Goal: Task Accomplishment & Management: Manage account settings

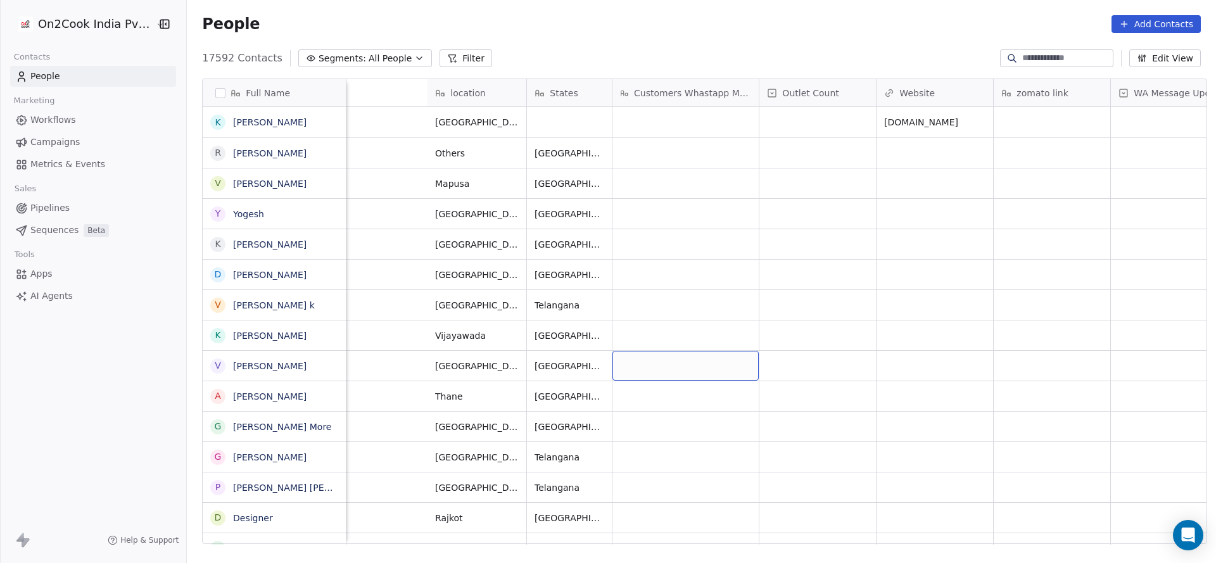
scroll to position [0, 1560]
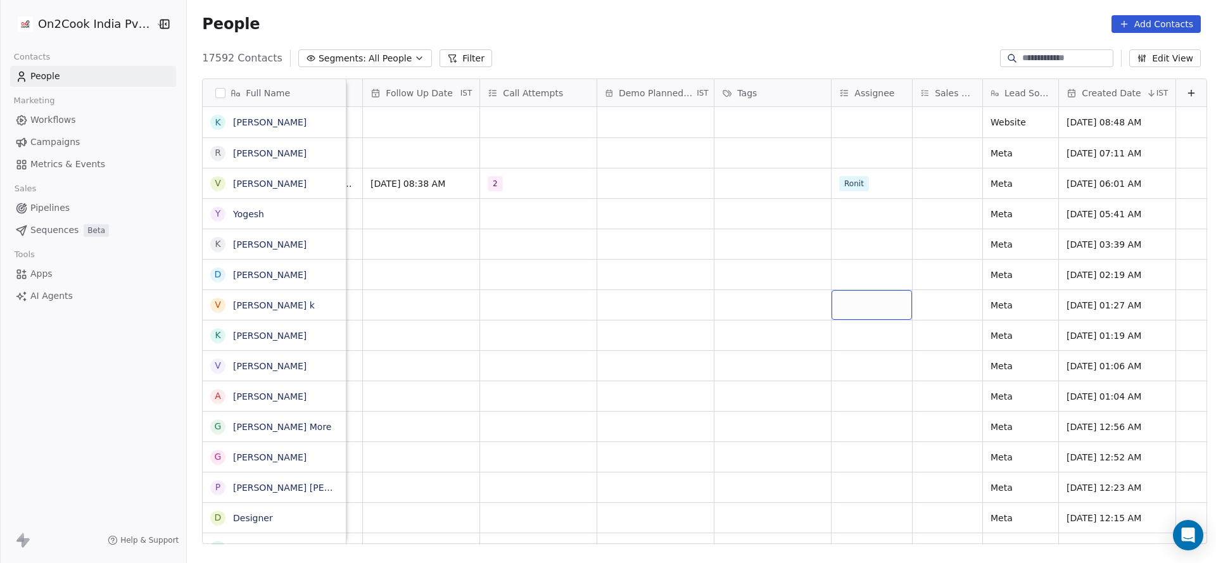
click at [849, 303] on div "grid" at bounding box center [872, 305] width 80 height 30
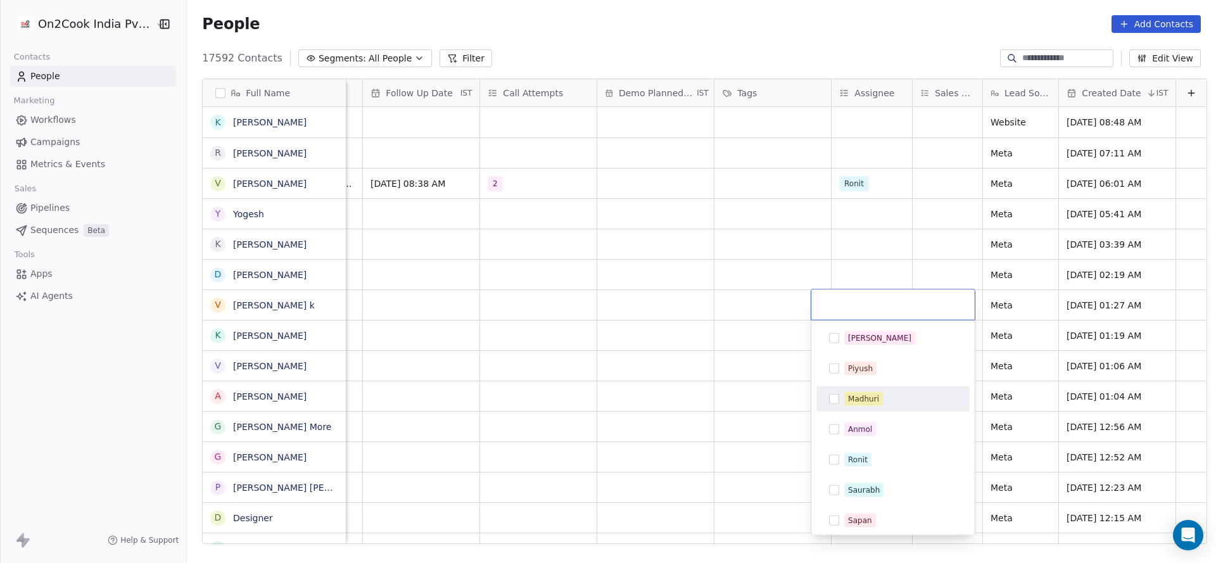
click at [849, 397] on div "Madhuri" at bounding box center [863, 398] width 31 height 11
click at [728, 340] on html "On2Cook India Pvt. Ltd. Contacts People Marketing Workflows Campaigns Metrics &…" at bounding box center [608, 281] width 1216 height 563
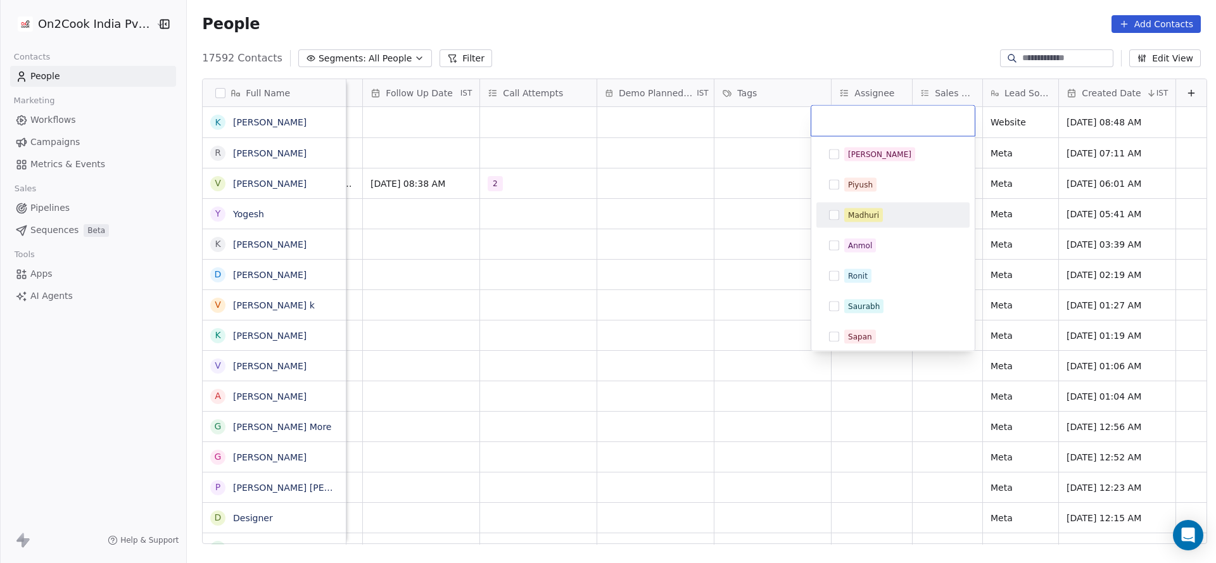
click at [870, 215] on div "Madhuri" at bounding box center [863, 215] width 31 height 11
click at [709, 329] on html "On2Cook India Pvt. Ltd. Contacts People Marketing Workflows Campaigns Metrics &…" at bounding box center [608, 281] width 1216 height 563
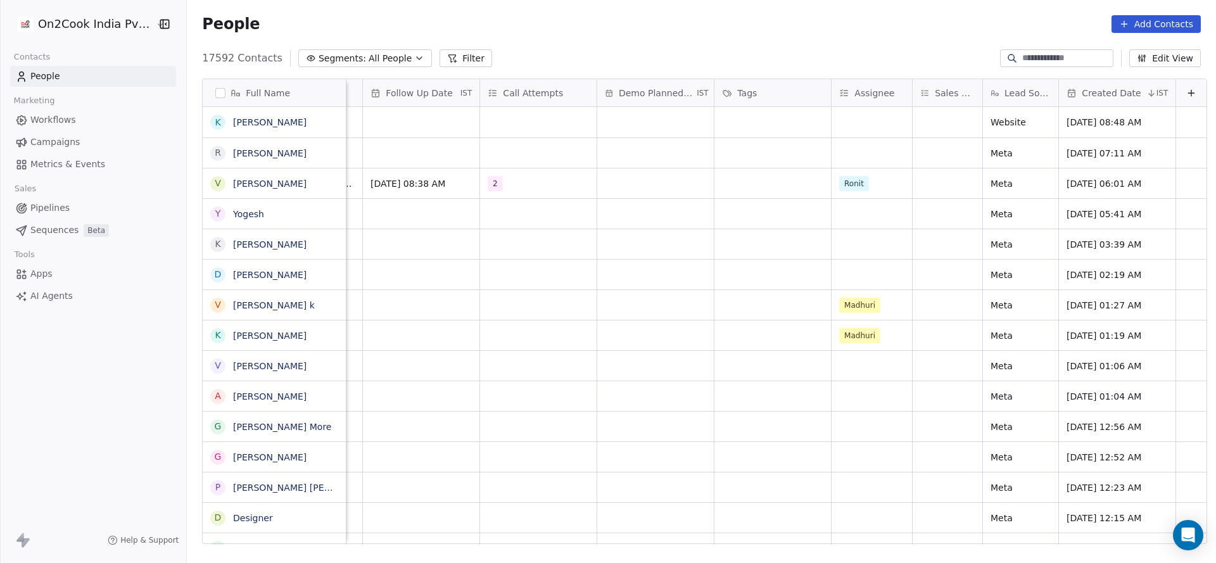
click at [1184, 51] on button "Edit View" at bounding box center [1165, 58] width 72 height 18
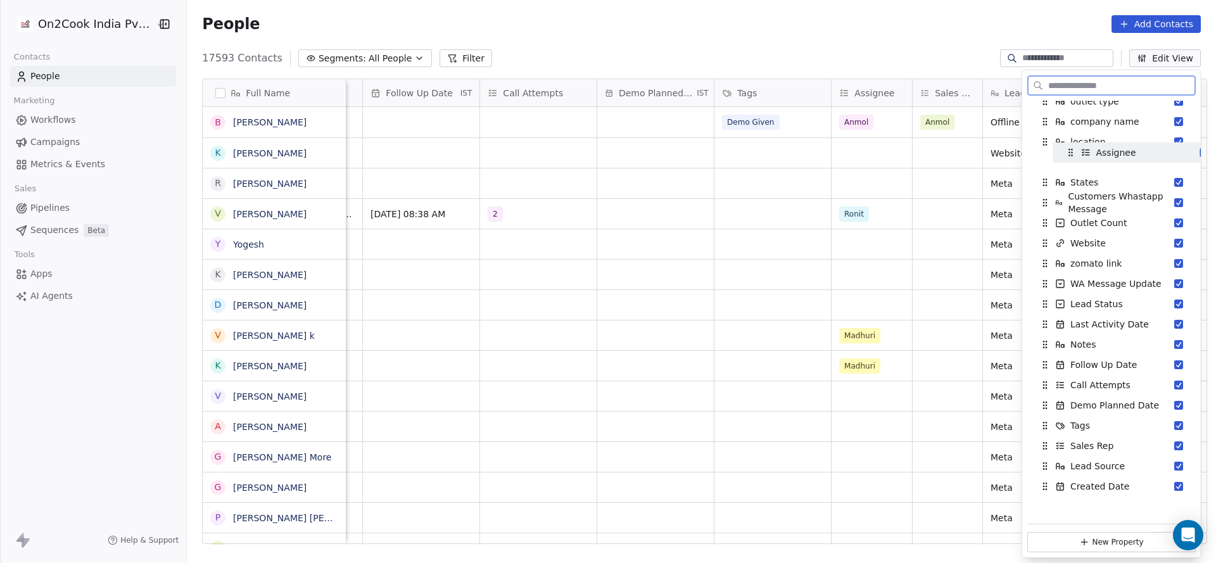
scroll to position [86, 0]
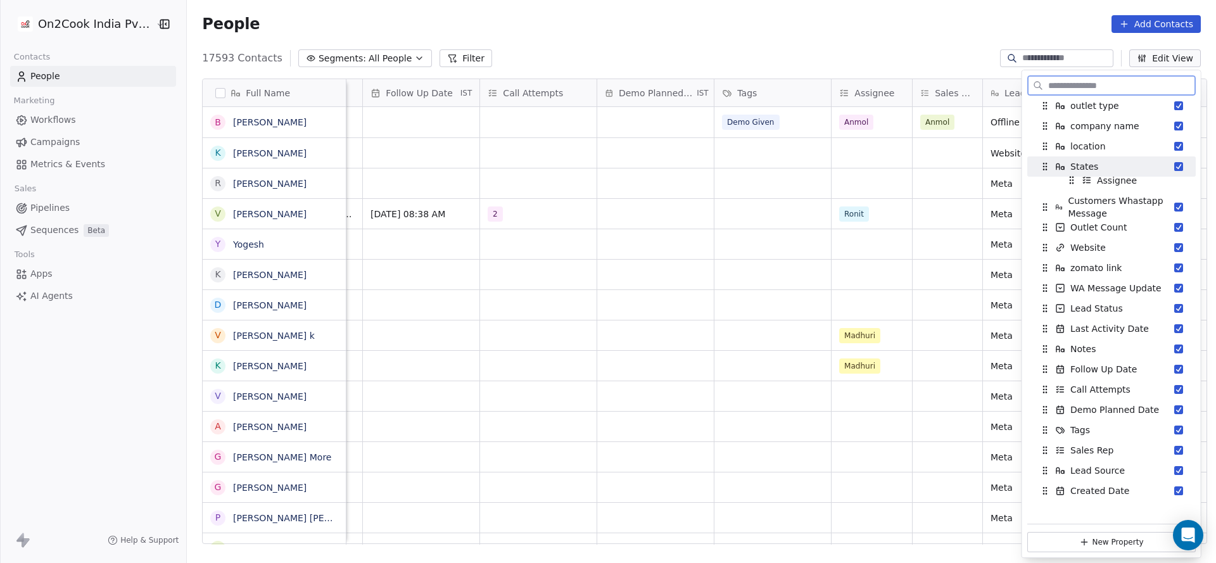
drag, startPoint x: 1043, startPoint y: 429, endPoint x: 1070, endPoint y: 188, distance: 242.8
click at [1070, 188] on div "Assignee" at bounding box center [1138, 180] width 158 height 20
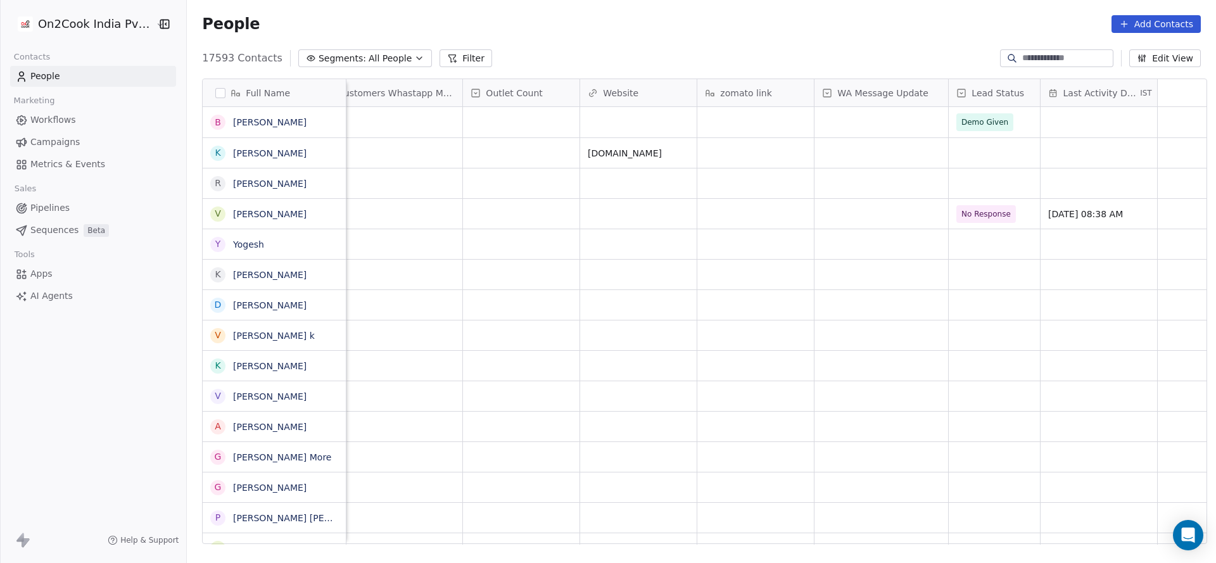
scroll to position [0, 253]
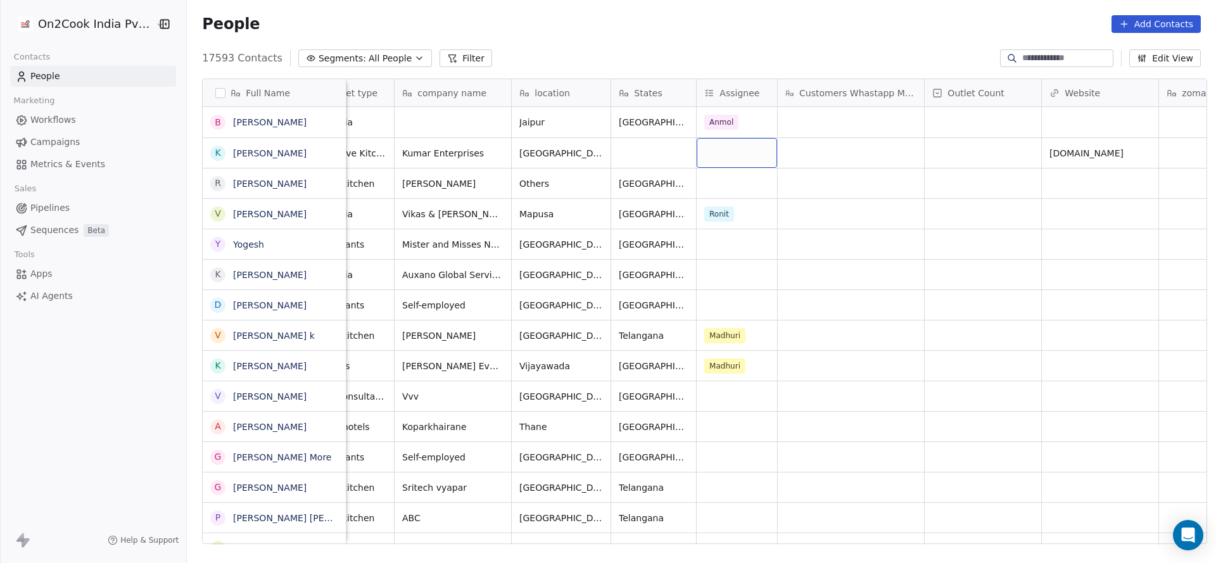
click at [730, 155] on div "grid" at bounding box center [737, 153] width 80 height 30
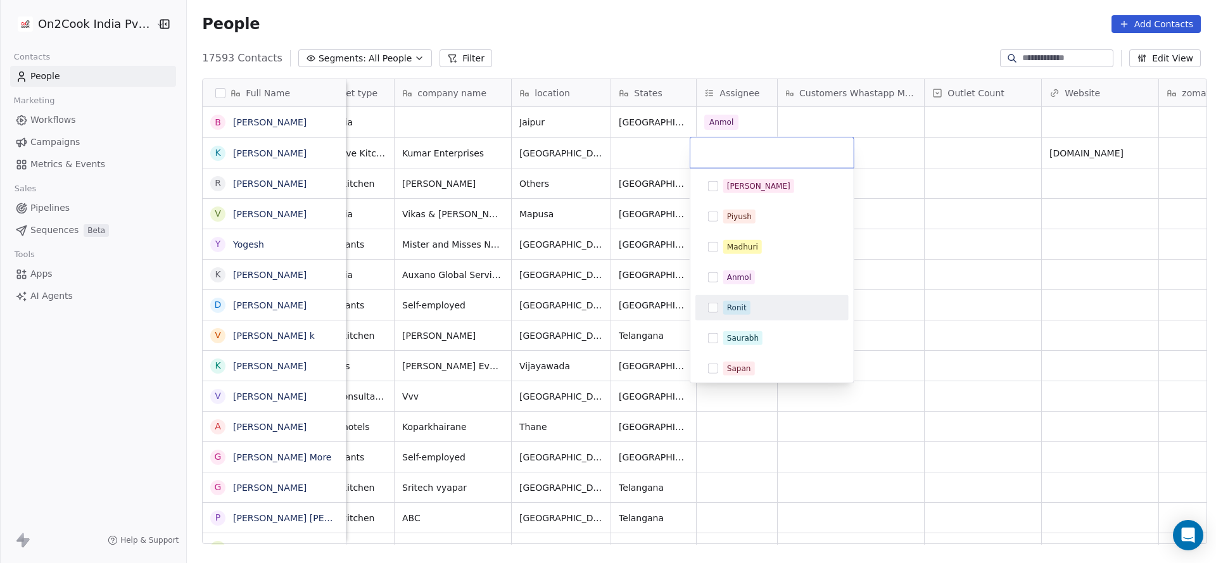
click at [733, 303] on div "Ronit" at bounding box center [737, 307] width 20 height 11
click at [633, 213] on html "On2Cook India Pvt. Ltd. Contacts People Marketing Workflows Campaigns Metrics &…" at bounding box center [608, 281] width 1216 height 563
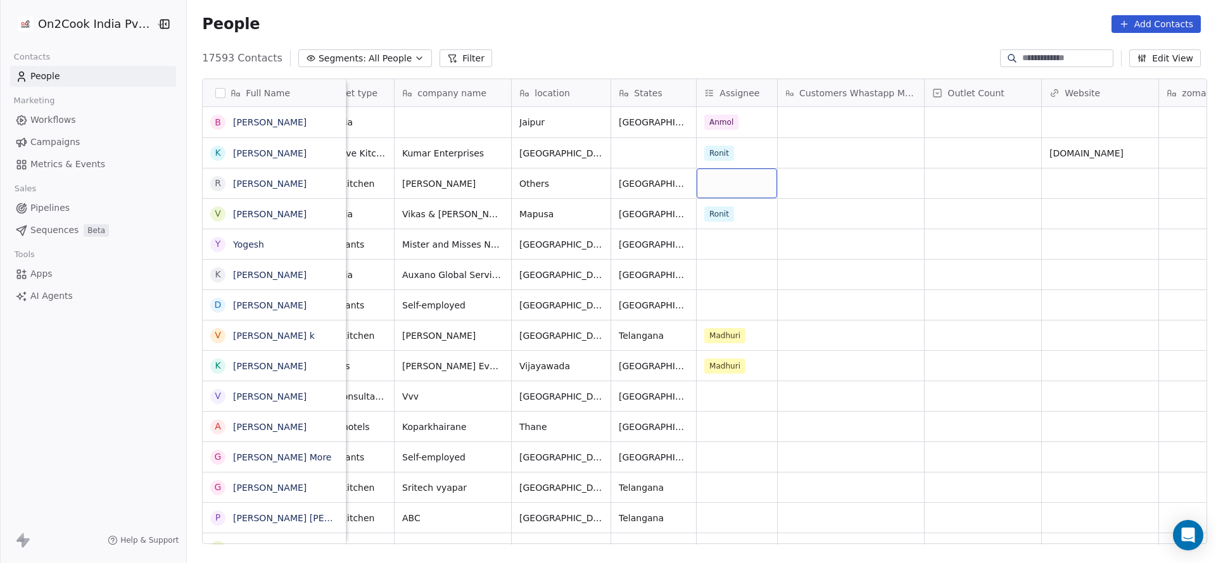
click at [720, 193] on div "grid" at bounding box center [737, 183] width 80 height 30
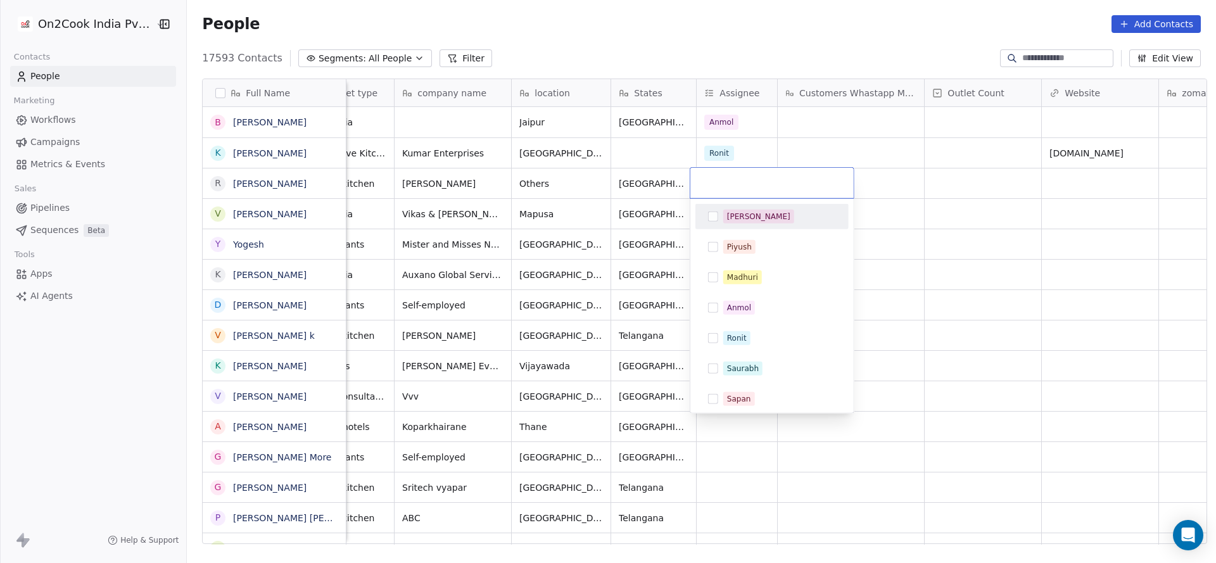
click at [737, 222] on span "[PERSON_NAME]" at bounding box center [758, 217] width 71 height 14
click at [673, 255] on html "On2Cook India Pvt. Ltd. Contacts People Marketing Workflows Campaigns Metrics &…" at bounding box center [608, 281] width 1216 height 563
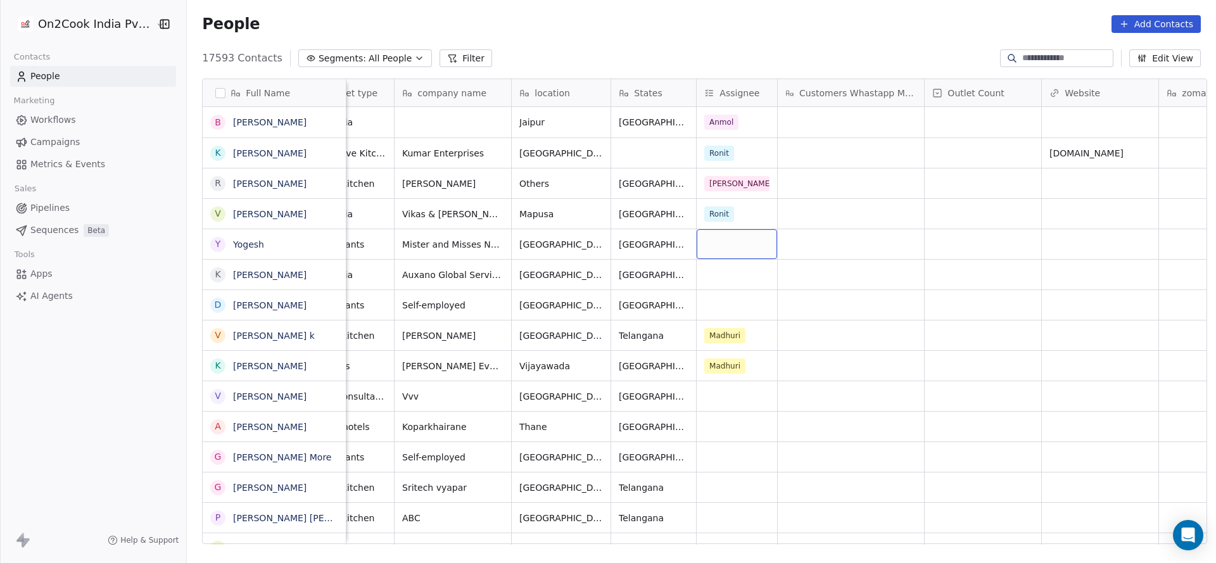
click at [698, 238] on div "grid" at bounding box center [737, 244] width 80 height 30
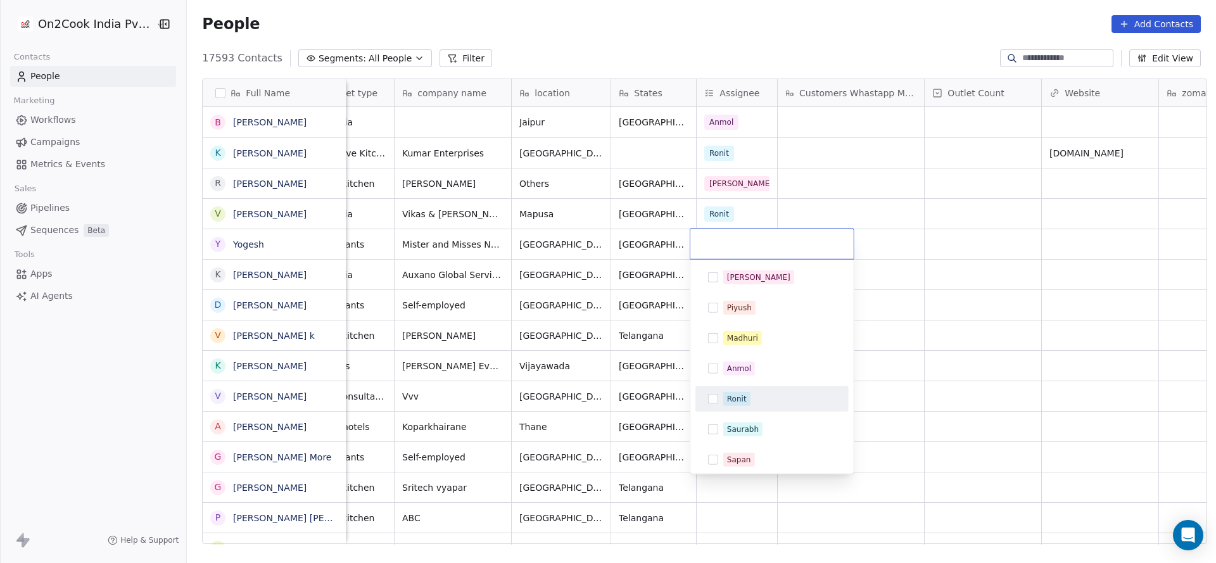
drag, startPoint x: 736, startPoint y: 391, endPoint x: 701, endPoint y: 359, distance: 47.5
click at [737, 392] on span "Ronit" at bounding box center [736, 399] width 27 height 14
click at [649, 312] on html "On2Cook India Pvt. Ltd. Contacts People Marketing Workflows Campaigns Metrics &…" at bounding box center [608, 281] width 1216 height 563
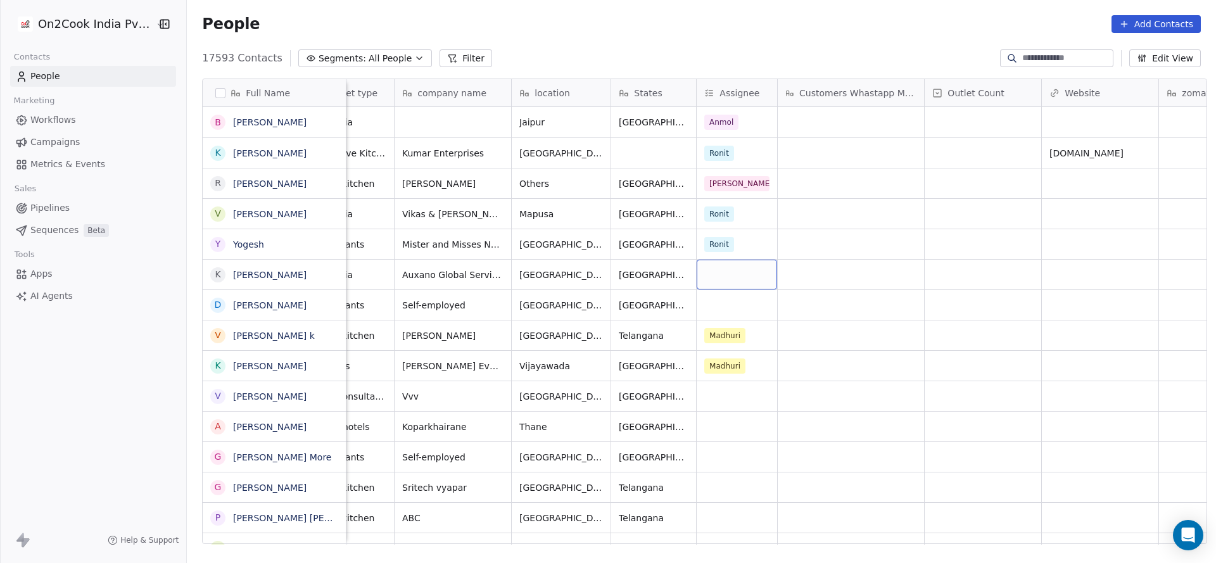
click at [697, 272] on div "grid" at bounding box center [737, 275] width 80 height 30
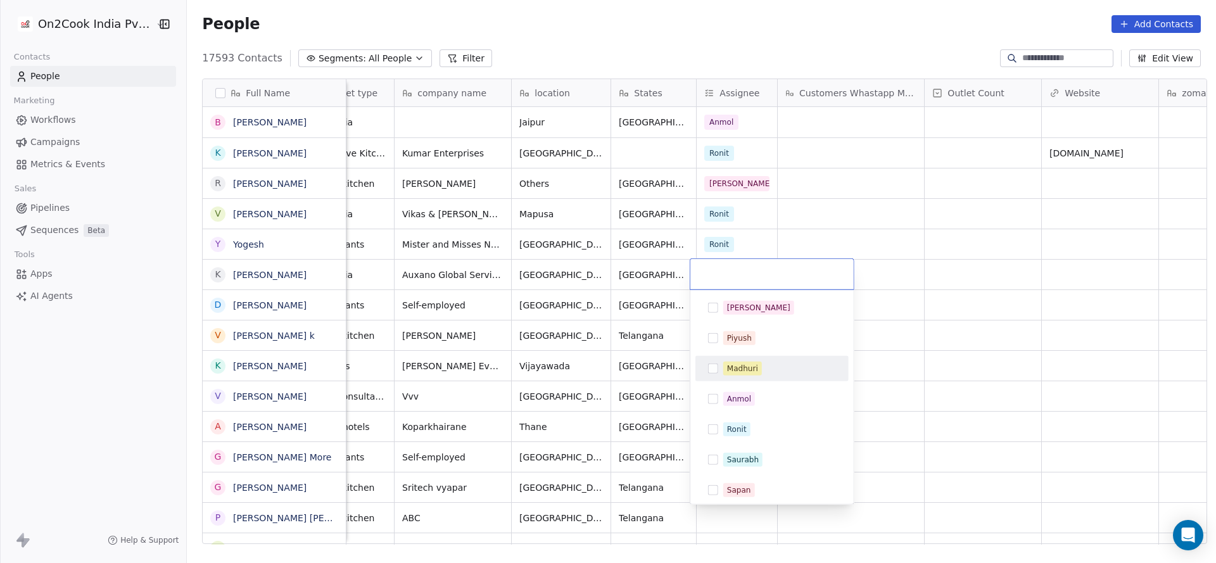
click at [716, 364] on button "Suggestions" at bounding box center [713, 369] width 10 height 10
click at [718, 360] on div "Madhuri" at bounding box center [772, 369] width 143 height 20
click at [737, 440] on div "Ronit" at bounding box center [771, 429] width 153 height 25
click at [581, 360] on html "On2Cook India Pvt. Ltd. Contacts People Marketing Workflows Campaigns Metrics &…" at bounding box center [608, 281] width 1216 height 563
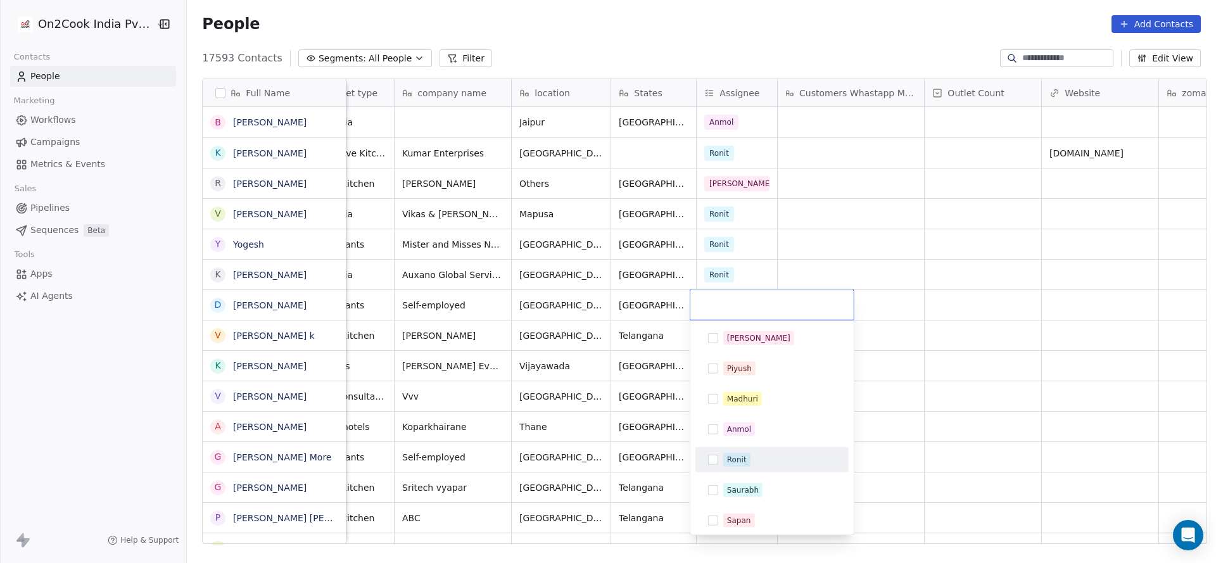
click at [741, 454] on div "Ronit" at bounding box center [737, 459] width 20 height 11
click at [630, 356] on html "On2Cook India Pvt. Ltd. Contacts People Marketing Workflows Campaigns Metrics &…" at bounding box center [608, 281] width 1216 height 563
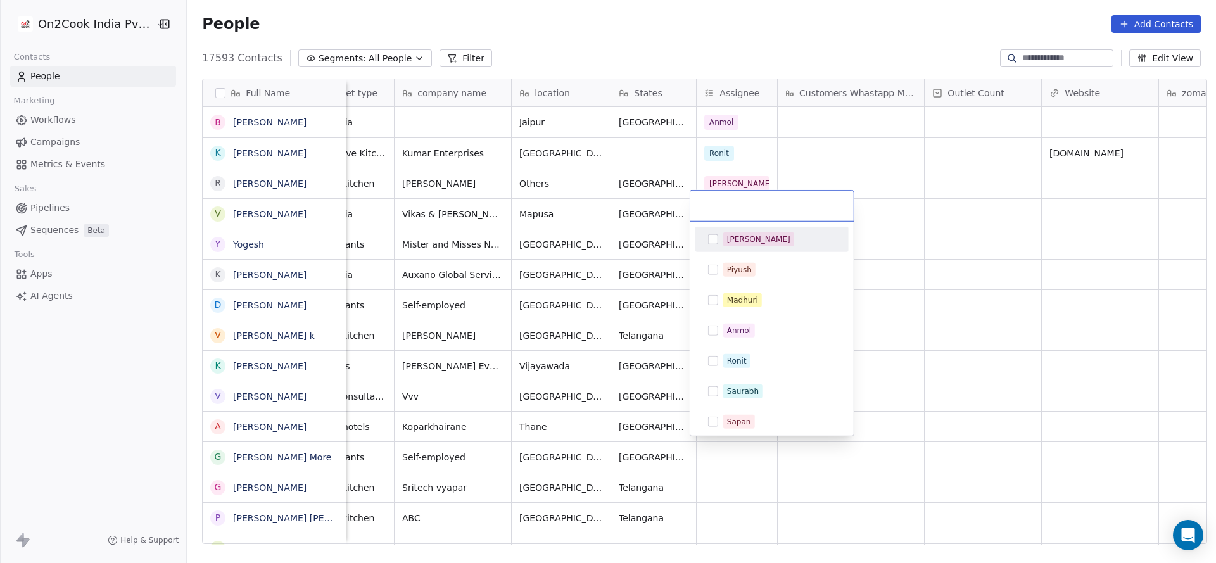
scroll to position [190, 0]
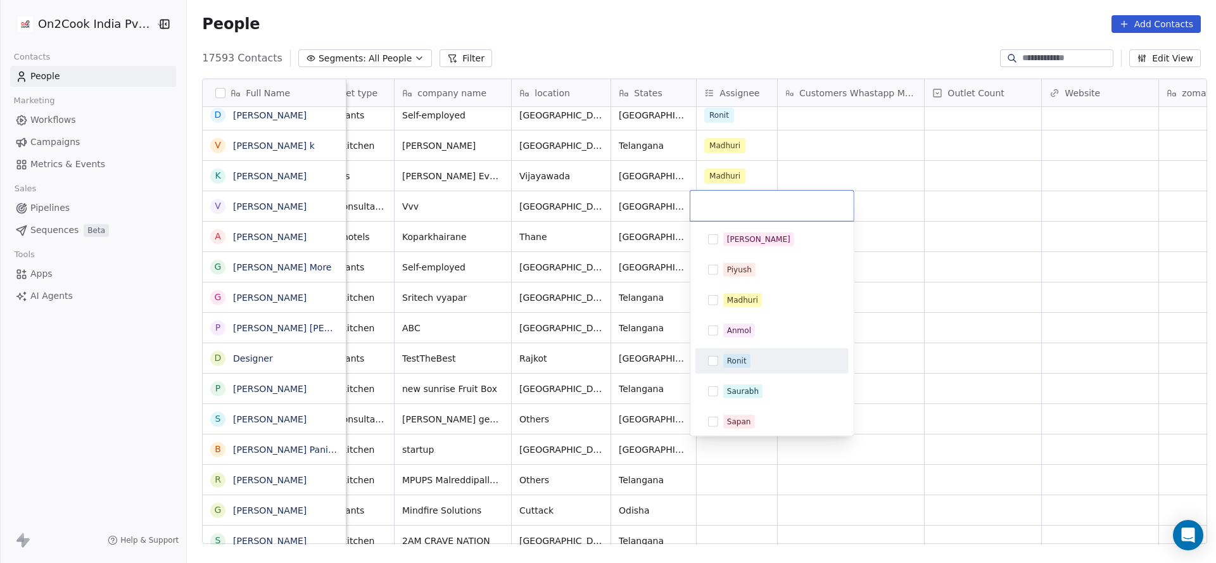
click at [717, 354] on div "Ronit" at bounding box center [772, 361] width 143 height 20
click at [627, 323] on html "On2Cook India Pvt. Ltd. Contacts People Marketing Workflows Campaigns Metrics &…" at bounding box center [608, 281] width 1216 height 563
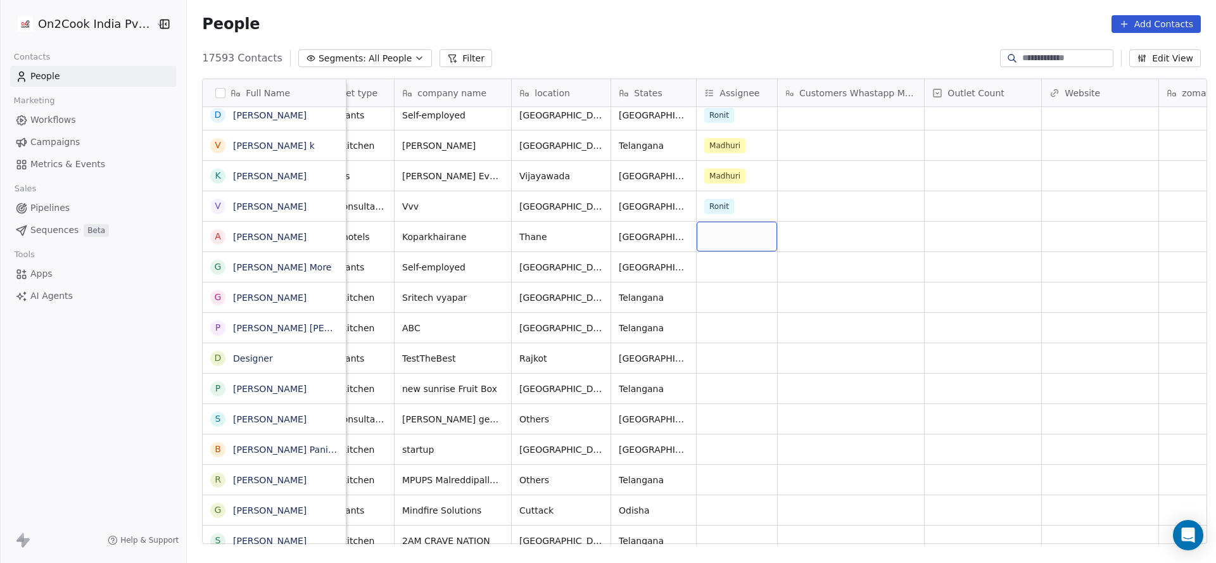
click at [709, 231] on div "grid" at bounding box center [737, 237] width 80 height 30
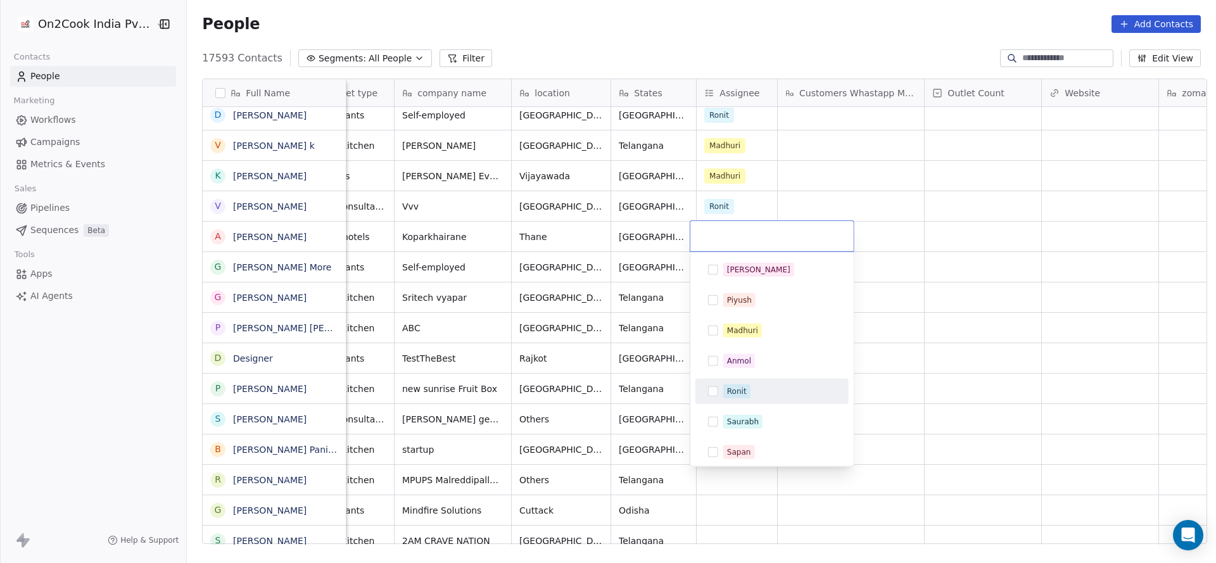
drag, startPoint x: 735, startPoint y: 388, endPoint x: 625, endPoint y: 397, distance: 109.9
click at [735, 391] on div "Ronit" at bounding box center [737, 391] width 20 height 11
click at [536, 367] on html "On2Cook India Pvt. Ltd. Contacts People Marketing Workflows Campaigns Metrics &…" at bounding box center [608, 281] width 1216 height 563
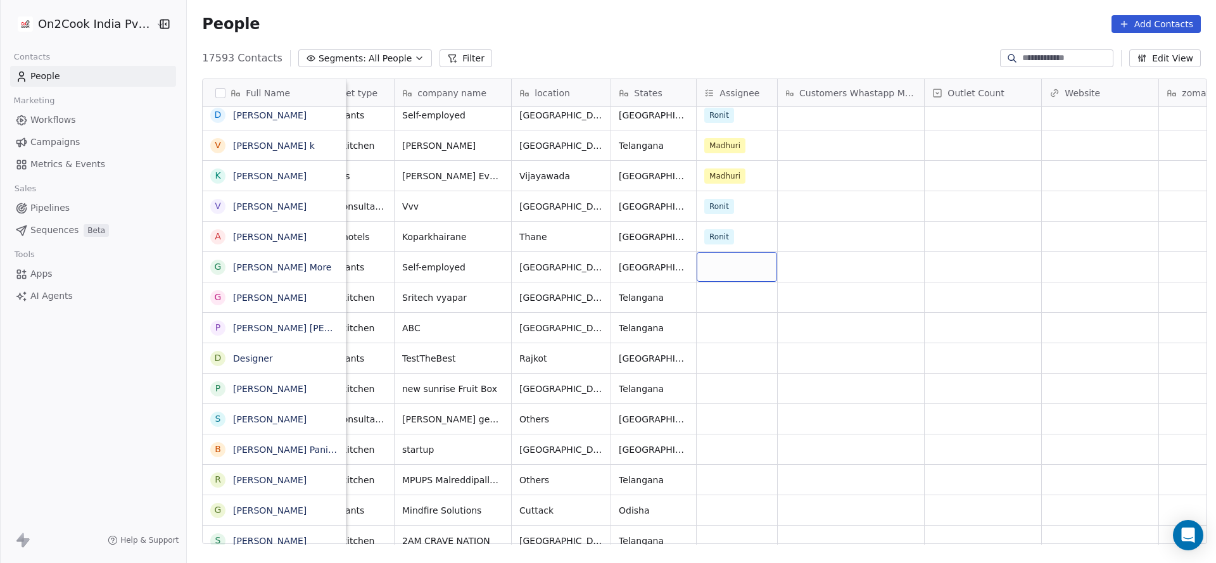
click at [708, 262] on div "grid" at bounding box center [737, 267] width 80 height 30
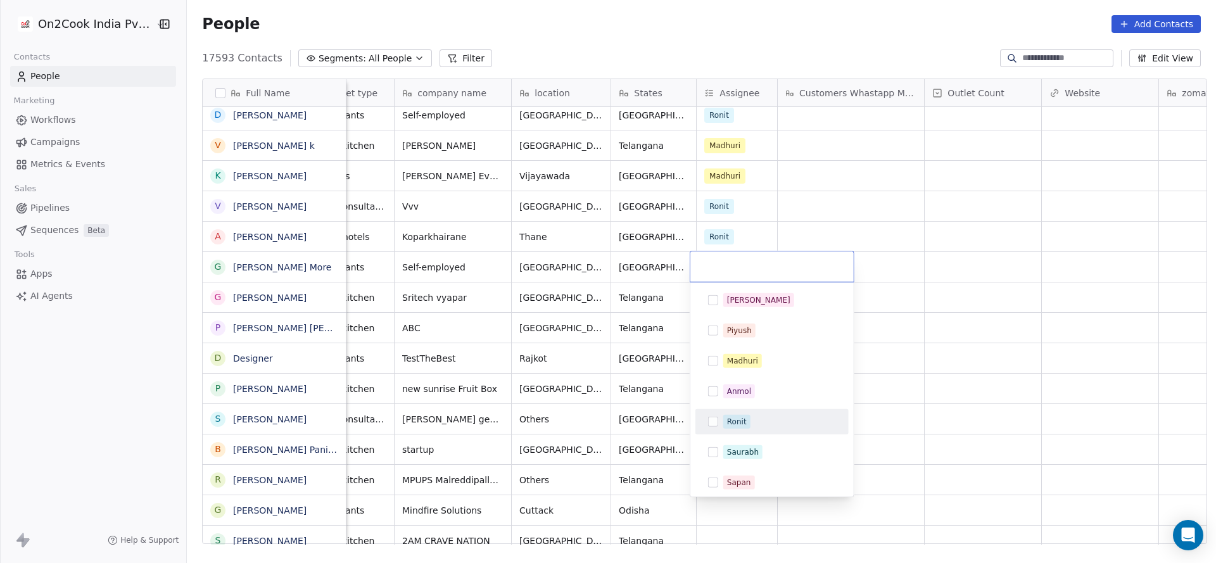
click at [733, 422] on div "Ronit" at bounding box center [737, 421] width 20 height 11
click at [629, 311] on html "On2Cook India Pvt. Ltd. Contacts People Marketing Workflows Campaigns Metrics &…" at bounding box center [608, 281] width 1216 height 563
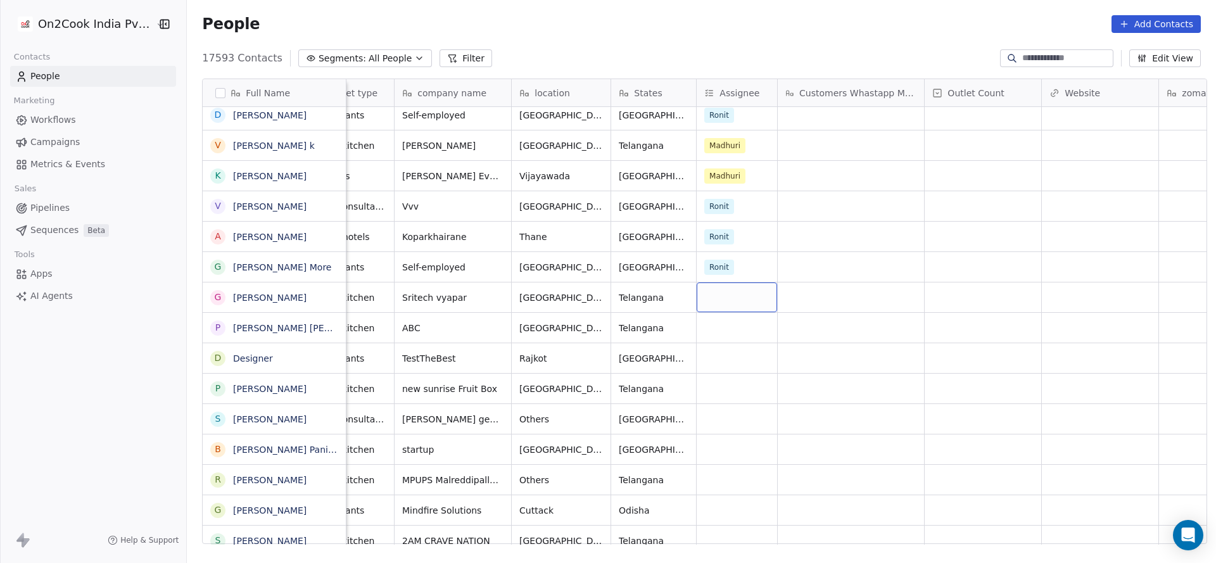
click at [720, 298] on div "grid" at bounding box center [737, 297] width 80 height 30
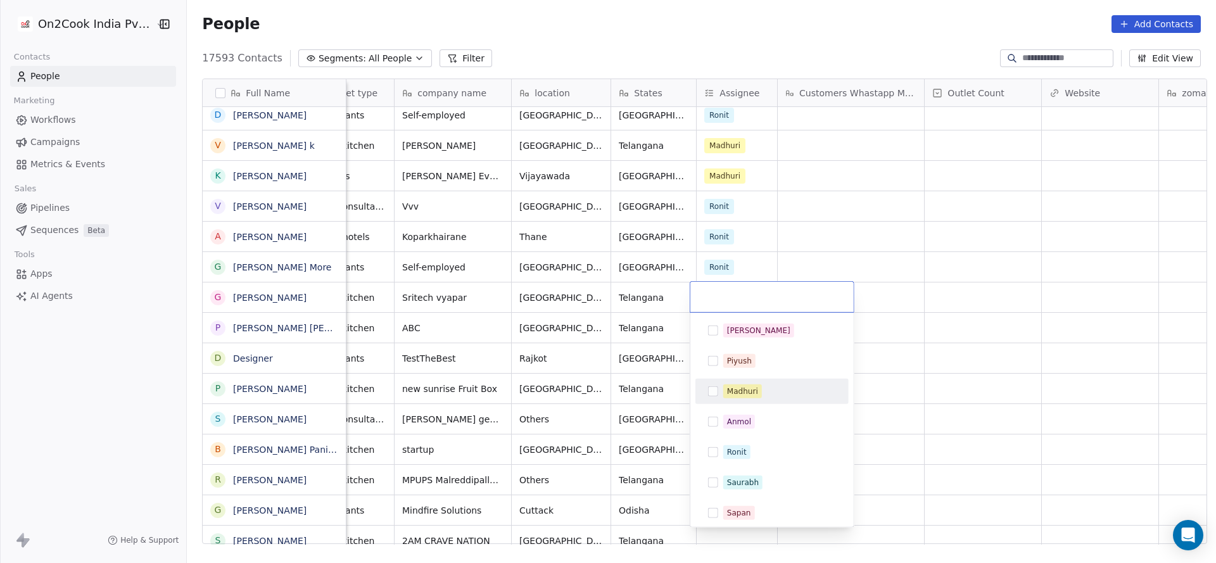
click at [737, 391] on div "Madhuri" at bounding box center [742, 391] width 31 height 11
drag, startPoint x: 589, startPoint y: 382, endPoint x: 702, endPoint y: 348, distance: 118.4
click at [593, 380] on html "On2Cook India Pvt. Ltd. Contacts People Marketing Workflows Campaigns Metrics &…" at bounding box center [608, 281] width 1216 height 563
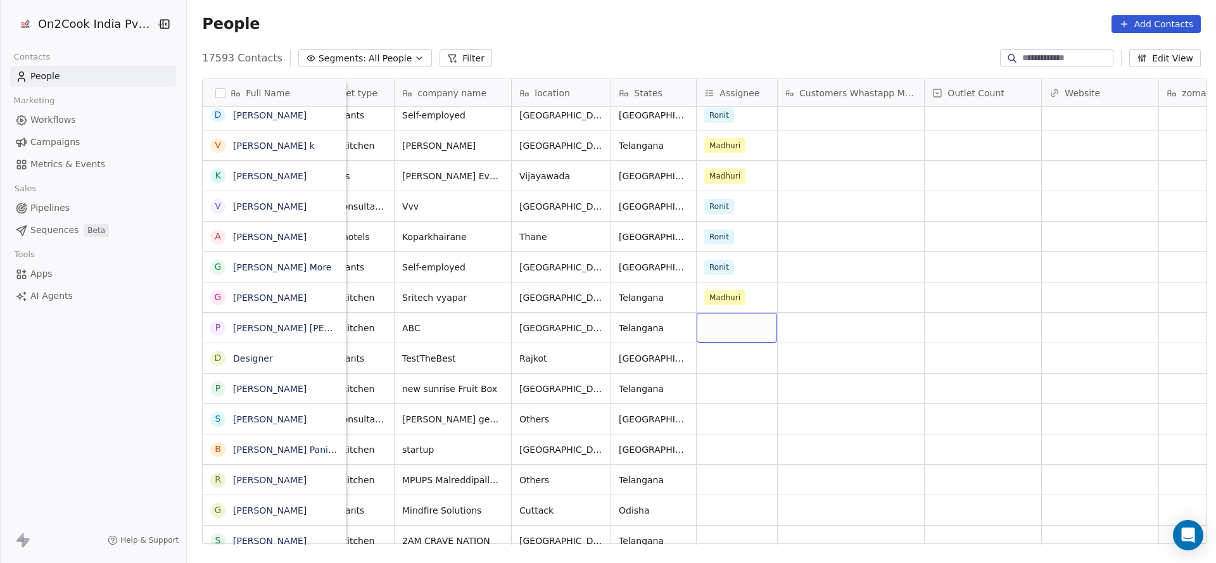
click at [724, 331] on div "grid" at bounding box center [737, 328] width 80 height 30
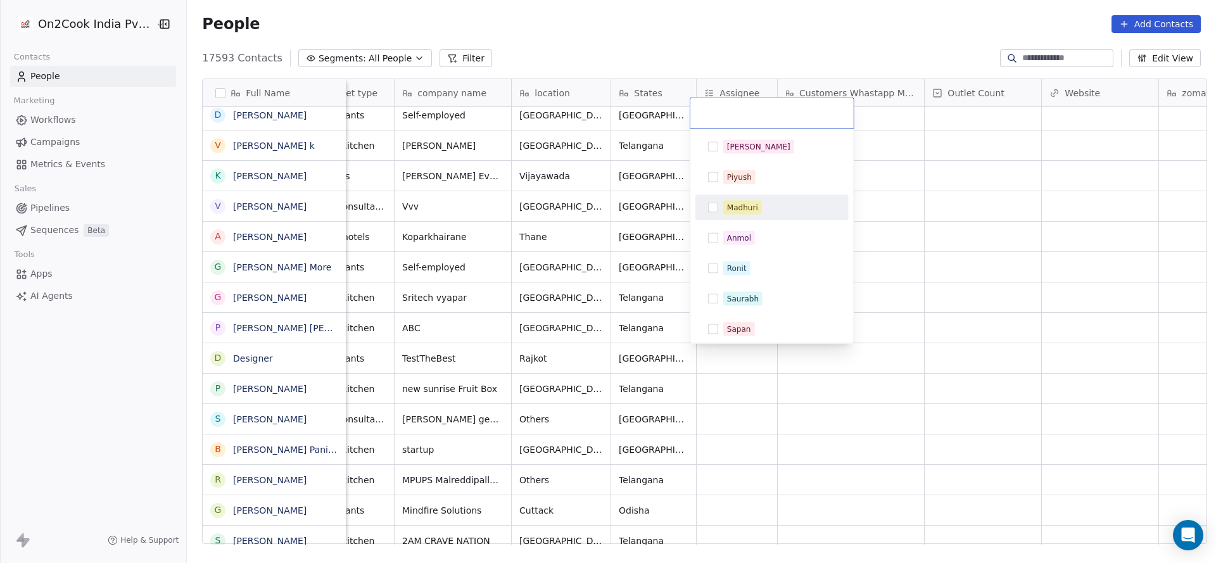
click at [754, 200] on div "Madhuri" at bounding box center [772, 208] width 143 height 20
click at [625, 248] on html "On2Cook India Pvt. Ltd. Contacts People Marketing Workflows Campaigns Metrics &…" at bounding box center [608, 281] width 1216 height 563
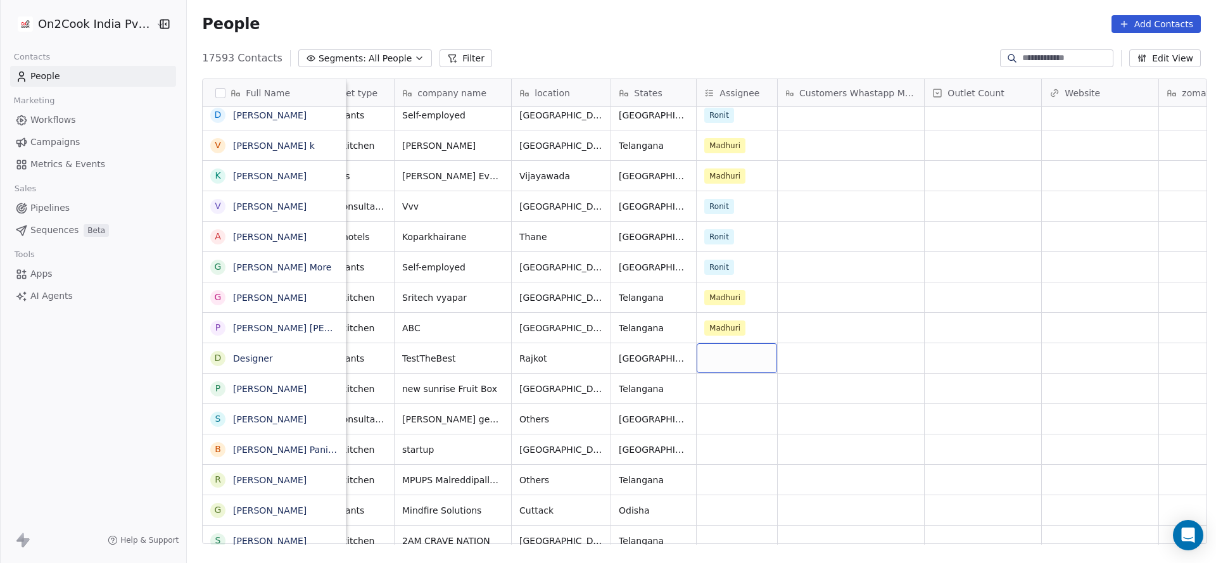
click at [726, 361] on div "grid" at bounding box center [737, 358] width 80 height 30
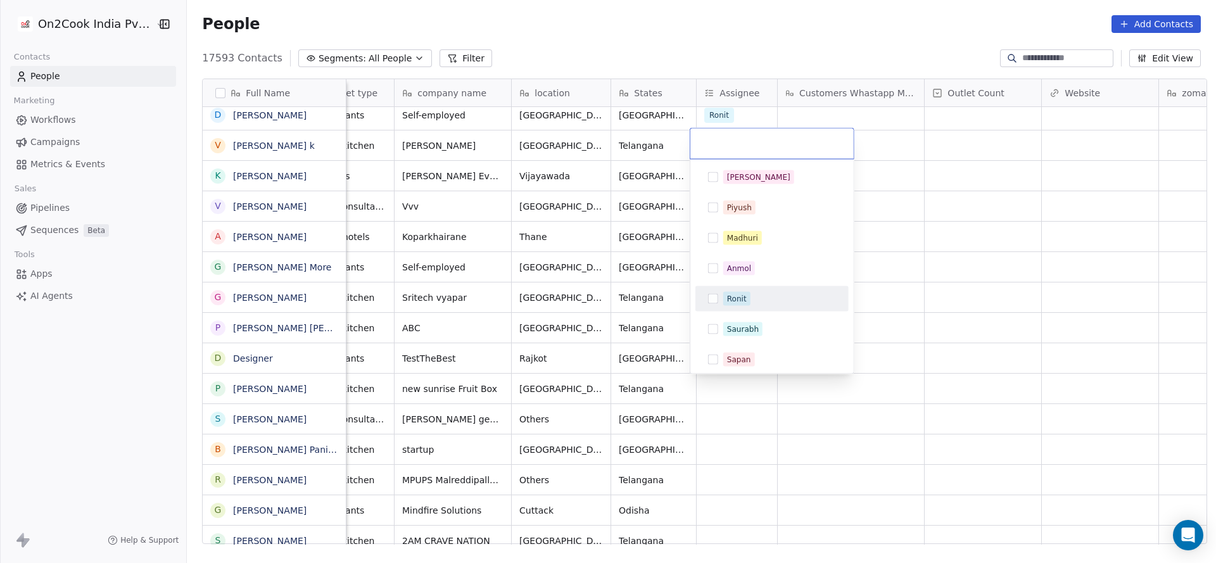
click at [734, 300] on div "Ronit" at bounding box center [737, 298] width 20 height 11
click at [542, 303] on html "On2Cook India Pvt. Ltd. Contacts People Marketing Workflows Campaigns Metrics &…" at bounding box center [608, 281] width 1216 height 563
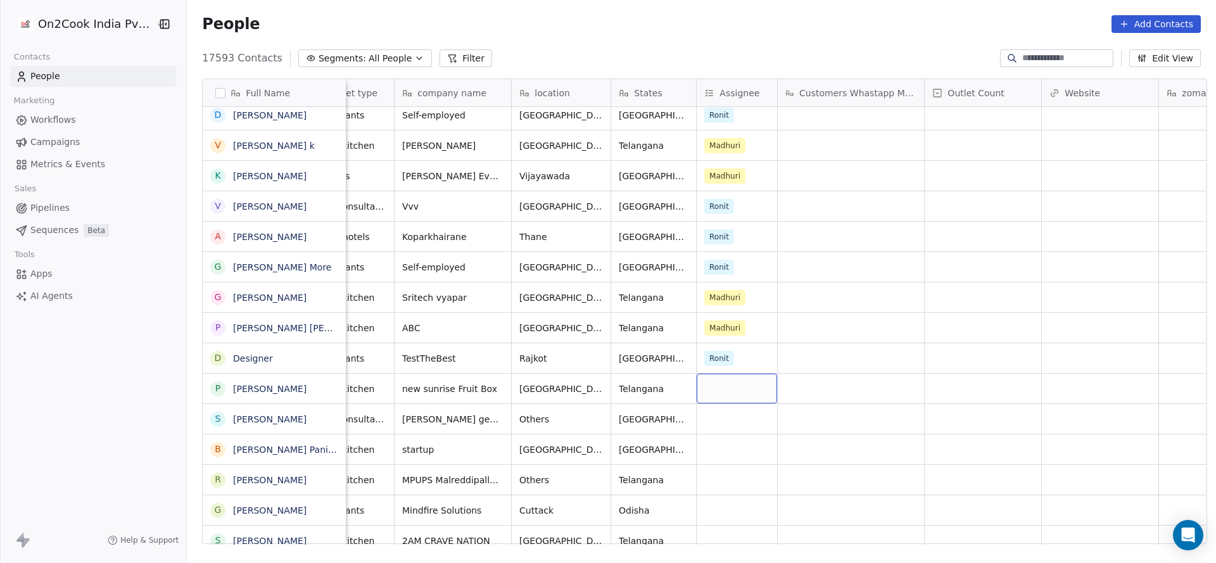
click at [725, 393] on div "grid" at bounding box center [737, 389] width 80 height 30
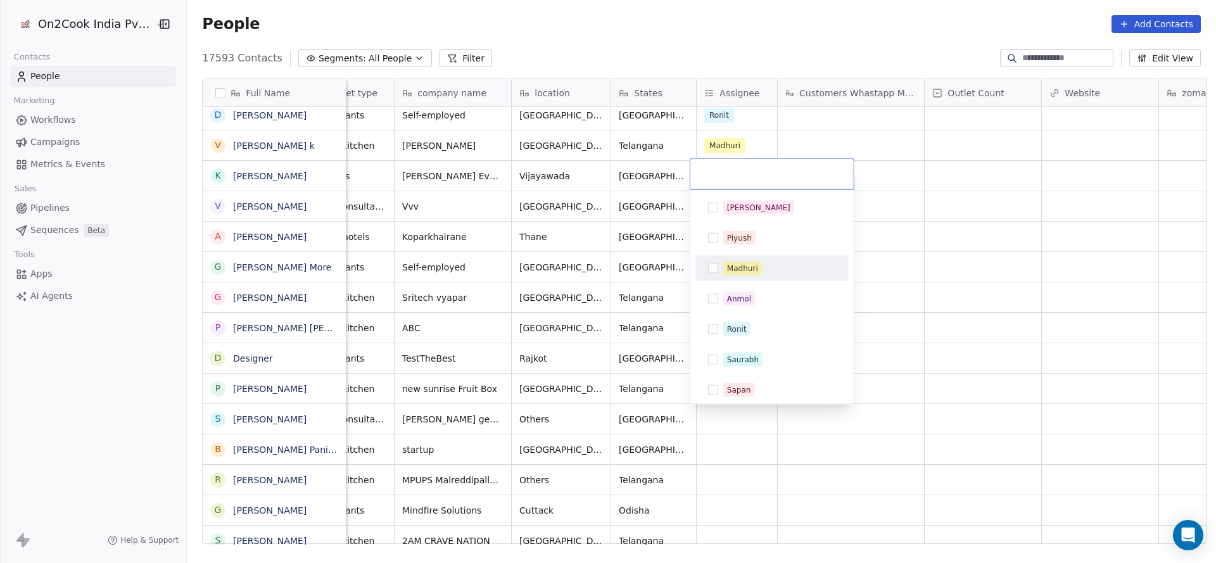
click at [745, 272] on div "Madhuri" at bounding box center [742, 268] width 31 height 11
click at [557, 288] on html "On2Cook India Pvt. Ltd. Contacts People Marketing Workflows Campaigns Metrics &…" at bounding box center [608, 281] width 1216 height 563
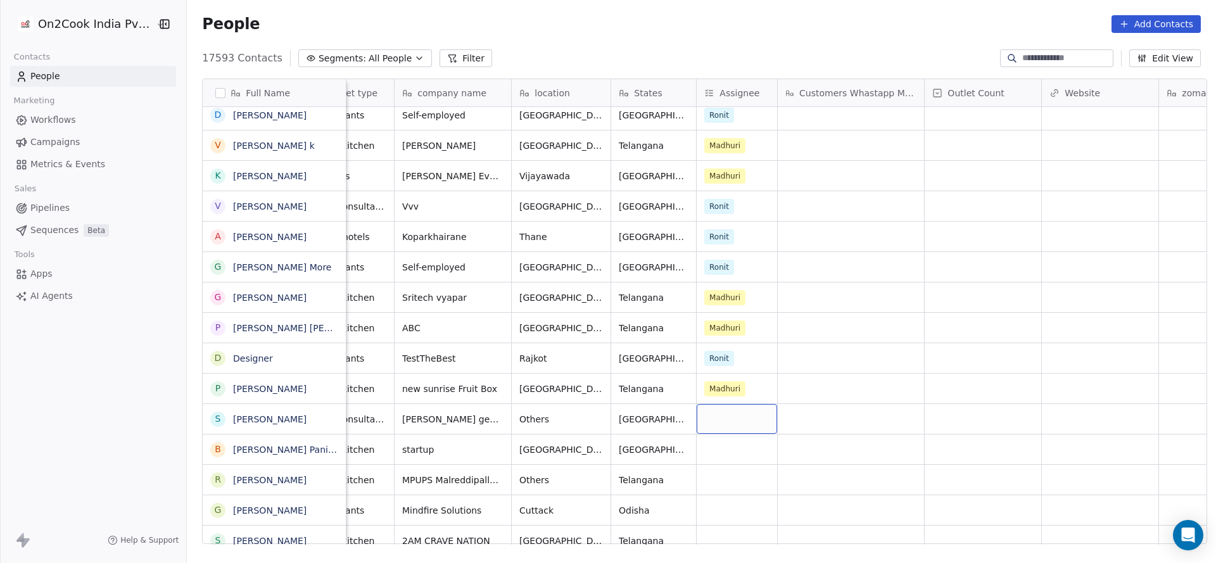
click at [728, 413] on div "grid" at bounding box center [737, 419] width 80 height 30
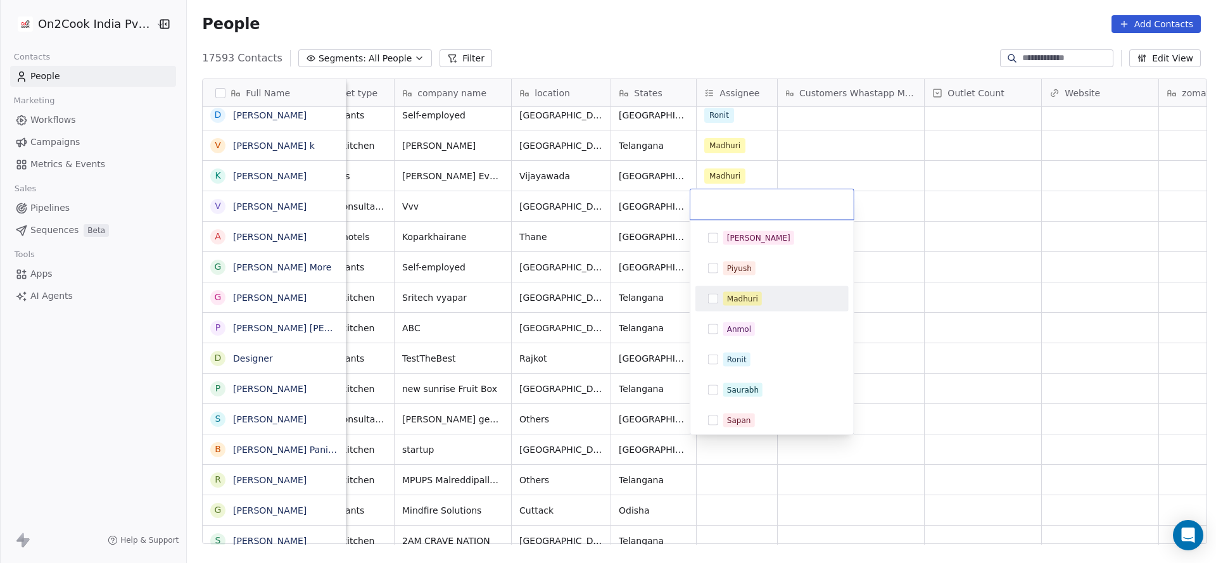
click at [749, 302] on div "Madhuri" at bounding box center [742, 298] width 31 height 11
click at [581, 409] on html "On2Cook India Pvt. Ltd. Contacts People Marketing Workflows Campaigns Metrics &…" at bounding box center [608, 281] width 1216 height 563
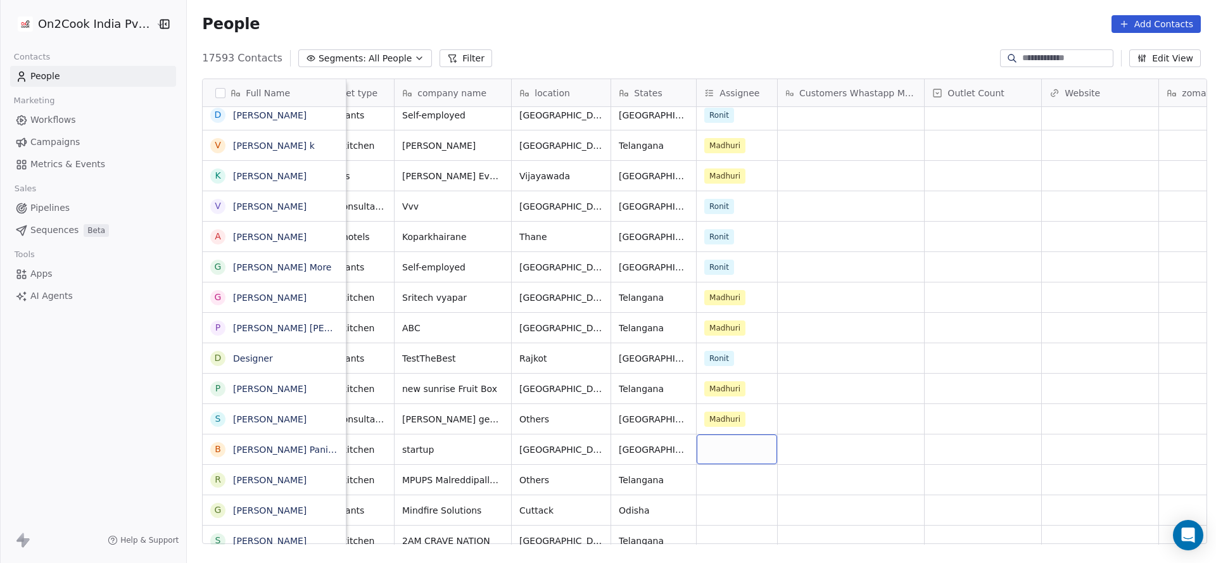
click at [728, 439] on div "grid" at bounding box center [737, 450] width 80 height 30
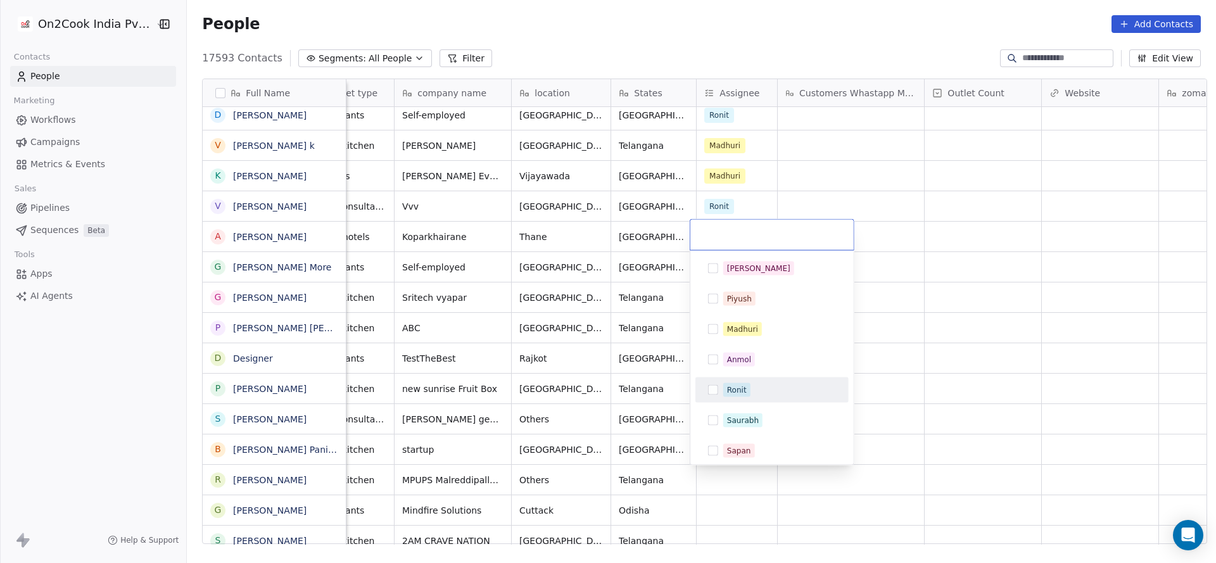
click at [727, 390] on div "Ronit" at bounding box center [737, 389] width 20 height 11
click at [647, 401] on html "On2Cook India Pvt. Ltd. Contacts People Marketing Workflows Campaigns Metrics &…" at bounding box center [608, 281] width 1216 height 563
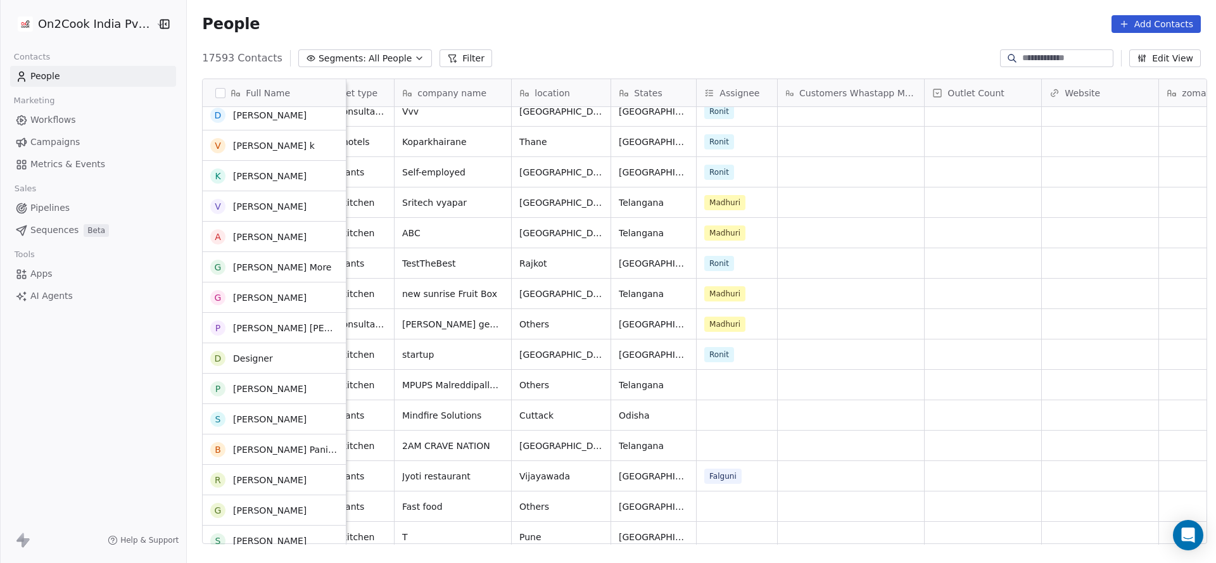
scroll to position [285, 0]
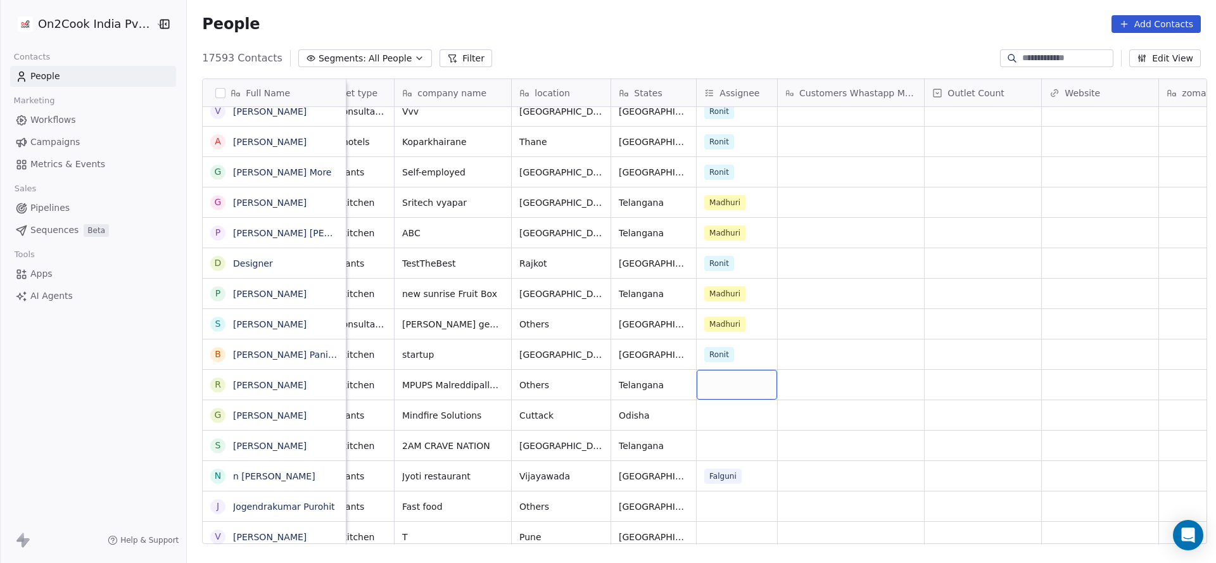
click at [716, 393] on div "grid" at bounding box center [737, 385] width 80 height 30
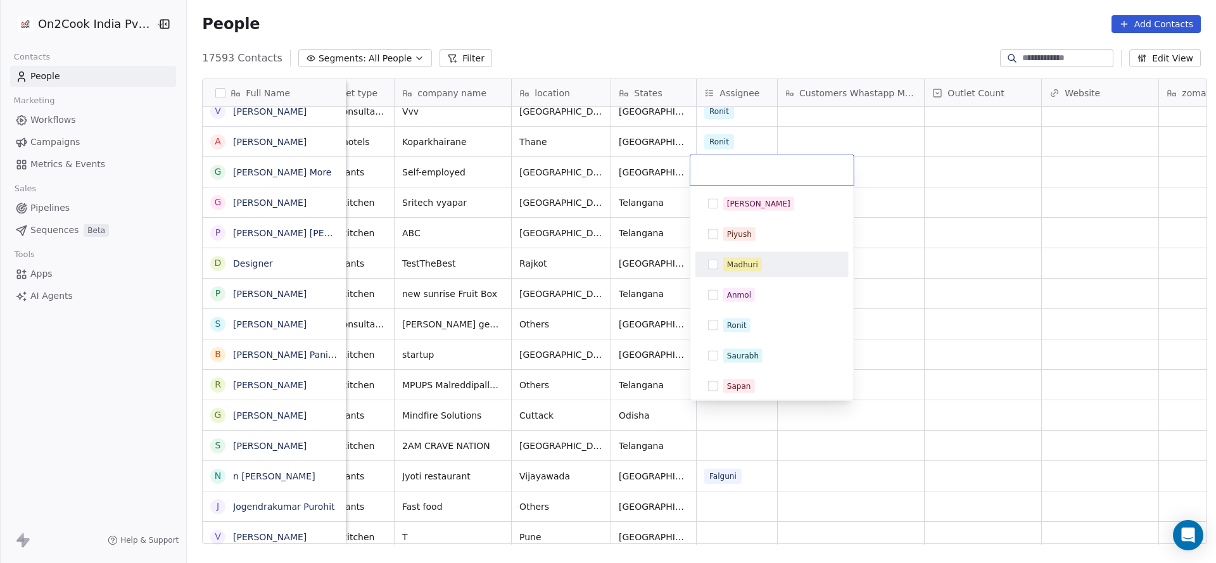
click at [730, 274] on div "Madhuri" at bounding box center [772, 265] width 143 height 20
click at [595, 332] on html "On2Cook India Pvt. Ltd. Contacts People Marketing Workflows Campaigns Metrics &…" at bounding box center [608, 281] width 1216 height 563
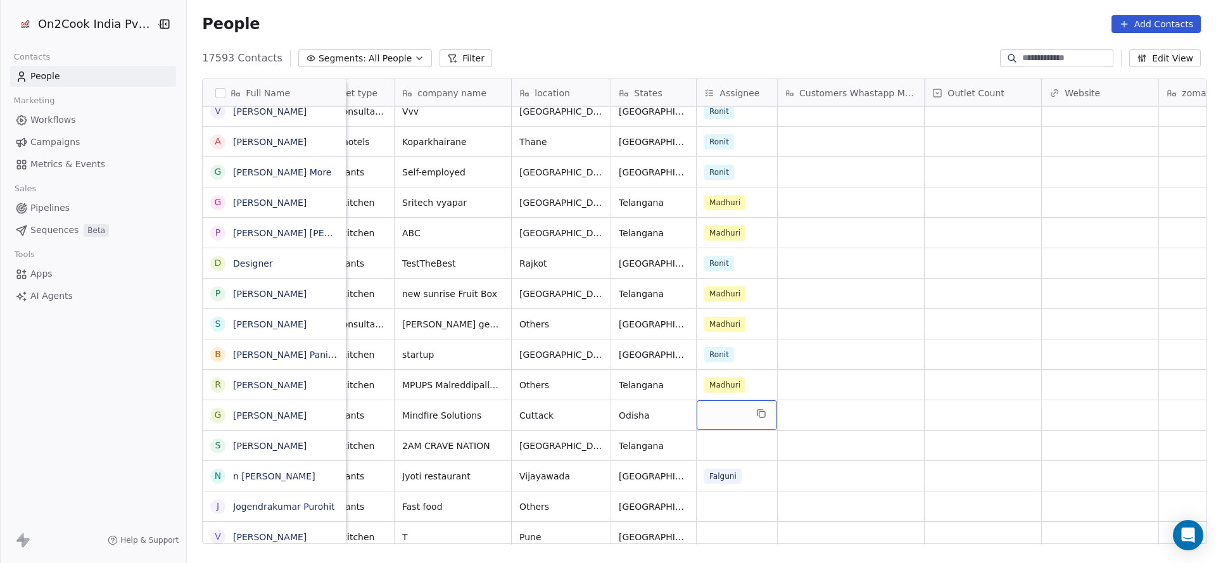
click at [730, 424] on div "grid" at bounding box center [737, 415] width 80 height 30
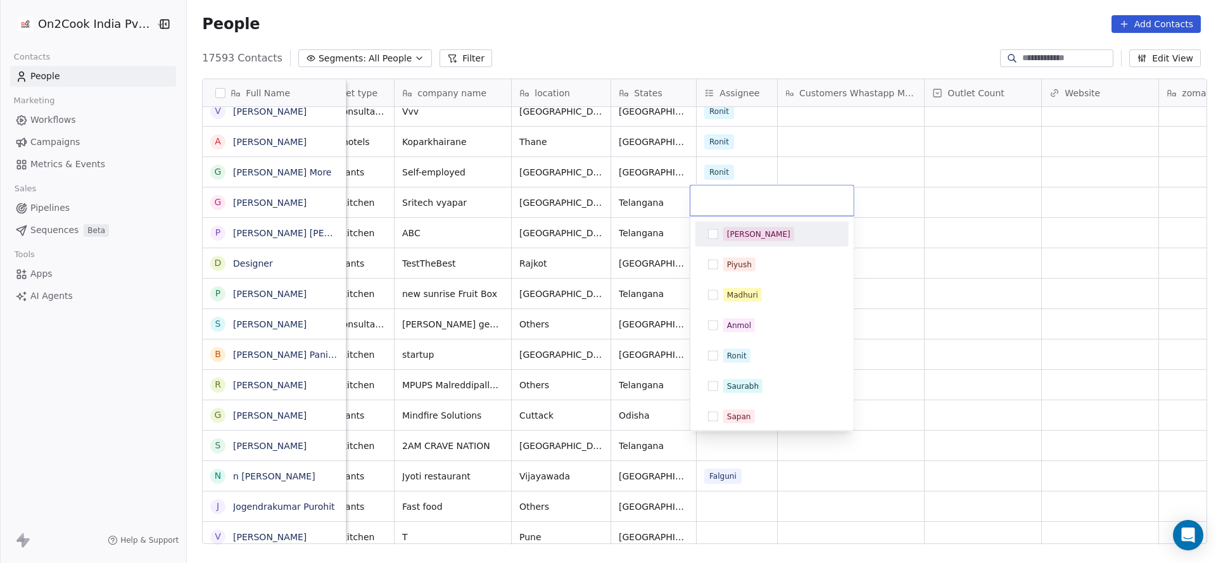
click at [742, 224] on div "[PERSON_NAME]" at bounding box center [772, 234] width 143 height 20
click at [604, 325] on html "On2Cook India Pvt. Ltd. Contacts People Marketing Workflows Campaigns Metrics &…" at bounding box center [608, 281] width 1216 height 563
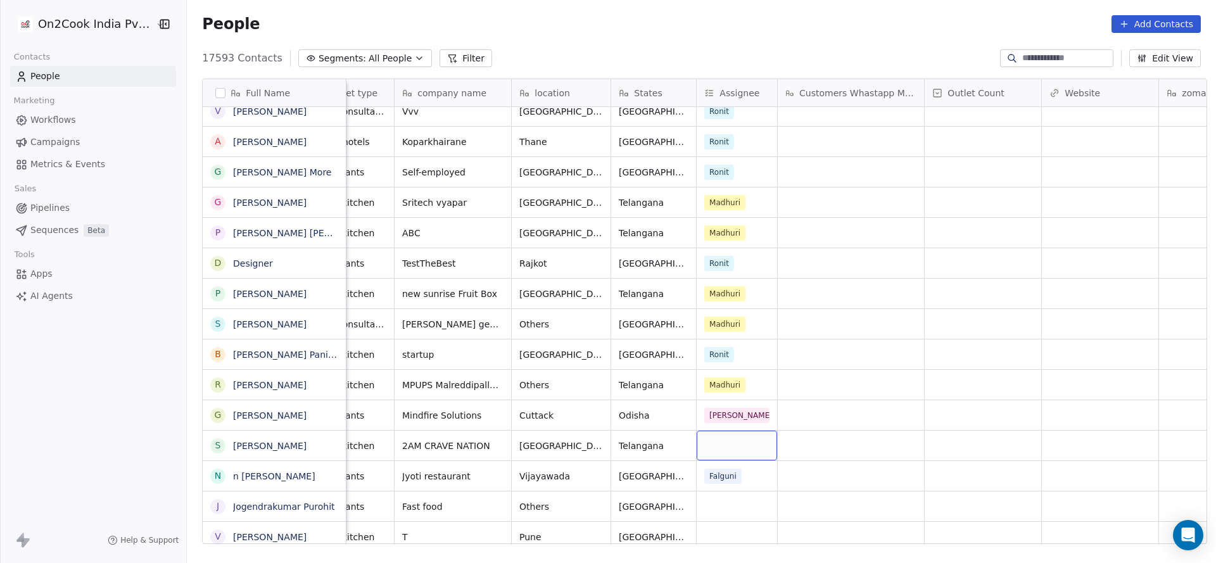
click at [735, 447] on div "grid" at bounding box center [737, 446] width 80 height 30
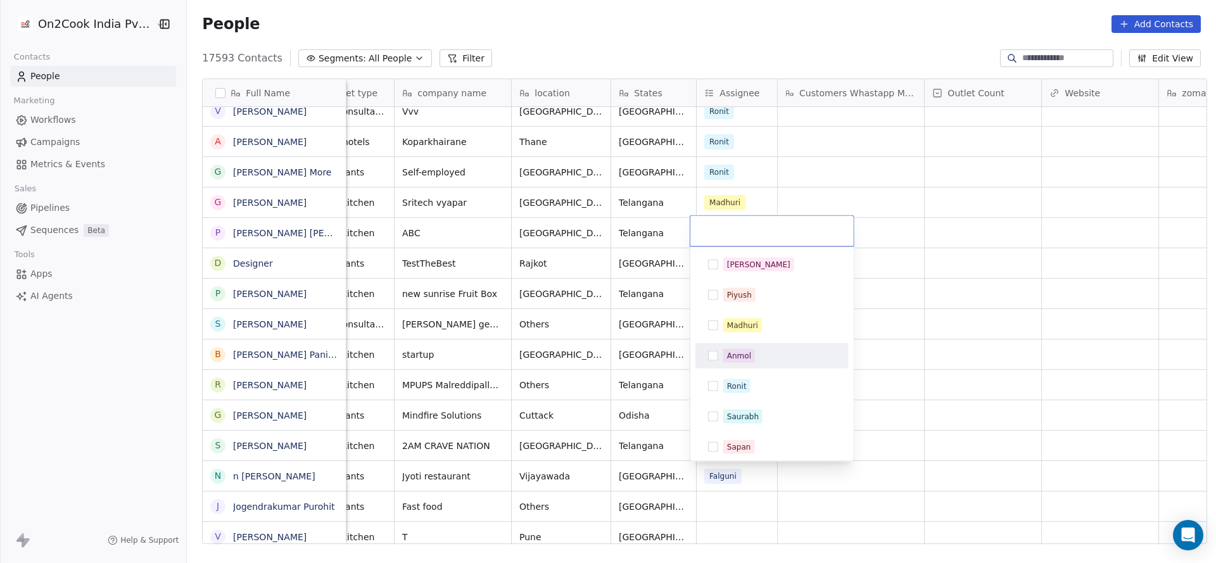
click at [752, 327] on div "Madhuri" at bounding box center [742, 325] width 31 height 11
drag, startPoint x: 492, startPoint y: 397, endPoint x: 638, endPoint y: 444, distance: 154.2
click at [497, 407] on html "On2Cook India Pvt. Ltd. Contacts People Marketing Workflows Campaigns Metrics &…" at bounding box center [608, 281] width 1216 height 563
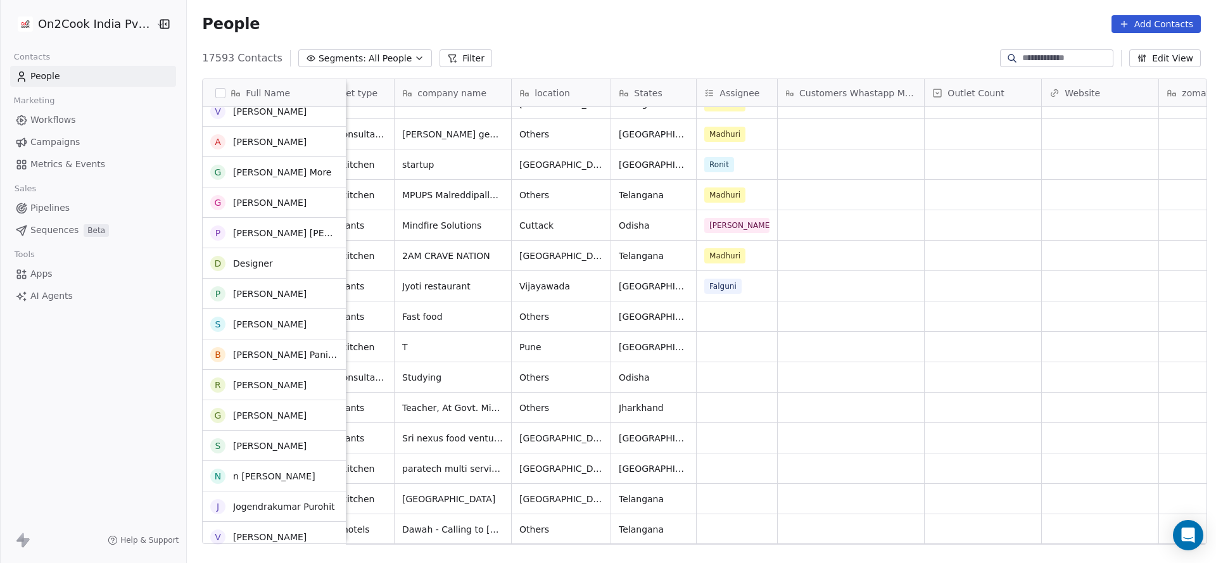
scroll to position [475, 0]
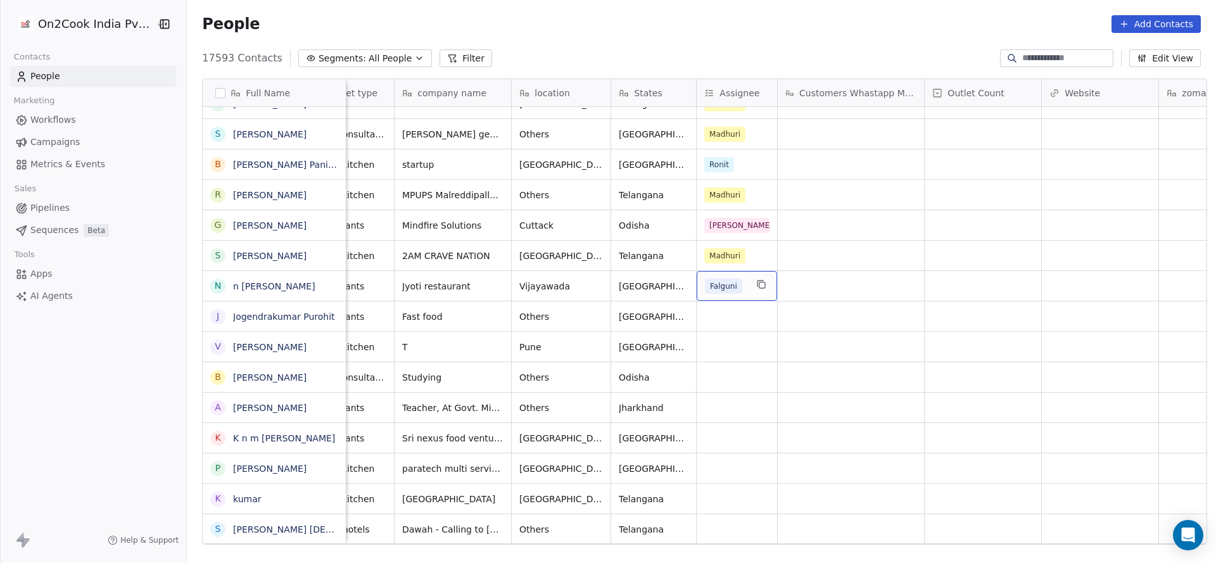
click at [716, 295] on div "Falguni" at bounding box center [737, 286] width 80 height 30
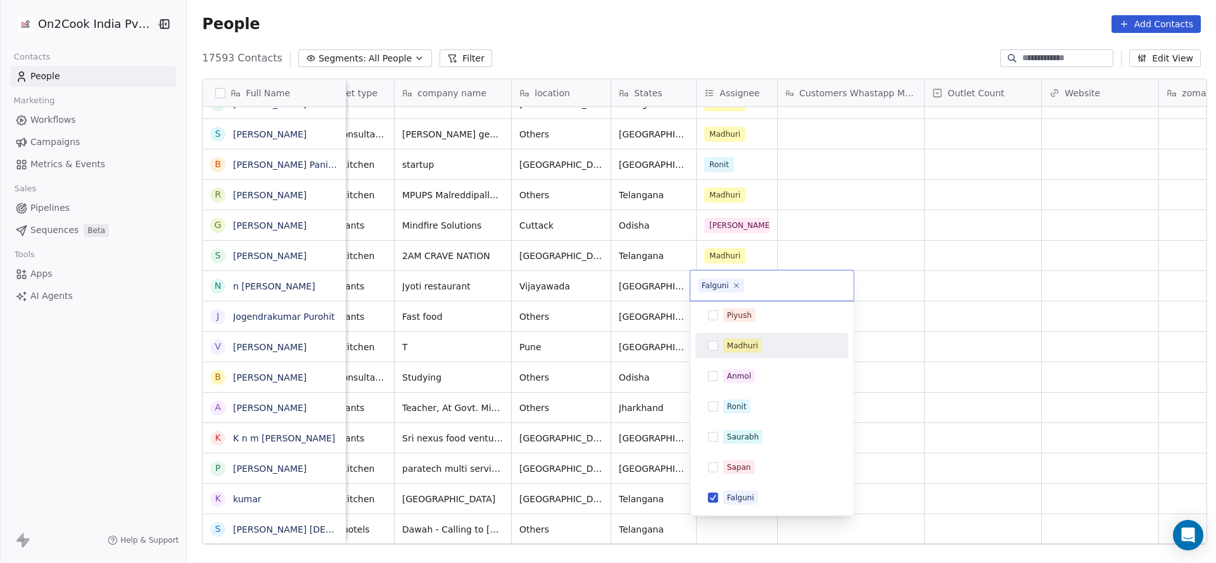
click at [739, 353] on div "Madhuri" at bounding box center [772, 346] width 143 height 20
drag, startPoint x: 744, startPoint y: 498, endPoint x: 458, endPoint y: 396, distance: 303.5
click at [744, 498] on div "Falguni" at bounding box center [740, 497] width 27 height 11
click at [458, 395] on html "On2Cook India Pvt. Ltd. Contacts People Marketing Workflows Campaigns Metrics &…" at bounding box center [608, 281] width 1216 height 563
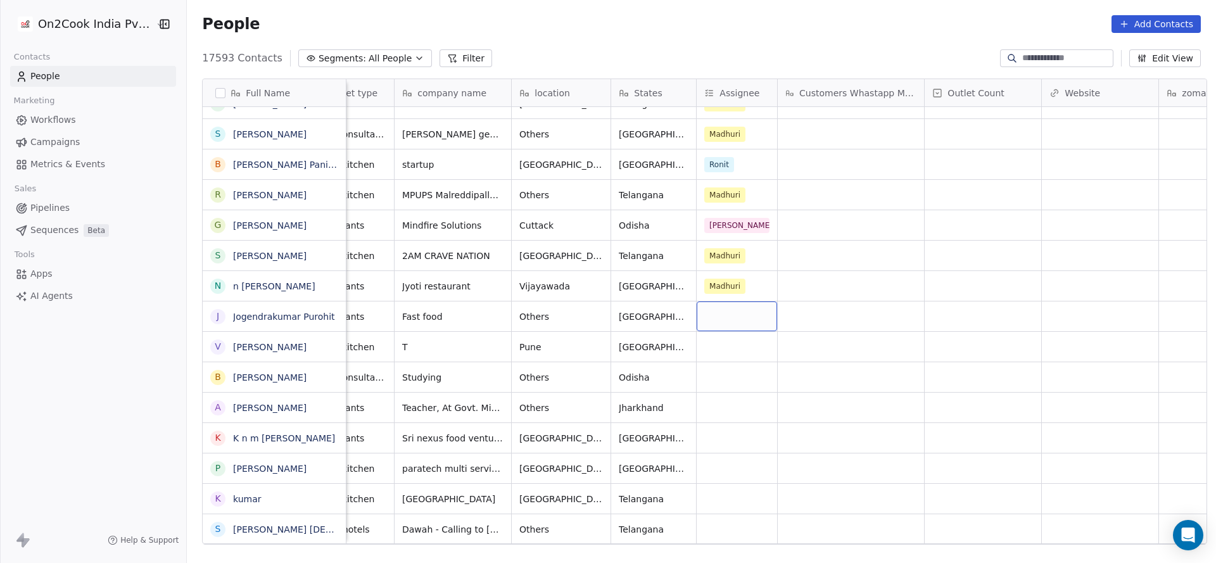
click at [708, 323] on div "grid" at bounding box center [737, 317] width 80 height 30
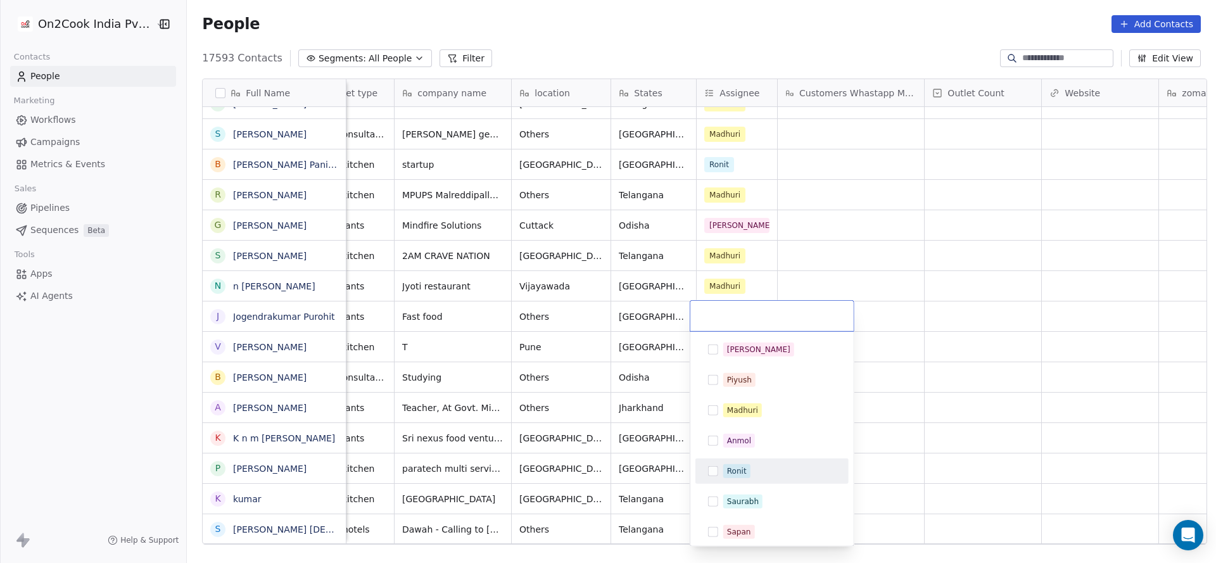
click at [730, 469] on div "Ronit" at bounding box center [737, 471] width 20 height 11
click at [578, 395] on html "On2Cook India Pvt. Ltd. Contacts People Marketing Workflows Campaigns Metrics &…" at bounding box center [608, 281] width 1216 height 563
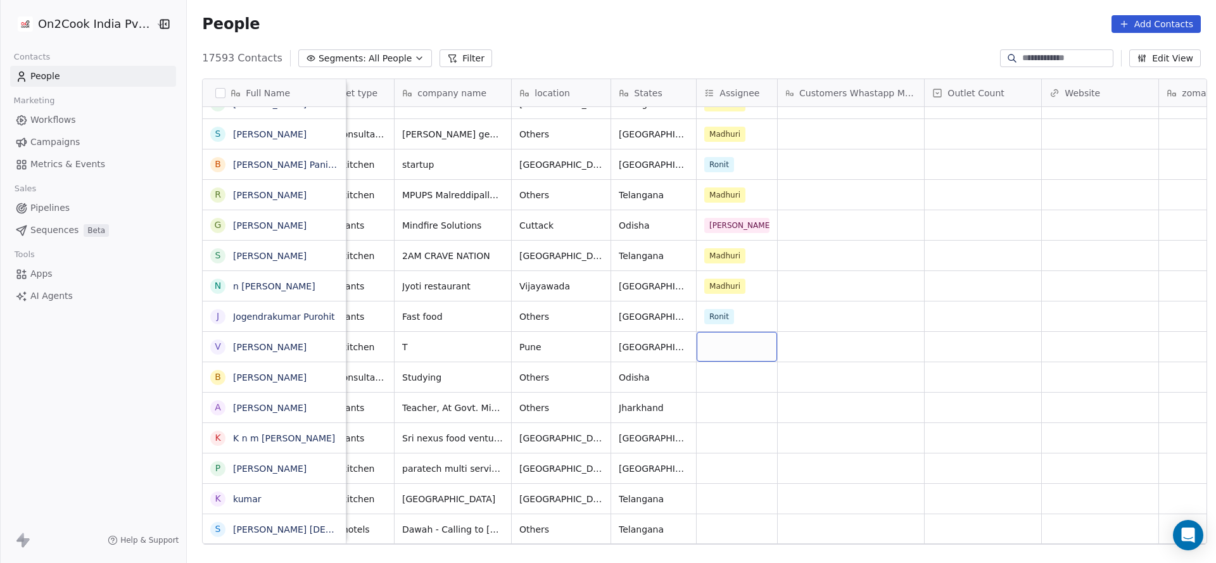
click at [721, 352] on div "grid" at bounding box center [737, 347] width 80 height 30
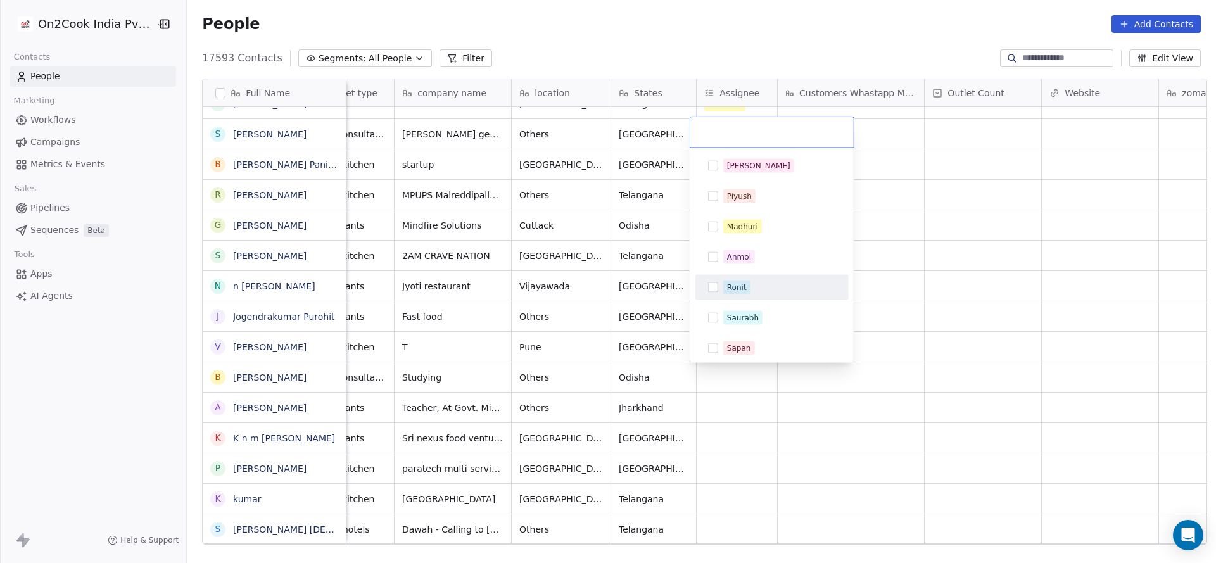
drag, startPoint x: 752, startPoint y: 286, endPoint x: 694, endPoint y: 302, distance: 59.8
click at [752, 287] on div "Ronit" at bounding box center [779, 288] width 113 height 14
click at [576, 327] on html "On2Cook India Pvt. Ltd. Contacts People Marketing Workflows Campaigns Metrics &…" at bounding box center [608, 281] width 1216 height 563
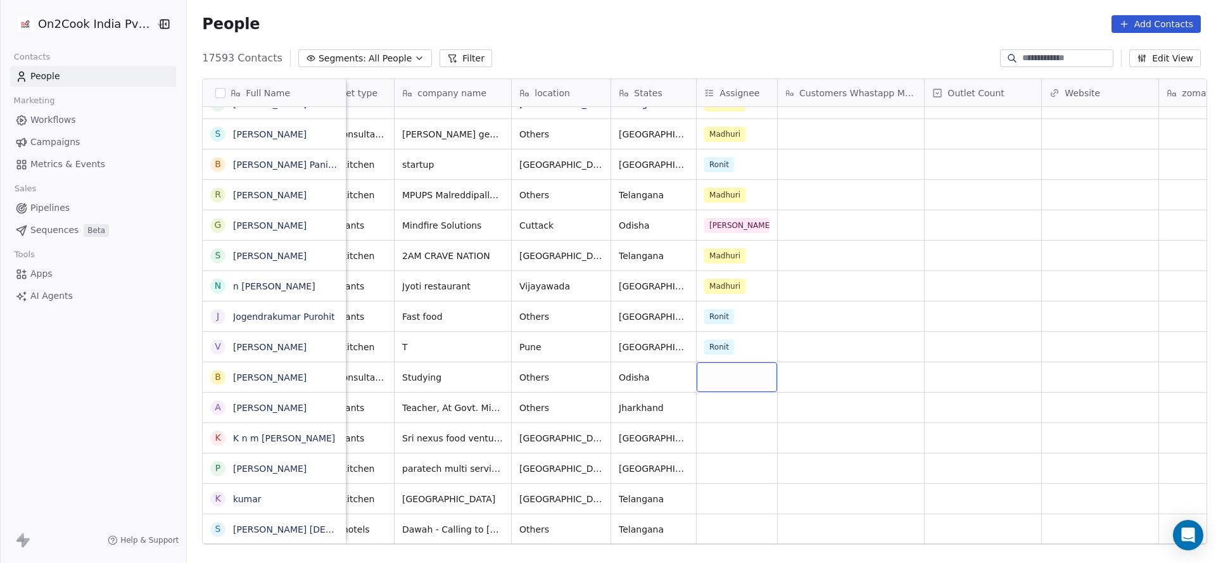
click at [709, 373] on div "grid" at bounding box center [737, 377] width 80 height 30
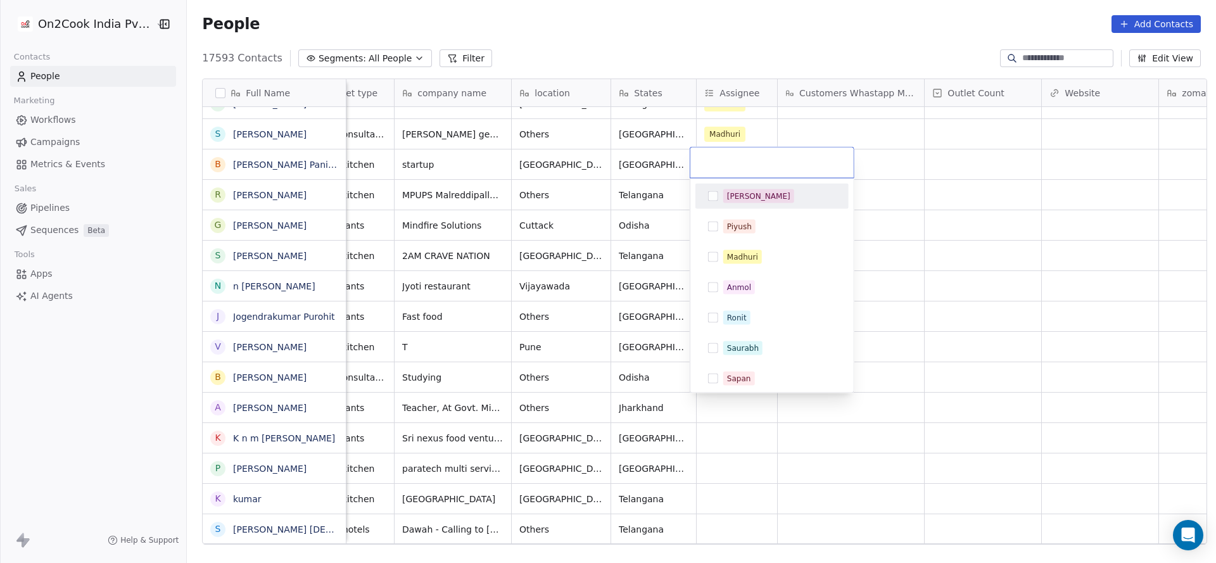
click at [744, 198] on div "[PERSON_NAME]" at bounding box center [758, 196] width 63 height 11
click at [607, 289] on html "On2Cook India Pvt. Ltd. Contacts People Marketing Workflows Campaigns Metrics &…" at bounding box center [608, 281] width 1216 height 563
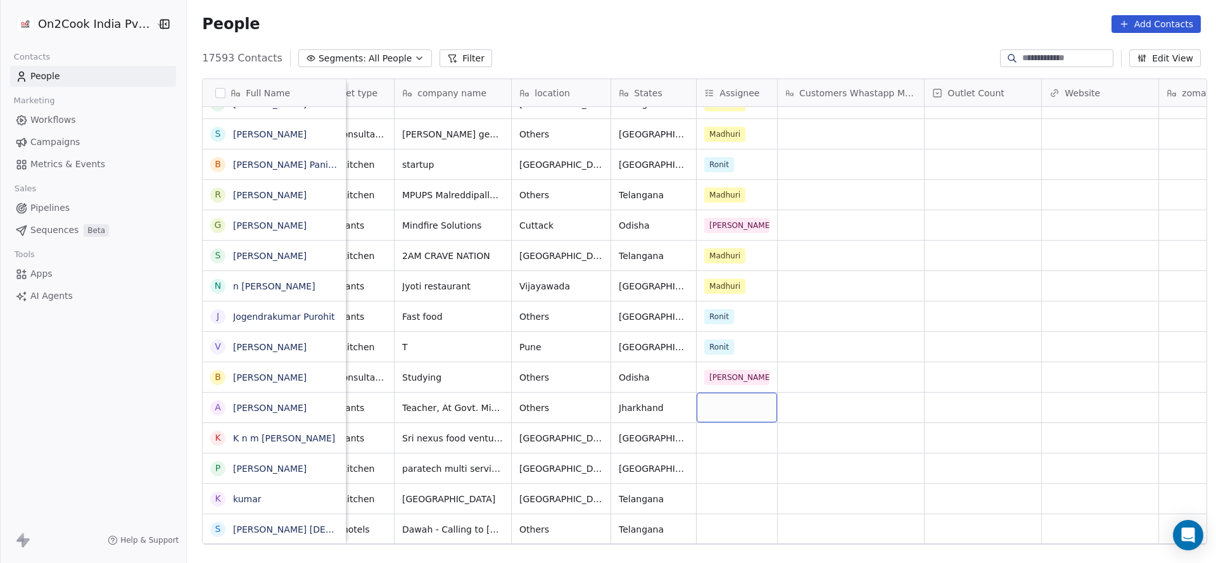
click at [713, 405] on div "grid" at bounding box center [737, 408] width 80 height 30
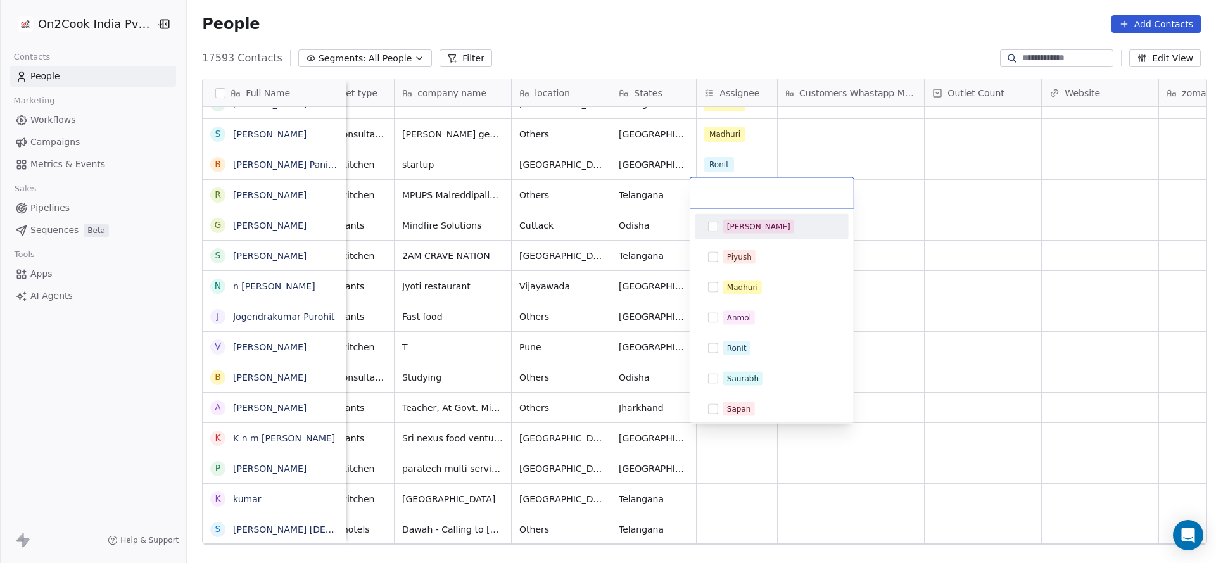
click at [740, 230] on div "[PERSON_NAME]" at bounding box center [758, 226] width 63 height 11
drag, startPoint x: 429, startPoint y: 381, endPoint x: 645, endPoint y: 447, distance: 225.2
click at [429, 382] on html "On2Cook India Pvt. Ltd. Contacts People Marketing Workflows Campaigns Metrics &…" at bounding box center [608, 281] width 1216 height 563
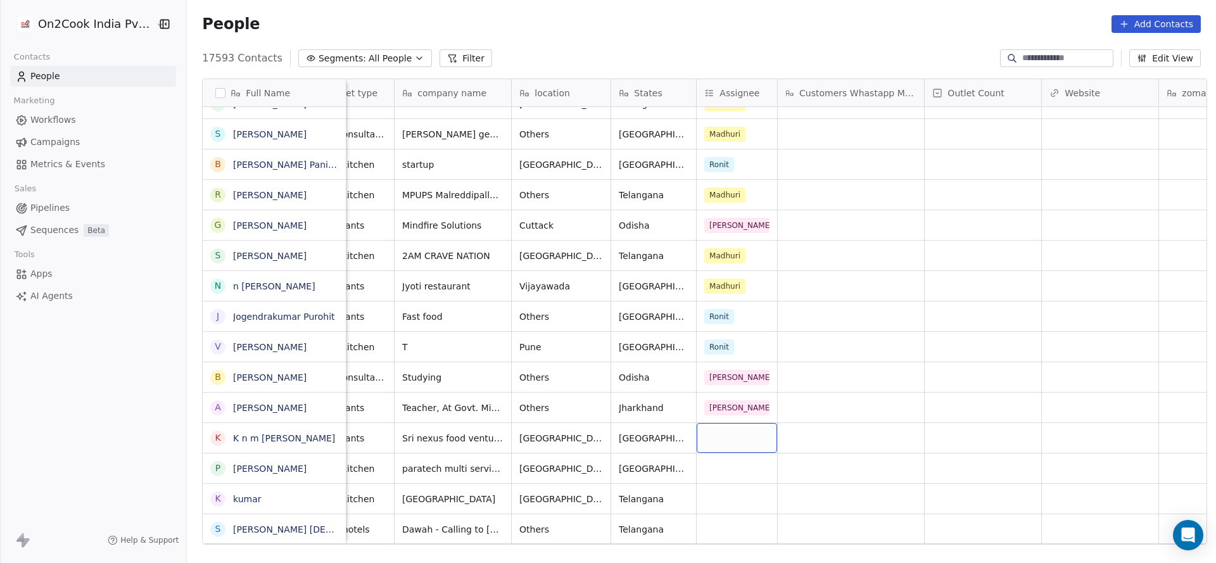
click at [730, 433] on div "grid" at bounding box center [737, 438] width 80 height 30
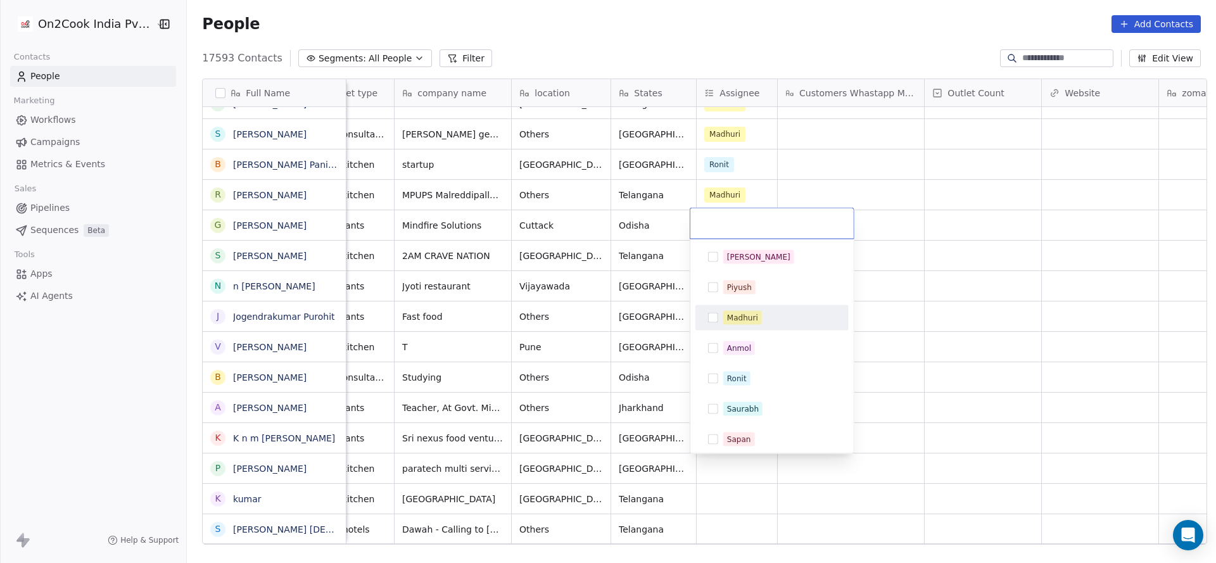
click at [753, 321] on div "Madhuri" at bounding box center [742, 317] width 31 height 11
click at [542, 415] on html "On2Cook India Pvt. Ltd. Contacts People Marketing Workflows Campaigns Metrics &…" at bounding box center [608, 281] width 1216 height 563
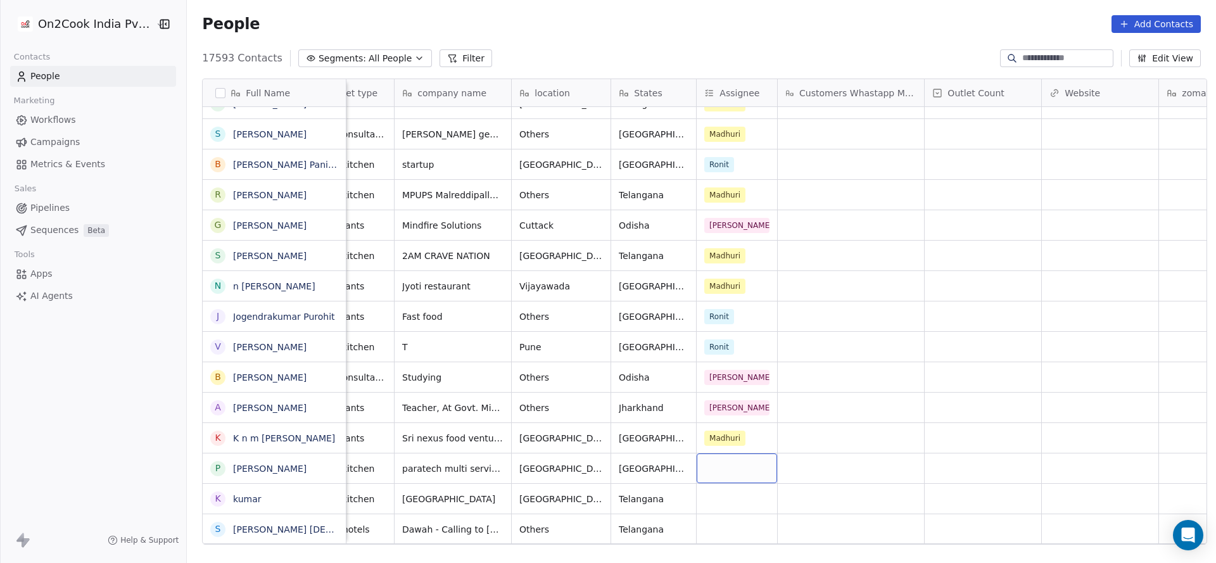
click at [728, 468] on div "grid" at bounding box center [737, 469] width 80 height 30
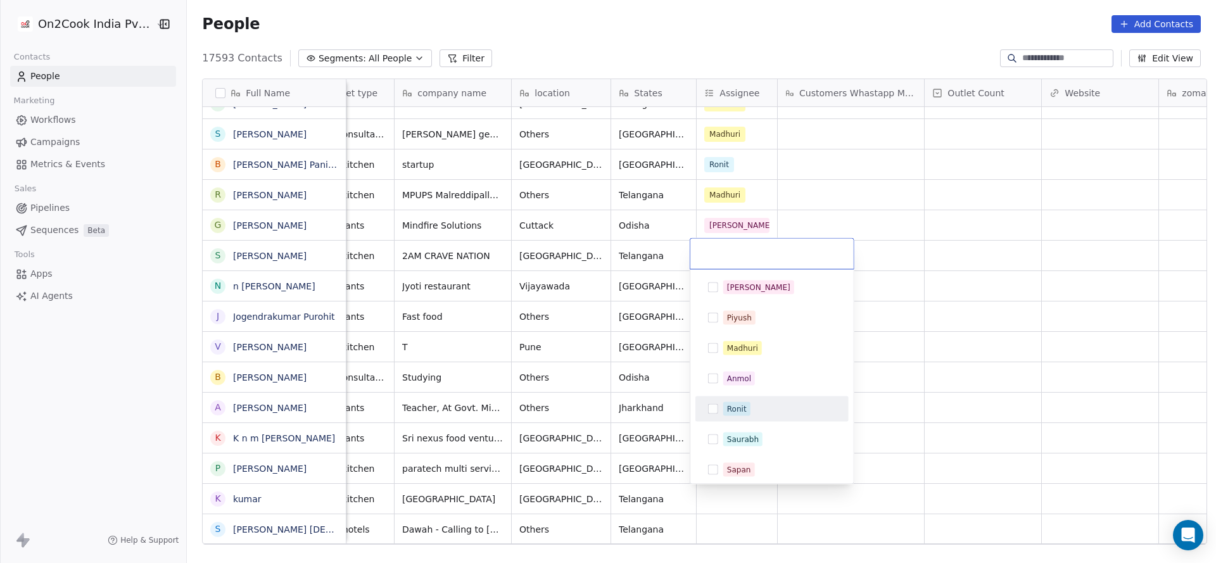
click at [729, 402] on span "Ronit" at bounding box center [736, 409] width 27 height 14
click at [654, 442] on html "On2Cook India Pvt. Ltd. Contacts People Marketing Workflows Campaigns Metrics &…" at bounding box center [608, 281] width 1216 height 563
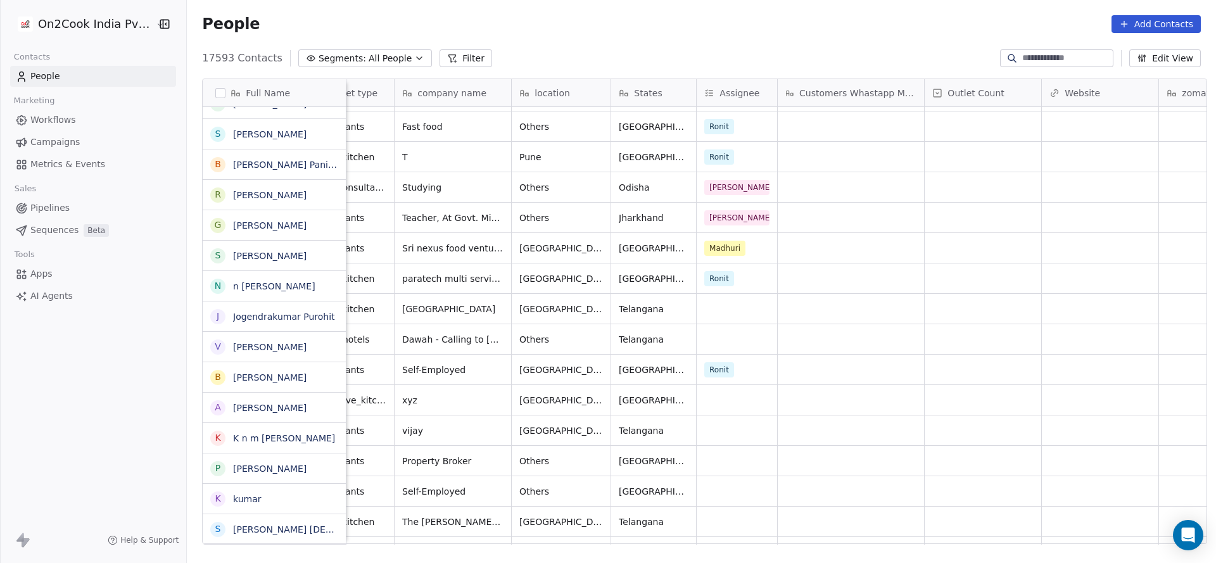
scroll to position [665, 0]
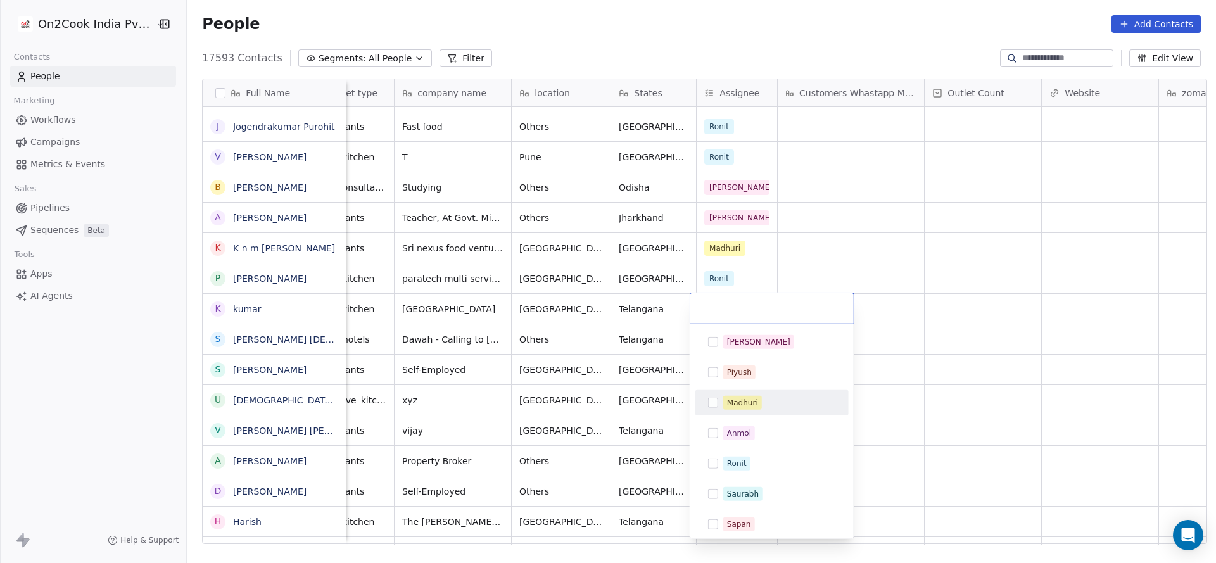
click at [748, 397] on div "Madhuri" at bounding box center [742, 402] width 31 height 11
click at [507, 400] on html "On2Cook India Pvt. Ltd. Contacts People Marketing Workflows Campaigns Metrics &…" at bounding box center [608, 281] width 1216 height 563
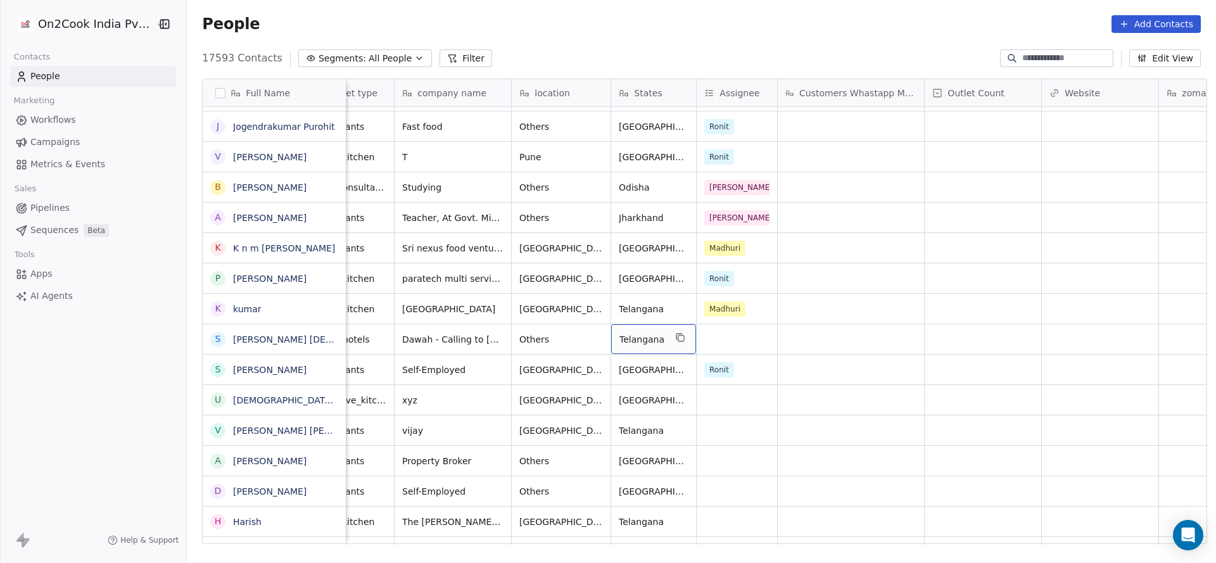
click at [689, 341] on div "Telangana" at bounding box center [653, 339] width 85 height 30
click at [891, 342] on html "On2Cook India Pvt. Ltd. Contacts People Marketing Workflows Campaigns Metrics &…" at bounding box center [608, 281] width 1216 height 563
click at [730, 341] on div "grid" at bounding box center [737, 339] width 80 height 30
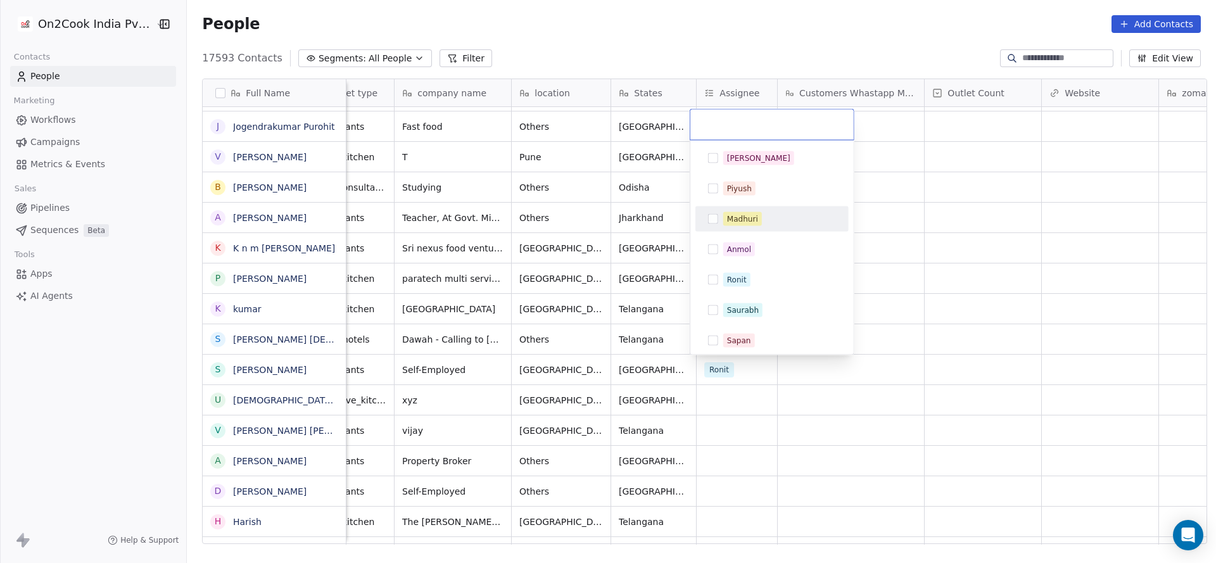
click at [758, 224] on span "Madhuri" at bounding box center [742, 219] width 39 height 14
click at [57, 390] on html "On2Cook India Pvt. Ltd. Contacts People Marketing Workflows Campaigns Metrics &…" at bounding box center [608, 281] width 1216 height 563
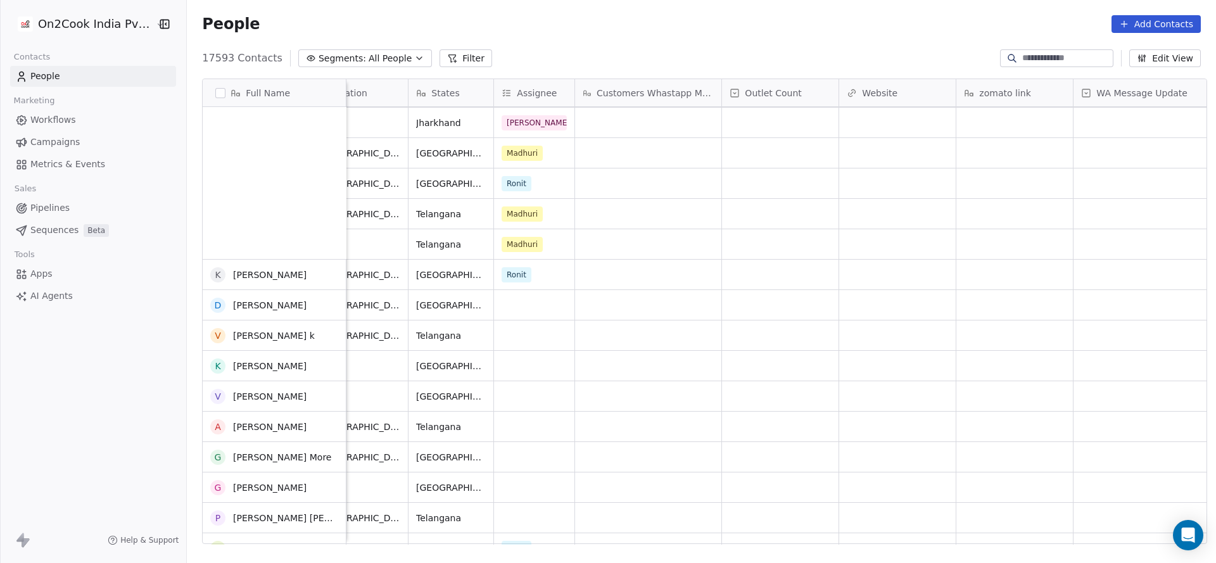
scroll to position [760, 0]
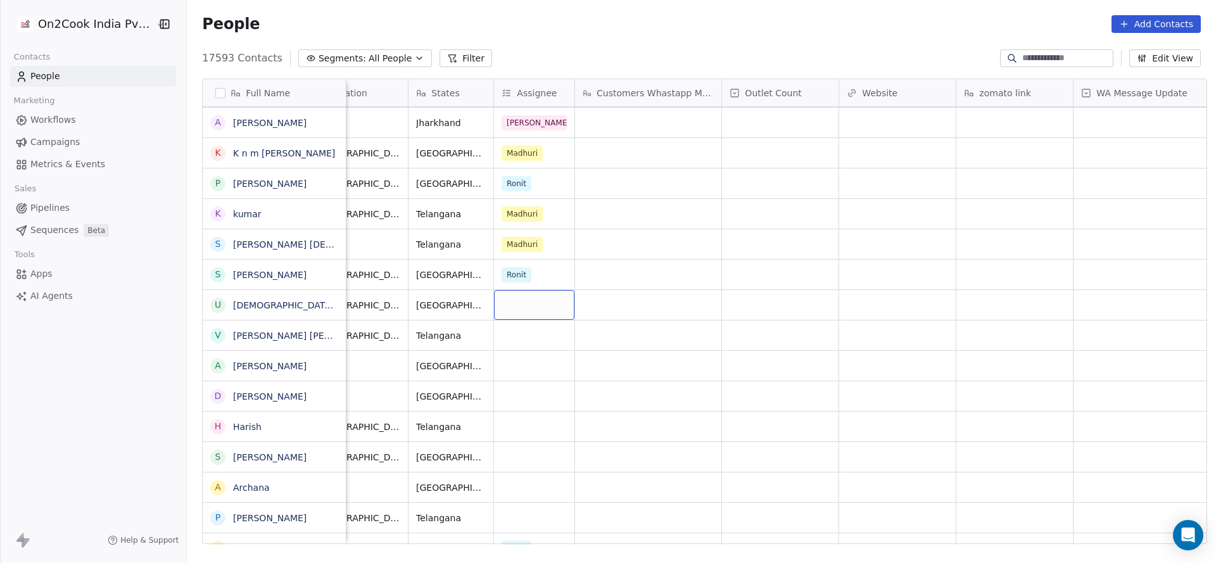
click at [518, 302] on div "grid" at bounding box center [534, 305] width 80 height 30
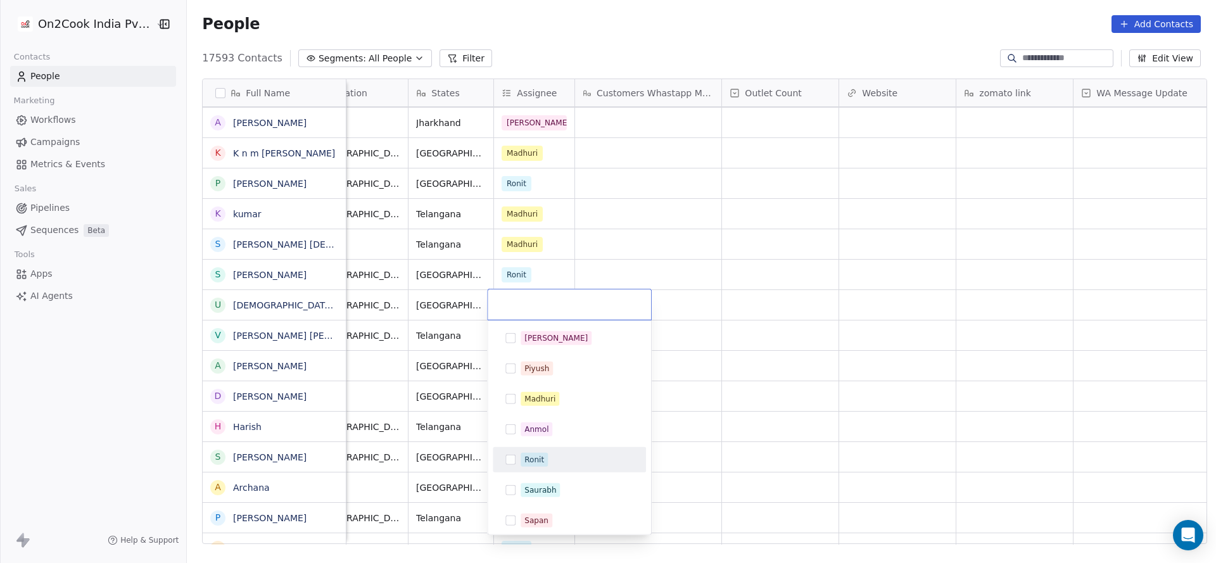
click at [531, 466] on div "Ronit" at bounding box center [569, 460] width 143 height 20
click at [454, 346] on html "On2Cook India Pvt. Ltd. Contacts People Marketing Workflows Campaigns Metrics &…" at bounding box center [608, 281] width 1216 height 563
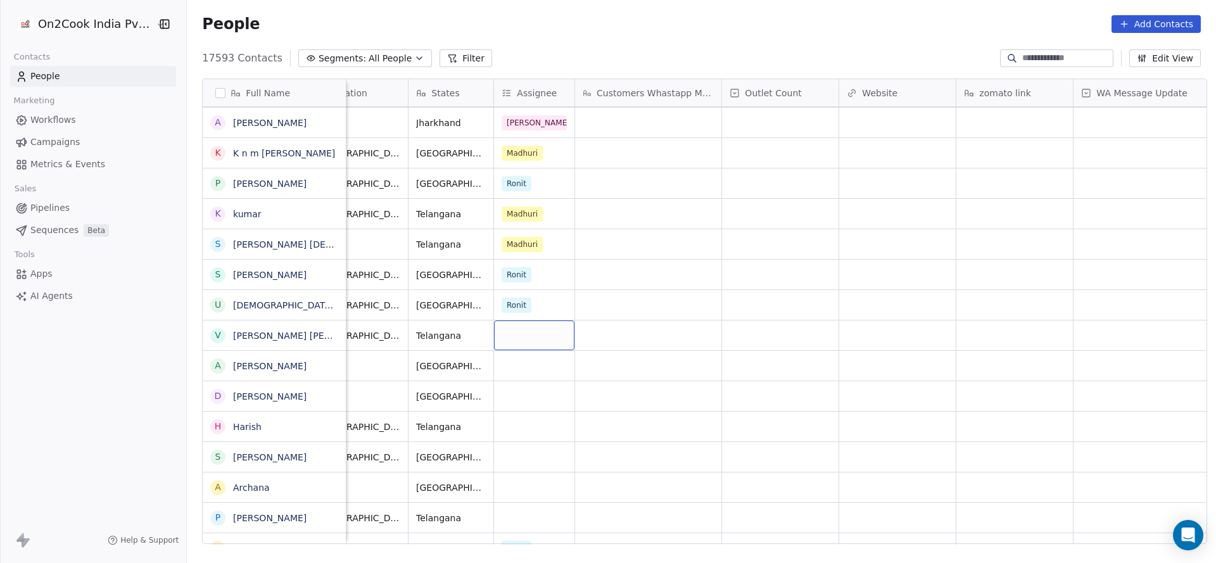
click at [522, 331] on div "grid" at bounding box center [534, 336] width 80 height 30
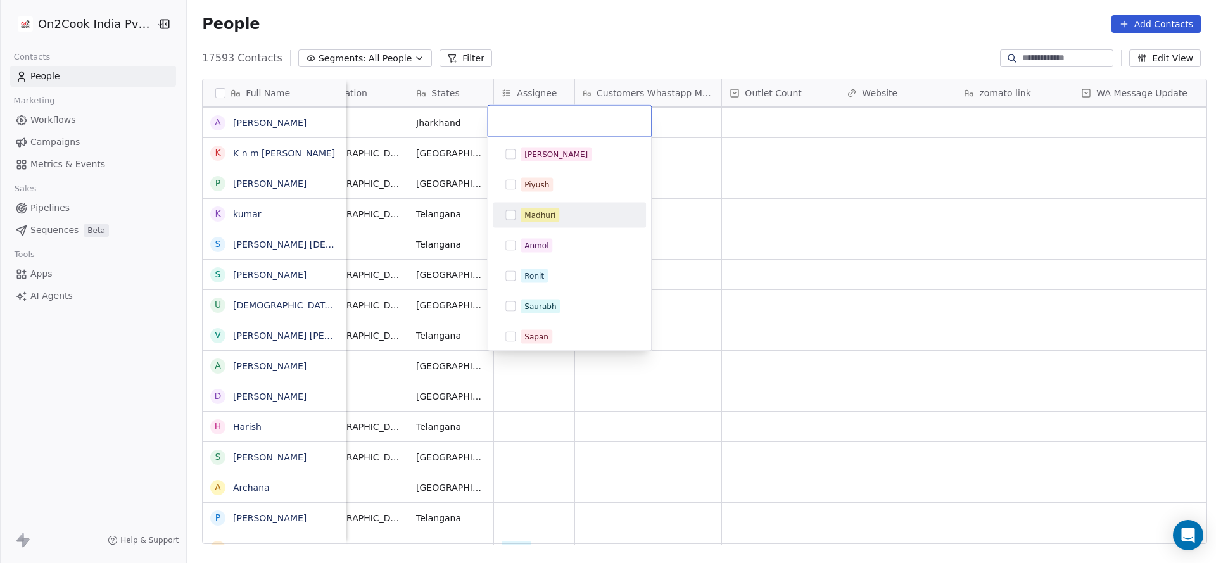
click at [551, 215] on div "Madhuri" at bounding box center [539, 215] width 31 height 11
click at [530, 388] on html "On2Cook India Pvt. Ltd. Contacts People Marketing Workflows Campaigns Metrics &…" at bounding box center [608, 281] width 1216 height 563
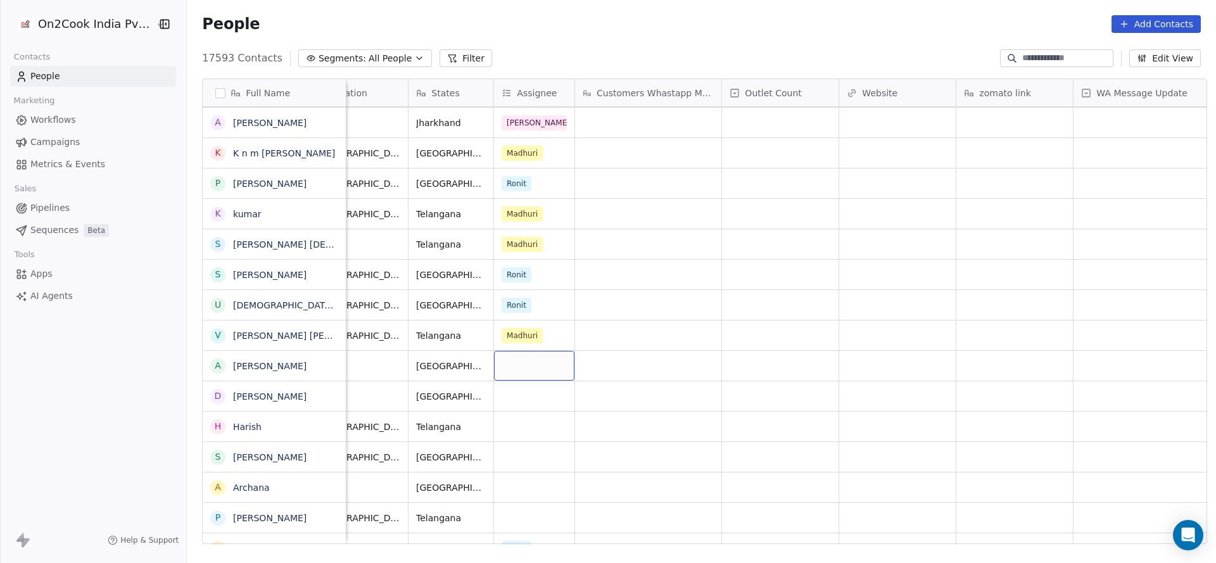
click at [534, 371] on div "grid" at bounding box center [534, 366] width 80 height 30
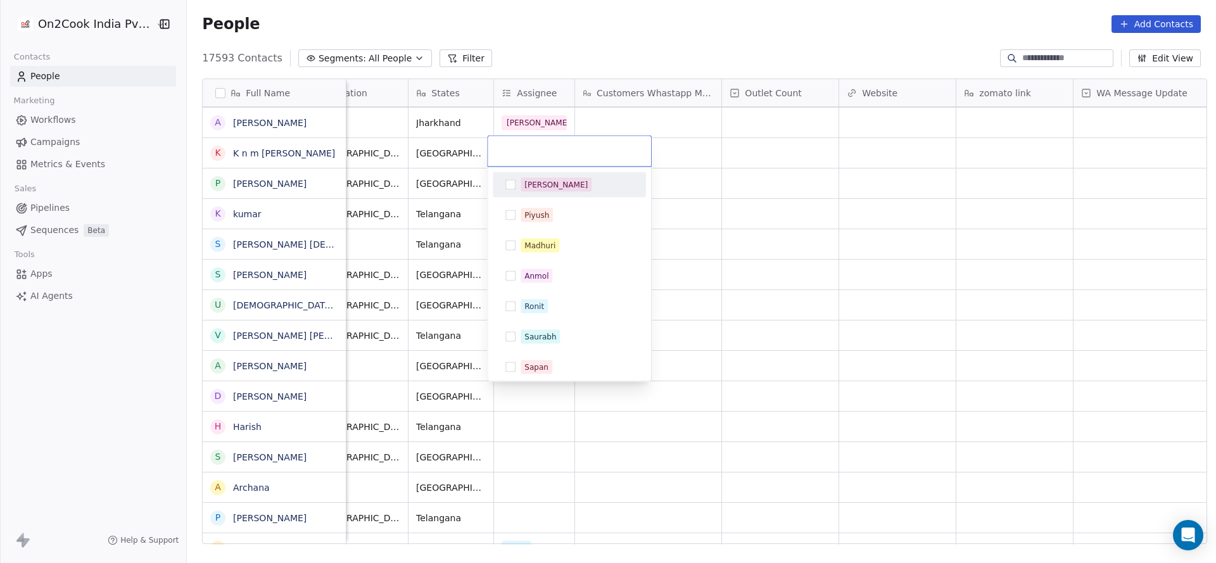
click at [538, 189] on div "[PERSON_NAME]" at bounding box center [555, 184] width 63 height 11
click at [460, 358] on html "On2Cook India Pvt. Ltd. Contacts People Marketing Workflows Campaigns Metrics &…" at bounding box center [608, 281] width 1216 height 563
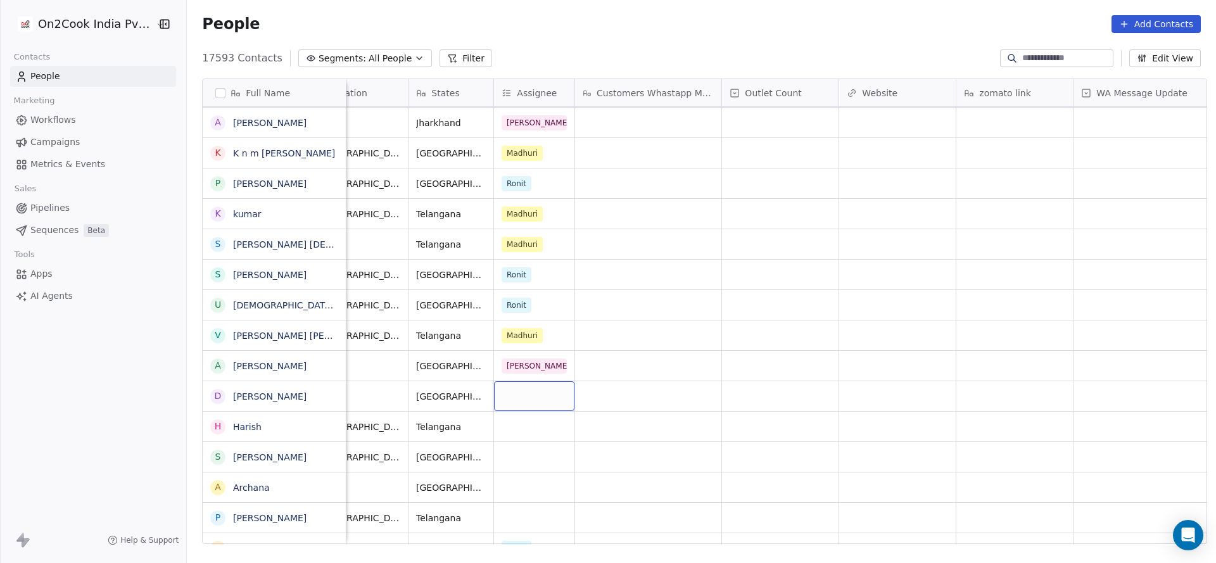
click at [515, 400] on div "grid" at bounding box center [534, 396] width 80 height 30
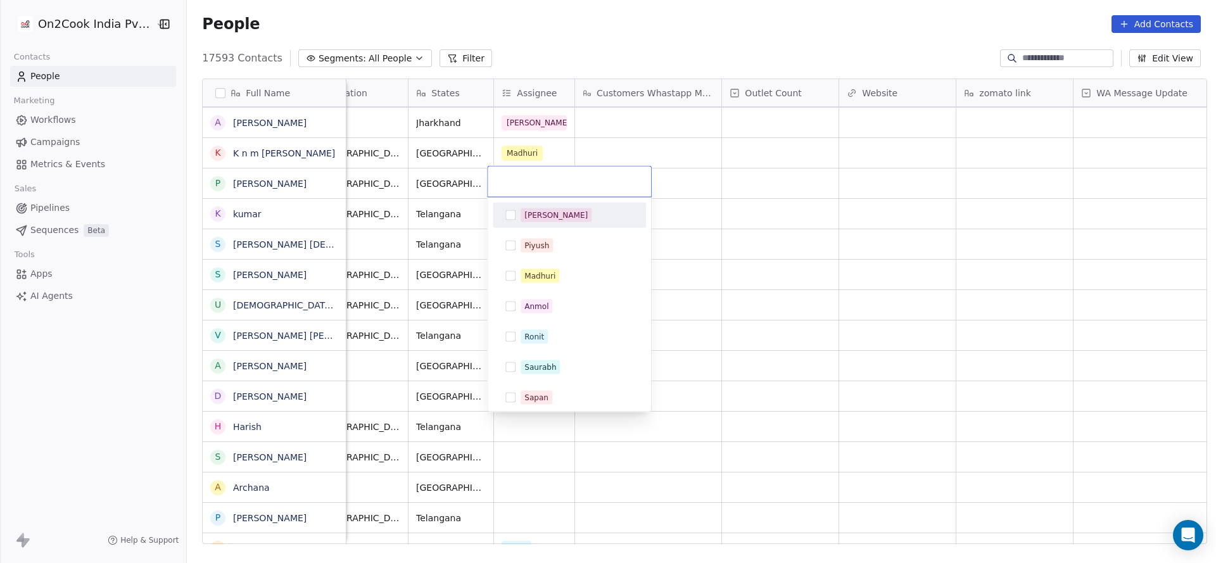
click at [546, 220] on span "[PERSON_NAME]" at bounding box center [556, 215] width 71 height 14
click at [327, 372] on html "On2Cook India Pvt. Ltd. Contacts People Marketing Workflows Campaigns Metrics &…" at bounding box center [608, 281] width 1216 height 563
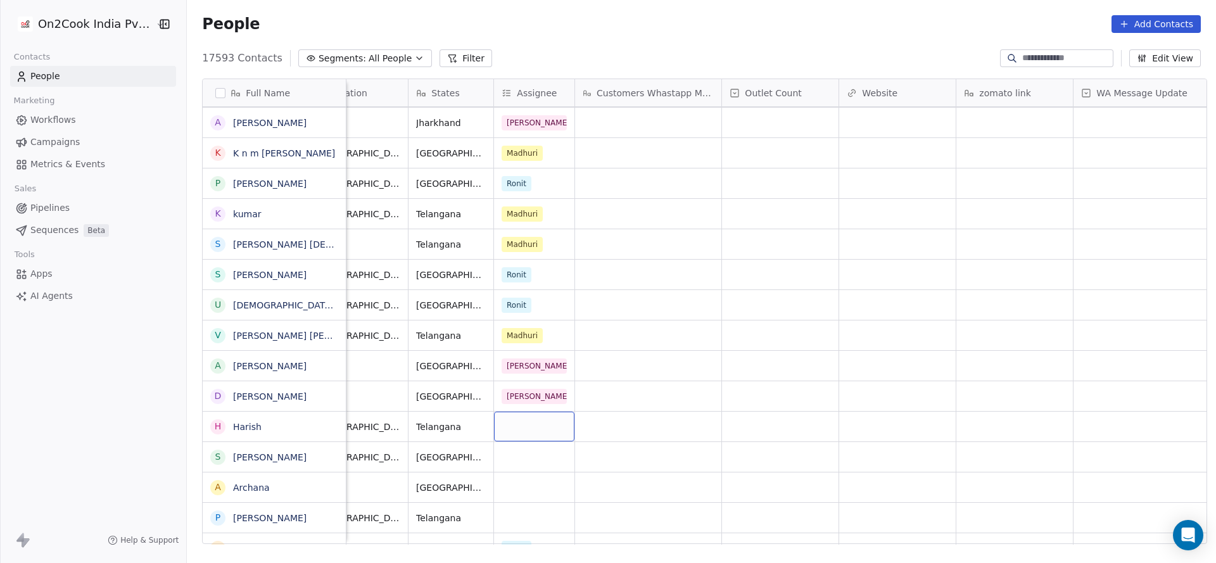
click at [502, 424] on div "grid" at bounding box center [534, 427] width 80 height 30
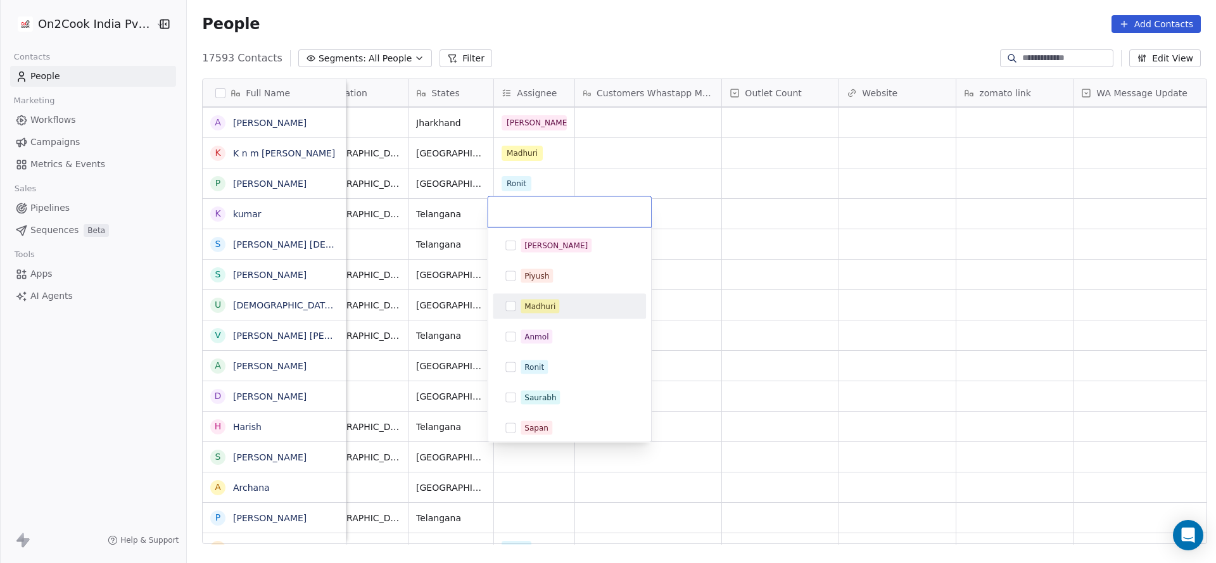
click at [526, 301] on div "Madhuri" at bounding box center [539, 306] width 31 height 11
click at [426, 363] on html "On2Cook India Pvt. Ltd. Contacts People Marketing Workflows Campaigns Metrics &…" at bounding box center [608, 281] width 1216 height 563
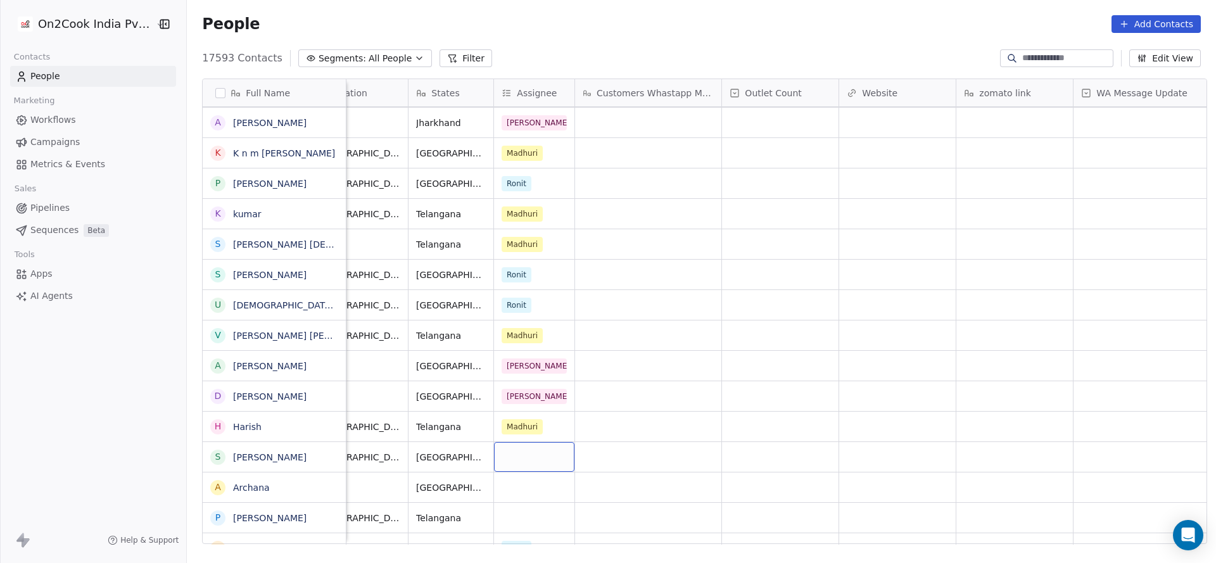
click at [512, 456] on div "grid" at bounding box center [534, 457] width 80 height 30
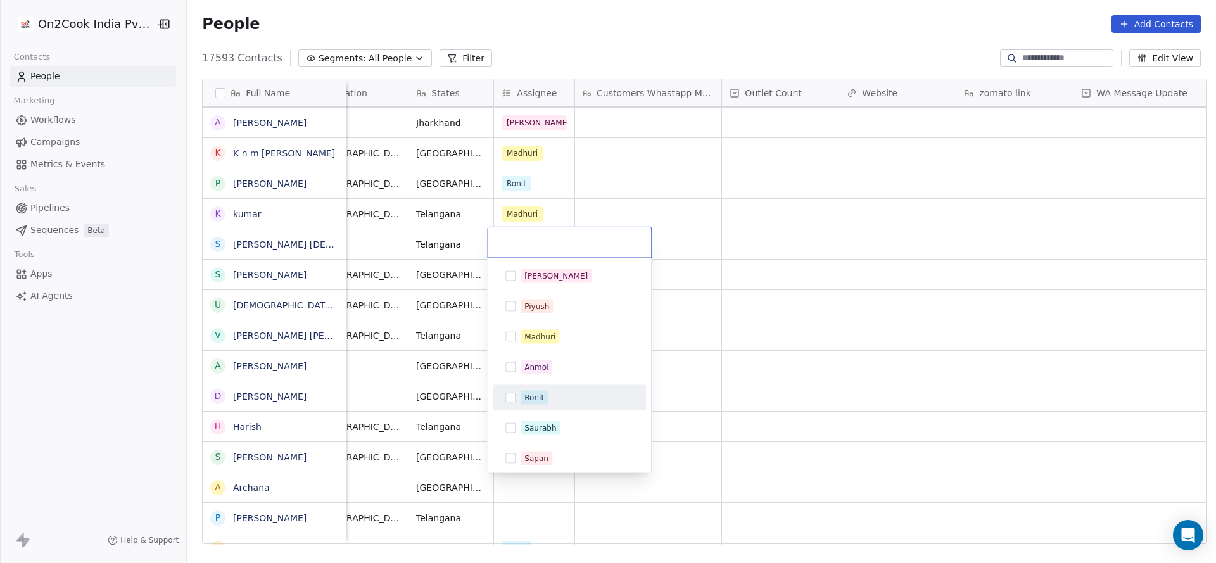
click at [533, 391] on span "Ronit" at bounding box center [534, 398] width 27 height 14
drag, startPoint x: 412, startPoint y: 412, endPoint x: 428, endPoint y: 437, distance: 29.9
click at [412, 412] on html "On2Cook India Pvt. Ltd. Contacts People Marketing Workflows Campaigns Metrics &…" at bounding box center [608, 281] width 1216 height 563
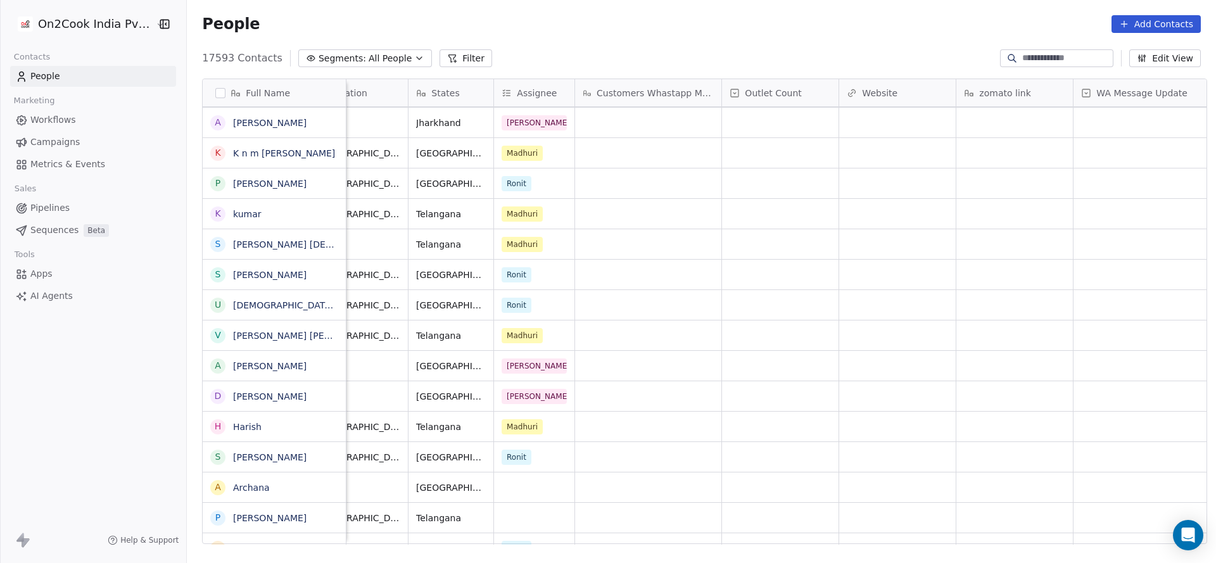
click at [500, 293] on div "+918401434800 cafeteria Auxano Global Services Ahmedabad Gujarat Ronit +9194276…" at bounding box center [1093, 326] width 2406 height 438
click at [500, 293] on div "+919867393938 restaurants Self-employed Mumbai Maharashtra Ronit +919160466074 …" at bounding box center [1093, 326] width 2406 height 438
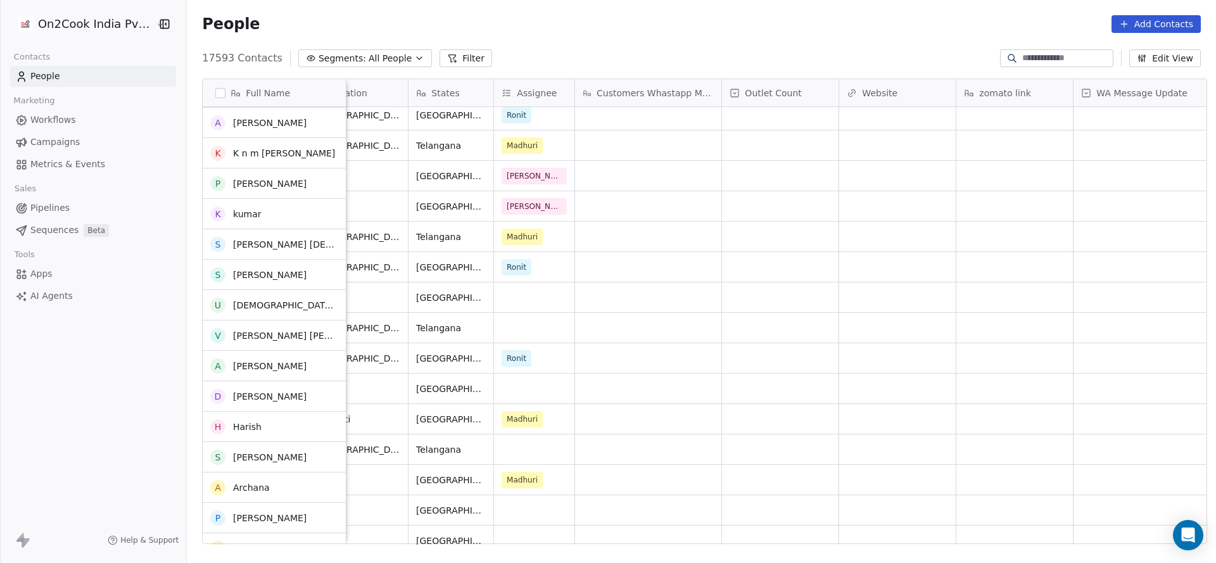
scroll to position [950, 0]
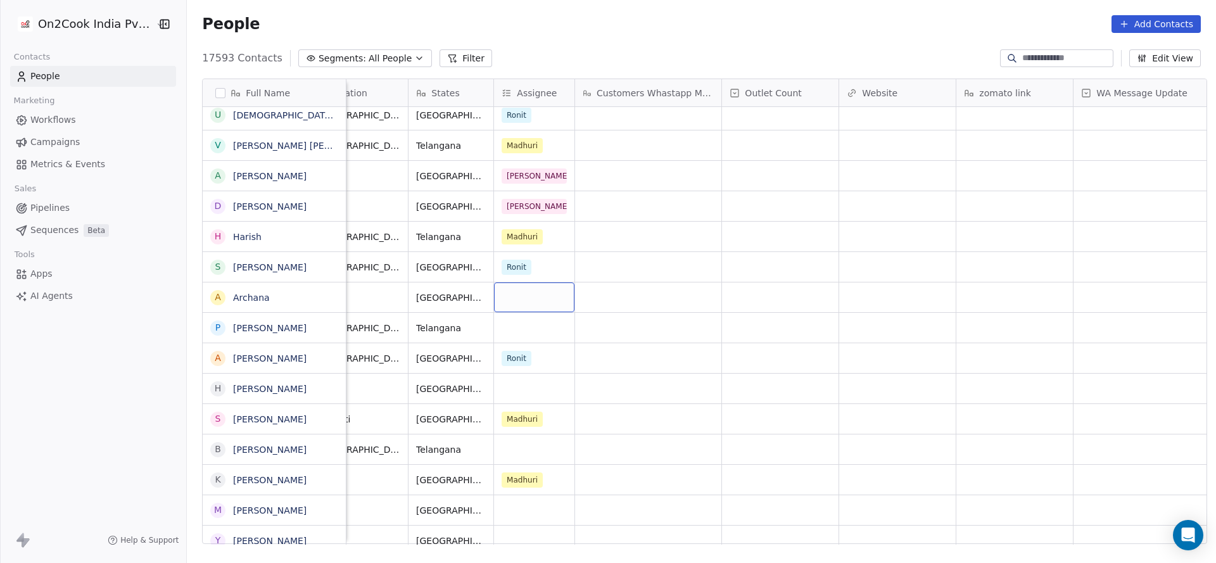
click at [500, 293] on div "grid" at bounding box center [534, 297] width 80 height 30
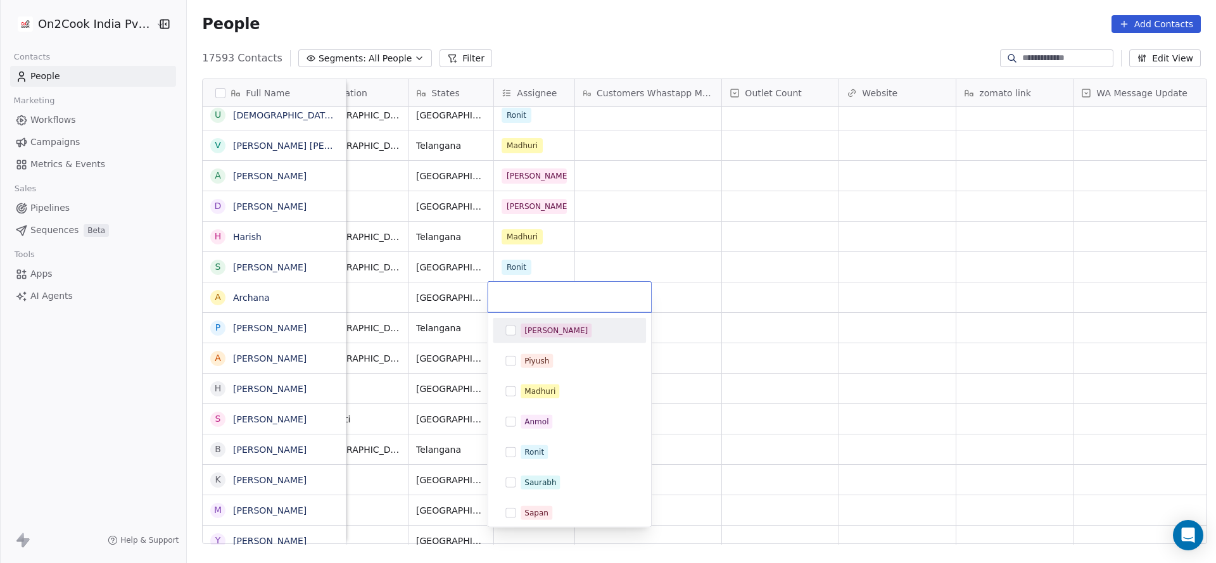
click at [553, 336] on div "[PERSON_NAME]" at bounding box center [577, 331] width 113 height 14
click at [390, 318] on html "On2Cook India Pvt. Ltd. Contacts People Marketing Workflows Campaigns Metrics &…" at bounding box center [608, 281] width 1216 height 563
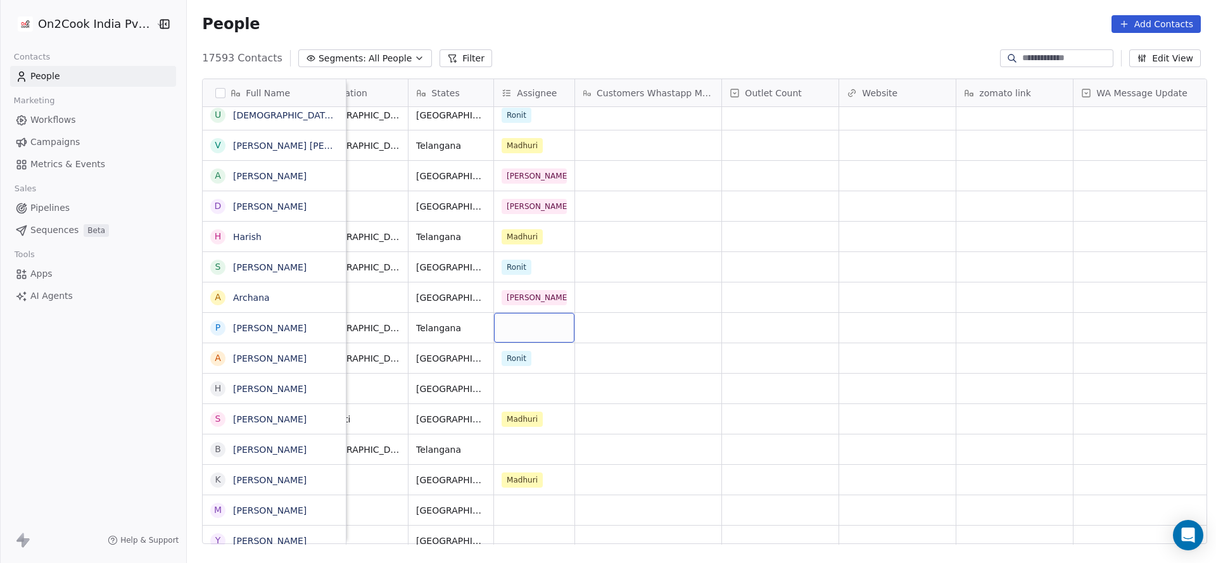
click at [508, 331] on div "grid" at bounding box center [534, 328] width 80 height 30
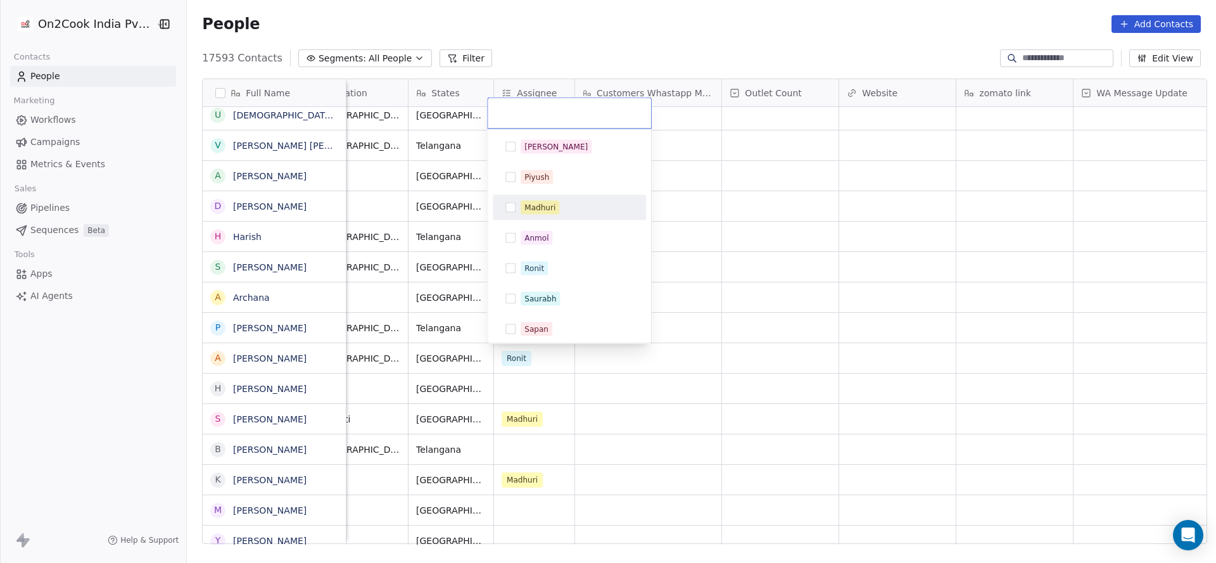
click at [578, 207] on div "Madhuri" at bounding box center [577, 208] width 113 height 14
click at [498, 416] on html "On2Cook India Pvt. Ltd. Contacts People Marketing Workflows Campaigns Metrics &…" at bounding box center [608, 281] width 1216 height 563
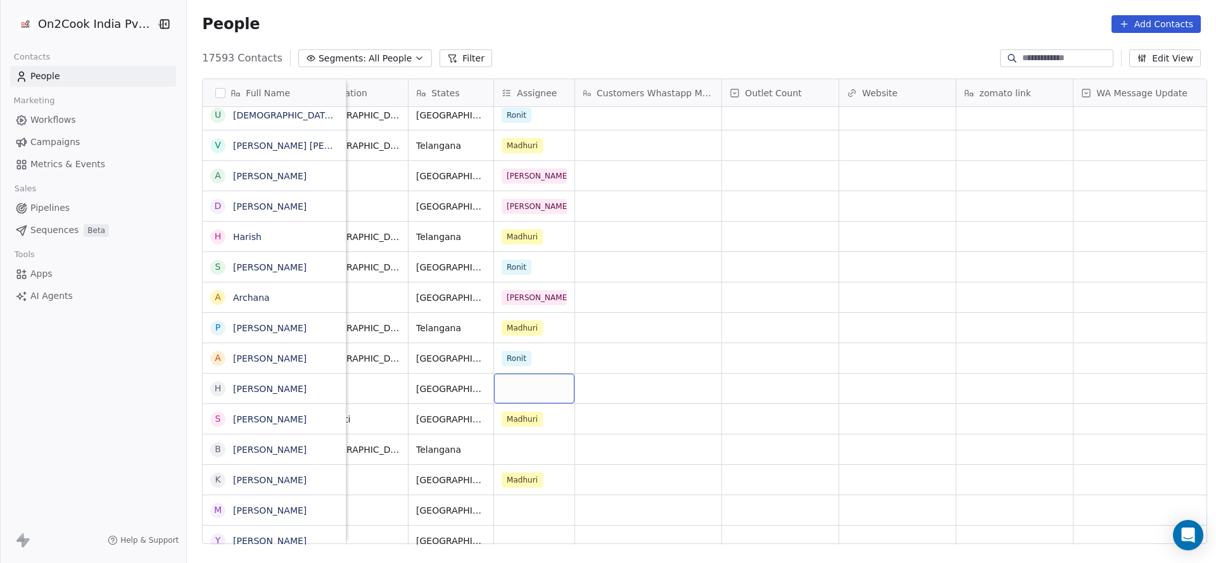
click at [509, 394] on div "grid" at bounding box center [534, 389] width 80 height 30
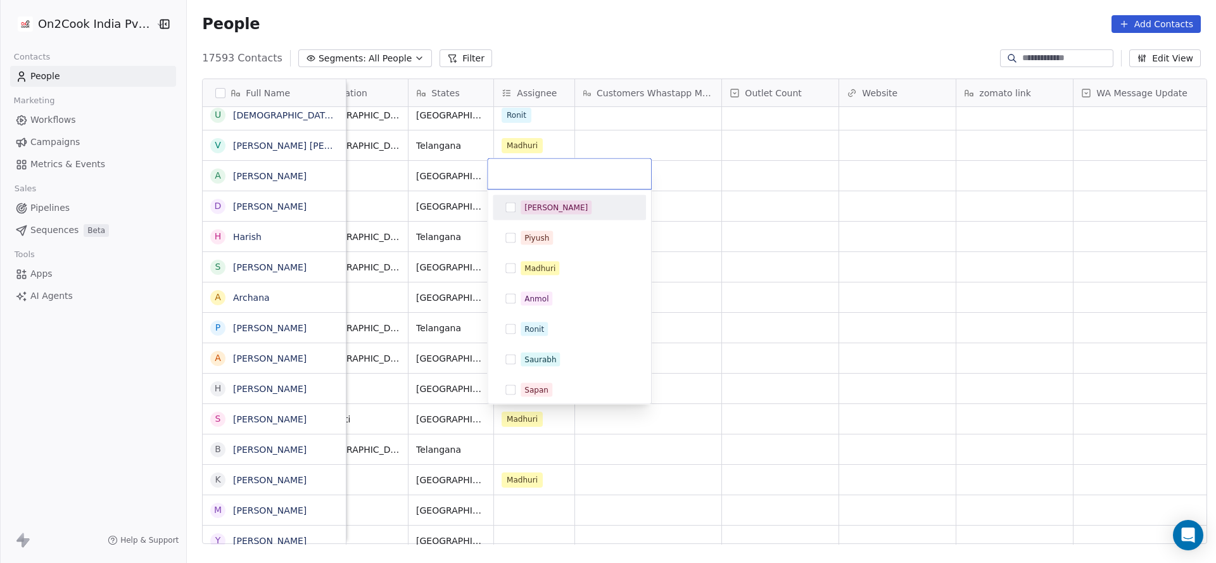
click at [548, 211] on div "[PERSON_NAME]" at bounding box center [577, 208] width 113 height 14
click at [390, 333] on html "On2Cook India Pvt. Ltd. Contacts People Marketing Workflows Campaigns Metrics &…" at bounding box center [608, 281] width 1216 height 563
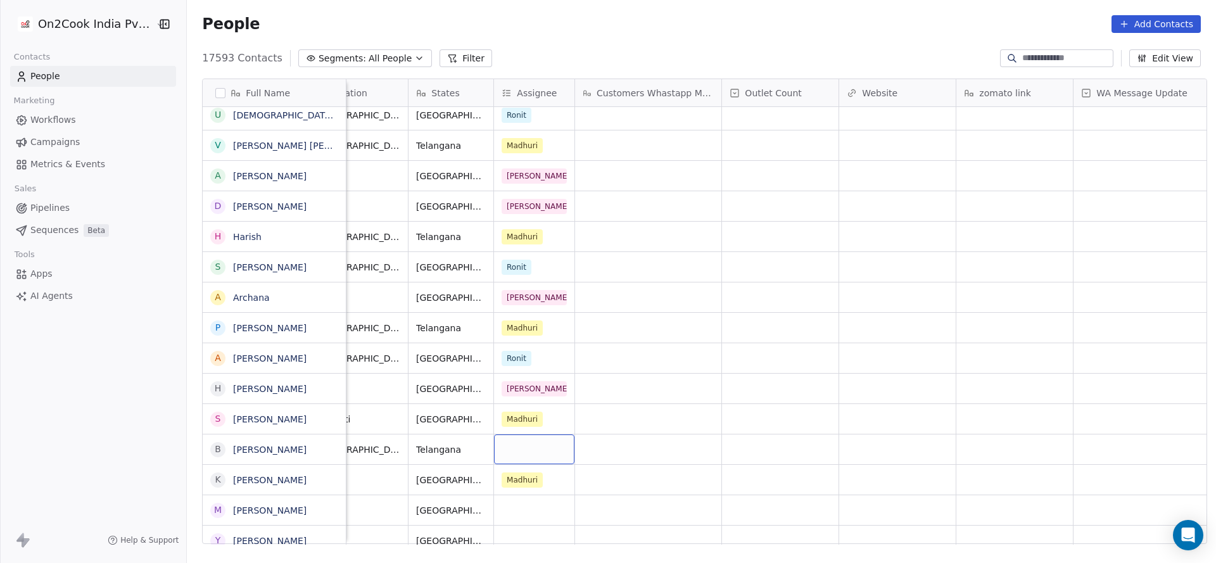
click at [500, 448] on div "grid" at bounding box center [534, 450] width 80 height 30
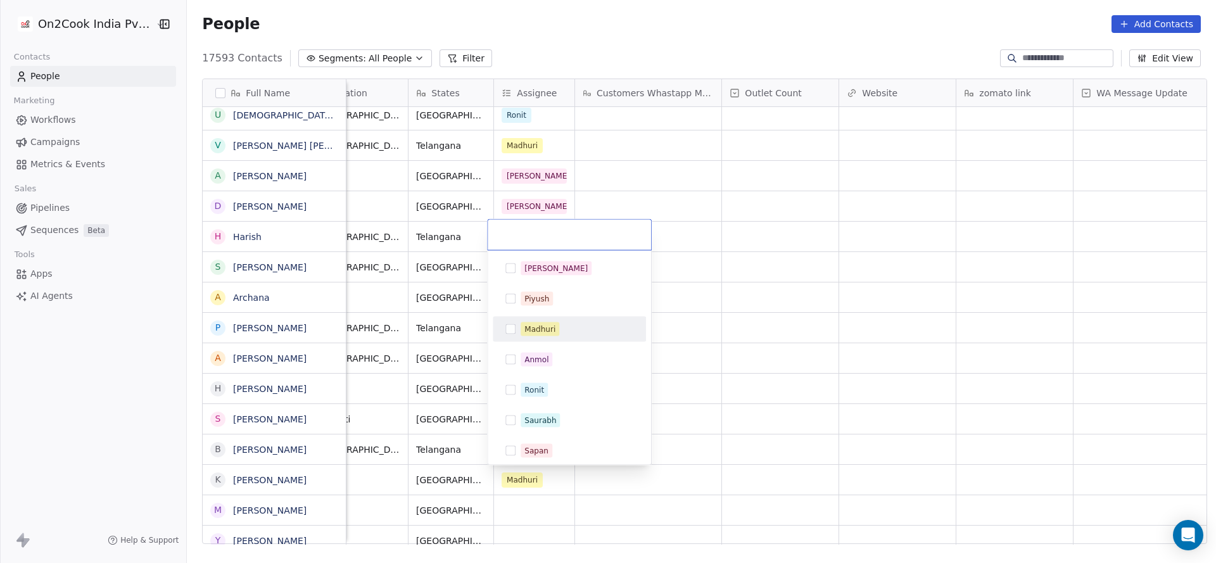
click at [536, 325] on div "Madhuri" at bounding box center [539, 329] width 31 height 11
click at [433, 354] on html "On2Cook India Pvt. Ltd. Contacts People Marketing Workflows Campaigns Metrics &…" at bounding box center [608, 281] width 1216 height 563
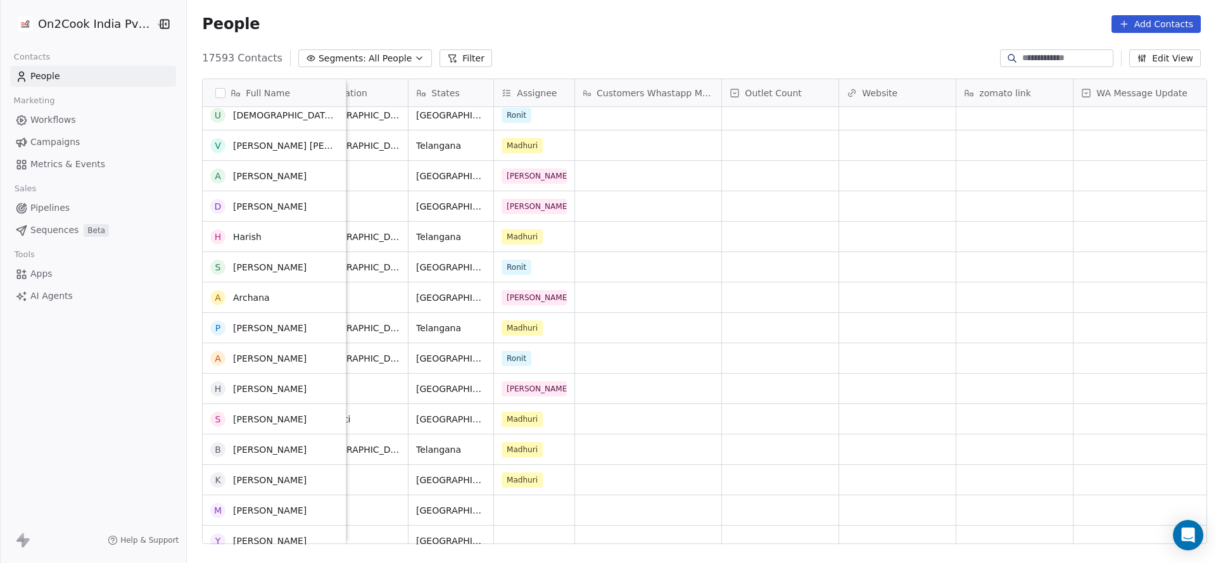
click at [499, 227] on div "+919437260757 cloud_kitchen startup New Delhi Delhi Ronit +917993129286 cloud_k…" at bounding box center [1093, 326] width 2406 height 438
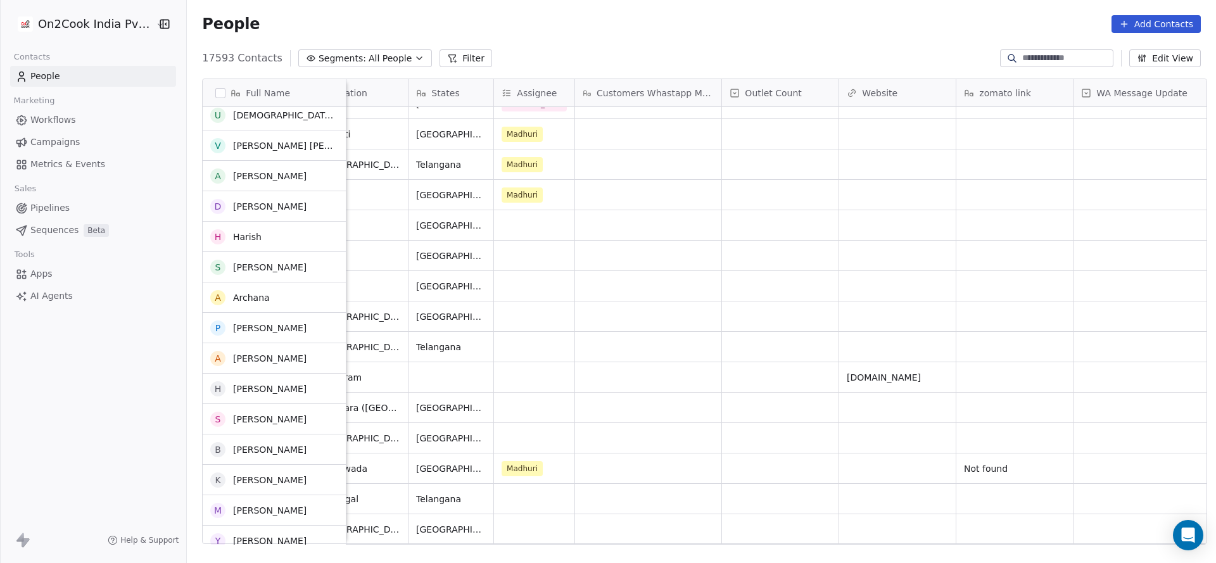
scroll to position [1235, 0]
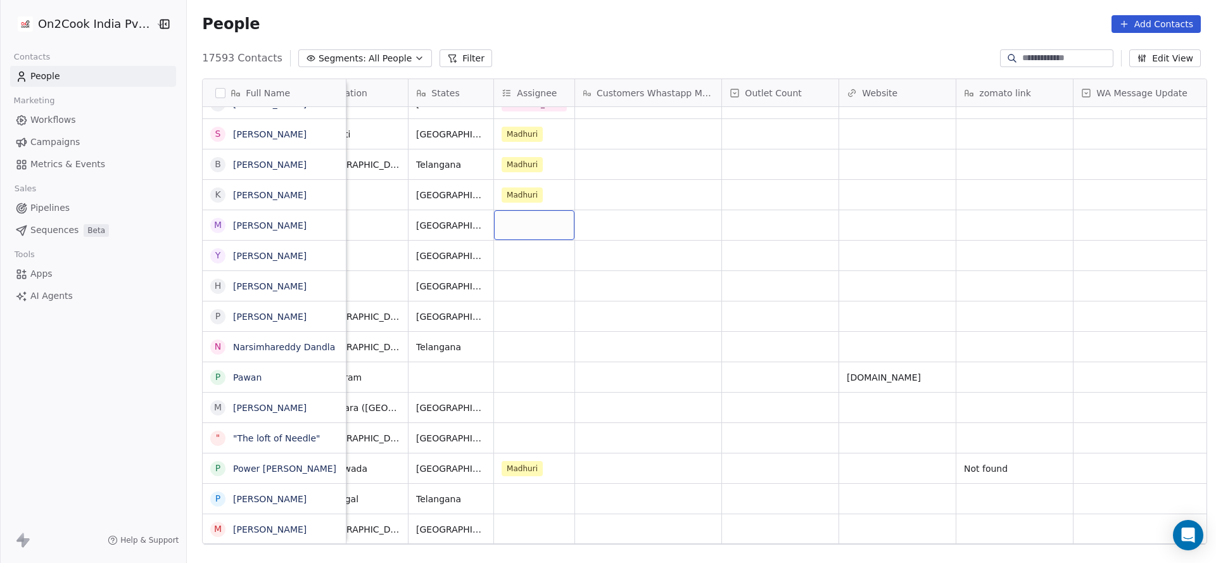
click at [499, 227] on div "grid" at bounding box center [534, 225] width 80 height 30
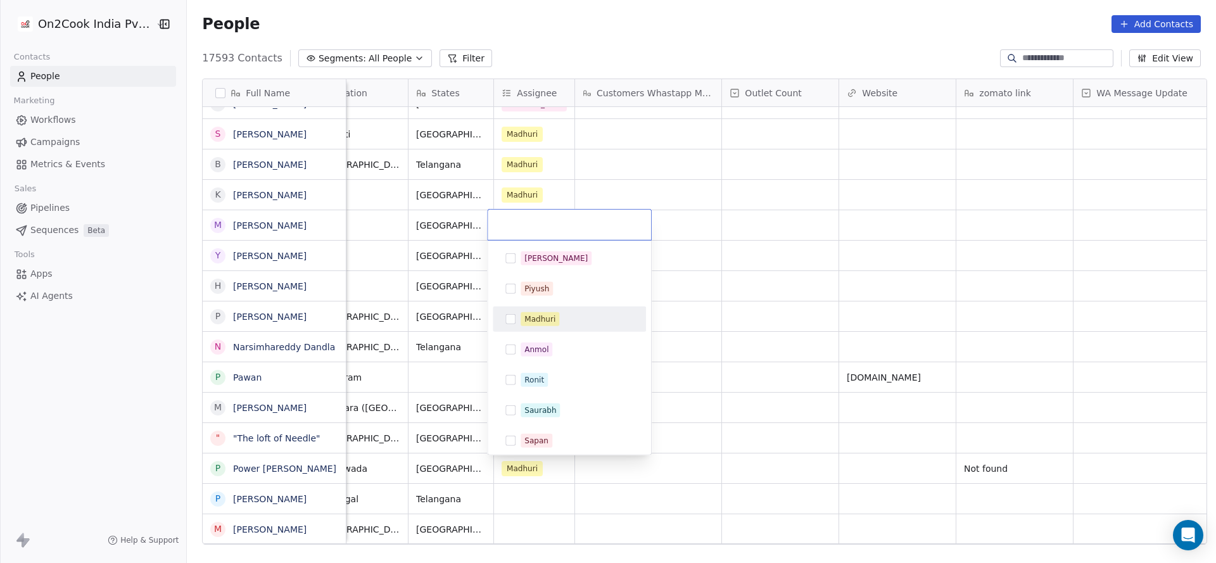
click at [509, 319] on button "Suggestions" at bounding box center [510, 319] width 10 height 10
click at [454, 312] on html "On2Cook India Pvt. Ltd. Contacts People Marketing Workflows Campaigns Metrics &…" at bounding box center [608, 281] width 1216 height 563
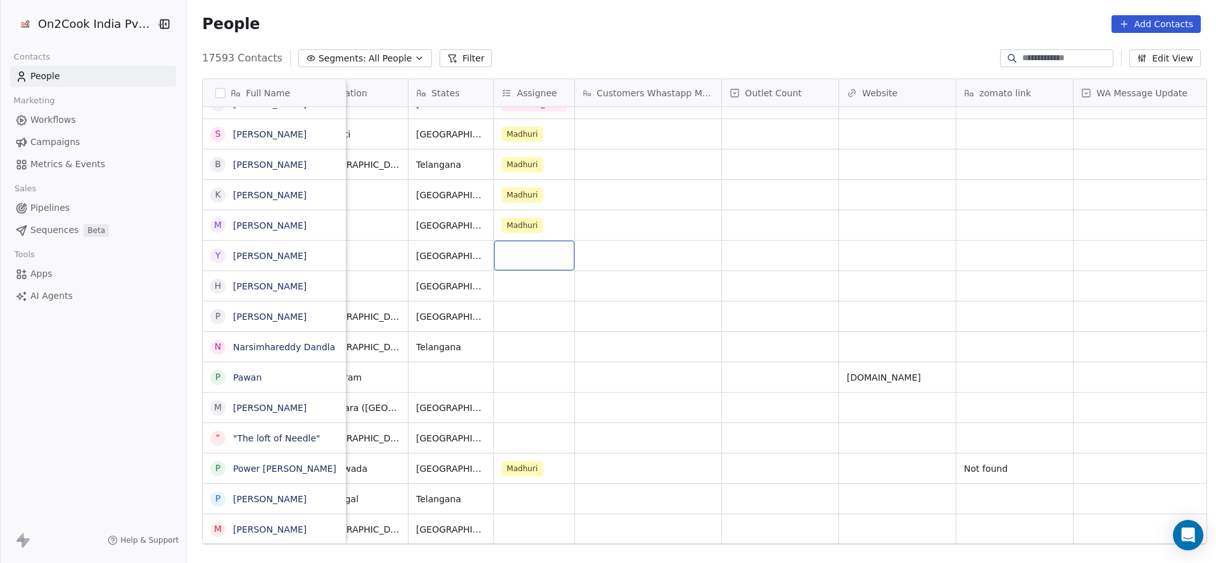
click at [534, 264] on div "grid" at bounding box center [534, 256] width 80 height 30
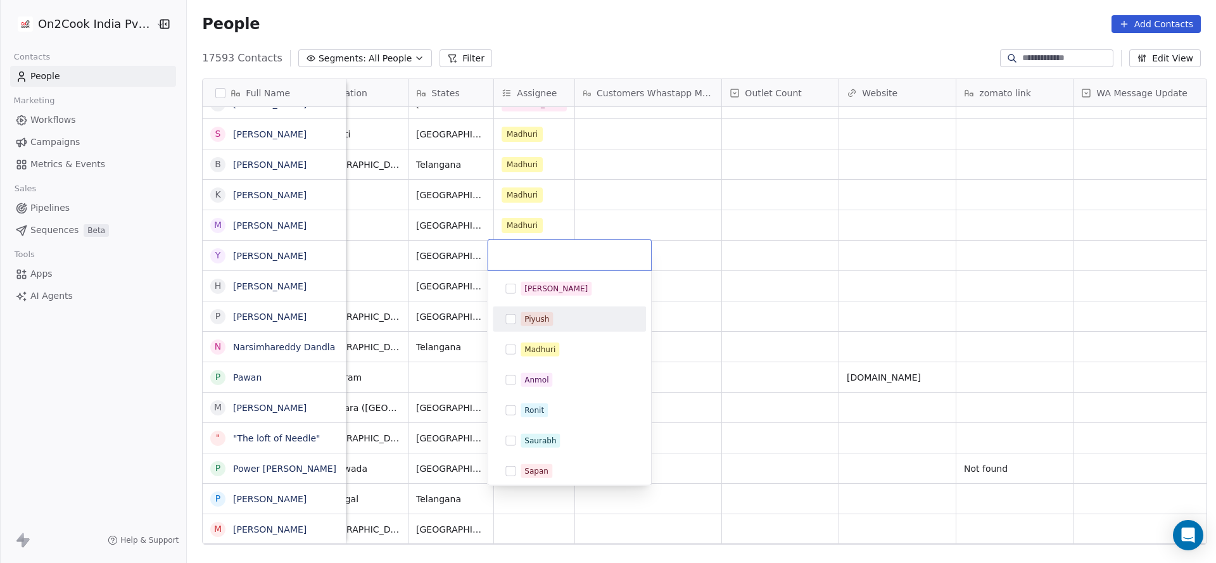
click at [539, 298] on div "[PERSON_NAME]" at bounding box center [569, 289] width 143 height 20
click at [300, 296] on html "On2Cook India Pvt. Ltd. Contacts People Marketing Workflows Campaigns Metrics &…" at bounding box center [608, 281] width 1216 height 563
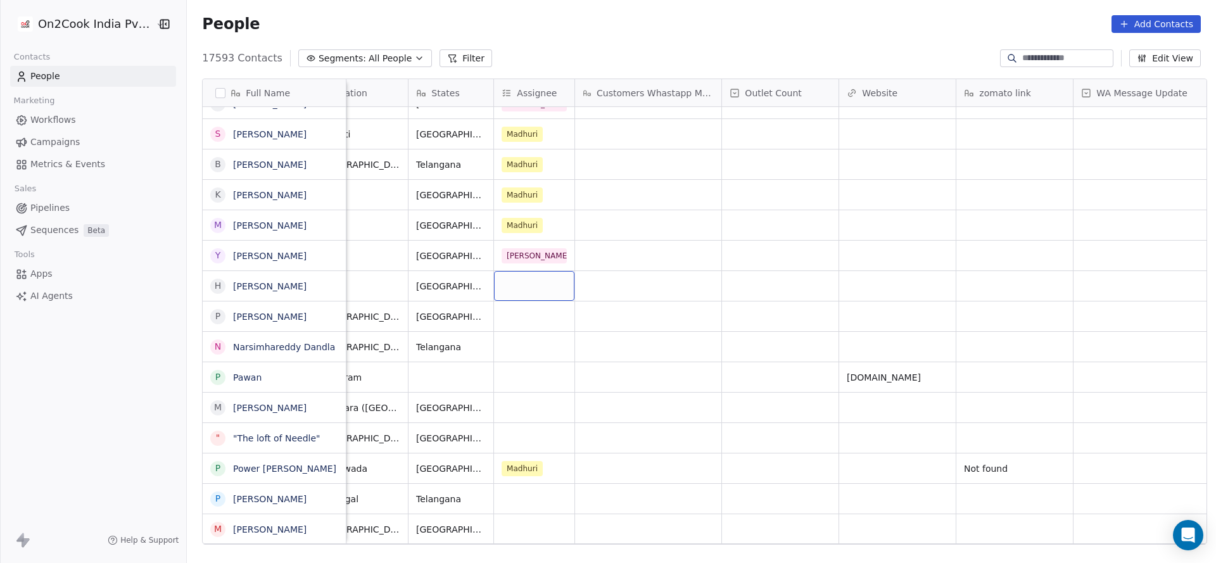
click at [515, 289] on div "grid" at bounding box center [534, 286] width 80 height 30
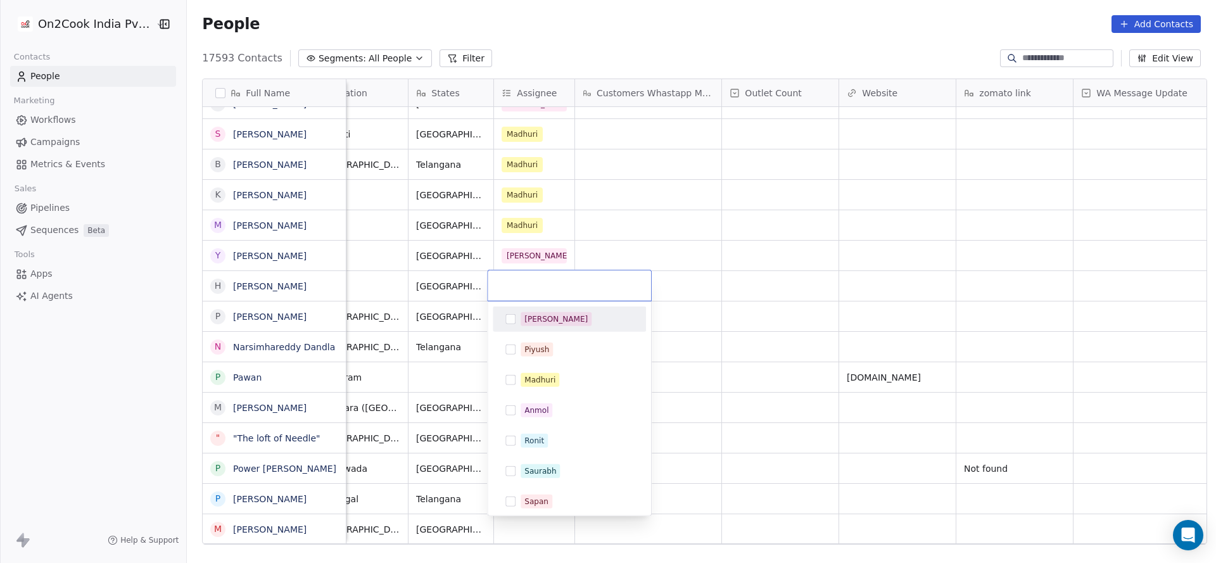
click at [525, 323] on div "[PERSON_NAME]" at bounding box center [555, 319] width 63 height 11
click at [531, 253] on html "On2Cook India Pvt. Ltd. Contacts People Marketing Workflows Campaigns Metrics &…" at bounding box center [608, 281] width 1216 height 563
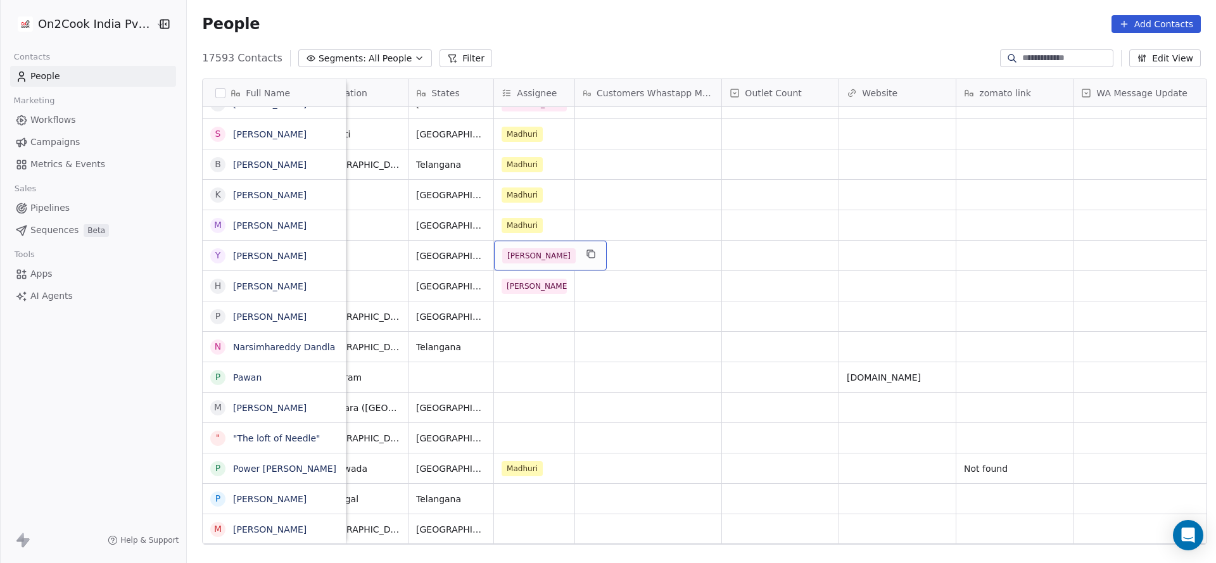
click at [531, 253] on div "[PERSON_NAME]" at bounding box center [538, 255] width 73 height 15
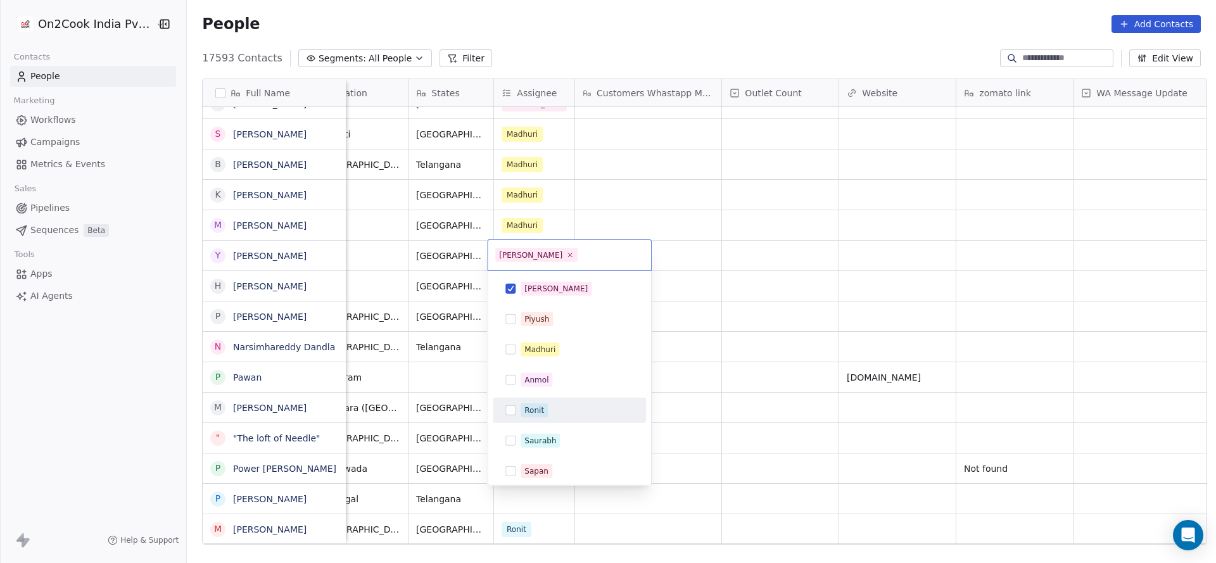
click at [534, 398] on div "Ronit" at bounding box center [569, 410] width 153 height 25
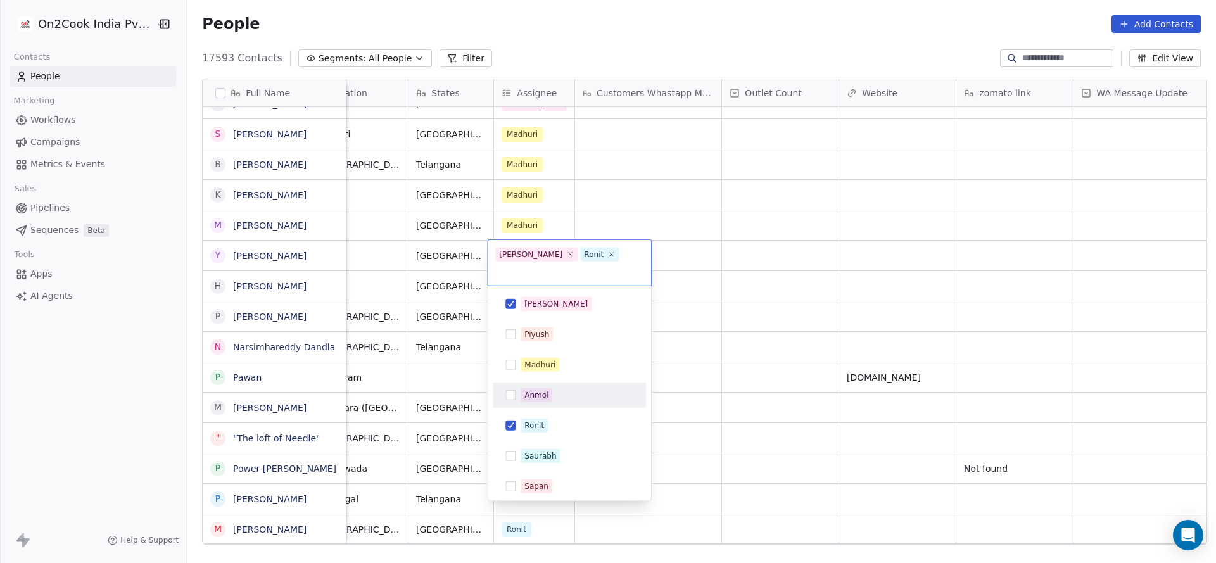
click at [521, 253] on span "[PERSON_NAME]" at bounding box center [536, 255] width 82 height 14
click at [566, 253] on icon at bounding box center [570, 254] width 8 height 8
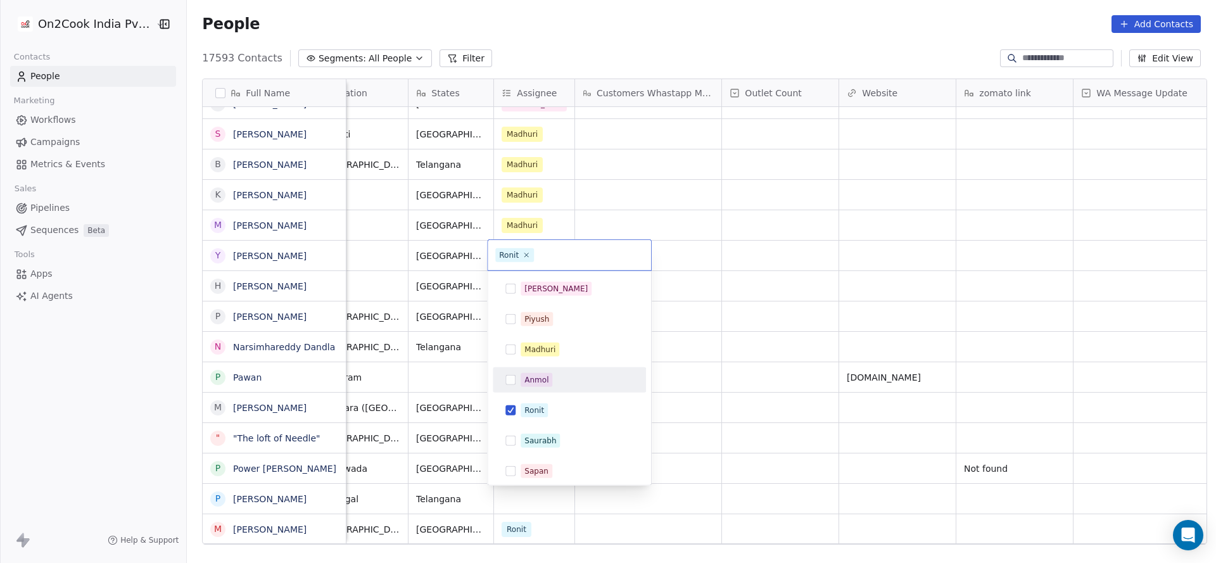
click at [437, 286] on html "On2Cook India Pvt. Ltd. Contacts People Marketing Workflows Campaigns Metrics &…" at bounding box center [608, 281] width 1216 height 563
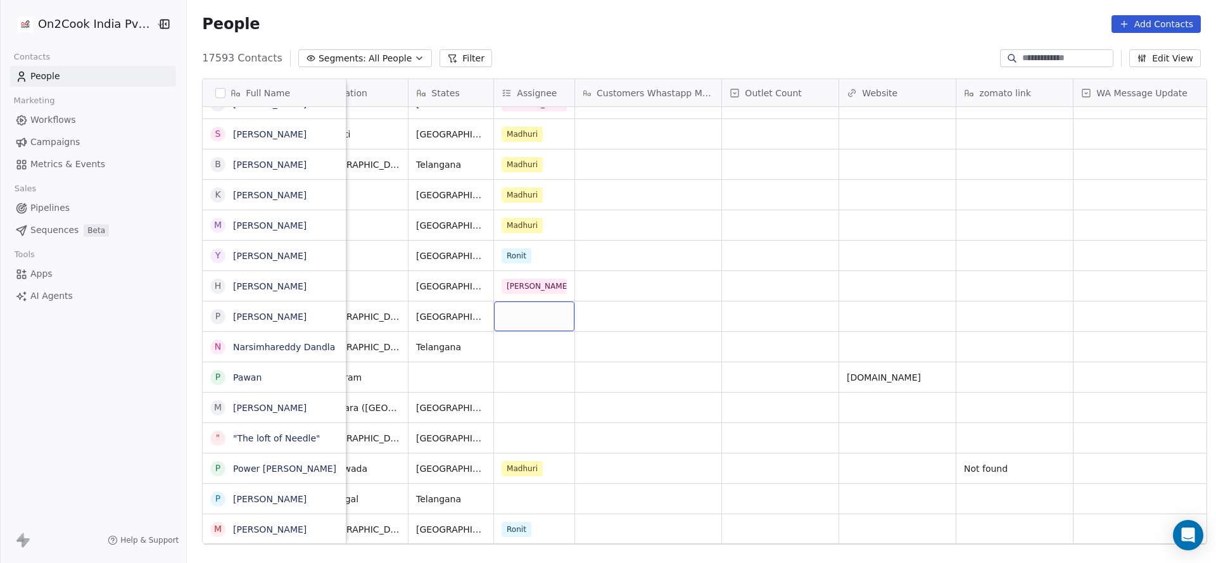
click at [512, 319] on div "grid" at bounding box center [534, 317] width 80 height 30
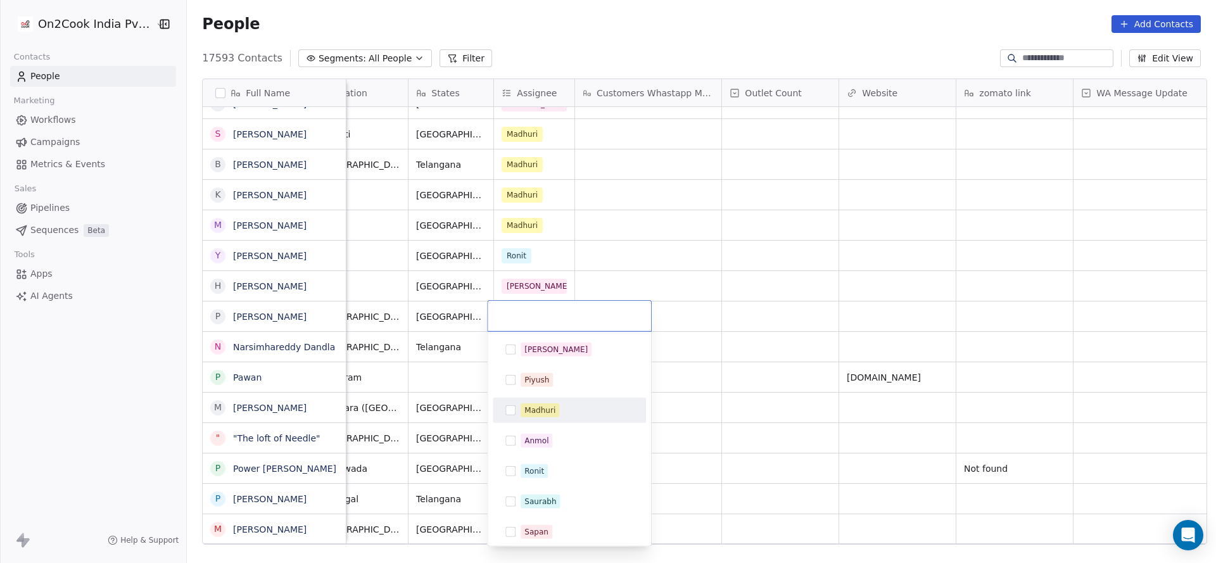
click at [526, 407] on div "Madhuri" at bounding box center [539, 410] width 31 height 11
click at [454, 381] on html "On2Cook India Pvt. Ltd. Contacts People Marketing Workflows Campaigns Metrics &…" at bounding box center [608, 281] width 1216 height 563
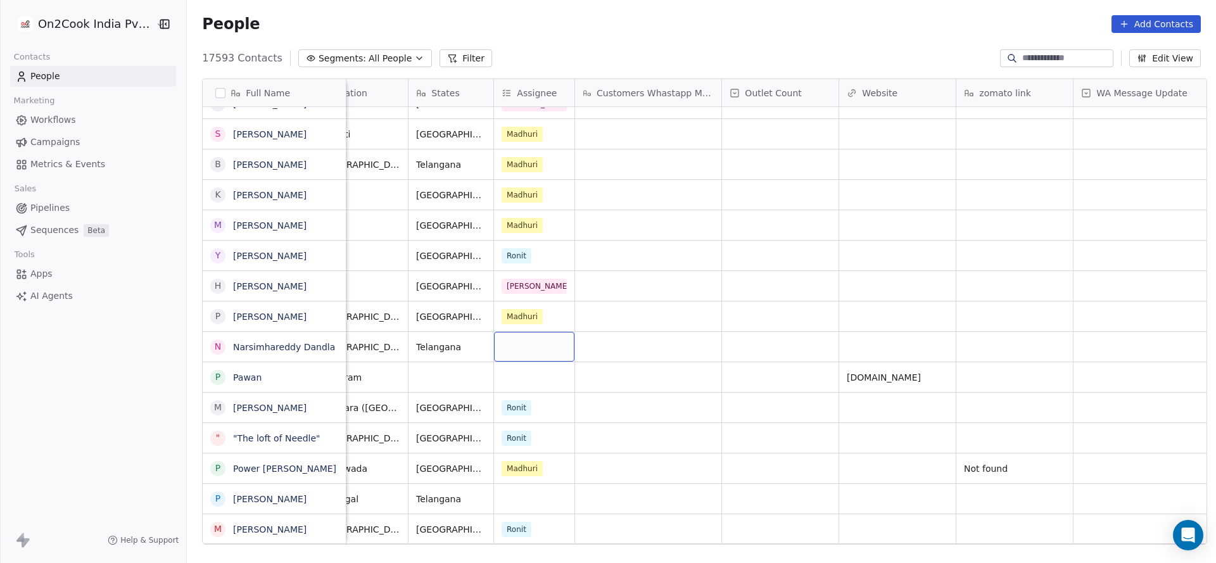
click at [519, 346] on div "grid" at bounding box center [534, 347] width 80 height 30
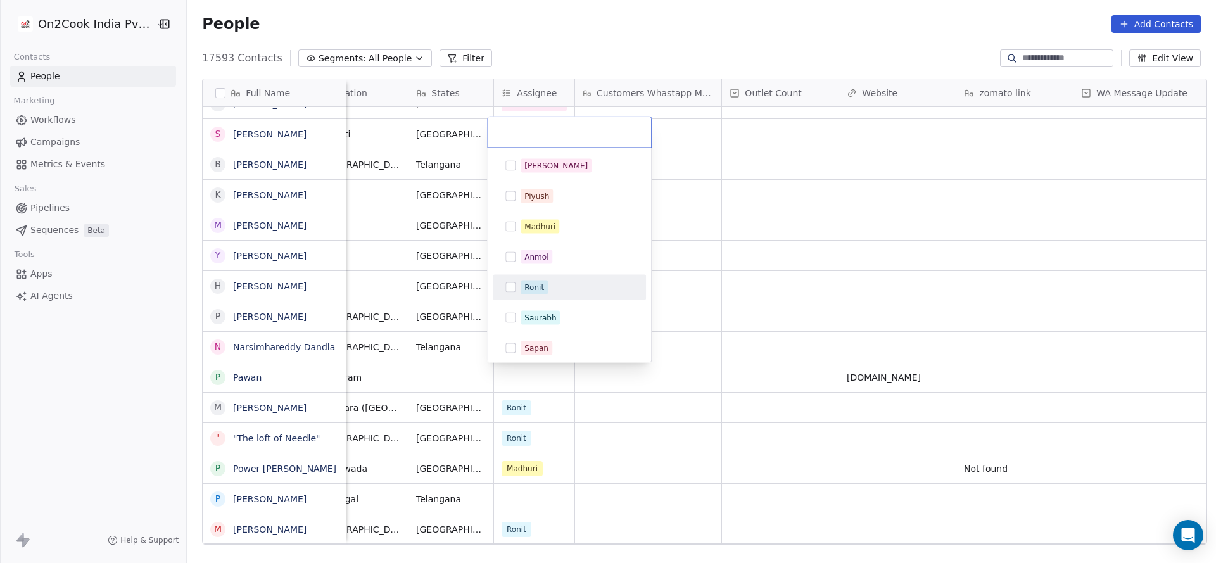
click at [706, 327] on html "On2Cook India Pvt. Ltd. Contacts People Marketing Workflows Campaigns Metrics &…" at bounding box center [608, 281] width 1216 height 563
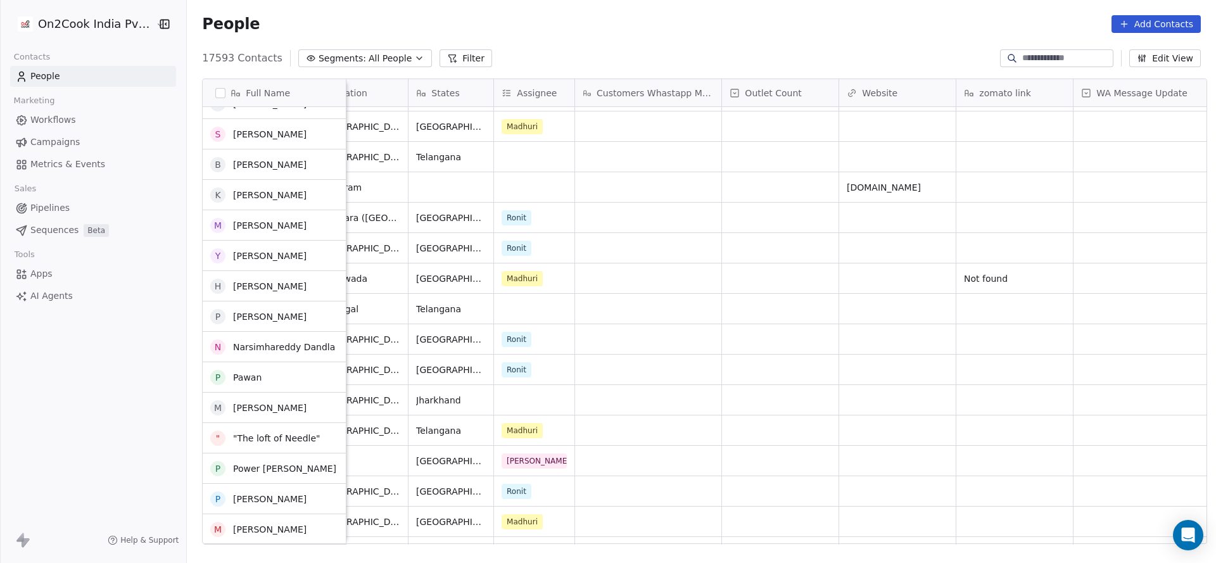
scroll to position [1425, 0]
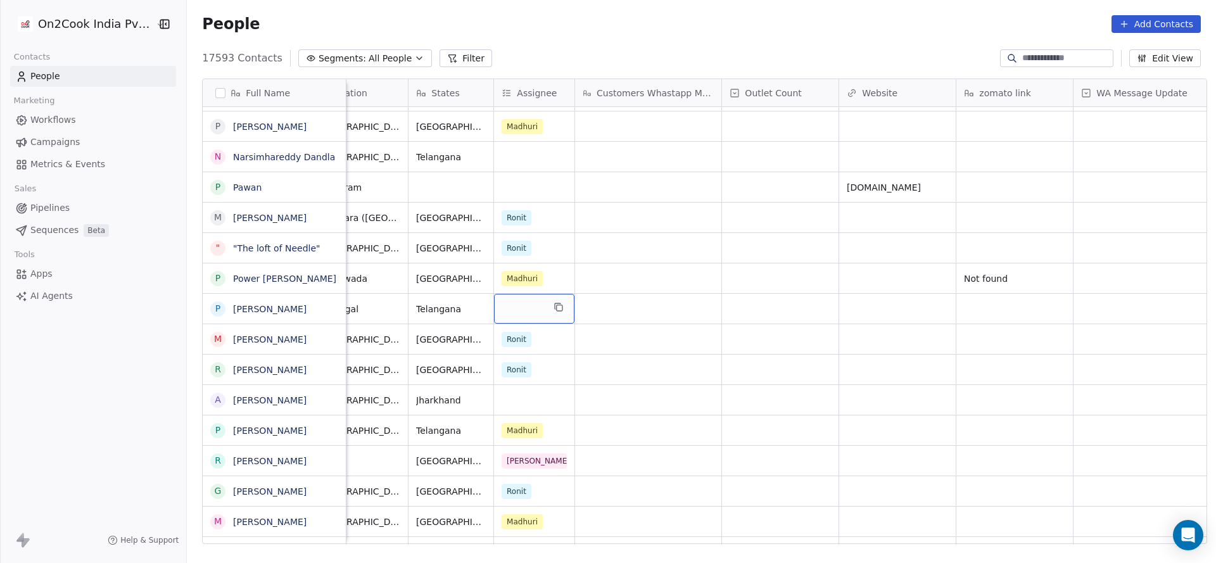
click at [536, 310] on div "grid" at bounding box center [534, 309] width 80 height 30
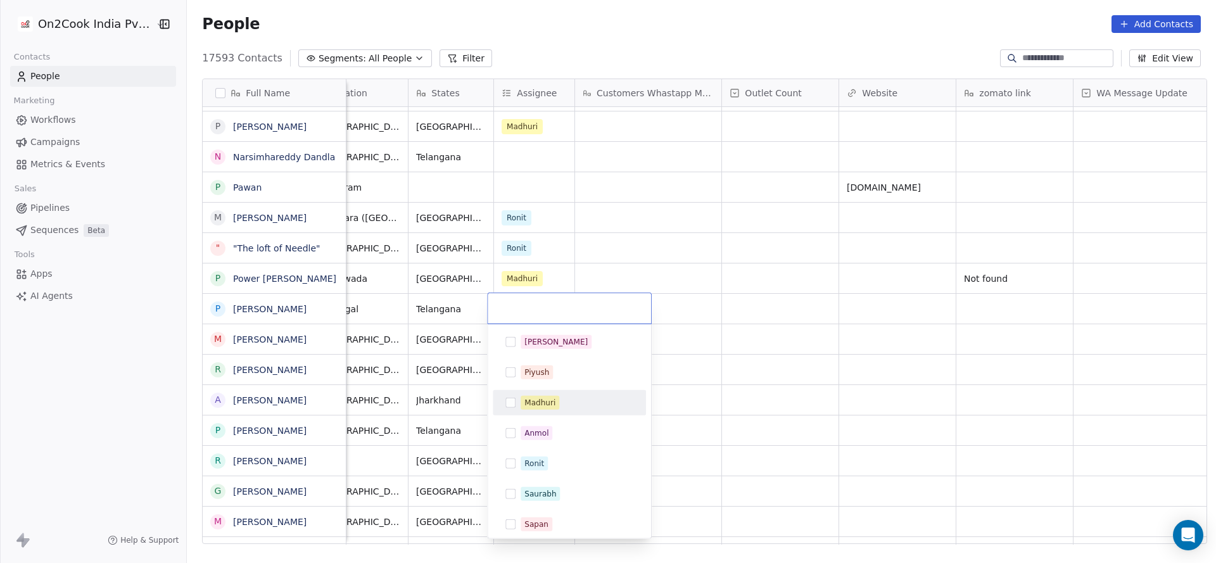
click at [557, 403] on span "Madhuri" at bounding box center [540, 403] width 39 height 14
click at [739, 372] on html "On2Cook India Pvt. Ltd. Contacts People Marketing Workflows Campaigns Metrics &…" at bounding box center [608, 281] width 1216 height 563
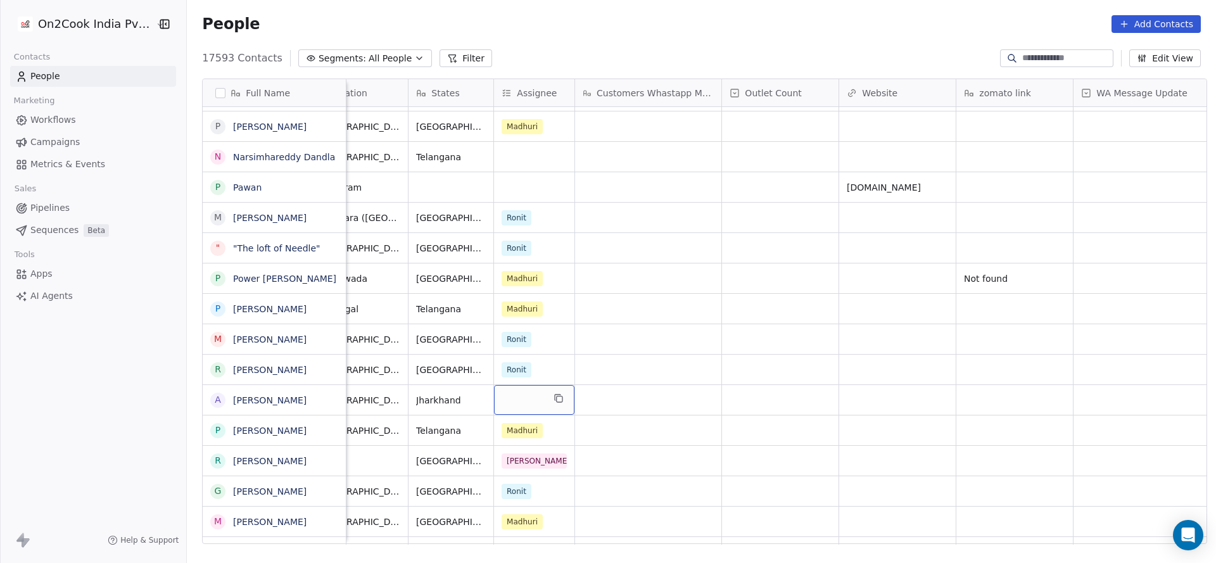
click at [538, 409] on div "grid" at bounding box center [534, 400] width 80 height 30
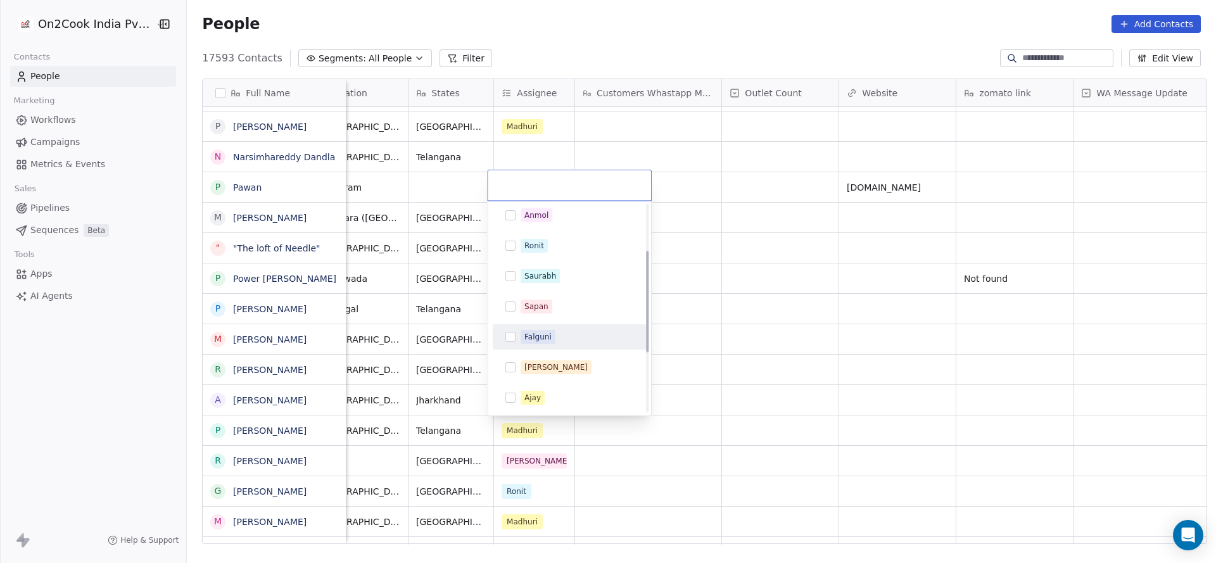
scroll to position [0, 0]
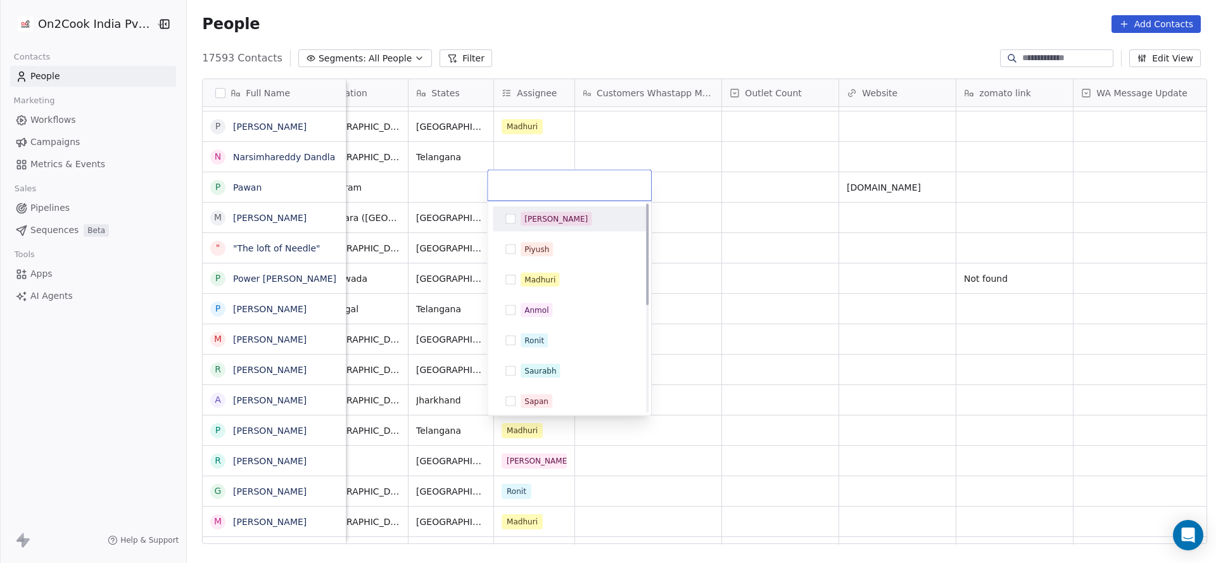
click at [543, 222] on div "[PERSON_NAME]" at bounding box center [555, 218] width 63 height 11
click at [380, 187] on html "On2Cook India Pvt. Ltd. Contacts People Marketing Workflows Campaigns Metrics &…" at bounding box center [608, 281] width 1216 height 563
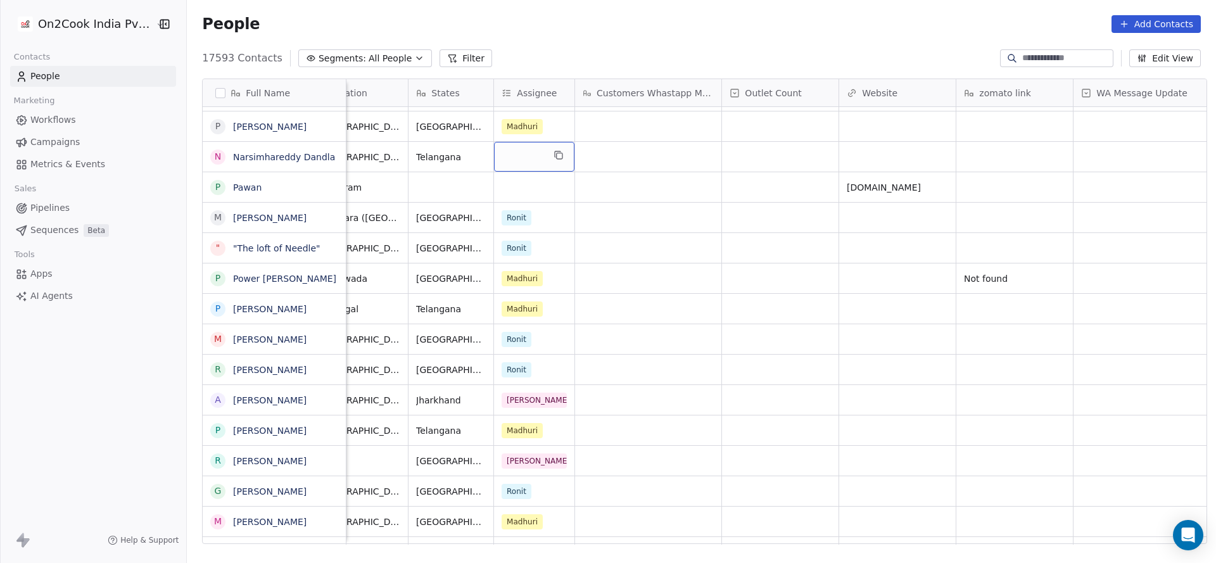
click at [513, 156] on div "grid" at bounding box center [534, 157] width 80 height 30
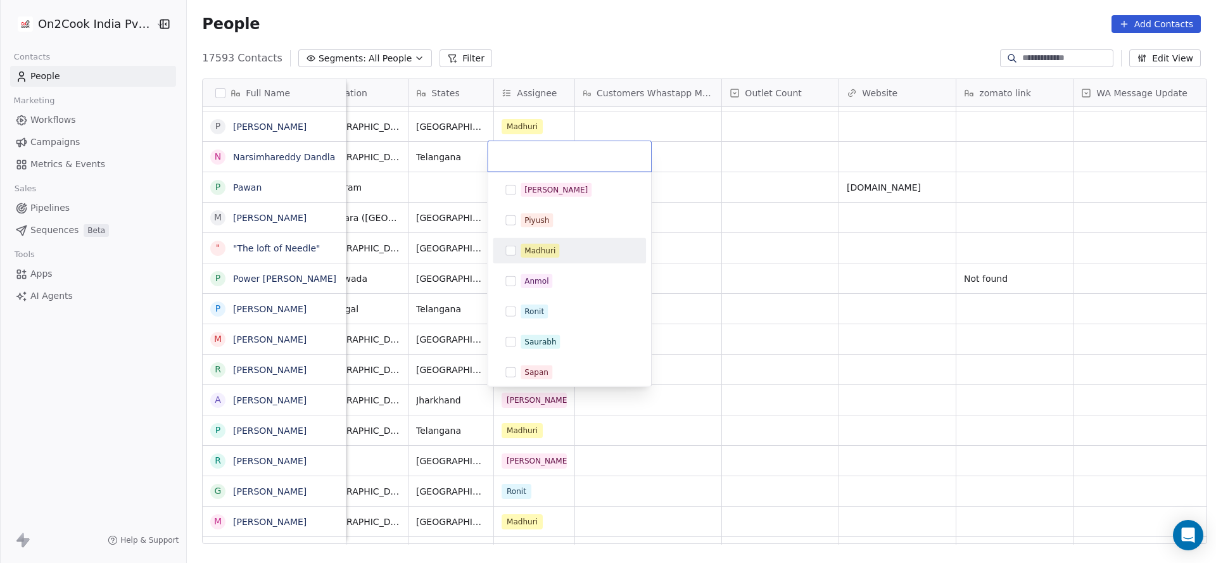
click at [550, 265] on div "[PERSON_NAME] [PERSON_NAME] [PERSON_NAME] [PERSON_NAME] Saurabh [PERSON_NAME] […" at bounding box center [569, 387] width 153 height 421
click at [549, 243] on div "Madhuri" at bounding box center [569, 251] width 143 height 20
click at [395, 171] on html "On2Cook India Pvt. Ltd. Contacts People Marketing Workflows Campaigns Metrics &…" at bounding box center [608, 281] width 1216 height 563
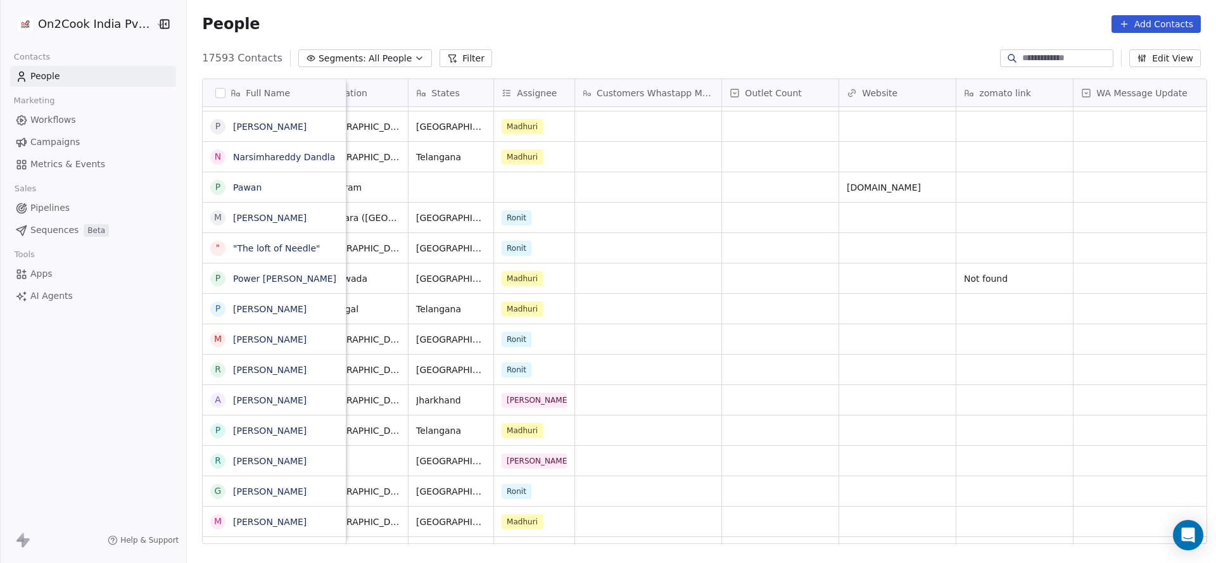
scroll to position [0, 302]
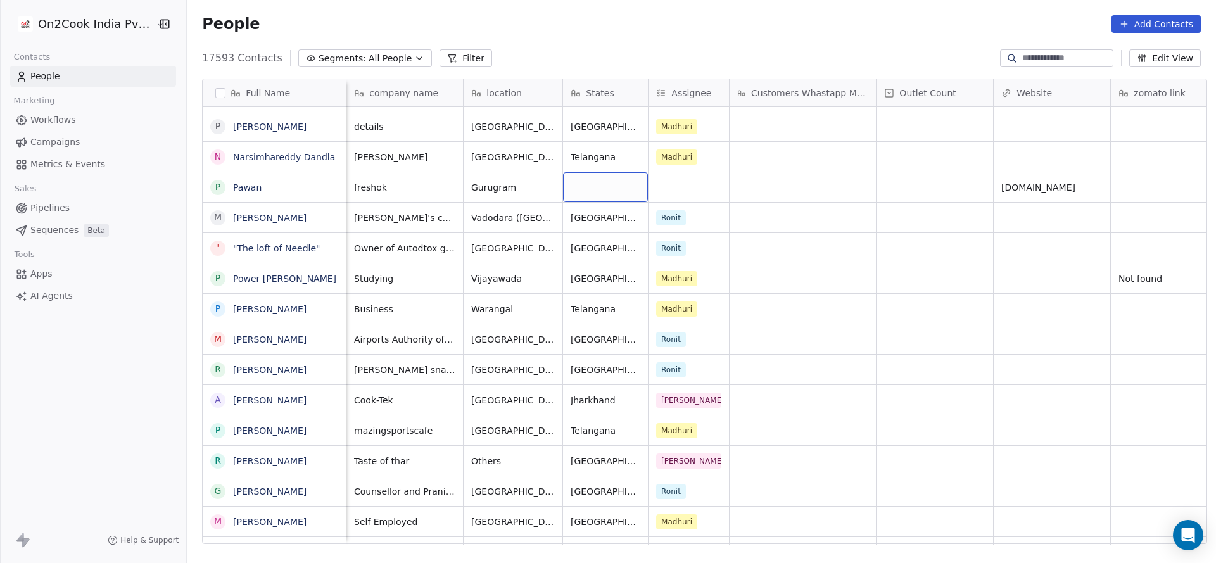
click at [630, 190] on div "grid" at bounding box center [605, 187] width 85 height 30
click at [683, 192] on html "On2Cook India Pvt. Ltd. Contacts People Marketing Workflows Campaigns Metrics &…" at bounding box center [608, 281] width 1216 height 563
click at [683, 192] on div "grid" at bounding box center [689, 187] width 80 height 30
click at [682, 192] on div "grid" at bounding box center [689, 187] width 80 height 30
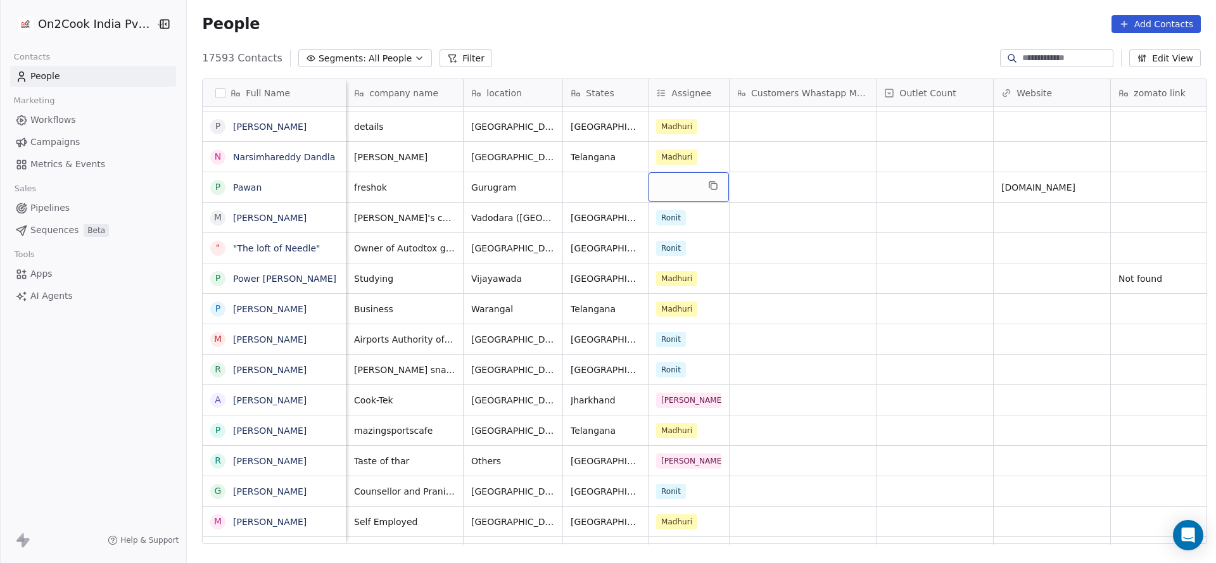
click at [682, 192] on div "grid" at bounding box center [689, 187] width 80 height 30
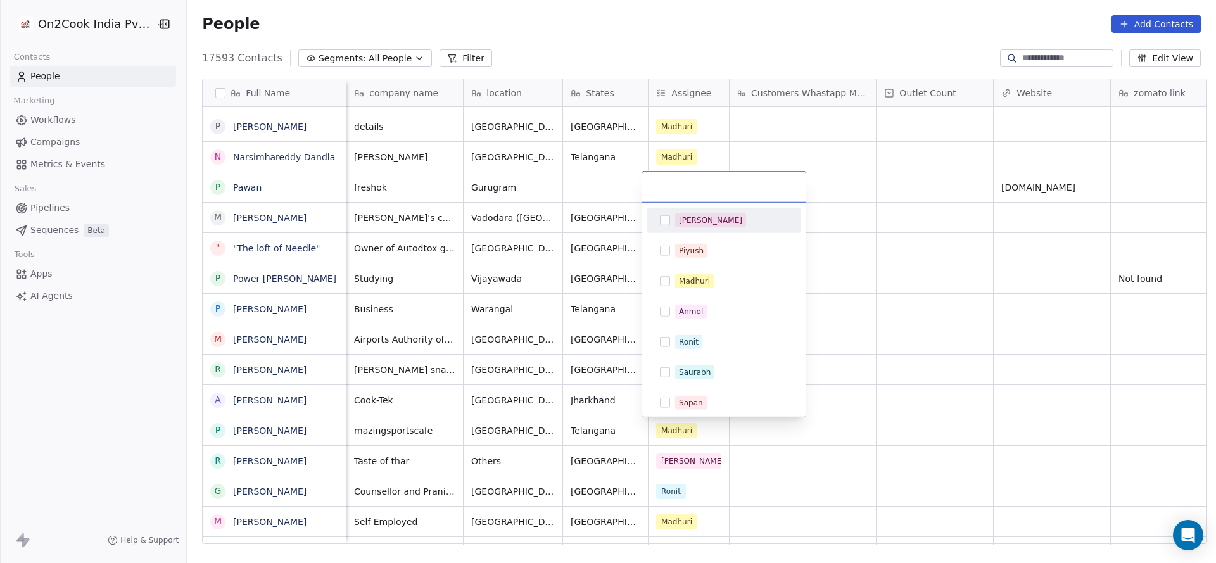
click at [690, 225] on div "Salim" at bounding box center [710, 220] width 63 height 11
click at [841, 262] on html "On2Cook India Pvt. Ltd. Contacts People Marketing Workflows Campaigns Metrics &…" at bounding box center [608, 281] width 1216 height 563
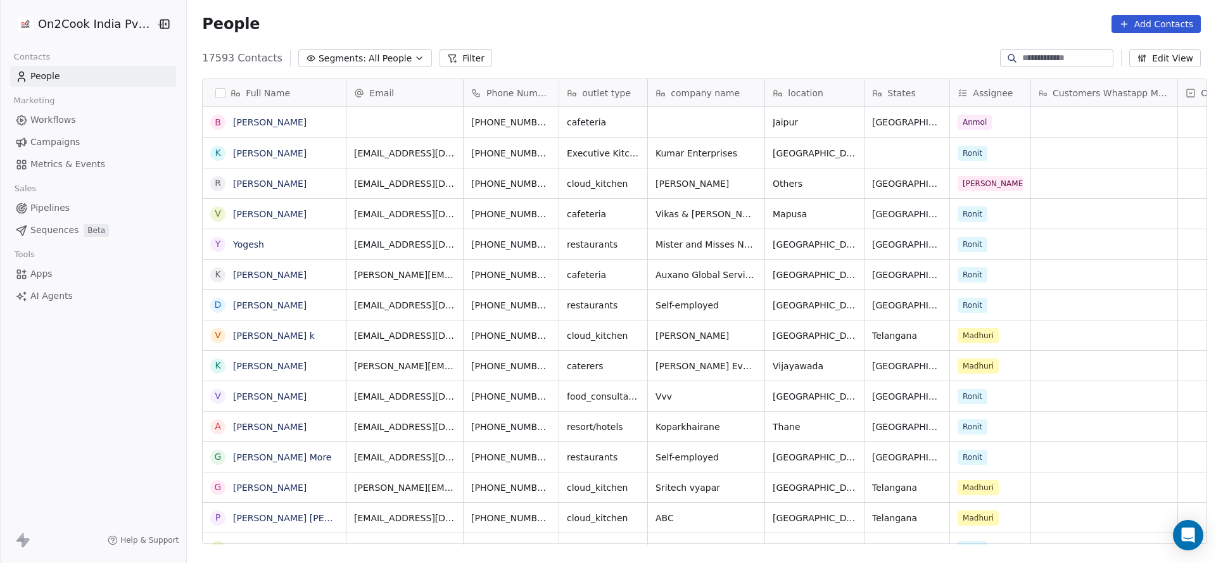
scroll to position [481, 1020]
click at [794, 58] on div "17593 Contacts Segments: All People Filter Edit View" at bounding box center [701, 58] width 1029 height 20
click at [441, 58] on button "Filter" at bounding box center [466, 58] width 53 height 18
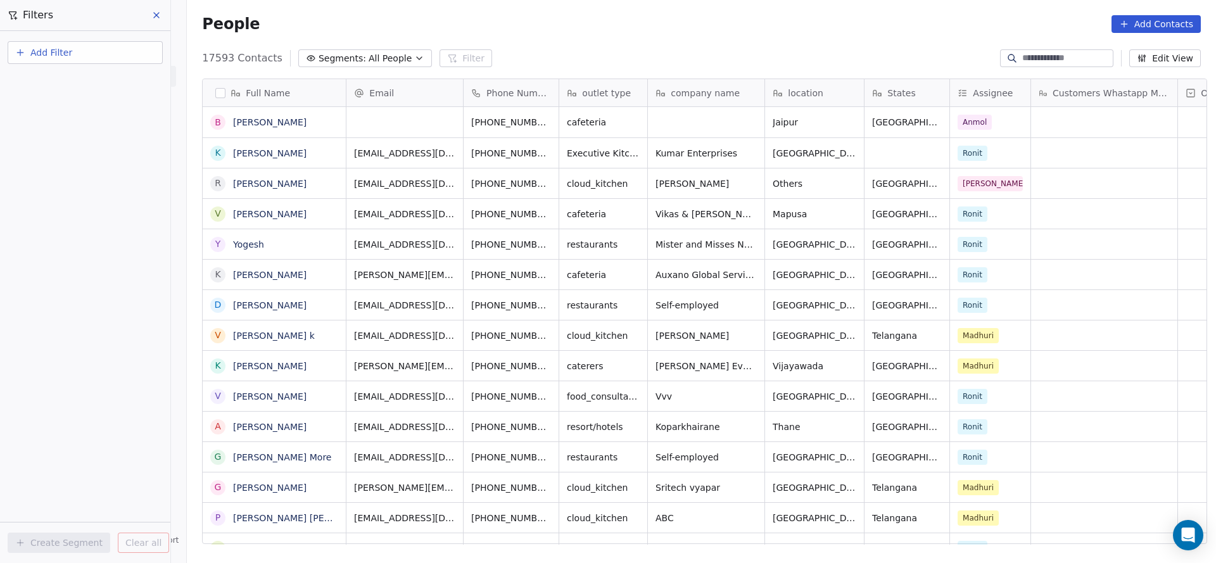
click at [108, 59] on button "Add Filter" at bounding box center [85, 52] width 155 height 23
click at [105, 89] on div "Contact properties" at bounding box center [85, 82] width 144 height 20
type input "***"
click at [110, 131] on div "Assignee" at bounding box center [85, 128] width 129 height 13
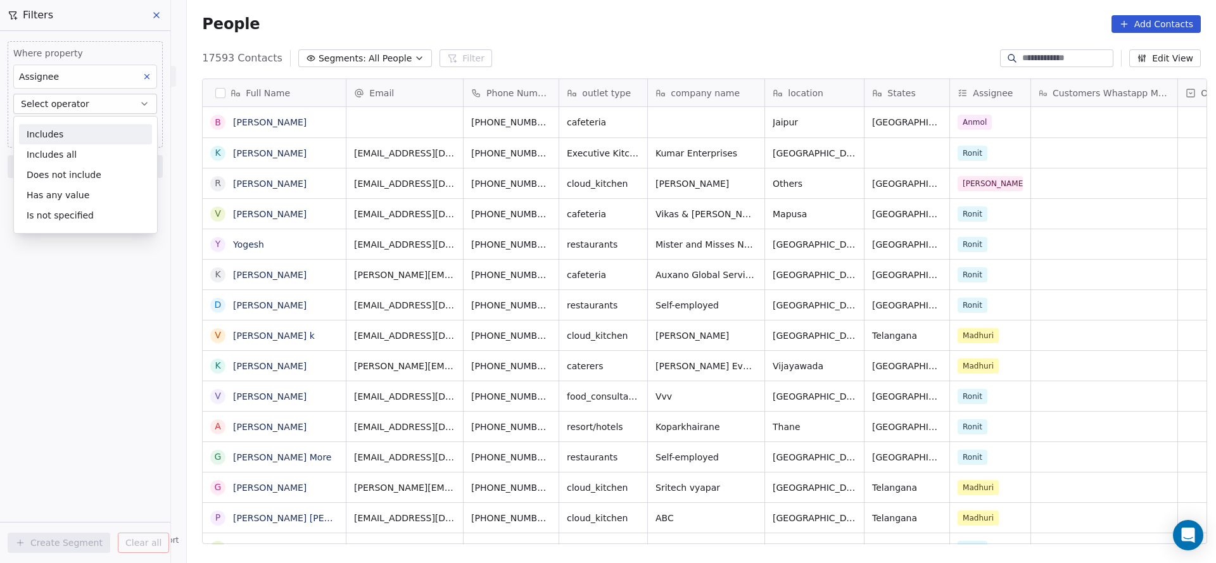
click at [110, 131] on div "Includes" at bounding box center [85, 134] width 133 height 20
click at [116, 126] on body "On2Cook India Pvt. Ltd. Contacts People Marketing Workflows Campaigns Metrics &…" at bounding box center [608, 281] width 1216 height 563
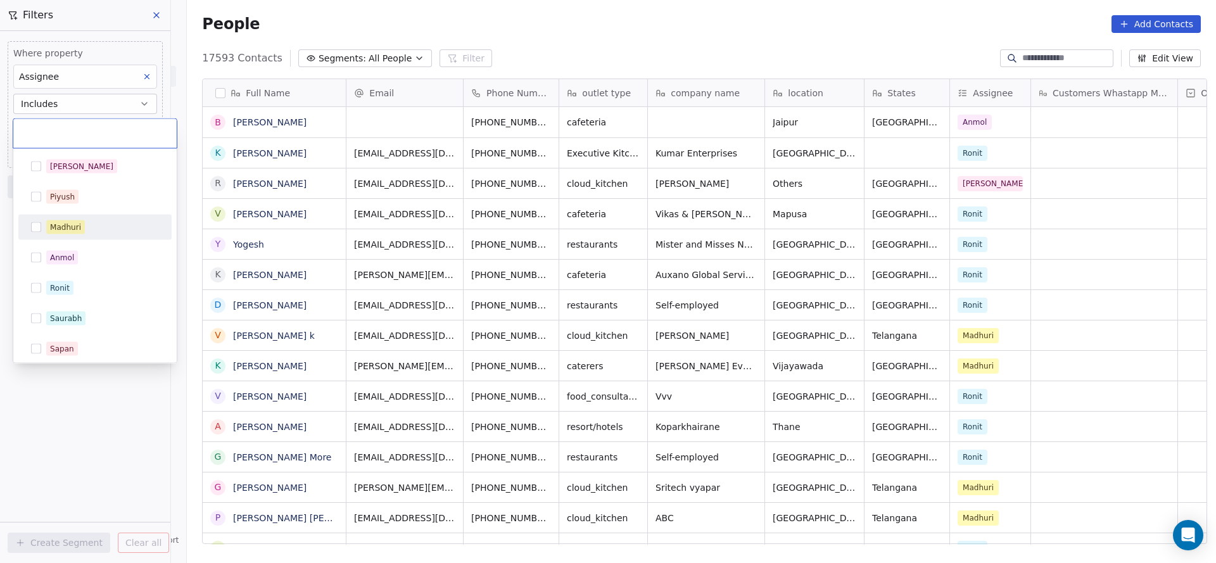
click at [94, 220] on div "Madhuri" at bounding box center [102, 227] width 113 height 14
click at [162, 441] on html "On2Cook India Pvt. Ltd. Contacts People Marketing Workflows Campaigns Metrics &…" at bounding box center [608, 281] width 1216 height 563
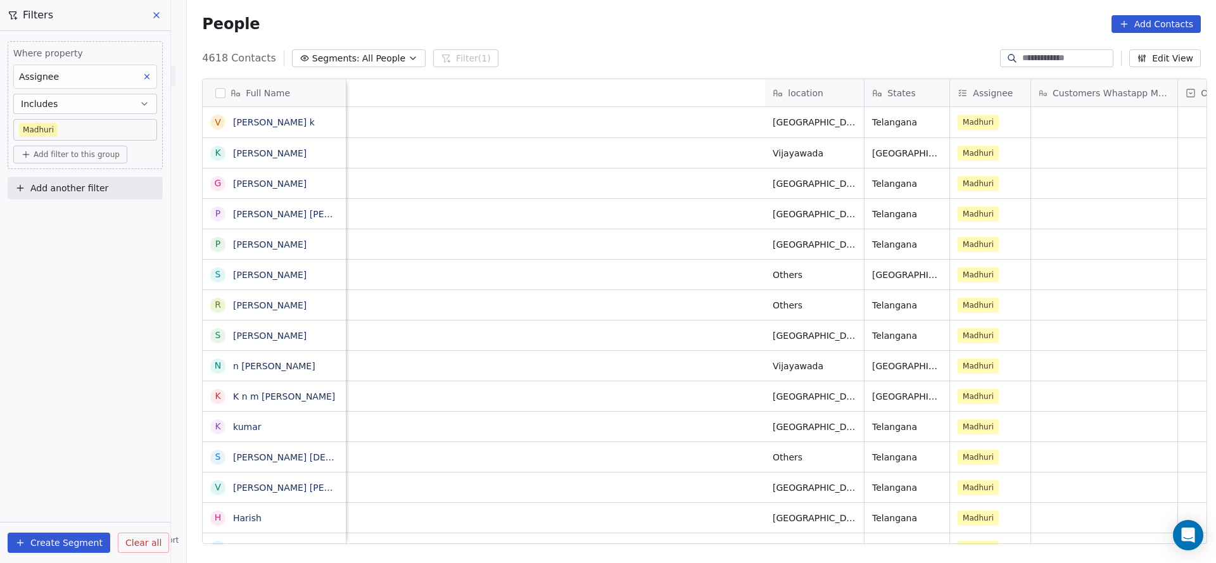
scroll to position [0, 1560]
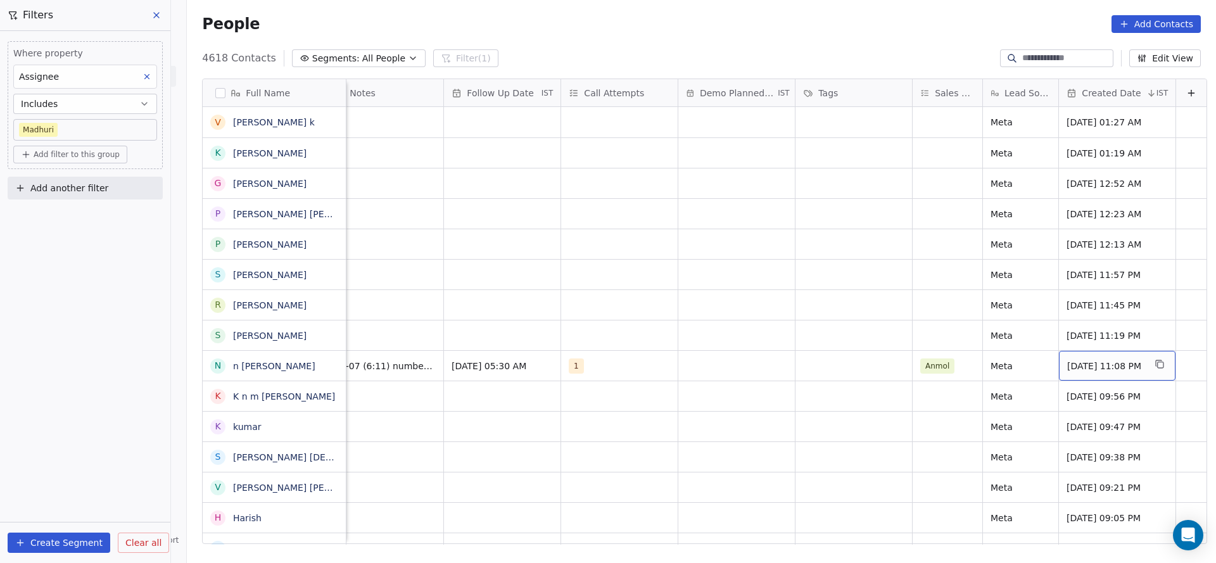
click at [1095, 369] on span "Oct 07, 2025 11:08 PM" at bounding box center [1105, 366] width 77 height 13
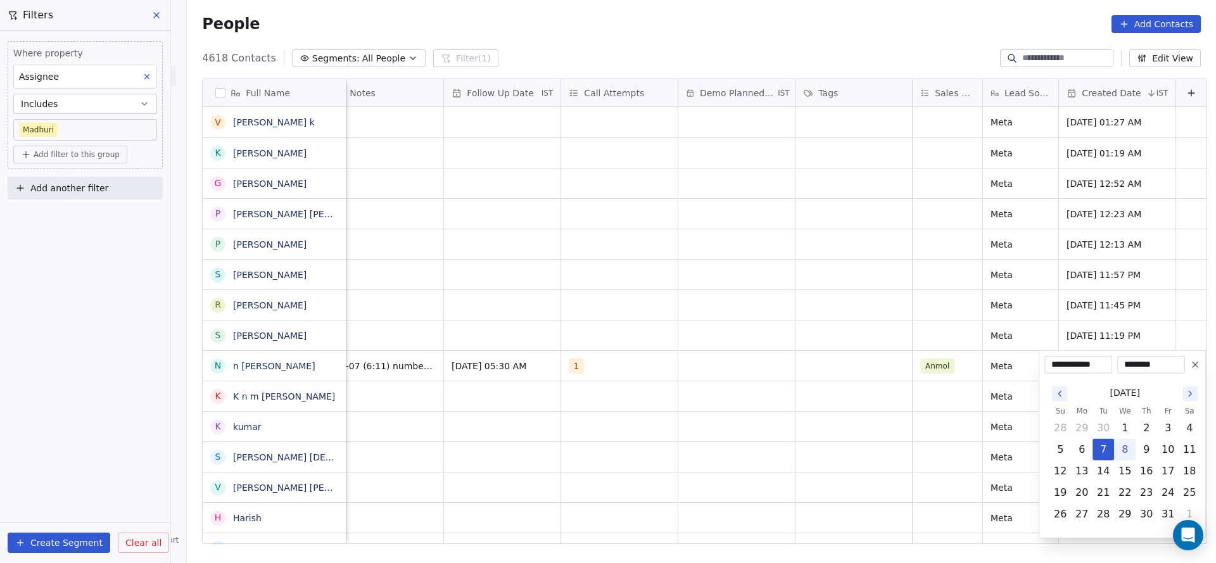
click at [1058, 391] on icon "Go to the Previous Month" at bounding box center [1060, 394] width 10 height 10
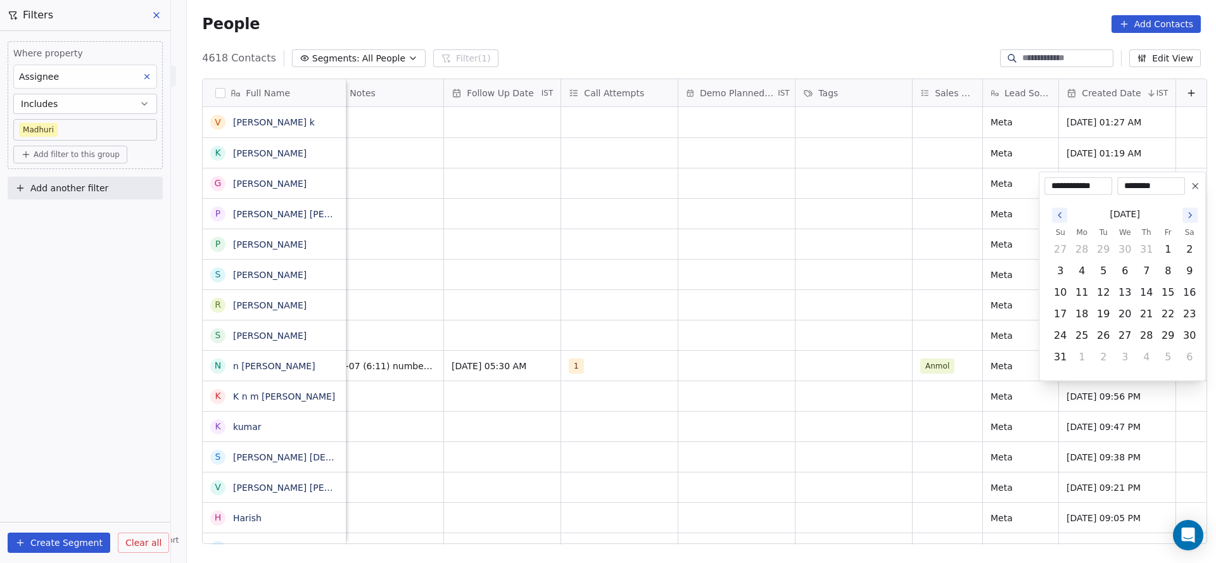
click at [1058, 217] on icon "Go to the Previous Month" at bounding box center [1060, 215] width 10 height 10
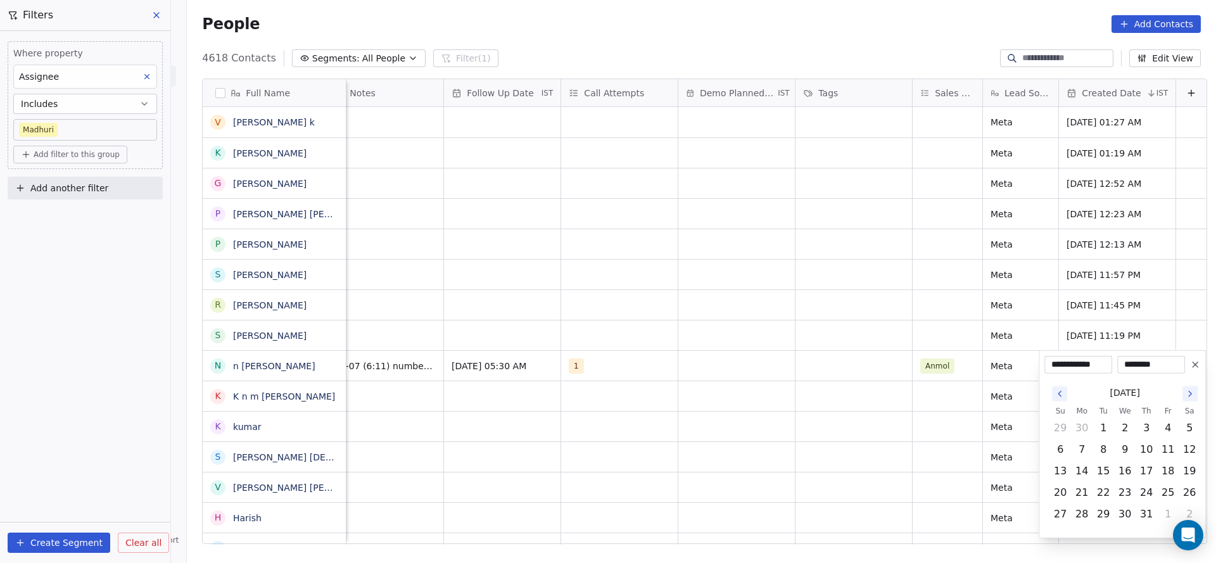
click at [1058, 217] on html "On2Cook India Pvt. Ltd. Contacts People Marketing Workflows Campaigns Metrics &…" at bounding box center [608, 281] width 1216 height 563
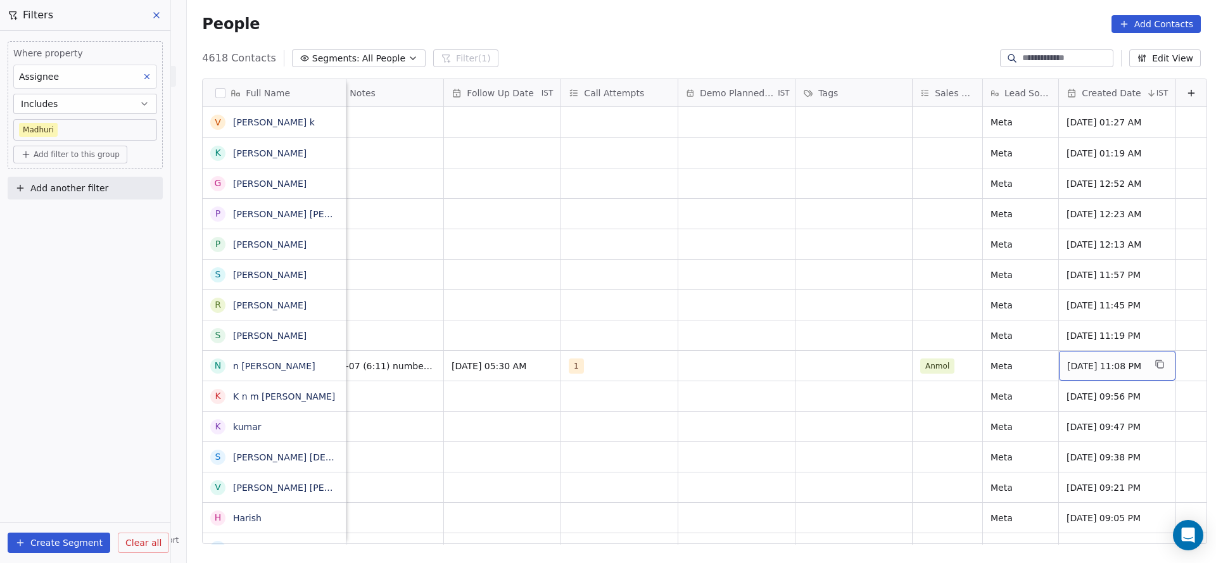
click at [1094, 360] on span "Oct 07, 2025 11:08 PM" at bounding box center [1105, 366] width 77 height 13
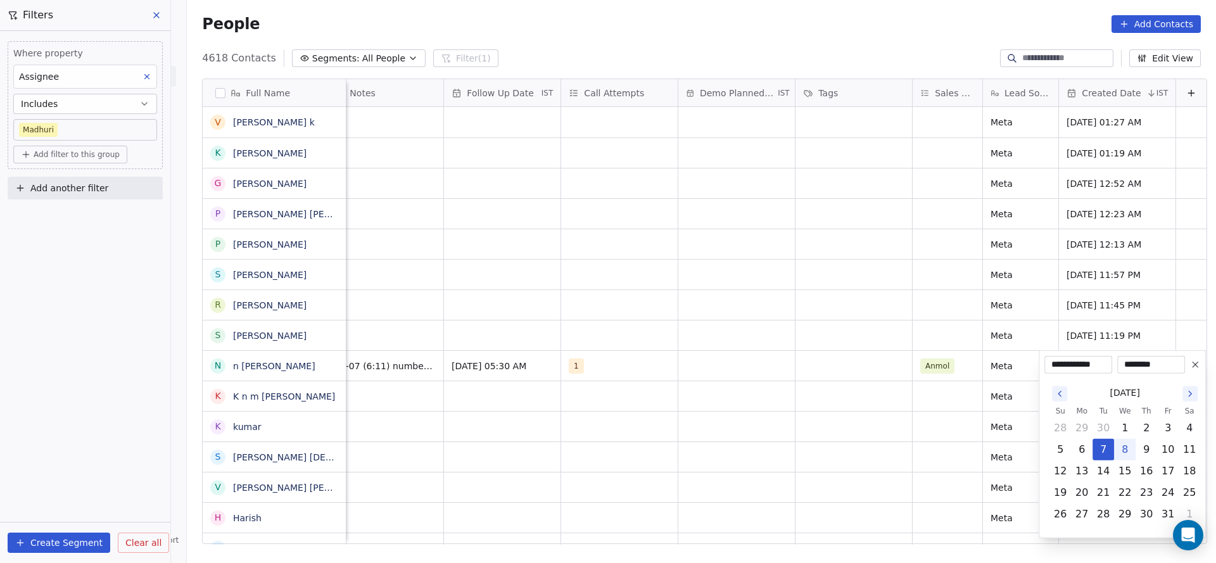
click at [1062, 395] on icon "Go to the Previous Month" at bounding box center [1060, 394] width 10 height 10
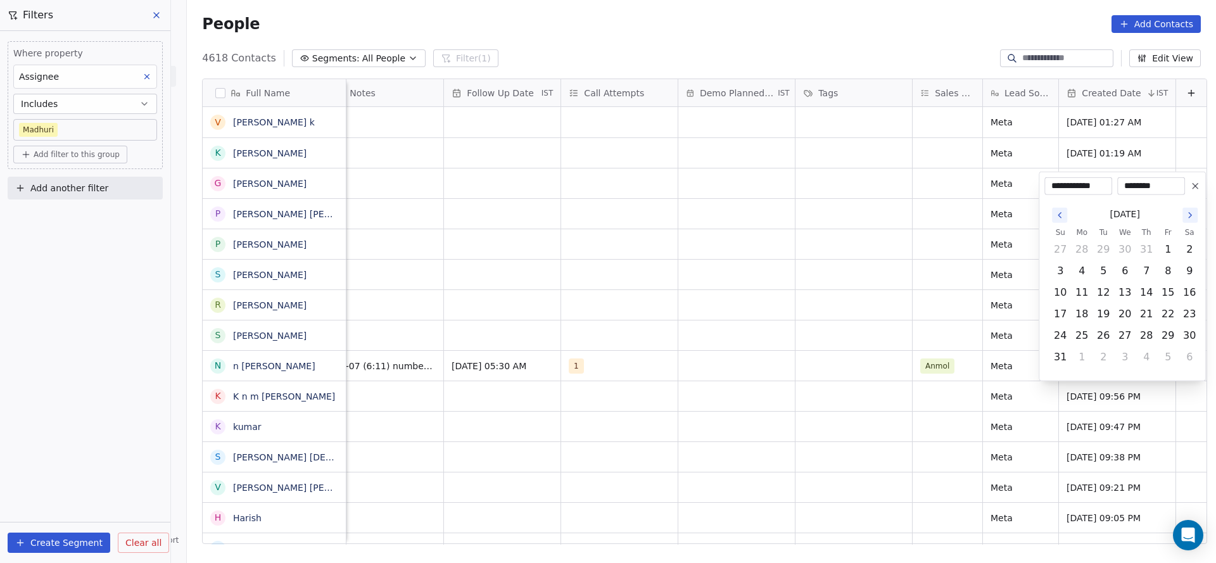
click at [1055, 217] on icon "Go to the Previous Month" at bounding box center [1060, 215] width 10 height 10
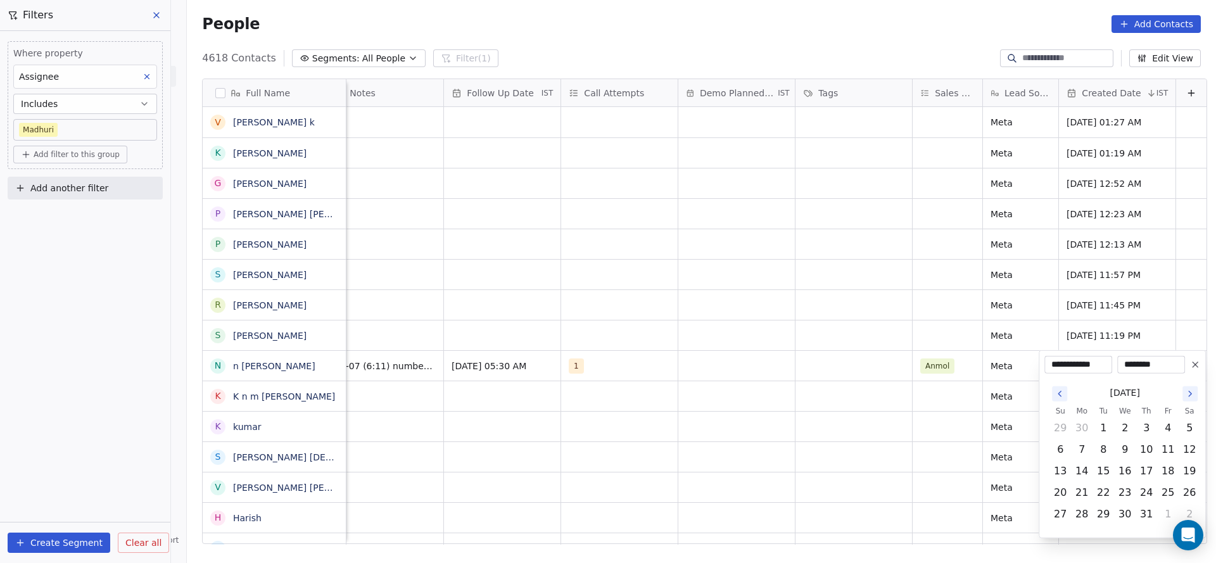
click at [1060, 391] on icon "Go to the Previous Month" at bounding box center [1059, 393] width 3 height 5
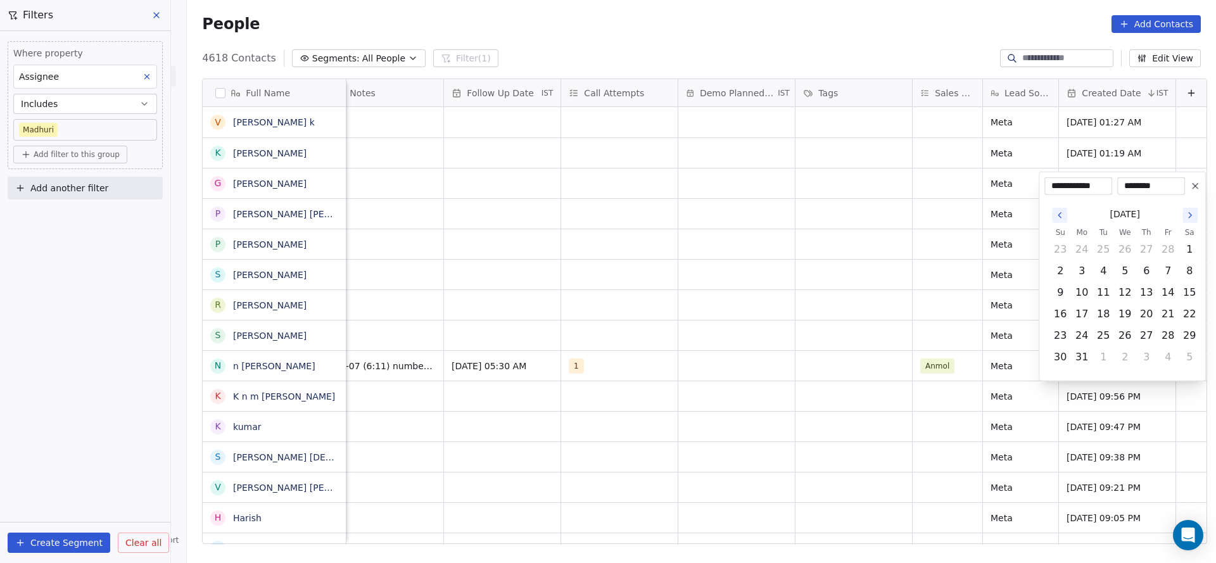
click at [1058, 222] on div "March 2025" at bounding box center [1125, 214] width 151 height 23
click at [1060, 210] on icon "Go to the Previous Month" at bounding box center [1060, 215] width 10 height 10
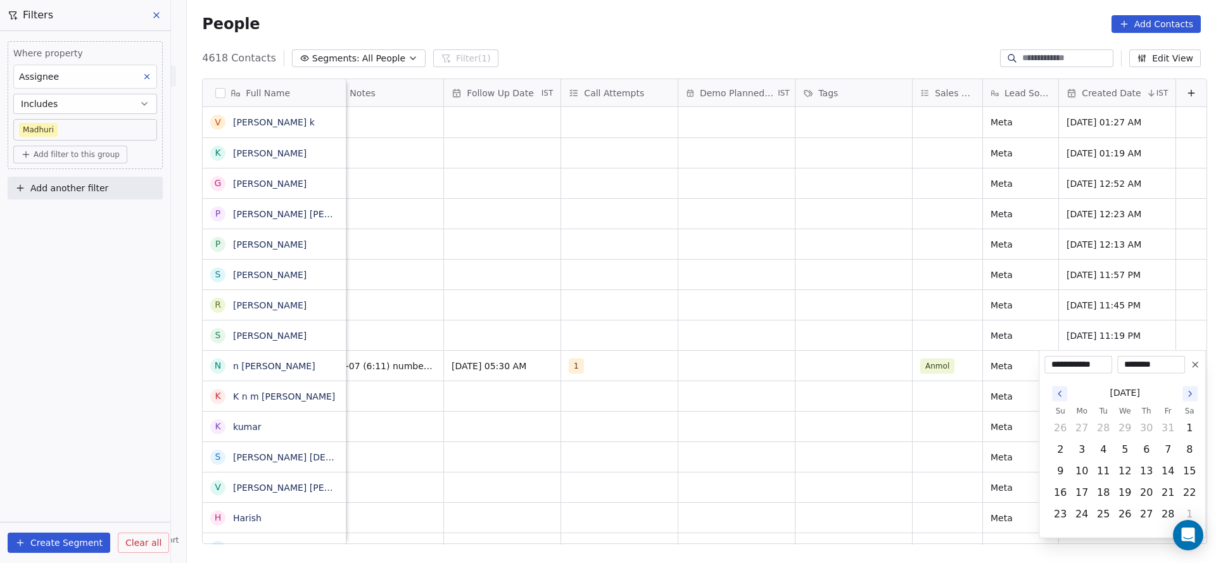
click at [1057, 396] on icon "Go to the Previous Month" at bounding box center [1060, 394] width 10 height 10
click at [1138, 449] on button "9" at bounding box center [1146, 450] width 20 height 20
type input "**********"
click at [769, 397] on html "On2Cook India Pvt. Ltd. Contacts People Marketing Workflows Campaigns Metrics &…" at bounding box center [608, 281] width 1216 height 563
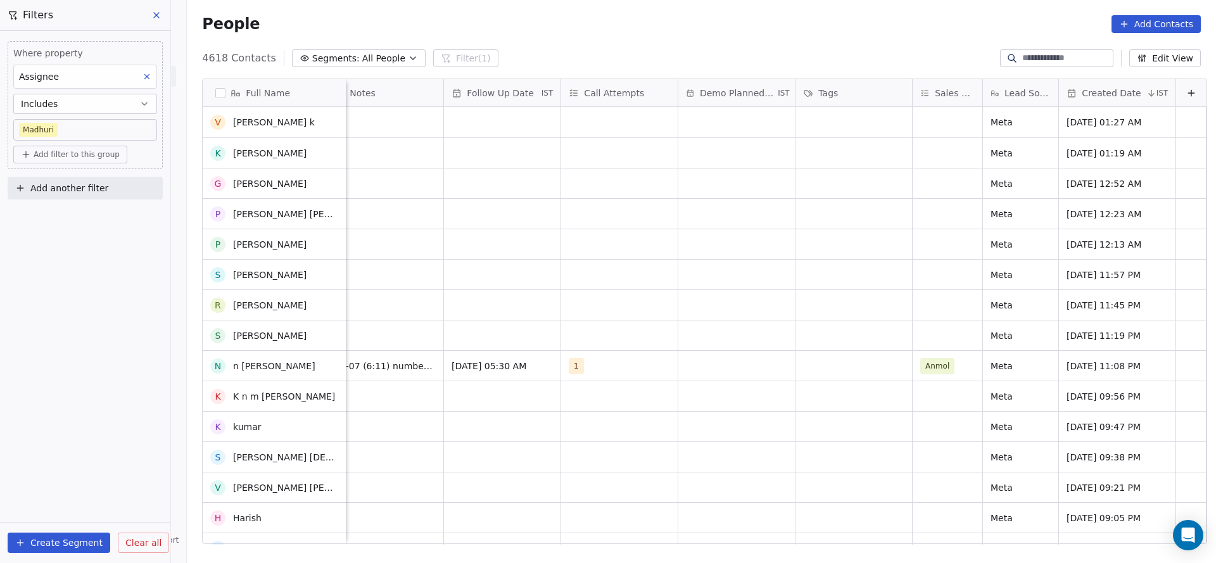
scroll to position [285, 0]
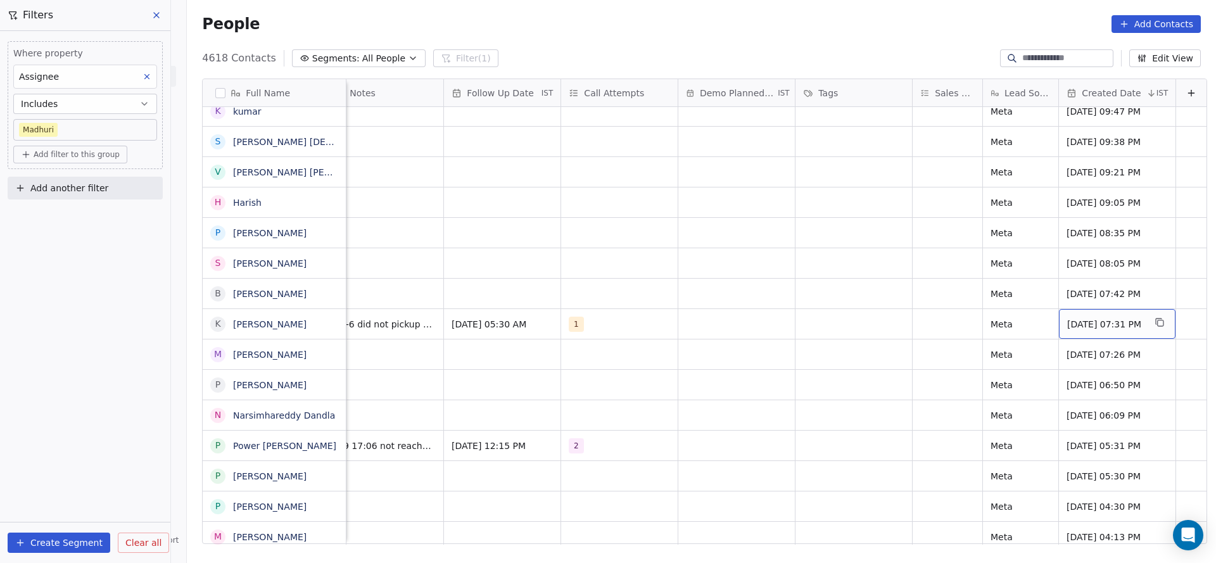
click at [1097, 322] on span "Oct 07, 2025 07:31 PM" at bounding box center [1105, 324] width 77 height 13
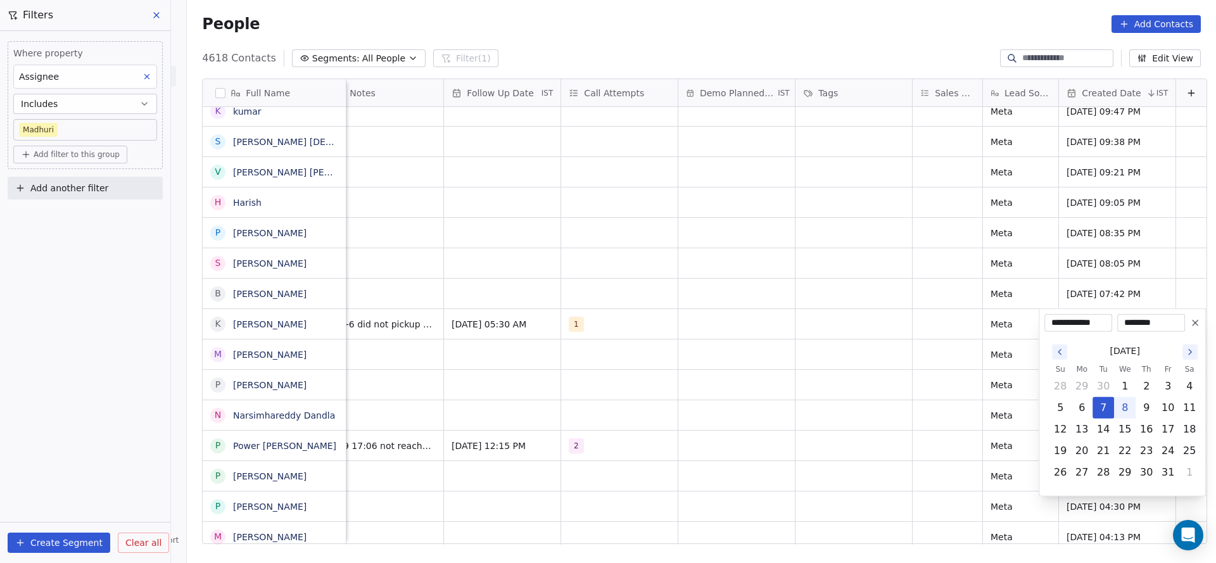
click at [1058, 363] on th "Su" at bounding box center [1061, 369] width 22 height 13
click at [1057, 355] on icon "Go to the Previous Month" at bounding box center [1060, 352] width 10 height 10
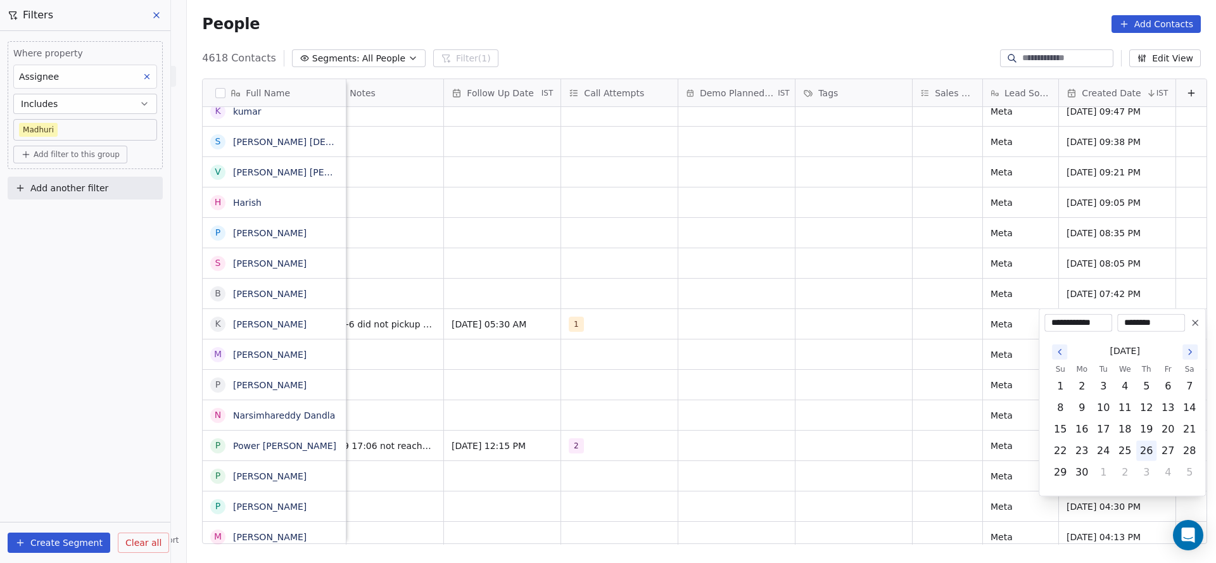
click at [1152, 445] on button "26" at bounding box center [1146, 451] width 20 height 20
type input "**********"
click at [899, 406] on html "On2Cook India Pvt. Ltd. Contacts People Marketing Workflows Campaigns Metrics &…" at bounding box center [608, 281] width 1216 height 563
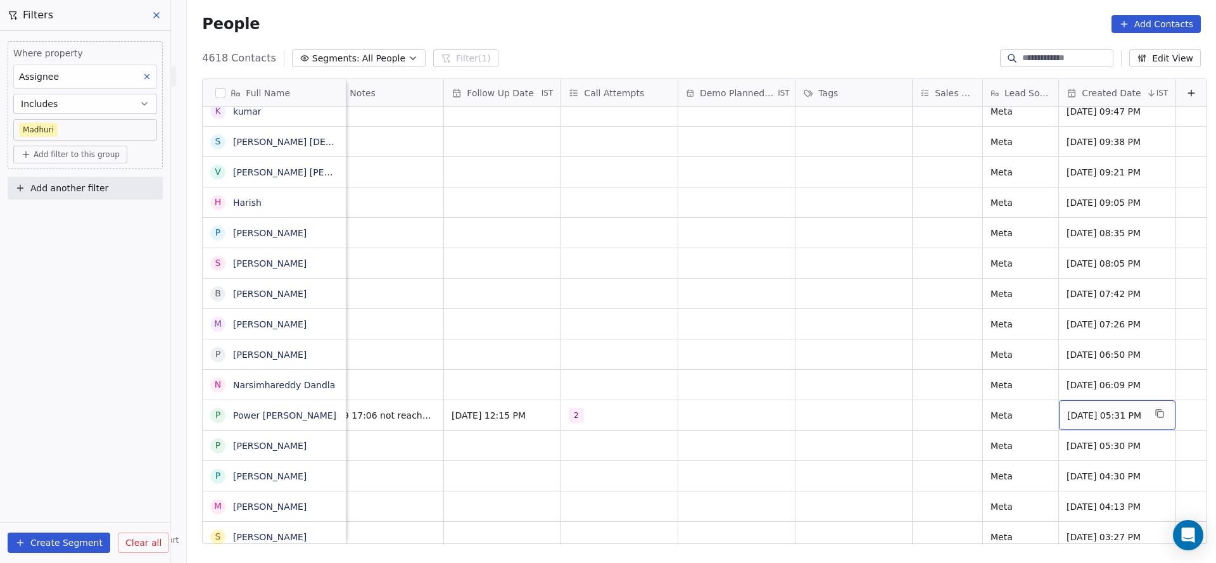
click at [1089, 419] on span "Oct 07, 2025 05:31 PM" at bounding box center [1105, 415] width 77 height 13
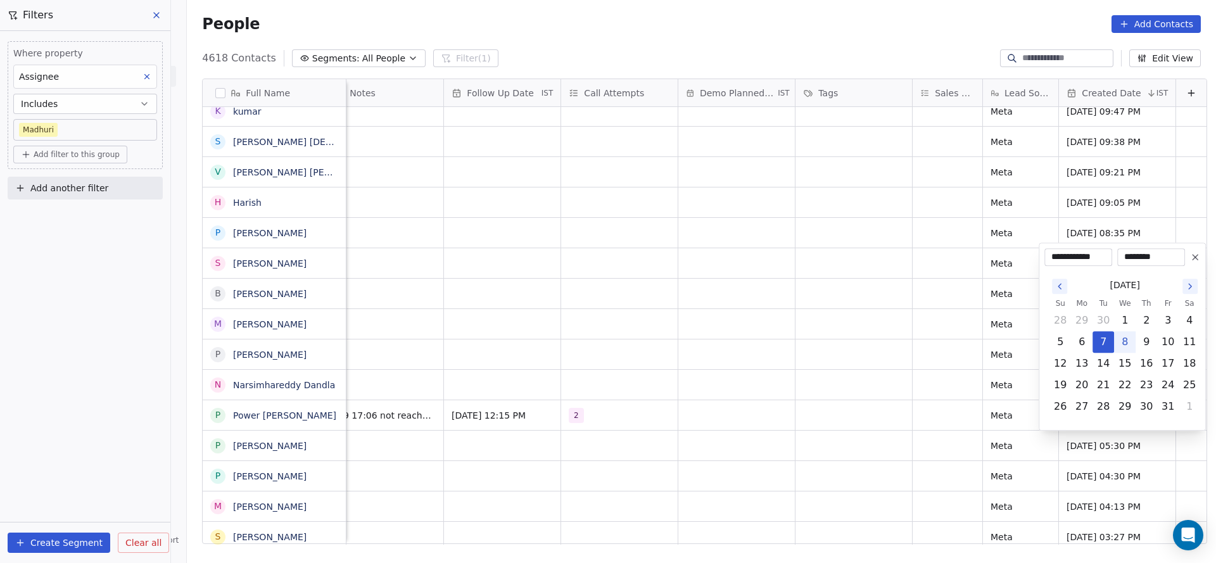
click at [1063, 289] on icon "Go to the Previous Month" at bounding box center [1060, 286] width 10 height 10
click at [1133, 340] on button "13" at bounding box center [1125, 342] width 20 height 20
type input "**********"
click at [852, 403] on html "On2Cook India Pvt. Ltd. Contacts People Marketing Workflows Campaigns Metrics &…" at bounding box center [608, 281] width 1216 height 563
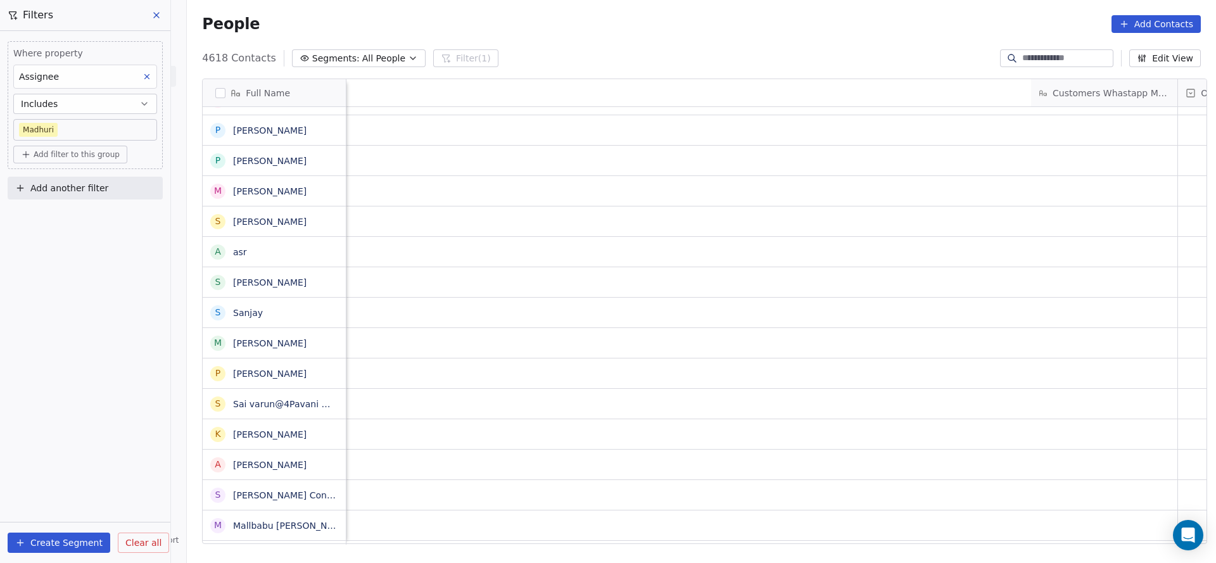
scroll to position [0, 1117]
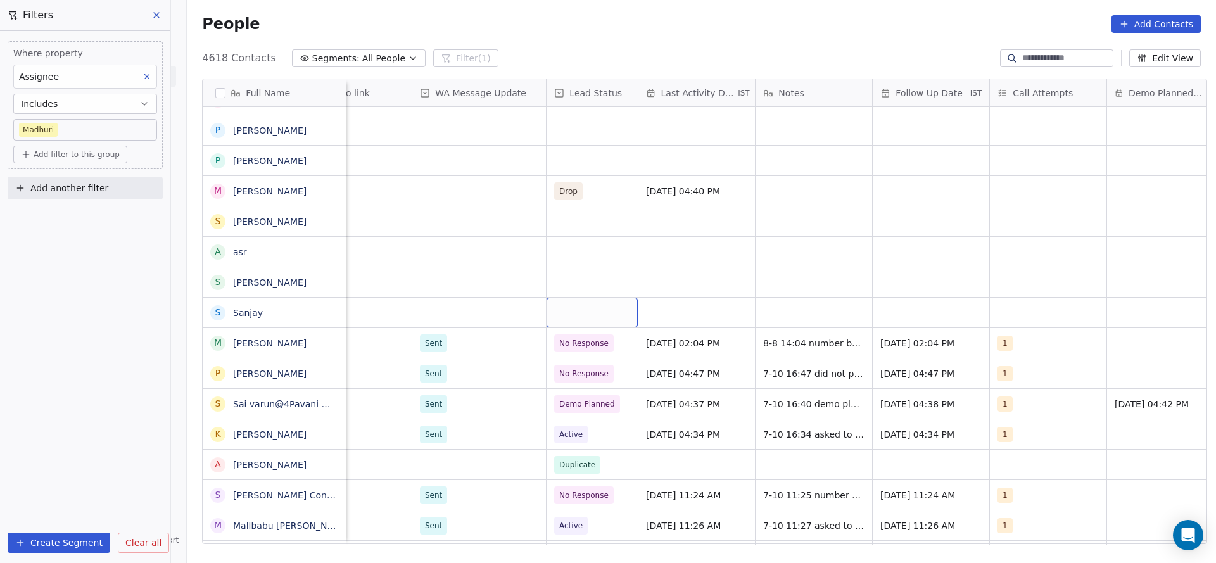
click at [575, 312] on div "grid" at bounding box center [592, 313] width 91 height 30
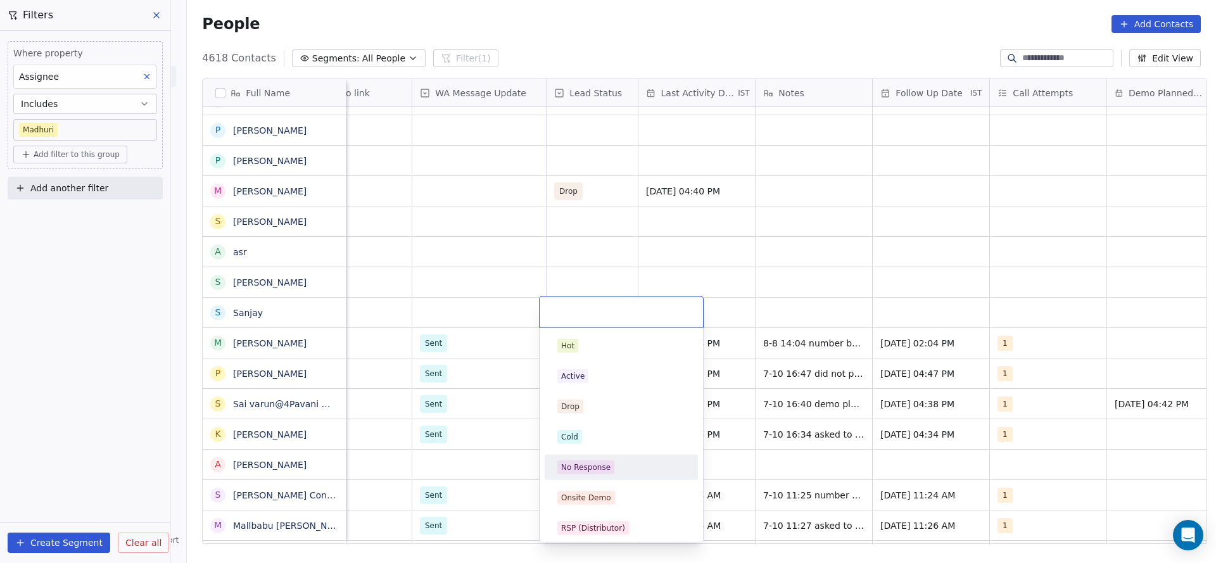
click at [581, 467] on div "No Response" at bounding box center [585, 467] width 49 height 11
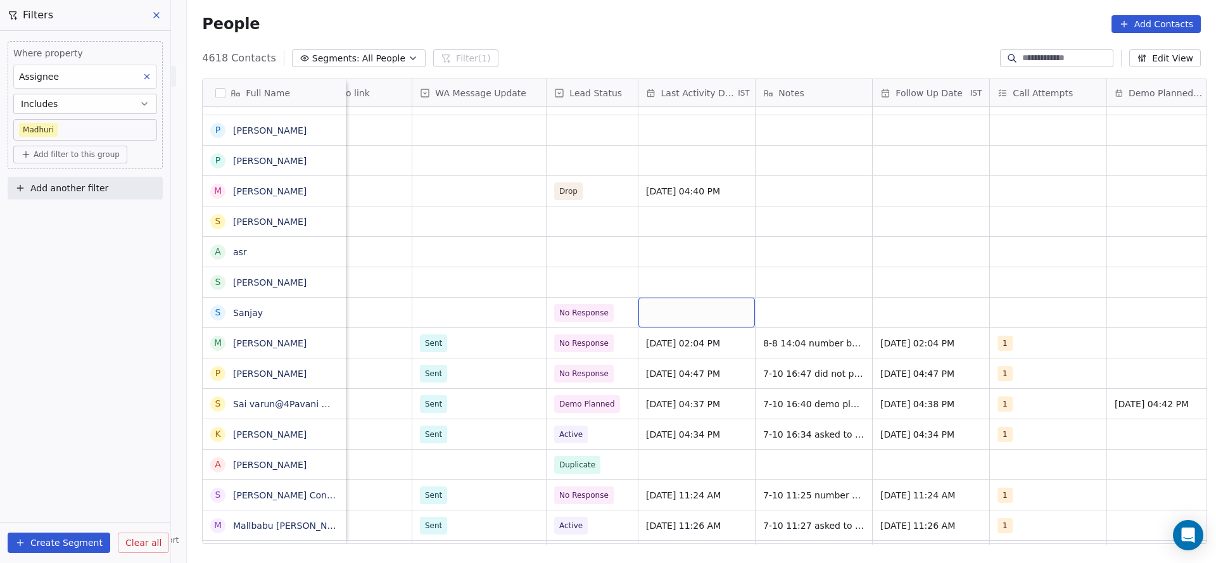
click at [679, 308] on div "grid" at bounding box center [696, 313] width 117 height 30
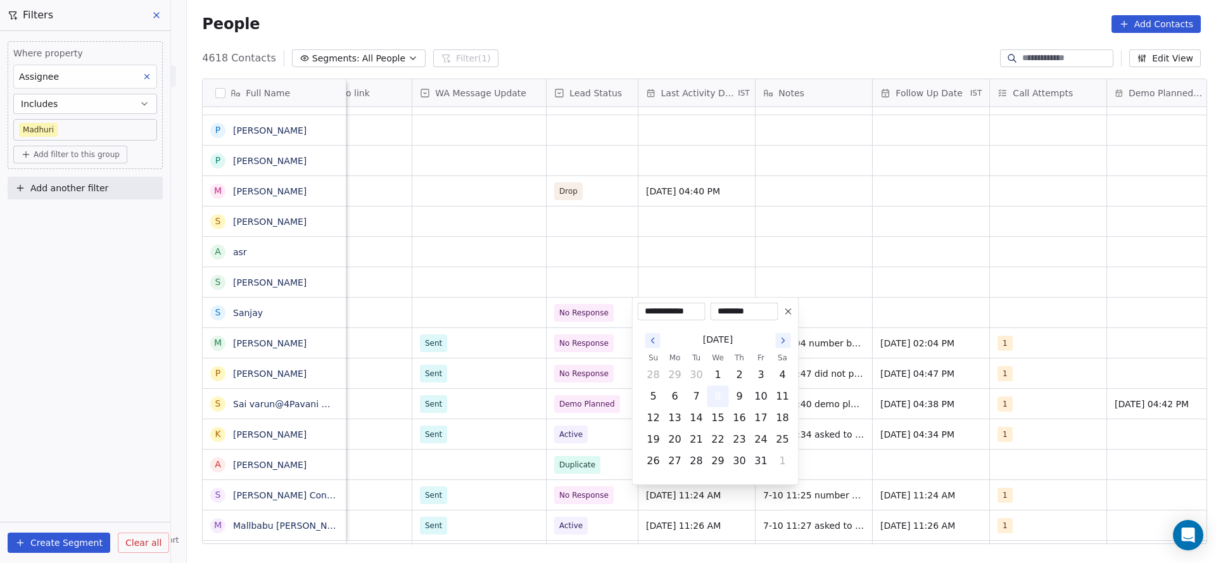
click at [726, 395] on button "8" at bounding box center [718, 396] width 20 height 20
drag, startPoint x: 450, startPoint y: 397, endPoint x: 467, endPoint y: 319, distance: 79.9
click at [450, 395] on html "On2Cook India Pvt. Ltd. Contacts People Marketing Workflows Campaigns Metrics &…" at bounding box center [608, 281] width 1216 height 563
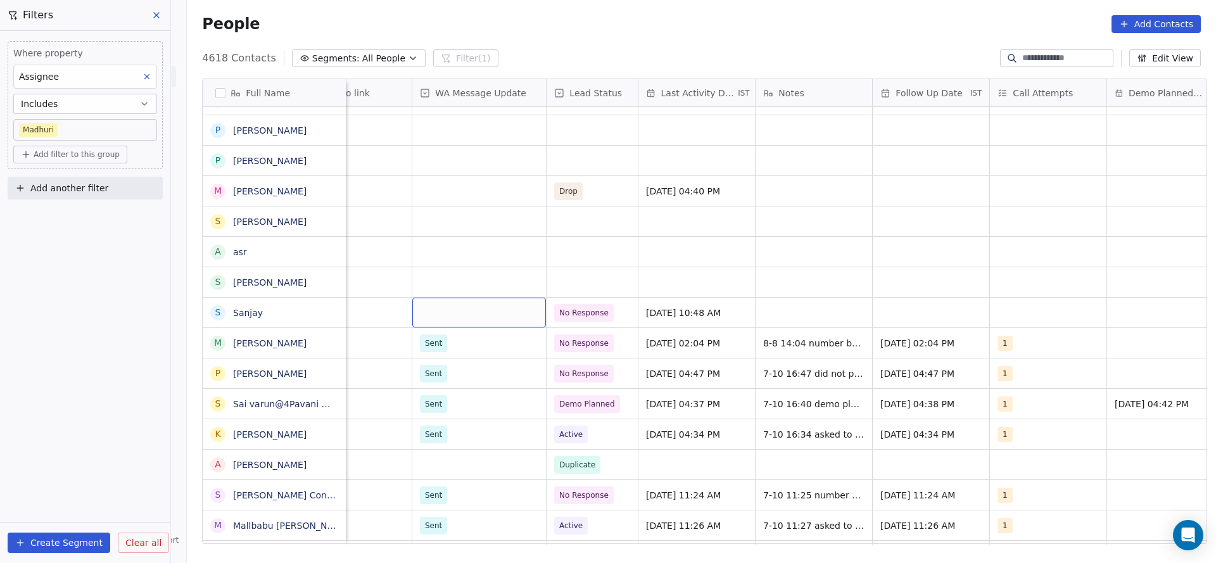
click at [467, 319] on div "grid" at bounding box center [479, 313] width 134 height 30
click at [787, 296] on html "On2Cook India Pvt. Ltd. Contacts People Marketing Workflows Campaigns Metrics &…" at bounding box center [608, 281] width 1216 height 563
click at [1008, 314] on div "grid" at bounding box center [1048, 313] width 117 height 30
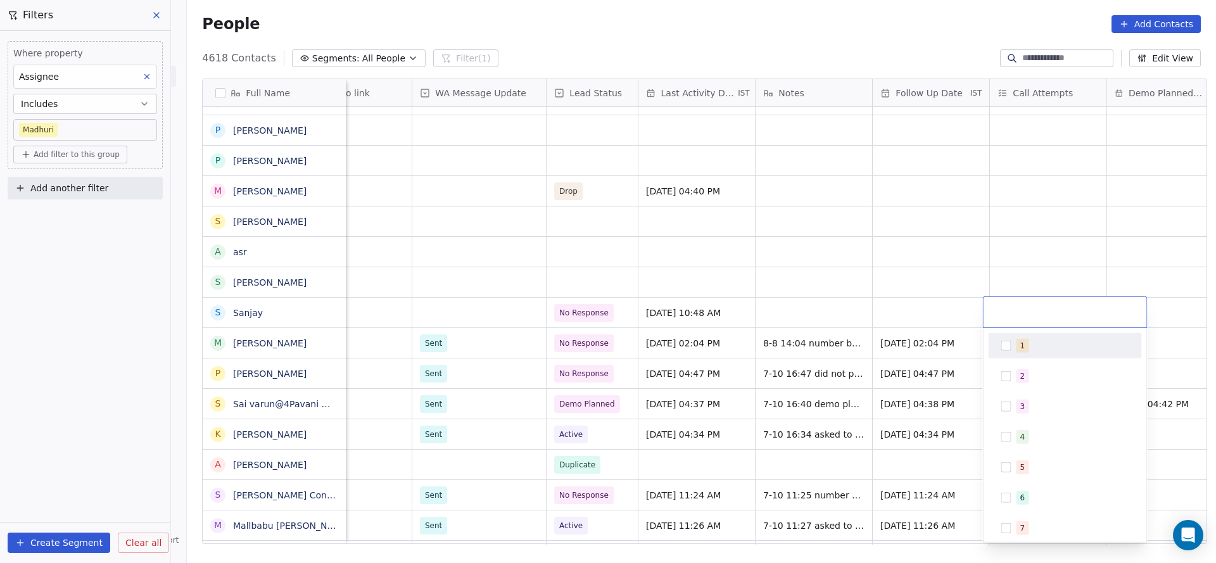
click at [1000, 344] on div "1" at bounding box center [1065, 346] width 143 height 20
click at [746, 359] on html "On2Cook India Pvt. Ltd. Contacts People Marketing Workflows Campaigns Metrics &…" at bounding box center [608, 281] width 1216 height 563
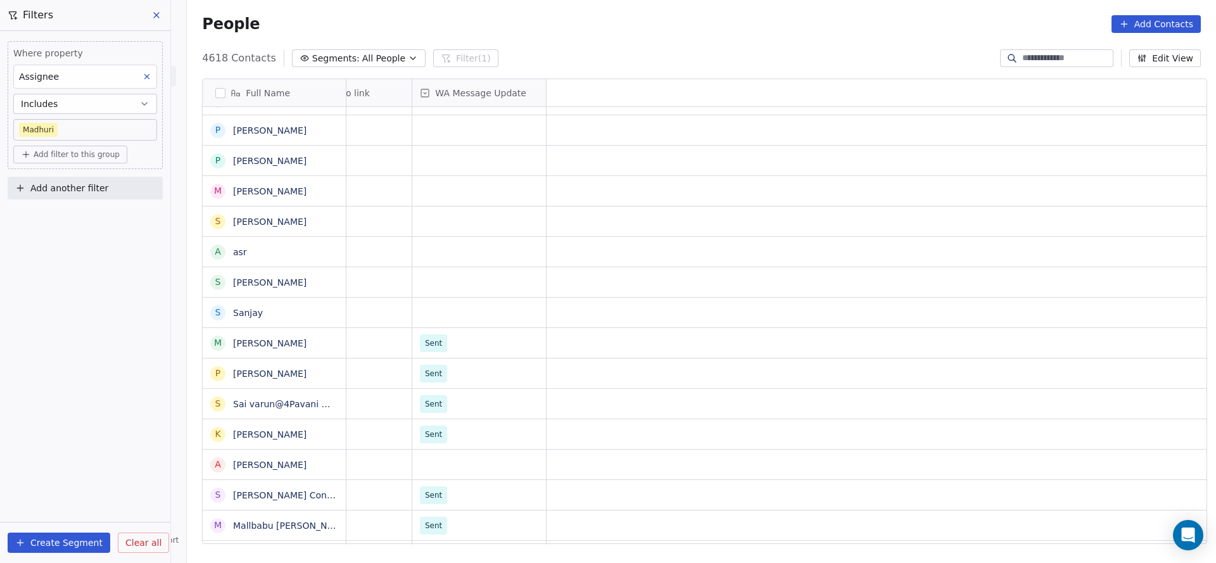
scroll to position [0, 0]
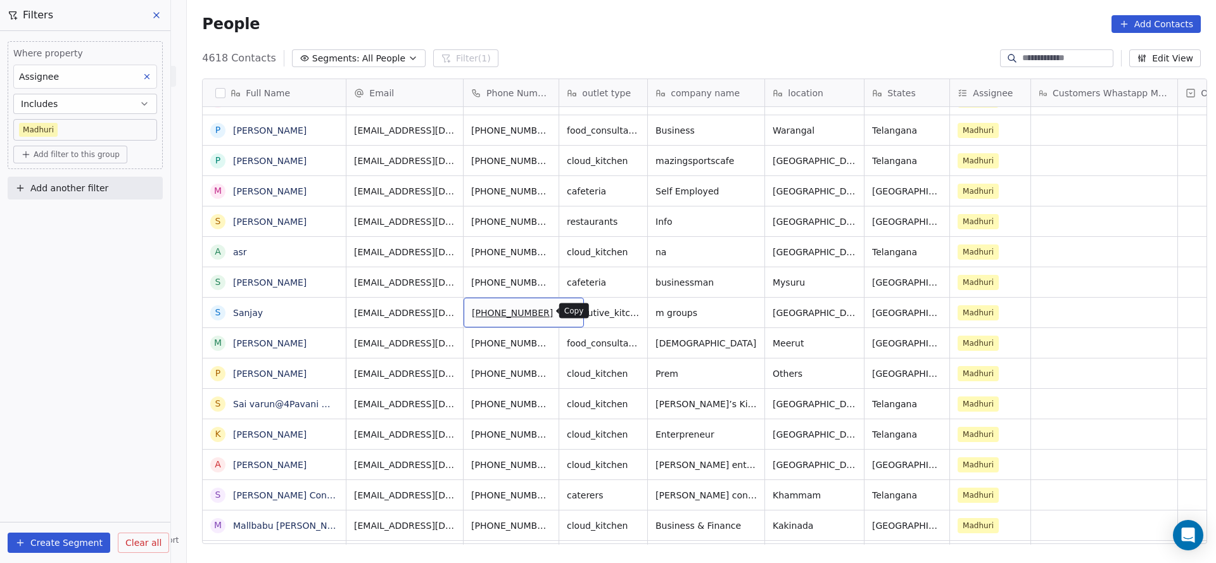
click at [564, 310] on icon "grid" at bounding box center [569, 311] width 10 height 10
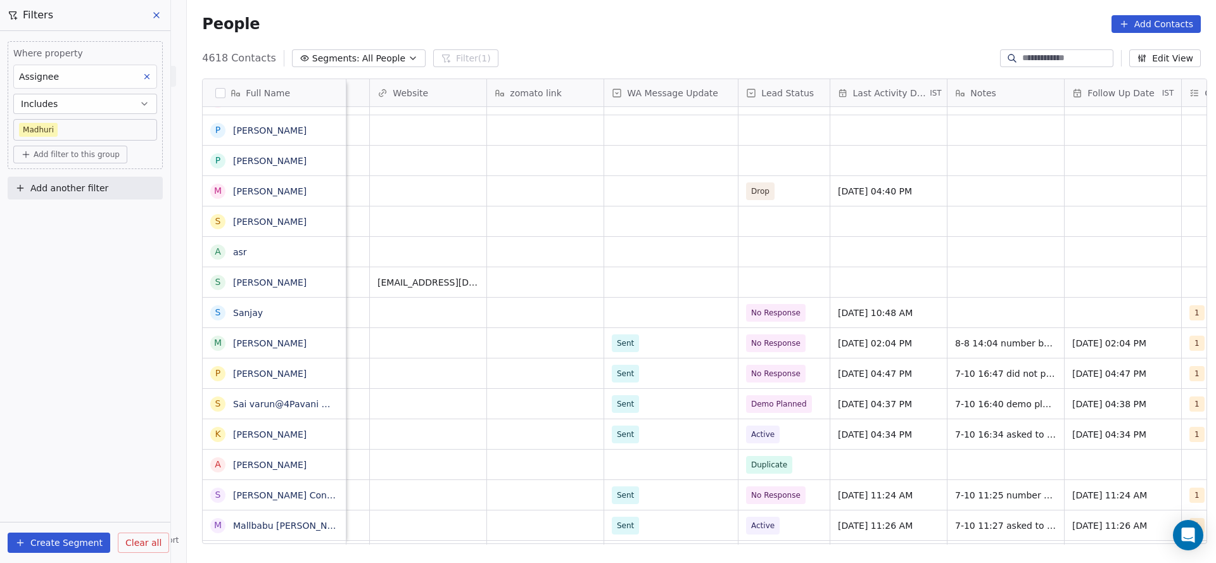
scroll to position [0, 964]
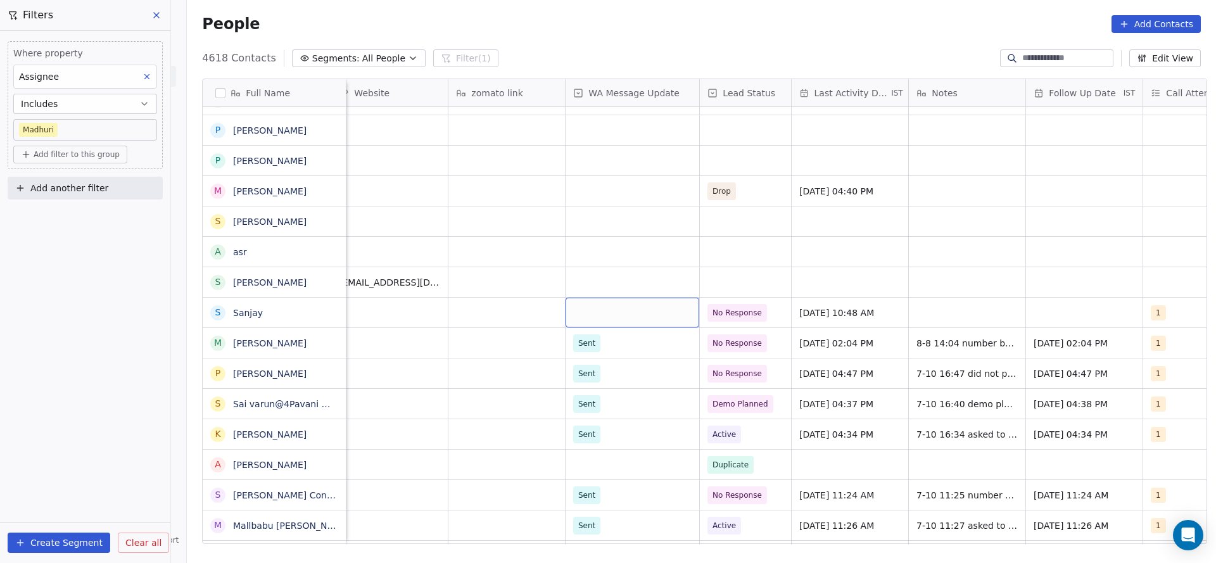
click at [660, 304] on div "grid" at bounding box center [633, 313] width 134 height 30
click at [615, 339] on div "Sent" at bounding box center [641, 346] width 128 height 14
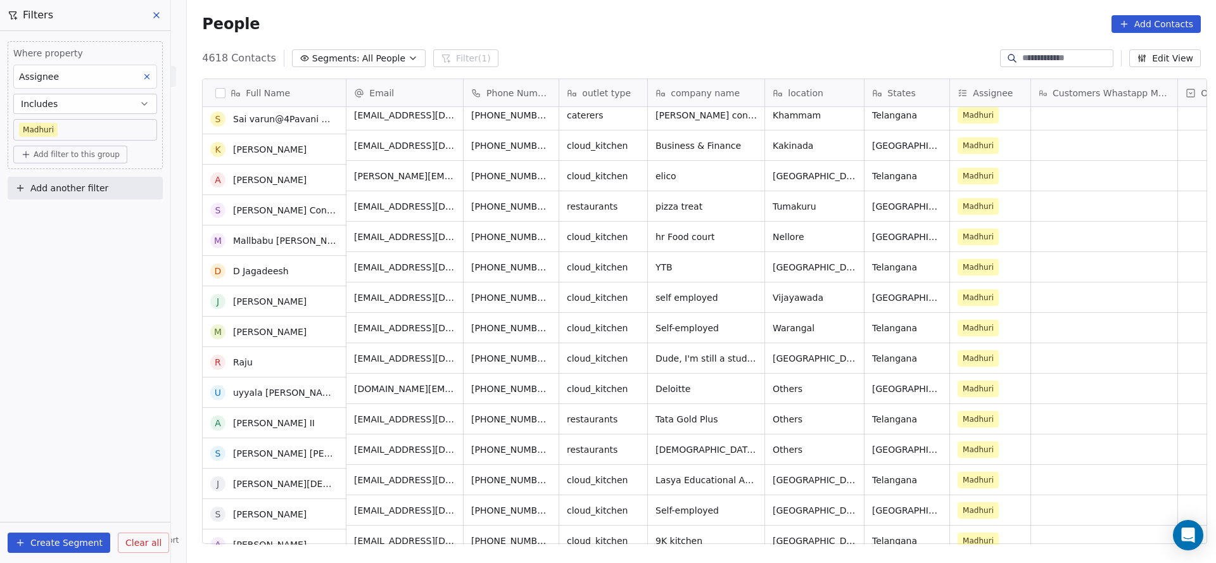
scroll to position [1045, 0]
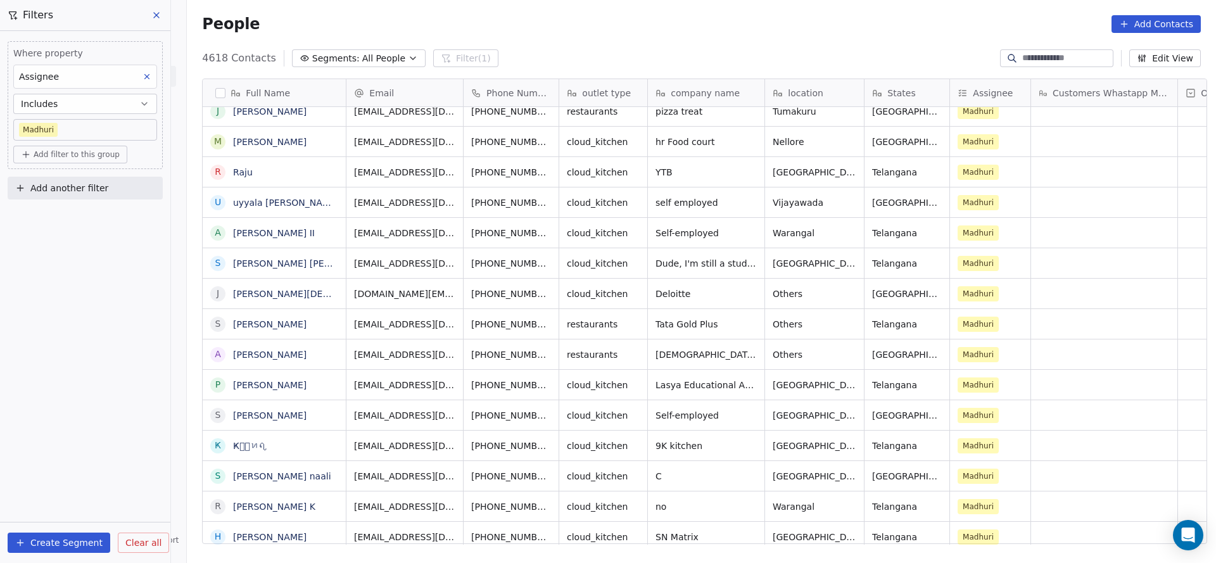
click at [91, 143] on div "Where property Assignee Includes Madhuri Add filter to this group" at bounding box center [85, 105] width 155 height 128
click at [91, 151] on span "Add filter to this group" at bounding box center [77, 154] width 86 height 10
click at [103, 185] on div "Contact properties" at bounding box center [86, 181] width 118 height 13
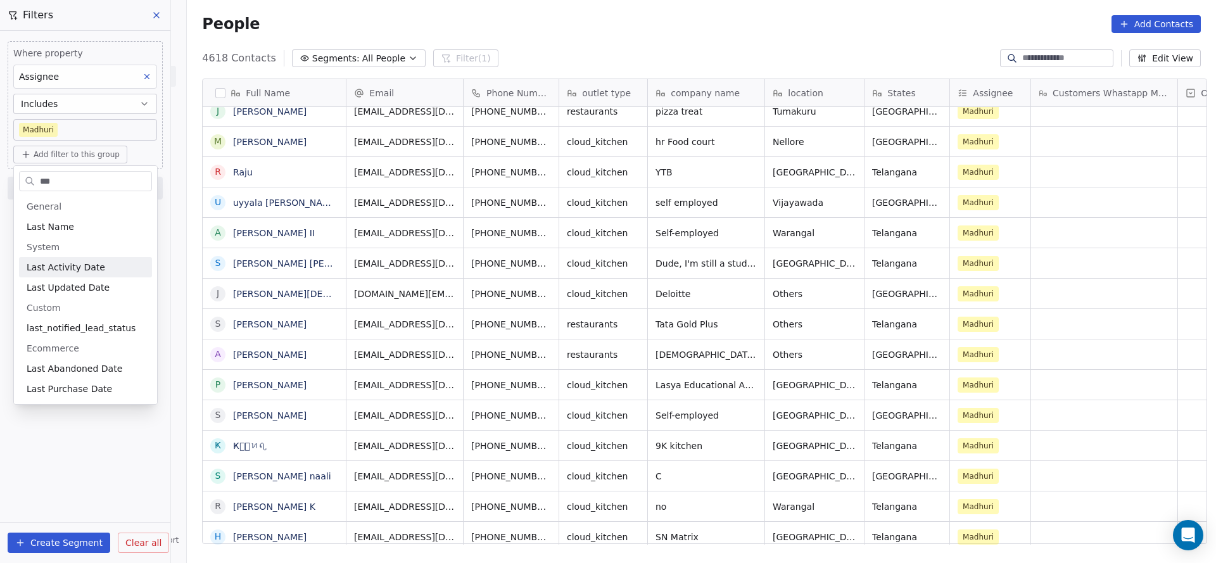
type input "***"
click at [89, 268] on span "Last Activity Date" at bounding box center [66, 267] width 79 height 13
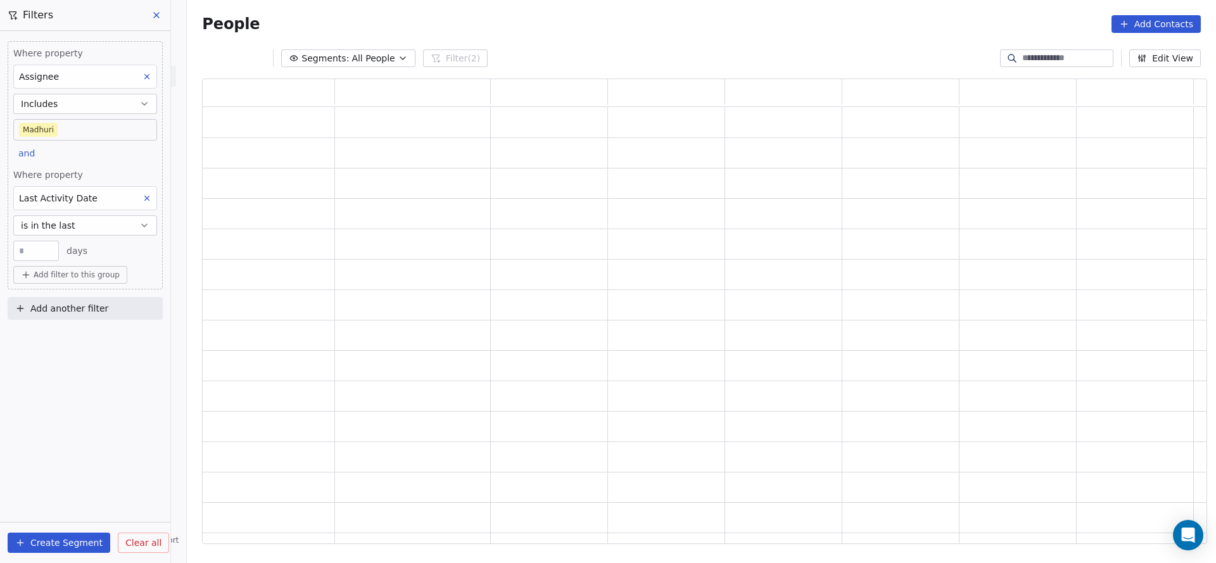
scroll to position [450, 990]
click at [94, 230] on button "is in the last" at bounding box center [85, 225] width 144 height 20
click at [66, 366] on div "is on" at bounding box center [85, 367] width 133 height 20
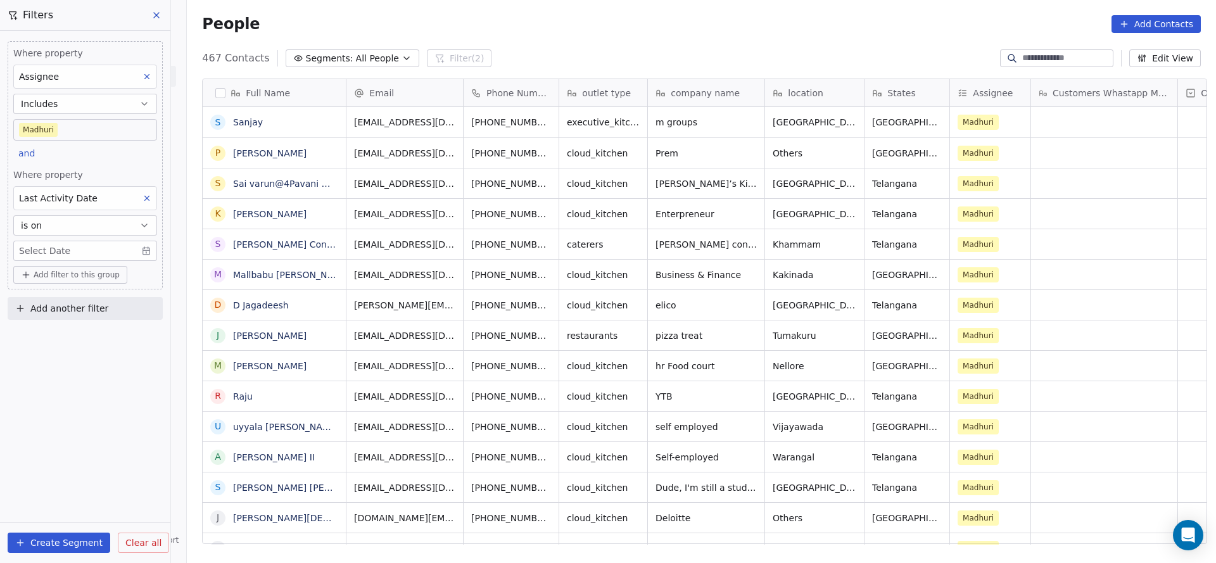
scroll to position [481, 1020]
click at [91, 156] on div "Where property Assignee Includes Madhuri and Where property Last Activity Date …" at bounding box center [85, 165] width 155 height 248
click at [75, 249] on body "On2Cook India Pvt. Ltd. Contacts People Marketing Workflows Campaigns Metrics &…" at bounding box center [608, 281] width 1216 height 563
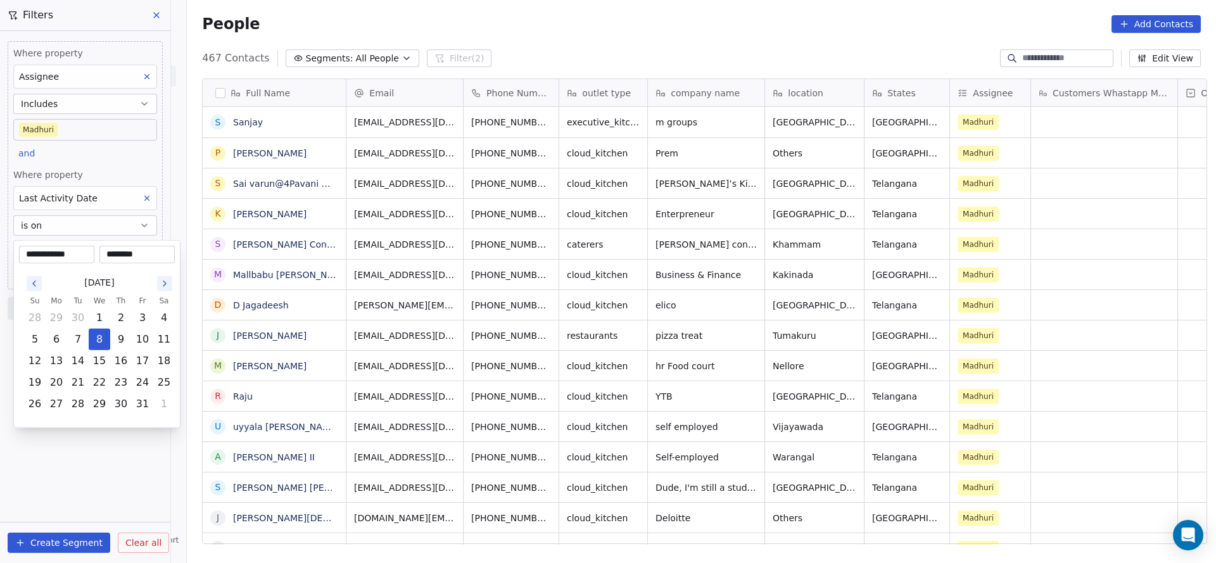
drag, startPoint x: 81, startPoint y: 341, endPoint x: 90, endPoint y: 203, distance: 137.7
click at [81, 333] on button "7" at bounding box center [78, 339] width 20 height 20
type input "**********"
click at [98, 155] on html "On2Cook India Pvt. Ltd. Contacts People Marketing Workflows Campaigns Metrics &…" at bounding box center [608, 281] width 1216 height 563
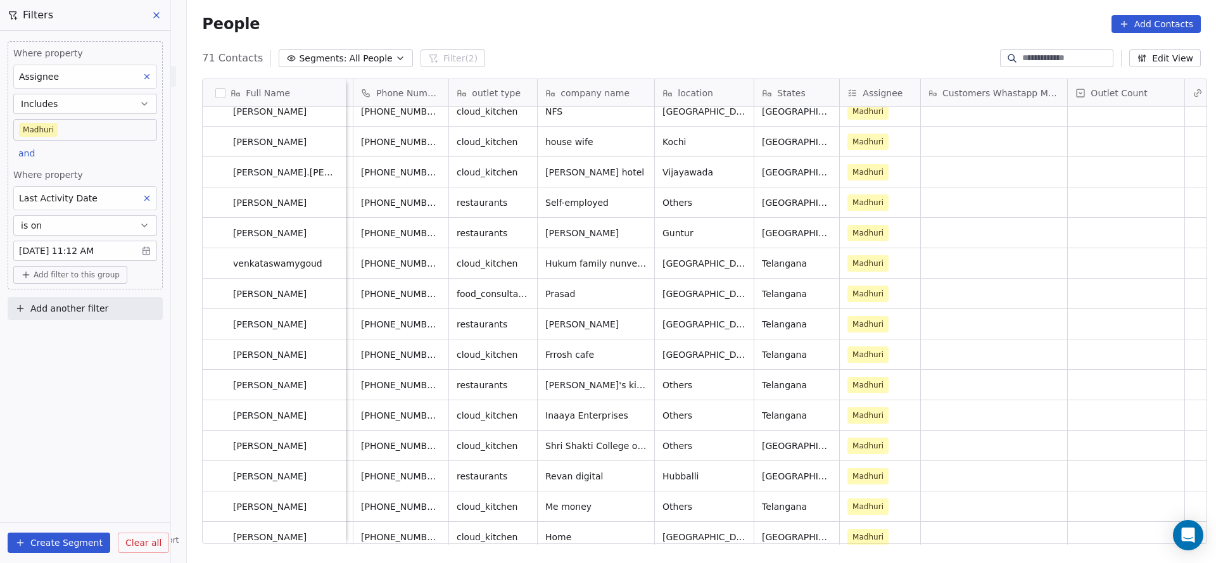
scroll to position [1235, 0]
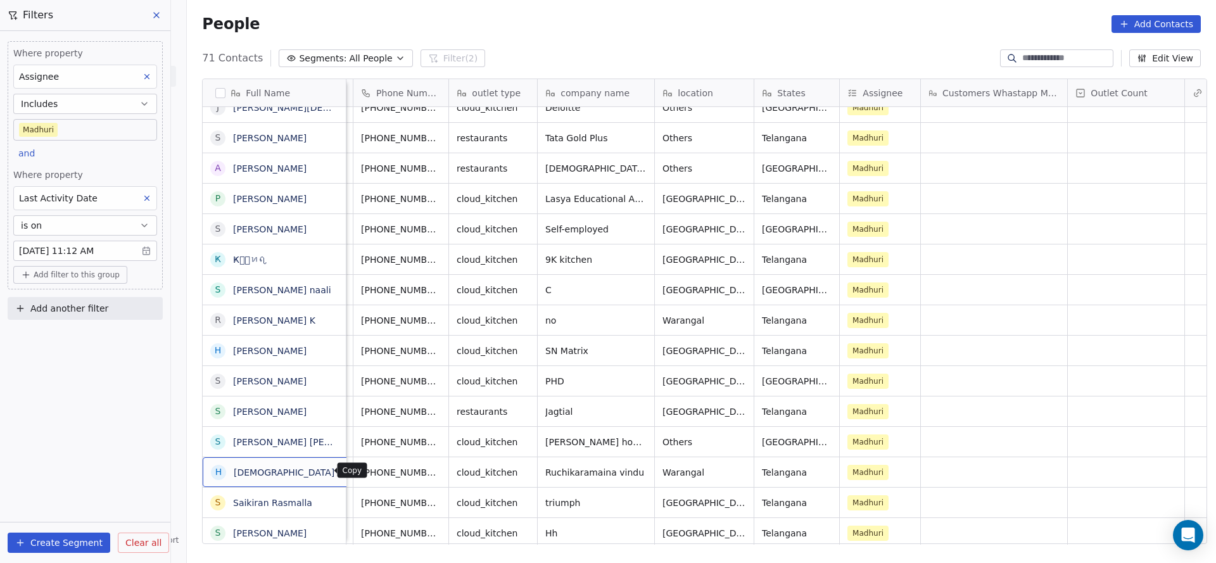
click at [346, 468] on icon "grid" at bounding box center [349, 470] width 6 height 6
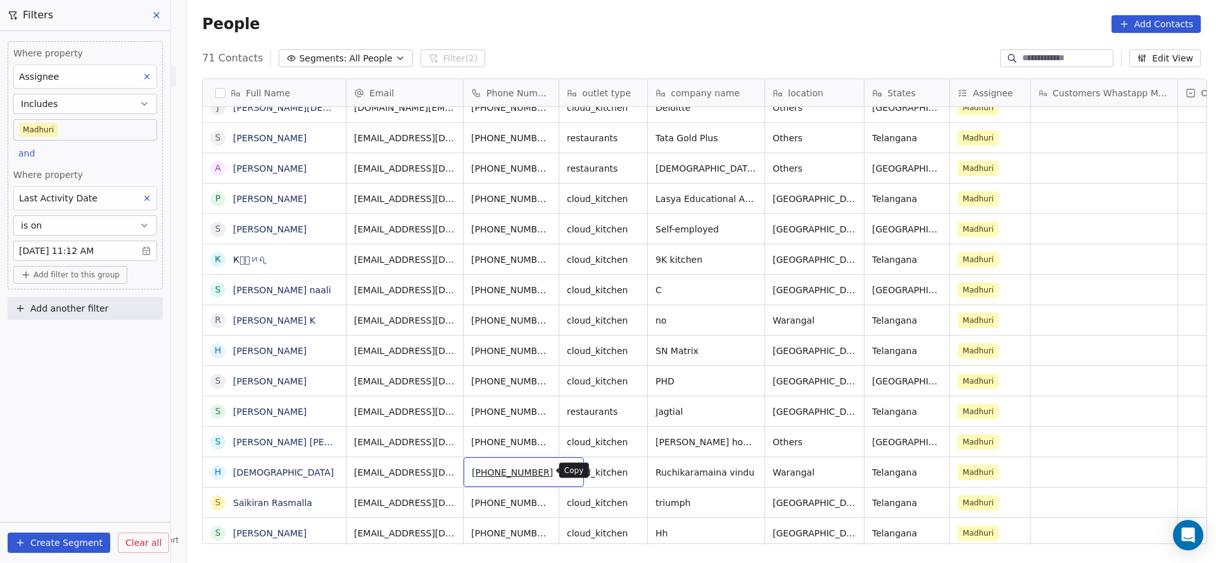
click at [564, 474] on icon "grid" at bounding box center [569, 471] width 10 height 10
click at [765, 475] on icon "grid" at bounding box center [770, 471] width 10 height 10
click at [846, 473] on icon "grid" at bounding box center [849, 472] width 6 height 6
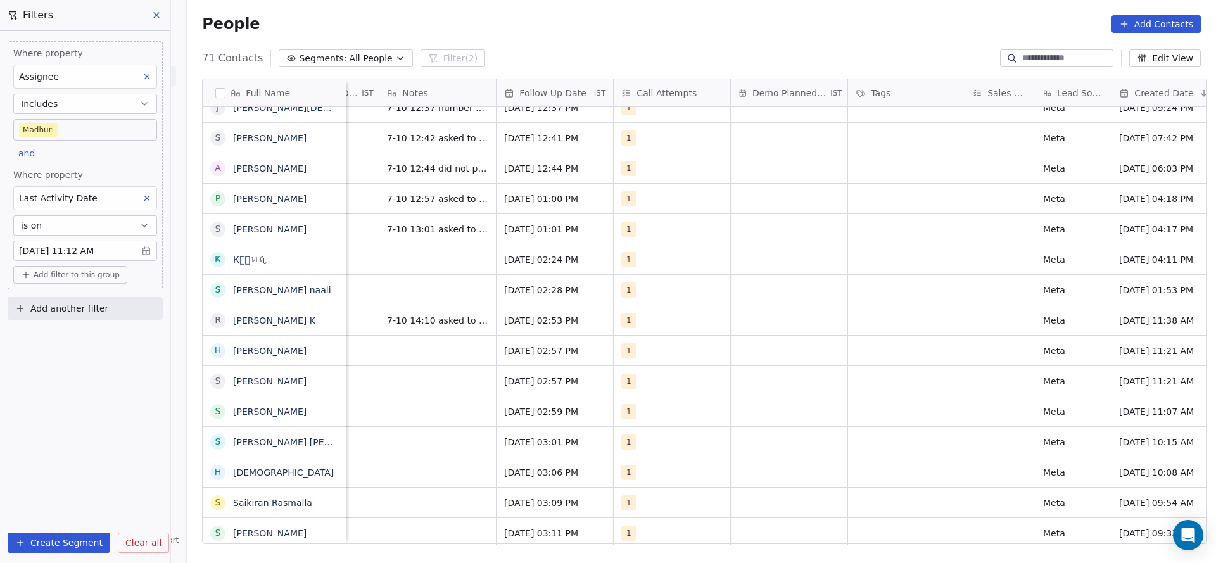
scroll to position [0, 1502]
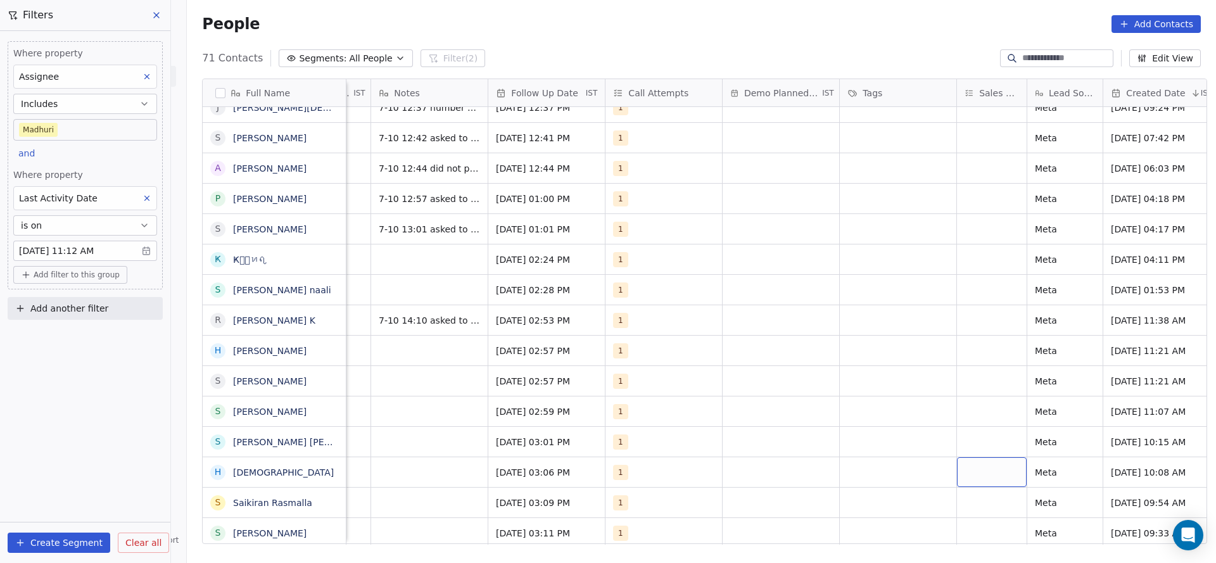
click at [977, 473] on div "grid" at bounding box center [992, 472] width 70 height 30
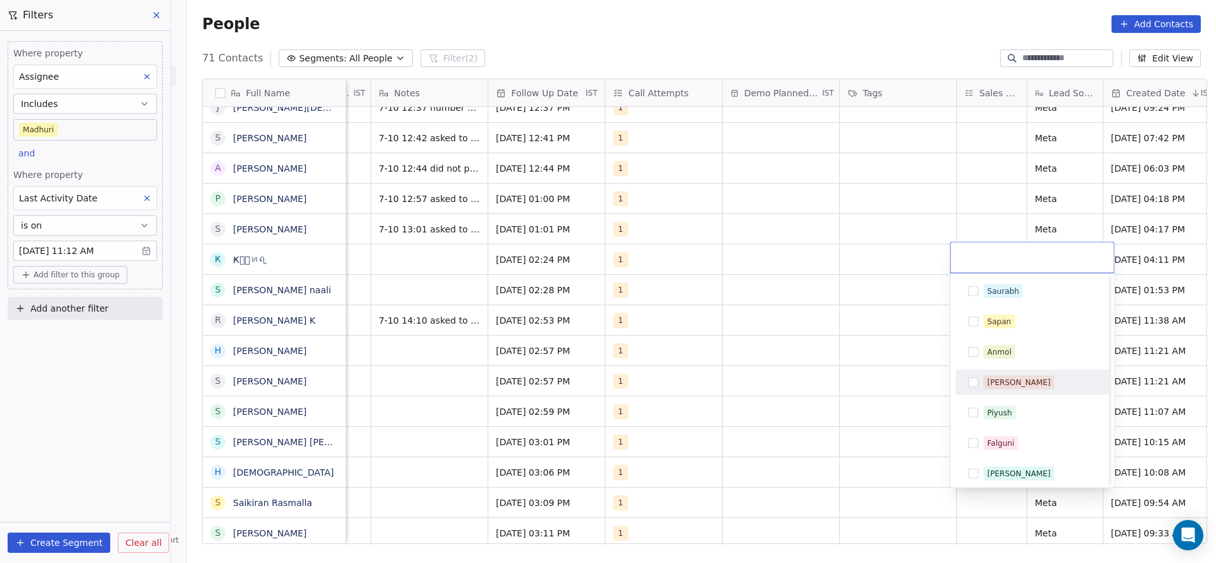
scroll to position [125, 0]
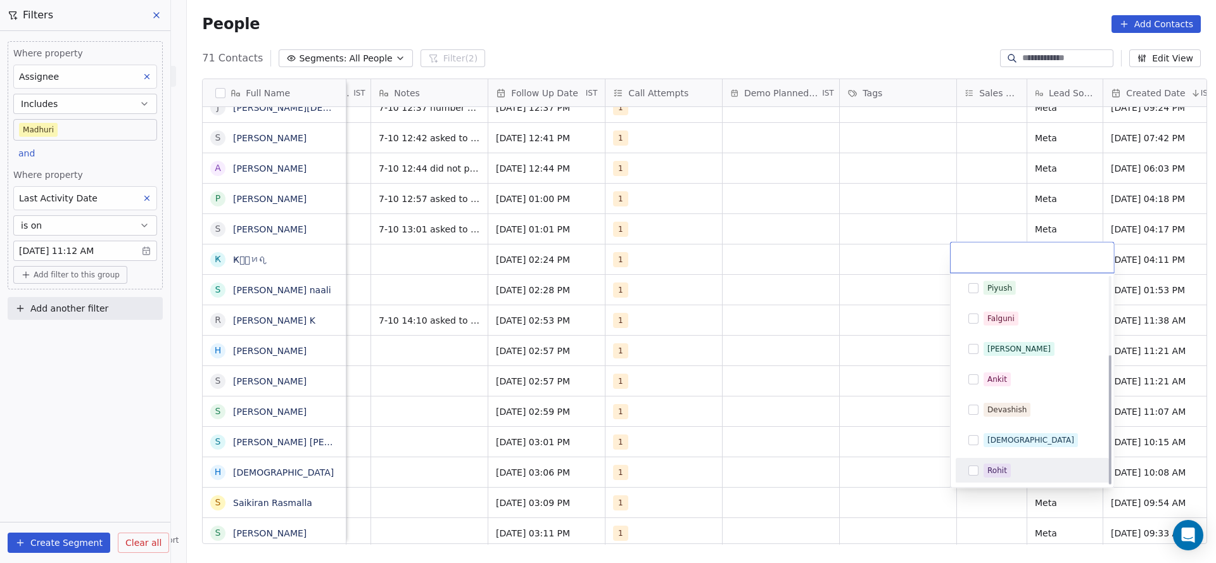
click at [976, 467] on button "Suggestions" at bounding box center [973, 471] width 10 height 10
click at [883, 471] on html "On2Cook India Pvt. Ltd. Contacts People Marketing Workflows Campaigns Metrics &…" at bounding box center [608, 281] width 1216 height 563
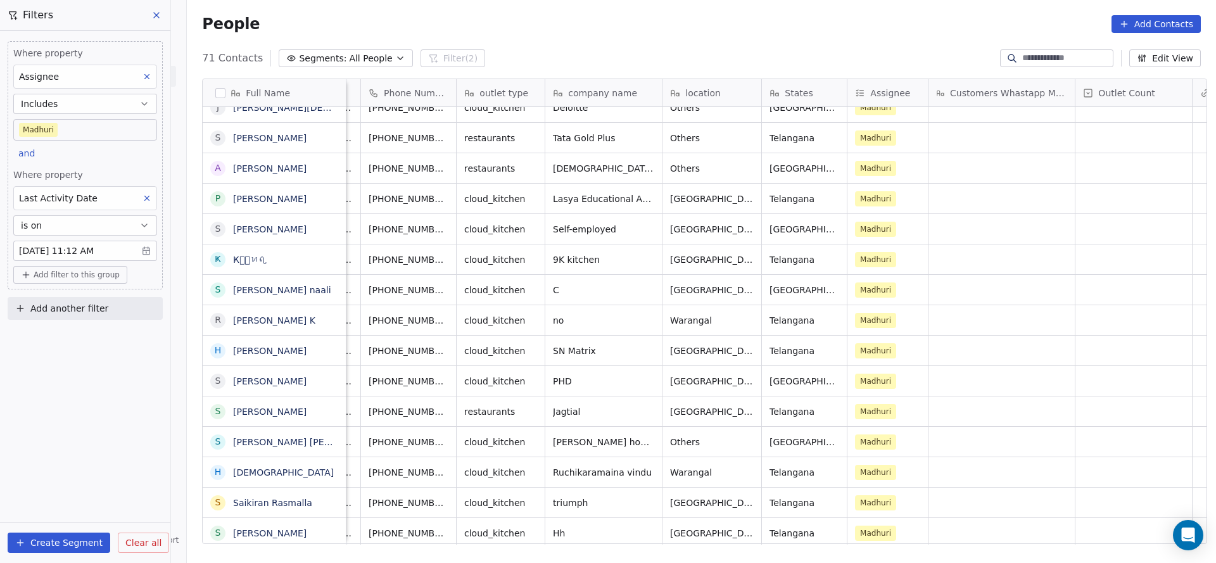
scroll to position [0, 0]
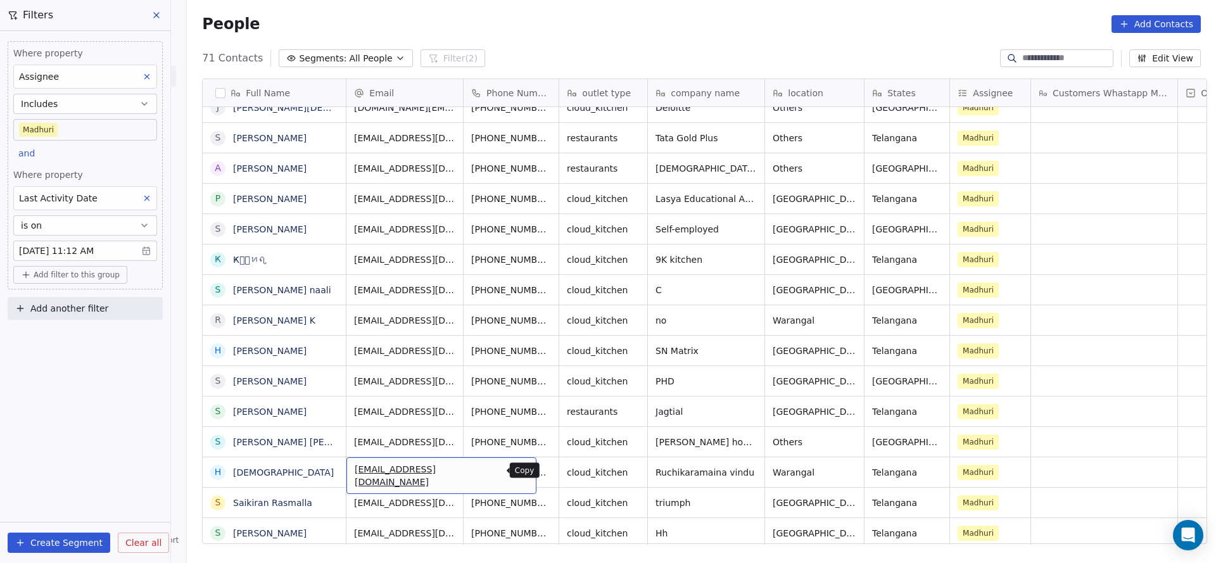
click at [513, 477] on button "grid" at bounding box center [520, 470] width 15 height 15
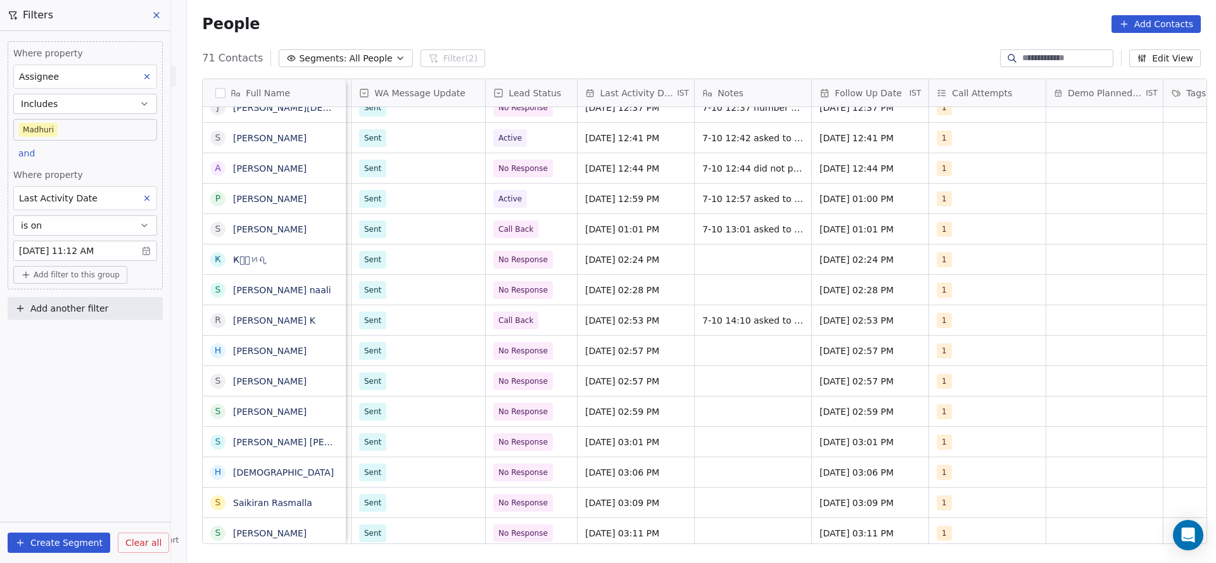
scroll to position [0, 1259]
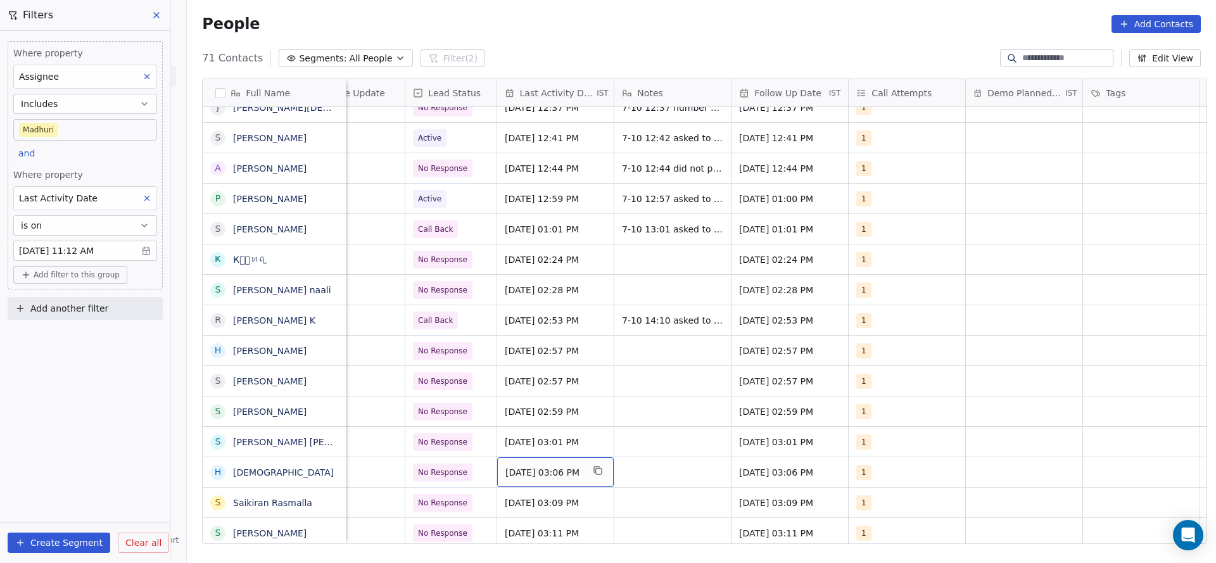
click at [564, 475] on span "Oct 07, 2025 03:06 PM" at bounding box center [543, 472] width 77 height 13
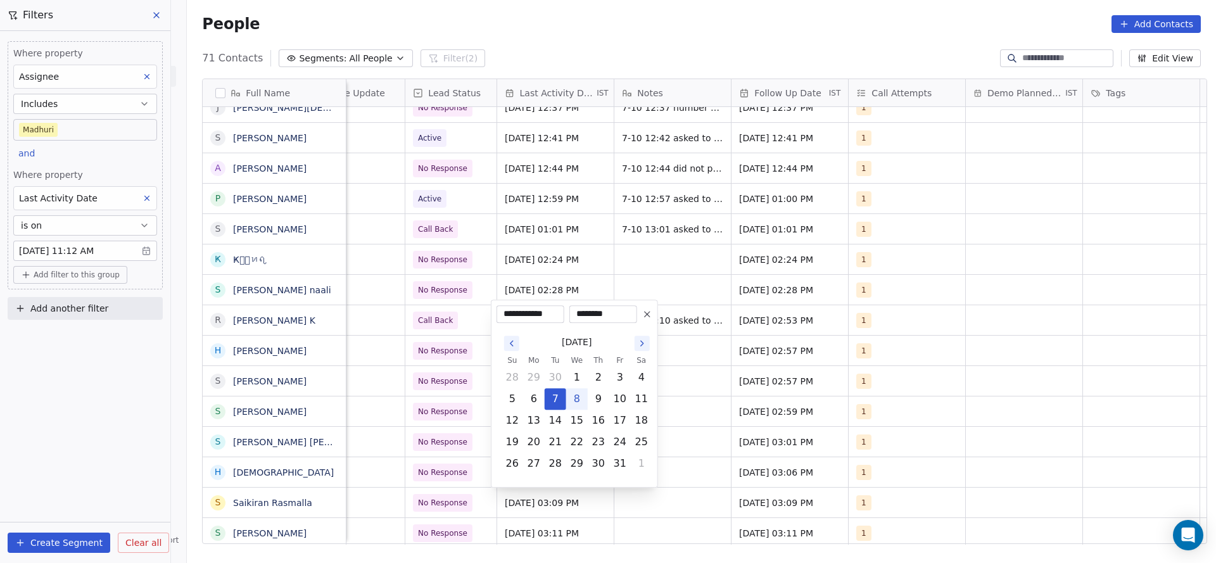
click at [580, 400] on button "8" at bounding box center [577, 399] width 20 height 20
type input "**********"
click at [685, 457] on html "On2Cook India Pvt. Ltd. Contacts People Marketing Workflows Campaigns Metrics &…" at bounding box center [608, 281] width 1216 height 563
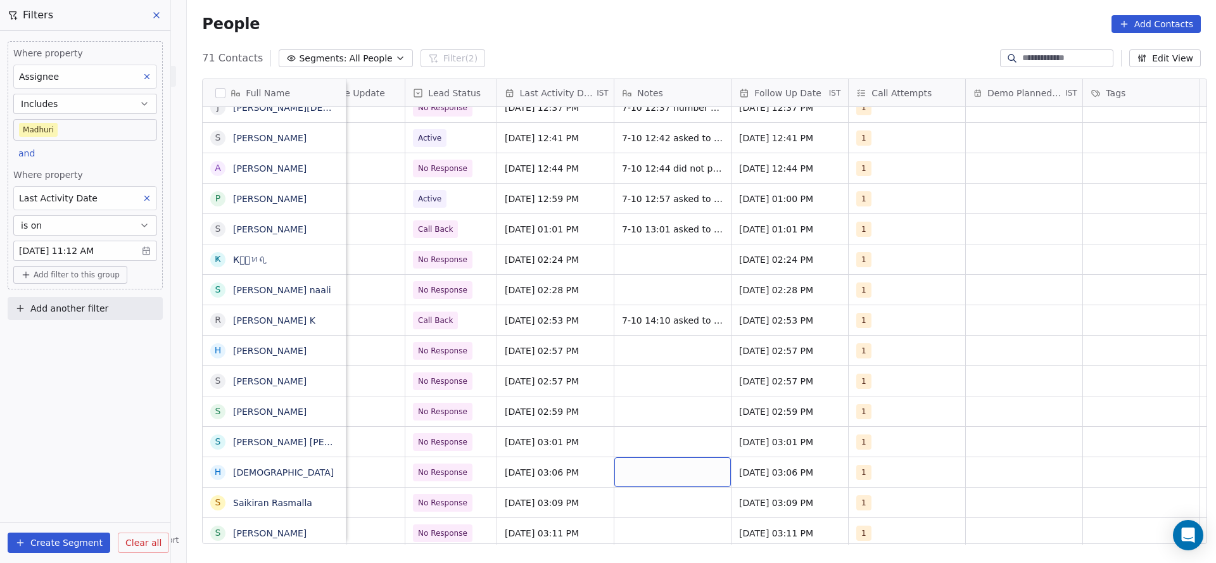
click at [680, 473] on div "grid" at bounding box center [672, 472] width 117 height 30
type textarea "*"
click at [669, 404] on html "On2Cook India Pvt. Ltd. Contacts People Marketing Workflows Campaigns Metrics &…" at bounding box center [608, 281] width 1216 height 563
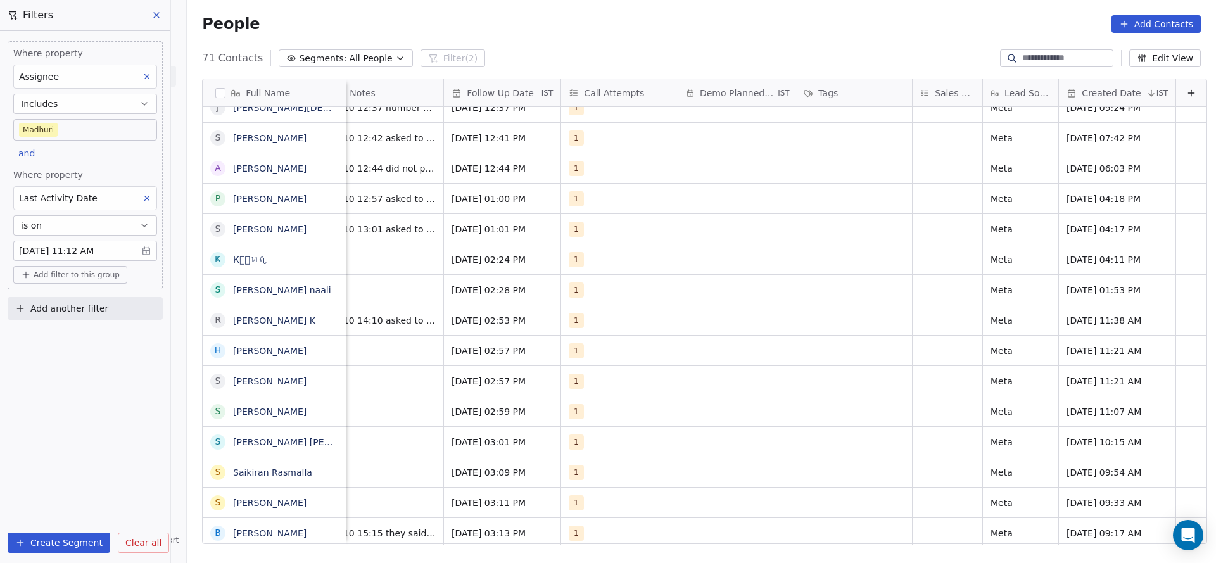
click at [154, 188] on div "Last Activity Date" at bounding box center [85, 198] width 144 height 24
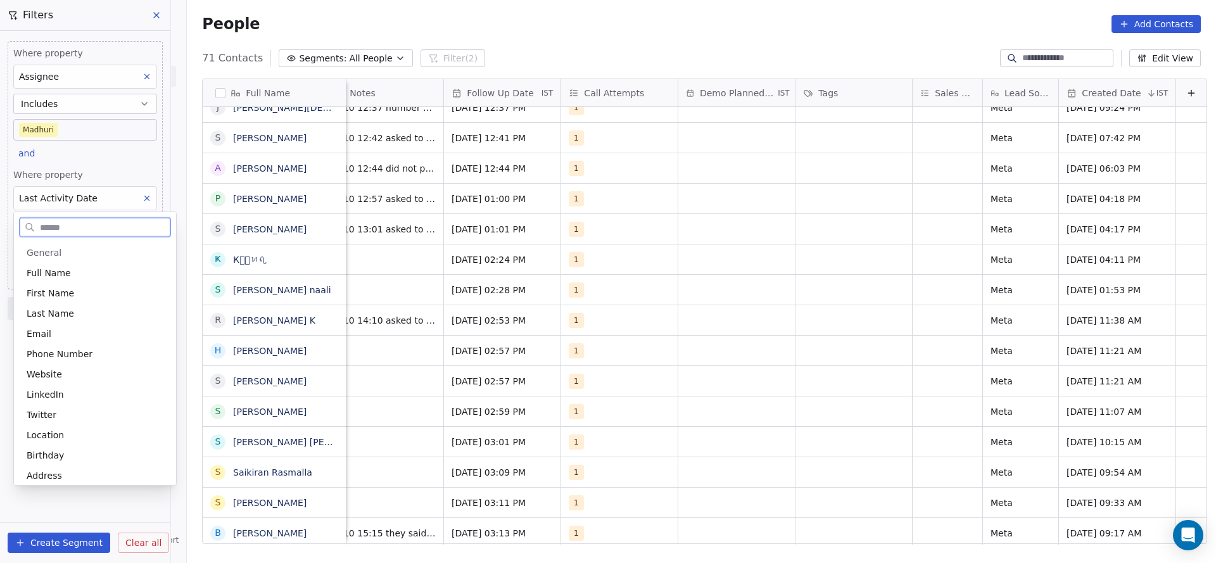
click at [143, 188] on html "On2Cook India Pvt. Ltd. Contacts People Marketing Workflows Campaigns Metrics &…" at bounding box center [608, 281] width 1216 height 563
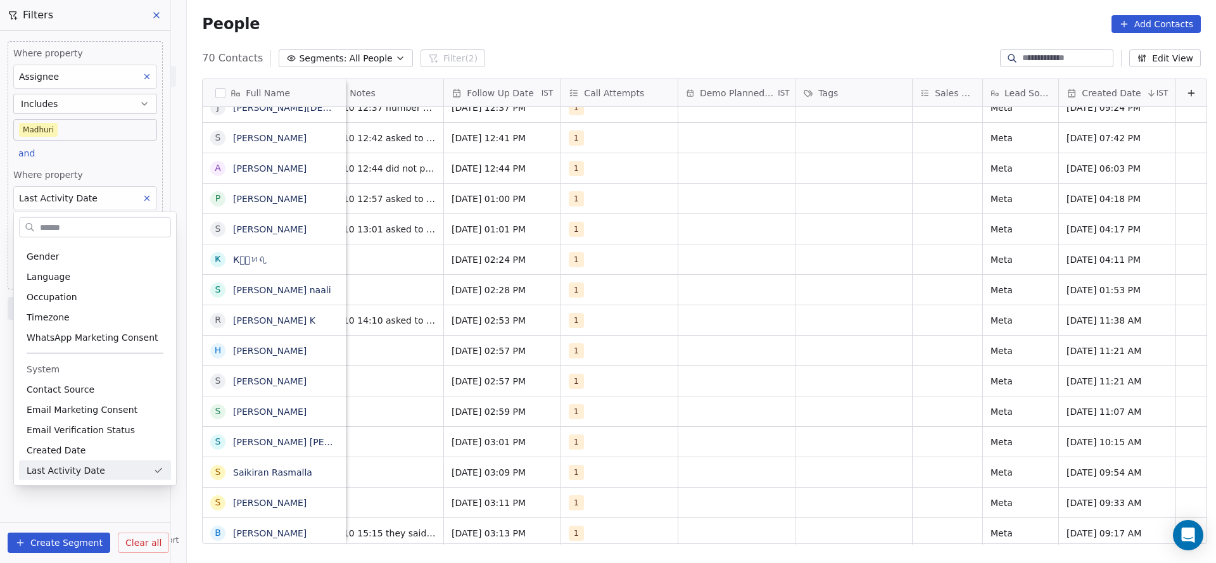
click at [145, 194] on html "On2Cook India Pvt. Ltd. Contacts People Marketing Workflows Campaigns Metrics &…" at bounding box center [608, 281] width 1216 height 563
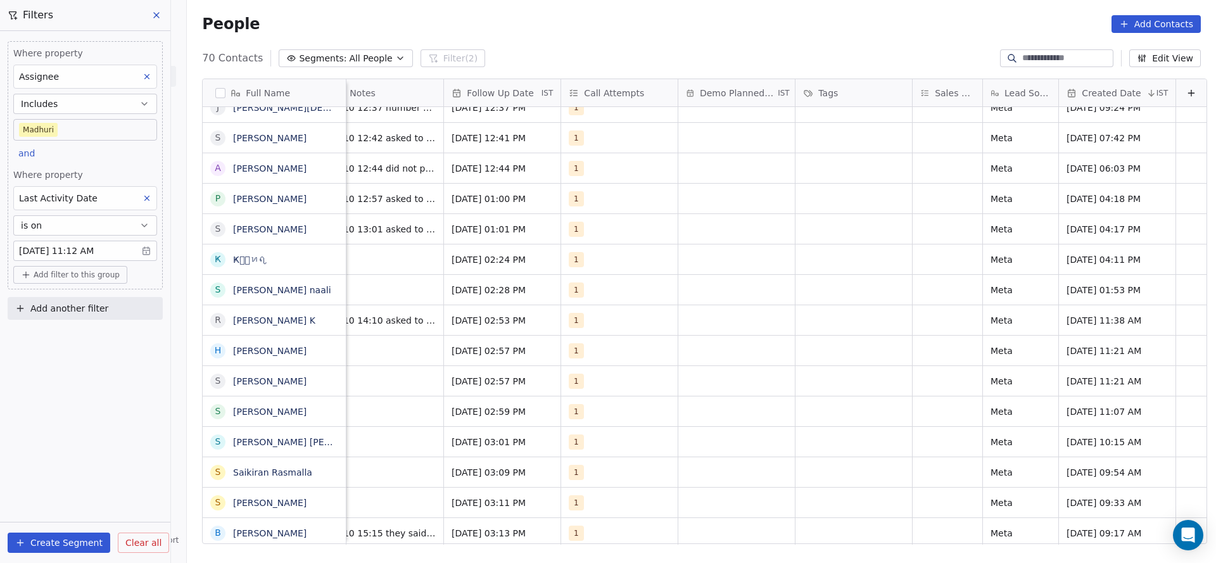
click at [145, 196] on icon at bounding box center [147, 198] width 4 height 4
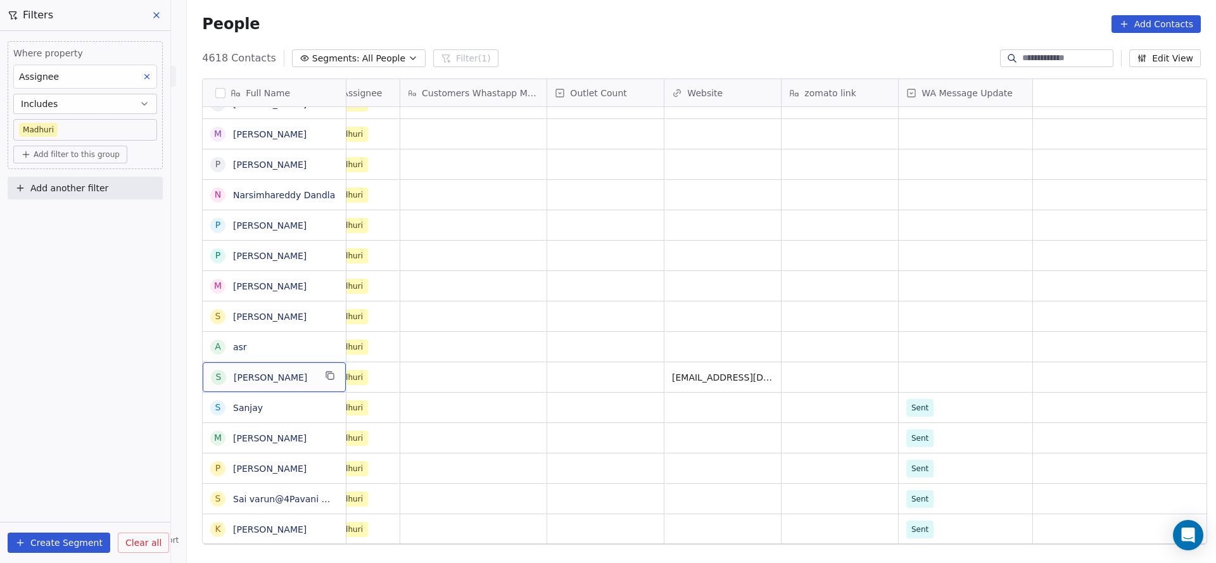
scroll to position [0, 0]
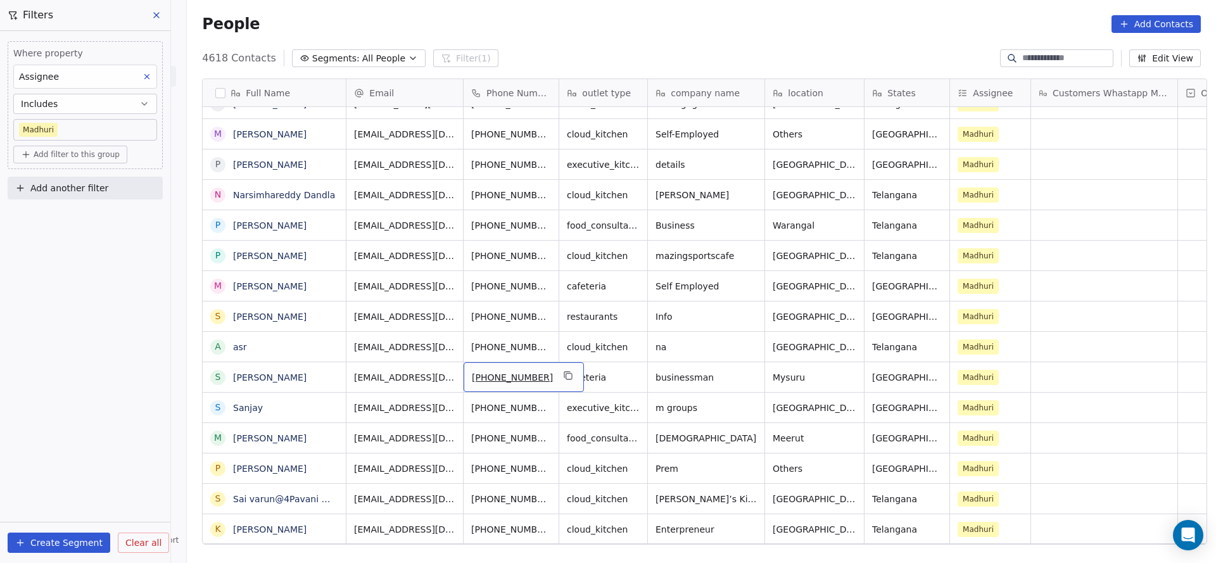
click at [561, 378] on button "grid" at bounding box center [568, 375] width 15 height 15
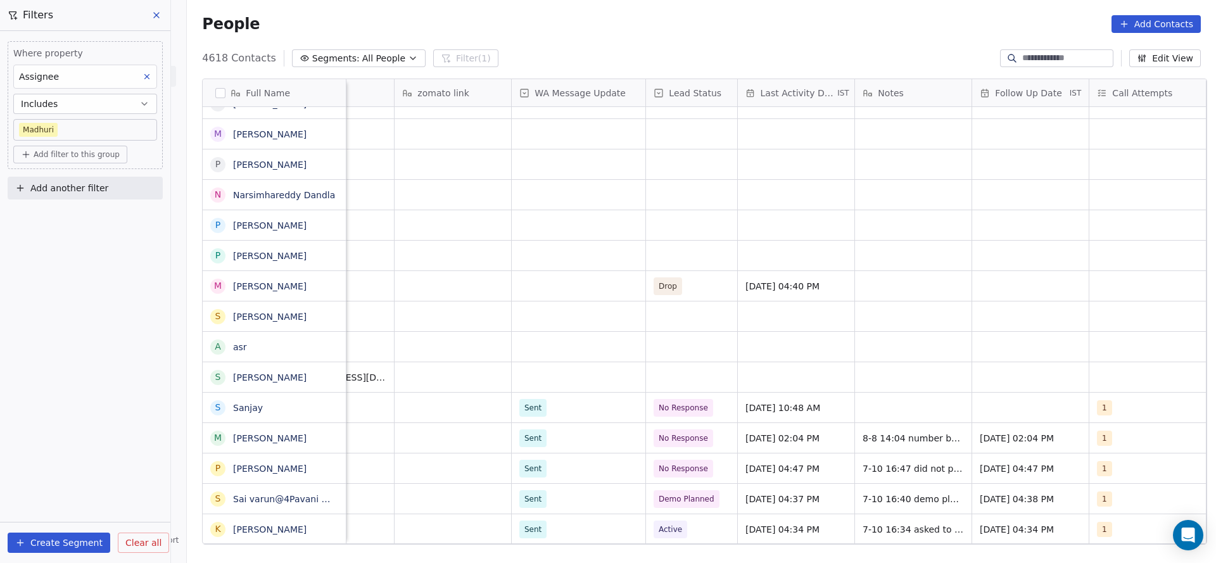
scroll to position [0, 1153]
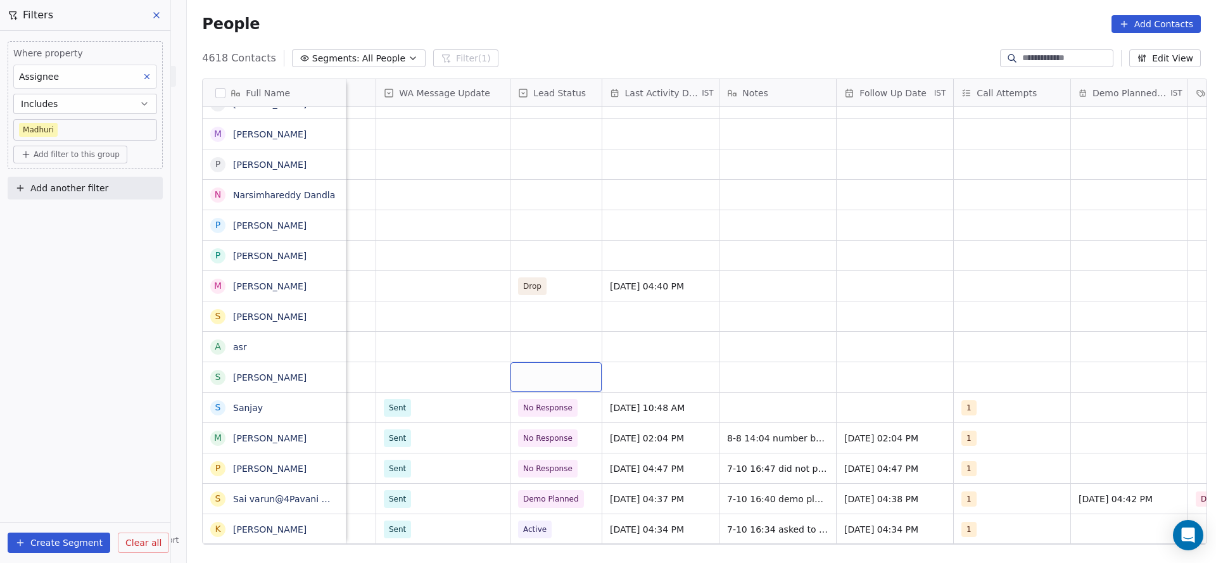
click at [552, 378] on div "grid" at bounding box center [556, 377] width 91 height 30
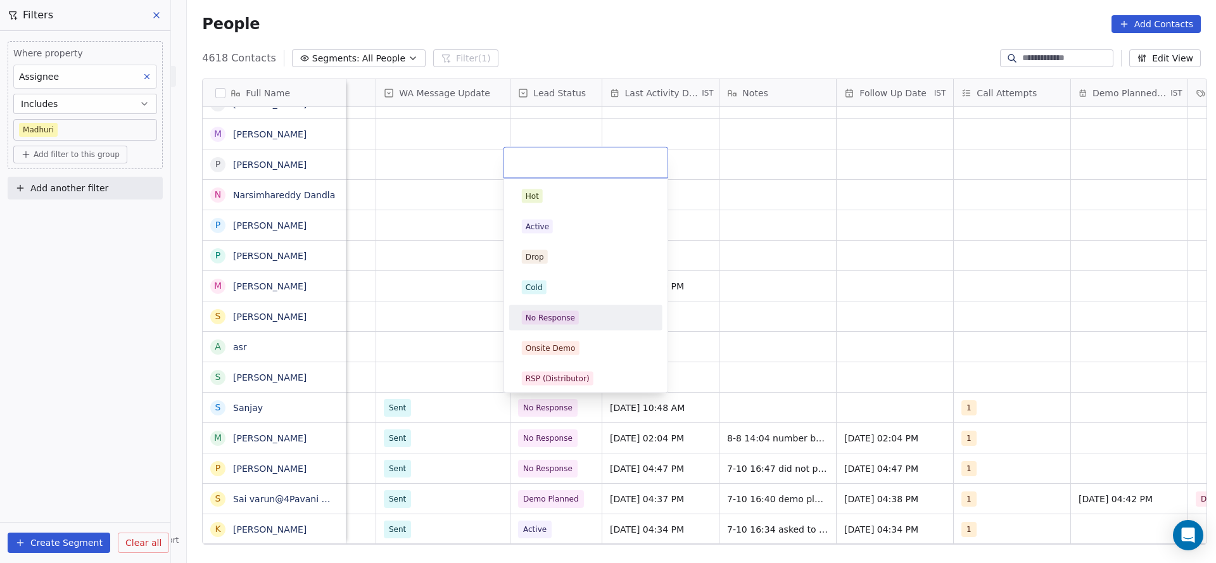
click at [557, 312] on div "No Response" at bounding box center [550, 317] width 49 height 11
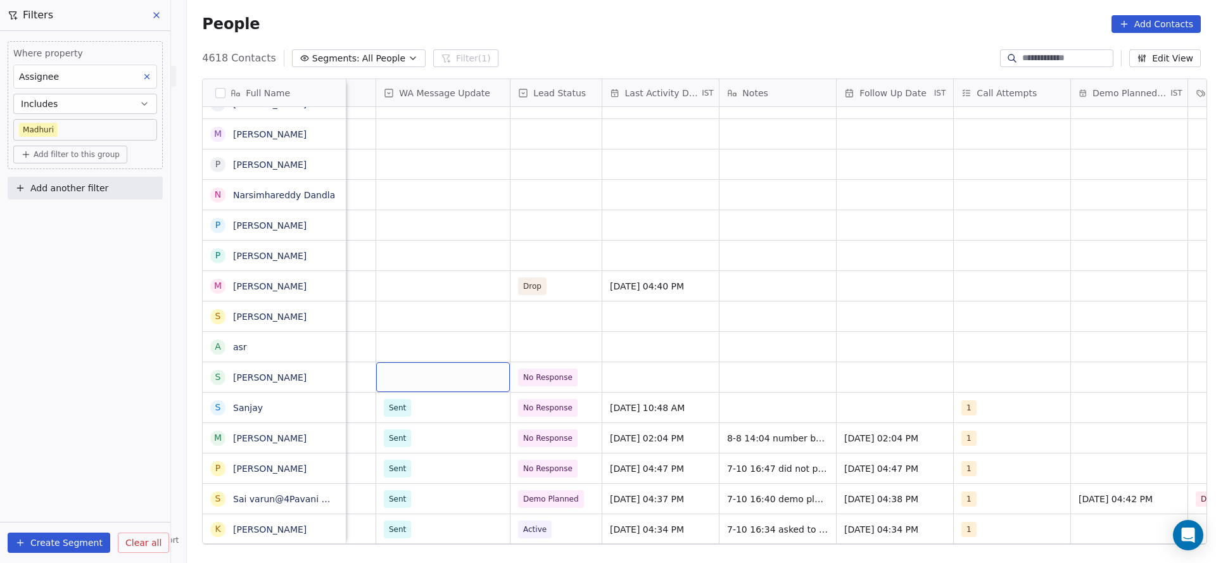
click at [420, 374] on div "grid" at bounding box center [443, 377] width 134 height 30
click at [405, 413] on div "Sent" at bounding box center [399, 410] width 17 height 11
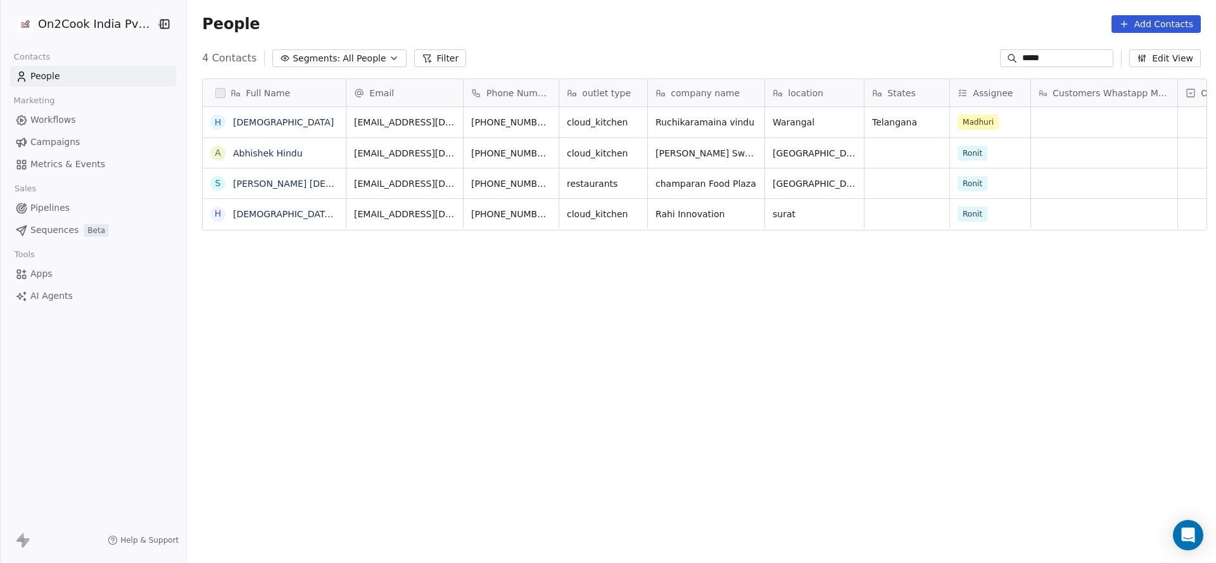
scroll to position [481, 1020]
type input "*****"
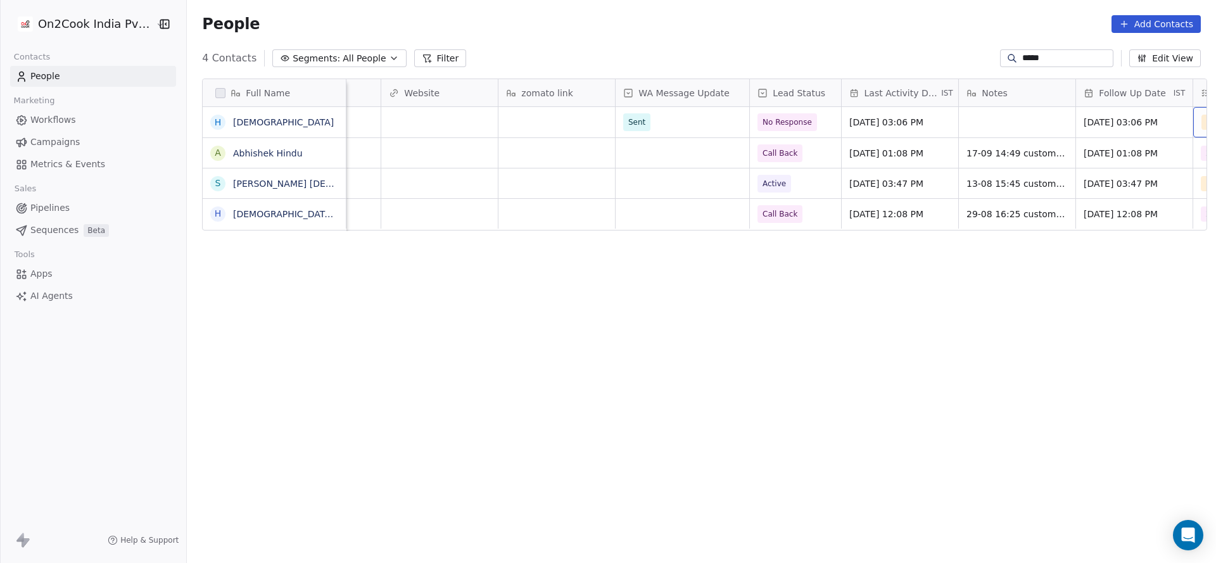
scroll to position [0, 1032]
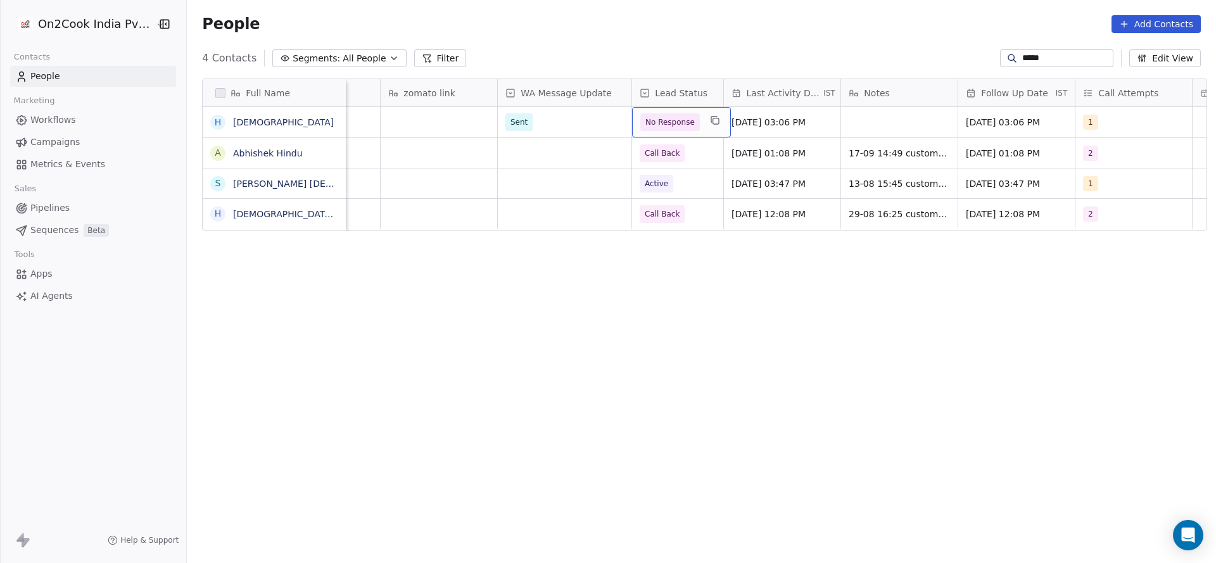
click at [658, 133] on div "No Response" at bounding box center [681, 122] width 99 height 30
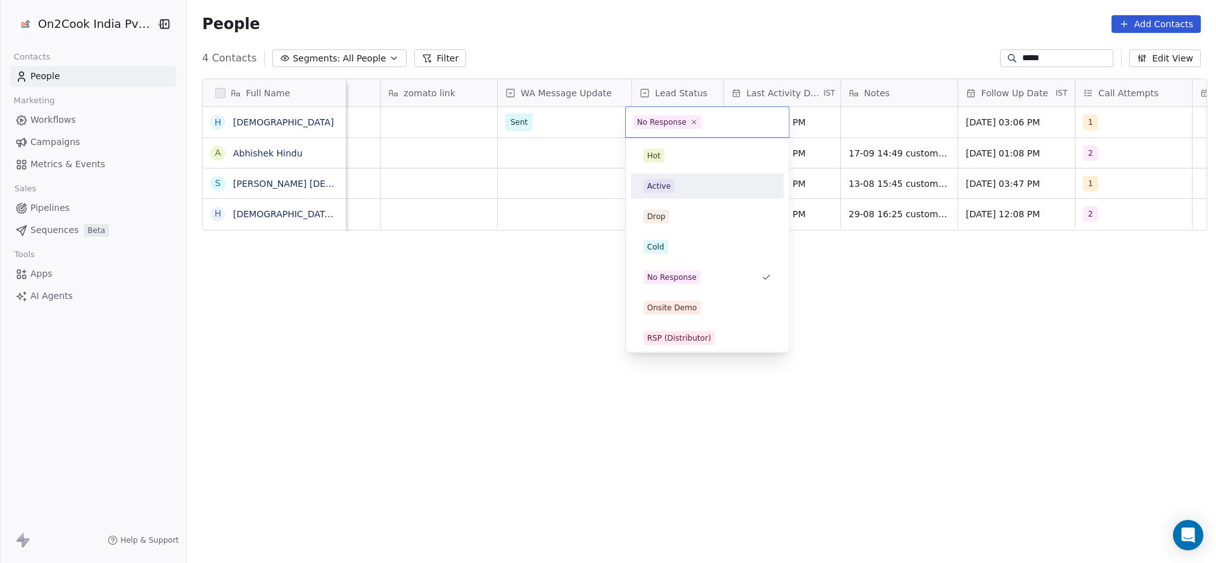
drag, startPoint x: 658, startPoint y: 193, endPoint x: 1007, endPoint y: 135, distance: 353.8
click at [662, 191] on div "Active" at bounding box center [707, 186] width 143 height 20
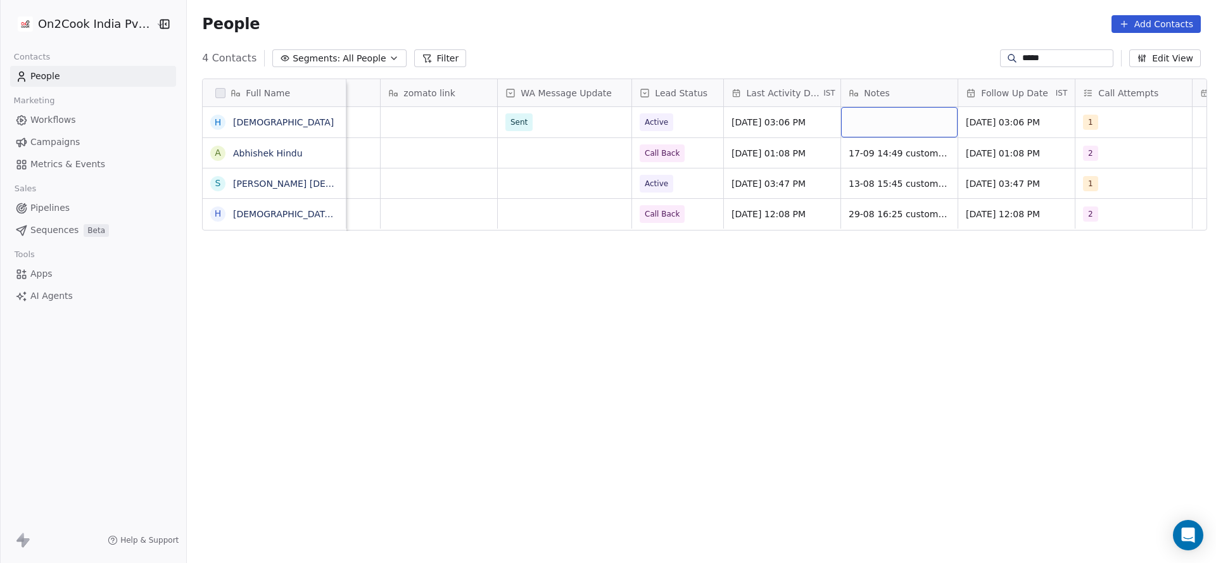
click at [873, 114] on div "grid" at bounding box center [899, 122] width 117 height 30
type textarea "**********"
click at [740, 147] on html "On2Cook India Pvt. Ltd. Contacts People Marketing Workflows Campaigns Metrics &…" at bounding box center [608, 281] width 1216 height 563
click at [1023, 57] on input "*****" at bounding box center [1066, 58] width 89 height 13
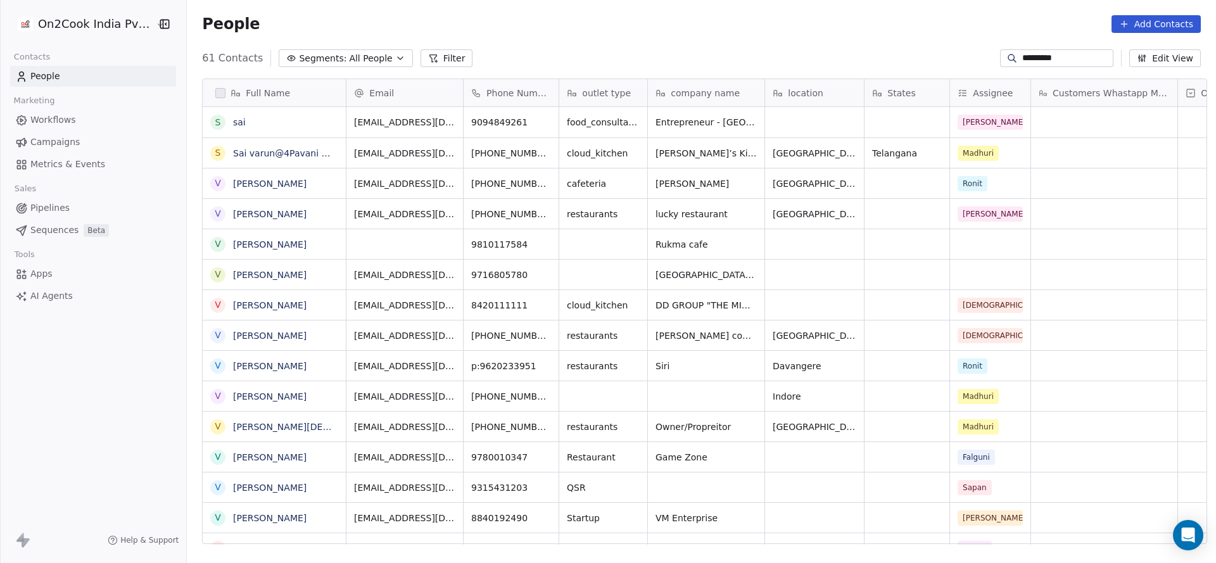
scroll to position [481, 1020]
type input "*********"
drag, startPoint x: 540, startPoint y: 545, endPoint x: 600, endPoint y: 534, distance: 60.6
click at [614, 533] on div "Full Name s sai S Sai varun@4Pavani @chutki—2410 V [PERSON_NAME] v [PERSON_NAME…" at bounding box center [701, 315] width 1029 height 495
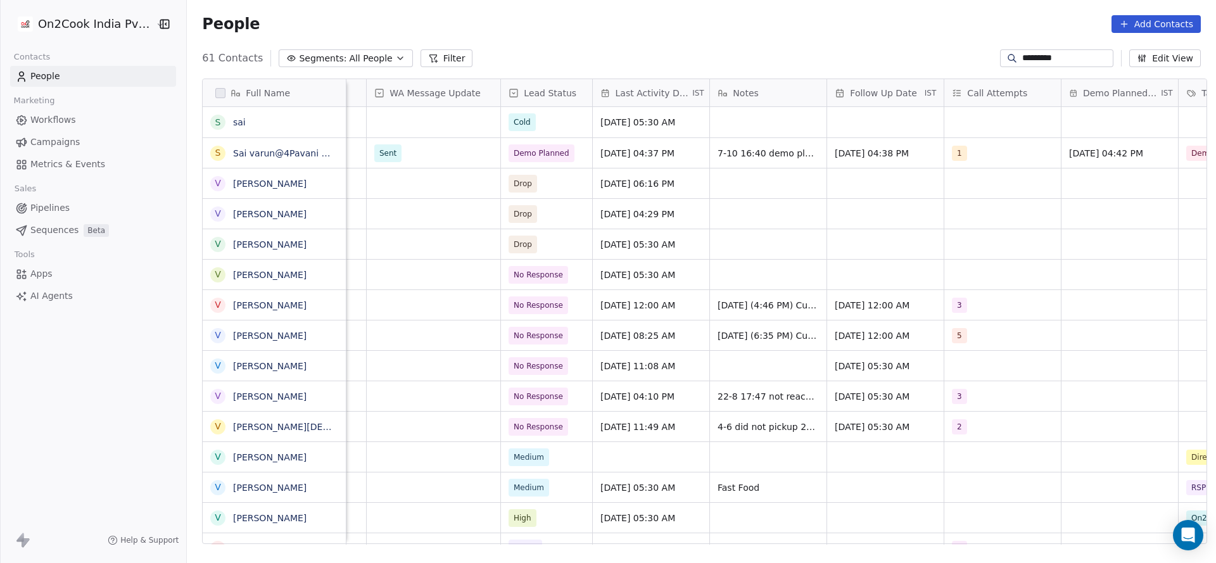
scroll to position [0, 1150]
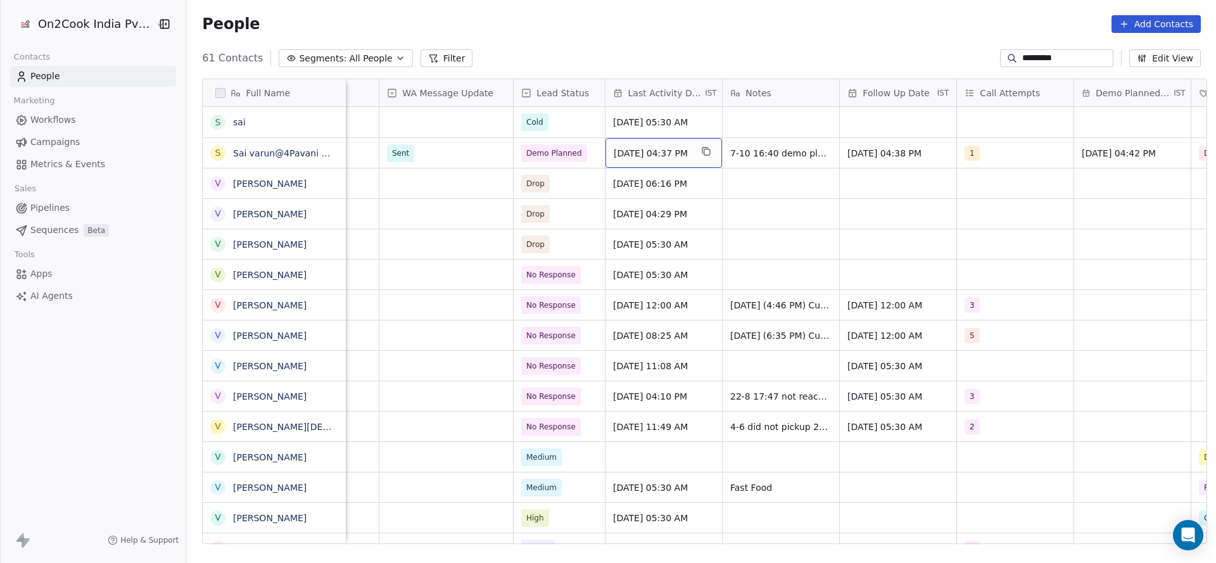
click at [656, 156] on span "[DATE] 04:37 PM" at bounding box center [652, 153] width 77 height 13
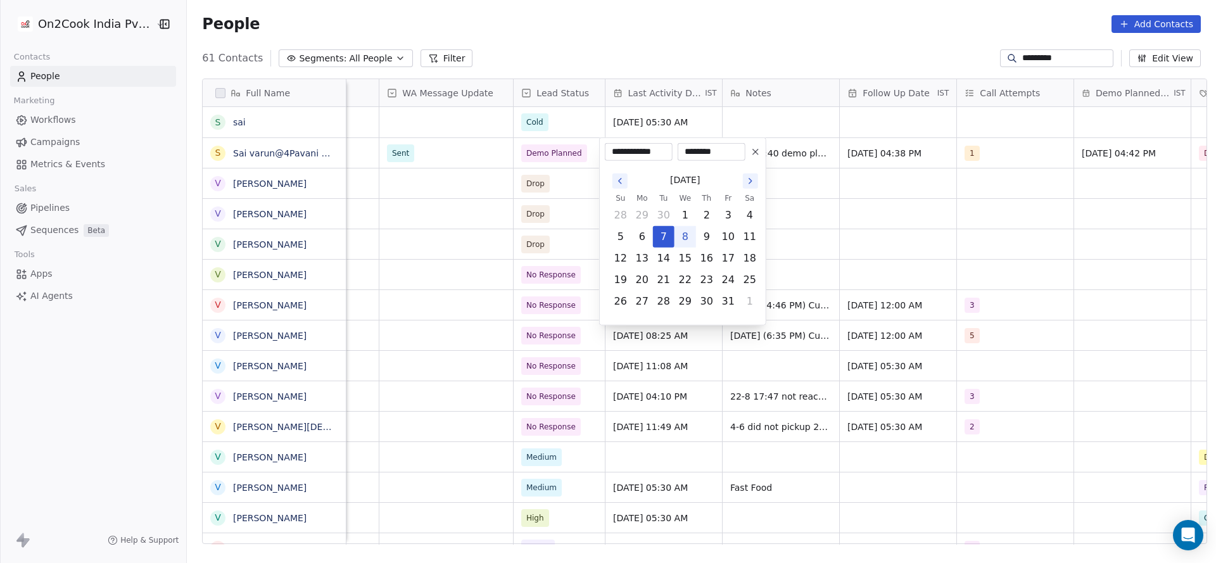
click at [682, 243] on button "8" at bounding box center [685, 237] width 20 height 20
type input "**********"
click at [522, 222] on html "On2Cook India Pvt. Ltd. Contacts People Marketing Workflows Campaigns Metrics &…" at bounding box center [608, 281] width 1216 height 563
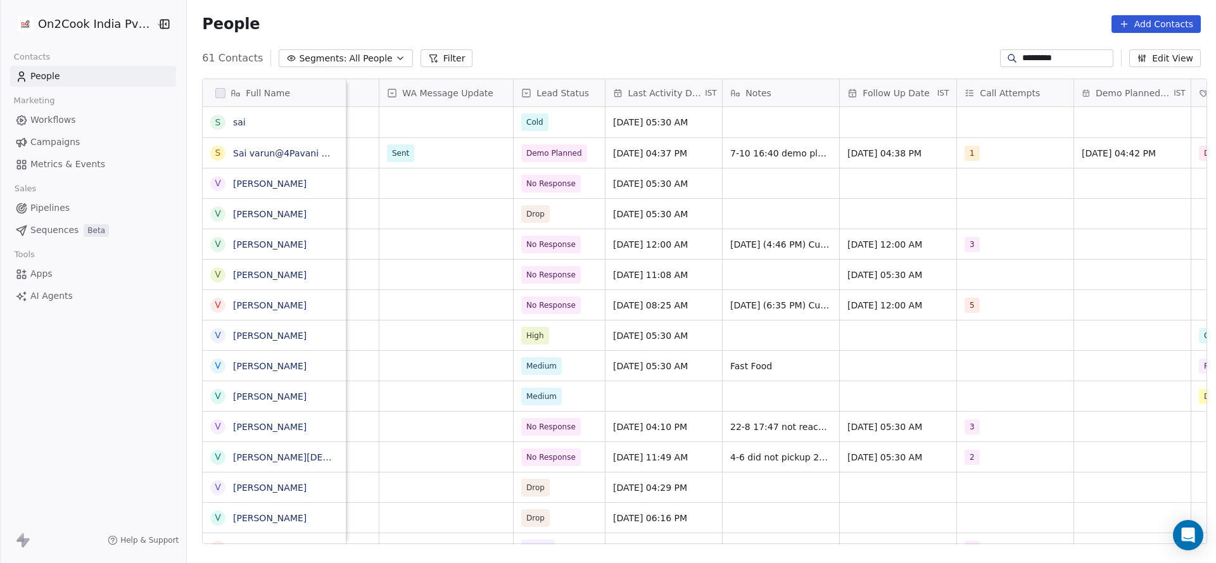
click at [1034, 58] on input "*********" at bounding box center [1066, 58] width 89 height 13
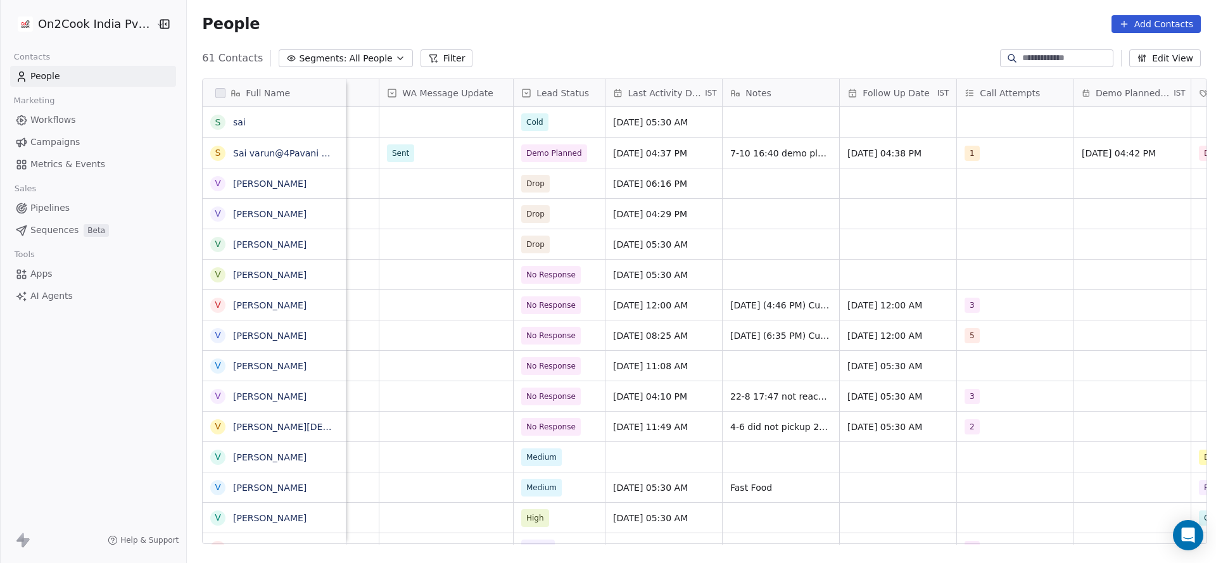
type input "*"
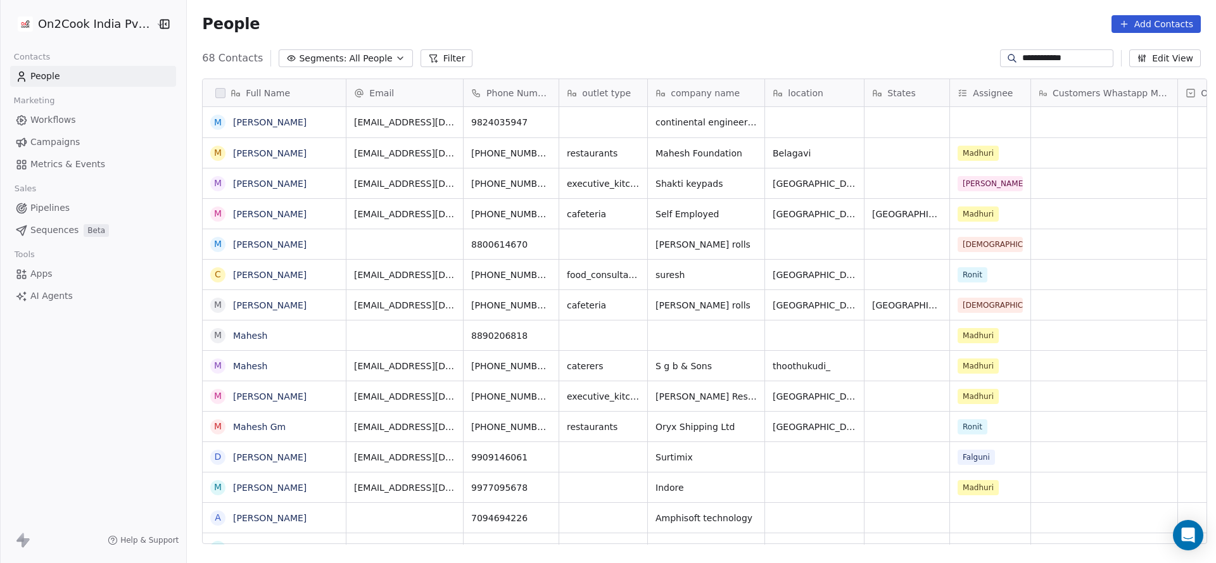
scroll to position [481, 1020]
type input "**********"
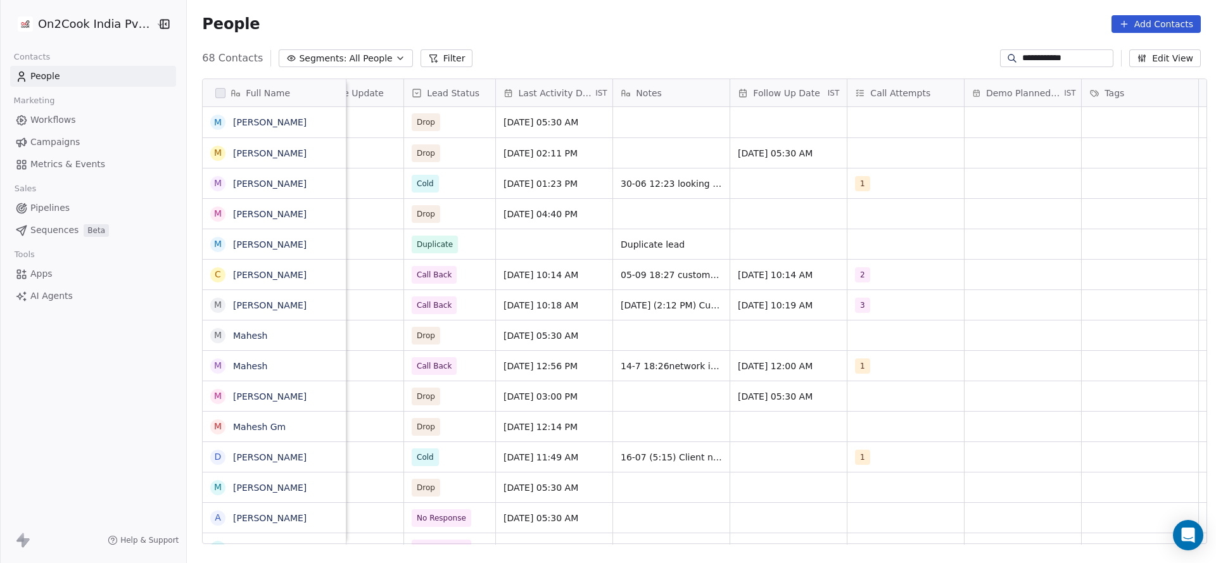
scroll to position [0, 1268]
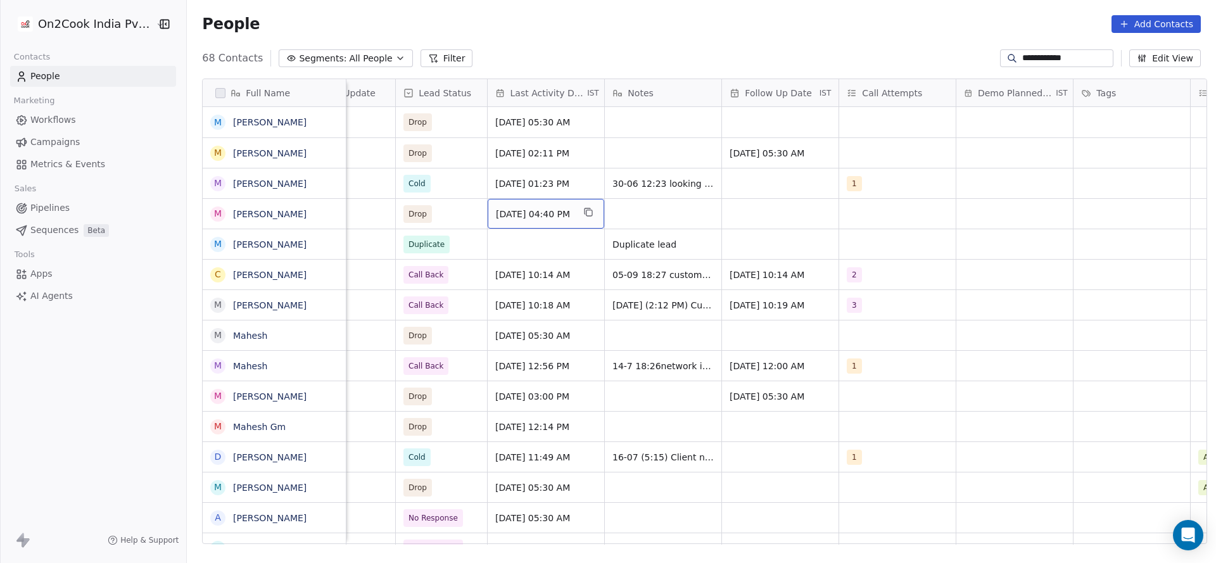
click at [498, 222] on div "May 09, 2025 04:40 PM" at bounding box center [546, 214] width 117 height 30
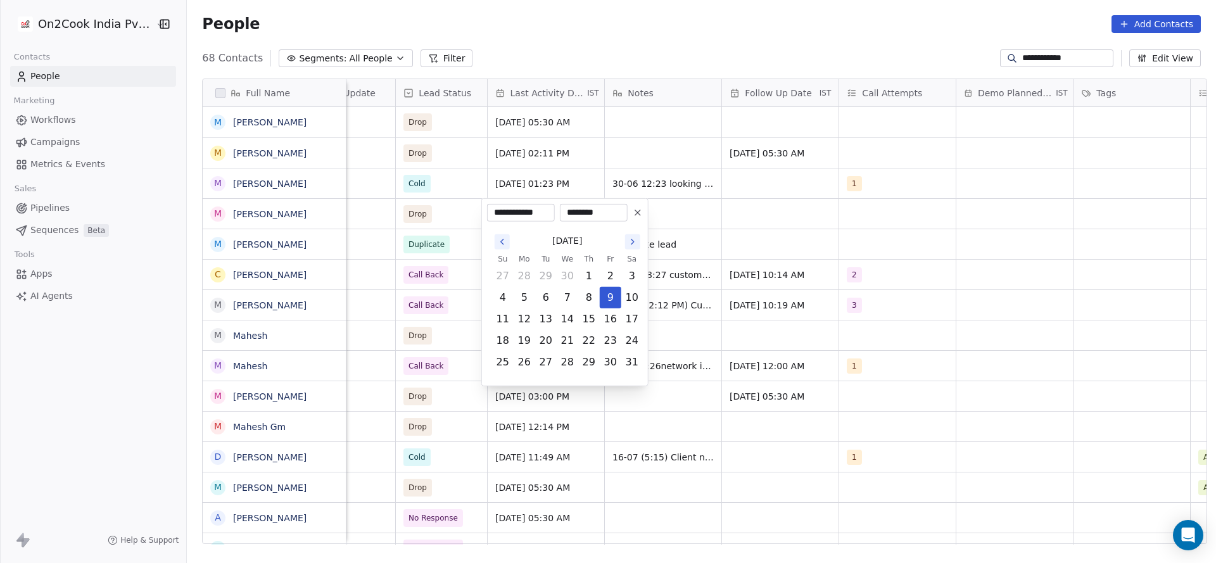
click at [626, 241] on button "Go to the Next Month" at bounding box center [632, 241] width 15 height 15
click at [632, 250] on div "September 2025" at bounding box center [567, 240] width 151 height 23
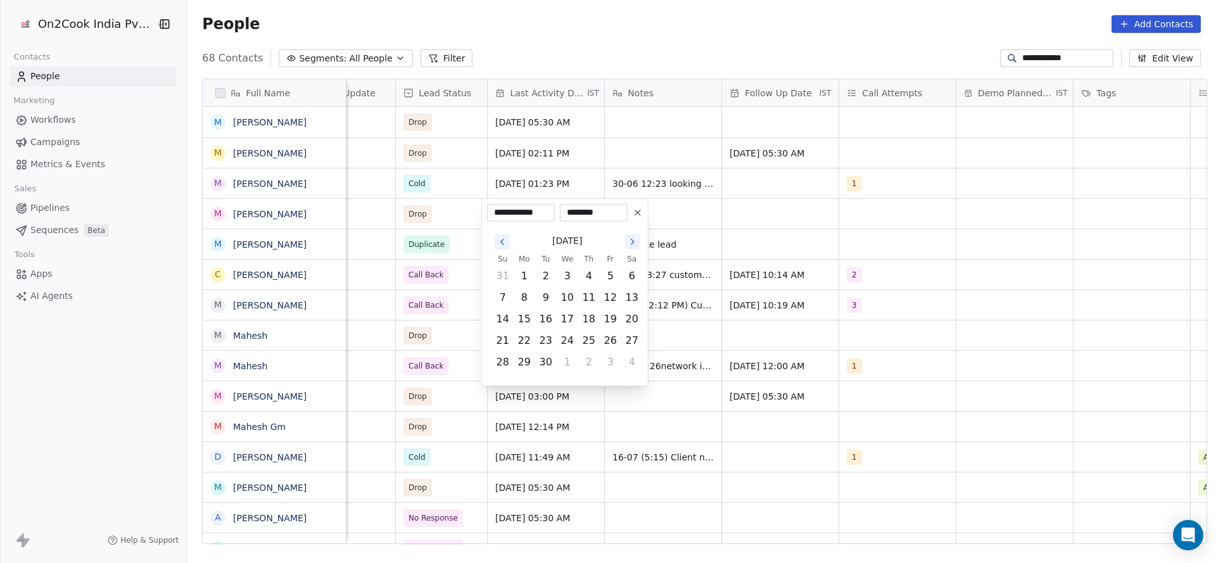
click at [632, 241] on icon "Go to the Next Month" at bounding box center [633, 242] width 10 height 10
click at [570, 293] on button "8" at bounding box center [567, 298] width 20 height 20
type input "**********"
click at [451, 291] on html "**********" at bounding box center [608, 281] width 1216 height 563
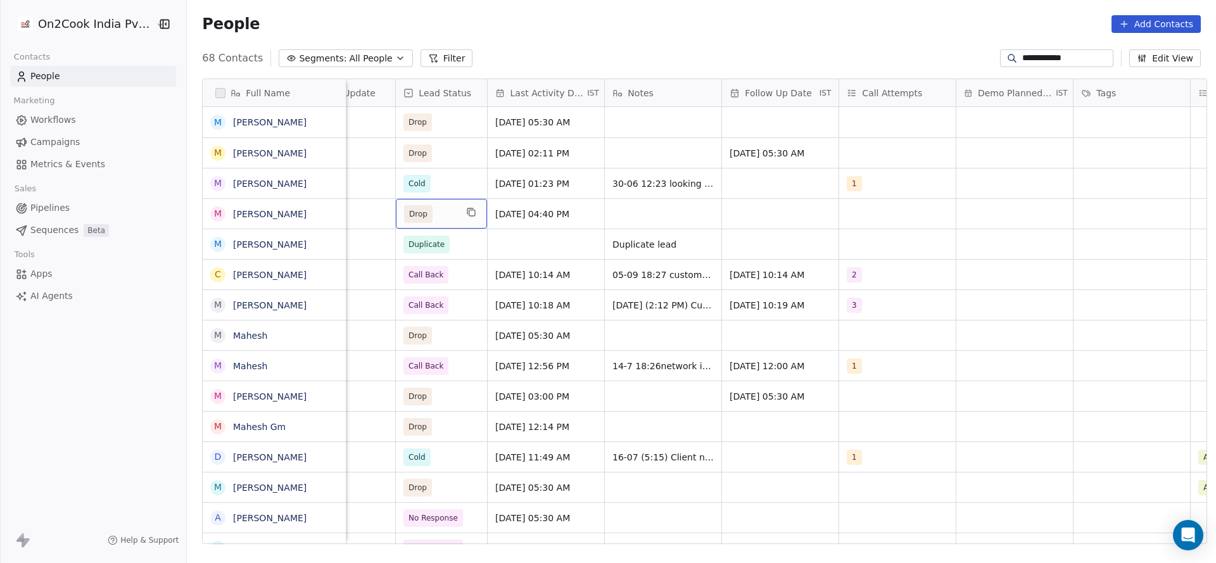
click at [444, 222] on div "Drop" at bounding box center [441, 214] width 91 height 30
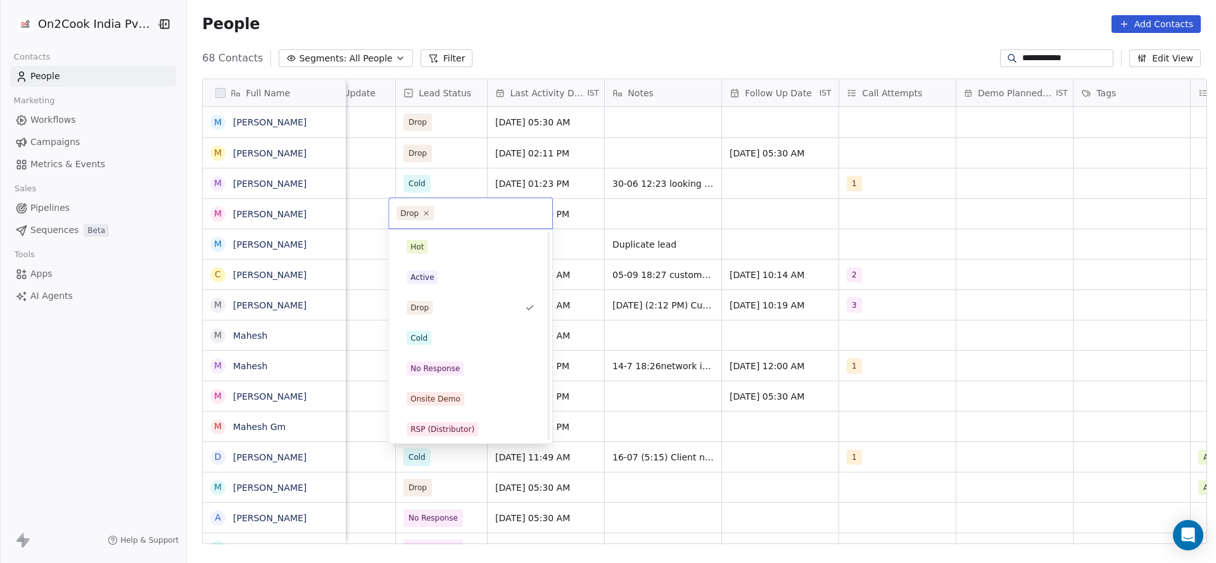
scroll to position [95, 0]
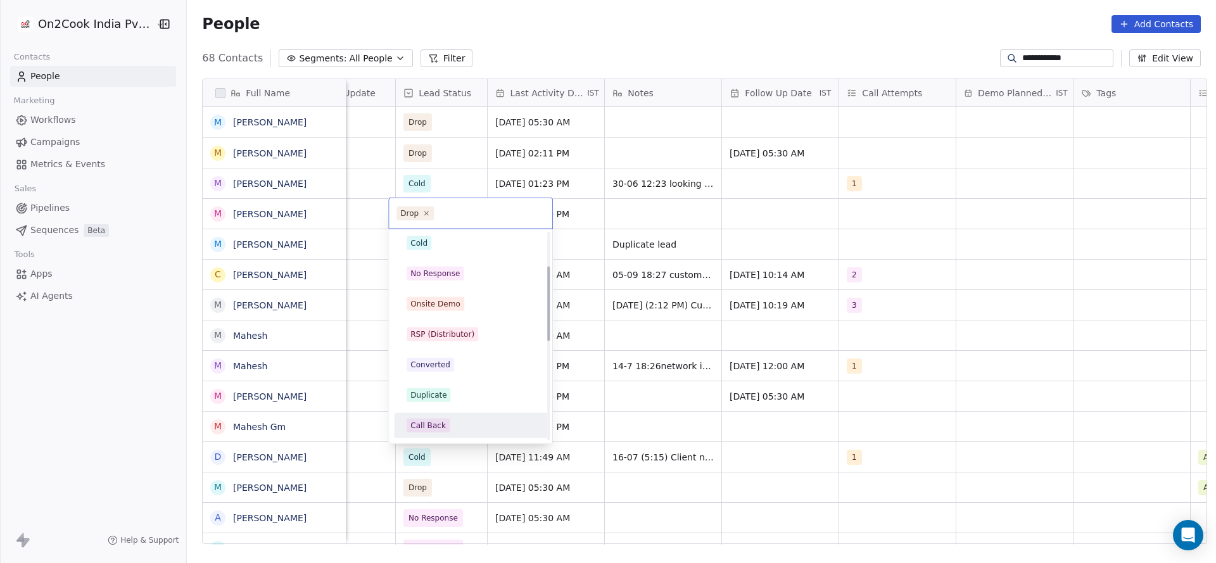
click at [433, 426] on div "Call Back" at bounding box center [427, 425] width 35 height 11
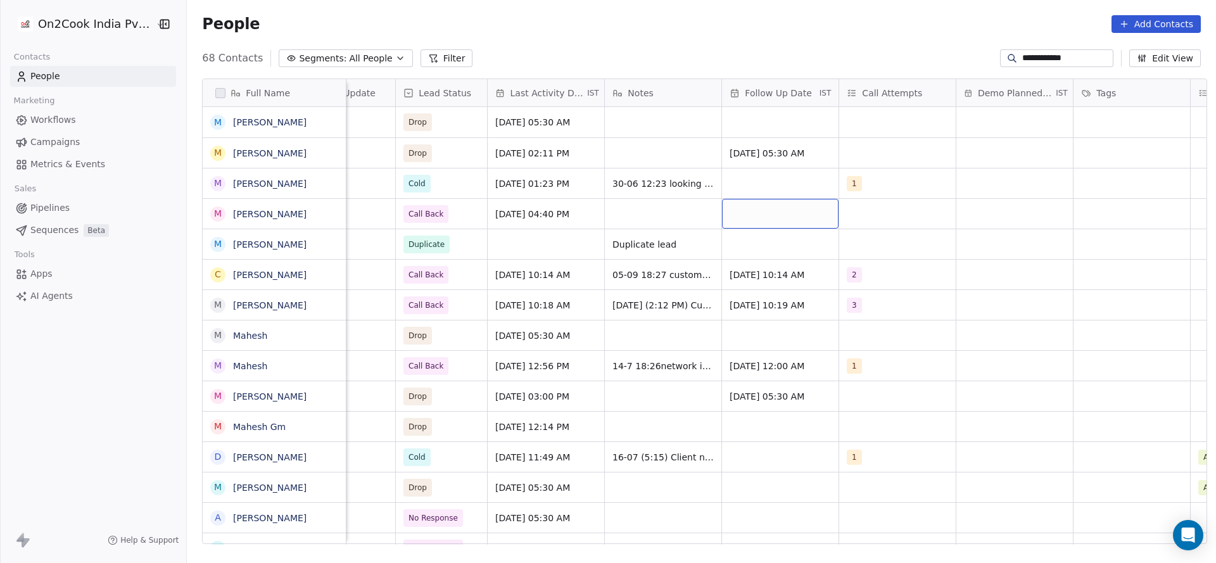
click at [733, 212] on div "grid" at bounding box center [780, 214] width 117 height 30
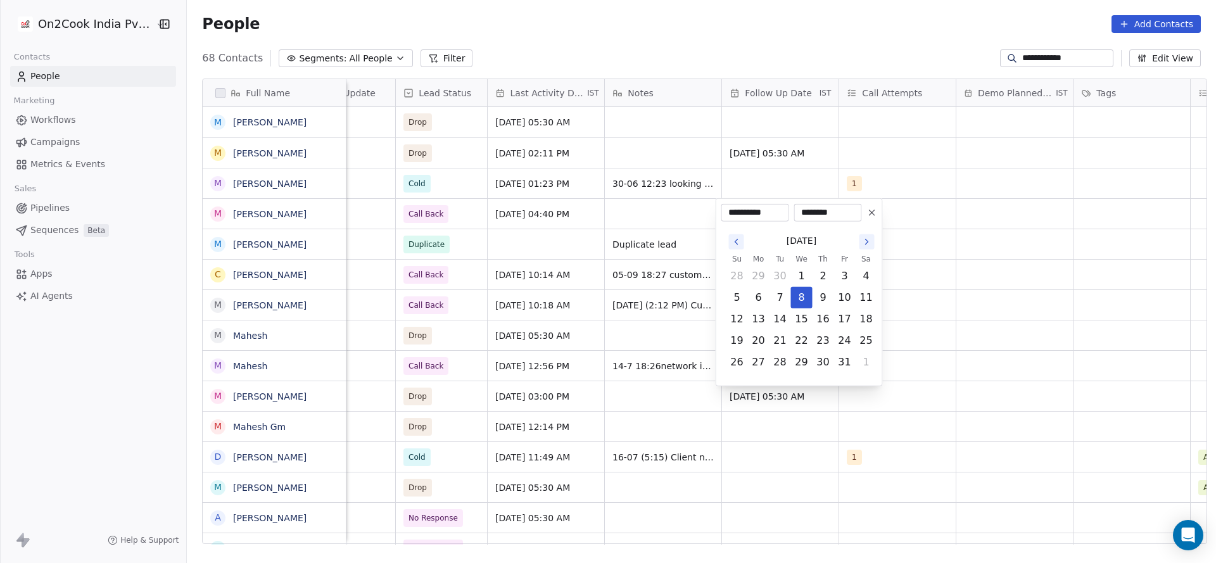
click at [656, 221] on html "**********" at bounding box center [608, 281] width 1216 height 563
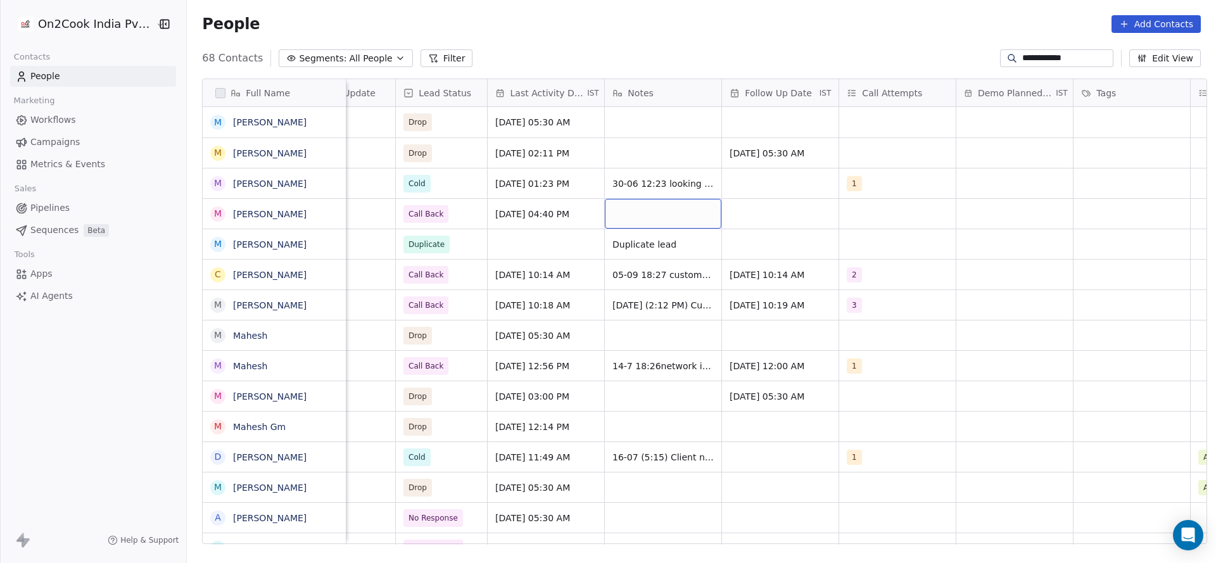
click at [652, 216] on div "grid" at bounding box center [663, 214] width 117 height 30
type textarea "**********"
click at [840, 185] on html "**********" at bounding box center [608, 281] width 1216 height 563
click at [875, 220] on div "grid" at bounding box center [897, 214] width 117 height 30
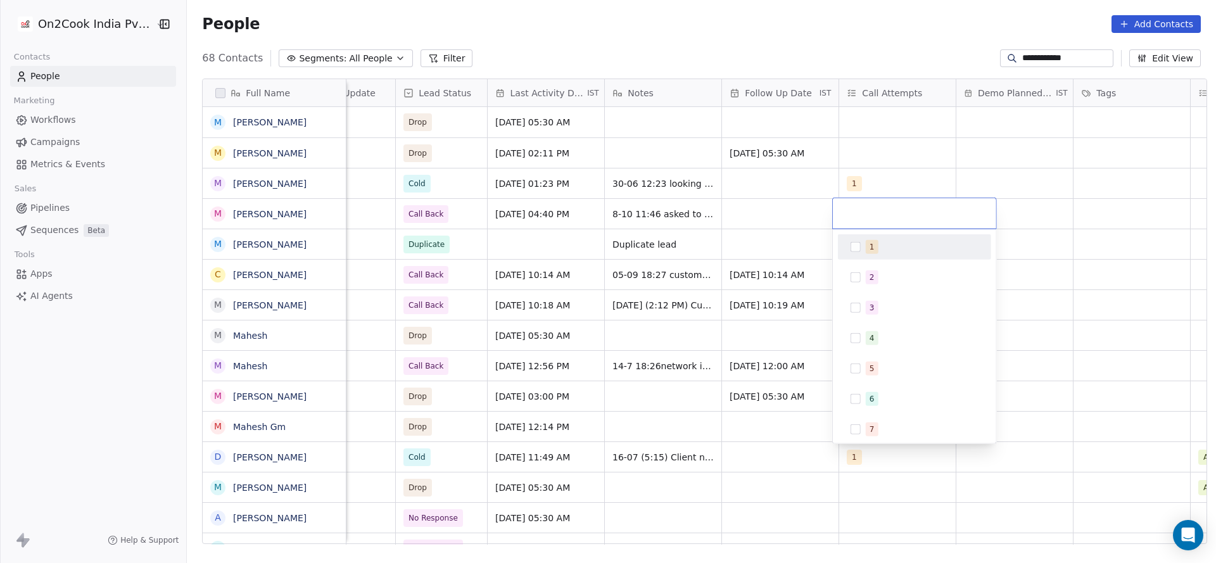
click at [862, 252] on div "1" at bounding box center [914, 247] width 143 height 20
click at [736, 260] on html "**********" at bounding box center [608, 281] width 1216 height 563
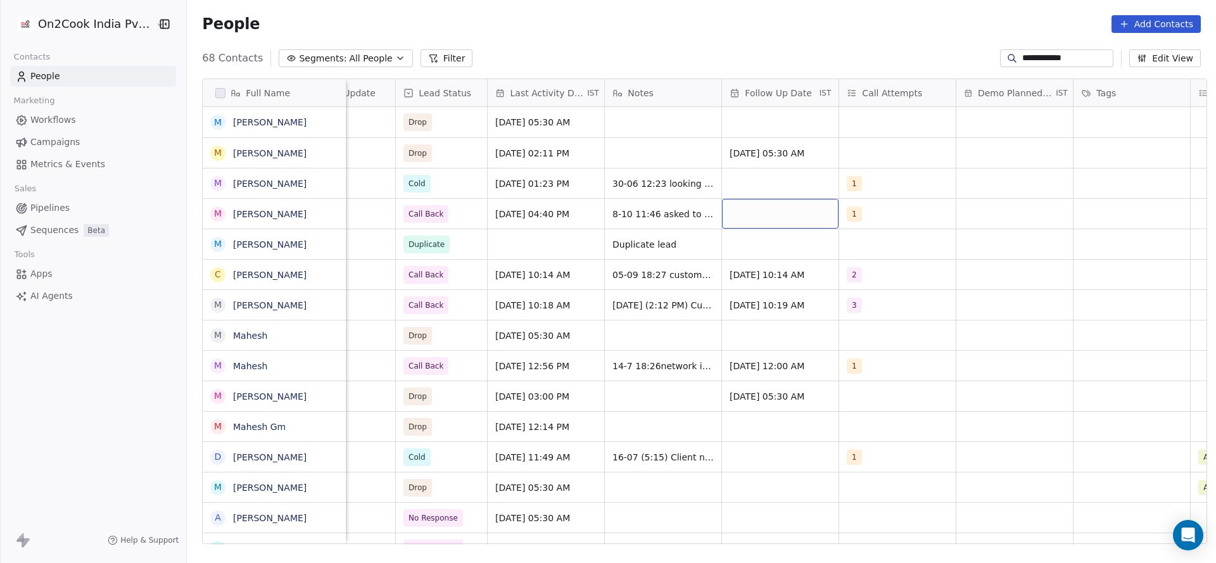
click at [743, 215] on div "grid" at bounding box center [780, 214] width 117 height 30
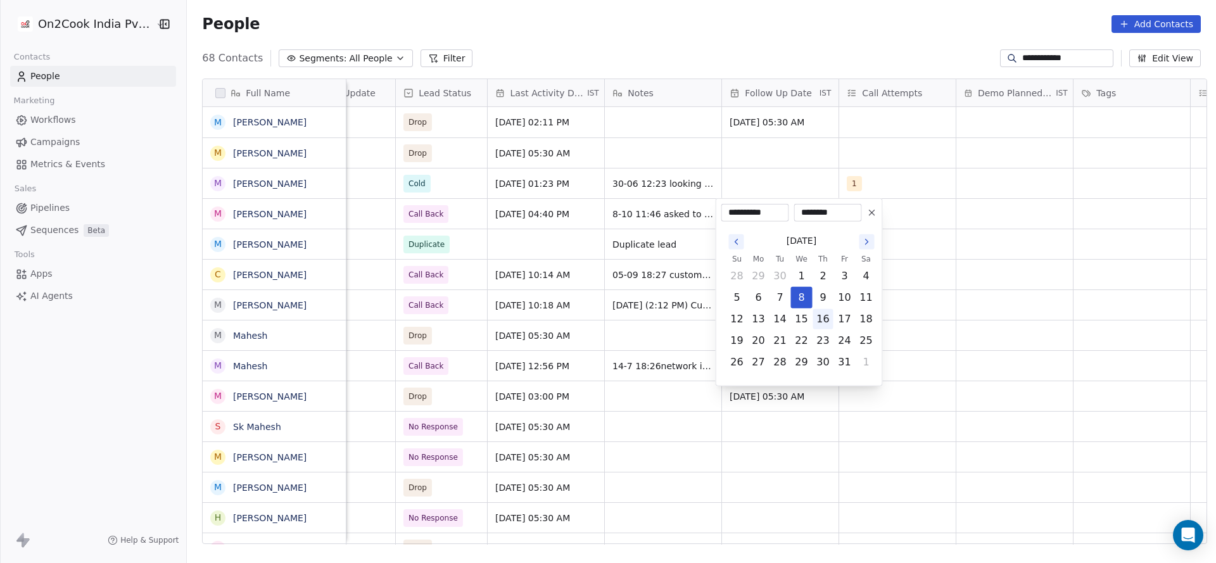
click at [832, 316] on button "16" at bounding box center [823, 319] width 20 height 20
type input "**********"
click at [340, 344] on html "**********" at bounding box center [608, 281] width 1216 height 563
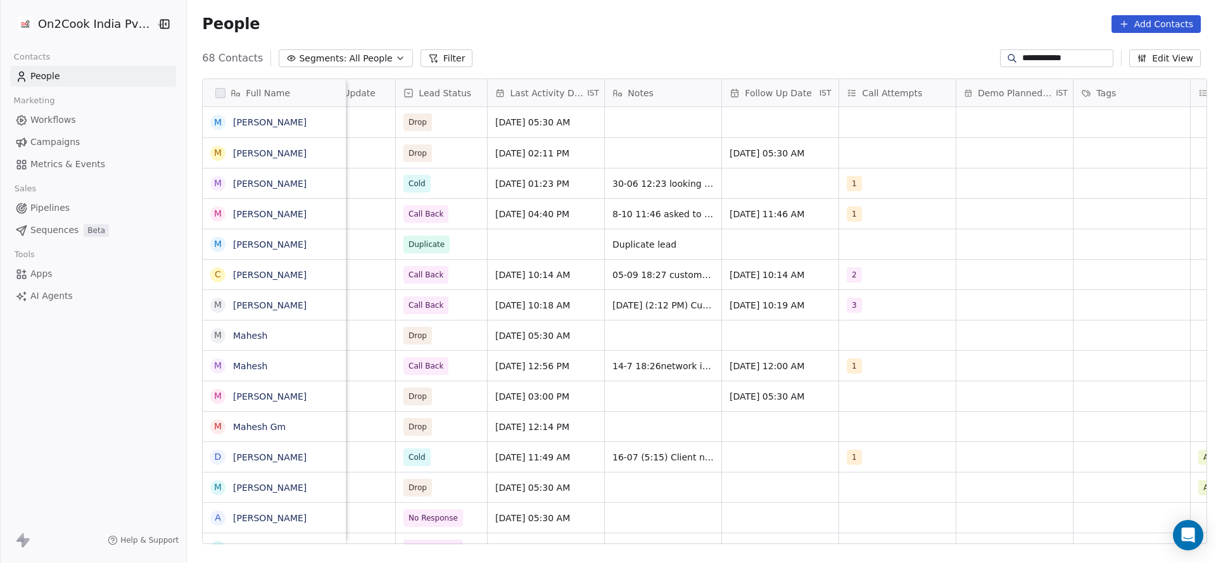
click at [1050, 55] on input "**********" at bounding box center [1066, 58] width 89 height 13
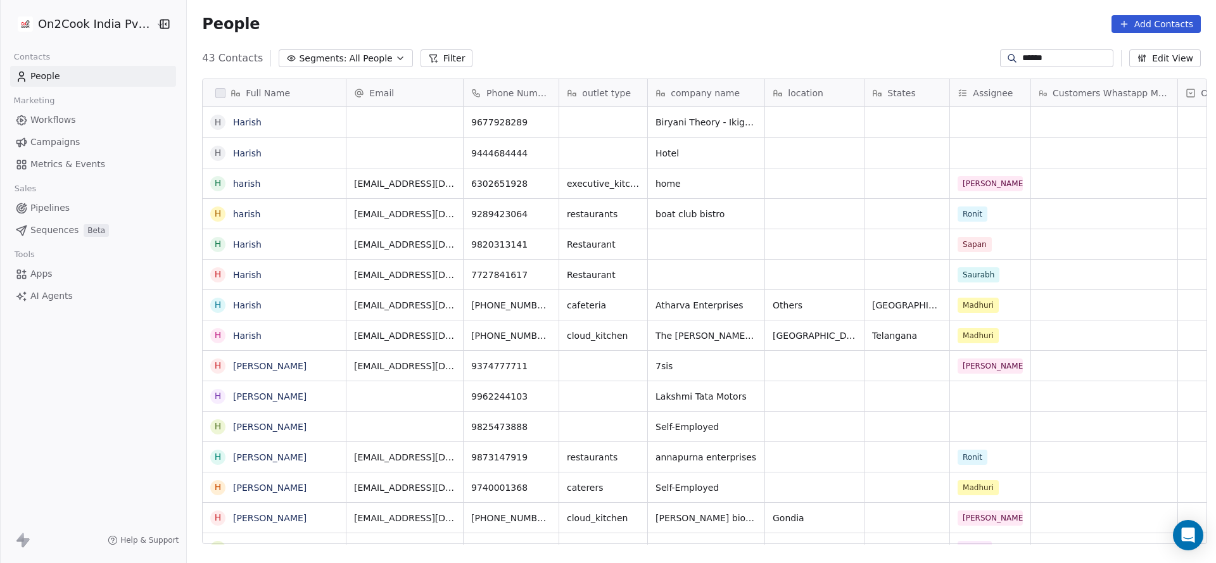
scroll to position [481, 1020]
type input "******"
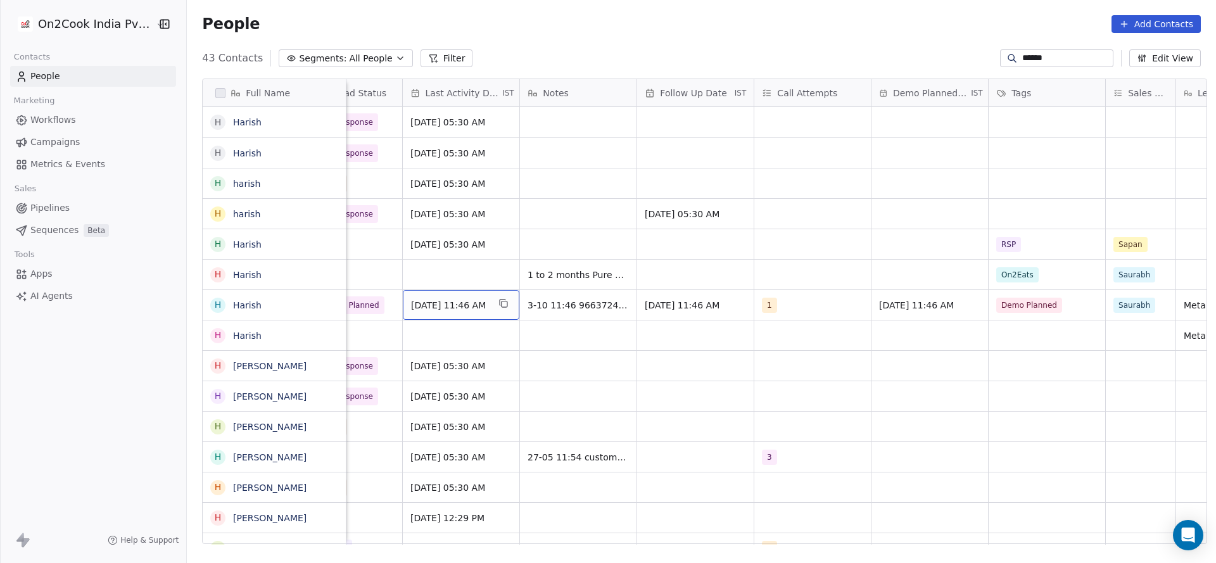
scroll to position [0, 1385]
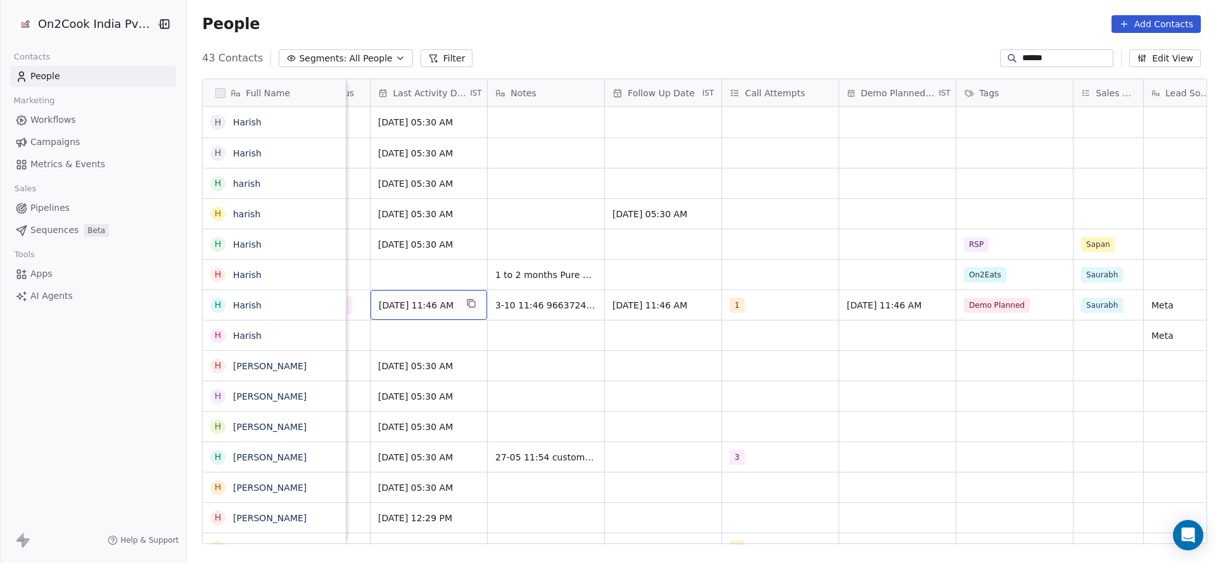
click at [412, 302] on span "Oct 03, 2025 11:46 AM" at bounding box center [417, 305] width 77 height 13
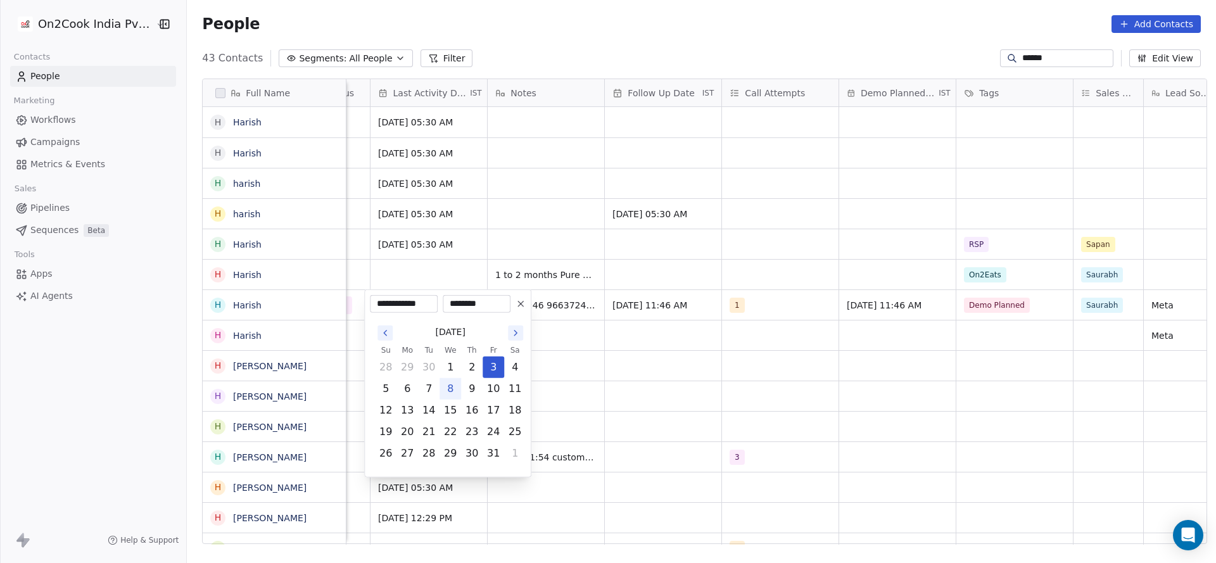
click at [452, 386] on button "8" at bounding box center [450, 389] width 20 height 20
type input "**********"
click at [628, 378] on html "On2Cook India Pvt. Ltd. Contacts People Marketing Workflows Campaigns Metrics &…" at bounding box center [608, 281] width 1216 height 563
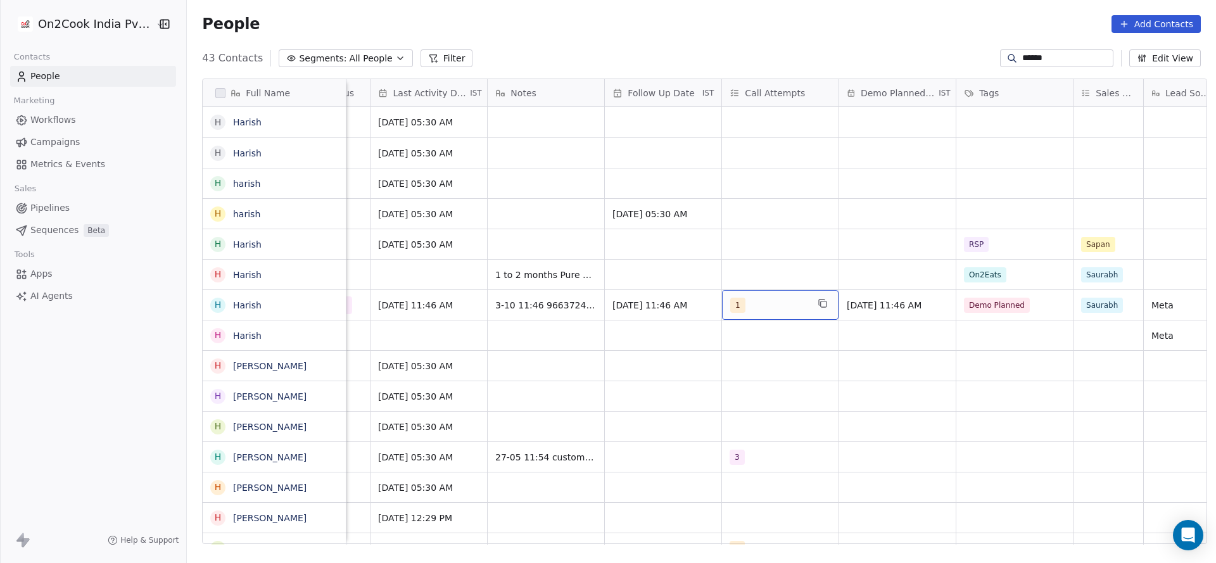
click at [780, 316] on div "1" at bounding box center [780, 305] width 117 height 30
click at [761, 372] on div "2" at bounding box center [805, 369] width 113 height 14
drag, startPoint x: 758, startPoint y: 334, endPoint x: 699, endPoint y: 322, distance: 60.1
click at [753, 333] on span "1" at bounding box center [755, 338] width 13 height 14
click at [620, 322] on html "On2Cook India Pvt. Ltd. Contacts People Marketing Workflows Campaigns Metrics &…" at bounding box center [608, 281] width 1216 height 563
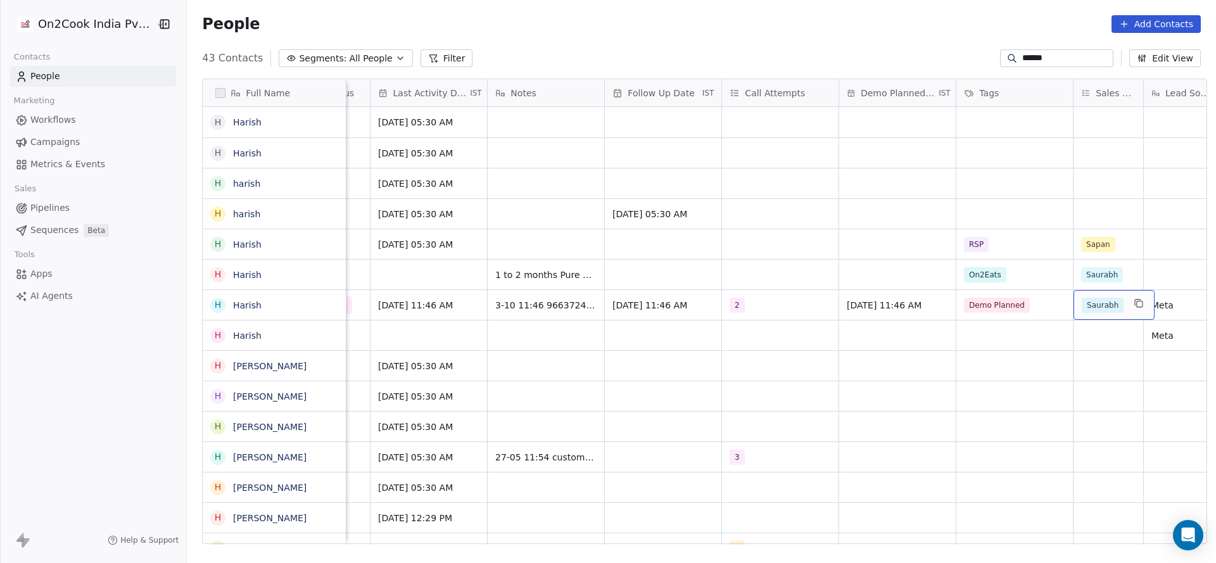
click at [1108, 308] on span "Saurabh" at bounding box center [1103, 305] width 42 height 15
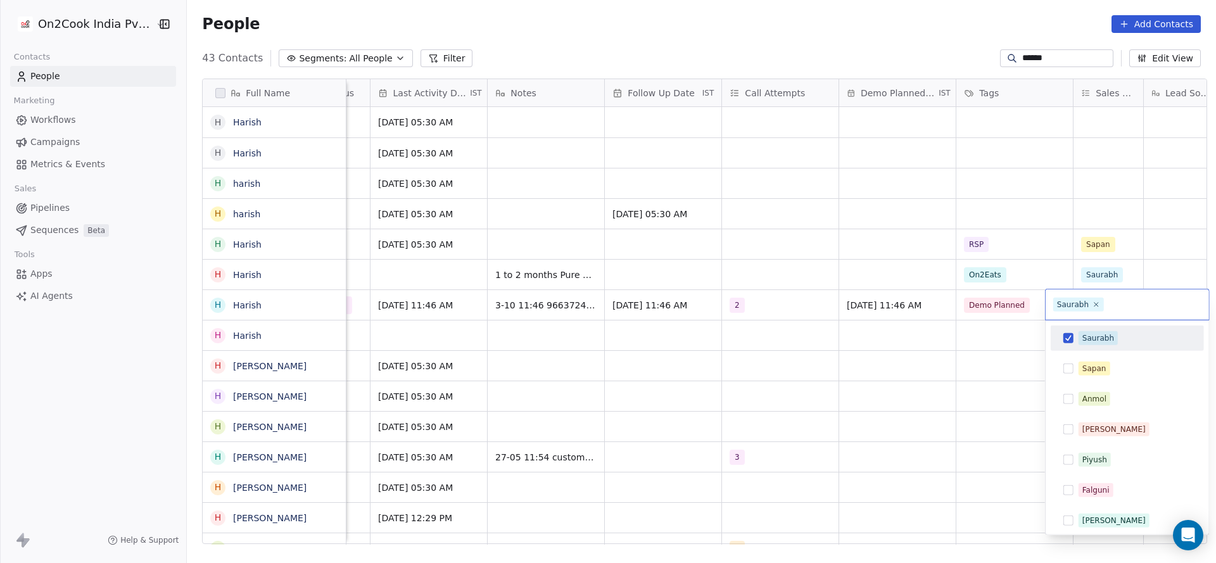
click at [1088, 303] on span "Saurabh" at bounding box center [1078, 305] width 51 height 14
click at [1094, 308] on icon at bounding box center [1096, 304] width 8 height 8
click at [874, 352] on html "On2Cook India Pvt. Ltd. Contacts People Marketing Workflows Campaigns Metrics &…" at bounding box center [608, 281] width 1216 height 563
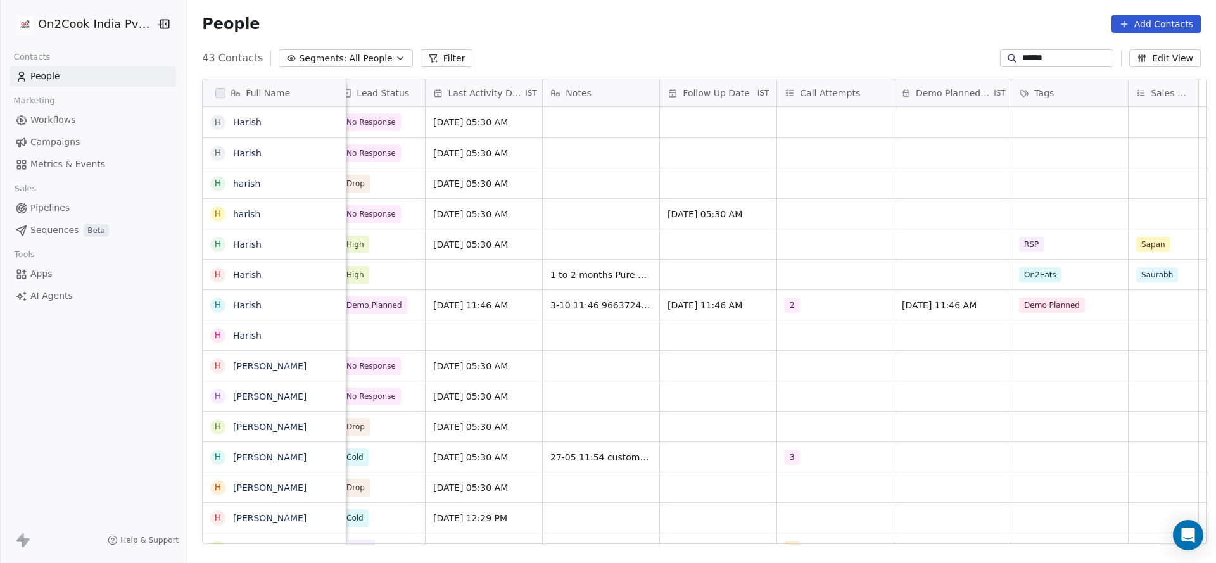
scroll to position [0, 1005]
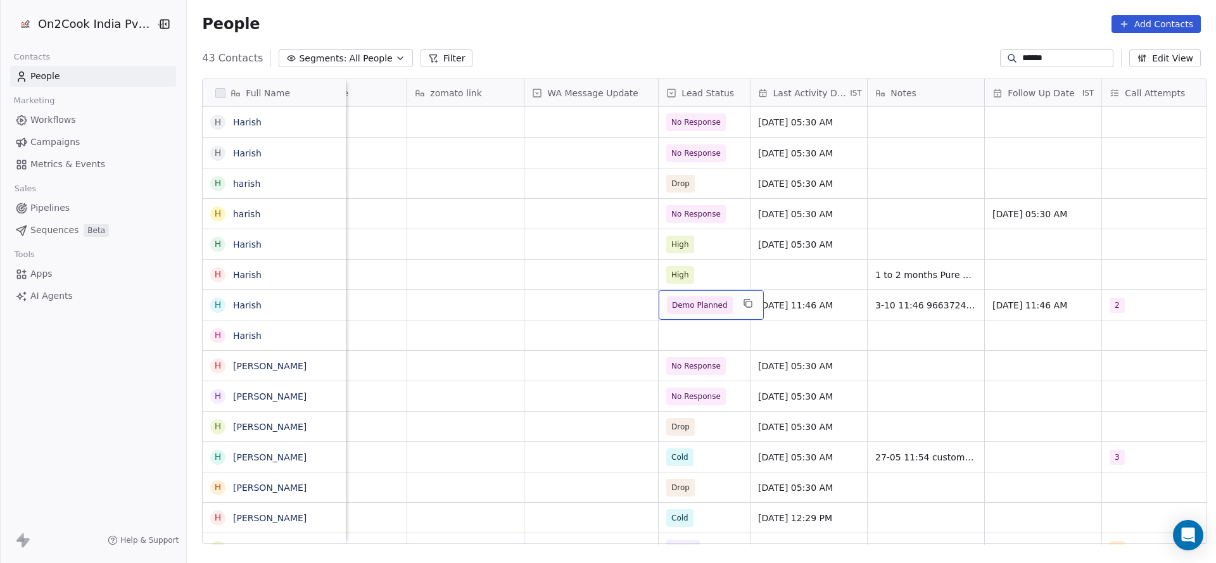
click at [706, 312] on span "Demo Planned" at bounding box center [700, 305] width 66 height 18
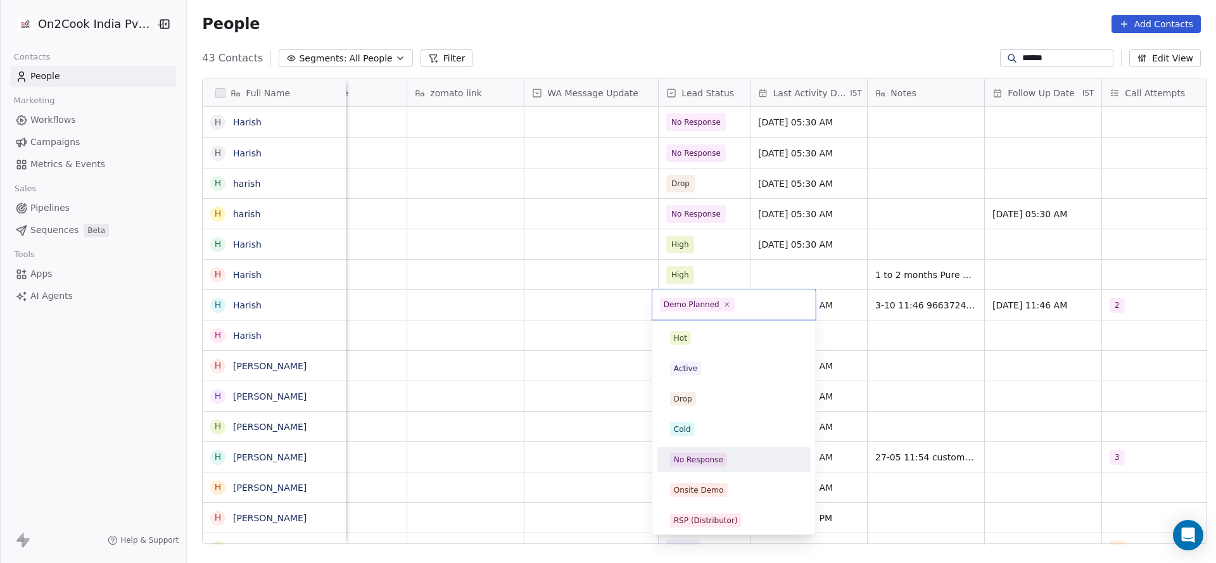
scroll to position [125, 0]
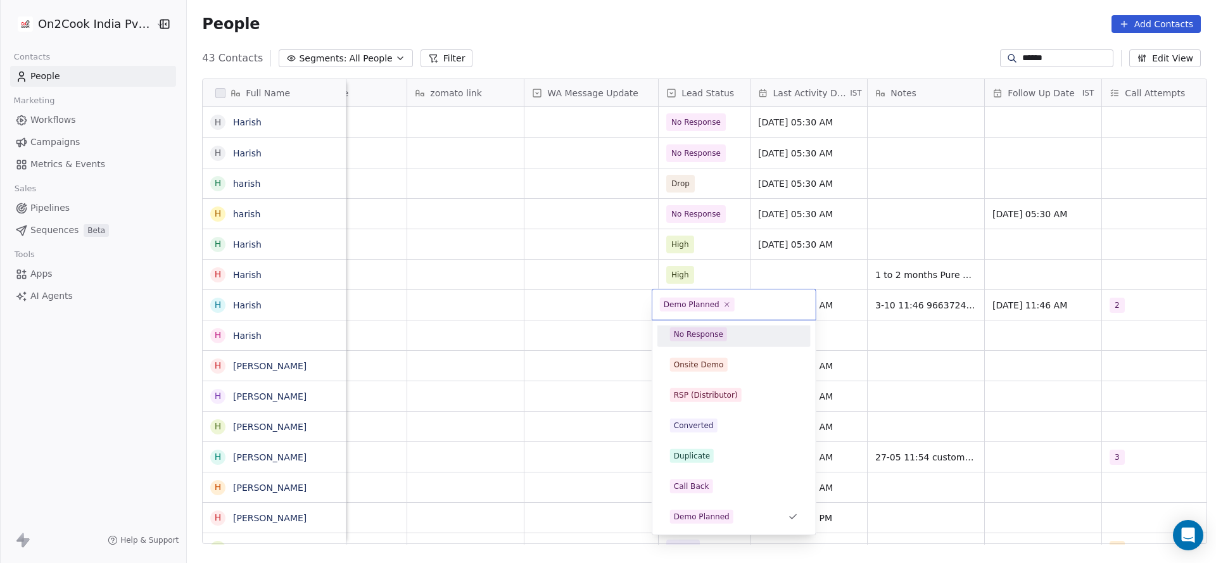
click at [703, 334] on div "No Response" at bounding box center [698, 334] width 49 height 11
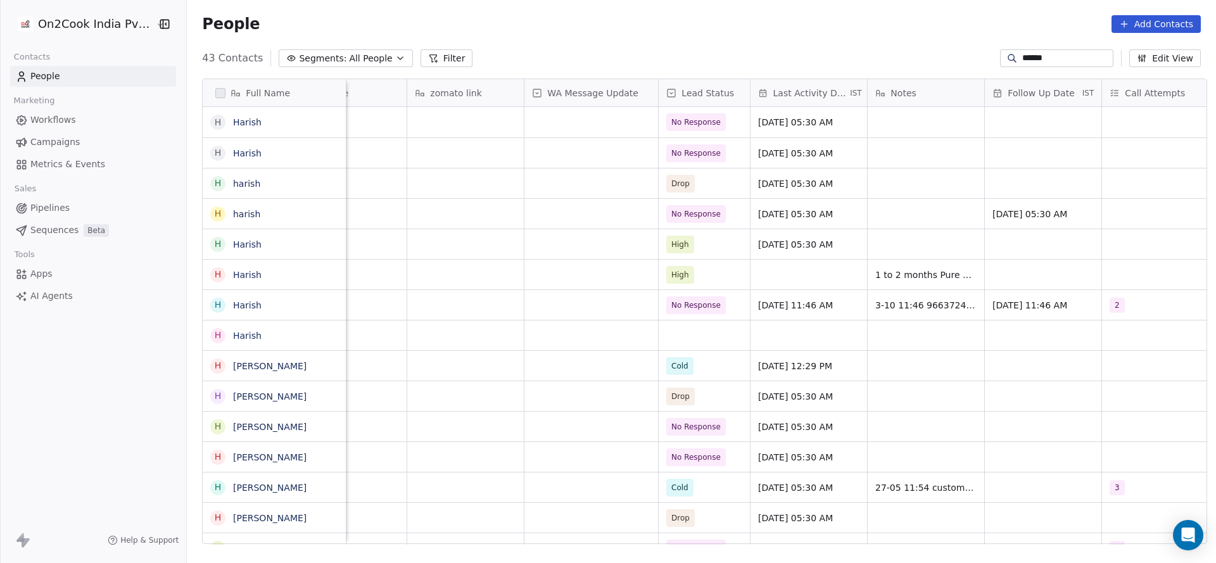
click at [431, 57] on button "Filter" at bounding box center [447, 58] width 53 height 18
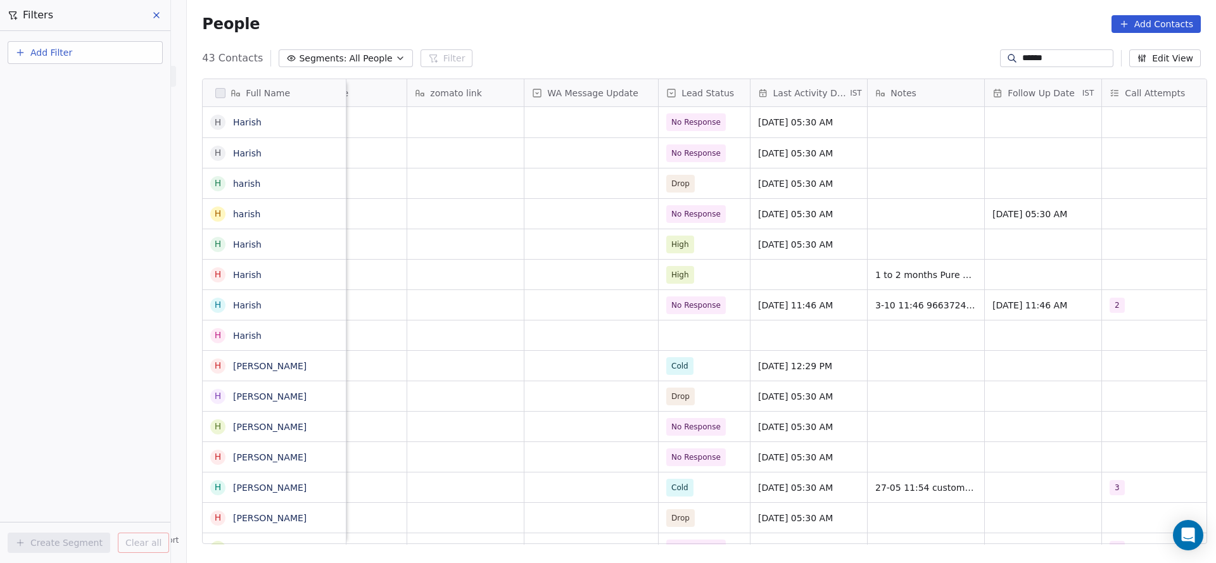
click at [92, 54] on button "Add Filter" at bounding box center [85, 52] width 155 height 23
click at [78, 84] on span "Contact properties" at bounding box center [62, 82] width 82 height 13
type input "***"
click at [84, 131] on div "Assignee" at bounding box center [85, 128] width 129 height 13
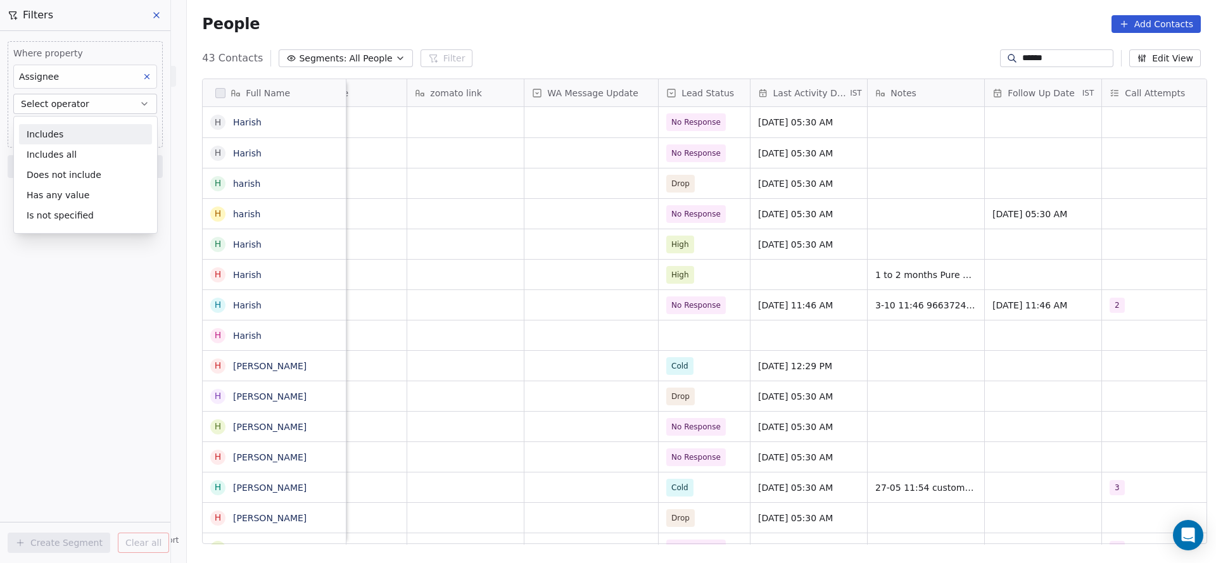
click at [84, 131] on div "Includes" at bounding box center [85, 134] width 133 height 20
click at [84, 131] on body "On2Cook India Pvt. Ltd. Contacts People Marketing Workflows Campaigns Metrics &…" at bounding box center [608, 281] width 1216 height 563
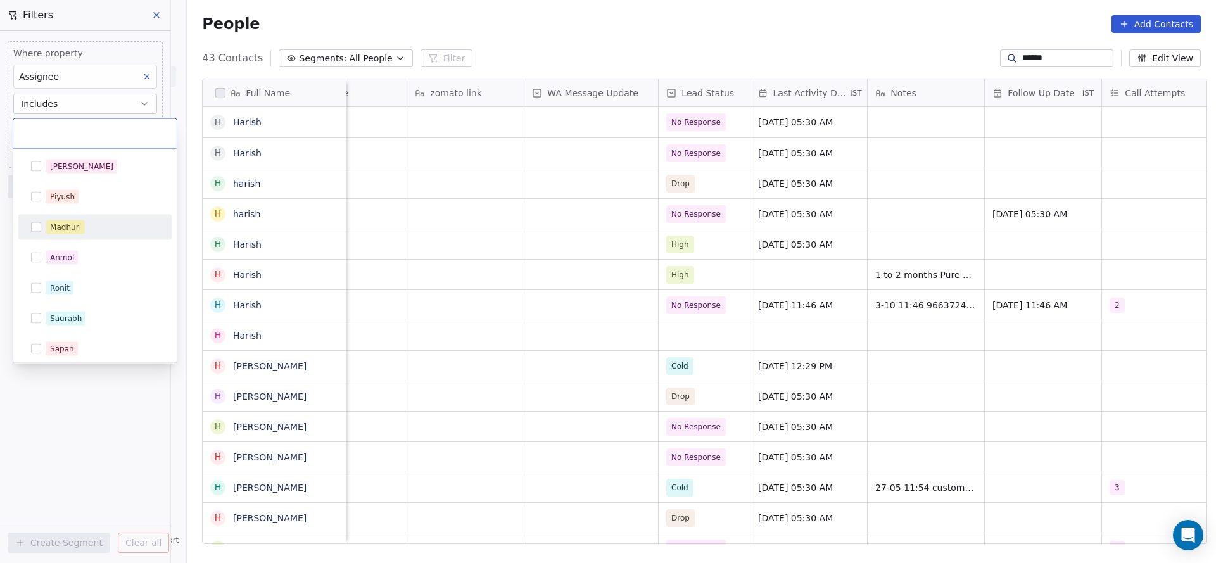
click at [110, 224] on div "Madhuri" at bounding box center [102, 227] width 113 height 14
click at [322, 187] on html "On2Cook India Pvt. Ltd. Contacts People Marketing Workflows Campaigns Metrics &…" at bounding box center [608, 281] width 1216 height 563
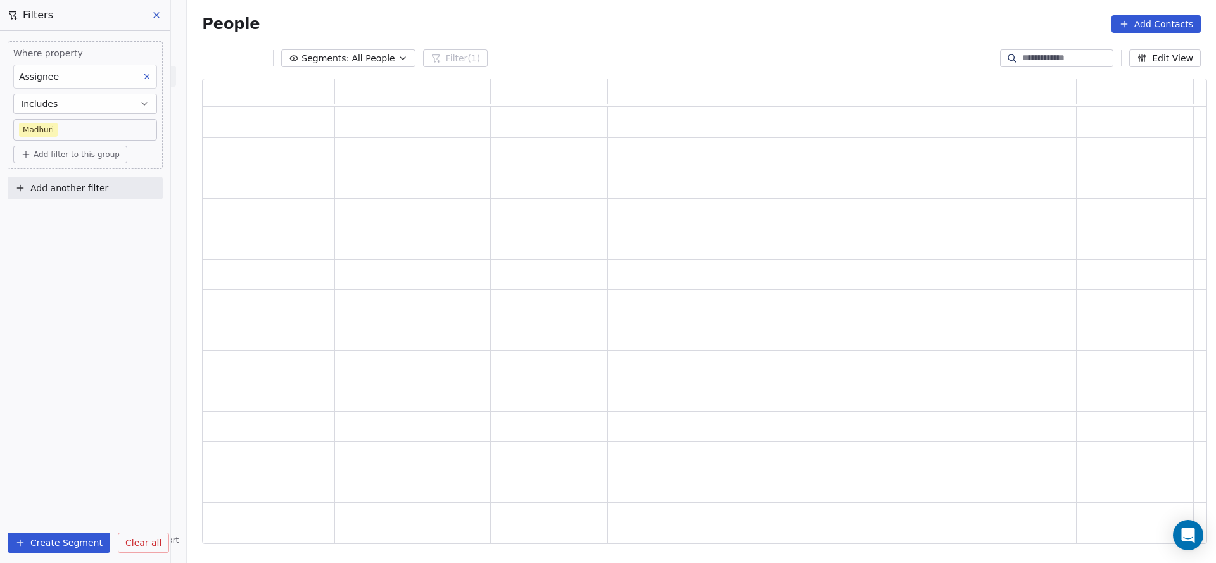
scroll to position [450, 990]
click at [86, 155] on span "Add filter to this group" at bounding box center [77, 154] width 86 height 10
click at [84, 175] on span "Contact properties" at bounding box center [68, 181] width 82 height 13
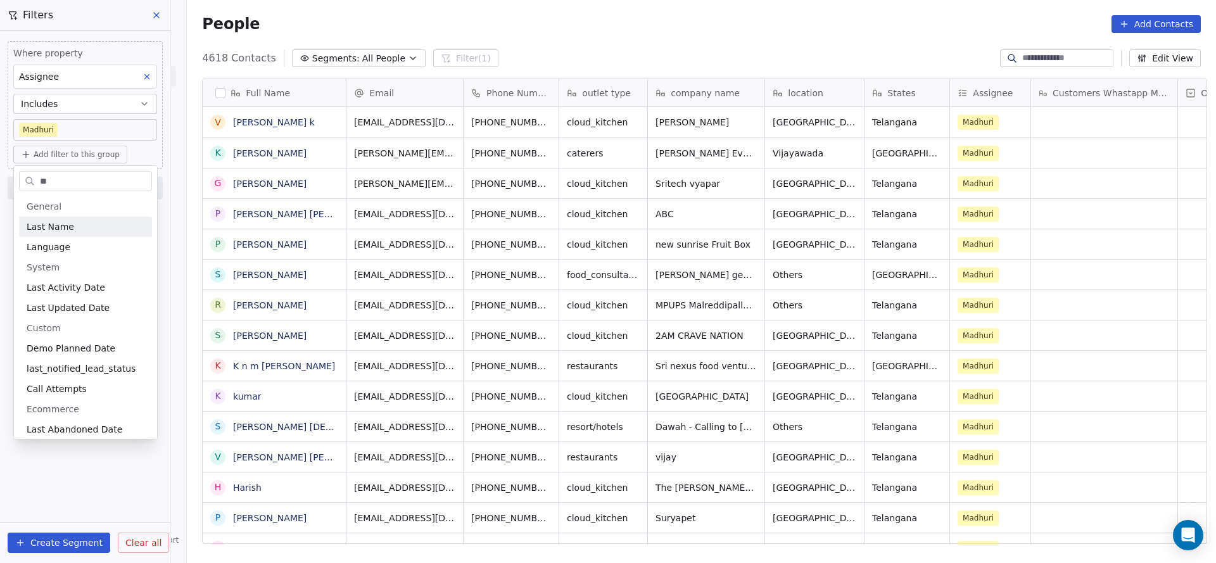
scroll to position [481, 1020]
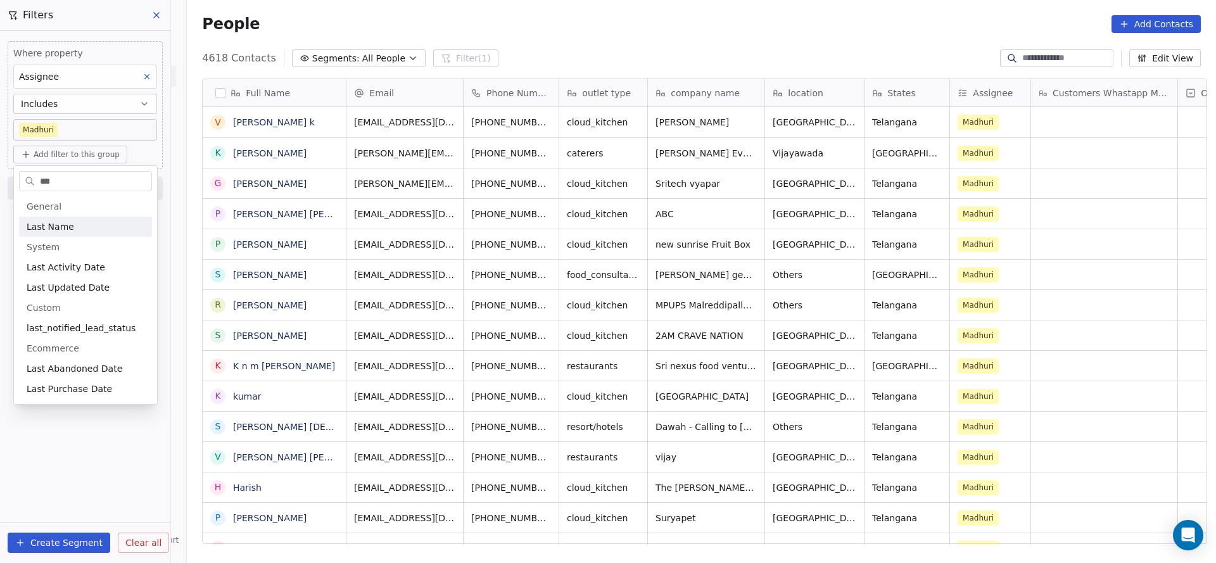
type input "***"
click at [78, 271] on span "Last Activity Date" at bounding box center [66, 267] width 79 height 13
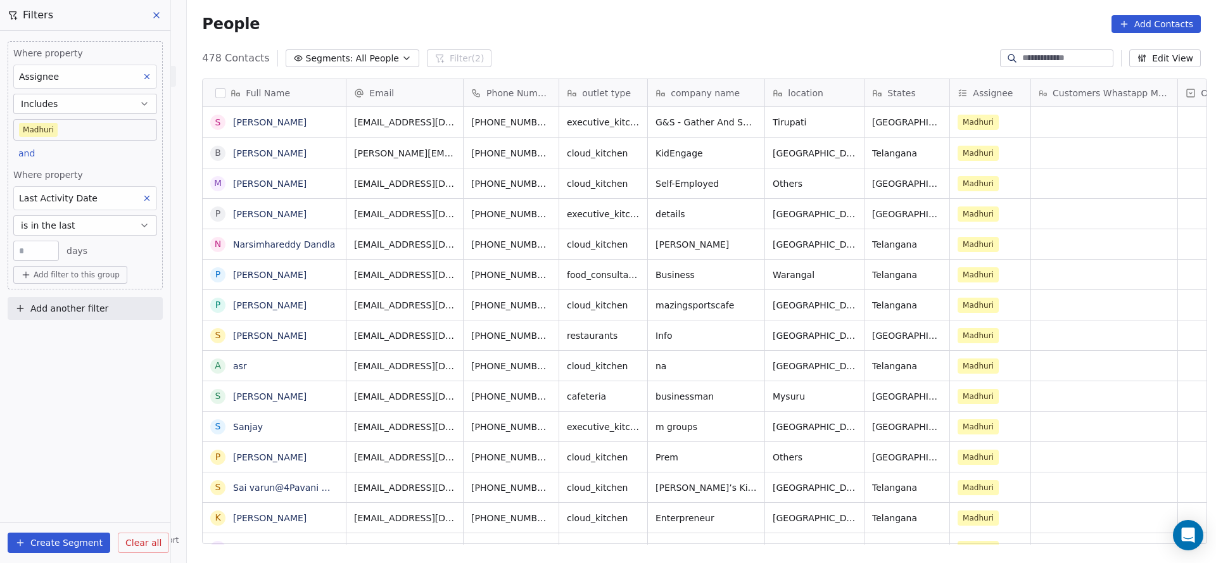
click at [99, 224] on button "is in the last" at bounding box center [85, 225] width 144 height 20
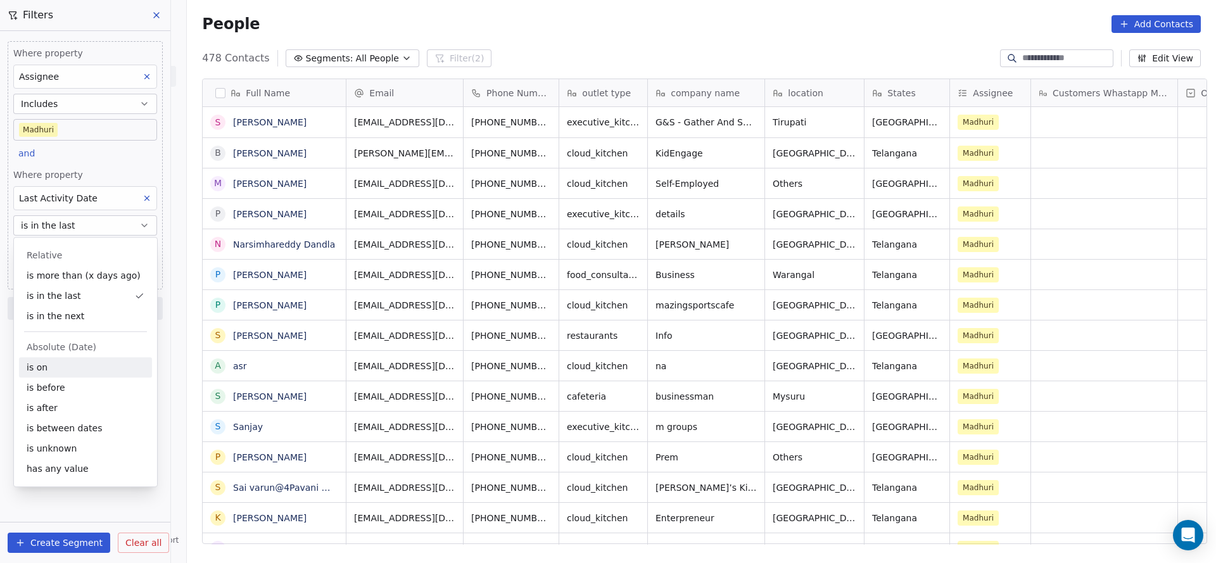
click at [65, 365] on div "is on" at bounding box center [85, 367] width 133 height 20
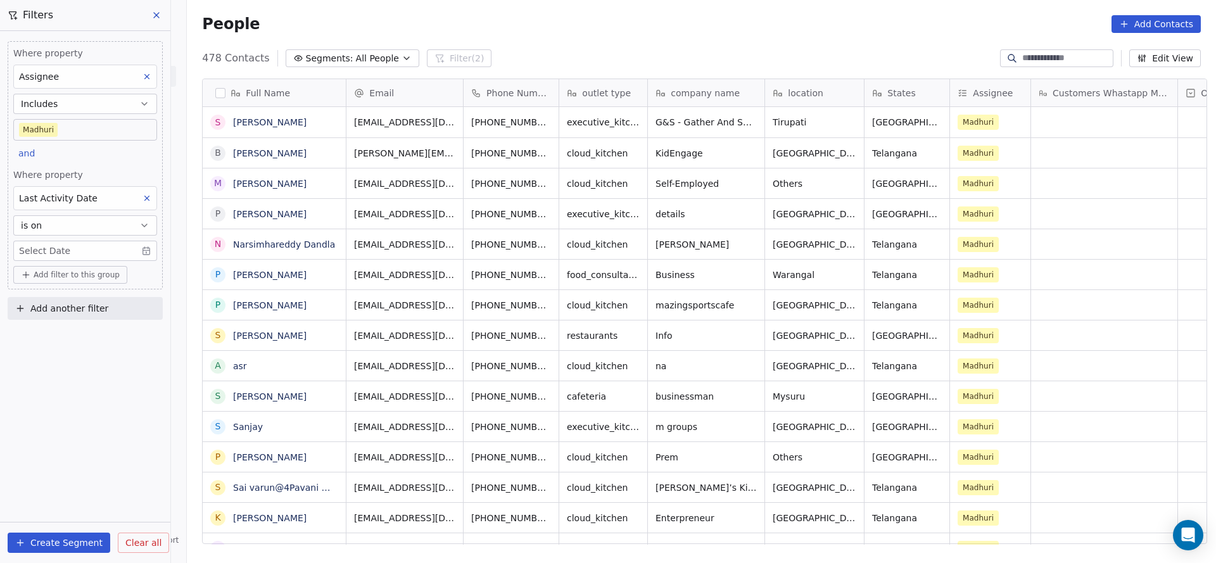
click at [68, 244] on body "On2Cook India Pvt. Ltd. Contacts People Marketing Workflows Campaigns Metrics &…" at bounding box center [608, 281] width 1216 height 563
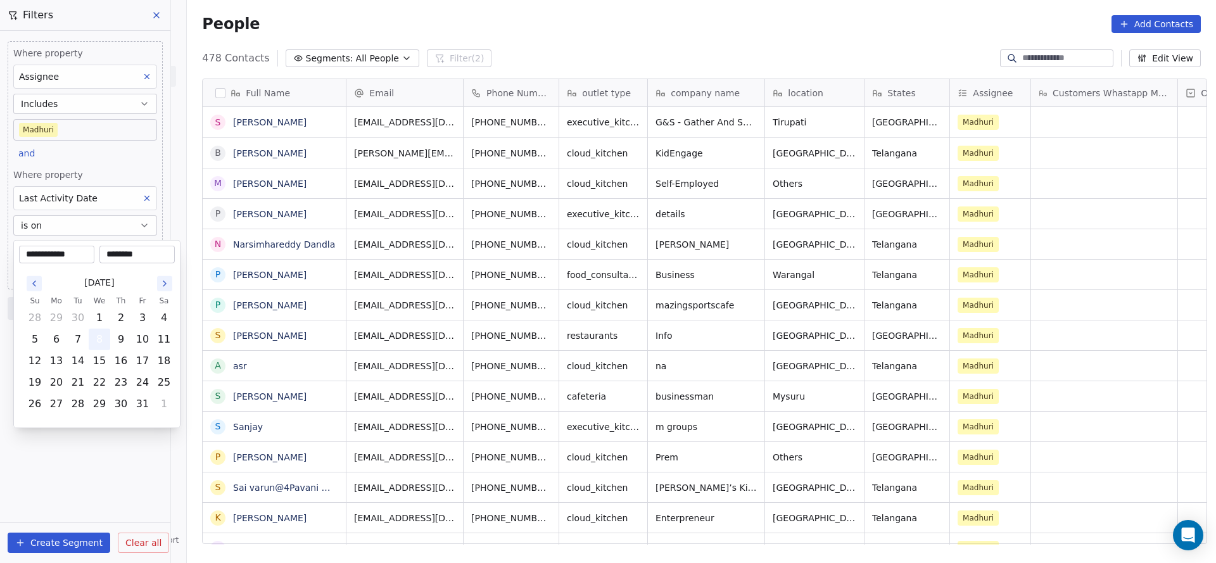
click at [99, 331] on button "8" at bounding box center [99, 339] width 20 height 20
click at [102, 172] on html "On2Cook India Pvt. Ltd. Contacts People Marketing Workflows Campaigns Metrics &…" at bounding box center [608, 281] width 1216 height 563
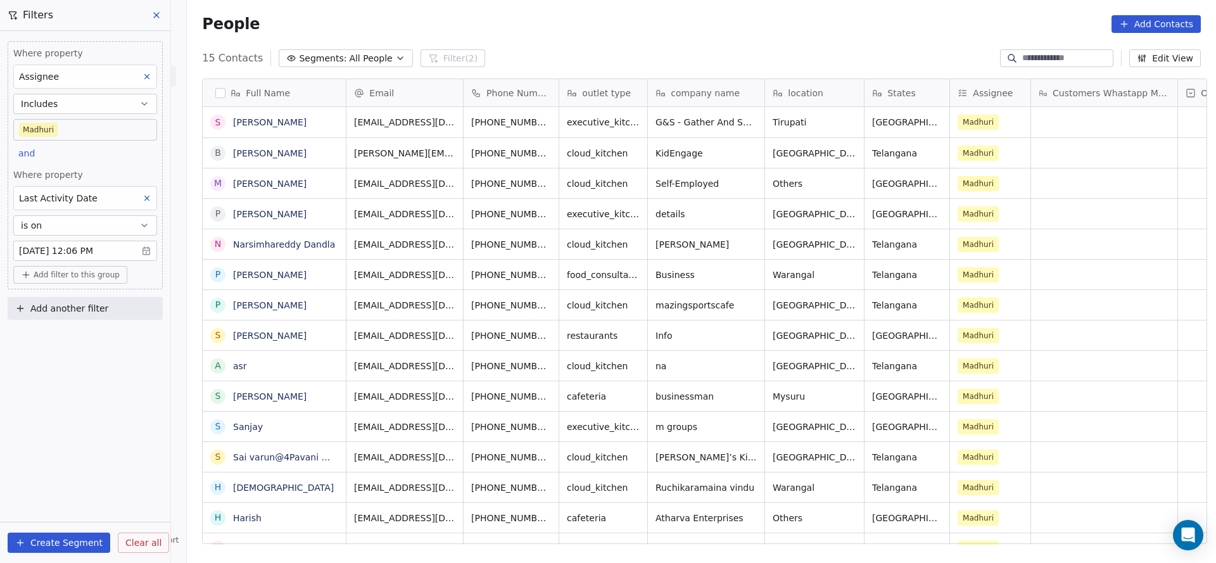
click at [144, 364] on div "Where property Assignee Includes Madhuri and Where property Last Activity Date …" at bounding box center [85, 297] width 170 height 532
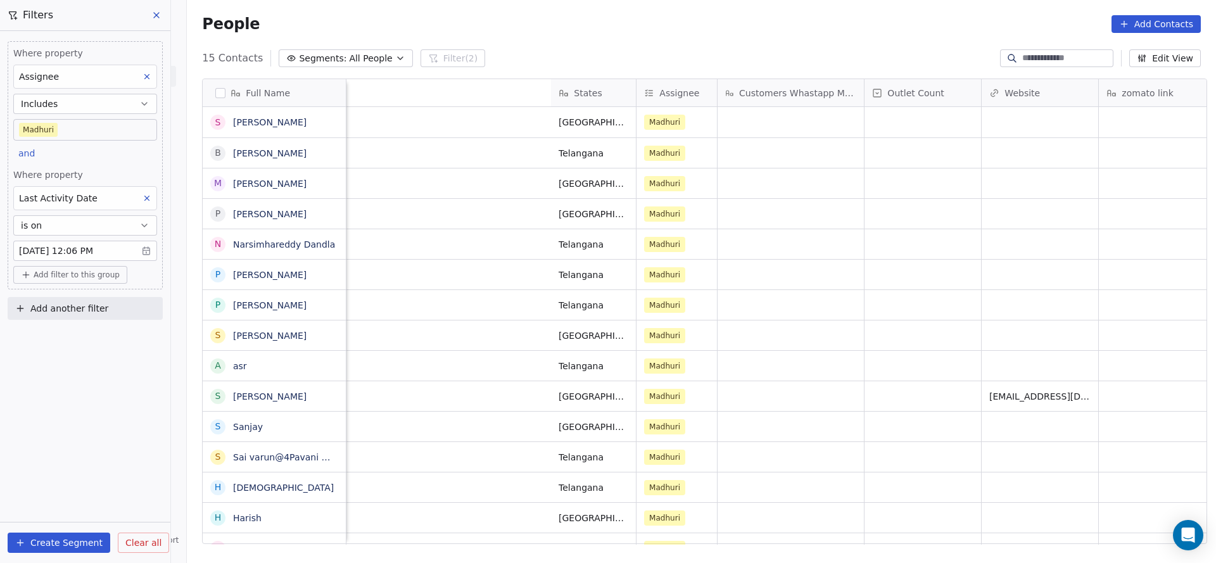
scroll to position [0, 1047]
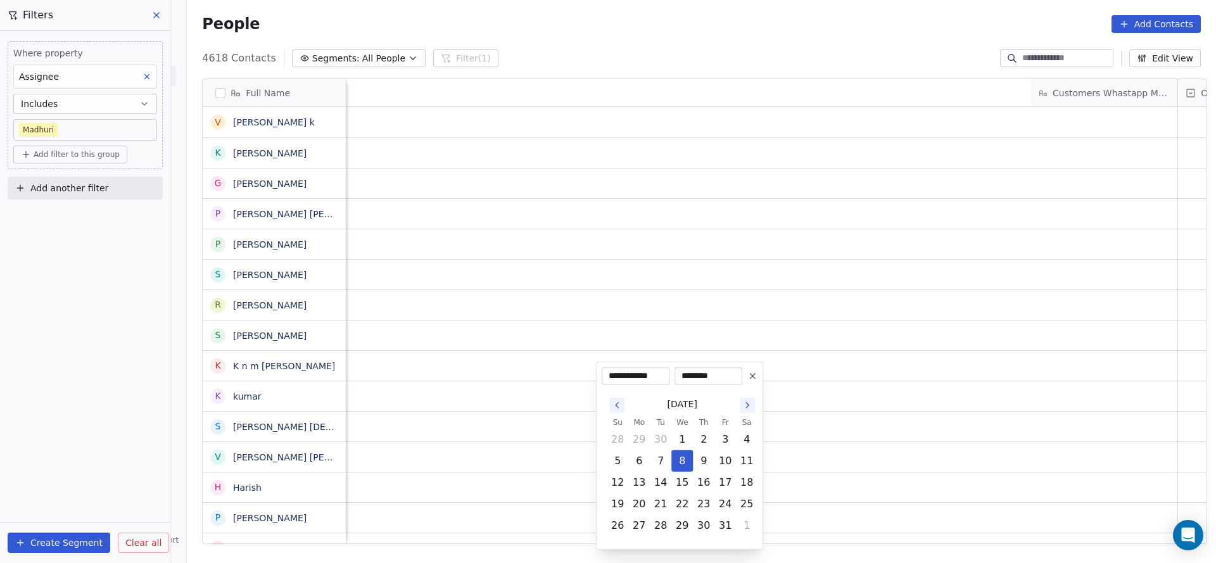
scroll to position [481, 1020]
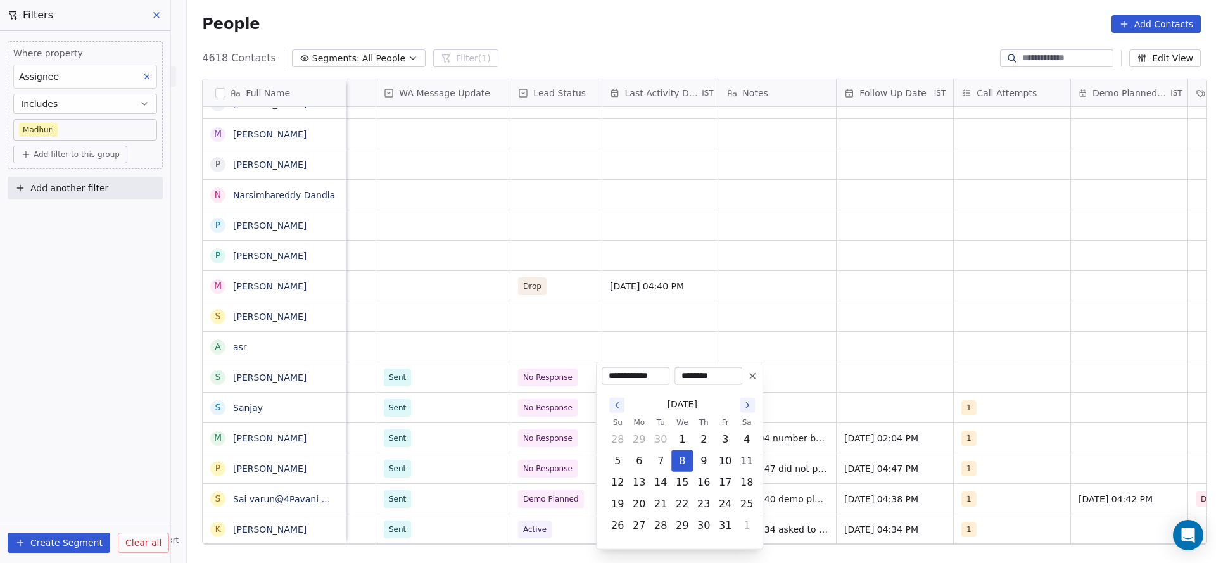
click at [676, 453] on button "8" at bounding box center [682, 461] width 20 height 20
click at [549, 340] on html "On2Cook India Pvt. Ltd. Contacts People Marketing Workflows Campaigns Metrics &…" at bounding box center [608, 281] width 1216 height 563
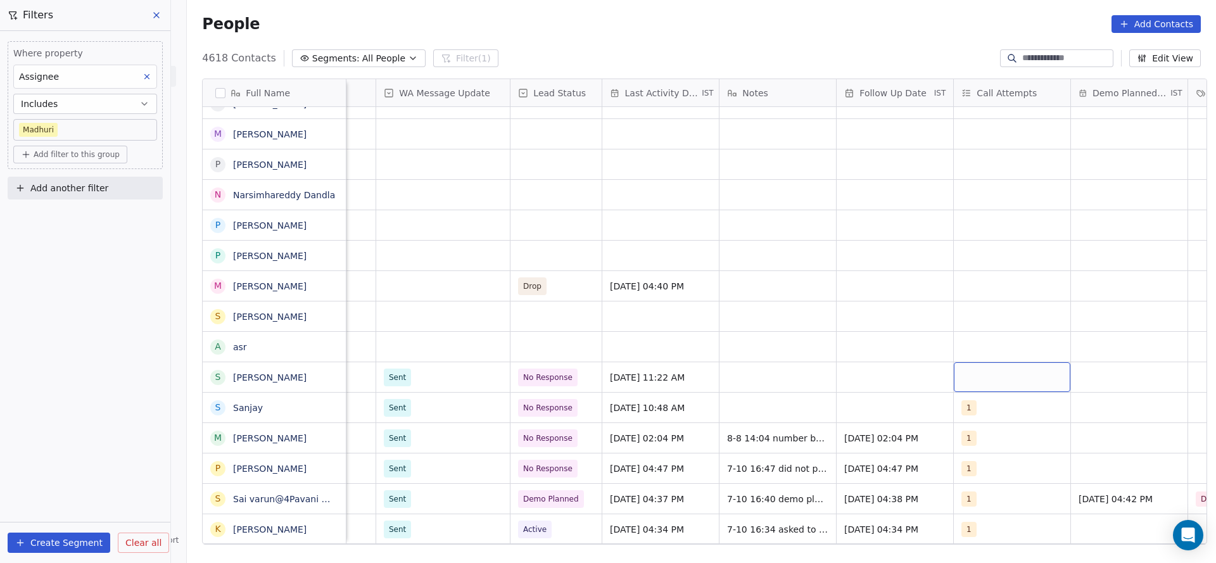
click at [965, 370] on div "grid" at bounding box center [1012, 377] width 117 height 30
click at [984, 194] on div "1" at bounding box center [986, 196] width 5 height 11
click at [656, 307] on html "On2Cook India Pvt. Ltd. Contacts People Marketing Workflows Campaigns Metrics &…" at bounding box center [608, 281] width 1216 height 563
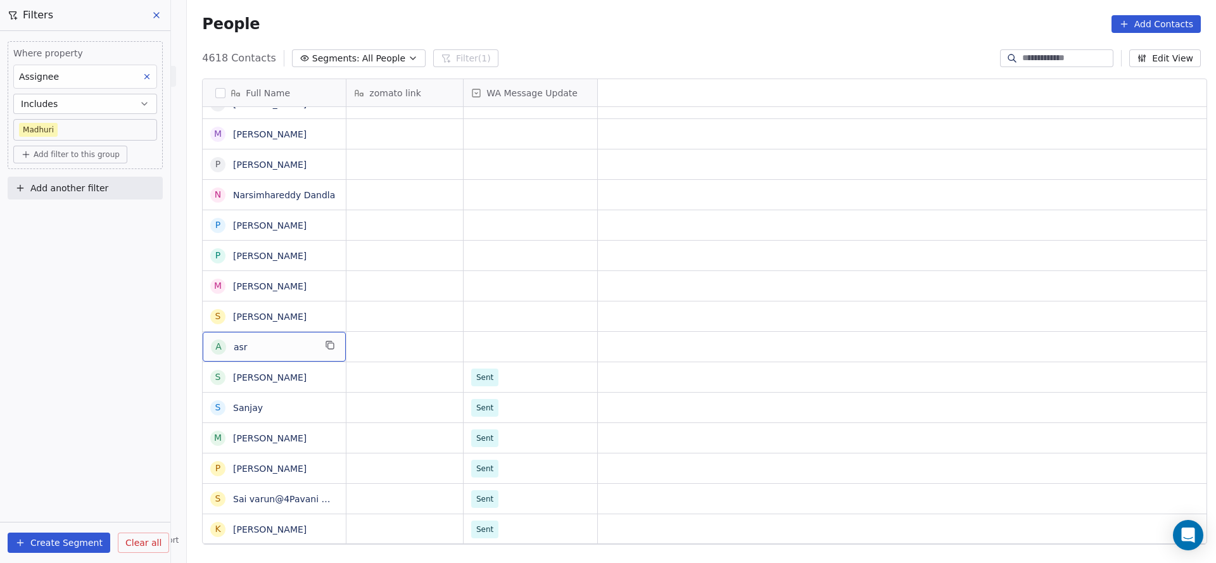
scroll to position [0, 0]
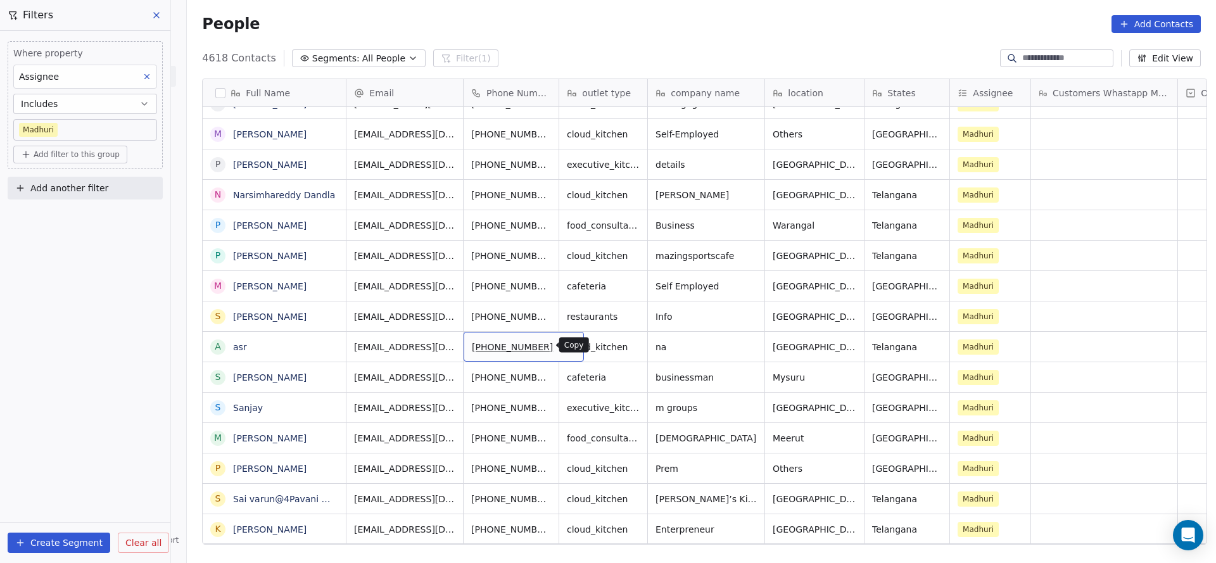
click at [564, 342] on icon "grid" at bounding box center [569, 345] width 10 height 10
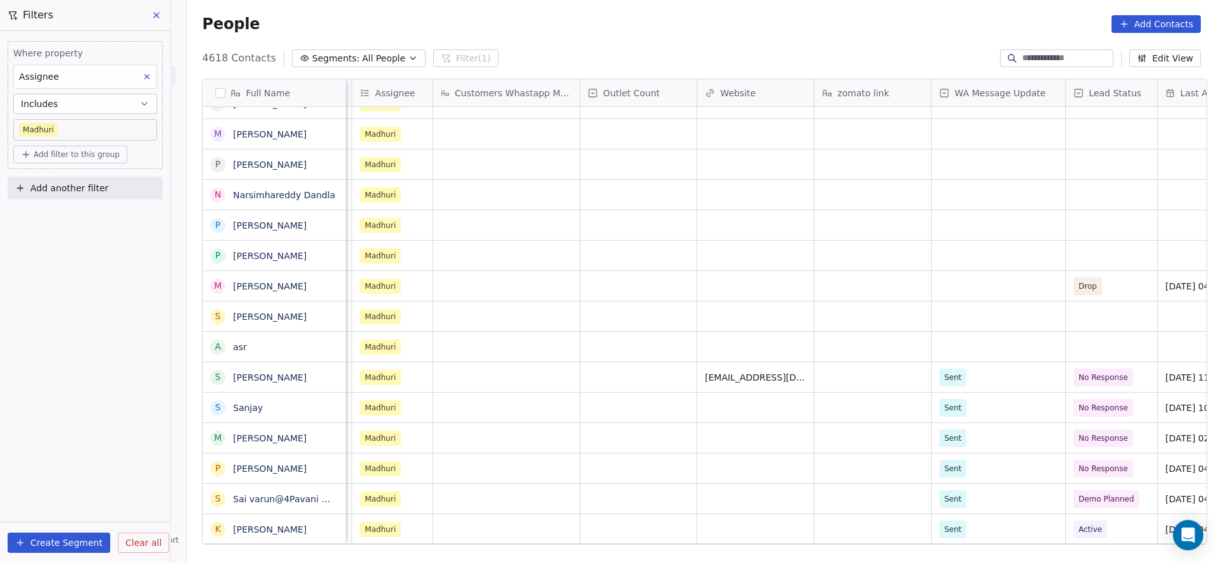
scroll to position [0, 791]
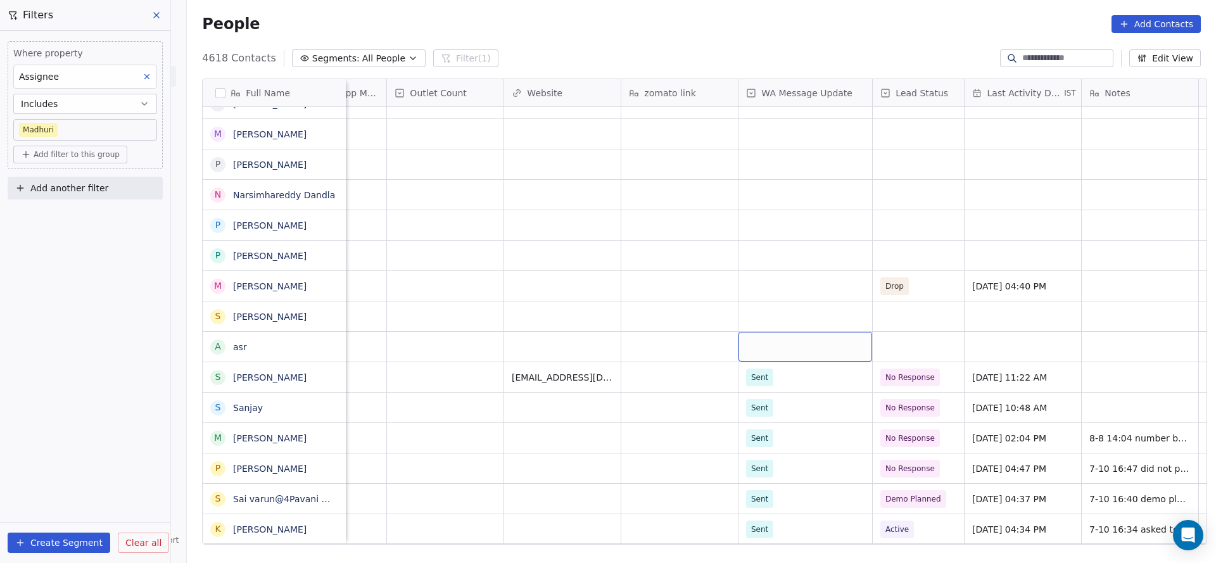
click at [761, 350] on div "grid" at bounding box center [806, 347] width 134 height 30
click at [768, 385] on span "Sent" at bounding box center [762, 380] width 25 height 14
click at [914, 346] on div "grid" at bounding box center [918, 347] width 91 height 30
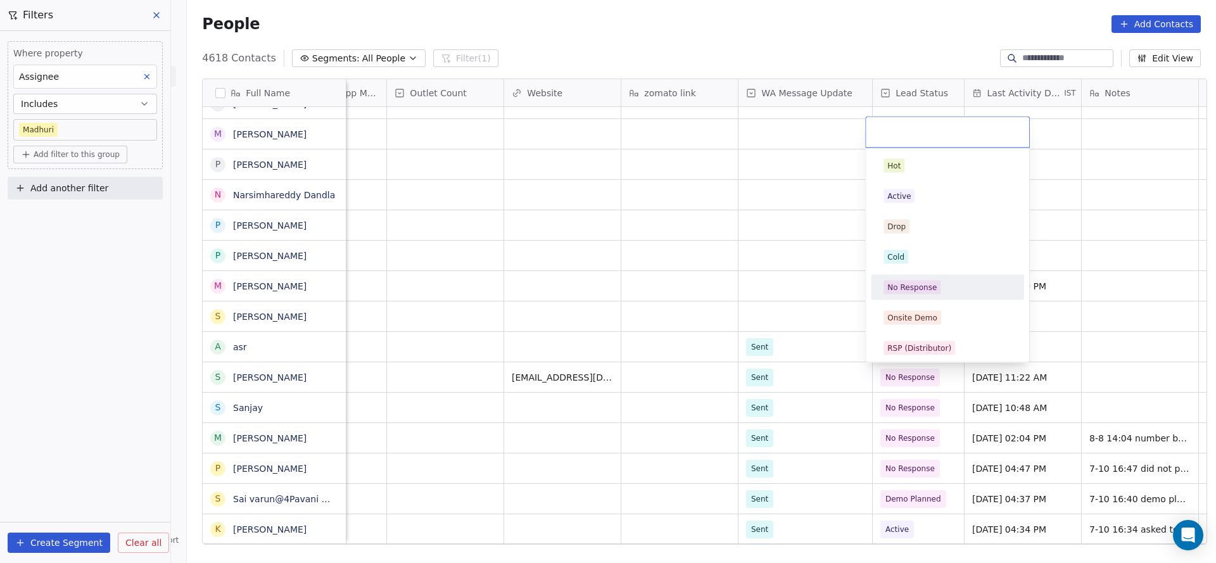
click at [939, 295] on div "No Response" at bounding box center [947, 287] width 143 height 20
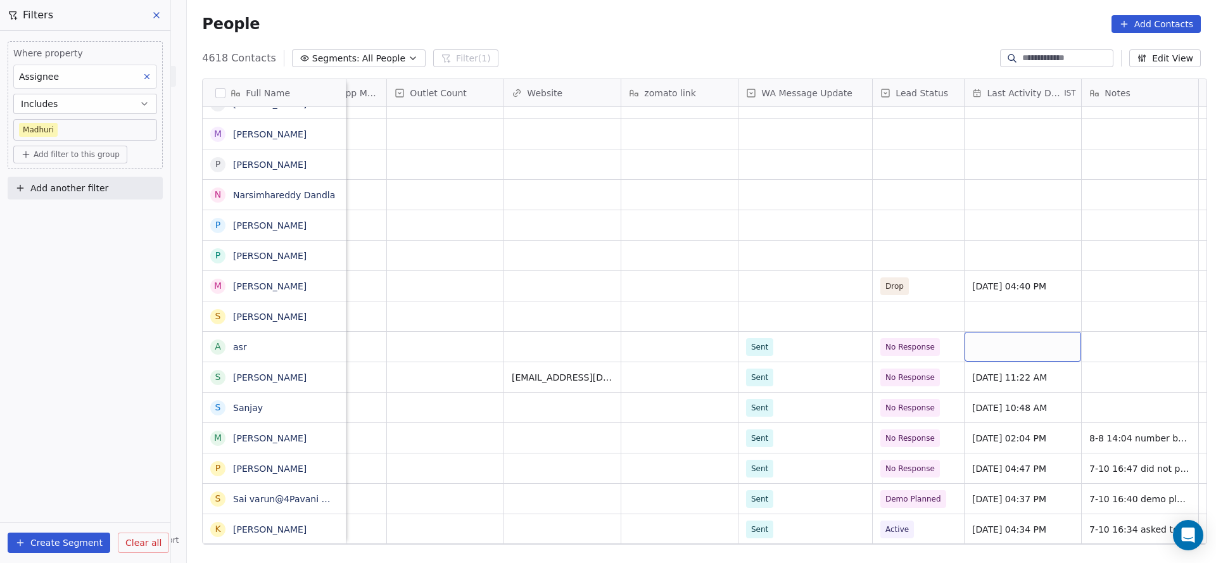
click at [1060, 345] on div "grid" at bounding box center [1023, 347] width 117 height 30
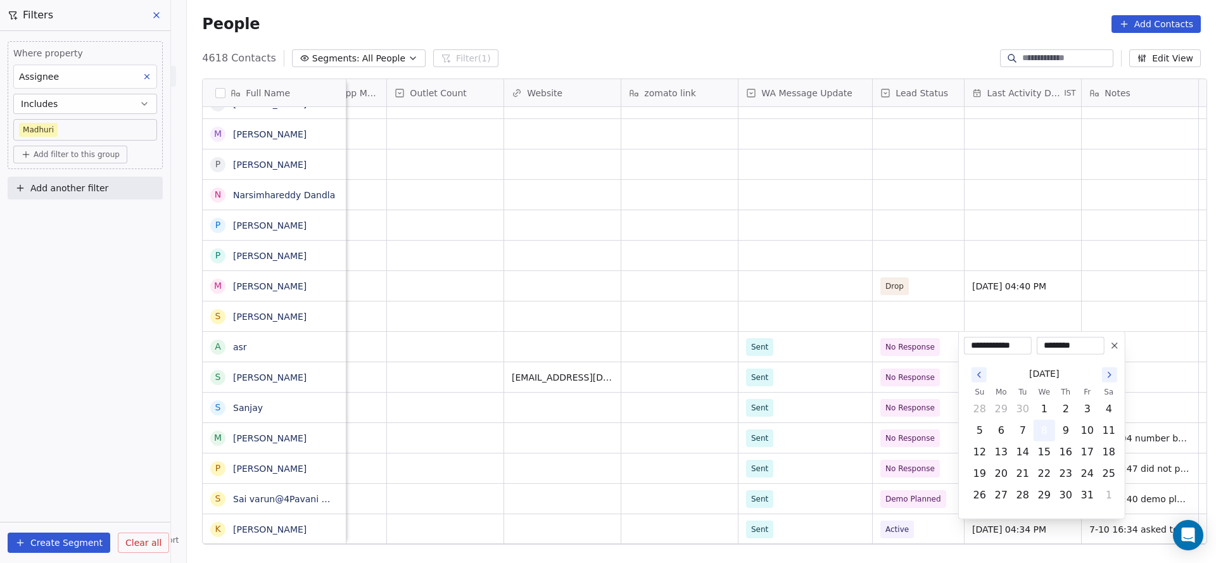
click at [1049, 428] on button "8" at bounding box center [1044, 431] width 20 height 20
click at [794, 353] on html "On2Cook India Pvt. Ltd. Contacts People Marketing Workflows Campaigns Metrics &…" at bounding box center [608, 281] width 1216 height 563
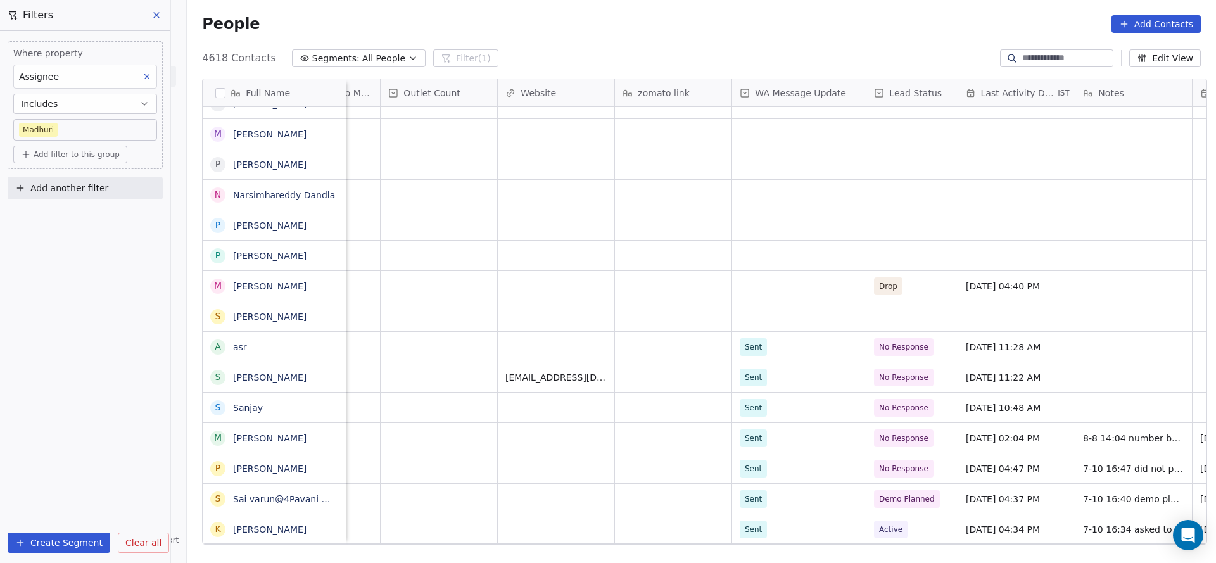
scroll to position [0, 1032]
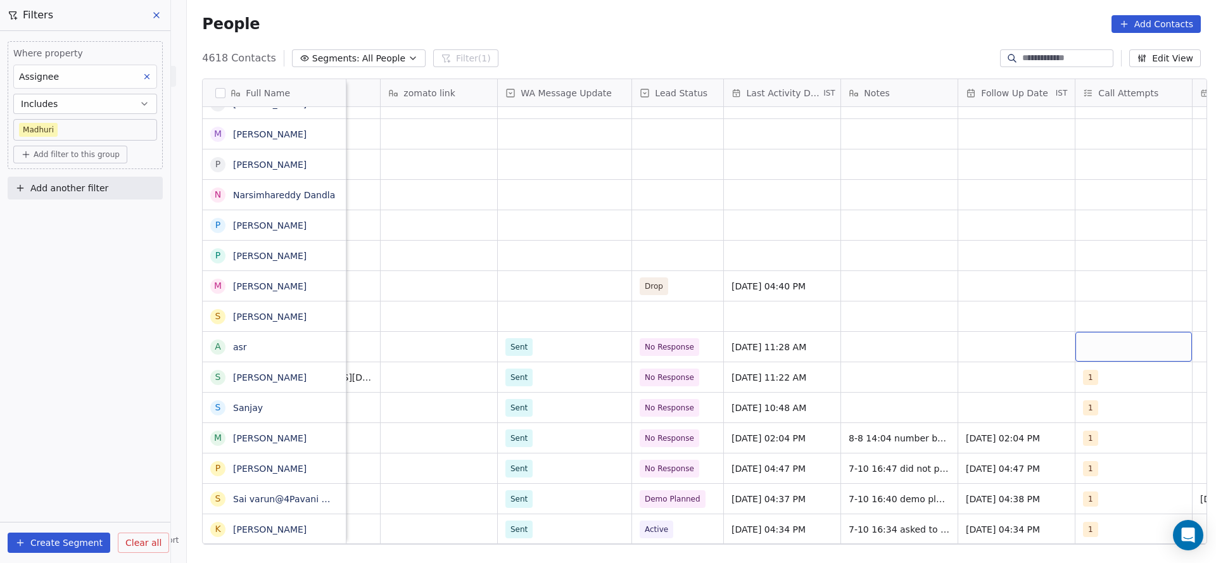
click at [1079, 347] on div "grid" at bounding box center [1134, 347] width 117 height 30
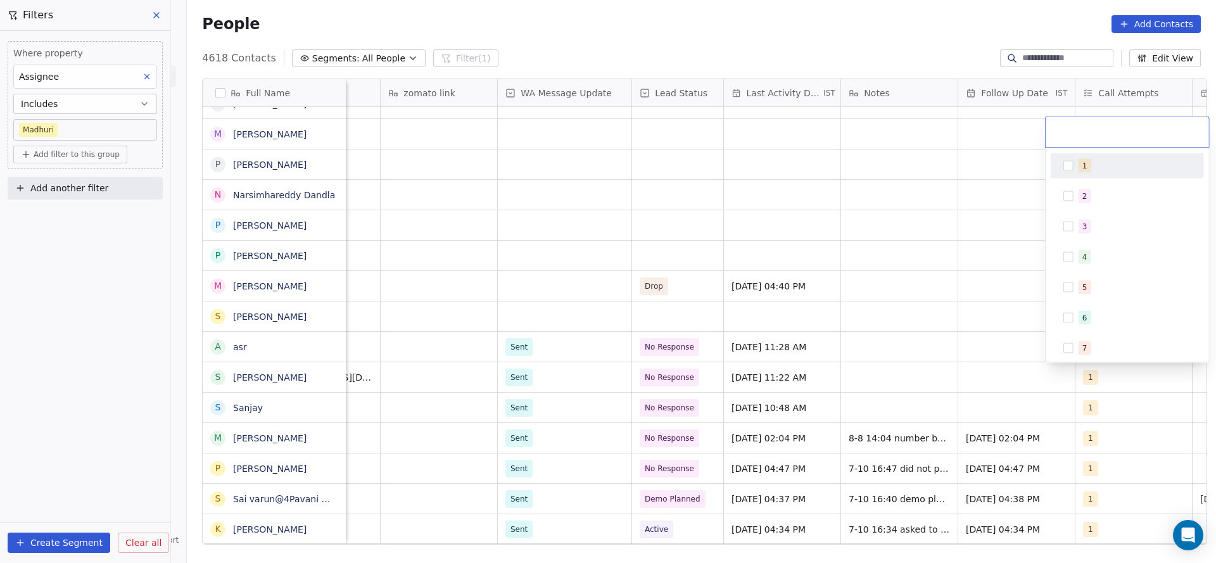
drag, startPoint x: 1084, startPoint y: 164, endPoint x: 905, endPoint y: 269, distance: 207.5
click at [1083, 163] on div "1" at bounding box center [1084, 165] width 5 height 11
click at [846, 319] on html "On2Cook India Pvt. Ltd. Contacts People Marketing Workflows Campaigns Metrics &…" at bounding box center [608, 281] width 1216 height 563
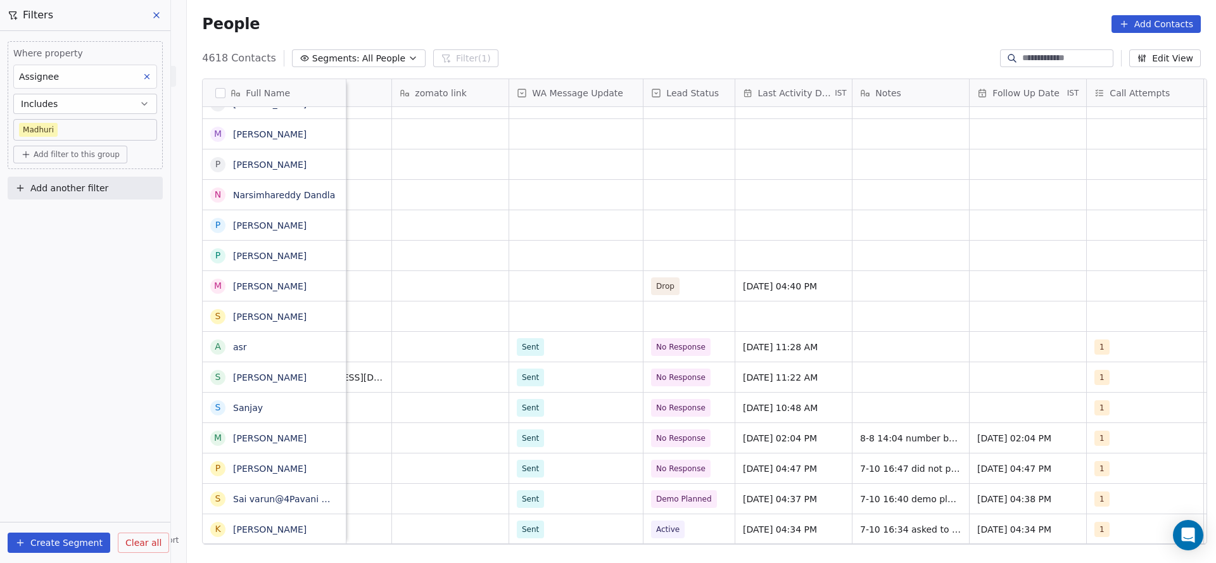
scroll to position [0, 0]
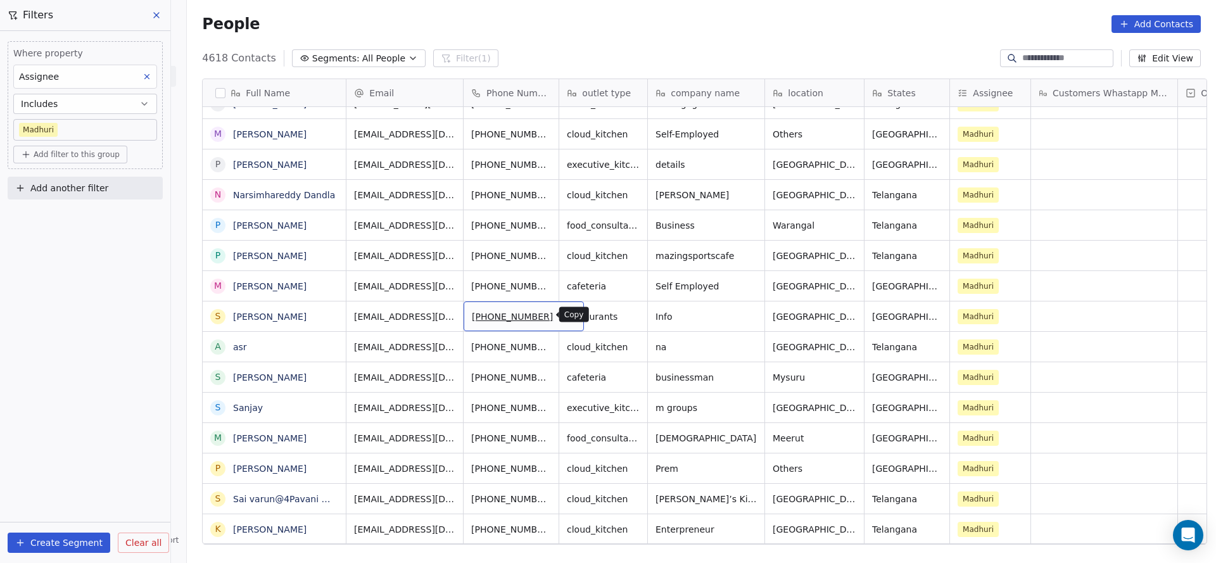
click at [565, 315] on icon "grid" at bounding box center [568, 314] width 6 height 6
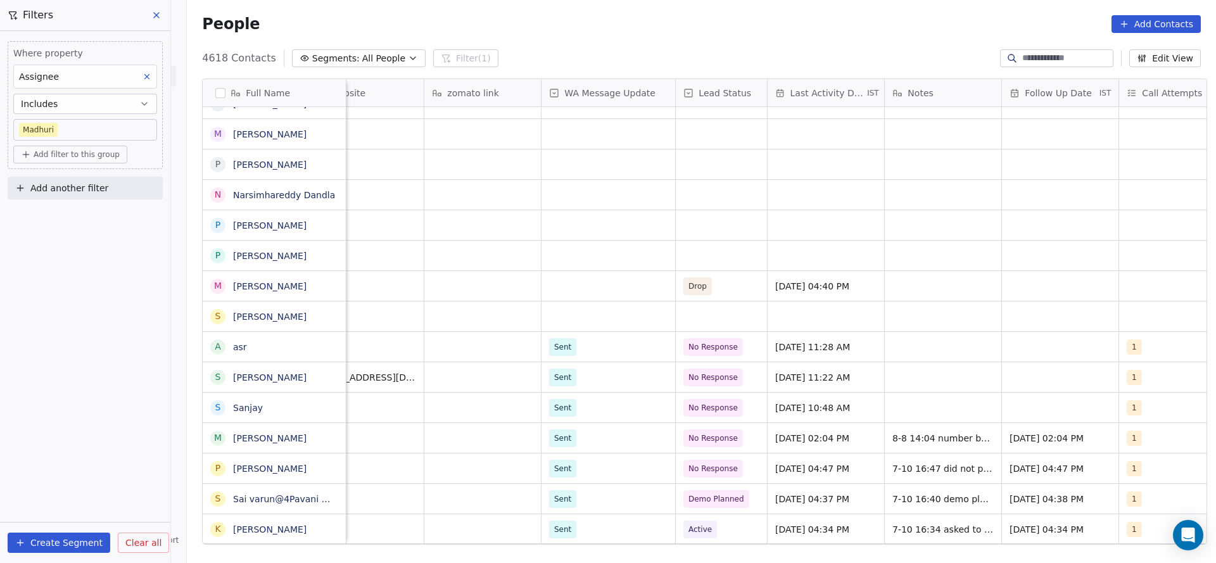
scroll to position [0, 980]
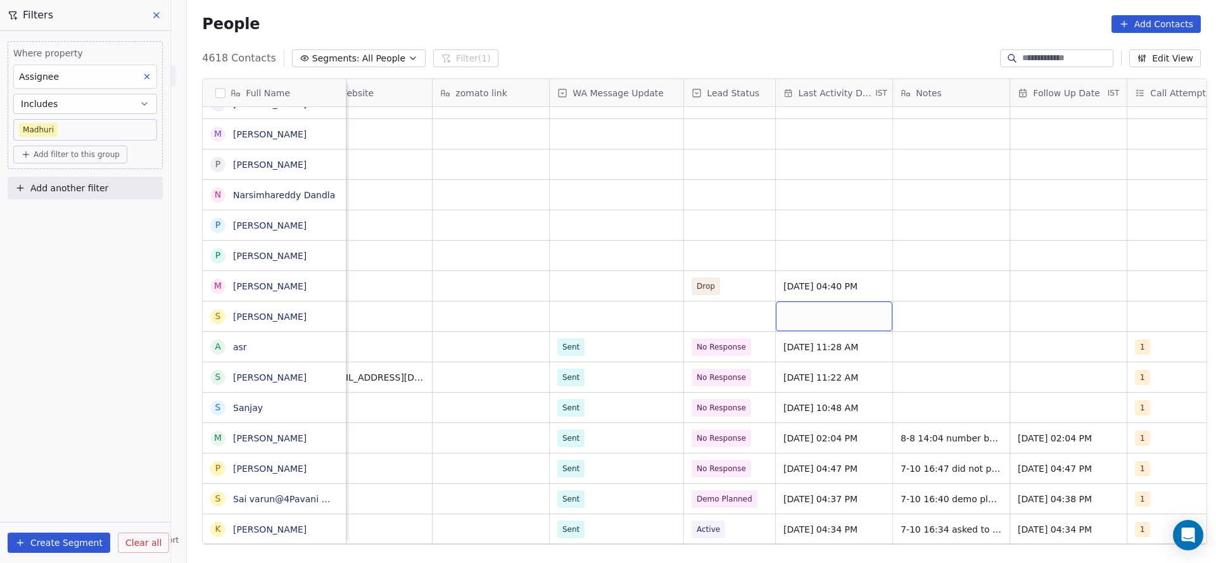
click at [805, 315] on div "grid" at bounding box center [834, 317] width 117 height 30
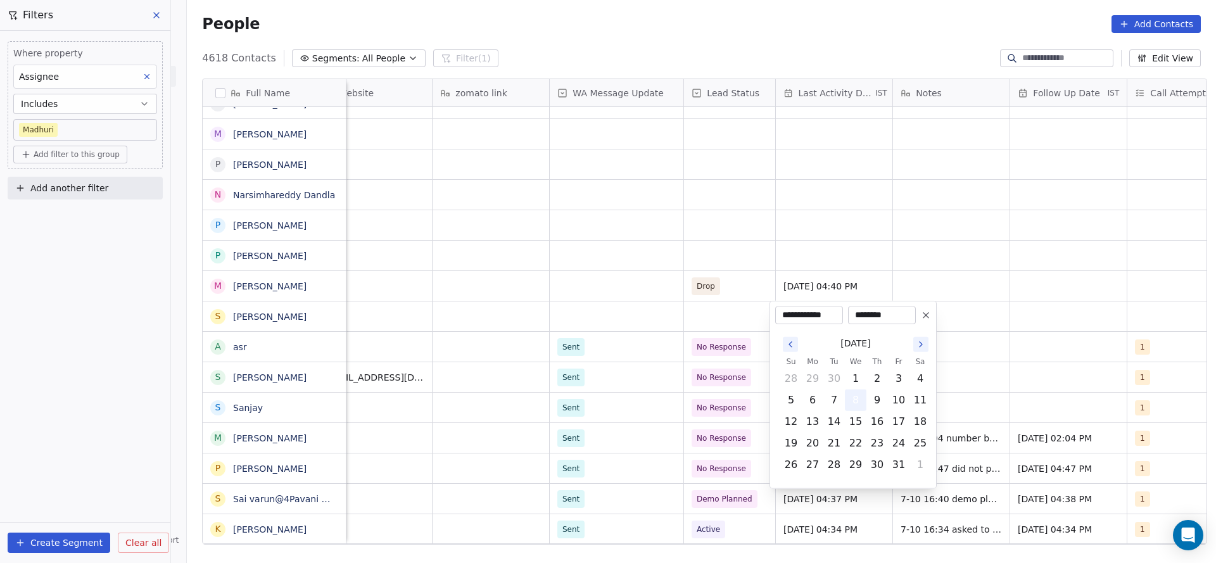
drag, startPoint x: 861, startPoint y: 405, endPoint x: 661, endPoint y: 405, distance: 200.2
click at [859, 405] on button "8" at bounding box center [856, 400] width 20 height 20
drag, startPoint x: 550, startPoint y: 384, endPoint x: 684, endPoint y: 337, distance: 142.2
click at [553, 383] on html "On2Cook India Pvt. Ltd. Contacts People Marketing Workflows Campaigns Metrics &…" at bounding box center [608, 281] width 1216 height 563
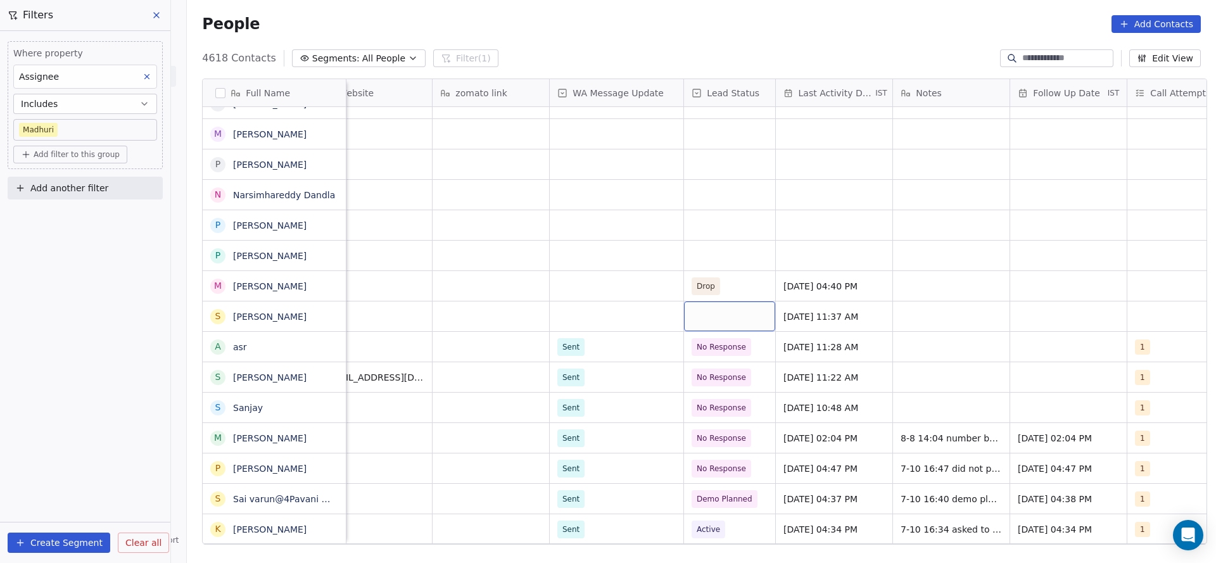
click at [710, 309] on div "grid" at bounding box center [729, 317] width 91 height 30
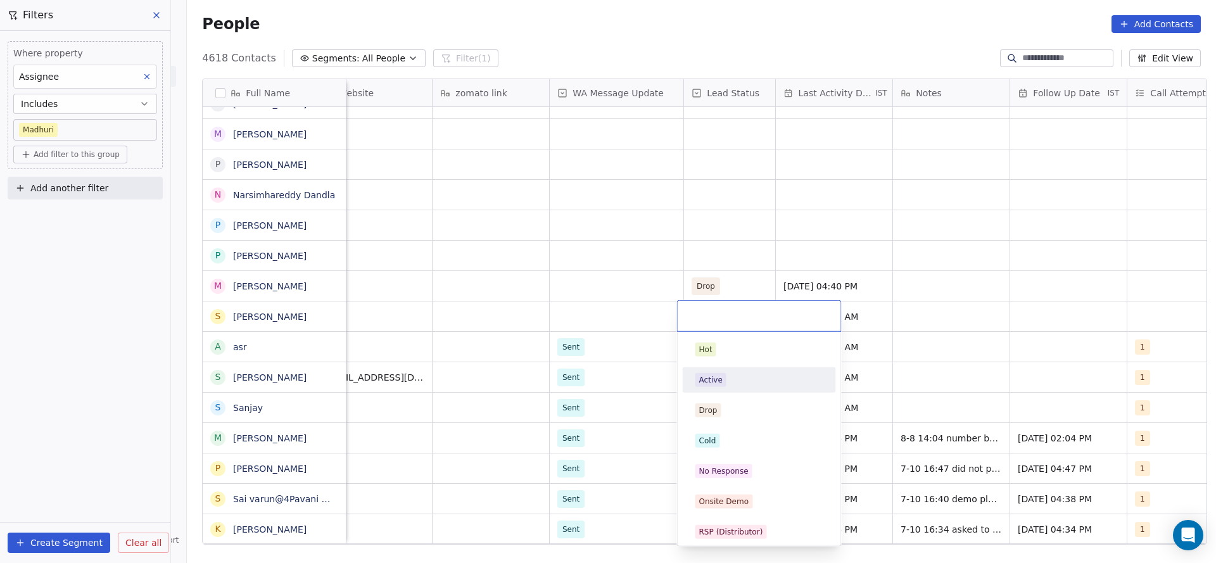
click at [702, 380] on div "Active" at bounding box center [710, 379] width 23 height 11
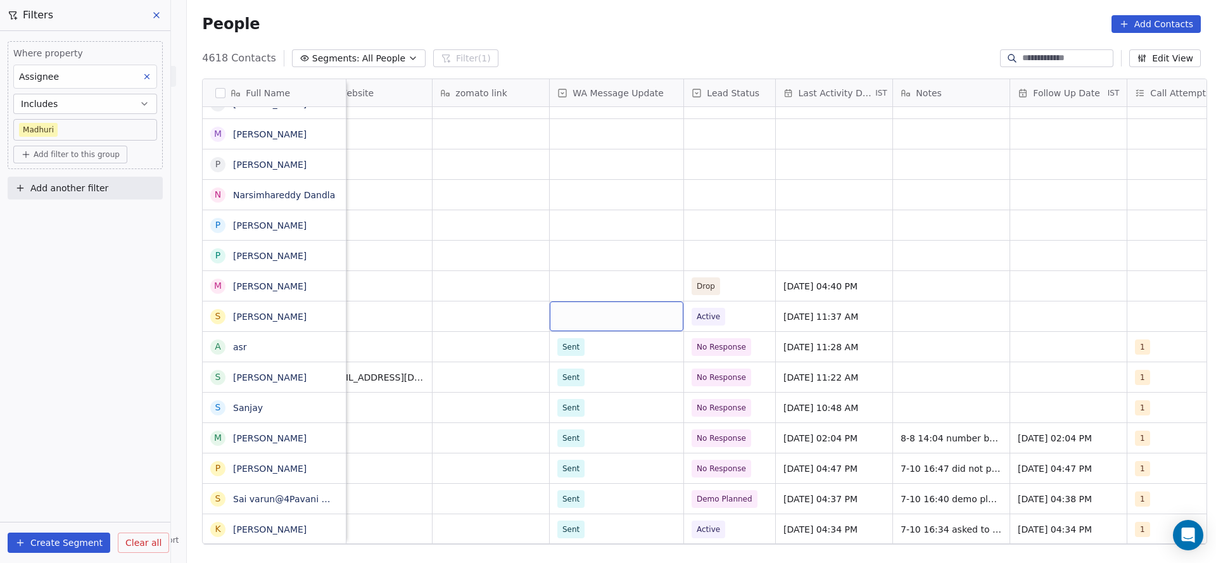
click at [584, 315] on div "grid" at bounding box center [617, 317] width 134 height 30
drag, startPoint x: 574, startPoint y: 342, endPoint x: 1028, endPoint y: 327, distance: 454.4
click at [574, 343] on span "Sent" at bounding box center [573, 350] width 25 height 14
click at [1043, 307] on div "grid" at bounding box center [1068, 317] width 117 height 30
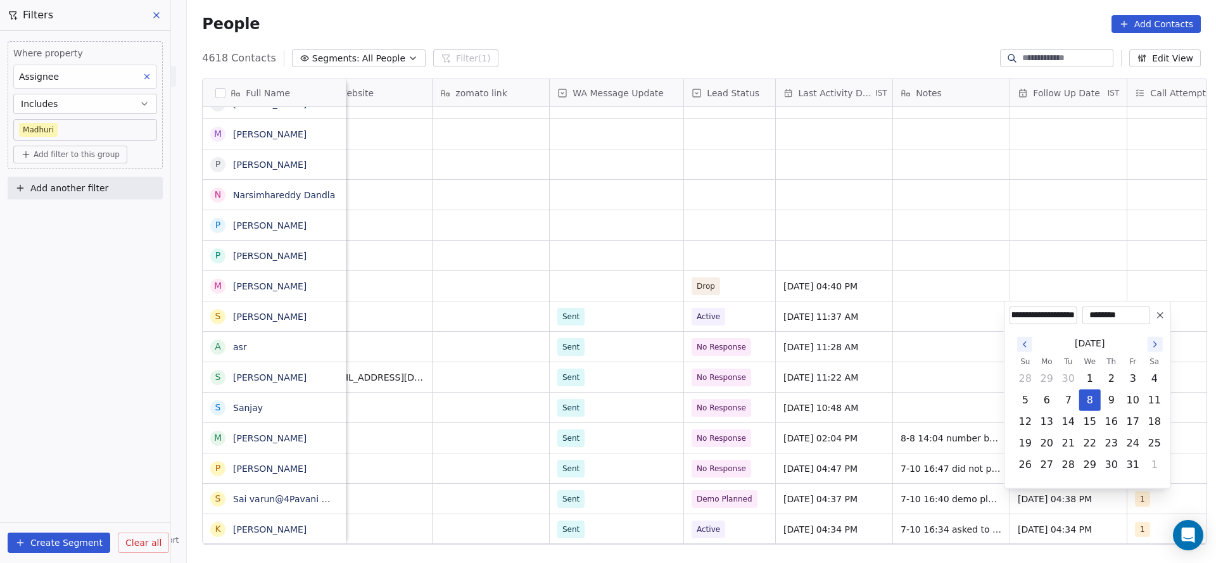
type input "**********"
click at [885, 357] on html "On2Cook India Pvt. Ltd. Contacts People Marketing Workflows Campaigns Metrics &…" at bounding box center [608, 281] width 1216 height 563
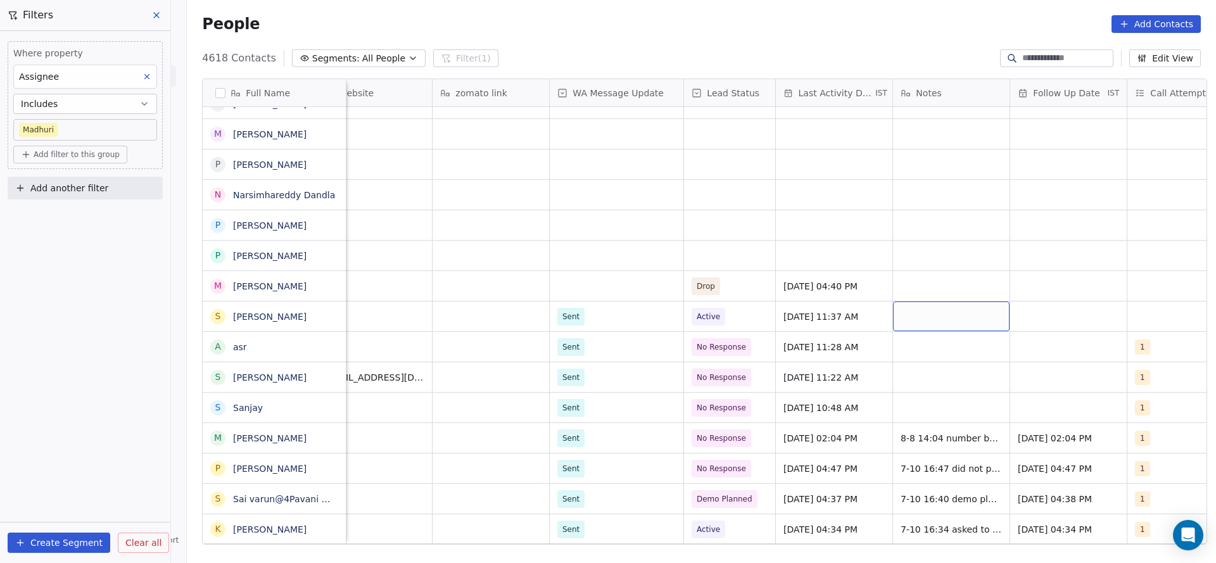
click at [954, 319] on div "grid" at bounding box center [951, 317] width 117 height 30
type textarea "**********"
click at [642, 261] on html "On2Cook India Pvt. Ltd. Contacts People Marketing Workflows Campaigns Metrics &…" at bounding box center [608, 281] width 1216 height 563
drag, startPoint x: 857, startPoint y: 549, endPoint x: 997, endPoint y: 429, distance: 184.2
click at [977, 542] on div "Full Name v vasu k k kishore paidi G Gangari Naren P Pravin Pravin P Praveen Ma…" at bounding box center [701, 315] width 1029 height 495
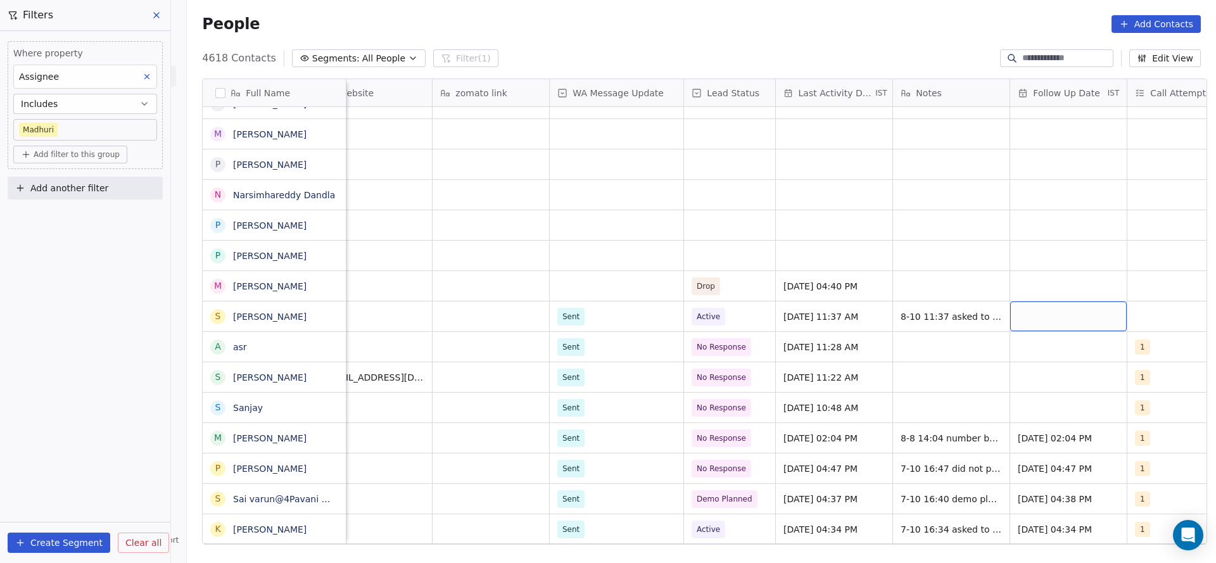
click at [1041, 319] on div "grid" at bounding box center [1068, 317] width 117 height 30
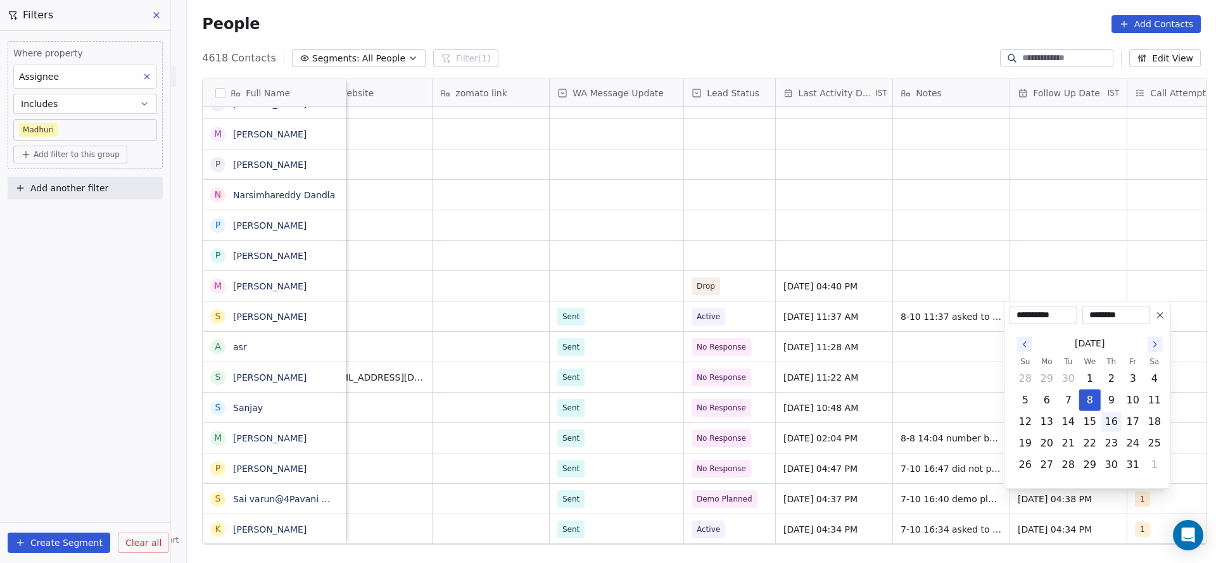
click at [1114, 426] on button "16" at bounding box center [1111, 422] width 20 height 20
type input "**********"
click at [747, 357] on html "On2Cook India Pvt. Ltd. Contacts People Marketing Workflows Campaigns Metrics &…" at bounding box center [608, 281] width 1216 height 563
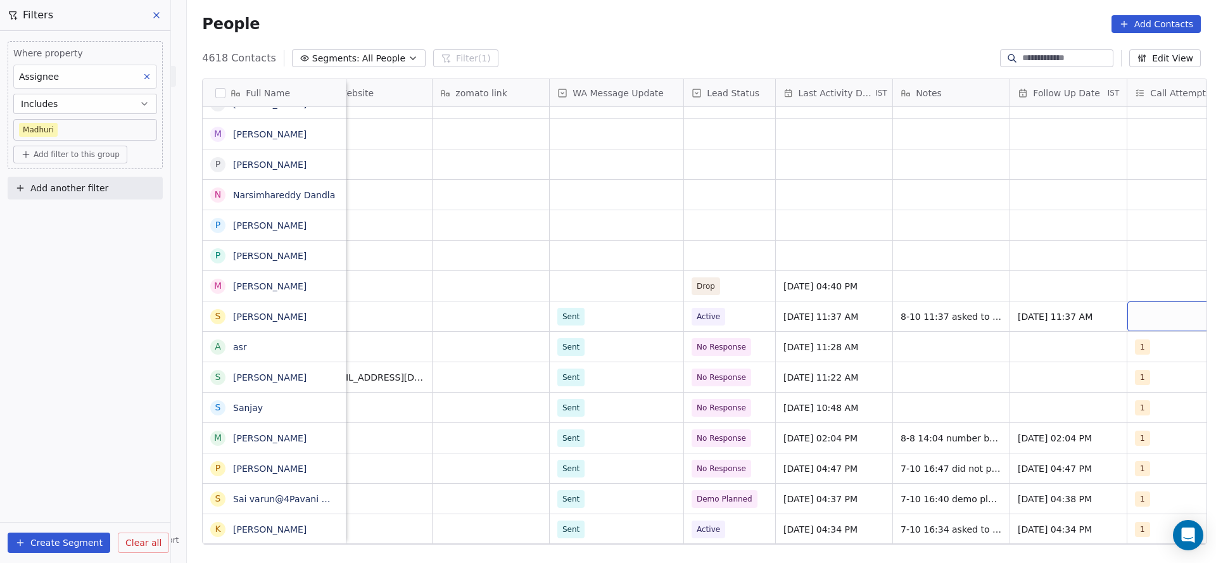
scroll to position [0, 1032]
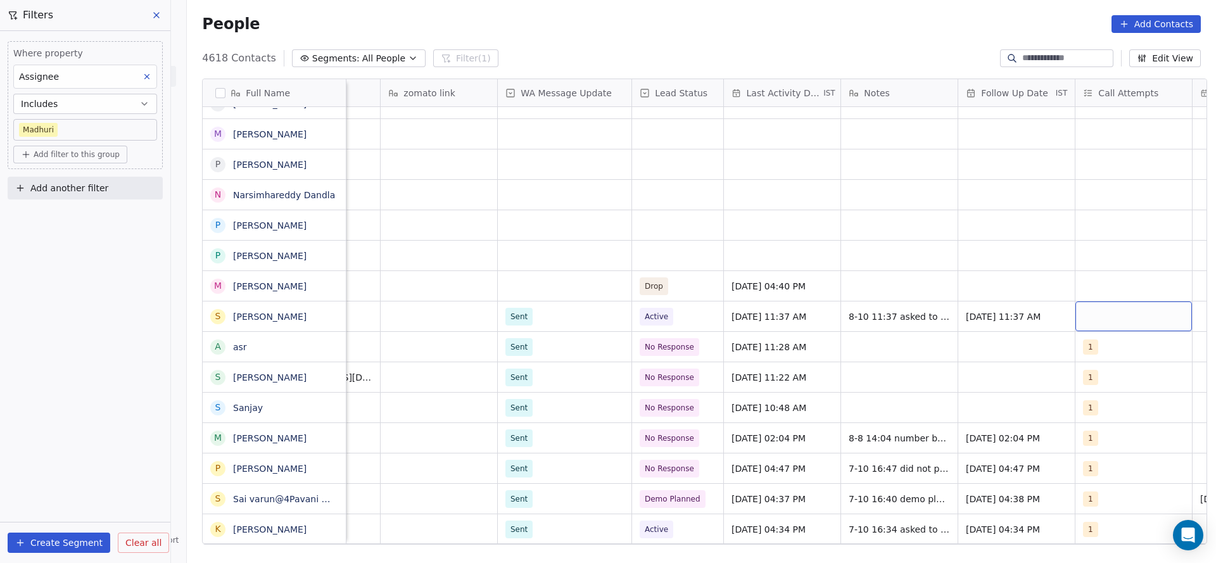
click at [1161, 323] on div "grid" at bounding box center [1134, 317] width 117 height 30
click at [1070, 357] on div "1" at bounding box center [1127, 350] width 143 height 20
click at [857, 388] on html "On2Cook India Pvt. Ltd. Contacts People Marketing Workflows Campaigns Metrics &…" at bounding box center [608, 281] width 1216 height 563
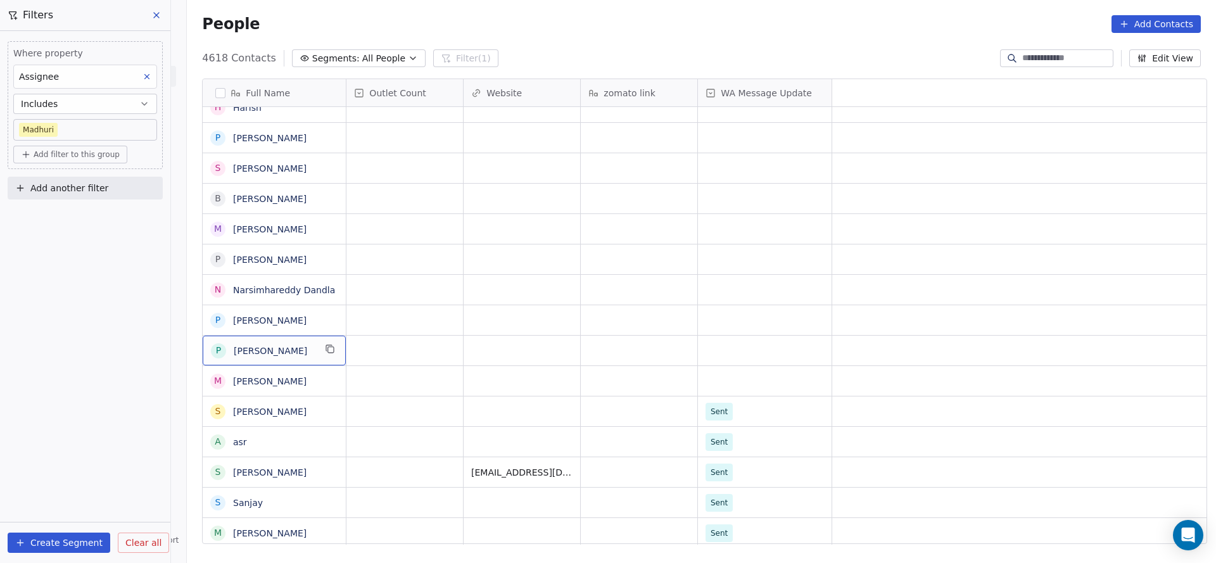
scroll to position [0, 0]
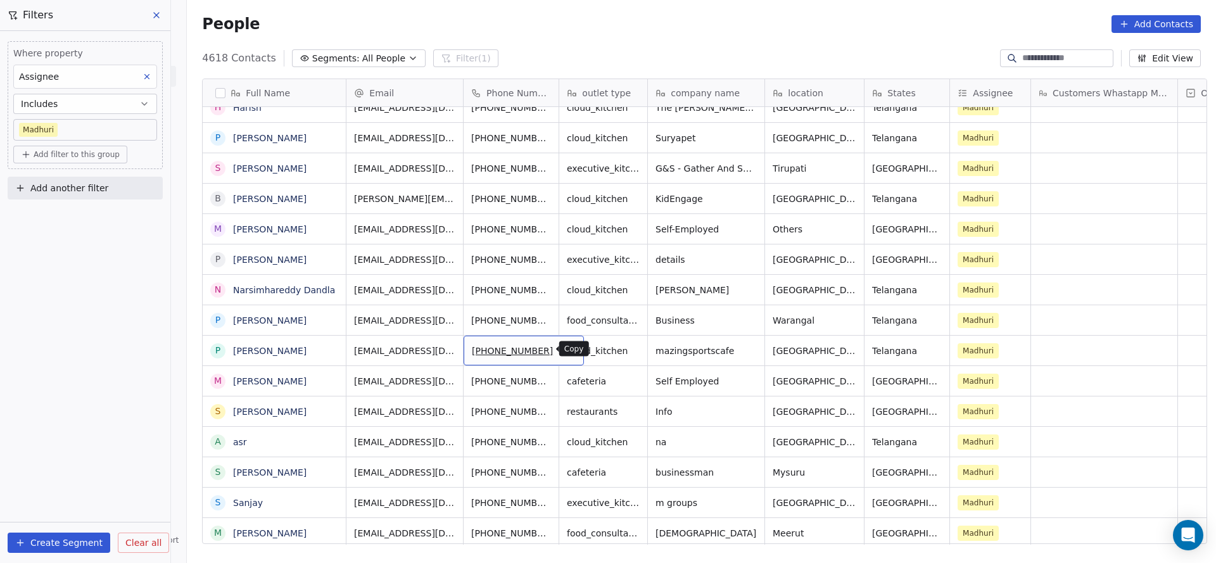
click at [564, 348] on icon "grid" at bounding box center [569, 349] width 10 height 10
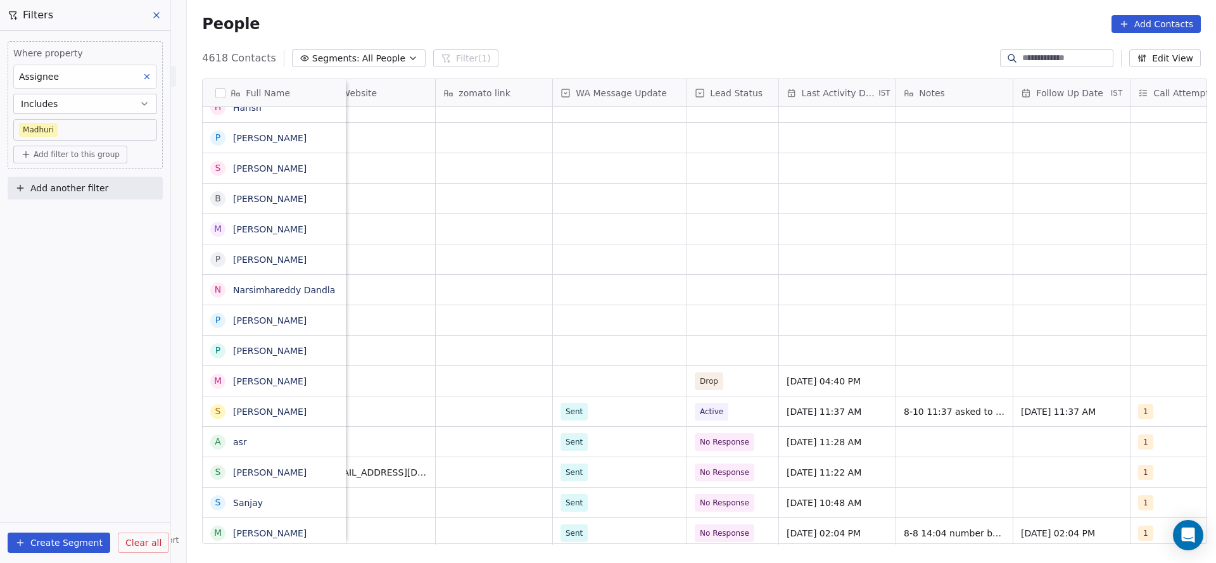
scroll to position [0, 982]
click at [724, 355] on div "grid" at bounding box center [727, 351] width 91 height 30
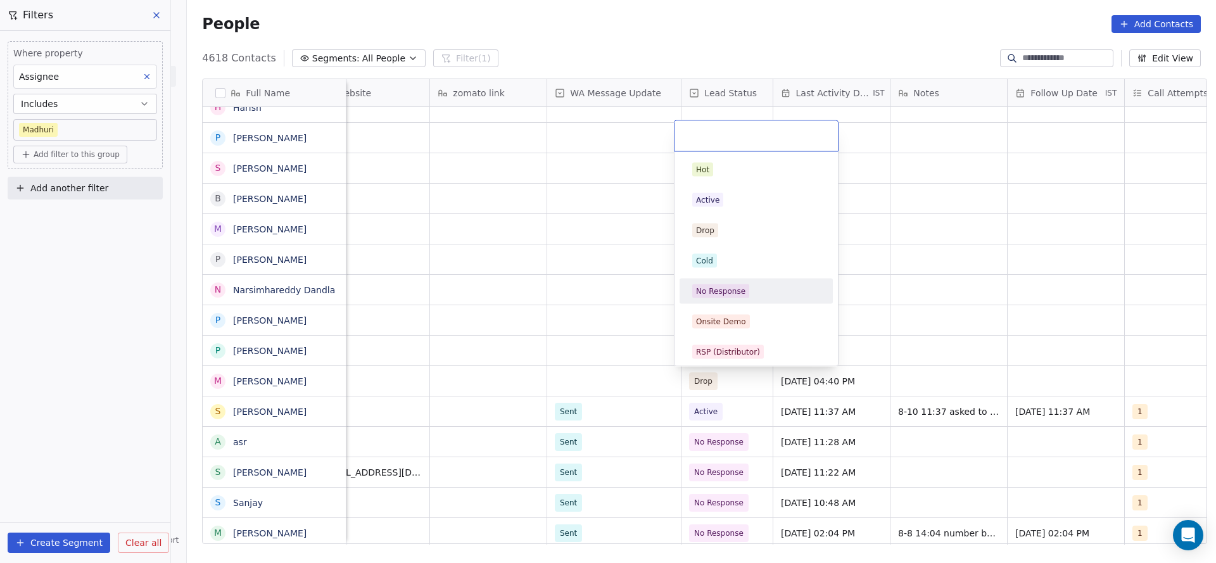
drag, startPoint x: 717, startPoint y: 281, endPoint x: 591, endPoint y: 327, distance: 134.3
click at [713, 281] on div "No Response" at bounding box center [756, 291] width 143 height 20
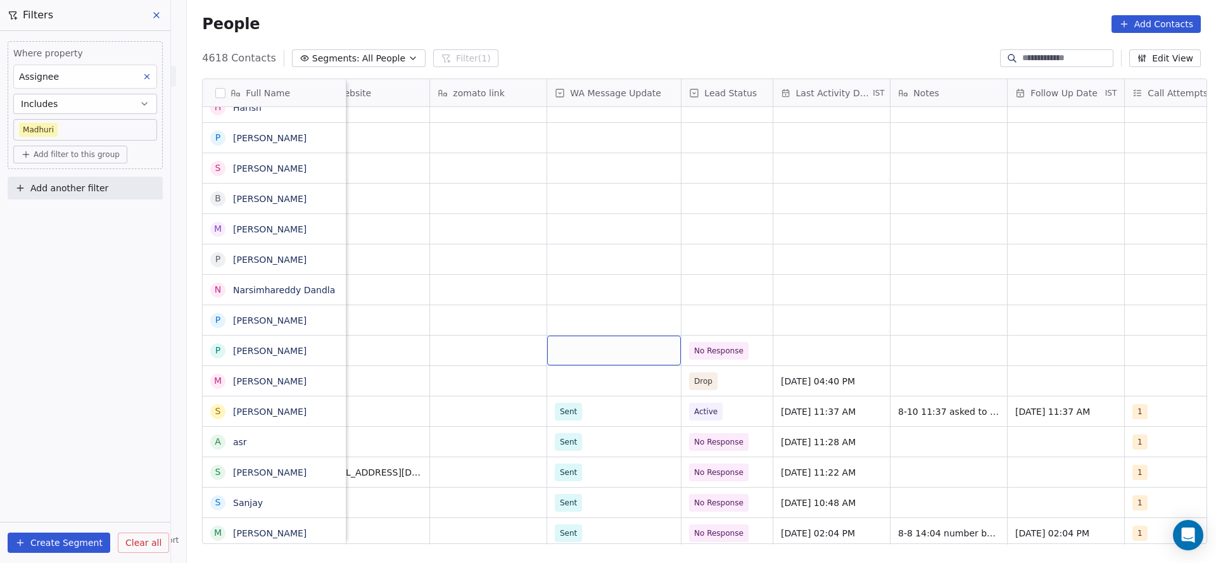
click at [594, 350] on div "grid" at bounding box center [614, 351] width 134 height 30
click at [566, 377] on span "Sent" at bounding box center [571, 384] width 25 height 14
click at [834, 353] on div "grid" at bounding box center [831, 351] width 117 height 30
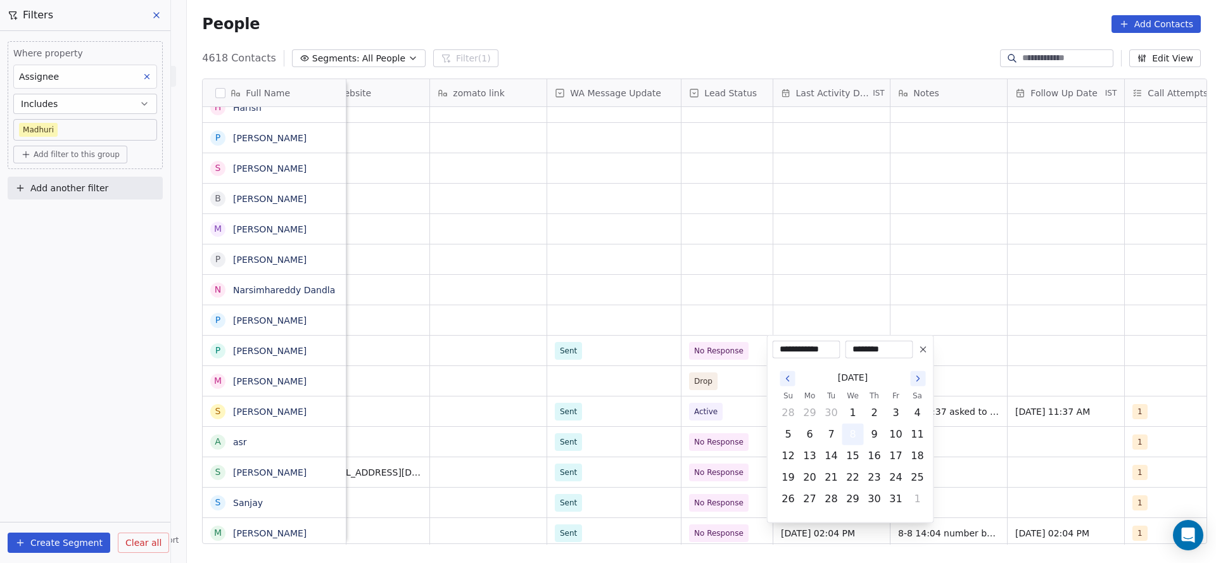
click at [851, 426] on button "8" at bounding box center [853, 434] width 20 height 20
click at [707, 307] on html "On2Cook India Pvt. Ltd. Contacts People Marketing Workflows Campaigns Metrics &…" at bounding box center [608, 281] width 1216 height 563
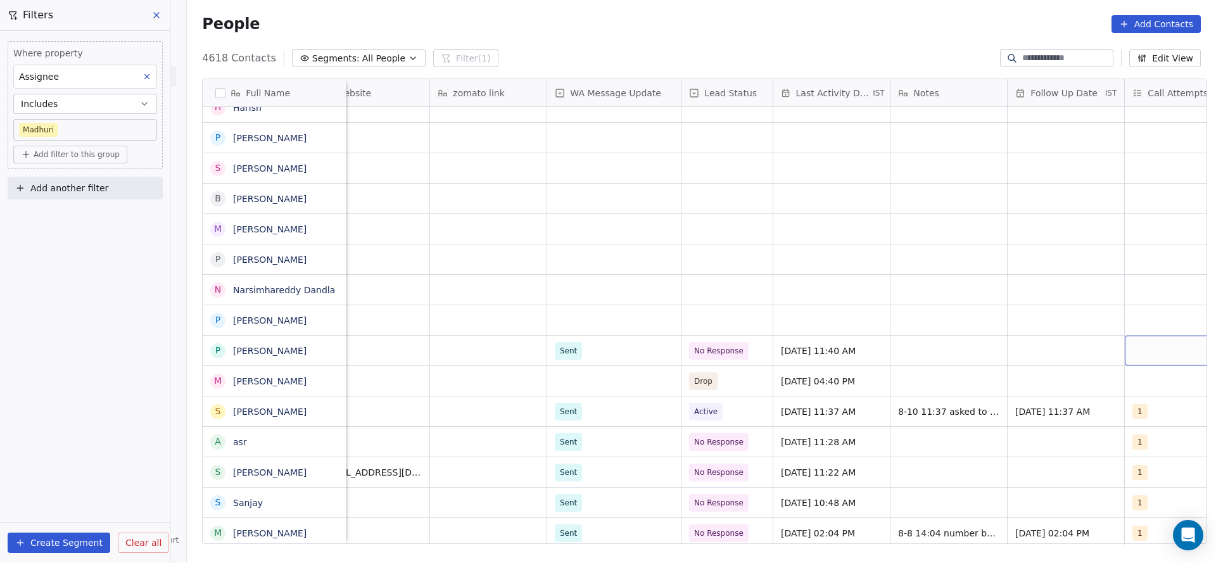
scroll to position [0, 1032]
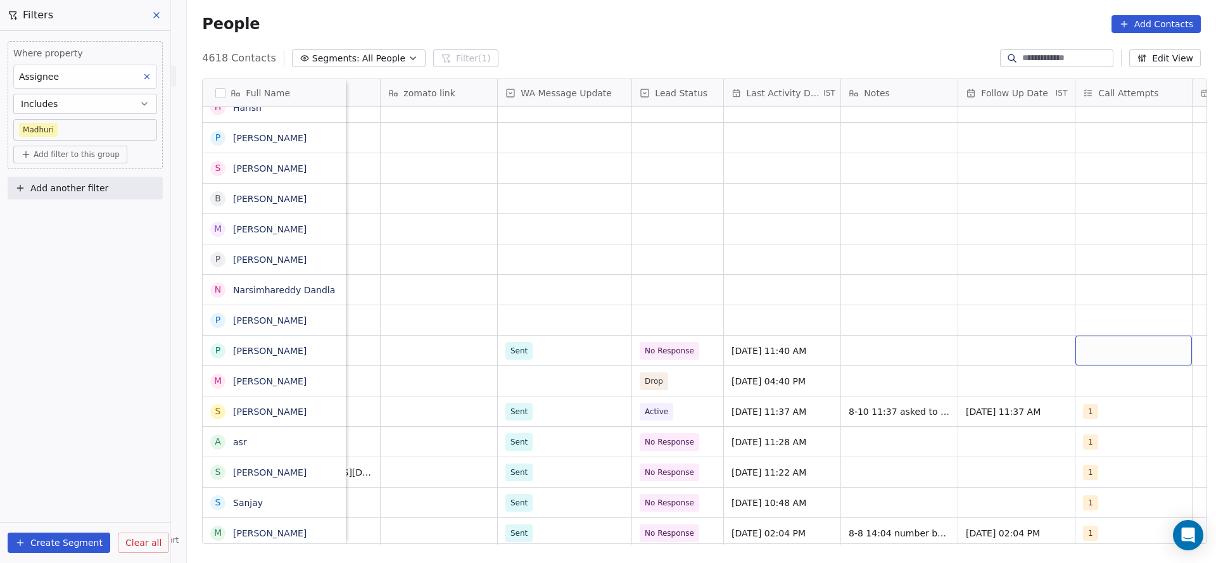
click at [1133, 353] on div "grid" at bounding box center [1134, 351] width 117 height 30
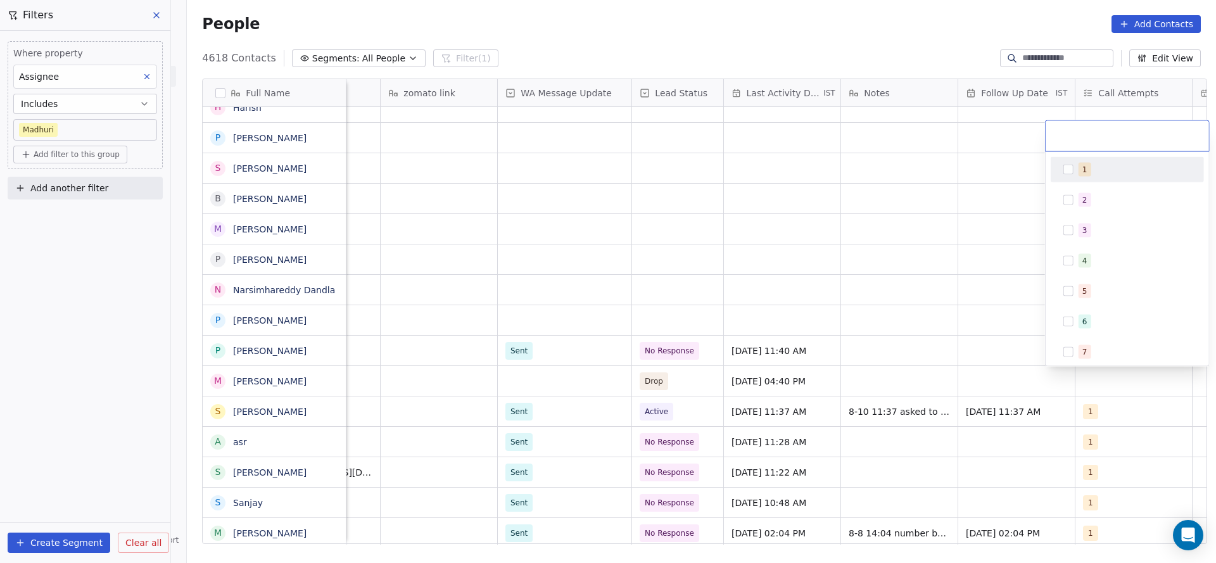
drag, startPoint x: 1091, startPoint y: 165, endPoint x: 855, endPoint y: 239, distance: 247.8
click at [1091, 163] on div "1" at bounding box center [1135, 170] width 113 height 14
click at [852, 245] on html "On2Cook India Pvt. Ltd. Contacts People Marketing Workflows Campaigns Metrics &…" at bounding box center [608, 281] width 1216 height 563
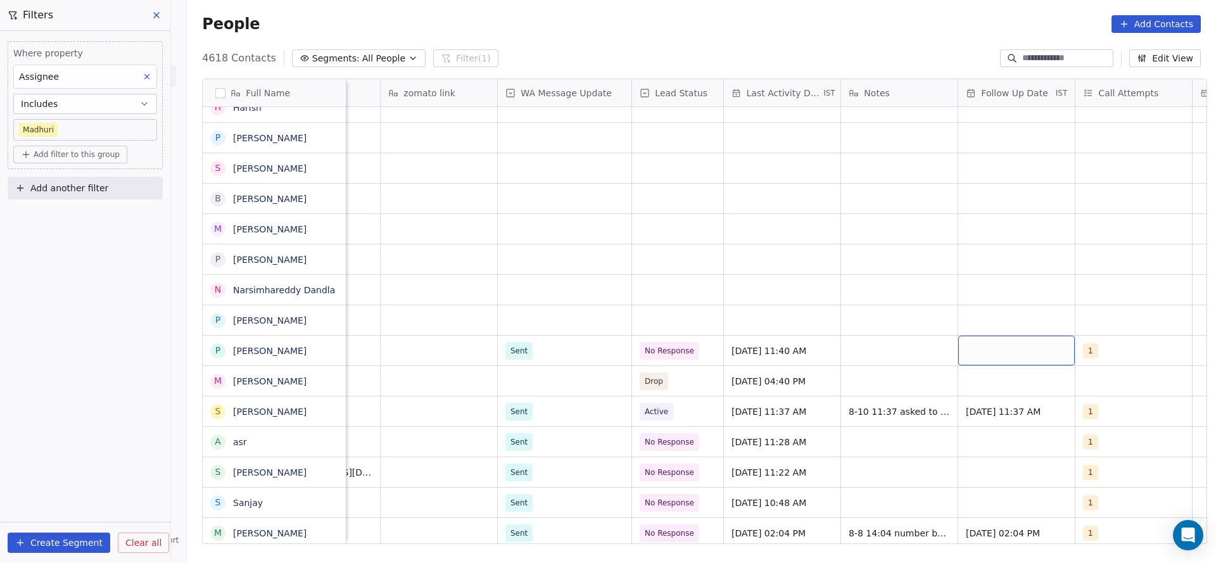
click at [1019, 359] on div "grid" at bounding box center [1016, 351] width 117 height 30
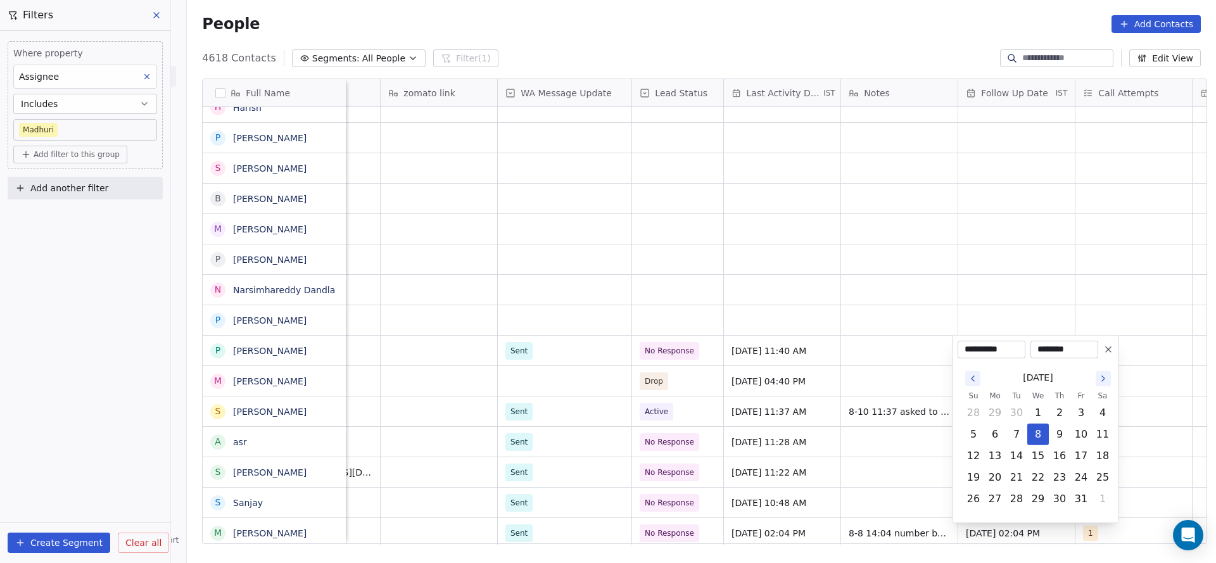
click at [1045, 460] on button "15" at bounding box center [1038, 456] width 20 height 20
type input "**********"
click at [903, 540] on html "On2Cook India Pvt. Ltd. Contacts People Marketing Workflows Campaigns Metrics &…" at bounding box center [608, 281] width 1216 height 563
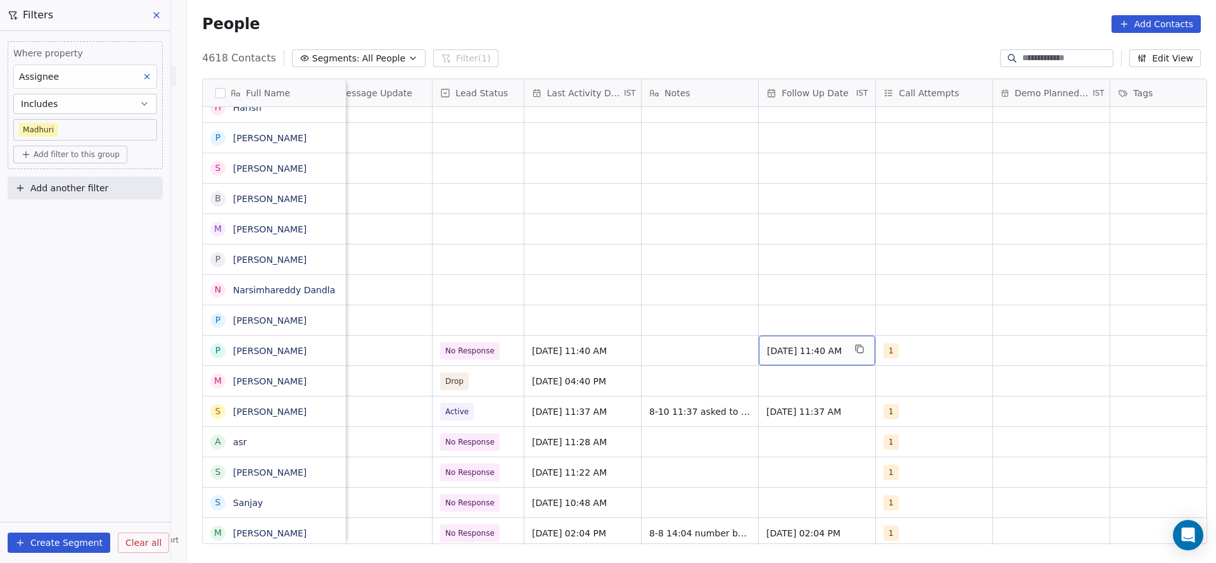
scroll to position [0, 1560]
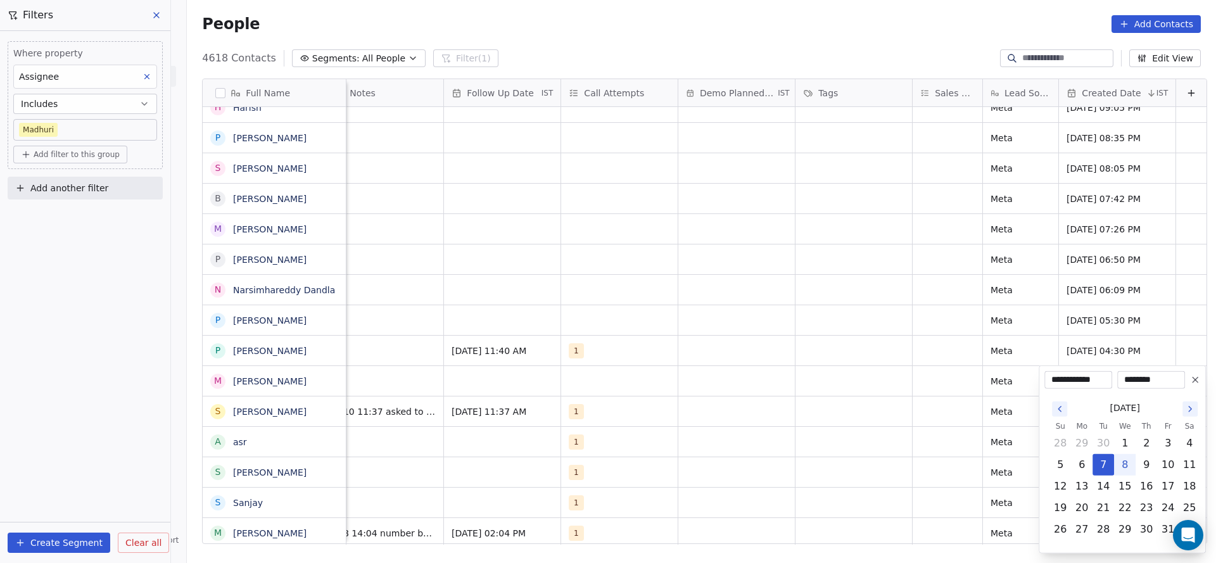
click at [1057, 413] on icon "Go to the Previous Month" at bounding box center [1060, 409] width 10 height 10
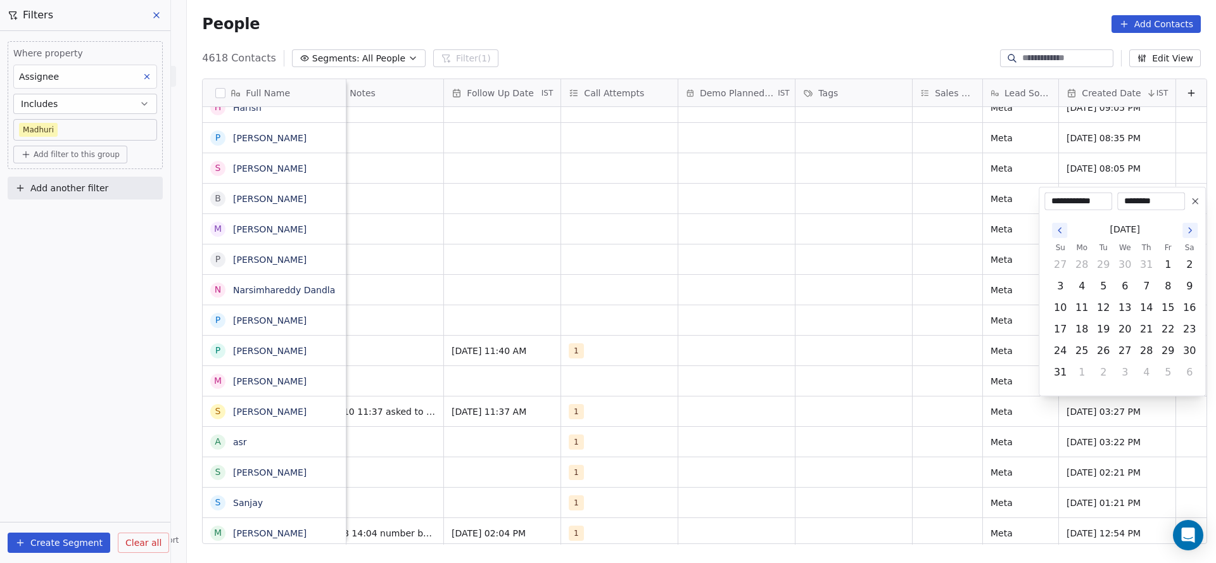
click at [1055, 228] on icon "Go to the Previous Month" at bounding box center [1060, 230] width 10 height 10
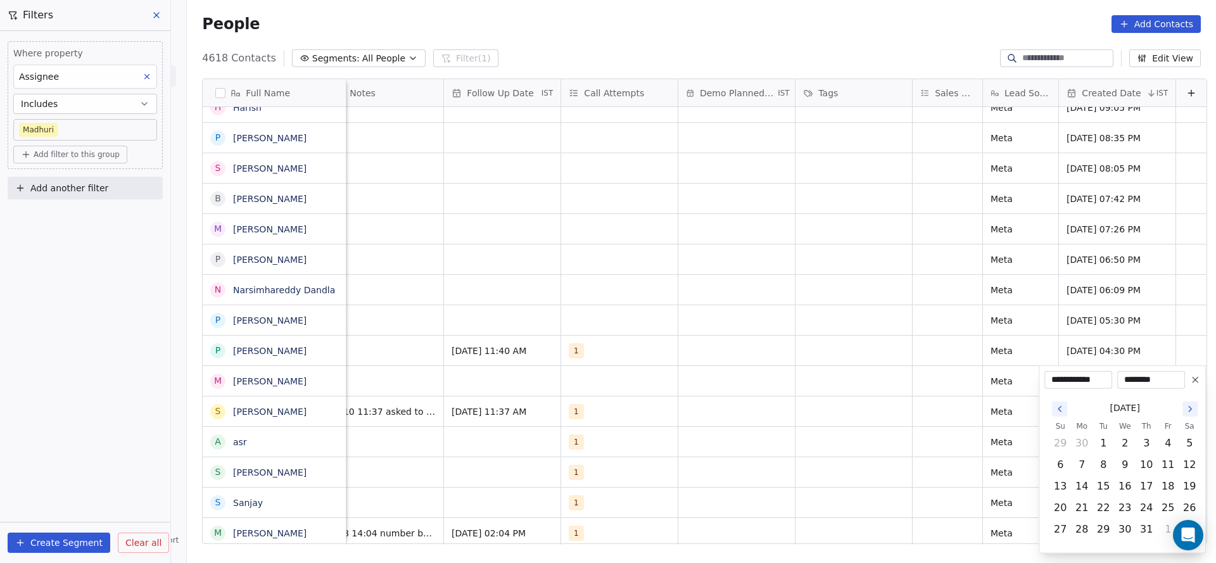
click at [1061, 414] on icon "Go to the Previous Month" at bounding box center [1060, 409] width 10 height 10
click at [1084, 528] on button "26" at bounding box center [1082, 529] width 20 height 20
type input "**********"
click at [884, 457] on html "On2Cook India Pvt. Ltd. Contacts People Marketing Workflows Campaigns Metrics &…" at bounding box center [608, 281] width 1216 height 563
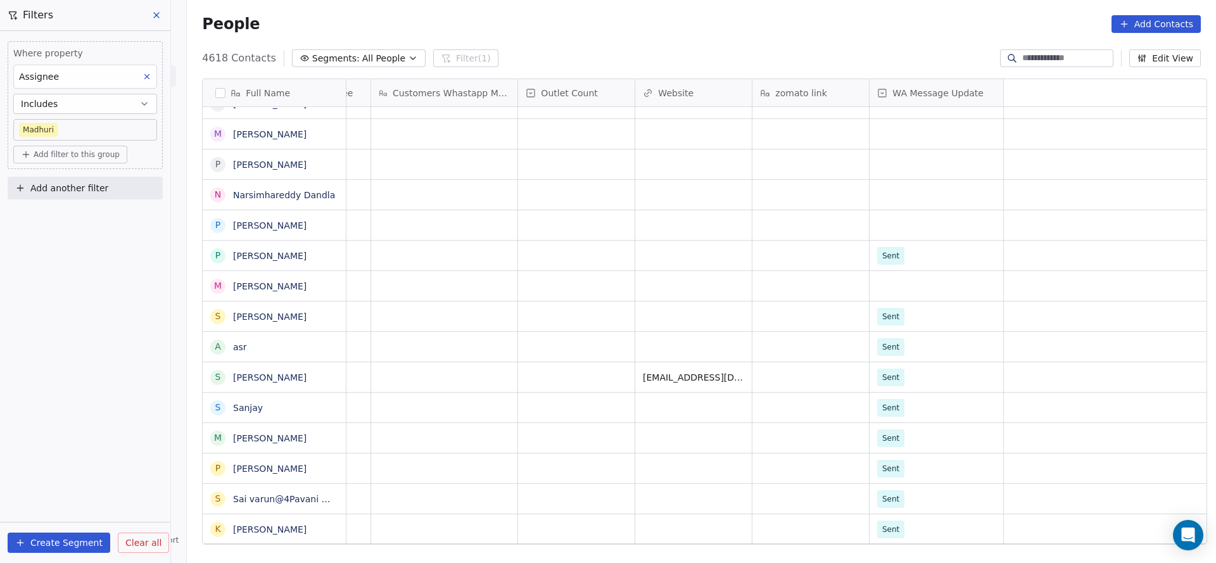
scroll to position [0, 0]
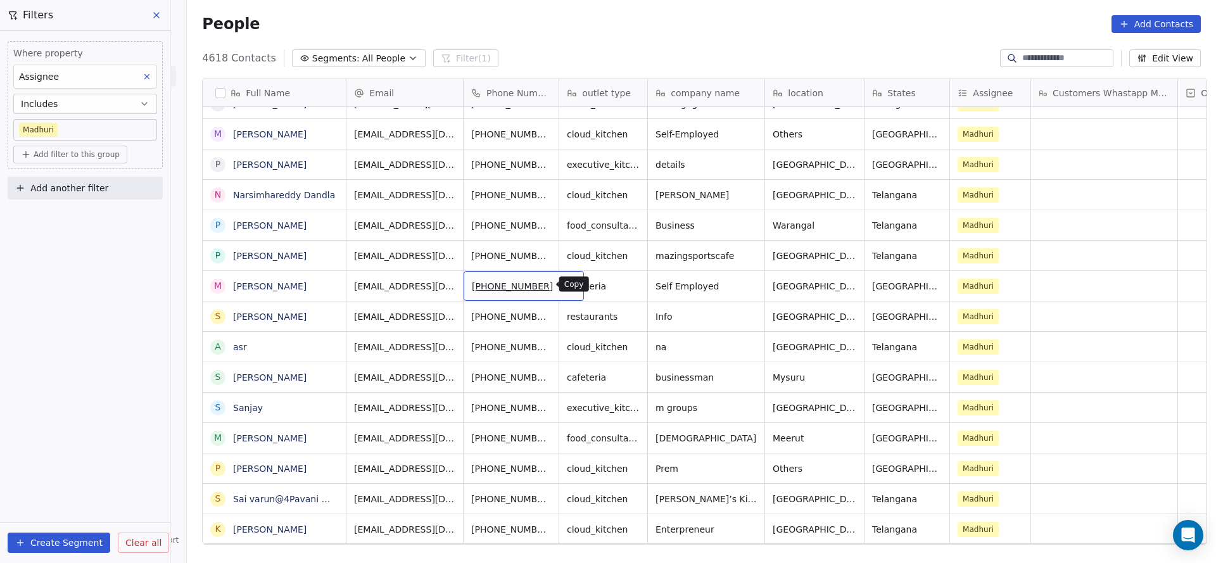
click at [564, 288] on icon "grid" at bounding box center [569, 284] width 10 height 10
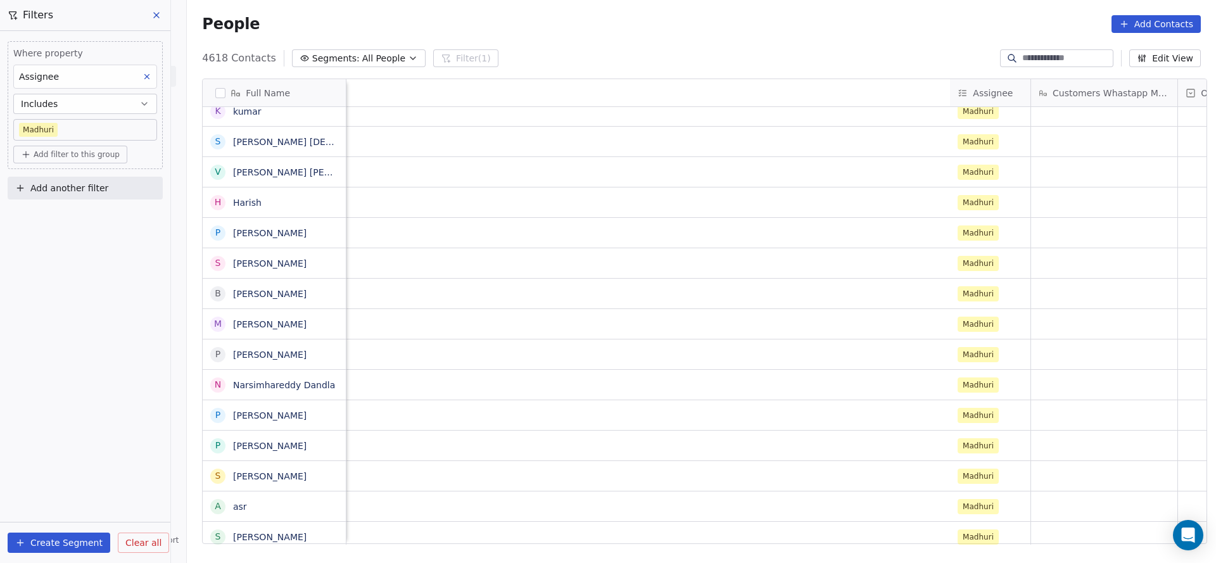
scroll to position [0, 987]
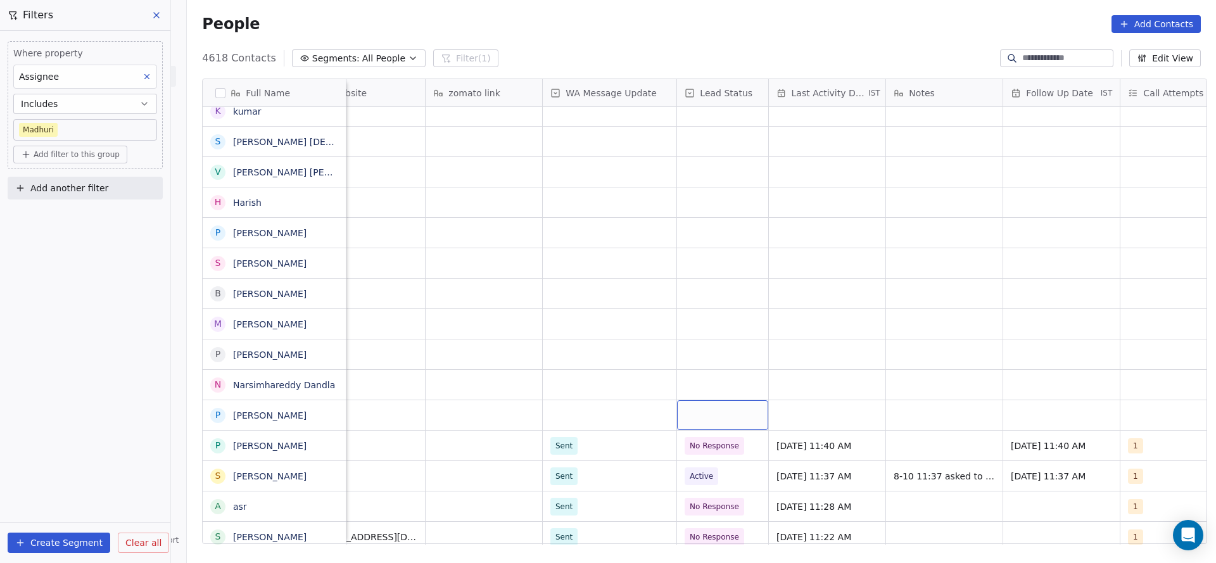
click at [721, 422] on div "grid" at bounding box center [722, 415] width 91 height 30
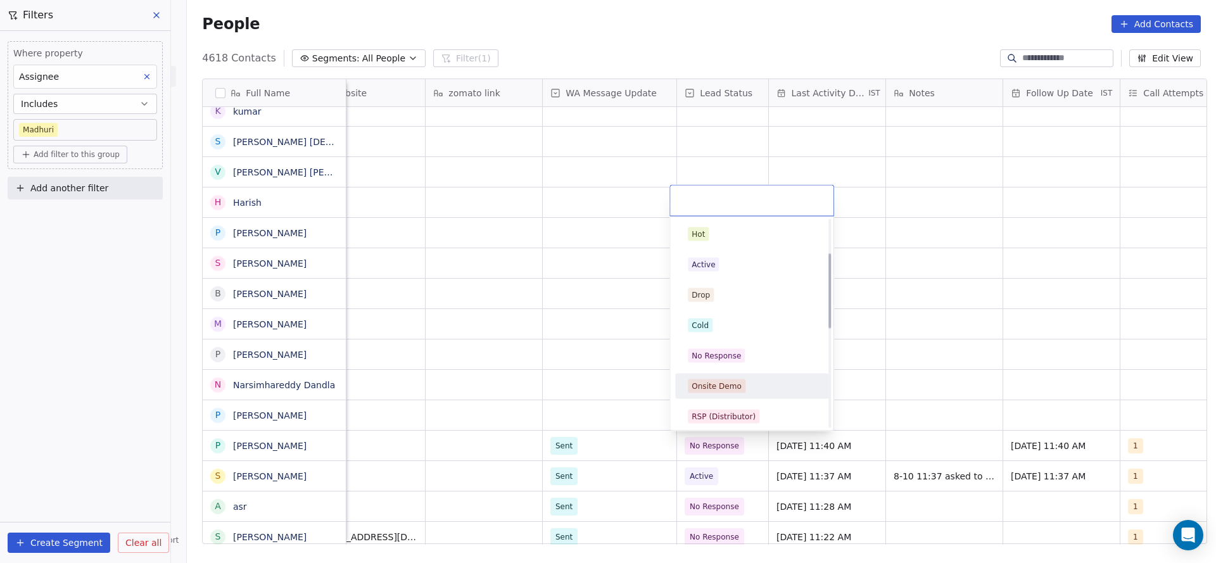
scroll to position [95, 0]
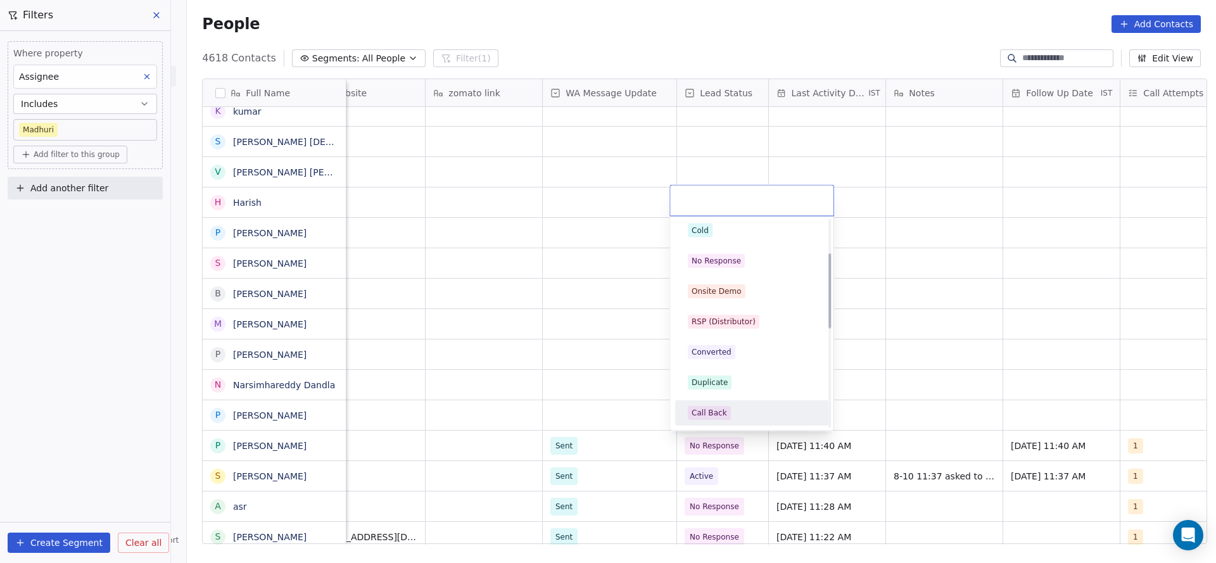
click at [705, 409] on div "Call Back" at bounding box center [709, 412] width 35 height 11
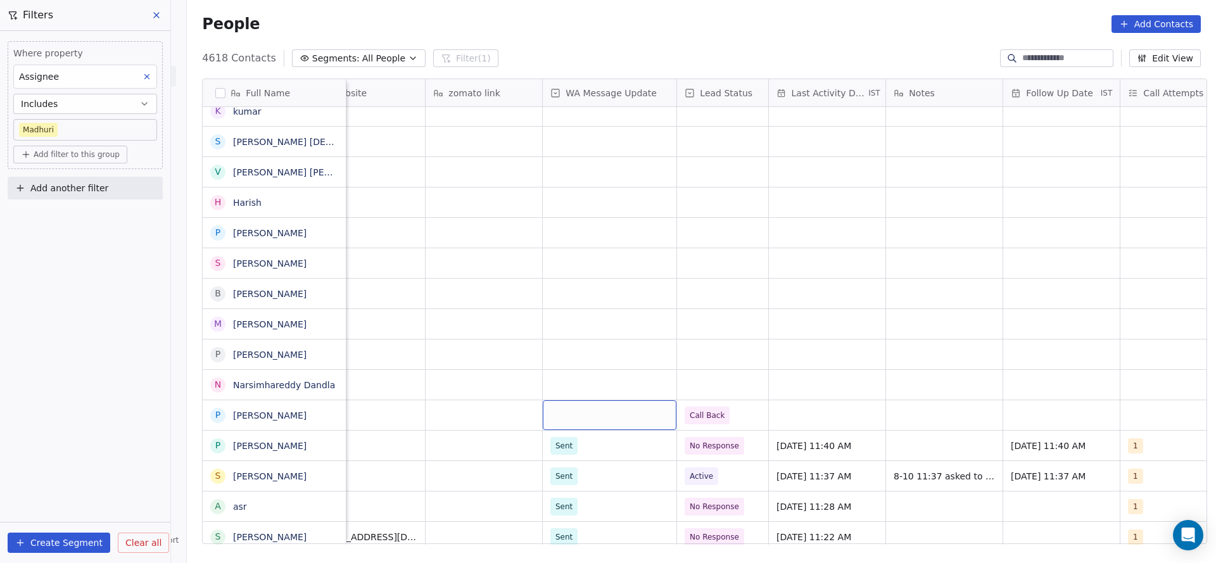
click at [581, 418] on div "grid" at bounding box center [610, 415] width 134 height 30
click at [580, 447] on div "Sent" at bounding box center [618, 448] width 128 height 14
click at [792, 413] on div "grid" at bounding box center [827, 415] width 117 height 30
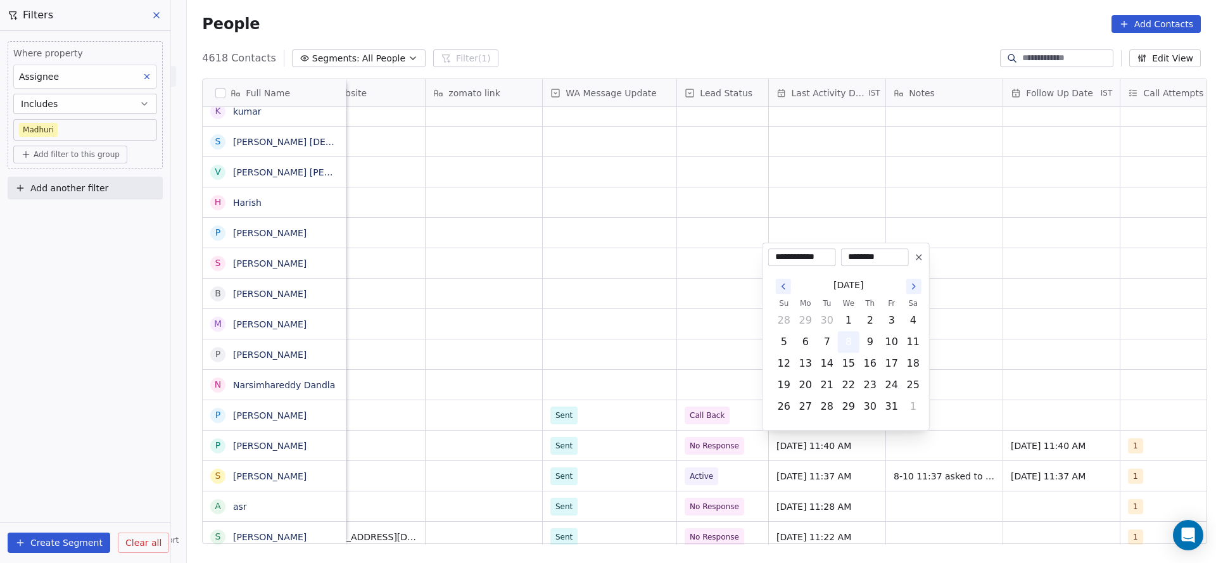
click at [851, 340] on button "8" at bounding box center [849, 342] width 20 height 20
drag, startPoint x: 642, startPoint y: 384, endPoint x: 1158, endPoint y: 405, distance: 516.7
click at [716, 394] on html "On2Cook India Pvt. Ltd. Contacts People Marketing Workflows Campaigns Metrics &…" at bounding box center [608, 281] width 1216 height 563
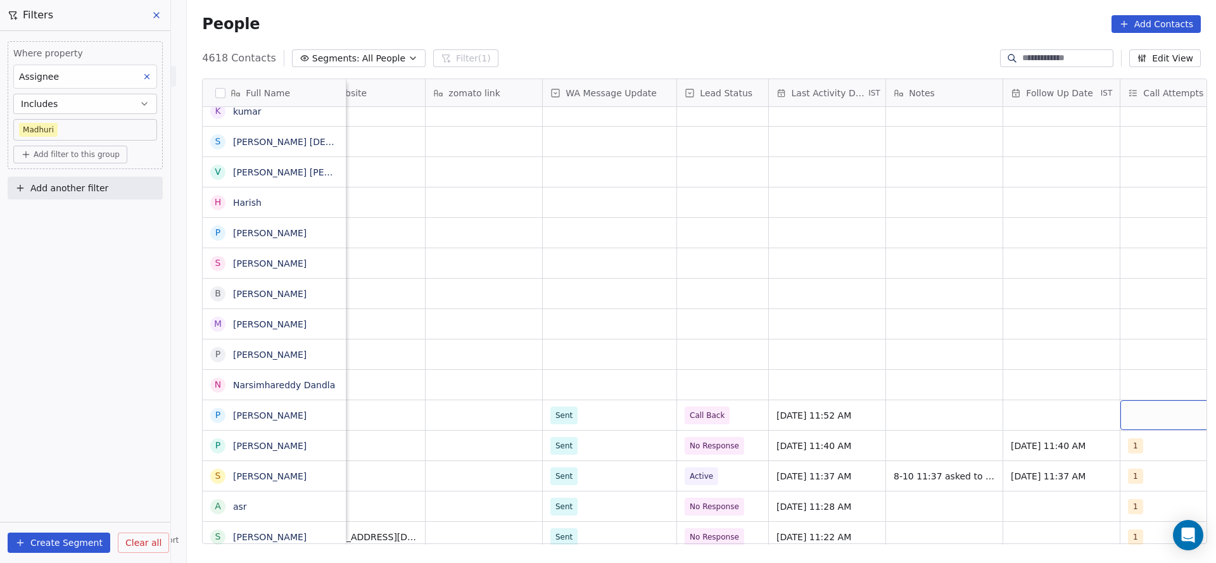
scroll to position [0, 1032]
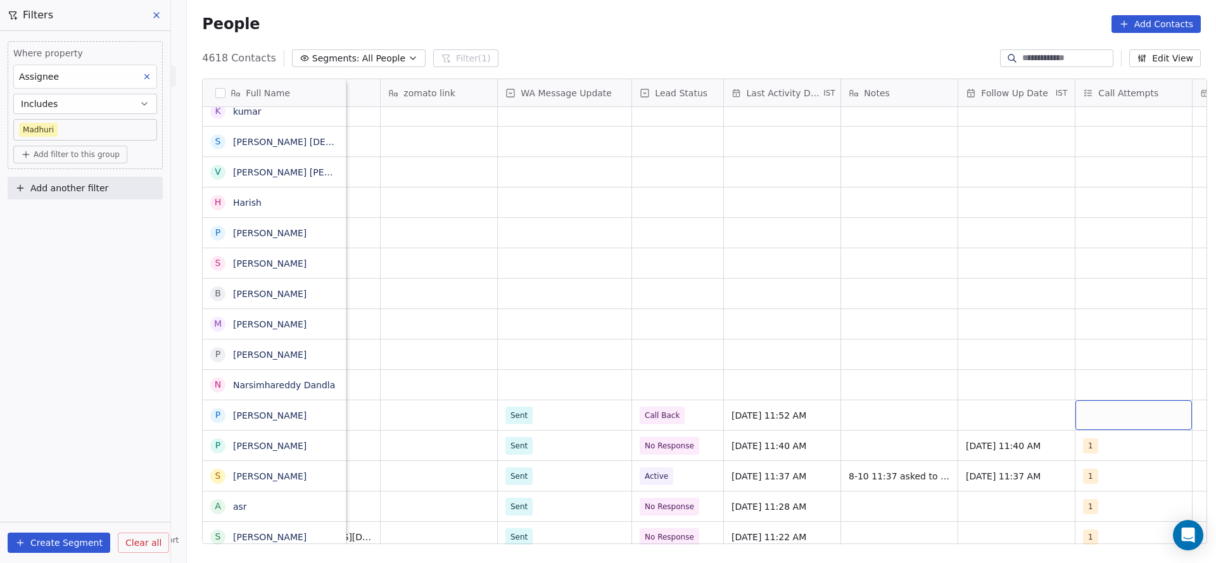
click at [1150, 405] on div "grid" at bounding box center [1134, 415] width 117 height 30
click at [1094, 230] on div "1" at bounding box center [1135, 234] width 113 height 14
click at [838, 423] on html "On2Cook India Pvt. Ltd. Contacts People Marketing Workflows Campaigns Metrics &…" at bounding box center [608, 281] width 1216 height 563
click at [974, 424] on div "grid" at bounding box center [1016, 415] width 117 height 30
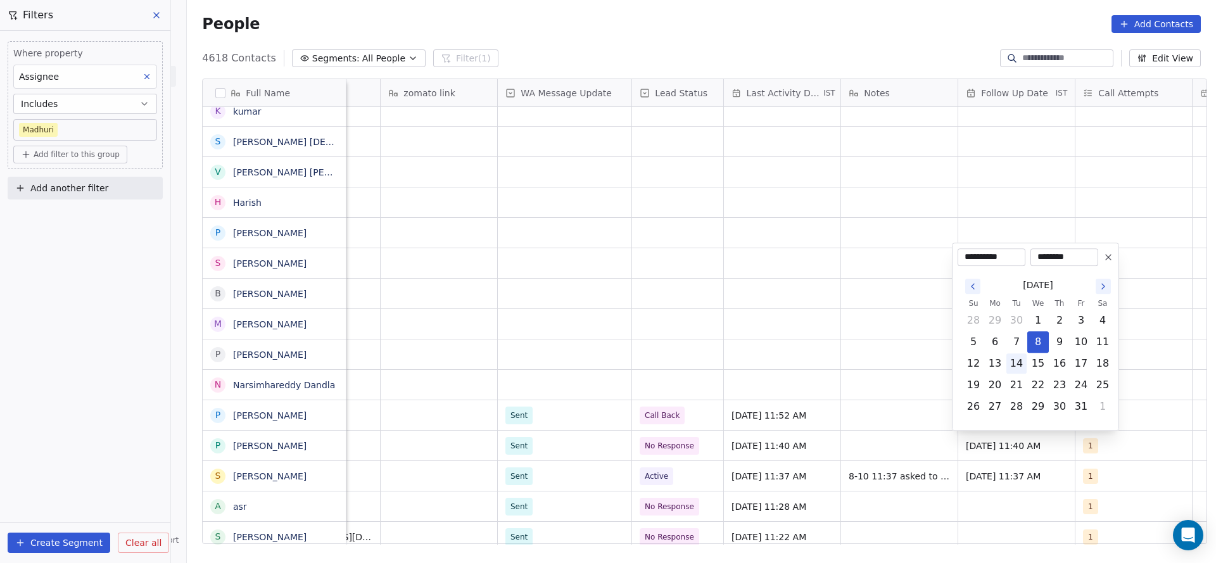
click at [1020, 362] on button "14" at bounding box center [1016, 363] width 20 height 20
type input "**********"
click at [877, 422] on html "On2Cook India Pvt. Ltd. Contacts People Marketing Workflows Campaigns Metrics &…" at bounding box center [608, 281] width 1216 height 563
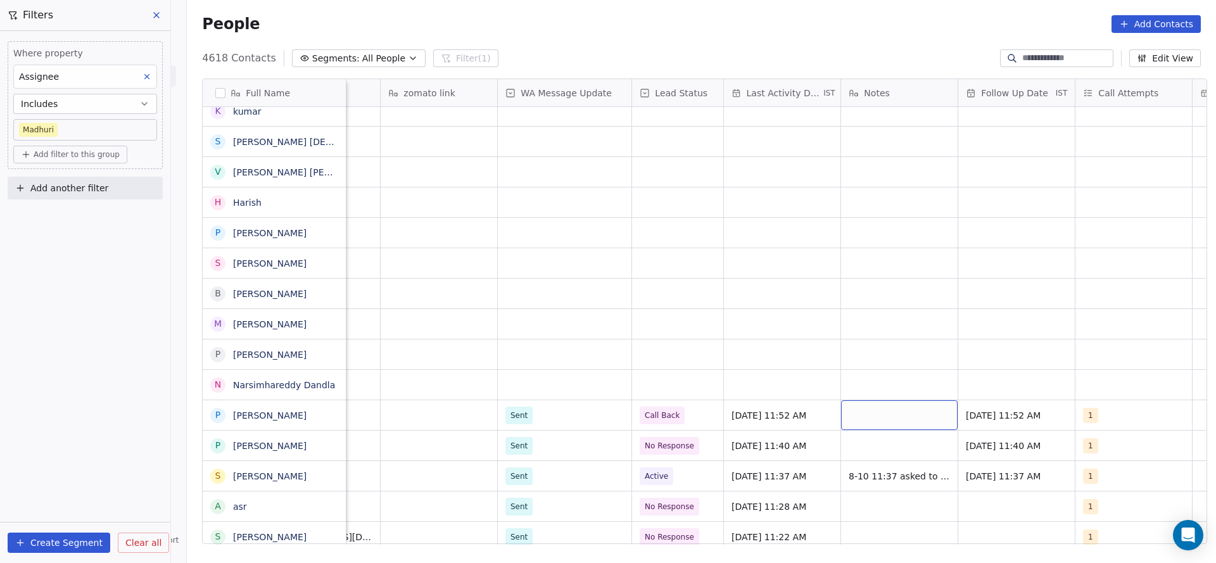
click at [900, 422] on div "grid" at bounding box center [899, 415] width 117 height 30
type textarea "**********"
click at [616, 346] on html "On2Cook India Pvt. Ltd. Contacts People Marketing Workflows Campaigns Metrics &…" at bounding box center [608, 281] width 1216 height 563
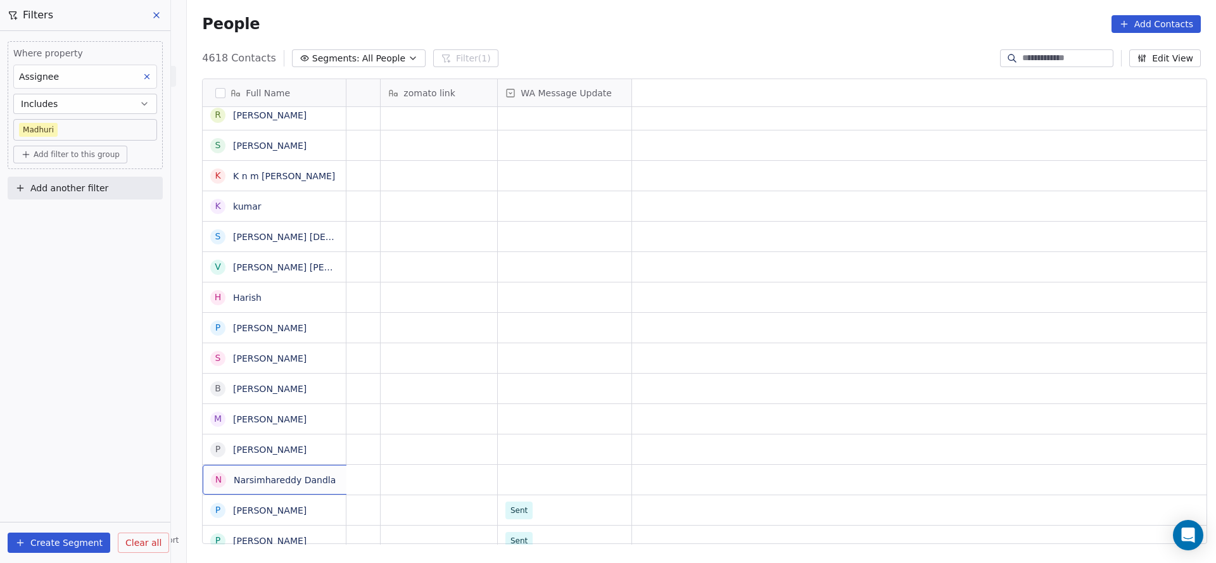
scroll to position [0, 0]
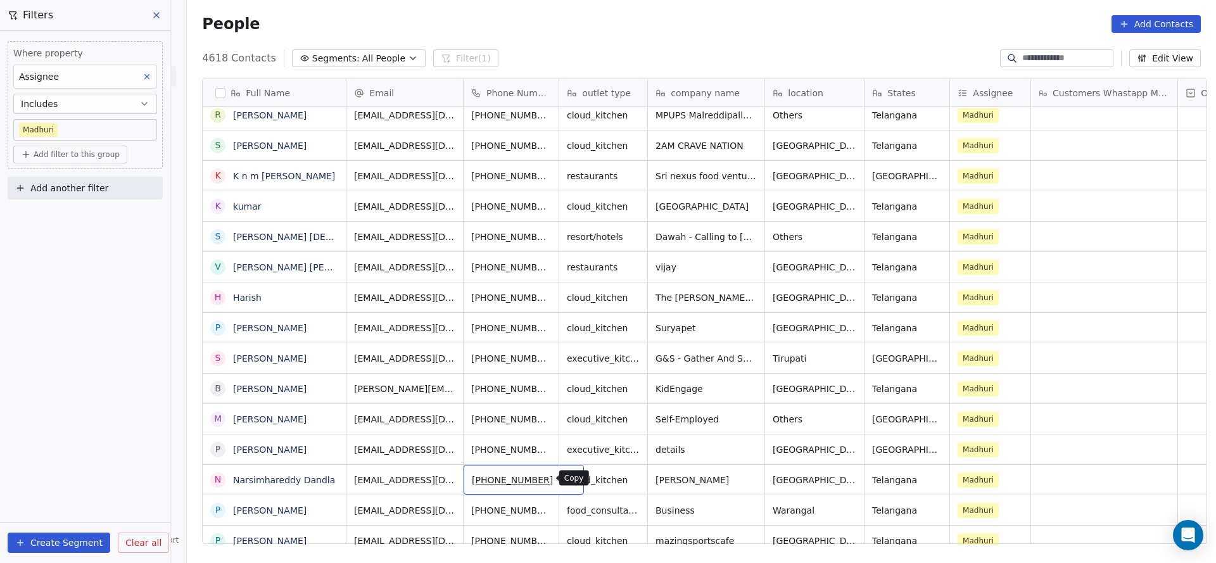
click at [566, 481] on icon "grid" at bounding box center [569, 479] width 6 height 6
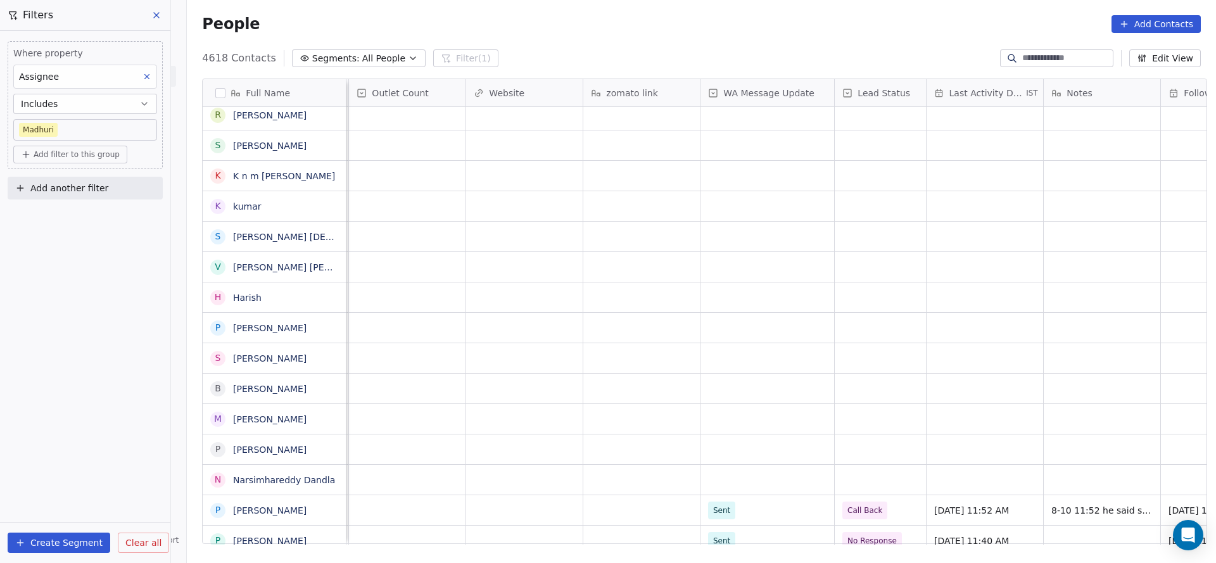
scroll to position [0, 1005]
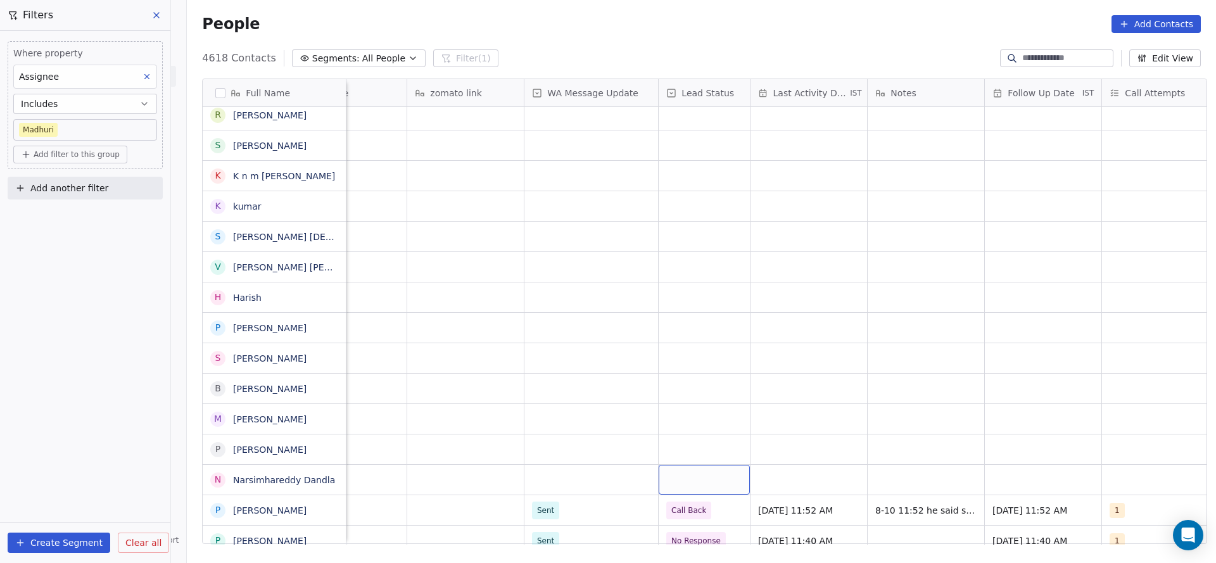
click at [697, 490] on div "grid" at bounding box center [704, 480] width 91 height 30
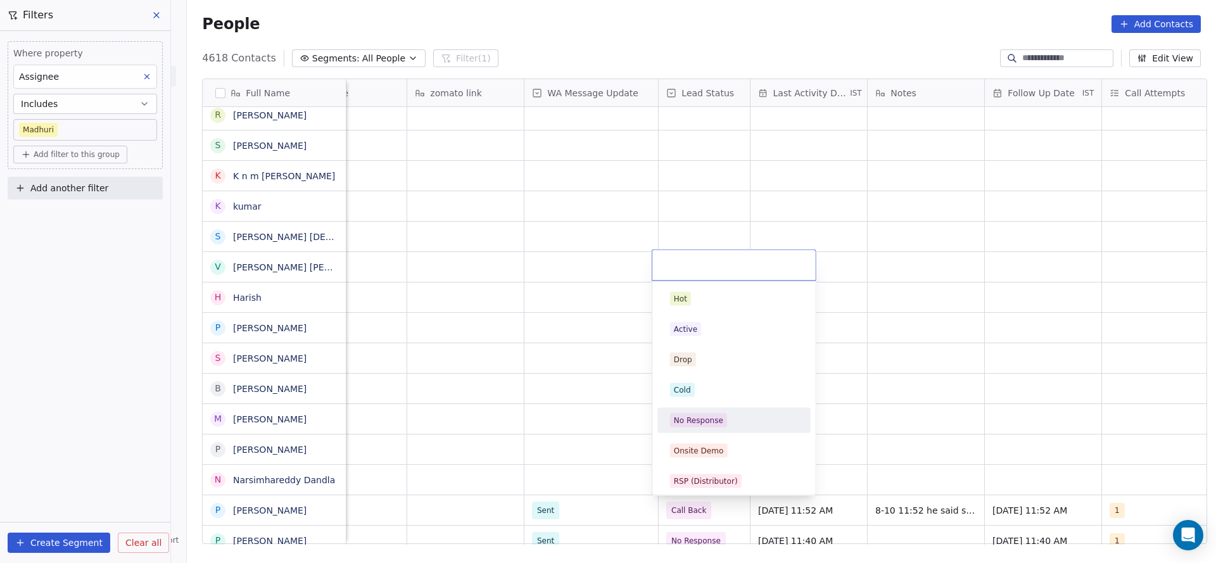
click at [711, 412] on div "No Response" at bounding box center [734, 420] width 143 height 20
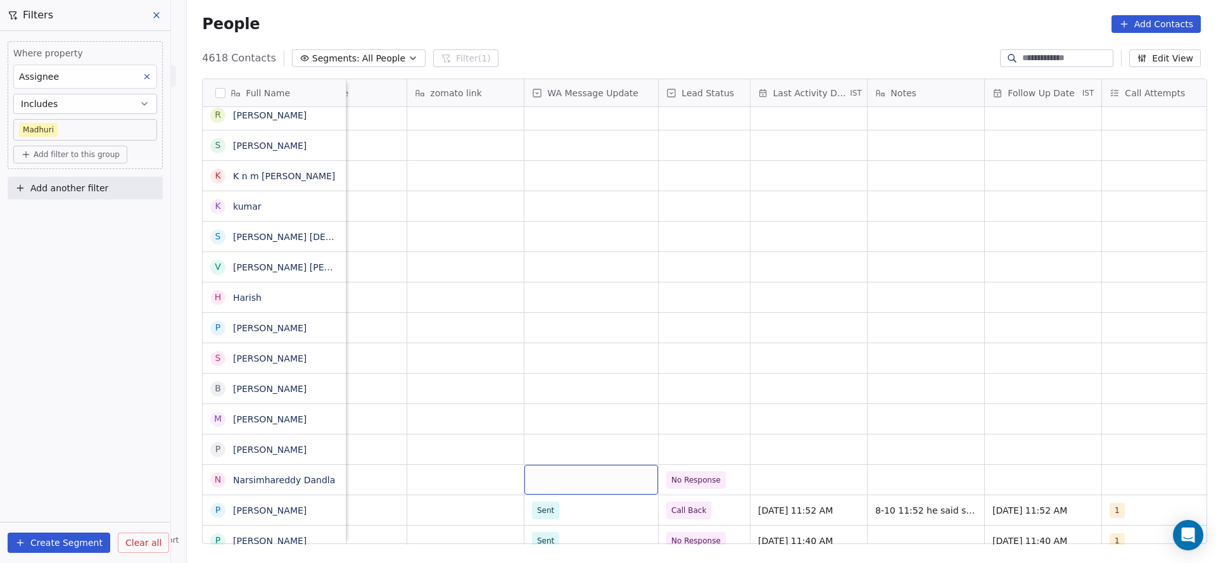
click at [600, 467] on div "grid" at bounding box center [591, 480] width 134 height 30
click at [567, 447] on div "Sent" at bounding box center [600, 447] width 128 height 14
click at [834, 479] on div "grid" at bounding box center [809, 480] width 117 height 30
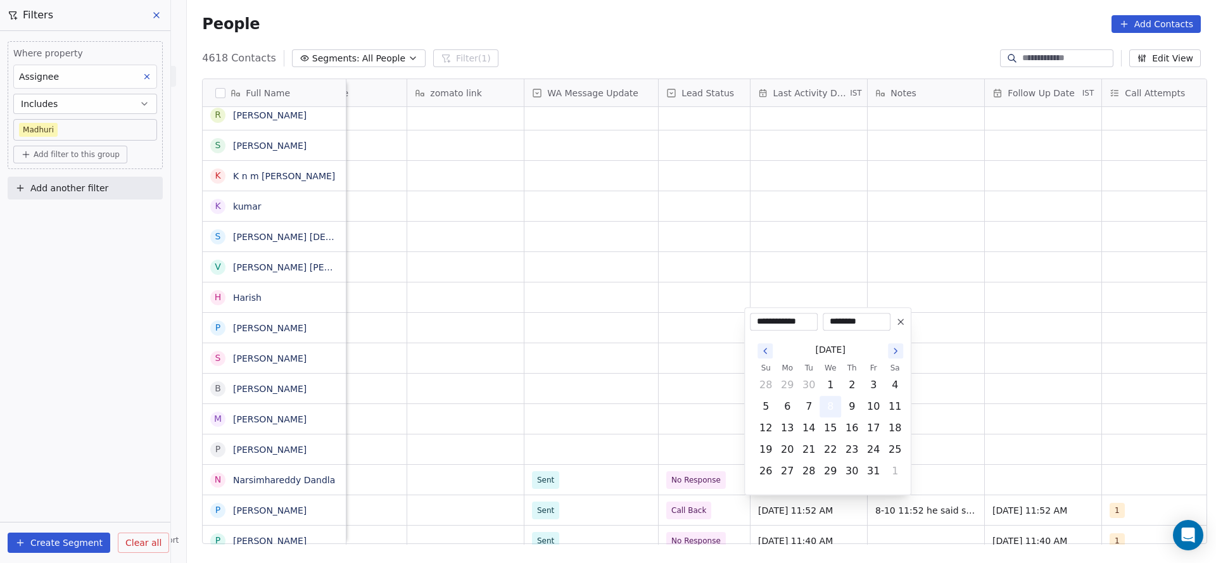
click at [825, 410] on button "8" at bounding box center [830, 407] width 20 height 20
drag, startPoint x: 538, startPoint y: 428, endPoint x: 1152, endPoint y: 449, distance: 614.8
click at [600, 436] on html "On2Cook India Pvt. Ltd. Contacts People Marketing Workflows Campaigns Metrics &…" at bounding box center [608, 281] width 1216 height 563
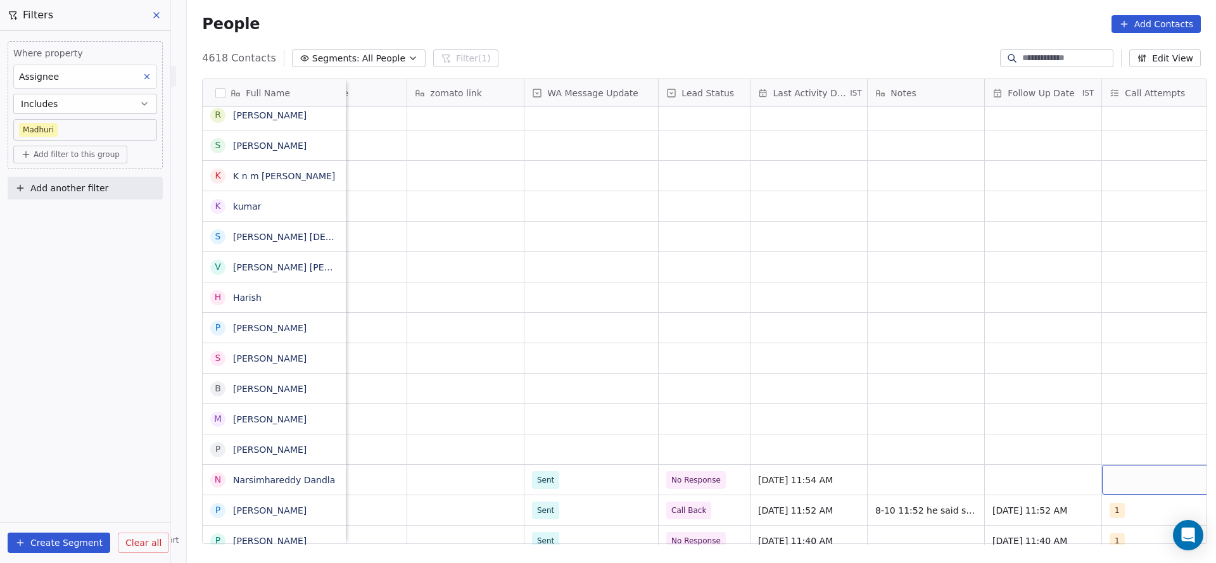
scroll to position [0, 1032]
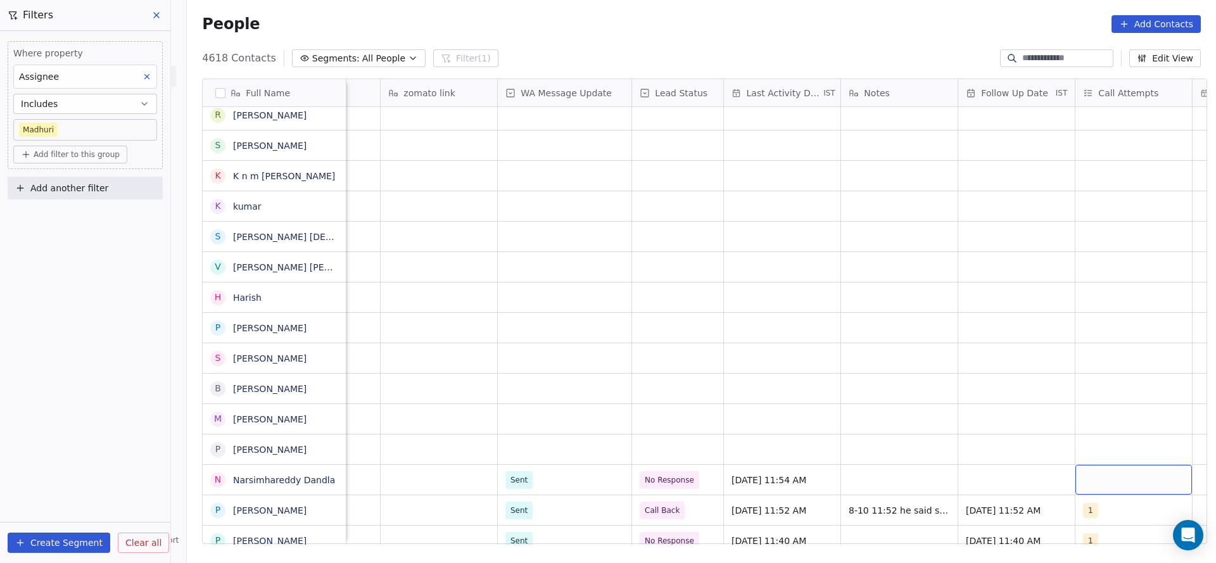
click at [1136, 475] on div "grid" at bounding box center [1134, 480] width 117 height 30
click at [1091, 305] on div "1" at bounding box center [1127, 299] width 143 height 20
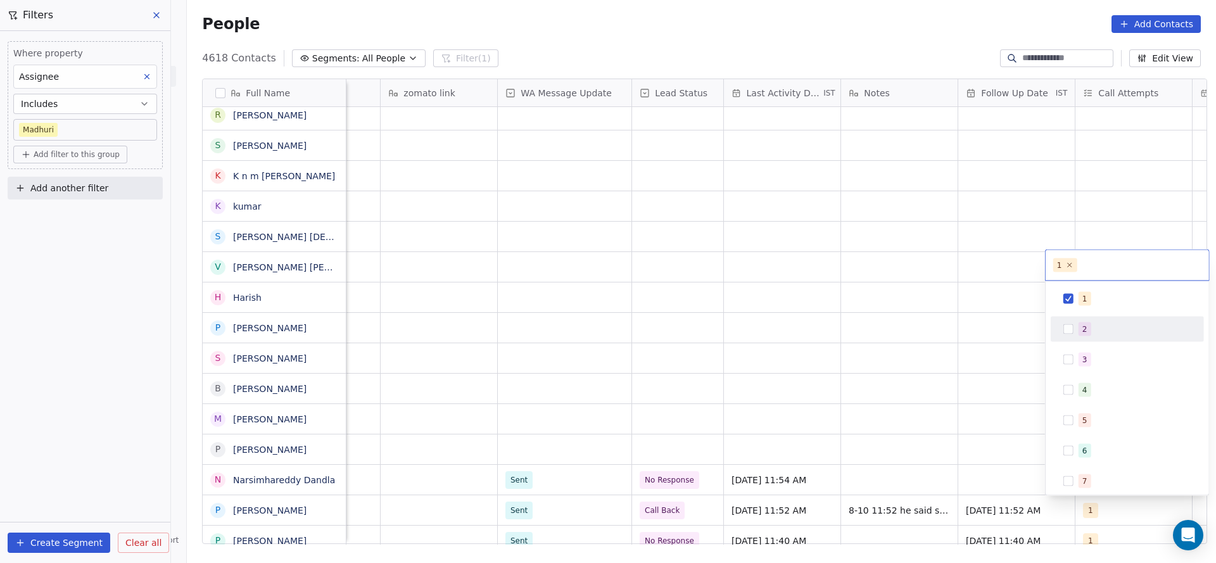
drag, startPoint x: 959, startPoint y: 417, endPoint x: 998, endPoint y: 495, distance: 87.5
click at [958, 424] on html "On2Cook India Pvt. Ltd. Contacts People Marketing Workflows Campaigns Metrics &…" at bounding box center [608, 281] width 1216 height 563
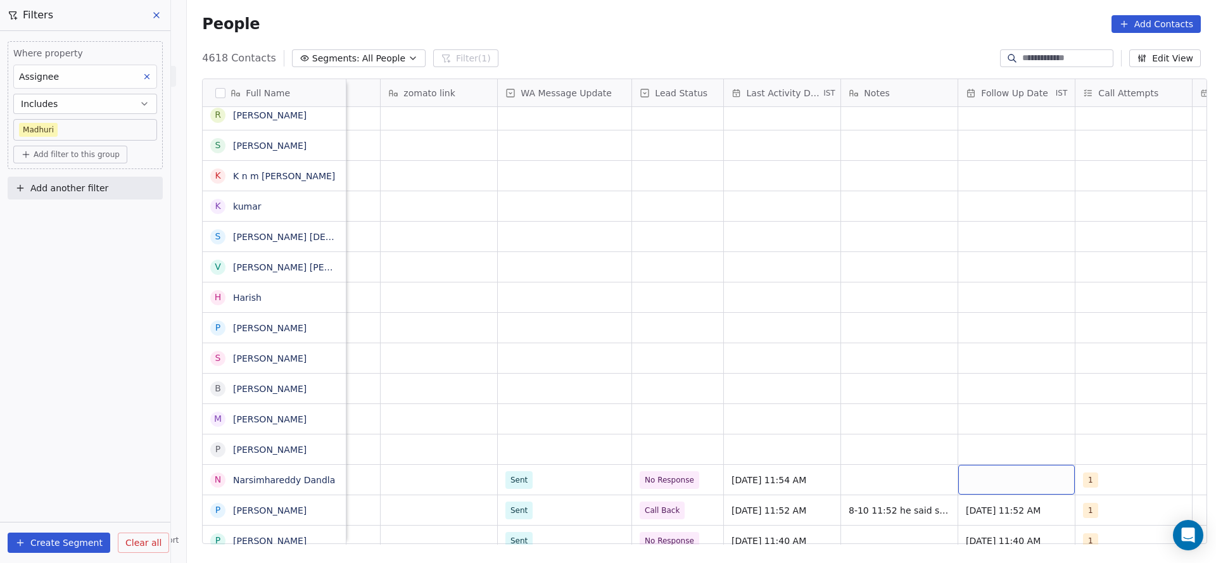
click at [1001, 471] on div "grid" at bounding box center [1016, 480] width 117 height 30
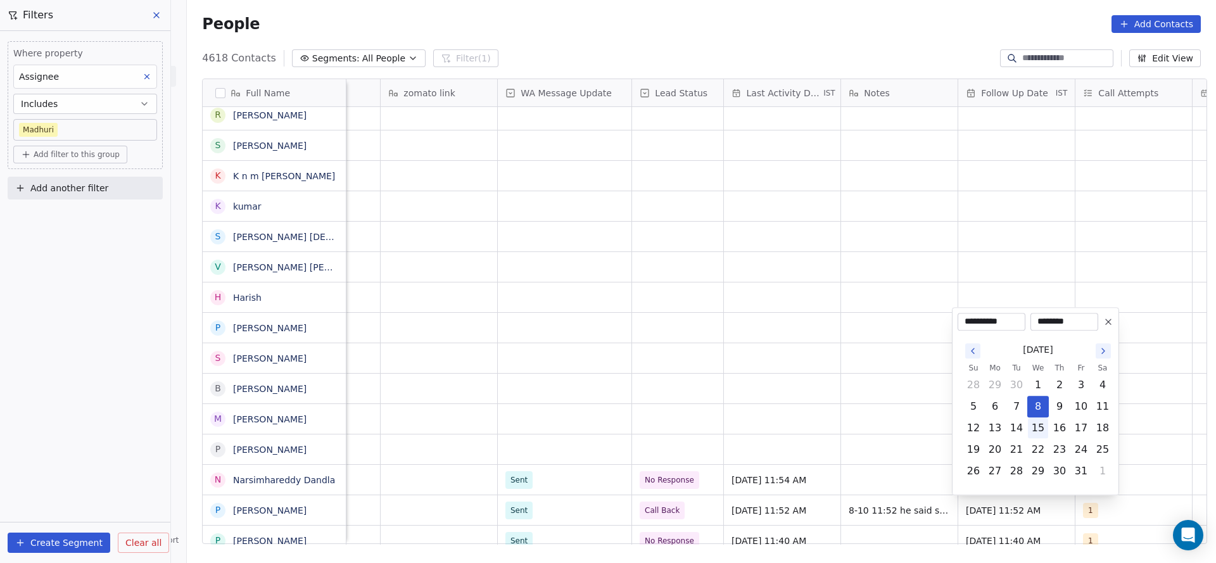
click at [1045, 430] on button "15" at bounding box center [1038, 428] width 20 height 20
type input "**********"
click at [765, 440] on html "On2Cook India Pvt. Ltd. Contacts People Marketing Workflows Campaigns Metrics &…" at bounding box center [608, 281] width 1216 height 563
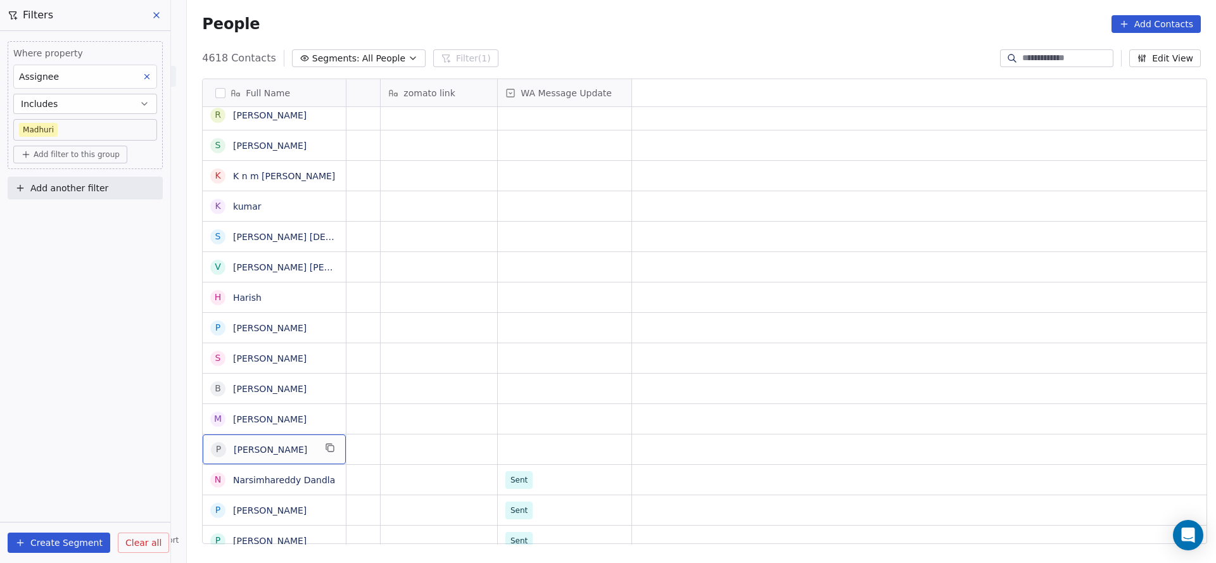
scroll to position [0, 0]
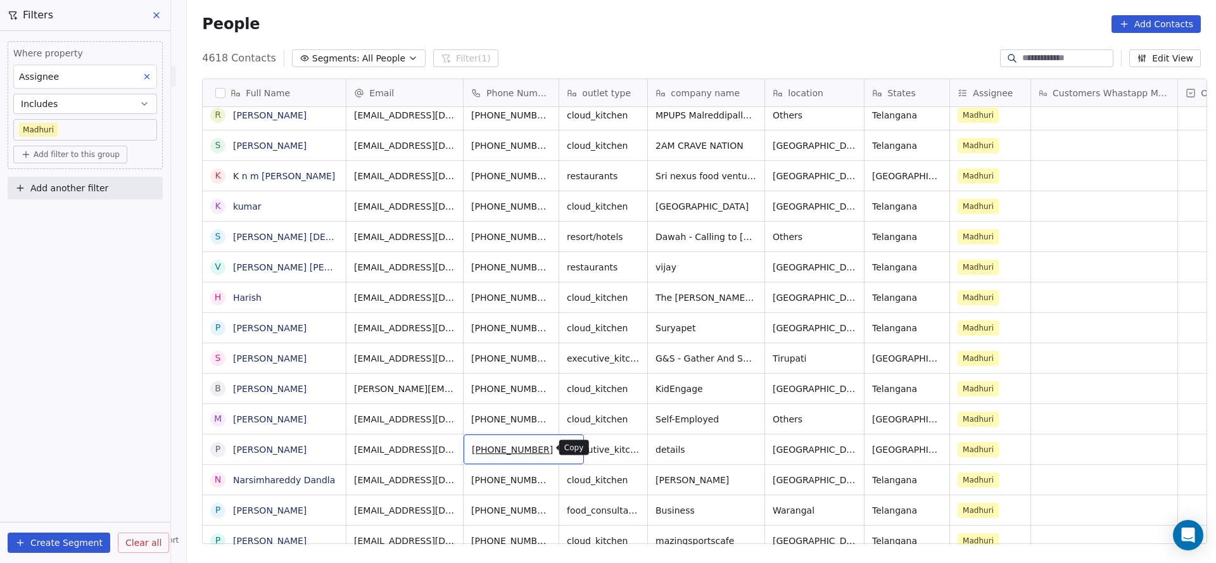
click at [564, 443] on icon "grid" at bounding box center [569, 448] width 10 height 10
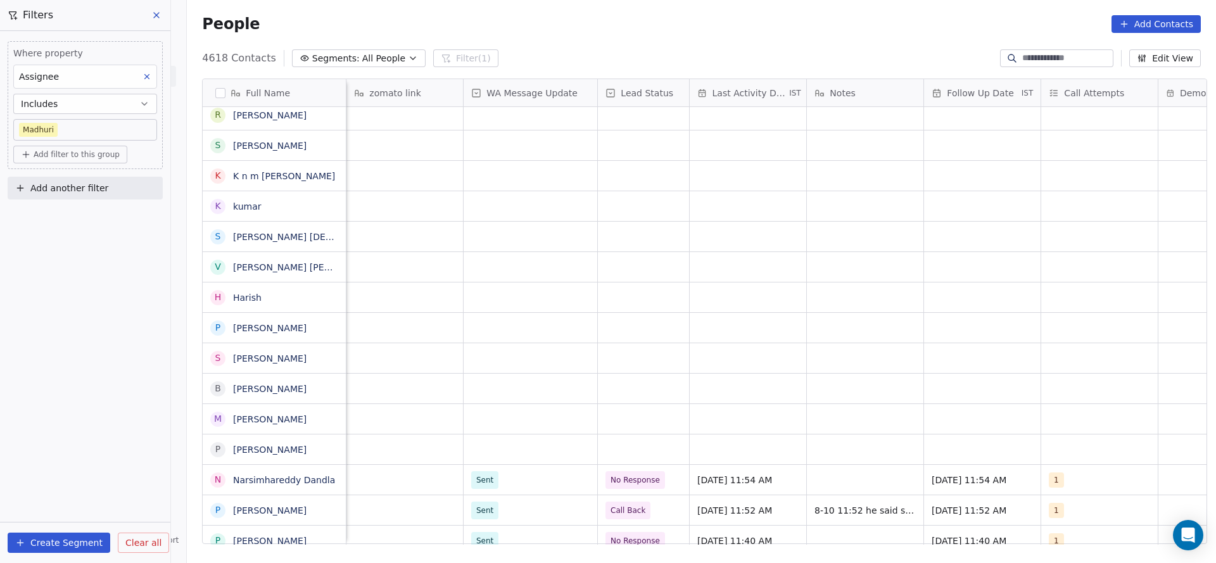
scroll to position [0, 1073]
click at [641, 459] on div "grid" at bounding box center [636, 450] width 91 height 30
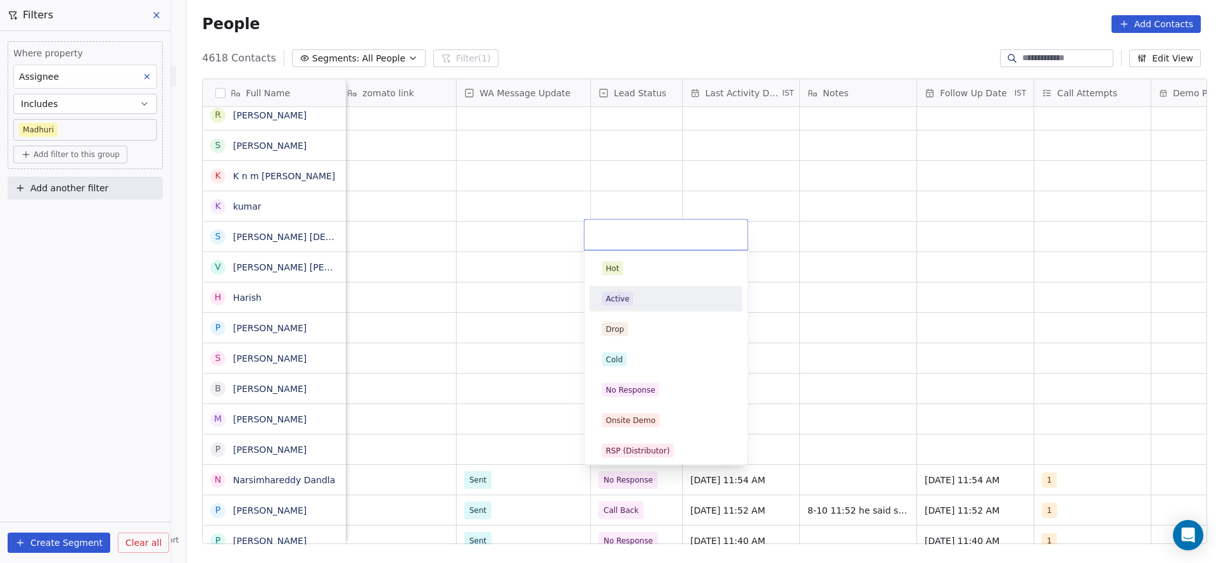
click at [635, 306] on div "Active" at bounding box center [666, 299] width 143 height 20
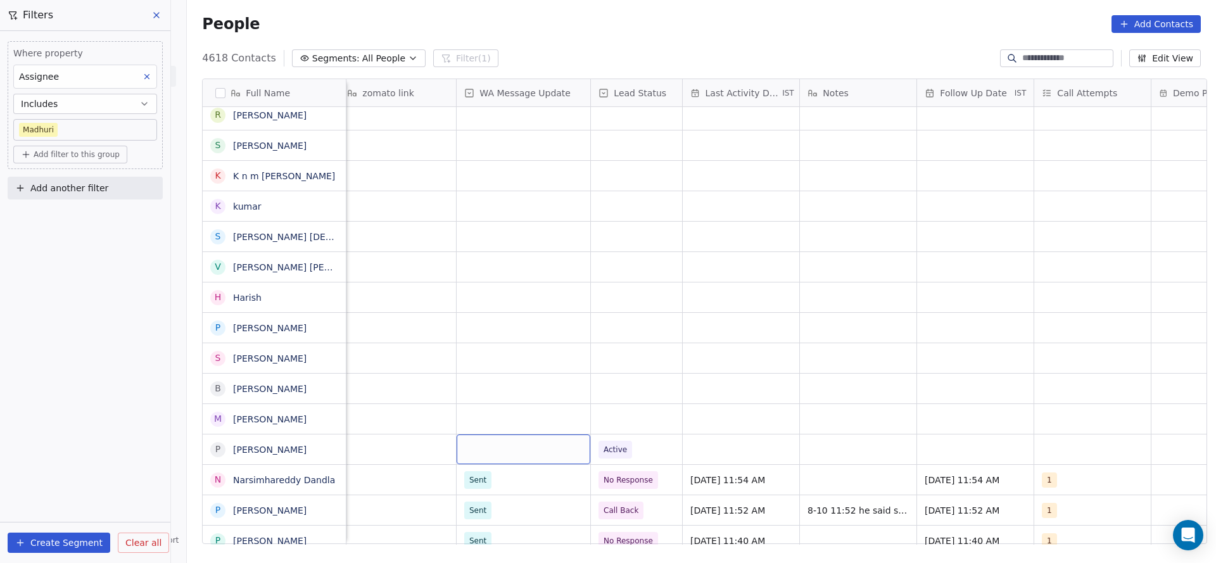
click at [523, 448] on div "grid" at bounding box center [524, 450] width 134 height 30
click at [479, 484] on div "Sent" at bounding box center [480, 482] width 17 height 11
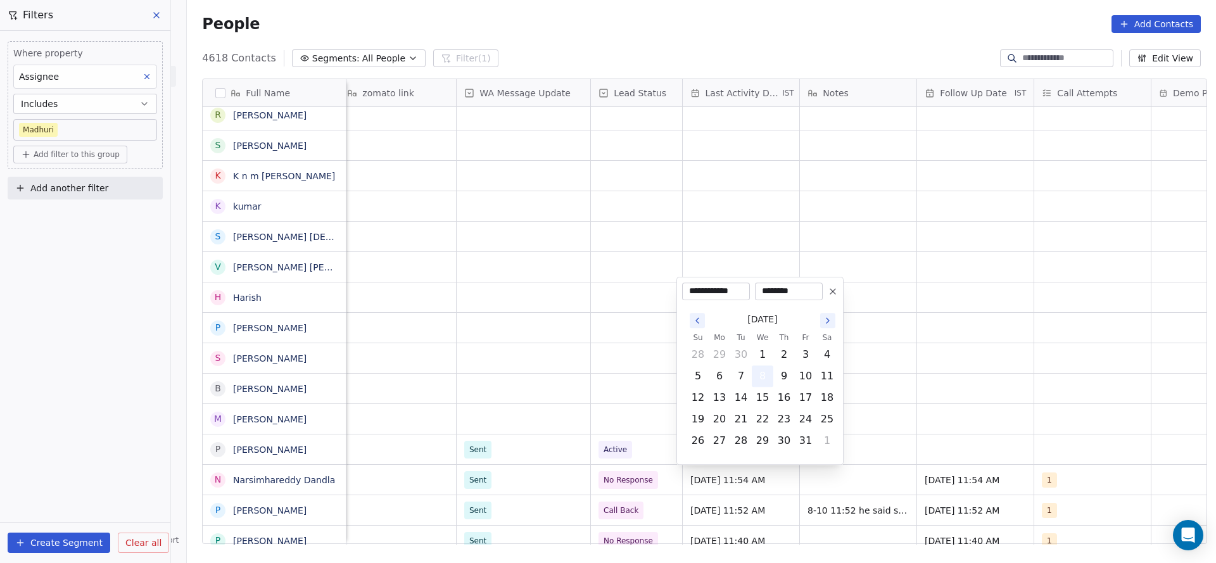
click at [760, 376] on button "8" at bounding box center [762, 376] width 20 height 20
click at [996, 483] on html "On2Cook India Pvt. Ltd. Contacts People Marketing Workflows Campaigns Metrics &…" at bounding box center [608, 281] width 1216 height 563
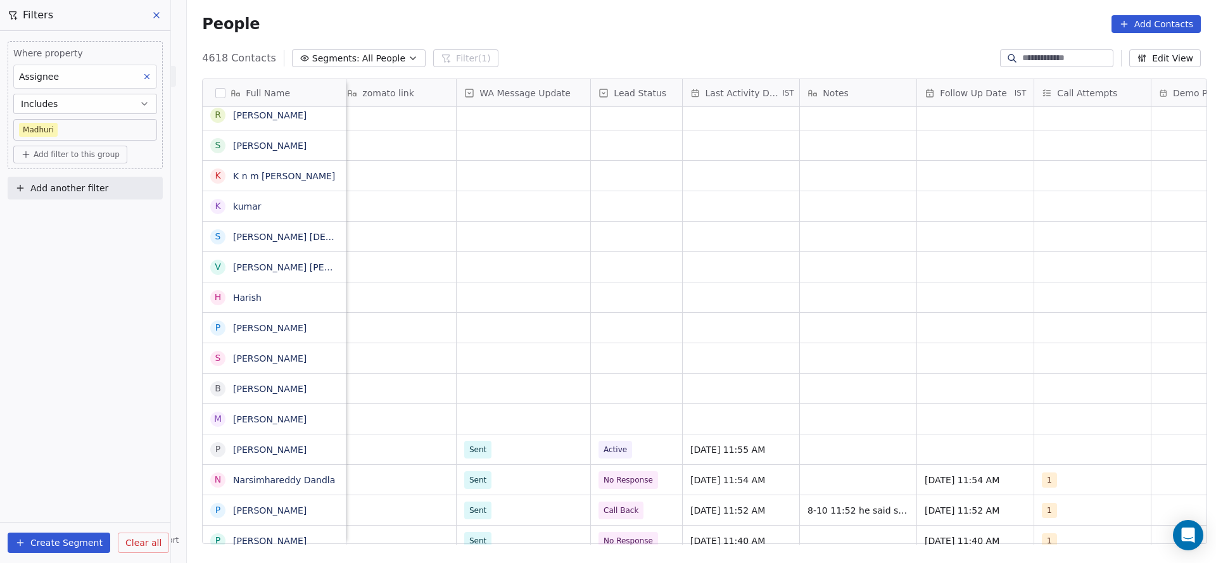
click at [969, 464] on div "Sent No Response Oct 08, 2025 11:54 AM Oct 15, 2025 11:54 AM 1 Meta" at bounding box center [476, 479] width 2406 height 30
click at [949, 456] on div "grid" at bounding box center [975, 450] width 117 height 30
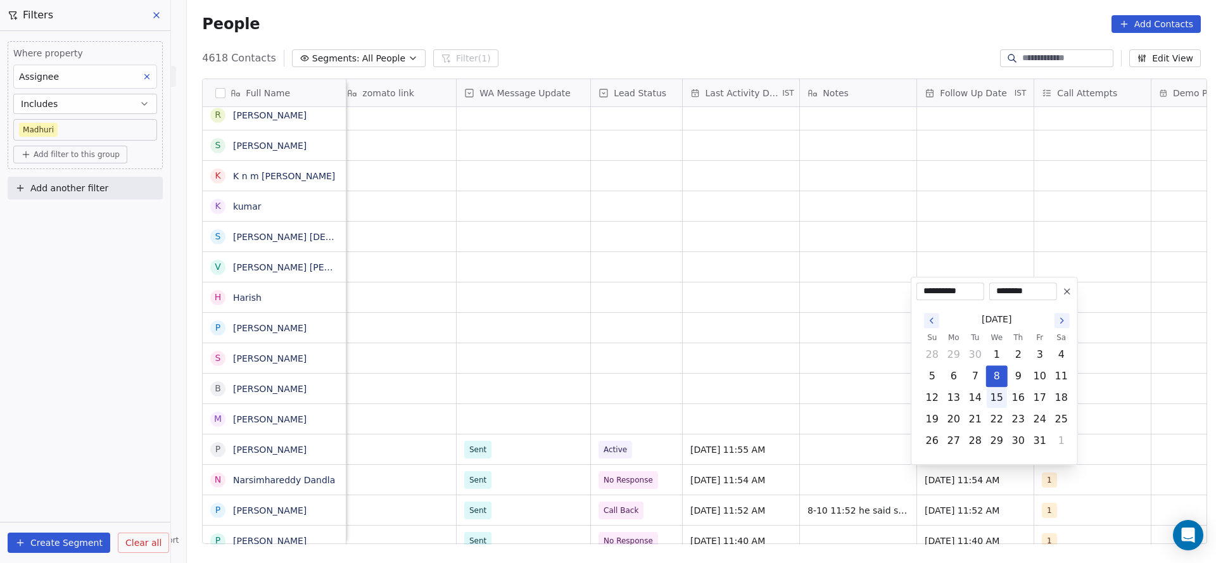
click at [993, 395] on button "15" at bounding box center [997, 398] width 20 height 20
type input "**********"
click at [1086, 406] on html "On2Cook India Pvt. Ltd. Contacts People Marketing Workflows Campaigns Metrics &…" at bounding box center [608, 281] width 1216 height 563
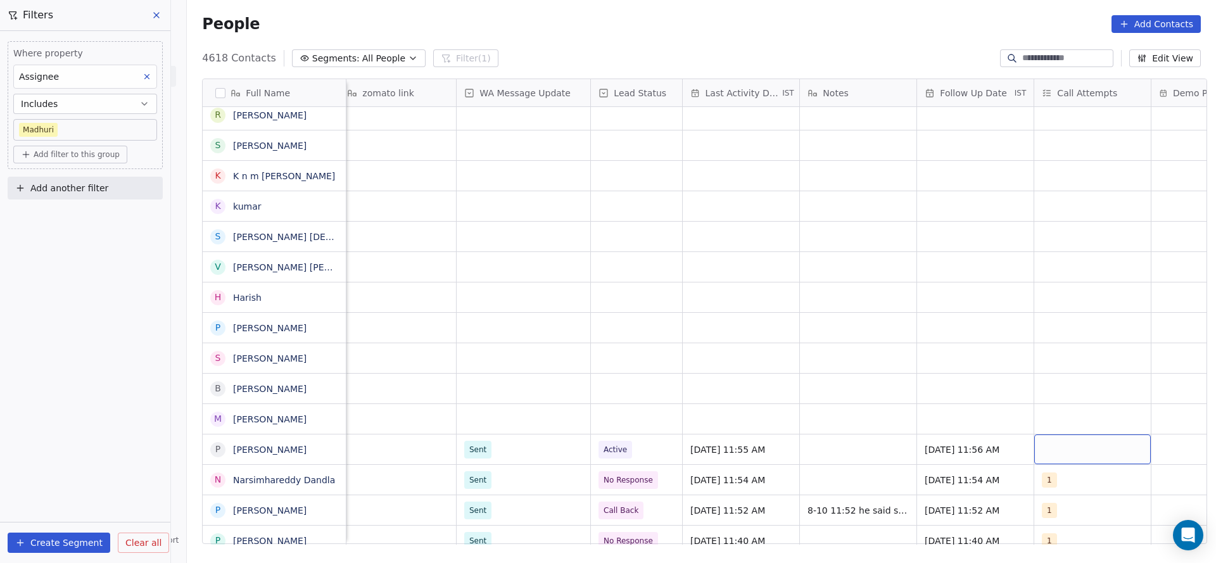
click at [1091, 448] on div "grid" at bounding box center [1092, 450] width 117 height 30
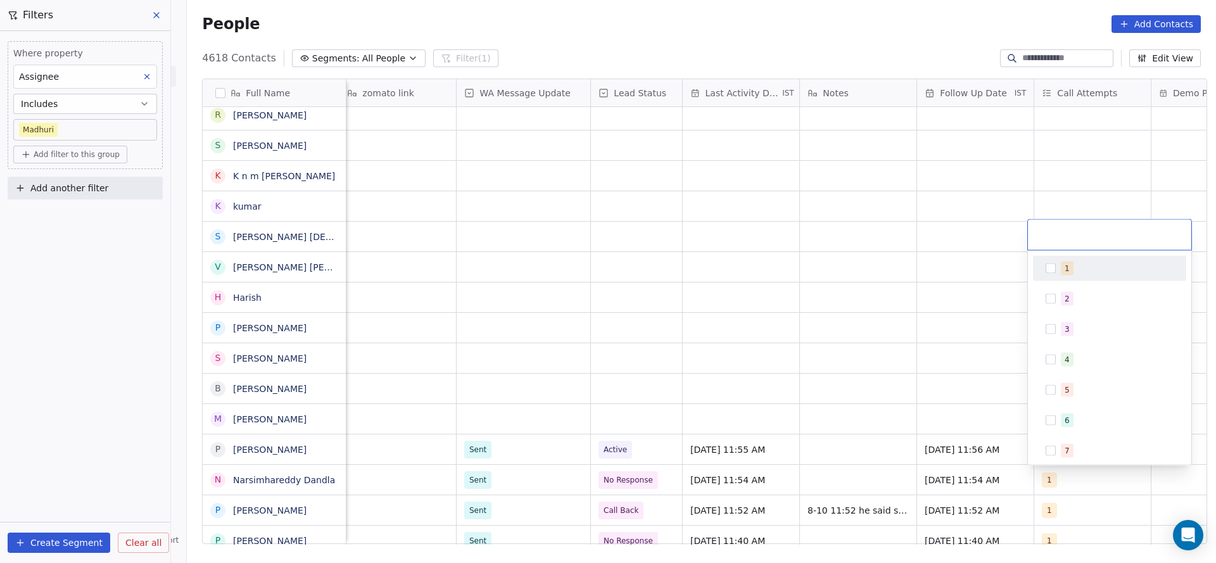
click at [1070, 278] on div "1" at bounding box center [1109, 268] width 153 height 25
click at [781, 451] on html "On2Cook India Pvt. Ltd. Contacts People Marketing Workflows Campaigns Metrics &…" at bounding box center [608, 281] width 1216 height 563
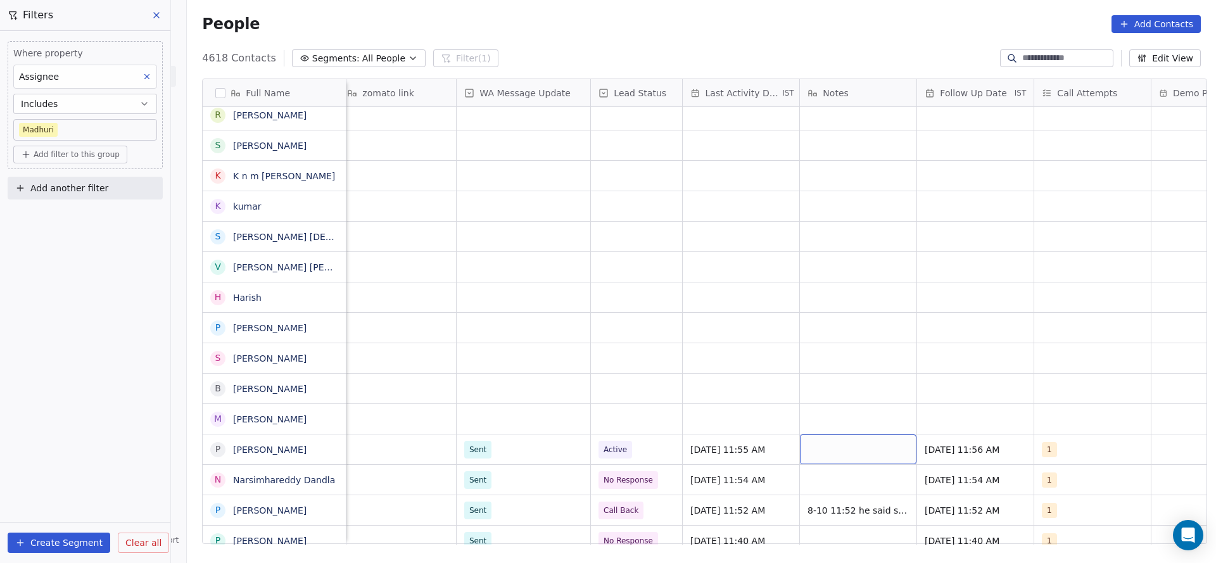
click at [844, 454] on div "grid" at bounding box center [858, 450] width 117 height 30
type textarea "**********"
click at [586, 427] on html "On2Cook India Pvt. Ltd. Contacts People Marketing Workflows Campaigns Metrics &…" at bounding box center [608, 281] width 1216 height 563
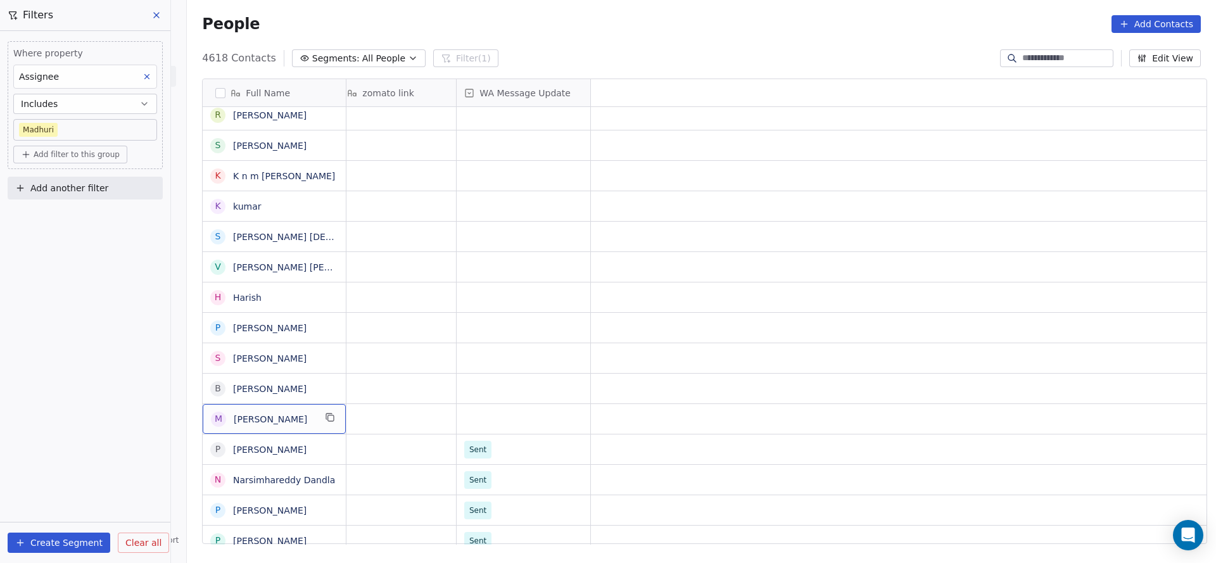
scroll to position [0, 0]
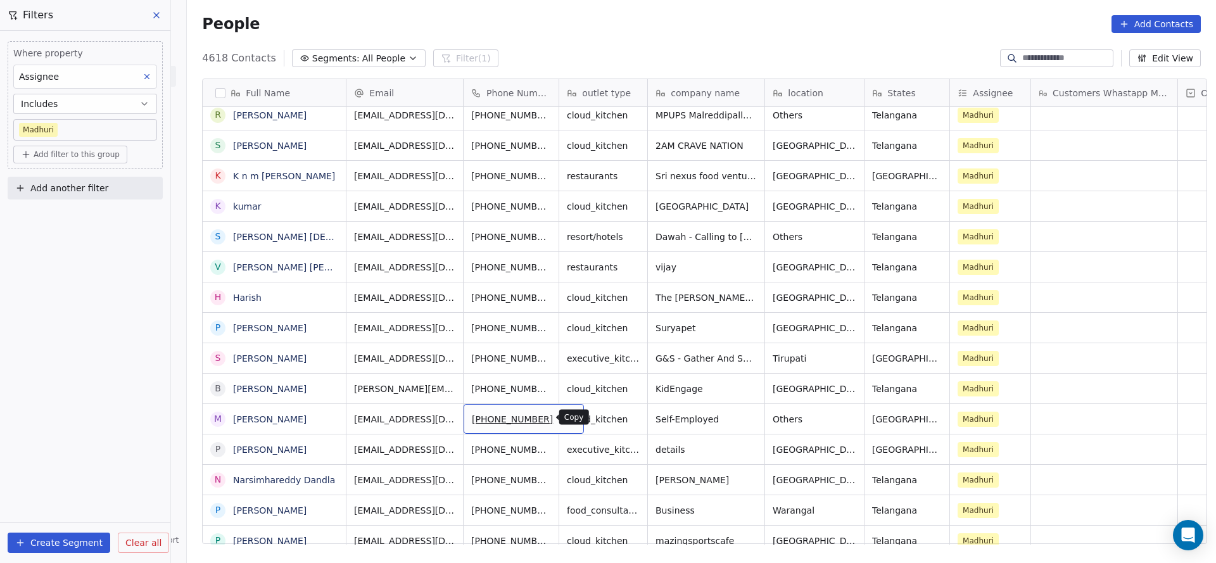
click at [561, 422] on button "grid" at bounding box center [568, 417] width 15 height 15
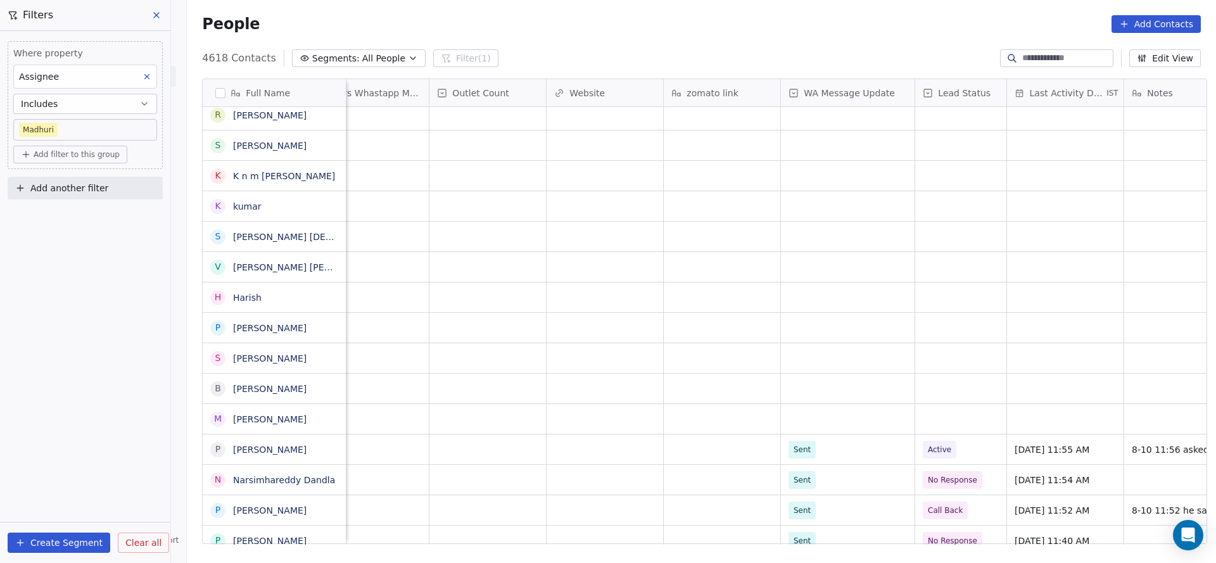
scroll to position [0, 756]
click at [818, 421] on div "grid" at bounding box center [841, 419] width 134 height 30
drag, startPoint x: 802, startPoint y: 439, endPoint x: 716, endPoint y: 447, distance: 86.5
click at [802, 440] on div "Sent" at bounding box center [849, 452] width 153 height 25
click at [944, 416] on div "grid" at bounding box center [953, 419] width 91 height 30
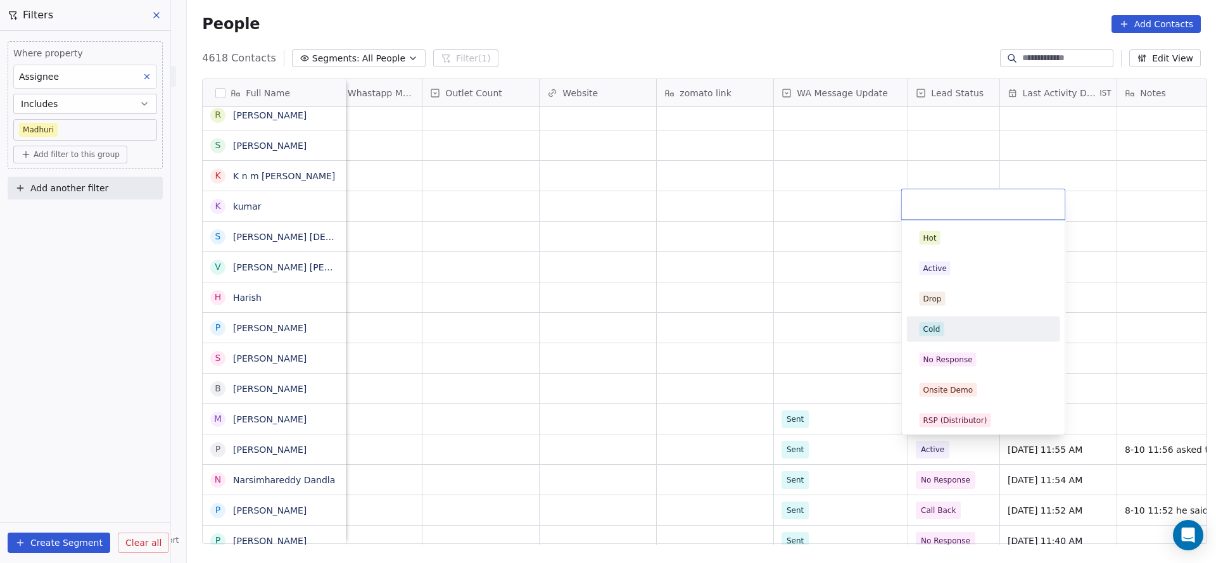
click at [946, 333] on div "Cold" at bounding box center [984, 329] width 128 height 14
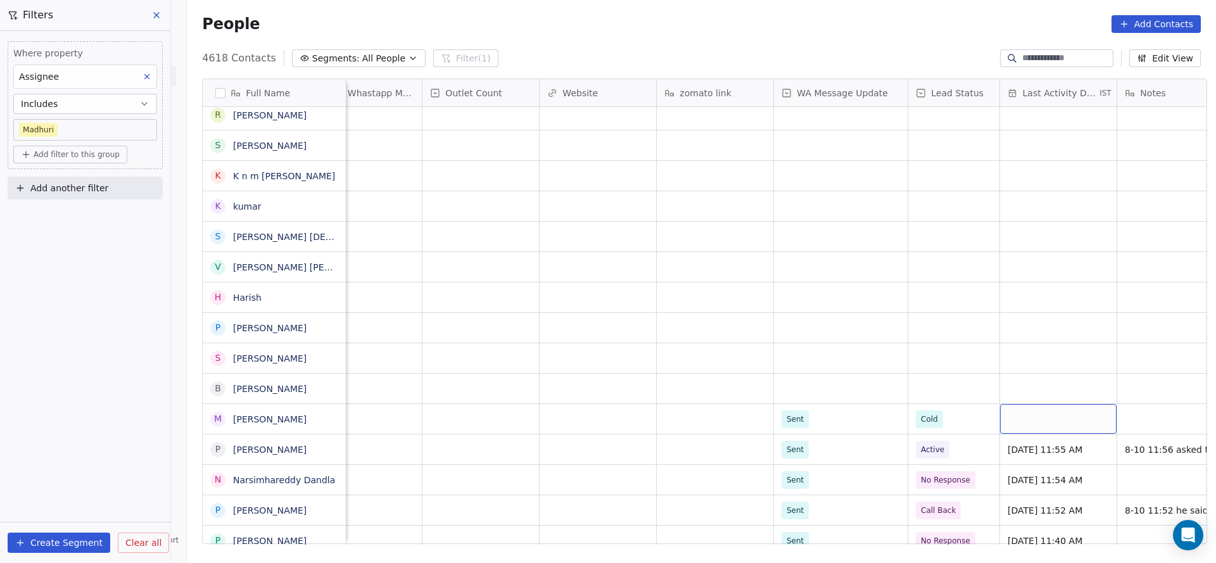
click at [1049, 421] on div "grid" at bounding box center [1058, 419] width 117 height 30
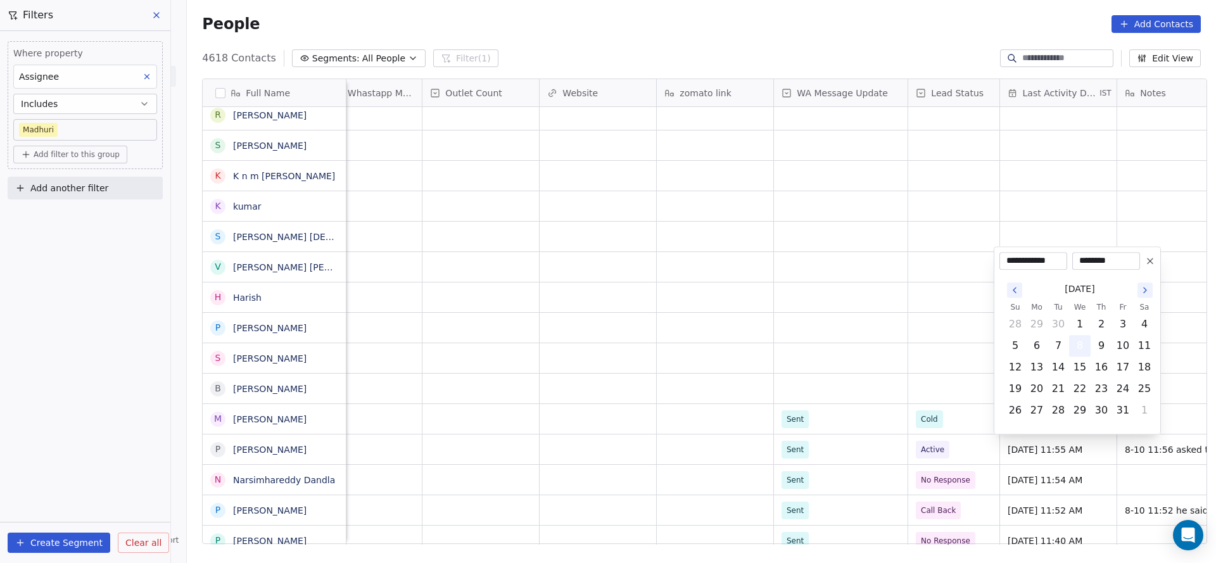
click at [1081, 341] on button "8" at bounding box center [1080, 346] width 20 height 20
click at [908, 388] on html "On2Cook India Pvt. Ltd. Contacts People Marketing Workflows Campaigns Metrics &…" at bounding box center [608, 281] width 1216 height 563
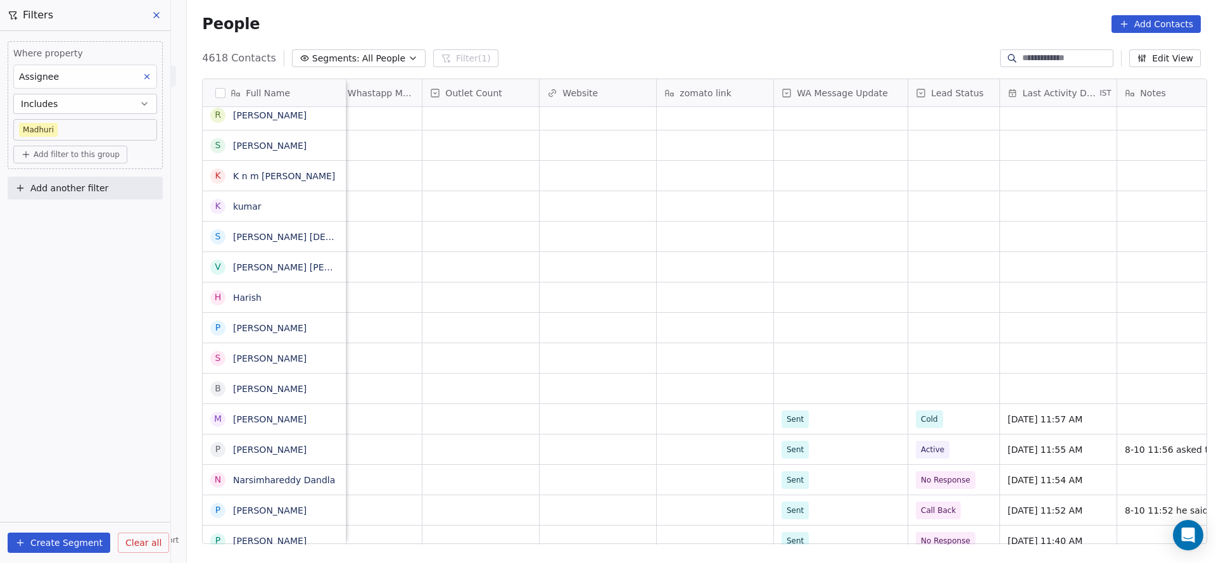
scroll to position [0, 1264]
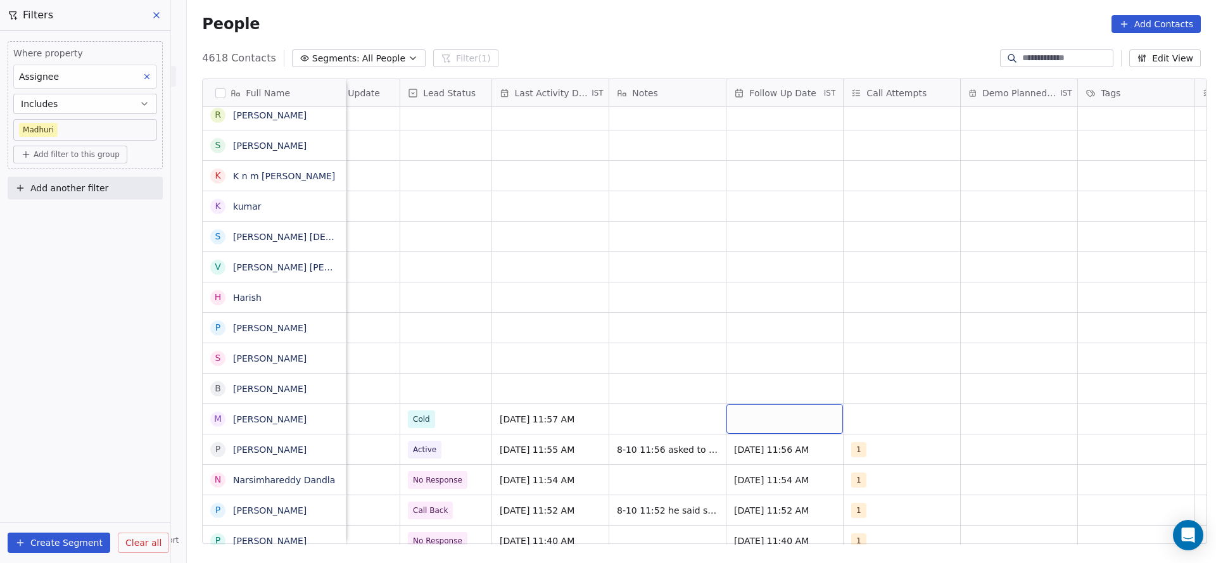
click at [794, 419] on div "grid" at bounding box center [785, 419] width 117 height 30
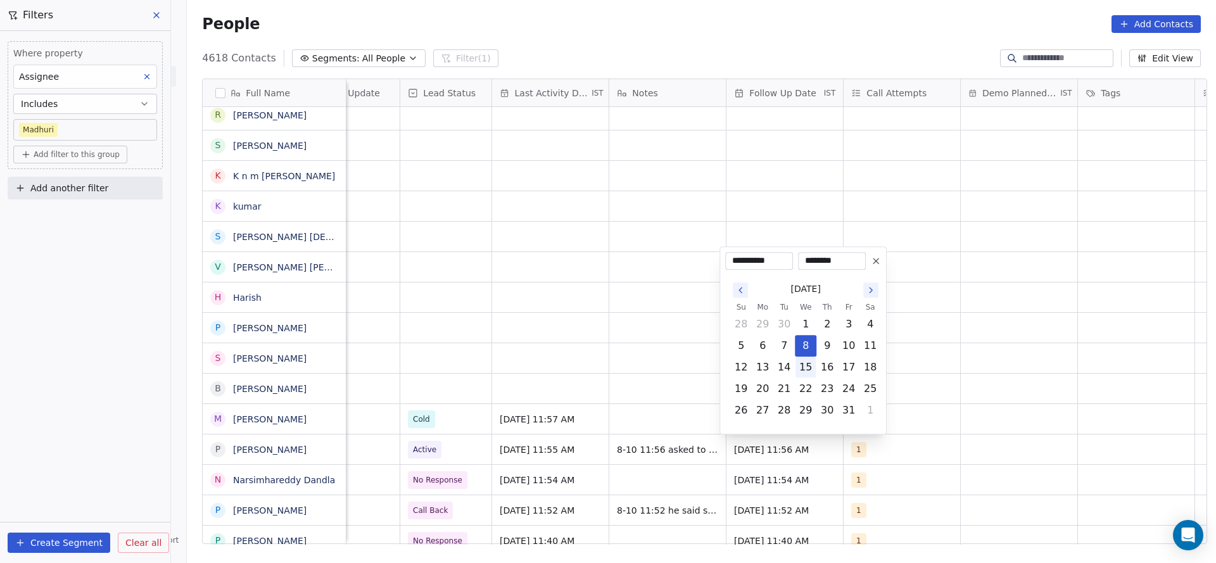
click at [801, 367] on button "15" at bounding box center [806, 367] width 20 height 20
type input "**********"
click at [914, 364] on html "On2Cook India Pvt. Ltd. Contacts People Marketing Workflows Campaigns Metrics &…" at bounding box center [608, 281] width 1216 height 563
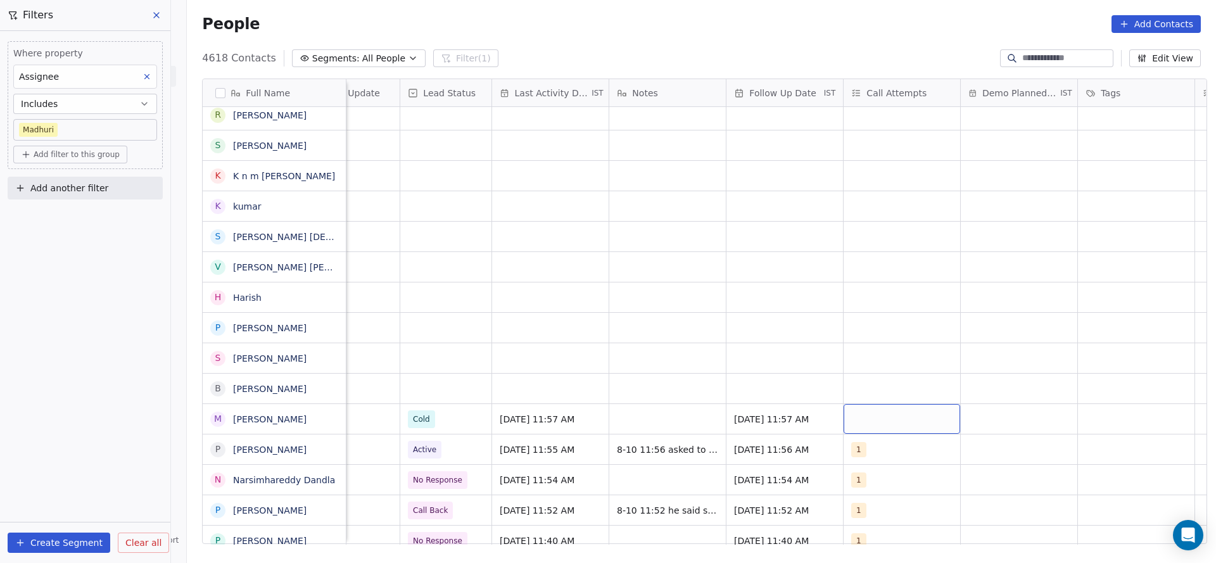
click at [887, 416] on div "grid" at bounding box center [902, 419] width 117 height 30
click at [870, 238] on span "1" at bounding box center [876, 238] width 13 height 14
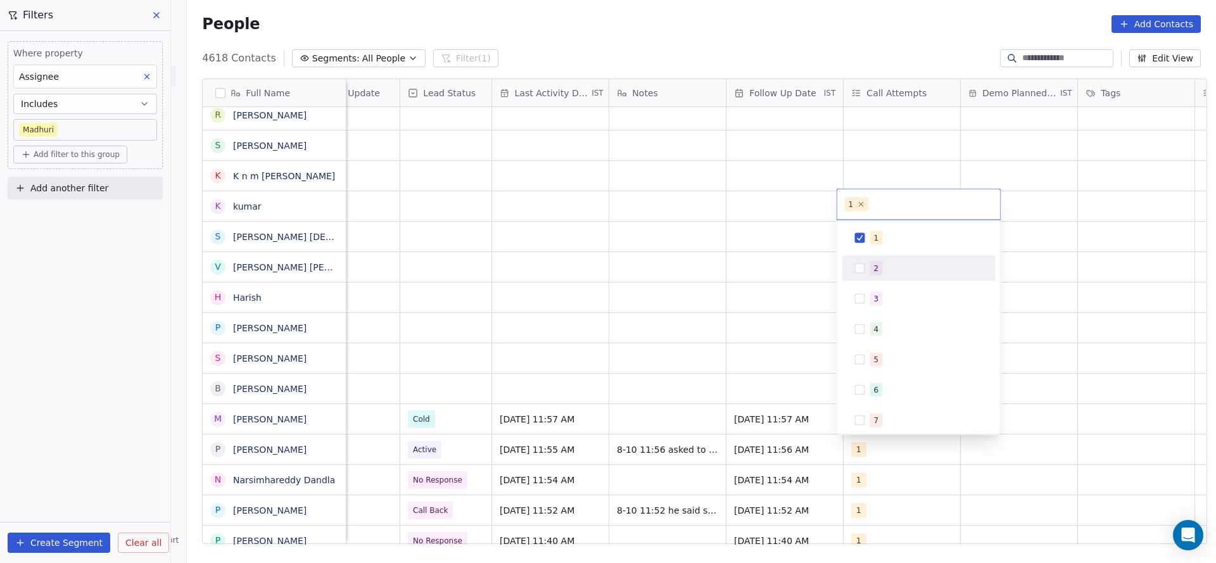
click at [666, 383] on html "On2Cook India Pvt. Ltd. Contacts People Marketing Workflows Campaigns Metrics &…" at bounding box center [608, 281] width 1216 height 563
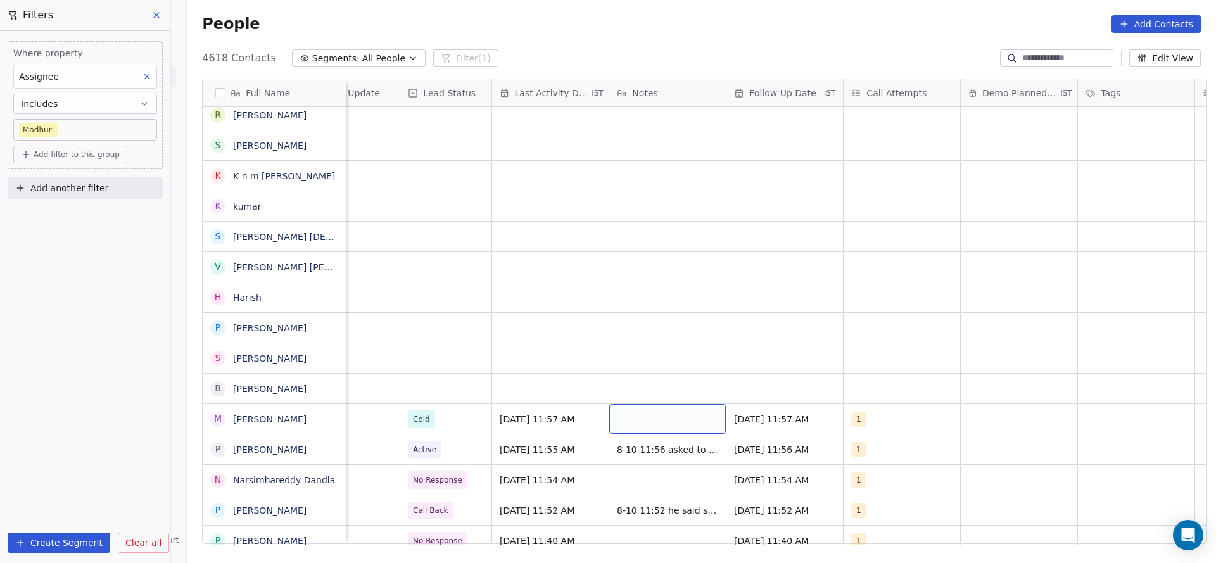
click at [666, 426] on div "grid" at bounding box center [667, 419] width 117 height 30
type textarea "**********"
click at [567, 402] on html "On2Cook India Pvt. Ltd. Contacts People Marketing Workflows Campaigns Metrics &…" at bounding box center [608, 281] width 1216 height 563
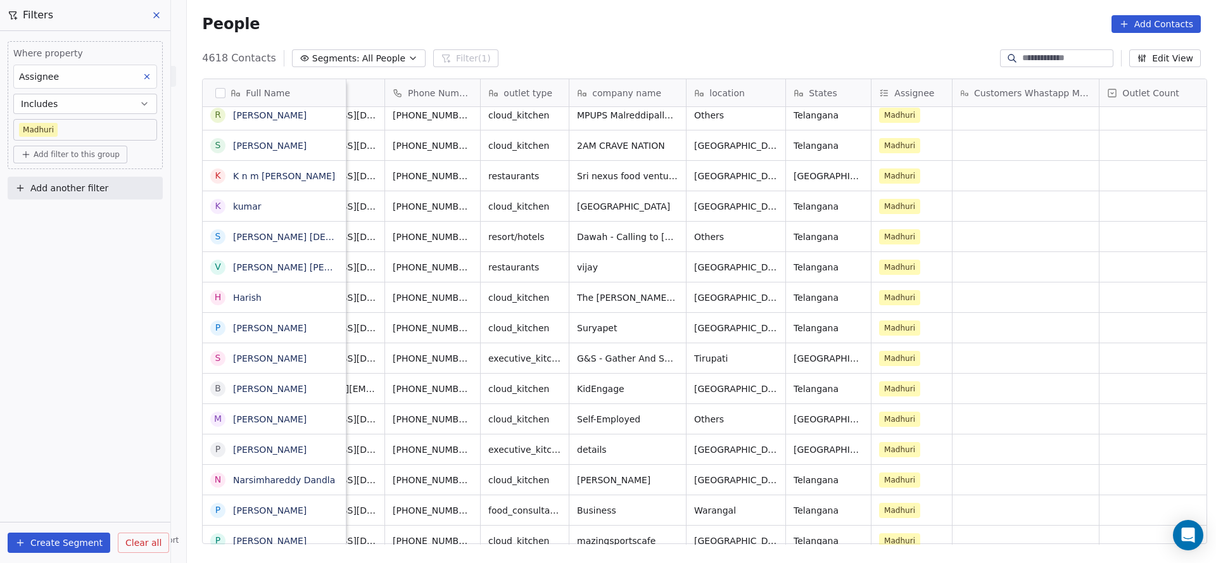
scroll to position [0, 0]
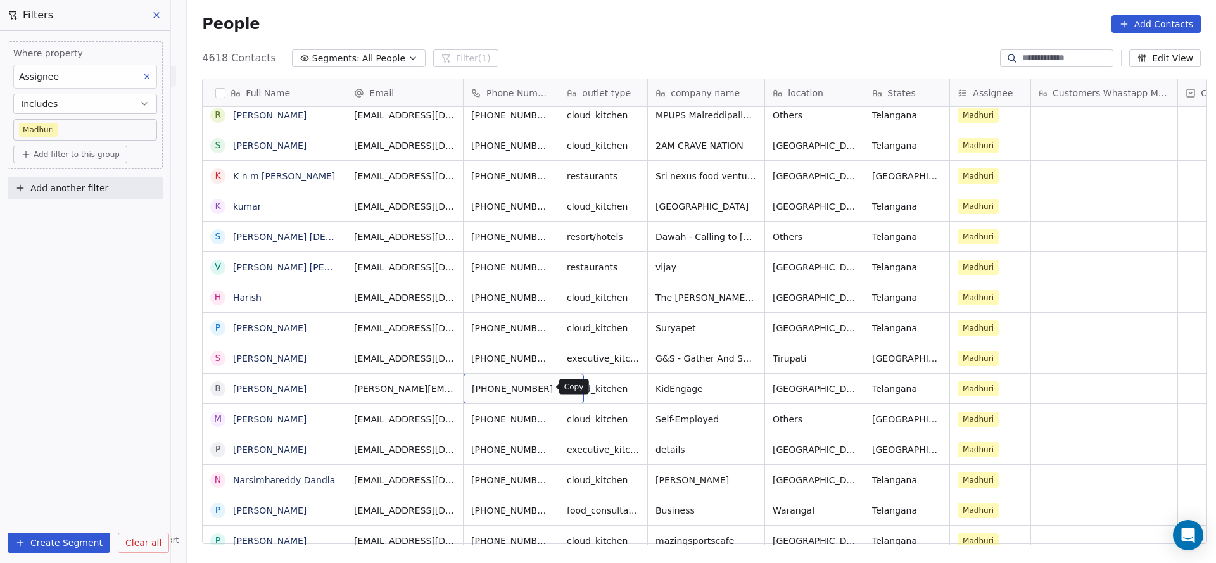
click at [561, 386] on button "grid" at bounding box center [568, 386] width 15 height 15
click at [602, 414] on html "On2Cook India Pvt. Ltd. Contacts People Marketing Workflows Campaigns Metrics &…" at bounding box center [608, 281] width 1216 height 563
click at [564, 388] on icon "grid" at bounding box center [569, 387] width 10 height 10
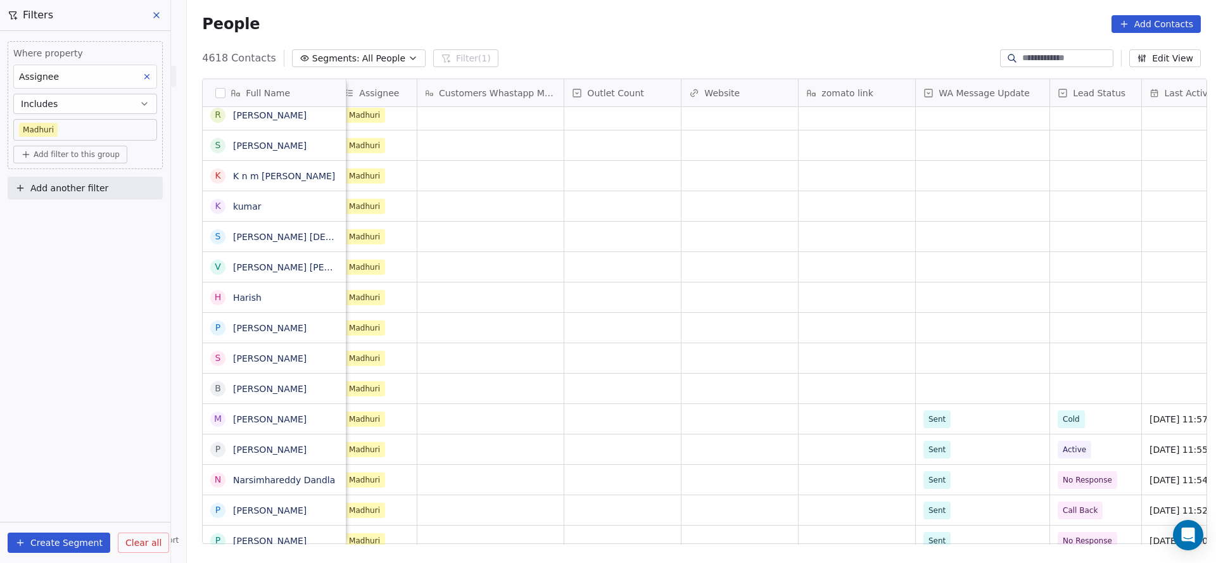
scroll to position [0, 1030]
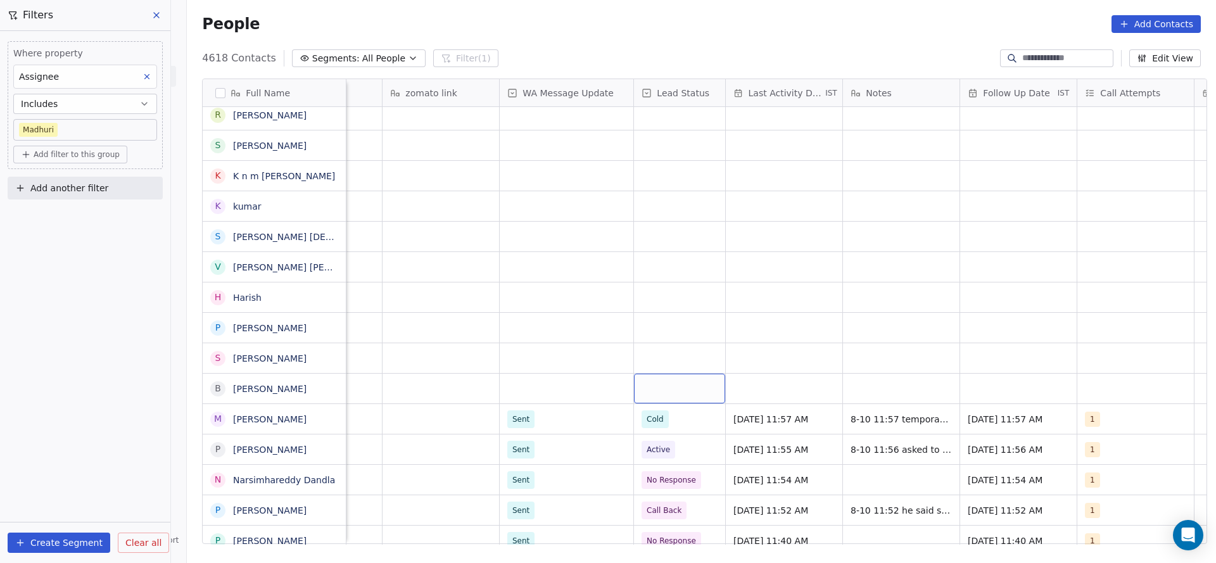
click at [671, 395] on div "grid" at bounding box center [679, 389] width 91 height 30
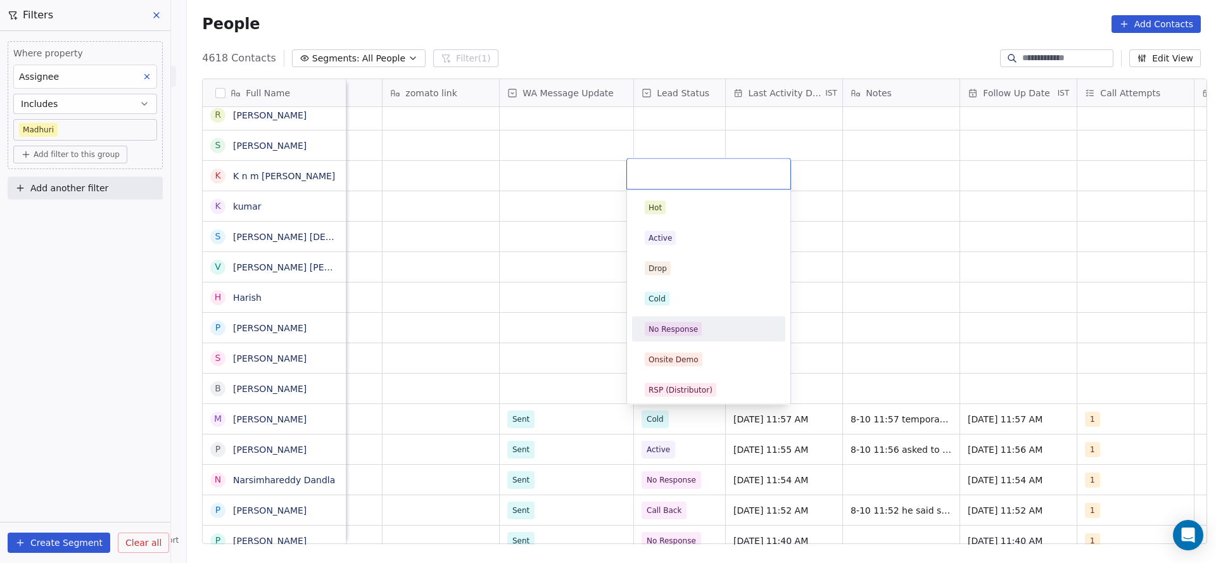
click at [676, 322] on span "No Response" at bounding box center [673, 329] width 57 height 14
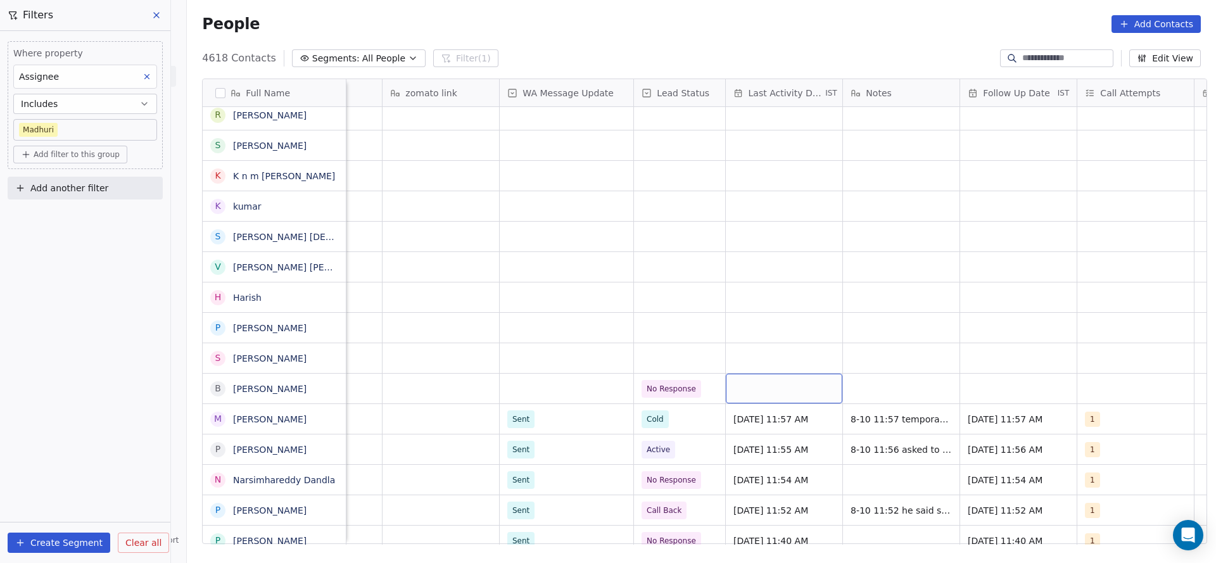
click at [771, 384] on div "grid" at bounding box center [784, 389] width 117 height 30
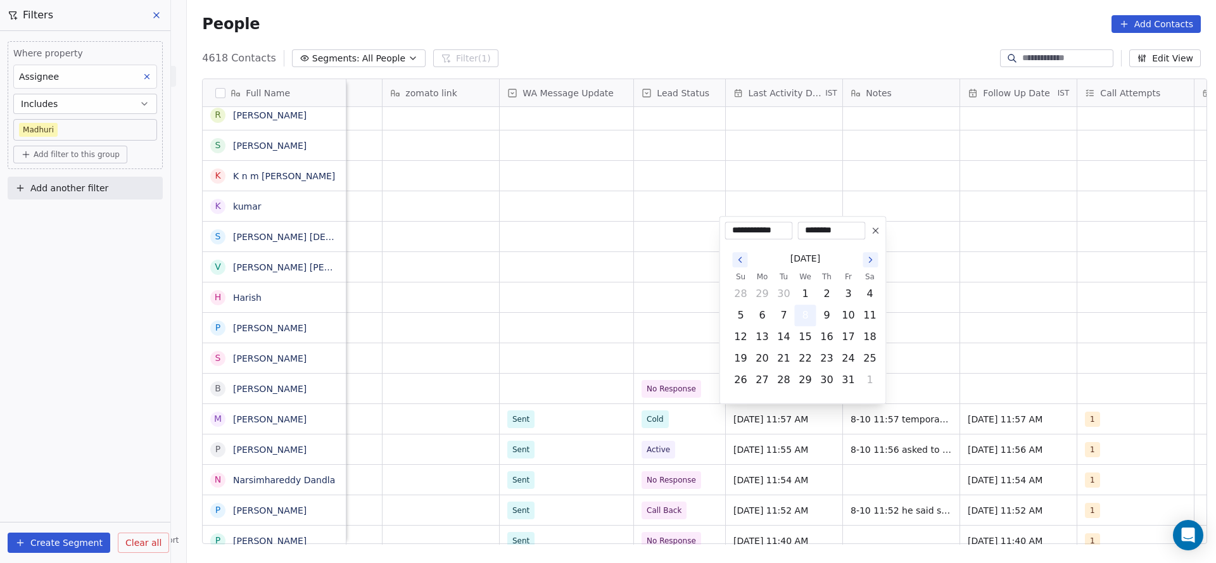
click at [806, 312] on button "8" at bounding box center [806, 315] width 20 height 20
click at [585, 429] on html "On2Cook India Pvt. Ltd. Contacts People Marketing Workflows Campaigns Metrics &…" at bounding box center [608, 281] width 1216 height 563
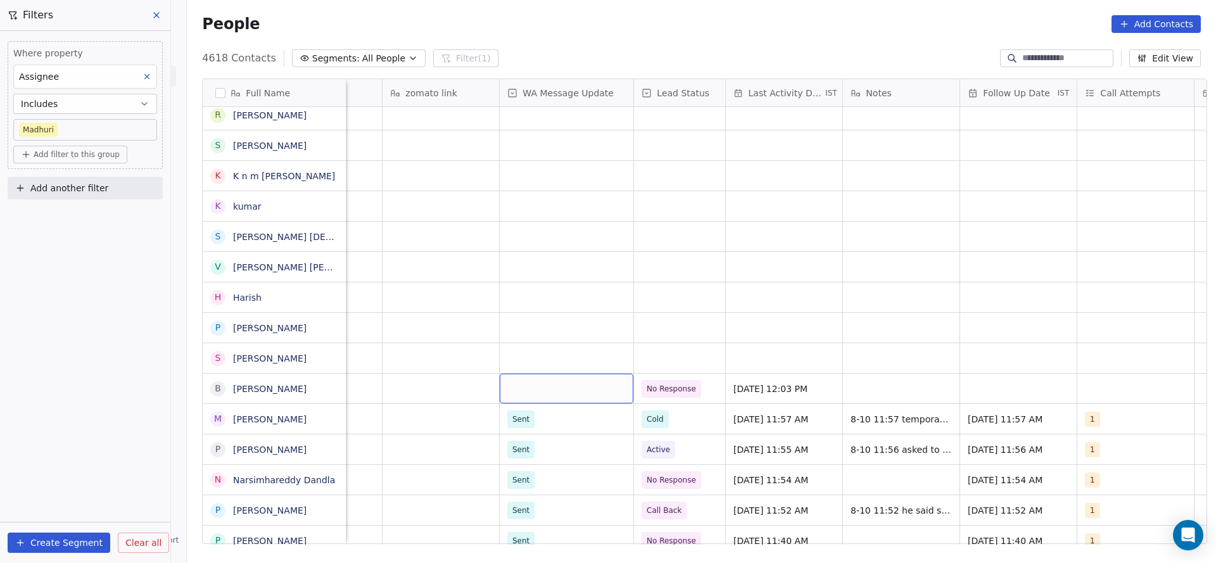
click at [590, 396] on div "grid" at bounding box center [567, 389] width 134 height 30
click at [525, 421] on div "Sent" at bounding box center [523, 421] width 17 height 11
click at [1091, 376] on div "grid" at bounding box center [1134, 389] width 117 height 30
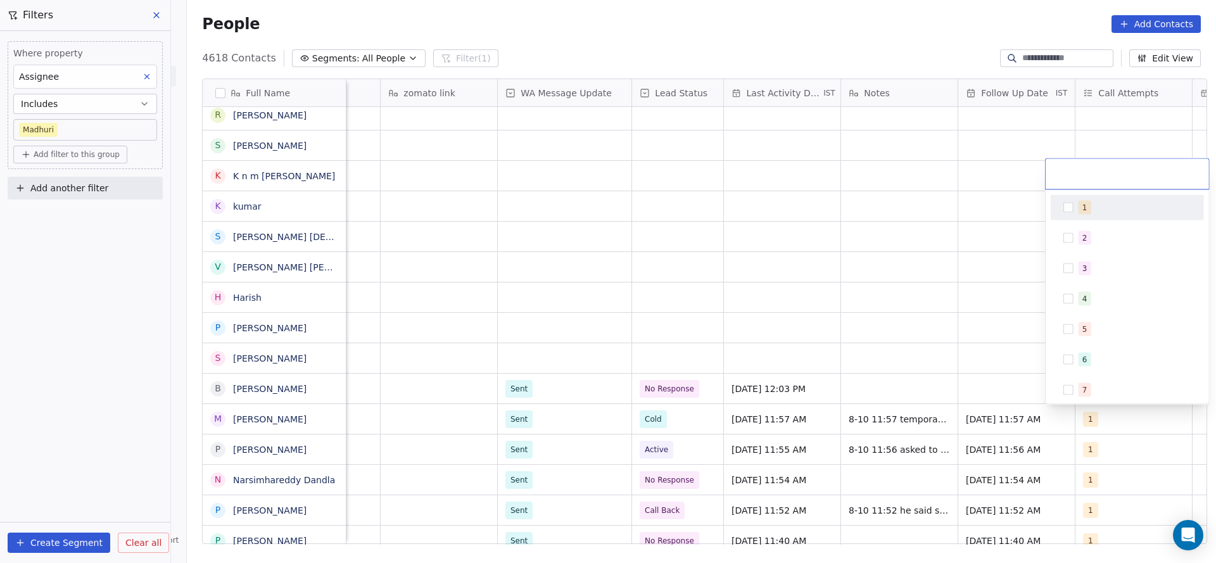
click at [1082, 212] on div "1" at bounding box center [1084, 207] width 5 height 11
click at [925, 279] on html "On2Cook India Pvt. Ltd. Contacts People Marketing Workflows Campaigns Metrics &…" at bounding box center [608, 281] width 1216 height 563
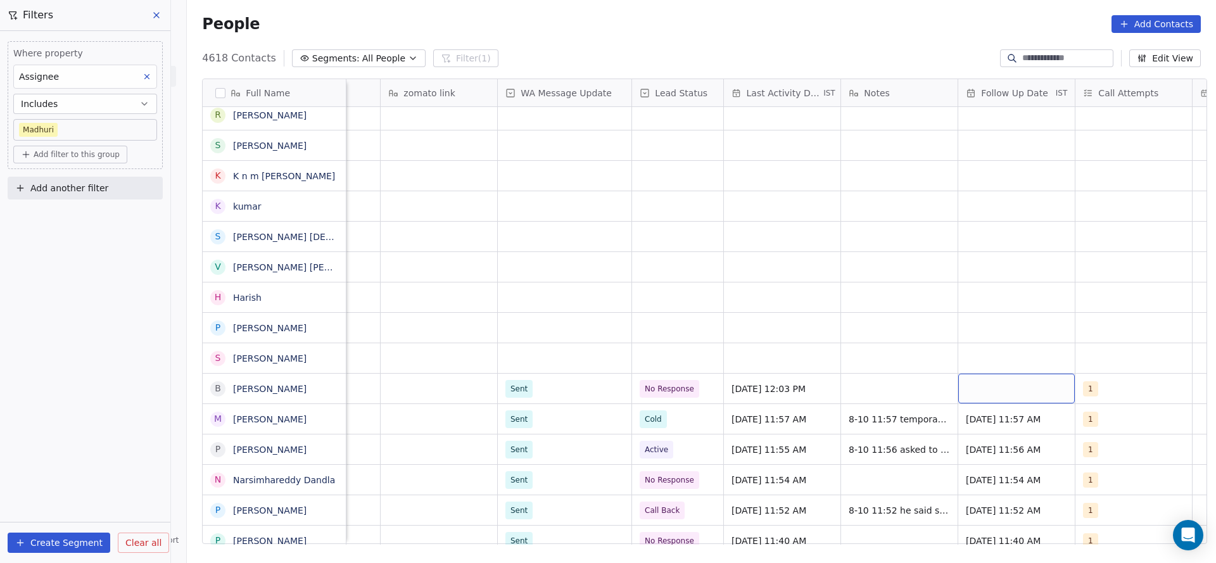
click at [986, 386] on div "grid" at bounding box center [1016, 389] width 117 height 30
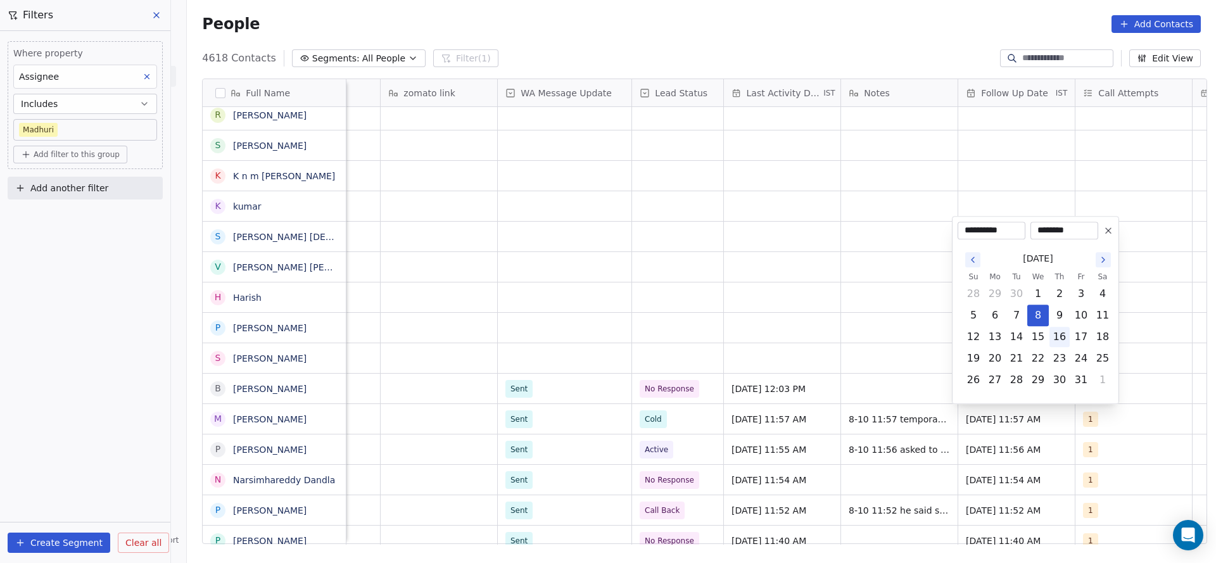
click at [1065, 340] on button "16" at bounding box center [1060, 337] width 20 height 20
type input "**********"
click at [862, 378] on html "On2Cook India Pvt. Ltd. Contacts People Marketing Workflows Campaigns Metrics &…" at bounding box center [608, 281] width 1216 height 563
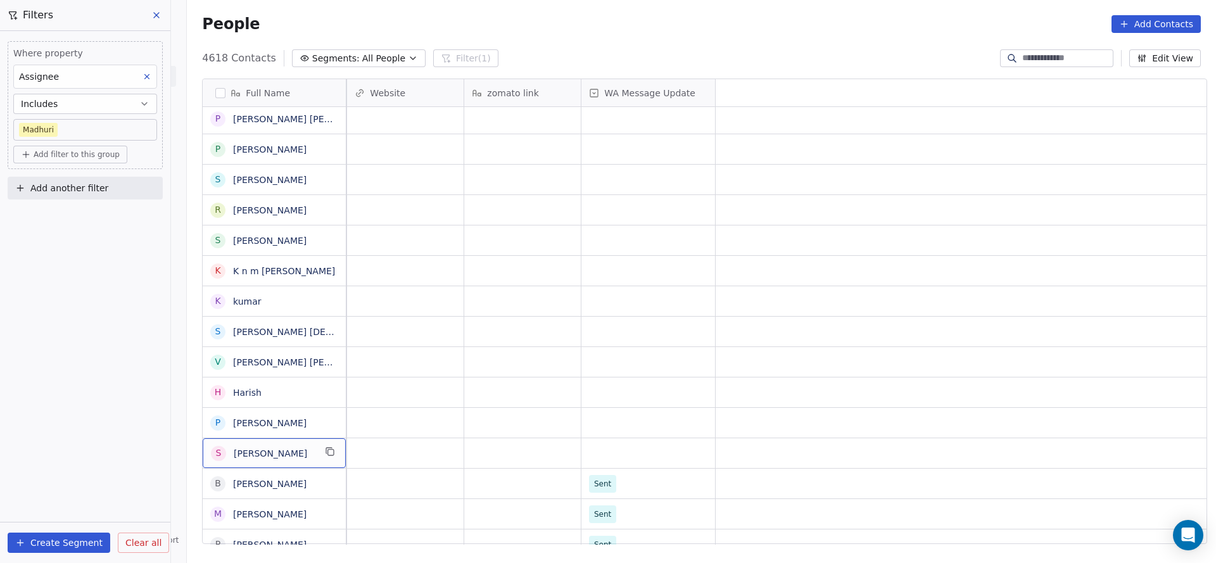
scroll to position [0, 0]
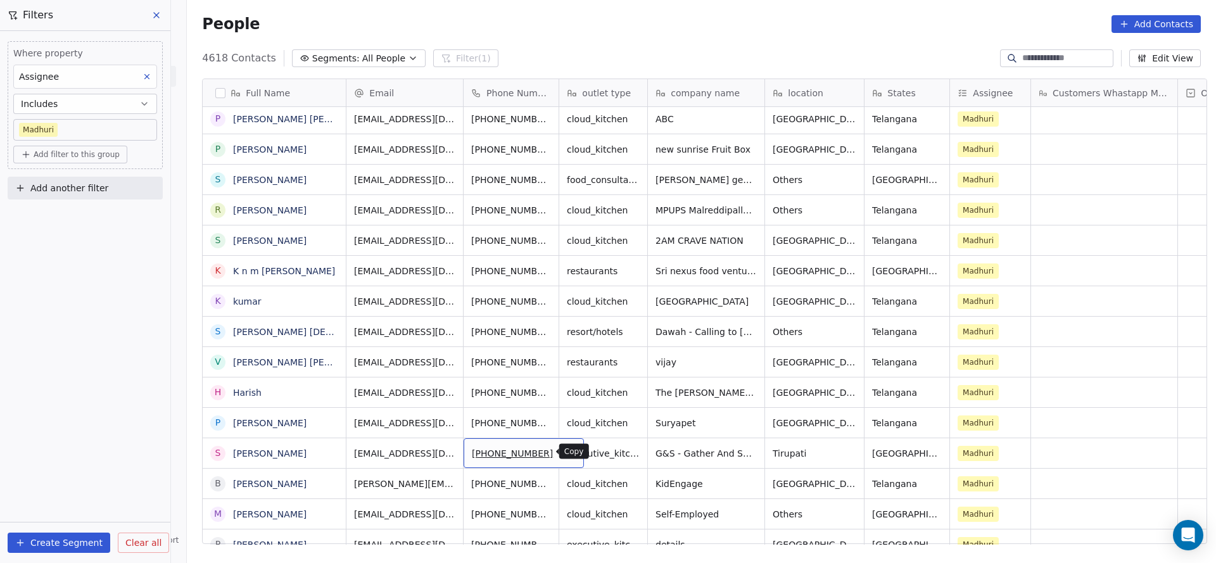
click at [566, 455] on icon "grid" at bounding box center [569, 453] width 6 height 6
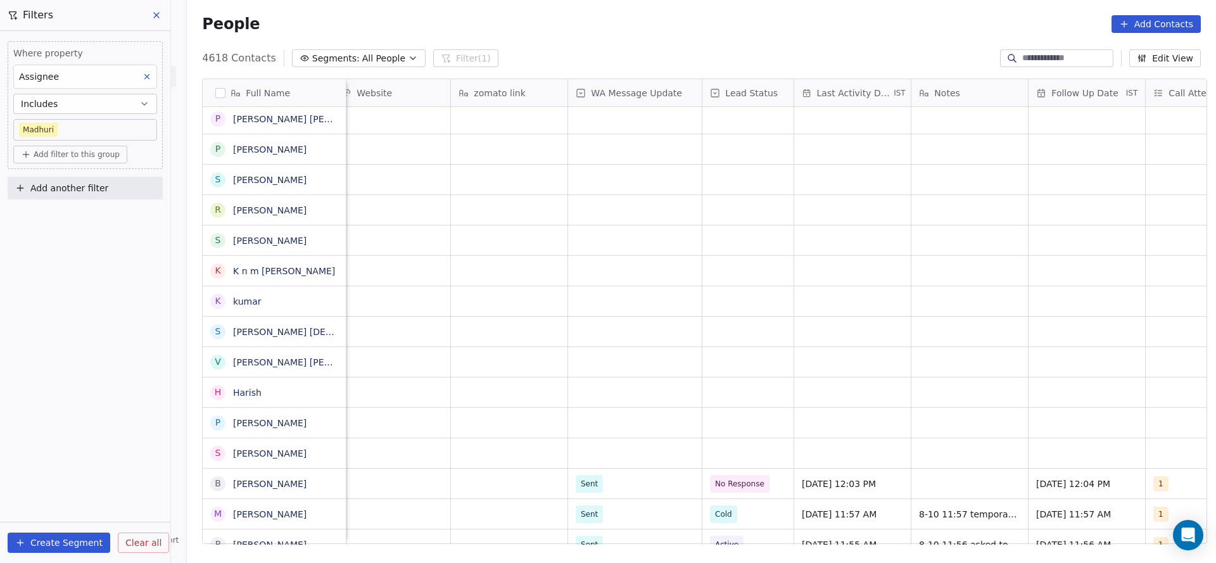
scroll to position [0, 967]
click at [712, 454] on div "grid" at bounding box center [742, 453] width 91 height 30
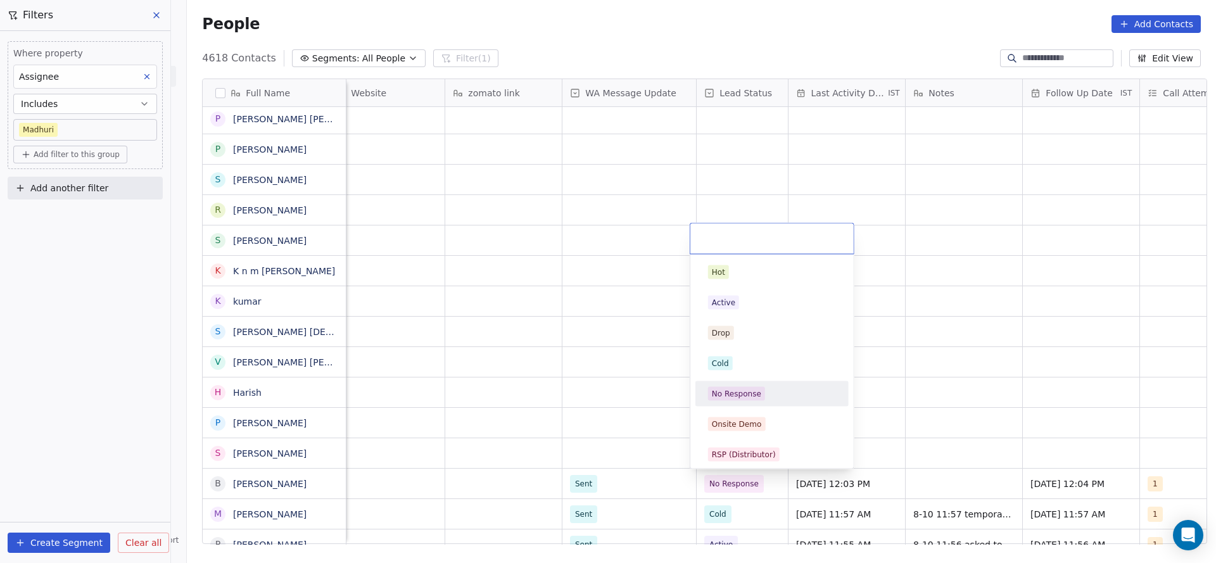
click at [738, 403] on div "No Response" at bounding box center [772, 394] width 143 height 20
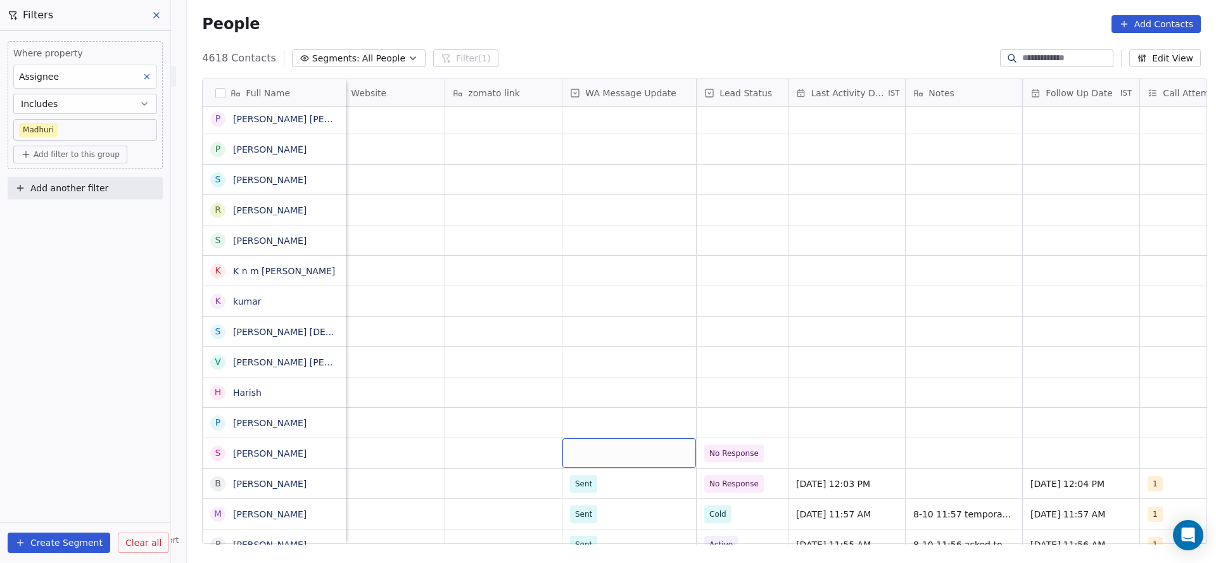
click at [580, 462] on div "grid" at bounding box center [629, 453] width 134 height 30
click at [581, 478] on div "Sent" at bounding box center [637, 486] width 143 height 20
click at [803, 452] on div "grid" at bounding box center [847, 453] width 117 height 30
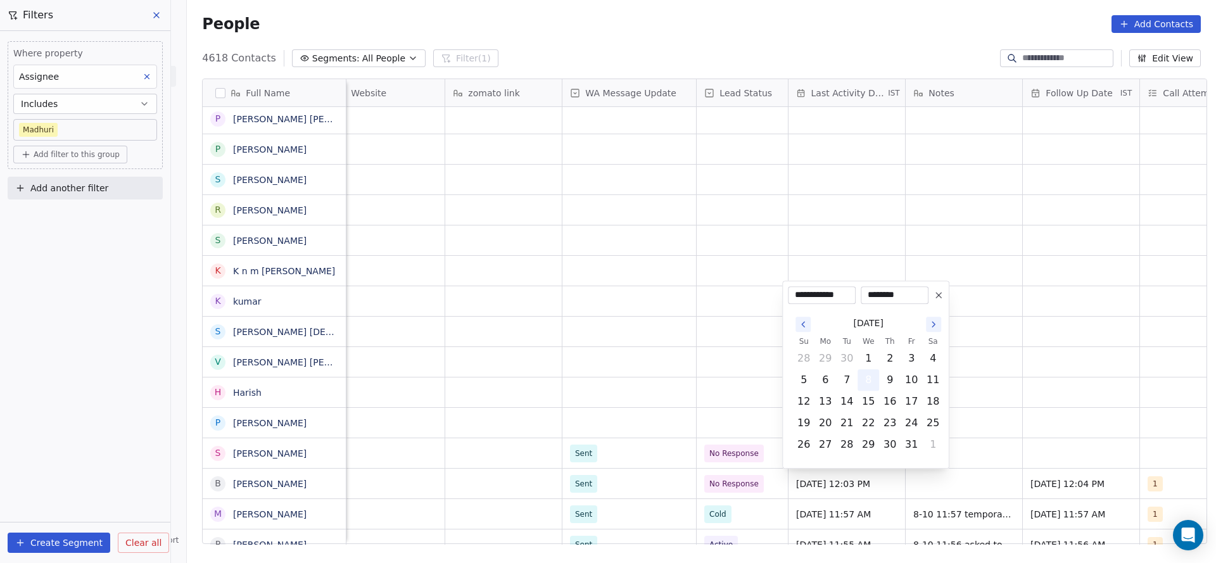
click at [870, 381] on button "8" at bounding box center [868, 380] width 20 height 20
drag, startPoint x: 638, startPoint y: 421, endPoint x: 1132, endPoint y: 405, distance: 493.7
click at [642, 421] on html "On2Cook India Pvt. Ltd. Contacts People Marketing Workflows Campaigns Metrics &…" at bounding box center [608, 281] width 1216 height 563
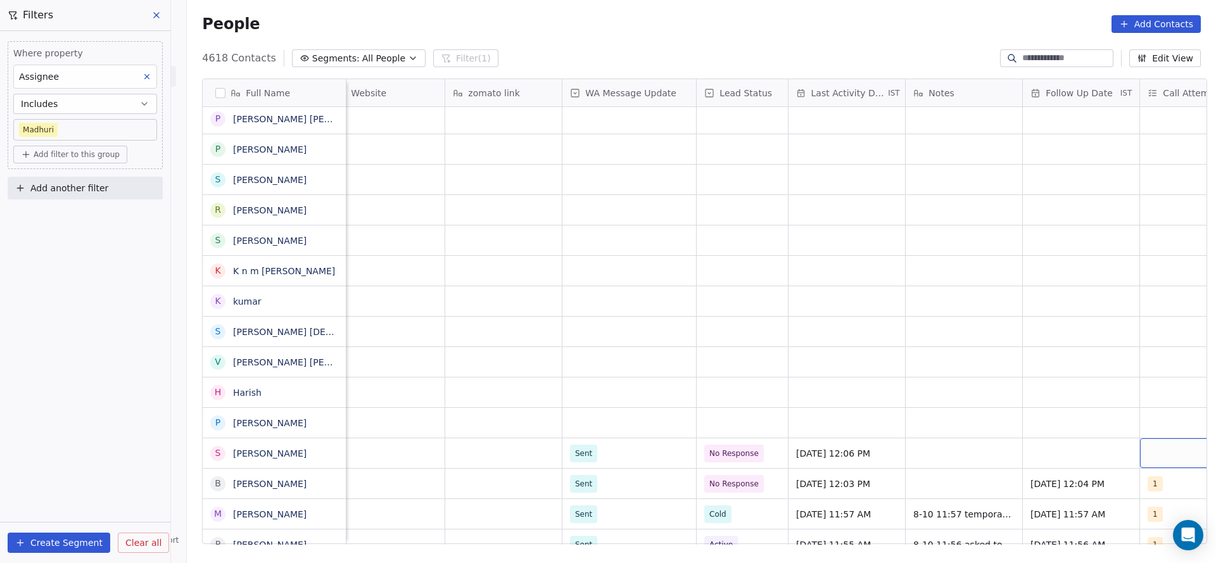
scroll to position [0, 1032]
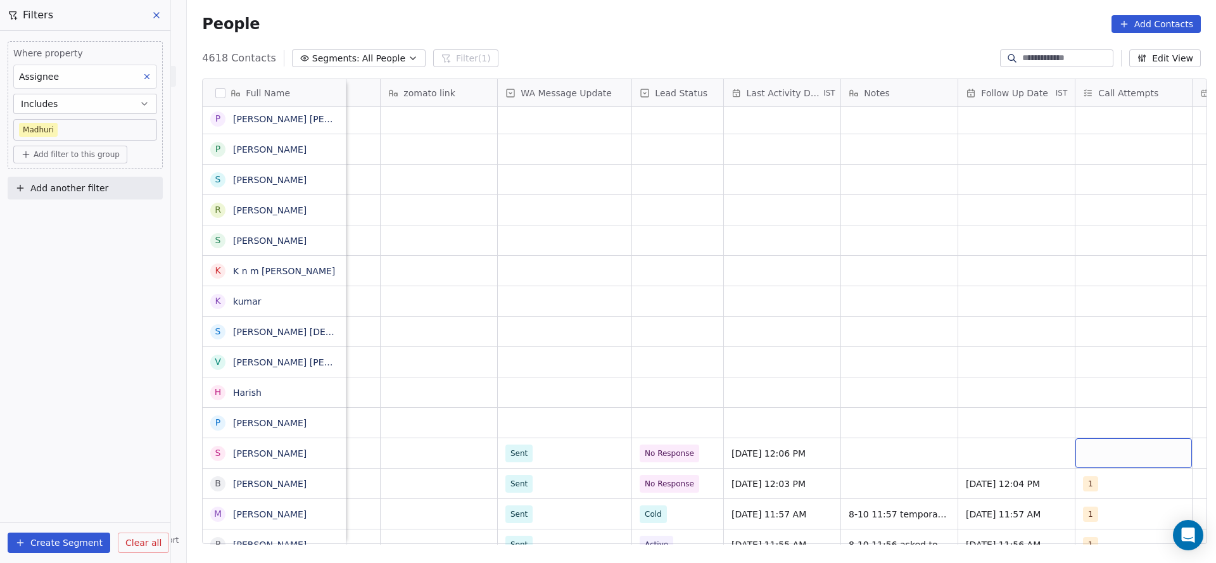
click at [1138, 443] on div "grid" at bounding box center [1134, 453] width 117 height 30
click at [1086, 272] on span "1" at bounding box center [1085, 272] width 13 height 14
drag, startPoint x: 858, startPoint y: 345, endPoint x: 979, endPoint y: 458, distance: 165.8
click at [857, 345] on html "On2Cook India Pvt. Ltd. Contacts People Marketing Workflows Campaigns Metrics &…" at bounding box center [608, 281] width 1216 height 563
click at [979, 458] on div "grid" at bounding box center [1016, 453] width 117 height 30
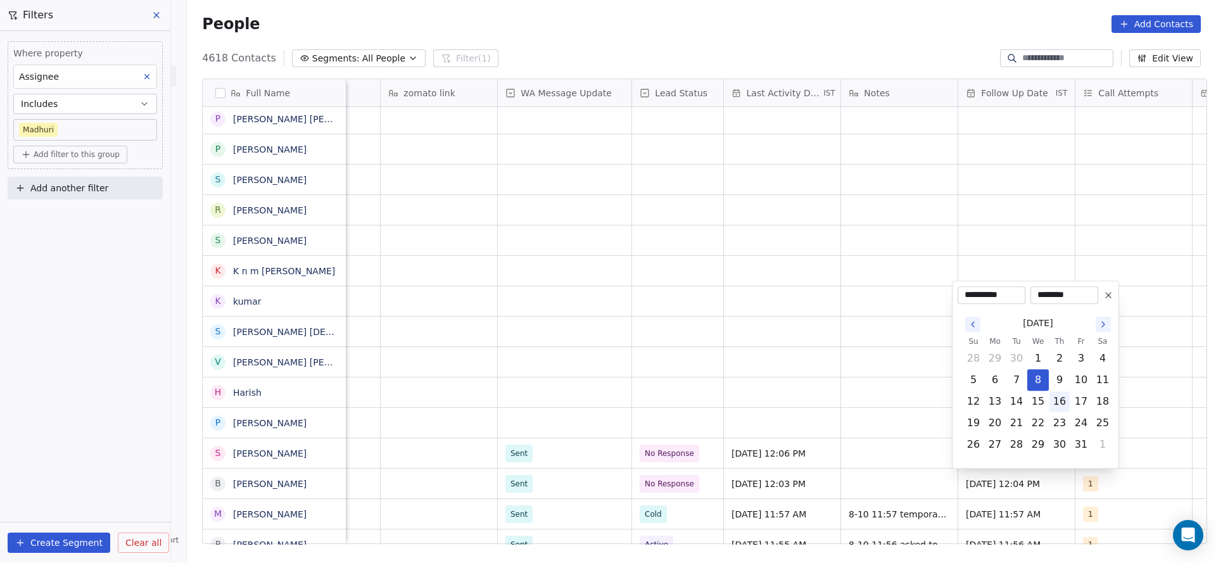
drag, startPoint x: 1062, startPoint y: 403, endPoint x: 602, endPoint y: 467, distance: 464.4
click at [1062, 403] on button "16" at bounding box center [1060, 401] width 20 height 20
type input "**********"
click at [600, 440] on html "On2Cook India Pvt. Ltd. Contacts People Marketing Workflows Campaigns Metrics &…" at bounding box center [608, 281] width 1216 height 563
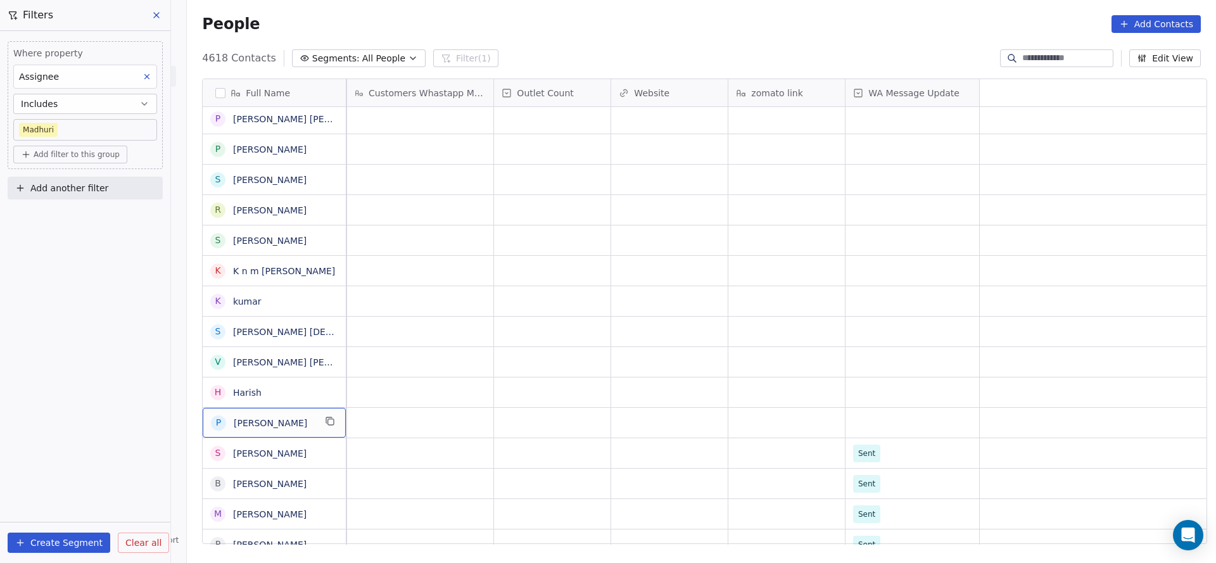
scroll to position [0, 0]
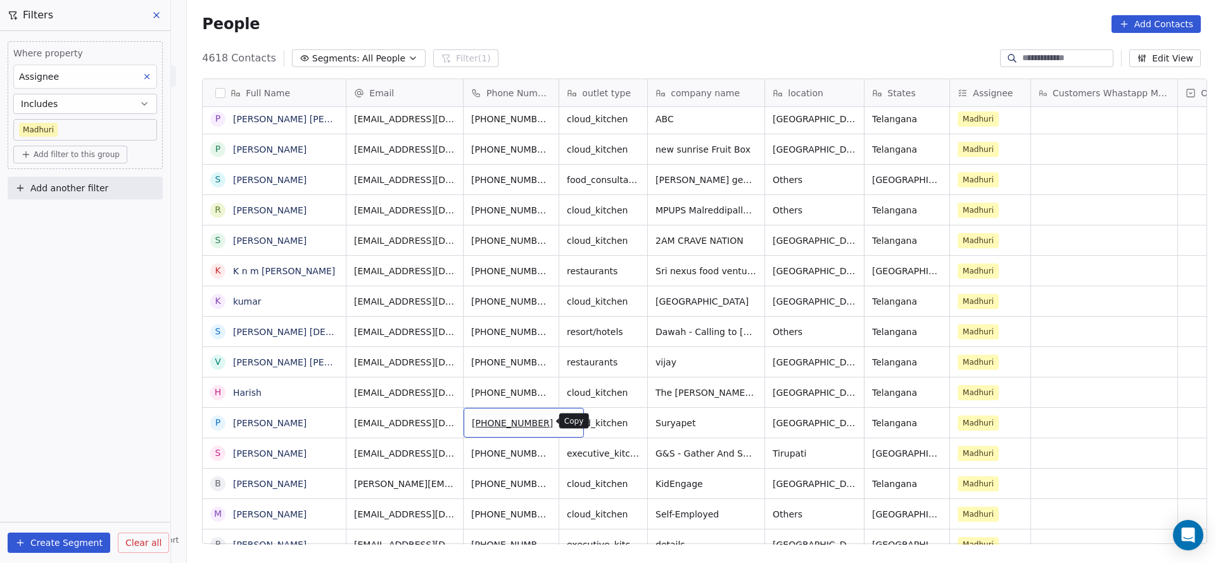
click at [564, 425] on icon "grid" at bounding box center [569, 421] width 10 height 10
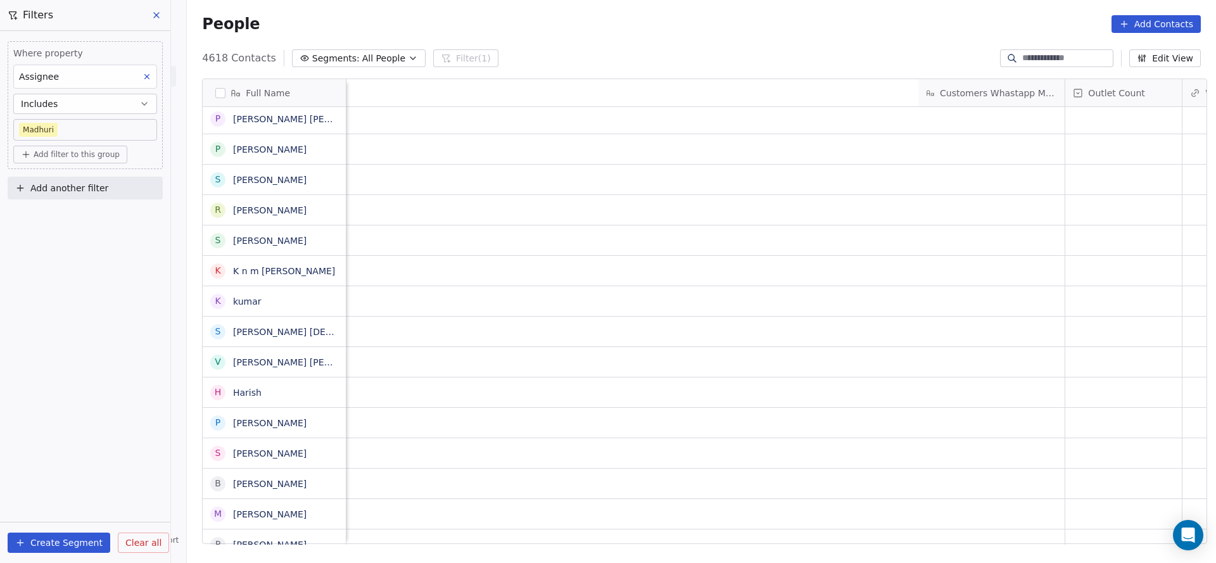
scroll to position [0, 1087]
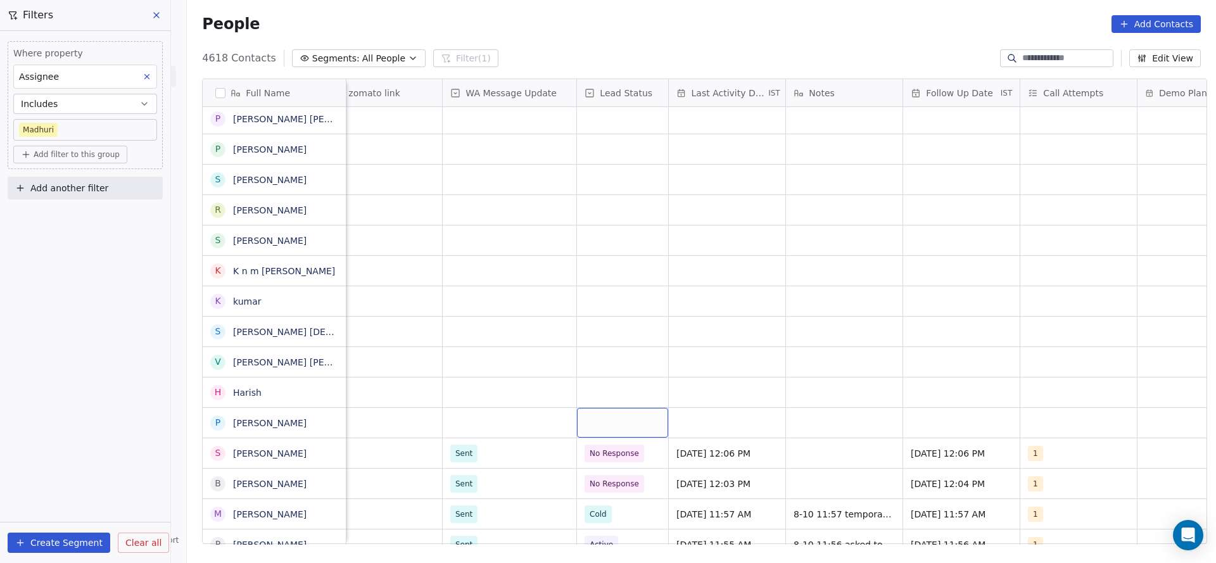
click at [628, 420] on div "grid" at bounding box center [622, 423] width 91 height 30
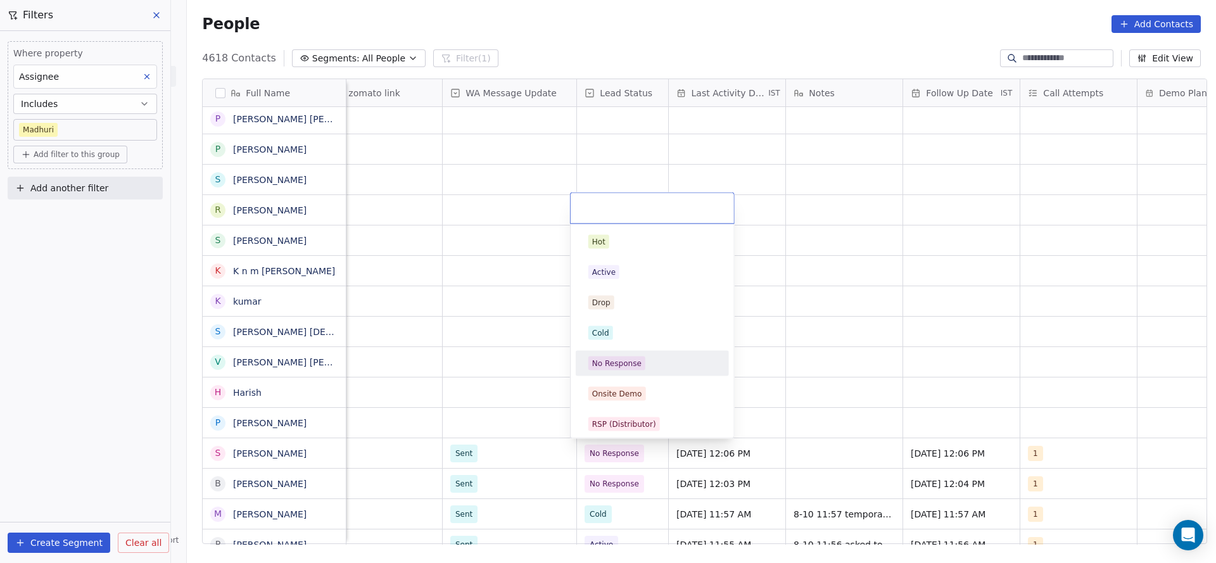
click at [634, 367] on div "No Response" at bounding box center [616, 363] width 49 height 11
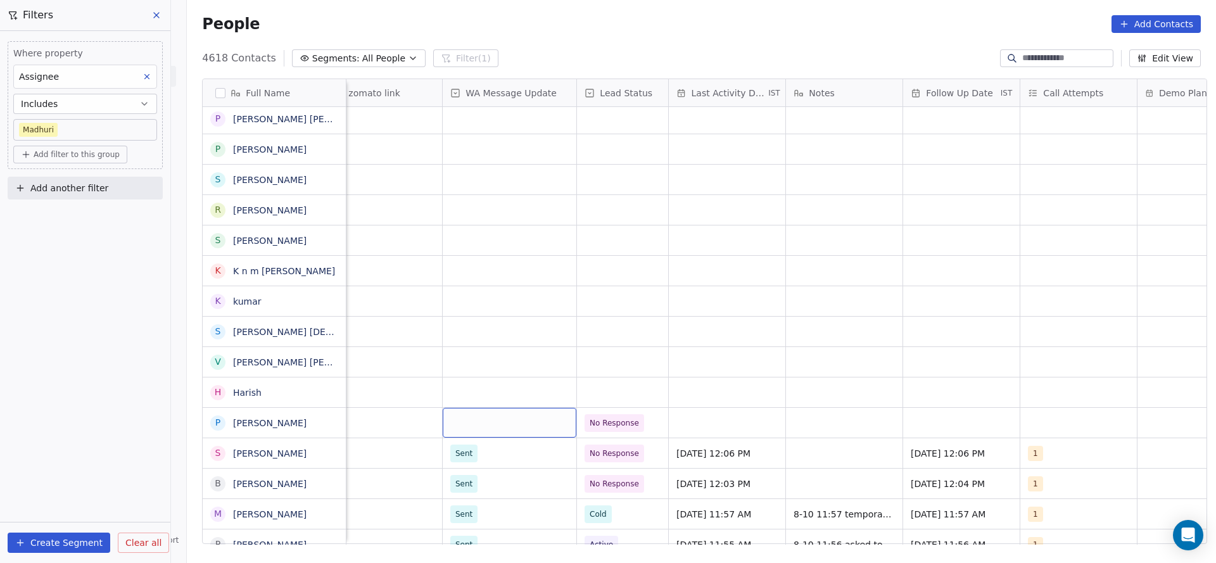
click at [508, 414] on div "grid" at bounding box center [510, 423] width 134 height 30
click at [469, 450] on div "Sent" at bounding box center [466, 455] width 17 height 11
click at [736, 428] on div "grid" at bounding box center [727, 423] width 117 height 30
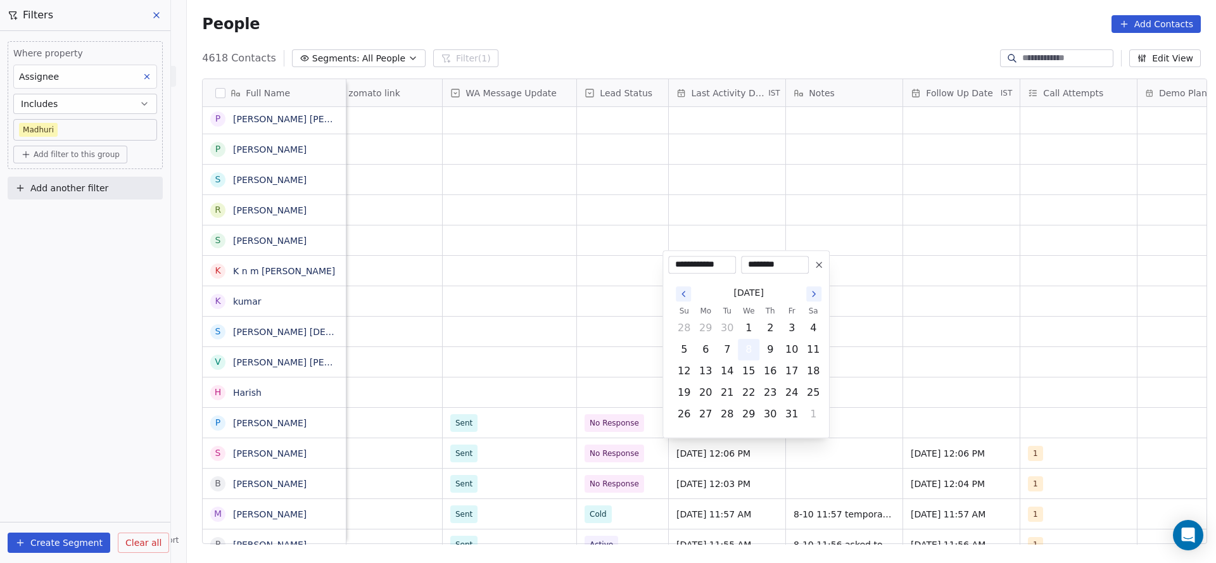
click at [749, 350] on button "8" at bounding box center [749, 350] width 20 height 20
click at [539, 387] on html "On2Cook India Pvt. Ltd. Contacts People Marketing Workflows Campaigns Metrics &…" at bounding box center [608, 281] width 1216 height 563
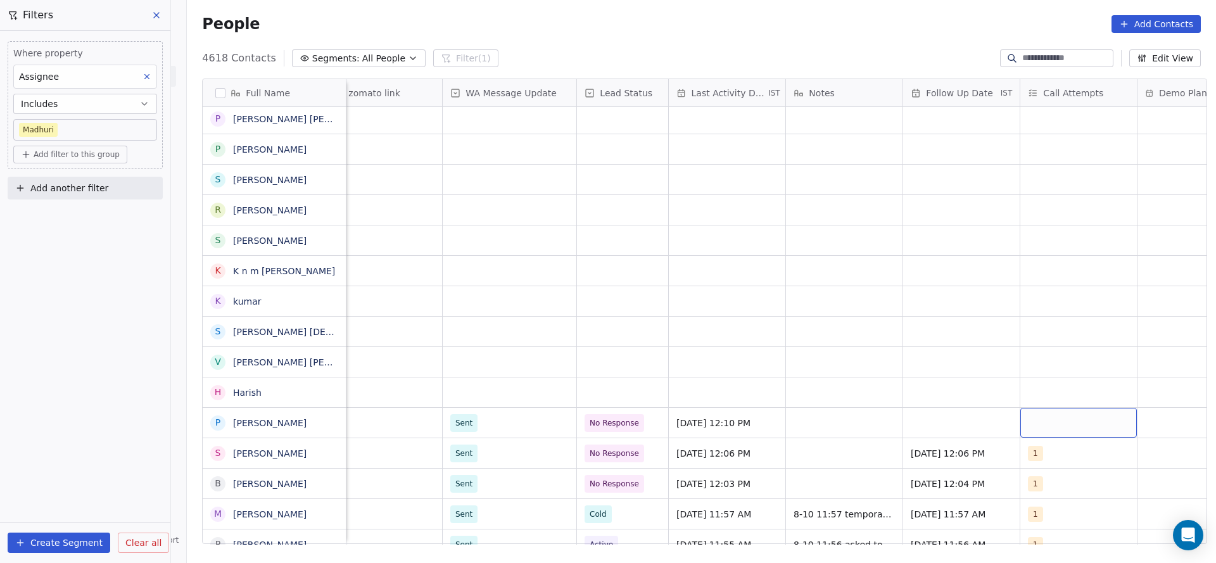
click at [1023, 421] on div "grid" at bounding box center [1078, 423] width 117 height 30
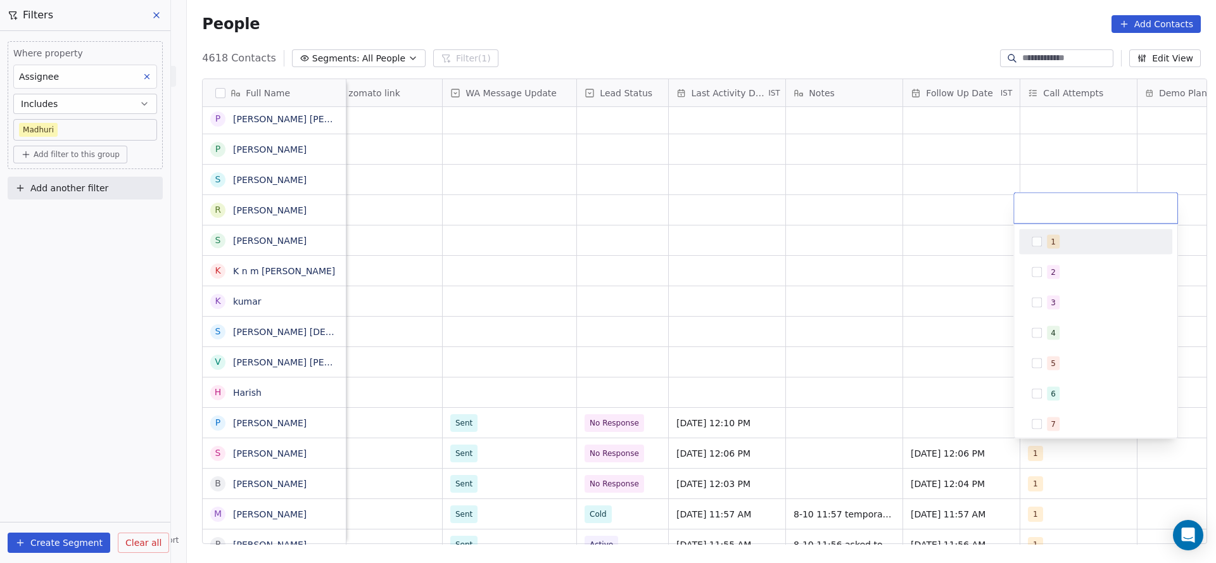
click at [1037, 244] on button "Suggestions" at bounding box center [1037, 242] width 10 height 10
click at [926, 391] on html "On2Cook India Pvt. Ltd. Contacts People Marketing Workflows Campaigns Metrics &…" at bounding box center [608, 281] width 1216 height 563
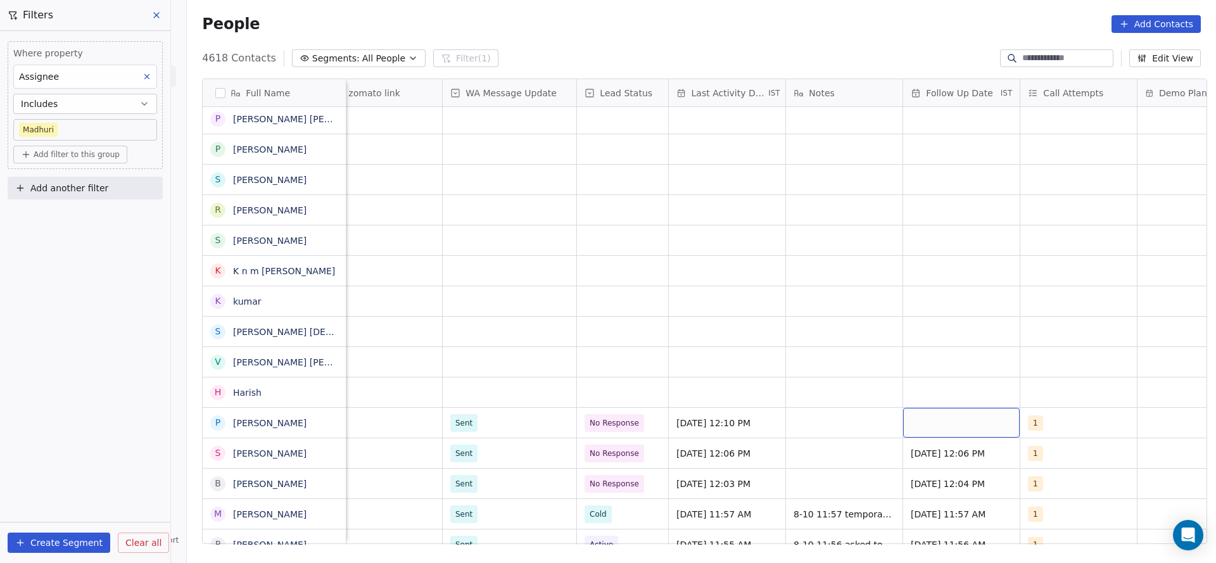
click at [935, 421] on div "grid" at bounding box center [961, 423] width 117 height 30
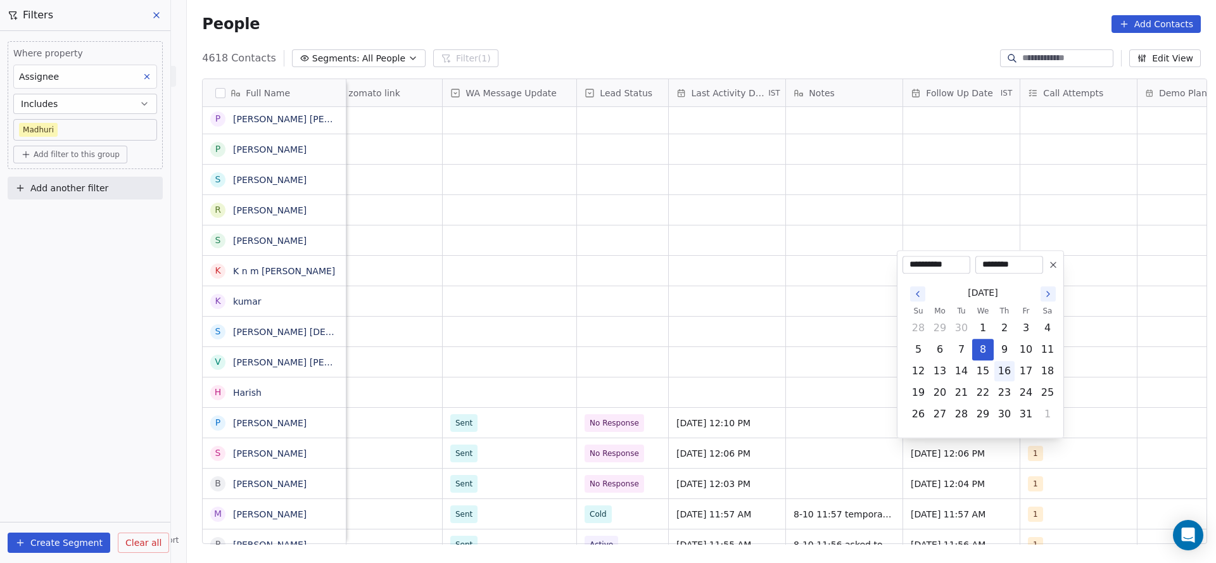
click at [1005, 365] on button "16" at bounding box center [1004, 371] width 20 height 20
type input "**********"
click at [831, 392] on html "On2Cook India Pvt. Ltd. Contacts People Marketing Workflows Campaigns Metrics &…" at bounding box center [608, 281] width 1216 height 563
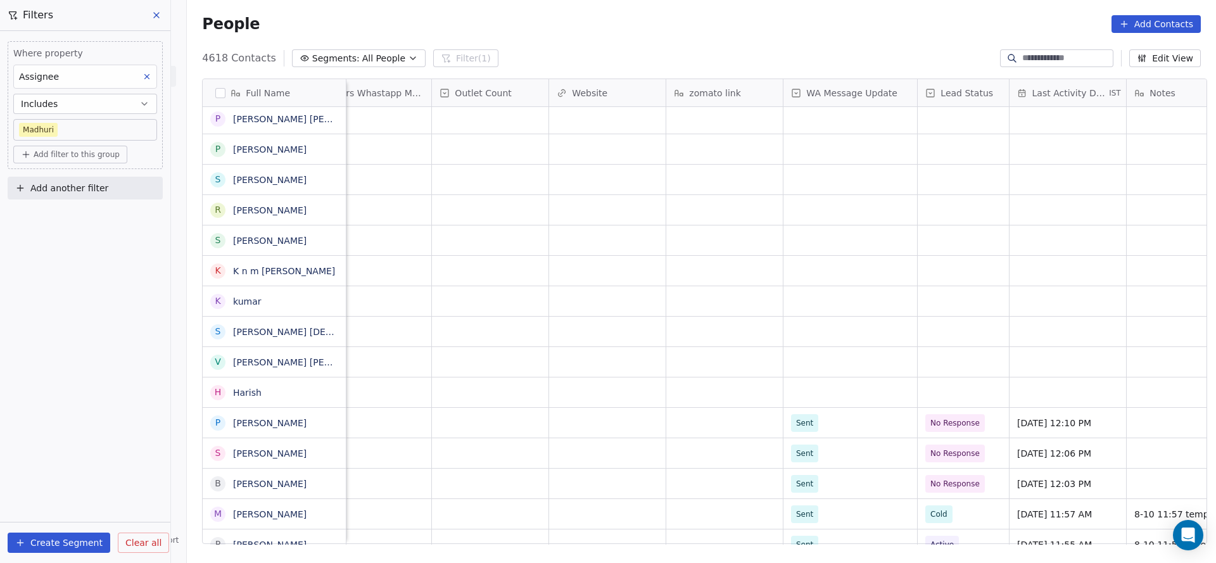
scroll to position [0, 863]
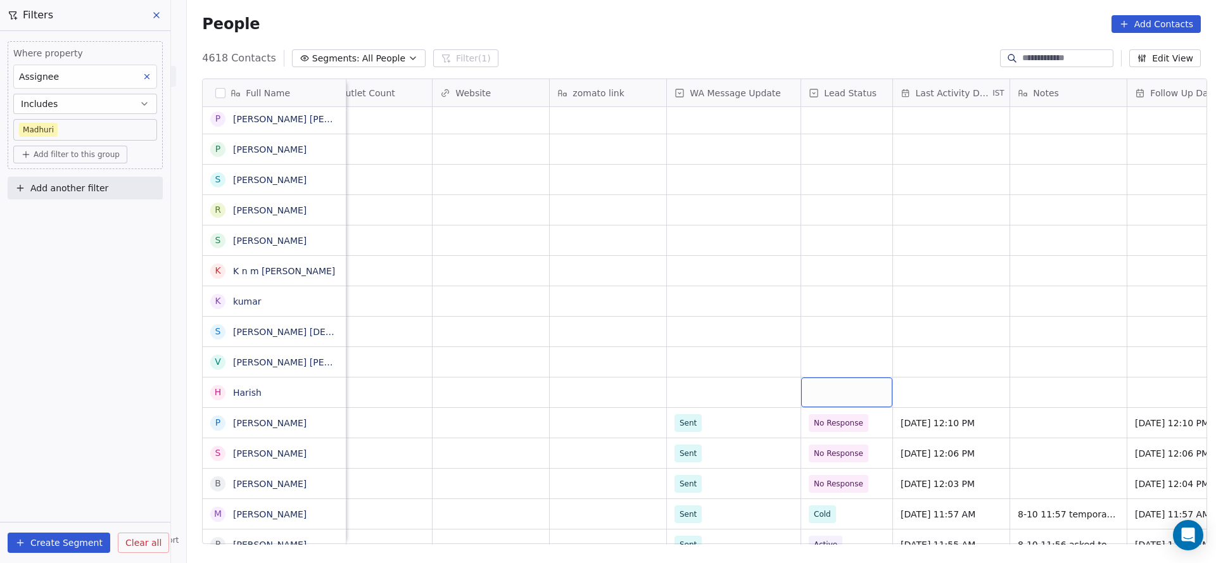
click at [803, 384] on div "grid" at bounding box center [846, 393] width 91 height 30
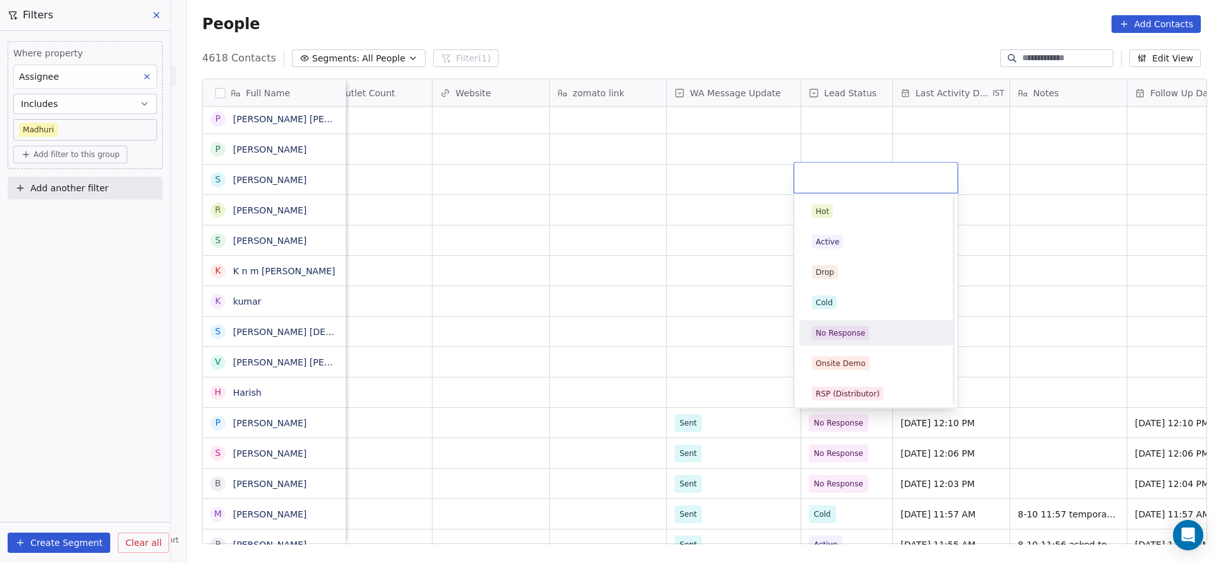
scroll to position [95, 0]
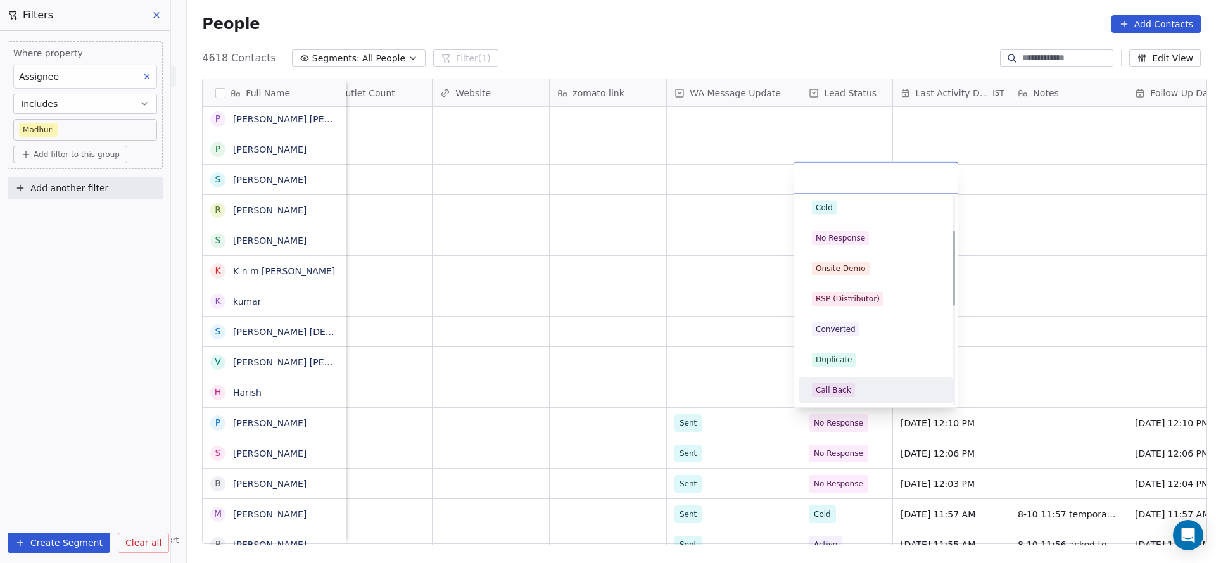
drag, startPoint x: 857, startPoint y: 383, endPoint x: 716, endPoint y: 395, distance: 141.1
click at [855, 386] on div "Call Back" at bounding box center [876, 390] width 128 height 14
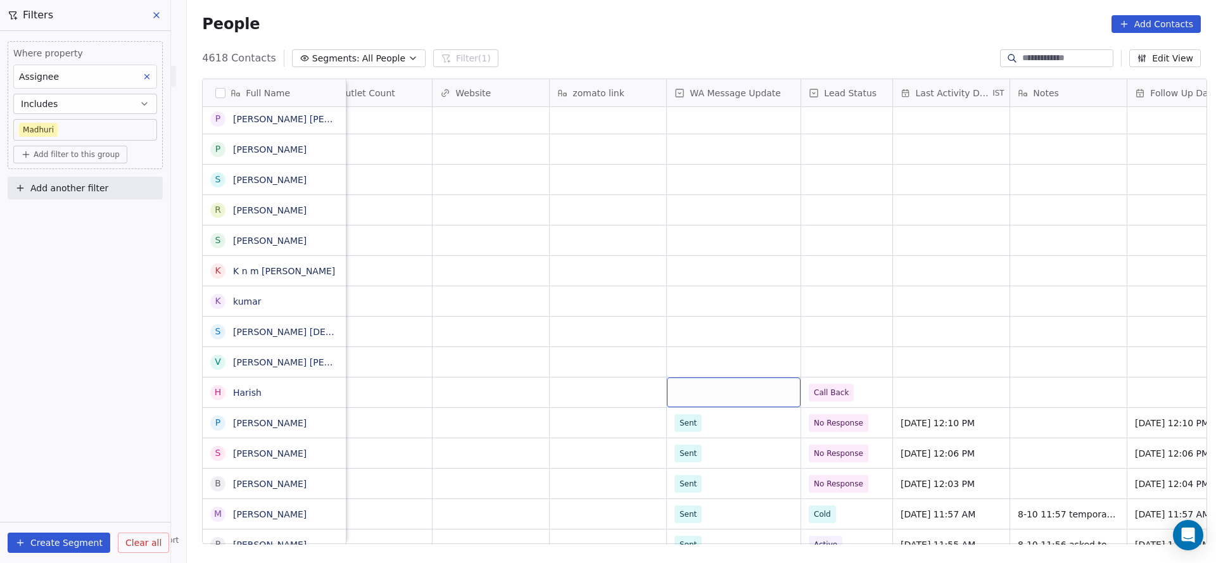
click at [716, 395] on div "grid" at bounding box center [734, 393] width 134 height 30
drag, startPoint x: 693, startPoint y: 424, endPoint x: 953, endPoint y: 396, distance: 261.9
click at [694, 425] on div "Sent" at bounding box center [690, 425] width 17 height 11
click at [953, 396] on div "grid" at bounding box center [951, 393] width 117 height 30
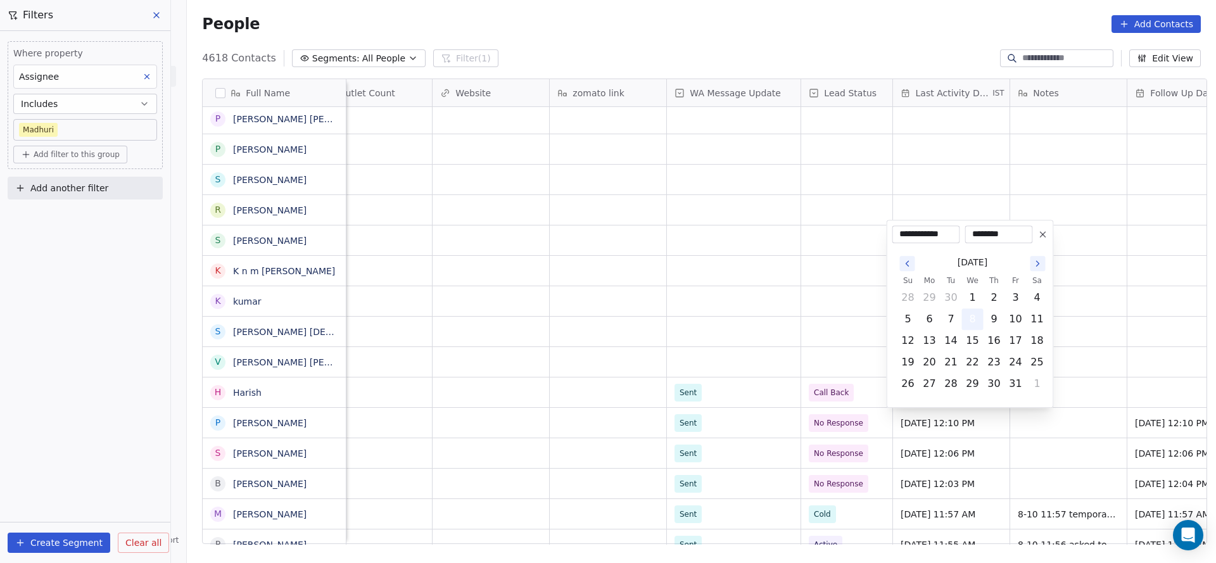
click at [972, 313] on button "8" at bounding box center [973, 319] width 20 height 20
drag, startPoint x: 759, startPoint y: 372, endPoint x: 882, endPoint y: 531, distance: 200.9
click at [758, 372] on html "On2Cook India Pvt. Ltd. Contacts People Marketing Workflows Campaigns Metrics &…" at bounding box center [608, 281] width 1216 height 563
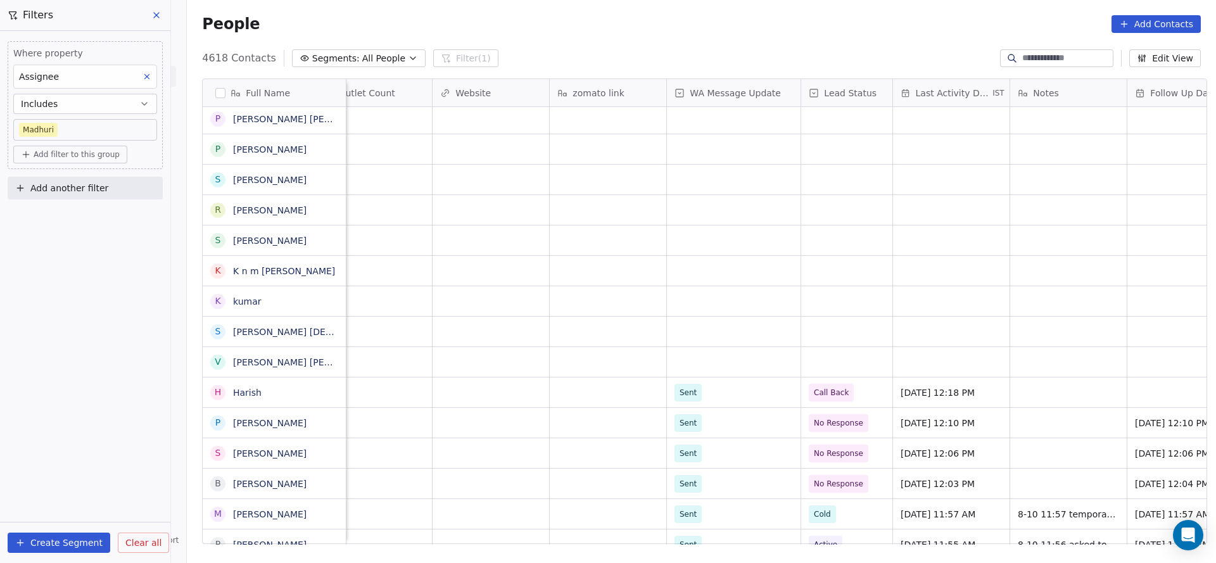
drag, startPoint x: 877, startPoint y: 544, endPoint x: 903, endPoint y: 542, distance: 26.1
click at [966, 538] on div "States Assignee Customers Whastapp Message Outlet Count Website zomato link WA …" at bounding box center [776, 312] width 860 height 466
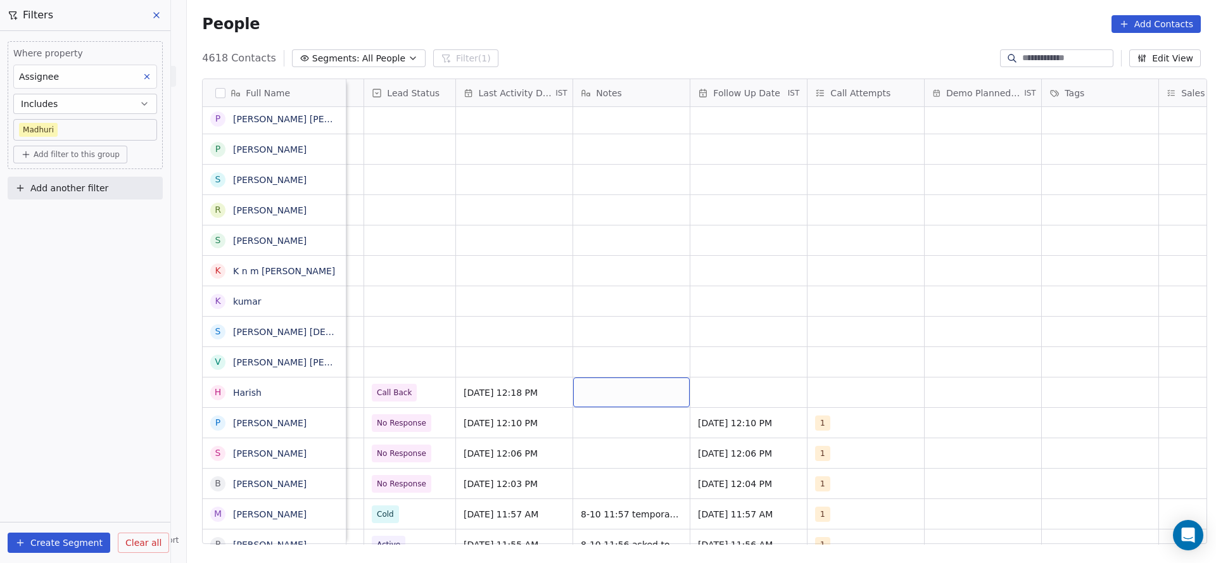
click at [630, 391] on div "grid" at bounding box center [631, 393] width 117 height 30
type textarea "**********"
click at [747, 370] on html "On2Cook India Pvt. Ltd. Contacts People Marketing Workflows Campaigns Metrics &…" at bounding box center [608, 281] width 1216 height 563
click at [749, 384] on div "grid" at bounding box center [748, 393] width 117 height 30
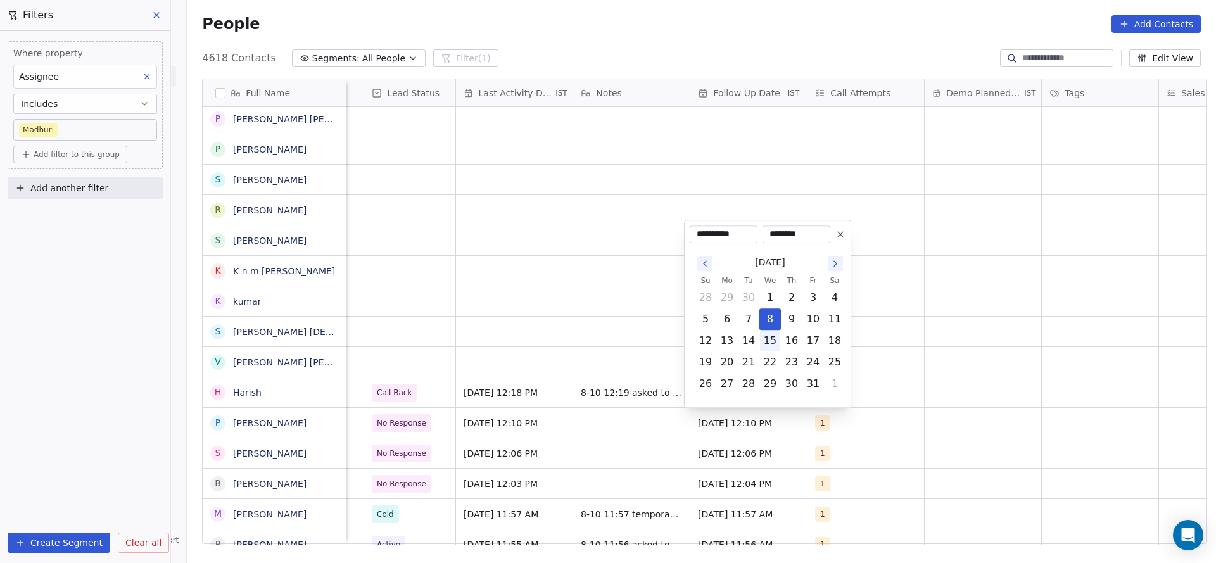
click at [776, 336] on button "15" at bounding box center [770, 341] width 20 height 20
type input "**********"
drag, startPoint x: 971, startPoint y: 369, endPoint x: 883, endPoint y: 403, distance: 94.5
click at [971, 373] on html "On2Cook India Pvt. Ltd. Contacts People Marketing Workflows Campaigns Metrics &…" at bounding box center [608, 281] width 1216 height 563
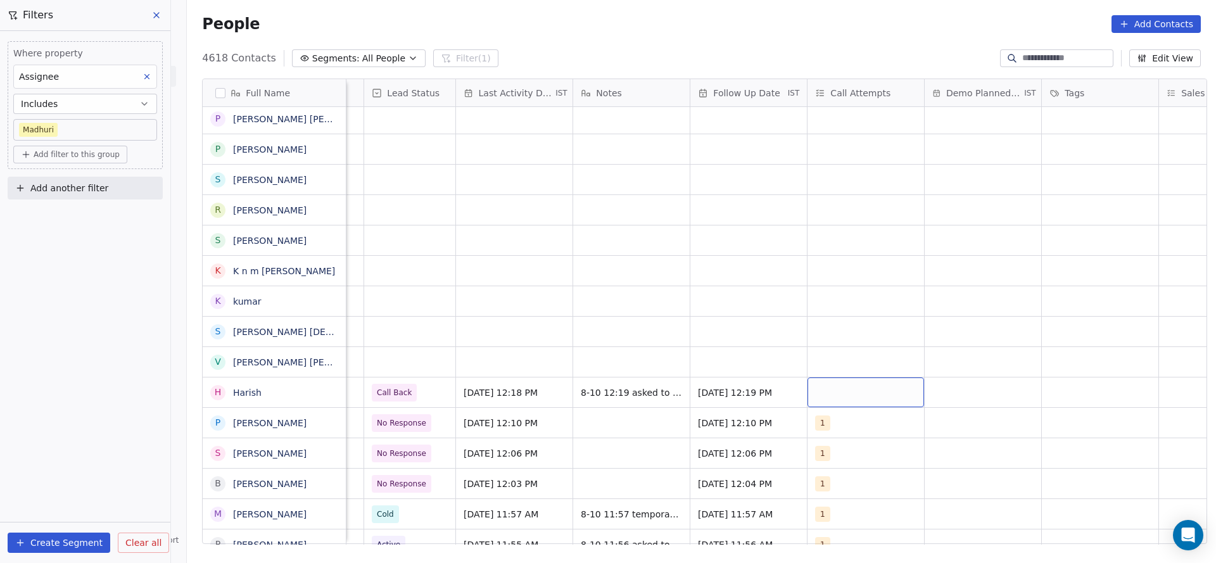
click at [865, 398] on div "grid" at bounding box center [866, 393] width 117 height 30
click at [847, 209] on div "1" at bounding box center [890, 212] width 113 height 14
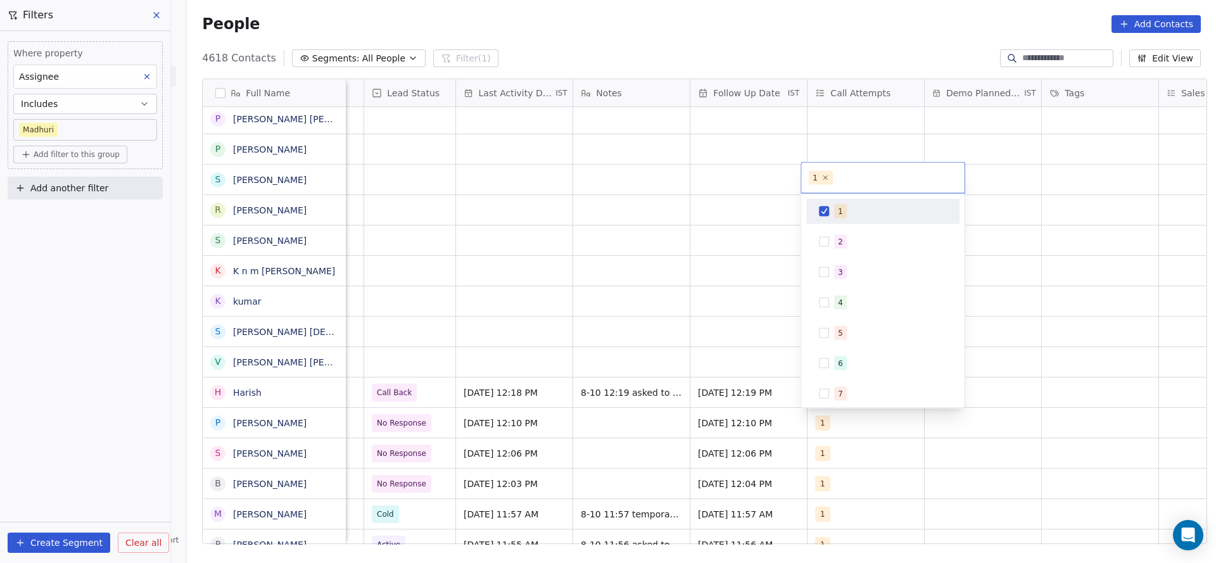
click at [535, 294] on html "On2Cook India Pvt. Ltd. Contacts People Marketing Workflows Campaigns Metrics &…" at bounding box center [608, 281] width 1216 height 563
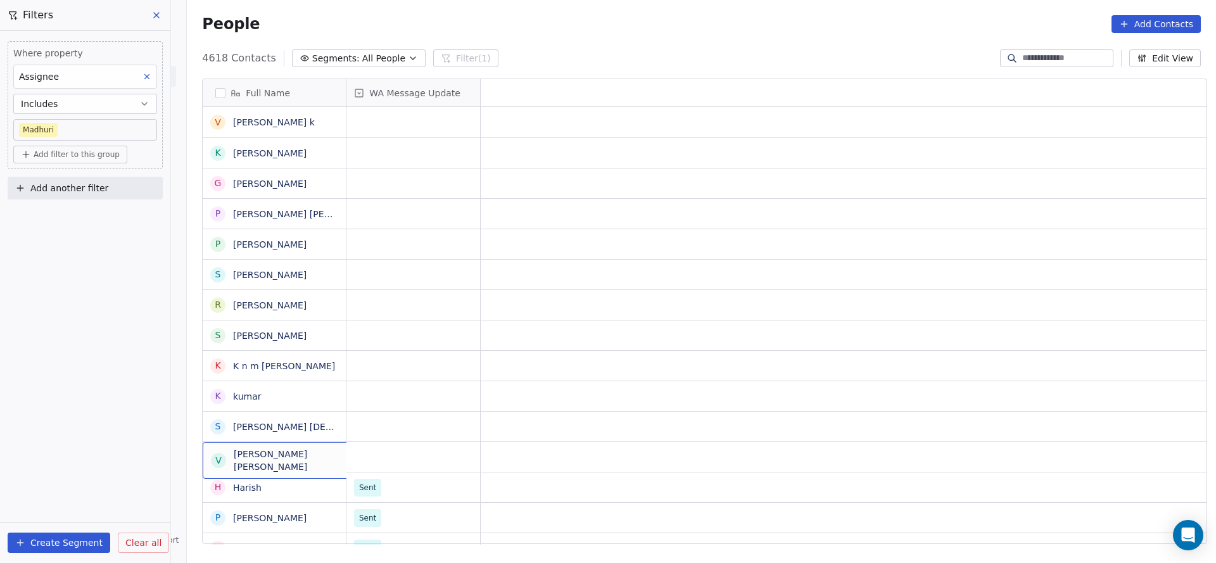
scroll to position [0, 0]
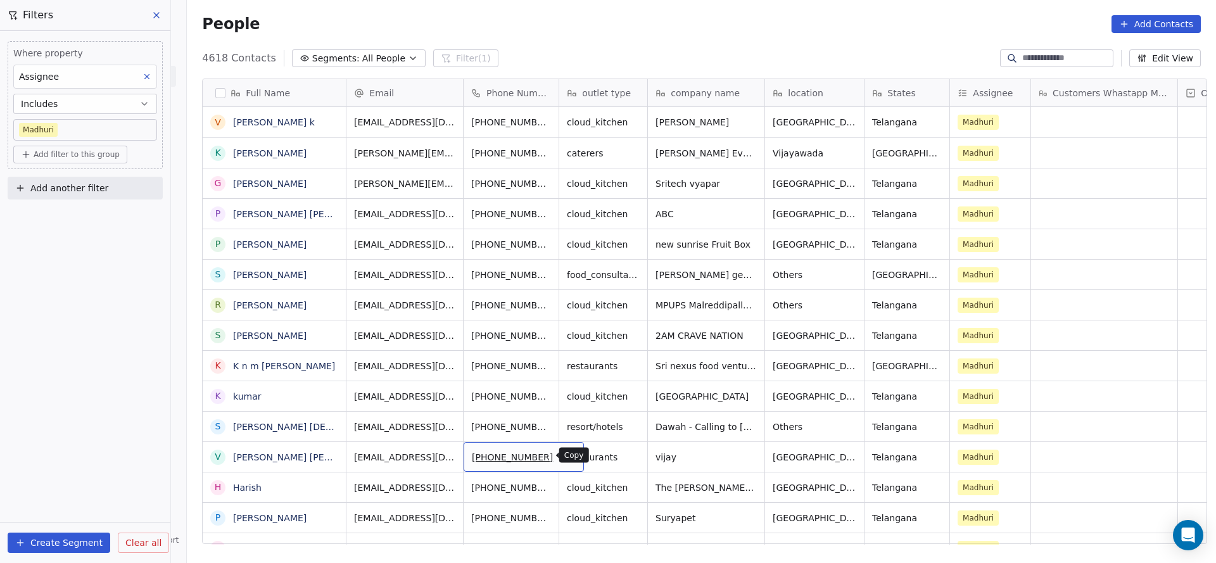
click at [564, 459] on icon "grid" at bounding box center [569, 455] width 10 height 10
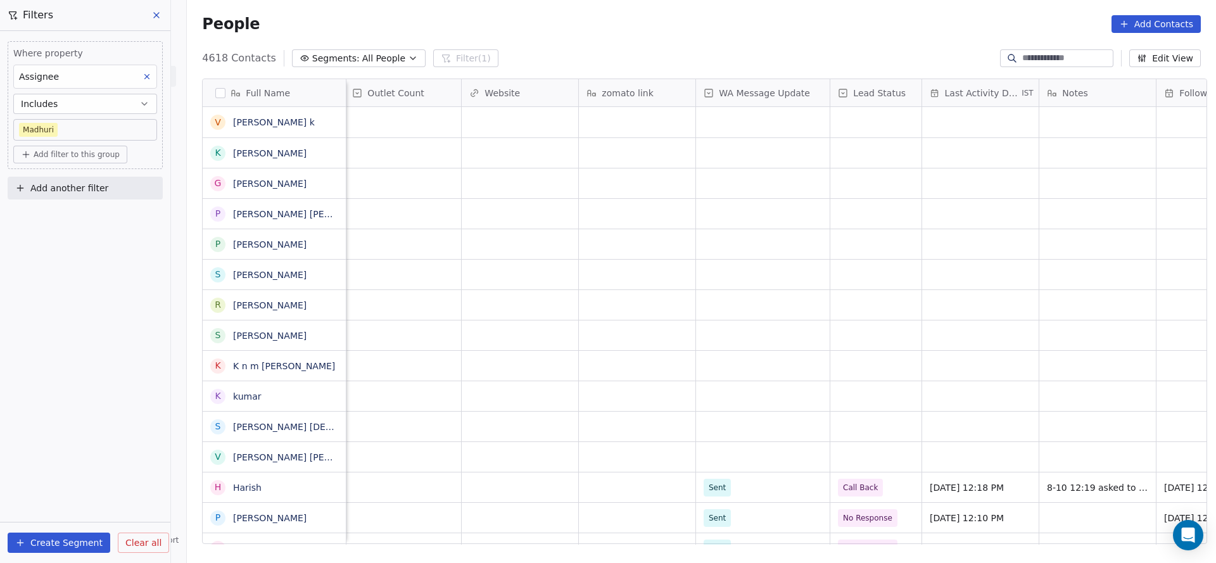
scroll to position [0, 849]
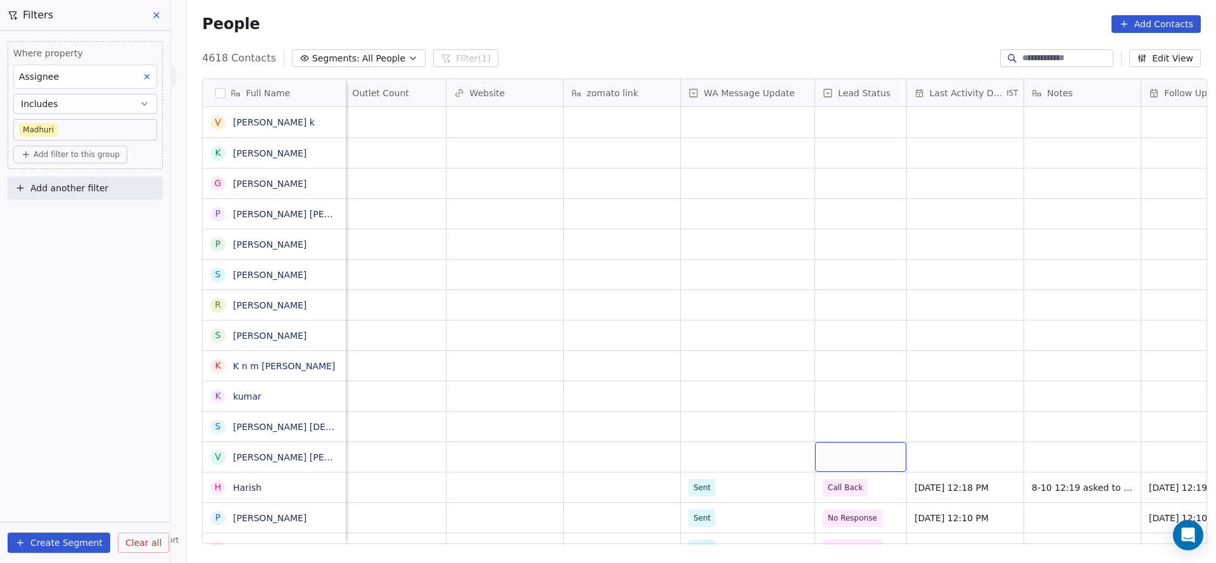
click at [842, 461] on div "grid" at bounding box center [860, 457] width 91 height 30
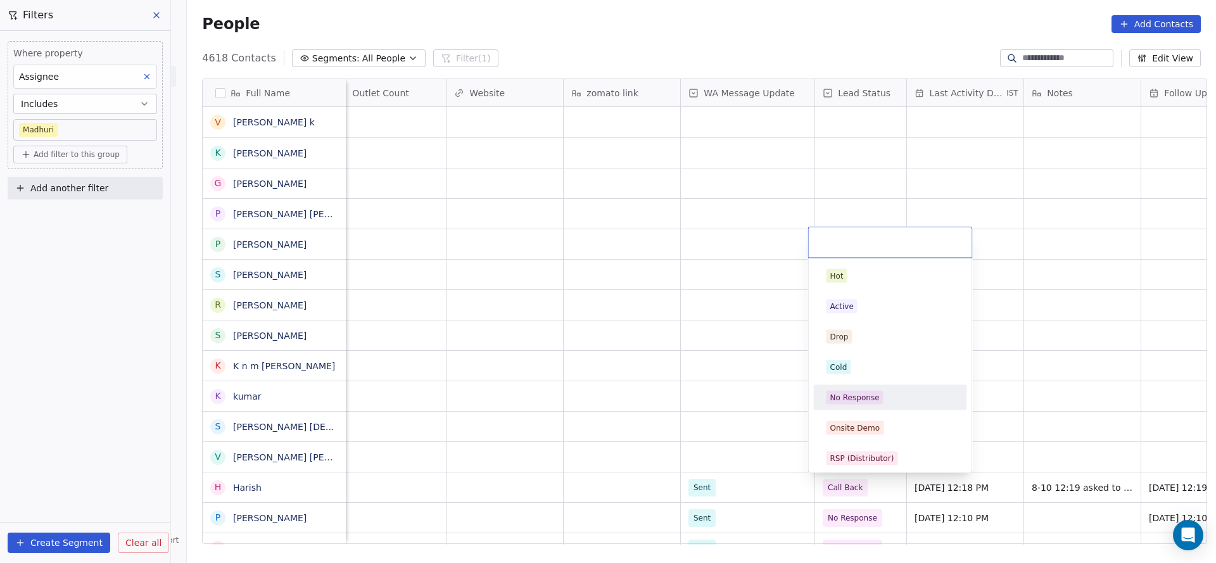
click at [861, 397] on div "No Response" at bounding box center [854, 397] width 49 height 11
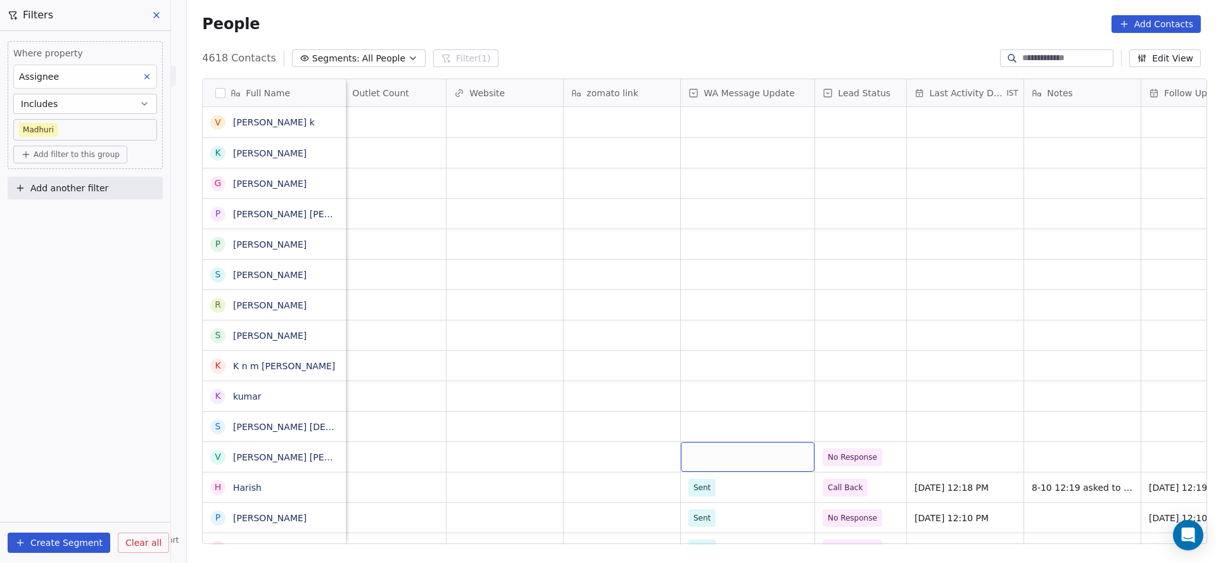
click at [750, 452] on div "grid" at bounding box center [748, 457] width 134 height 30
click at [716, 486] on div "Sent" at bounding box center [756, 490] width 128 height 14
click at [947, 447] on div "grid" at bounding box center [965, 457] width 117 height 30
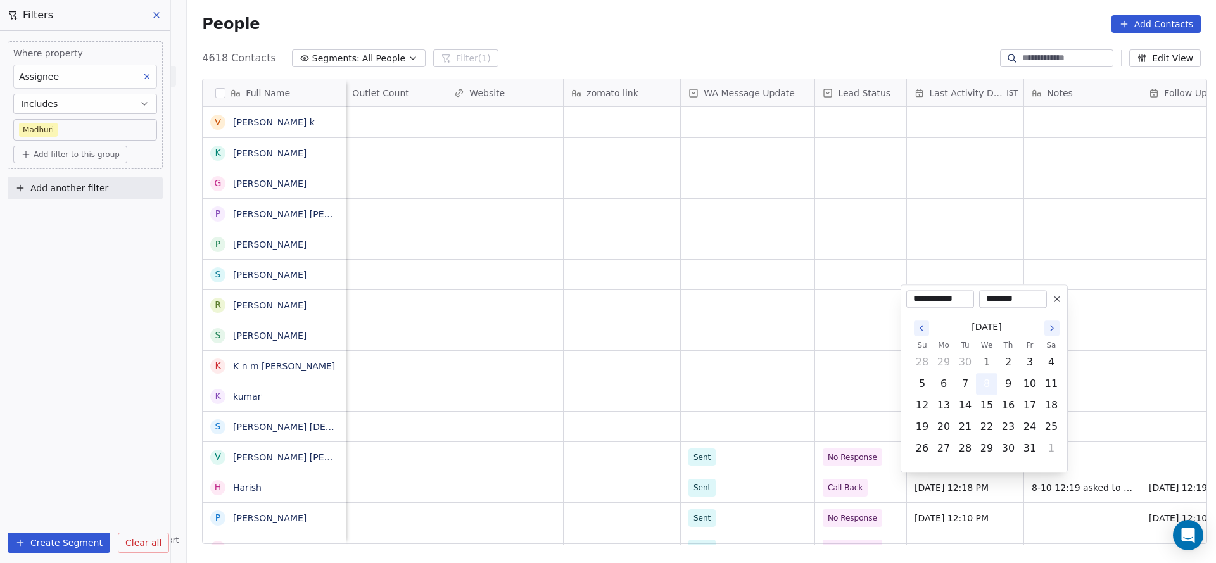
click at [993, 386] on button "8" at bounding box center [987, 384] width 20 height 20
click at [796, 429] on html "On2Cook India Pvt. Ltd. Contacts People Marketing Workflows Campaigns Metrics &…" at bounding box center [608, 281] width 1216 height 563
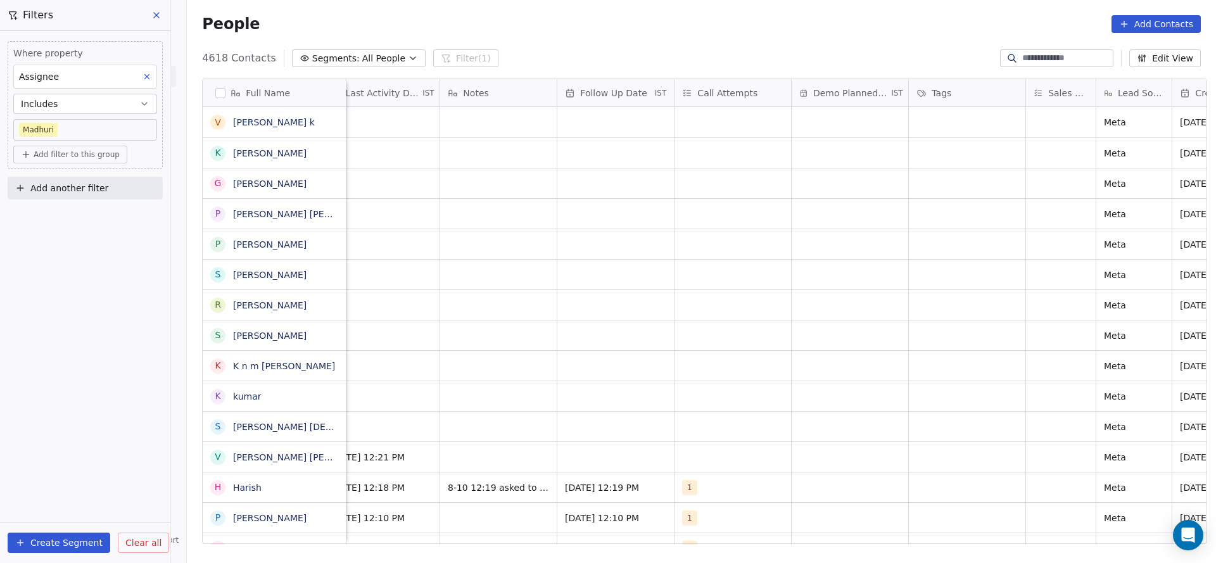
scroll to position [0, 1442]
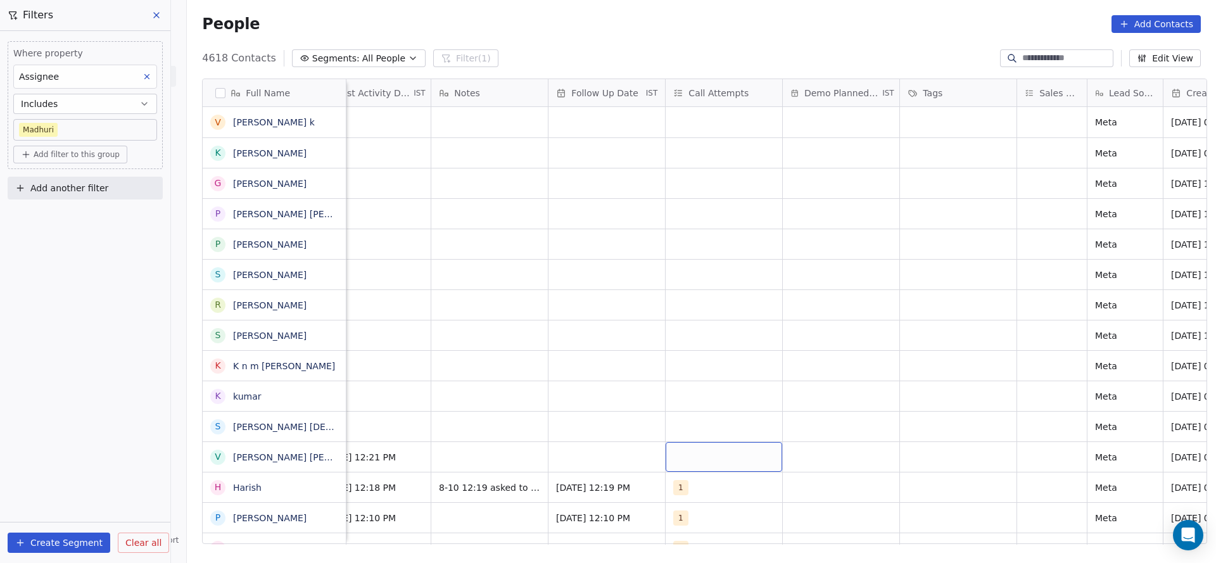
click at [692, 447] on div "grid" at bounding box center [724, 457] width 117 height 30
click at [682, 279] on button "Suggestions" at bounding box center [682, 276] width 10 height 10
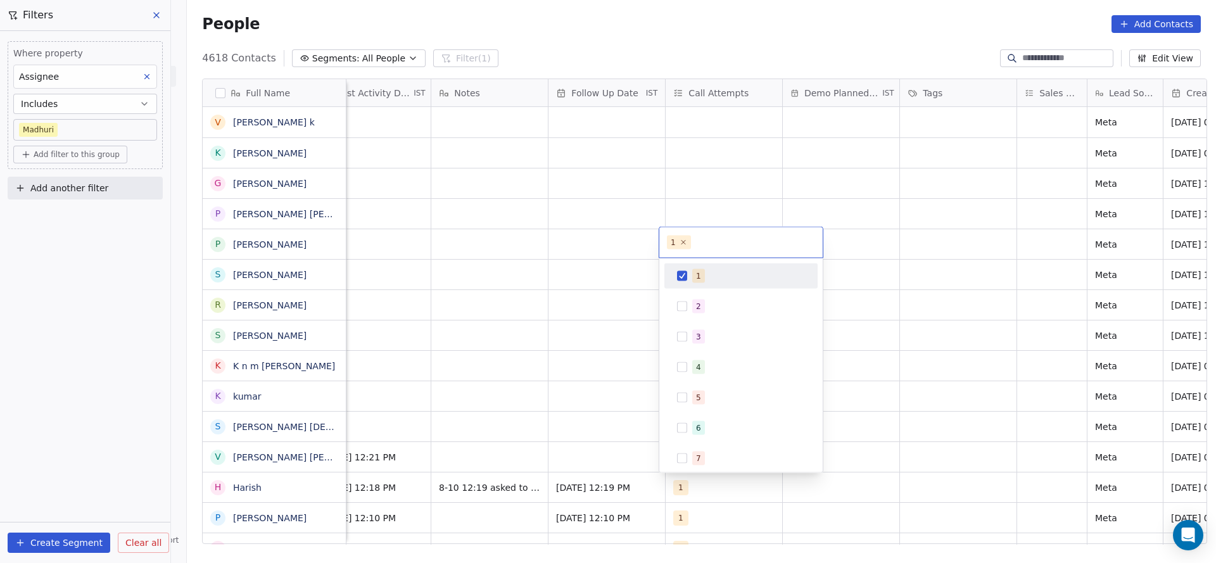
click at [570, 411] on html "On2Cook India Pvt. Ltd. Contacts People Marketing Workflows Campaigns Metrics &…" at bounding box center [608, 281] width 1216 height 563
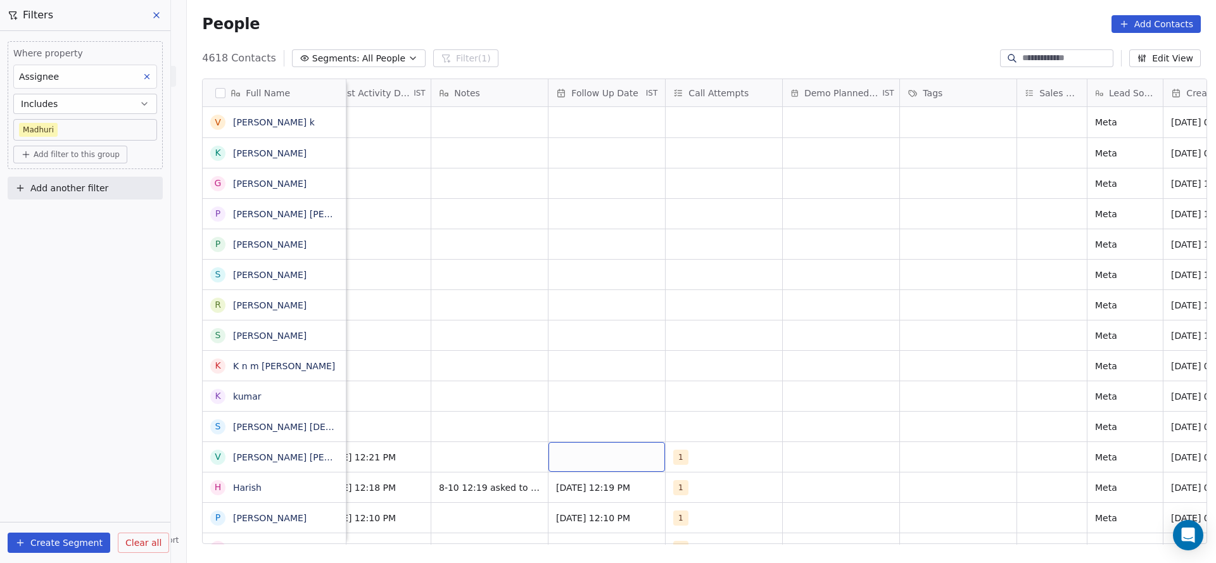
click at [580, 465] on div "grid" at bounding box center [607, 457] width 117 height 30
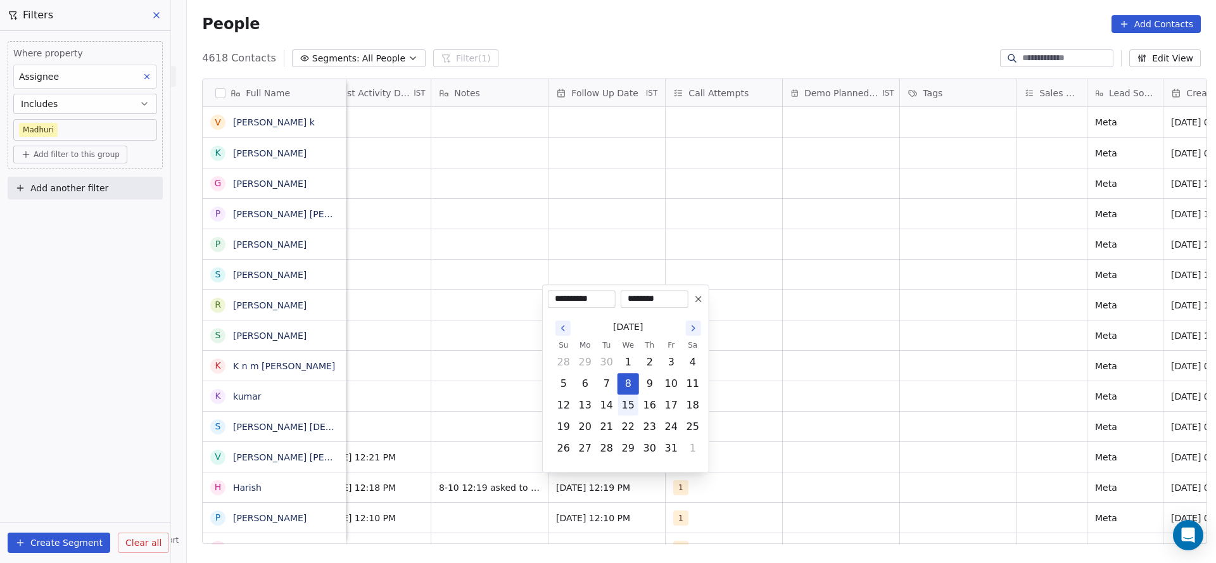
click at [635, 411] on button "15" at bounding box center [628, 405] width 20 height 20
type input "**********"
click at [510, 435] on html "On2Cook India Pvt. Ltd. Contacts People Marketing Workflows Campaigns Metrics &…" at bounding box center [608, 281] width 1216 height 563
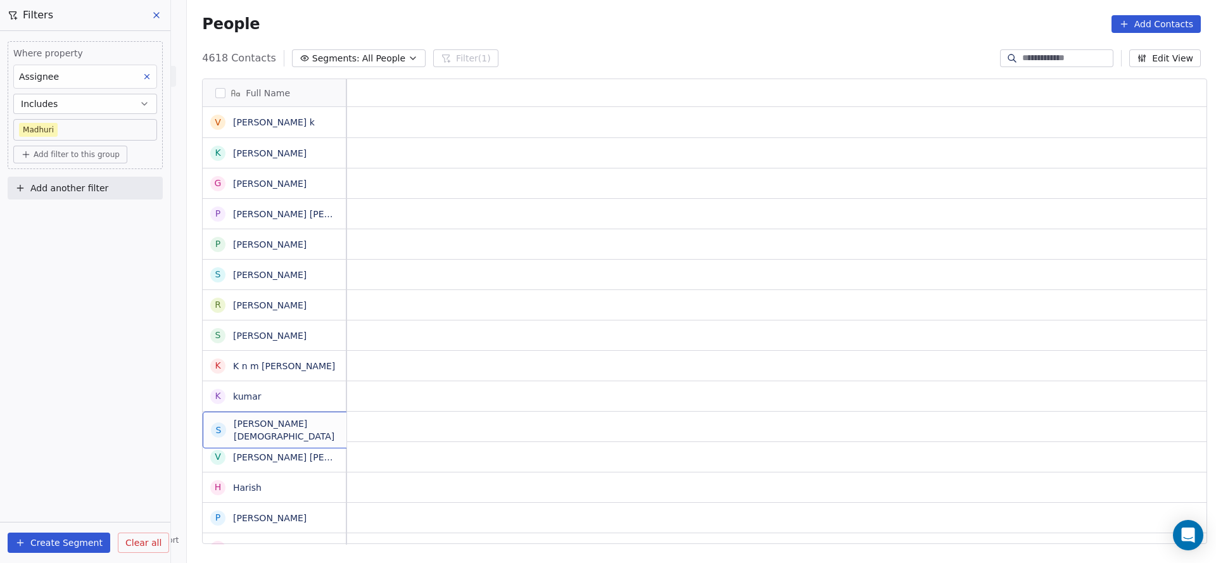
scroll to position [0, 0]
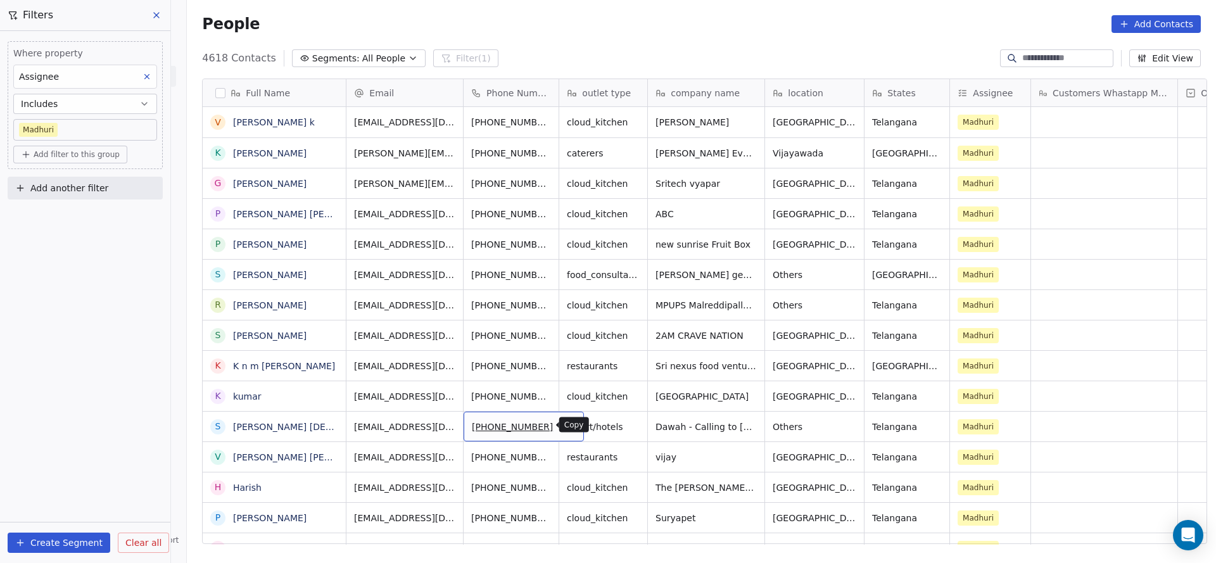
click at [564, 429] on icon "grid" at bounding box center [569, 425] width 10 height 10
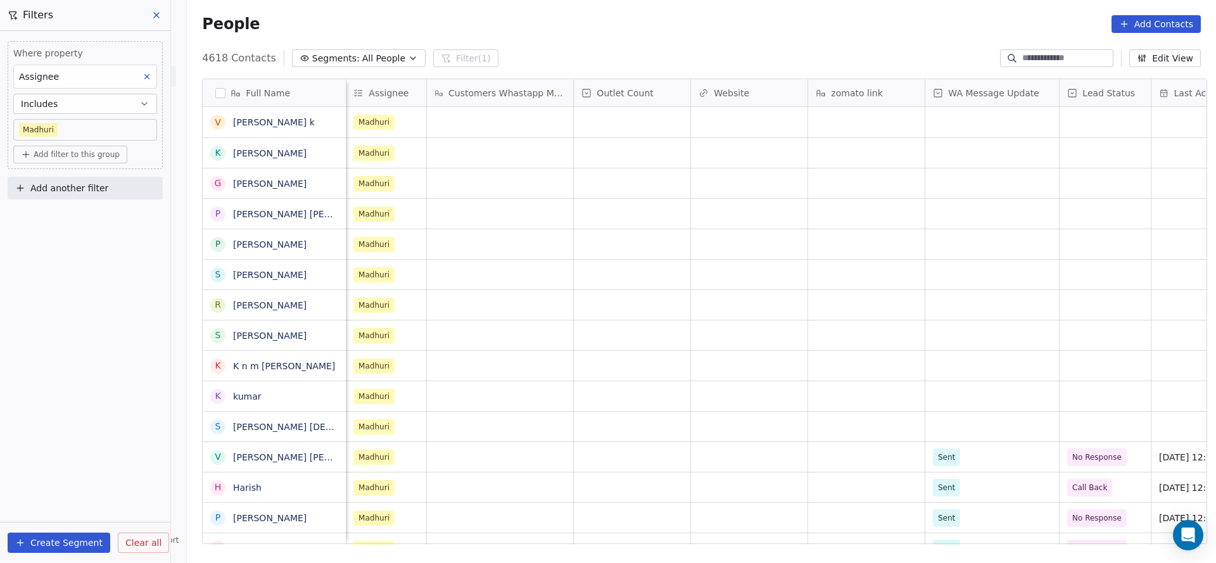
scroll to position [0, 903]
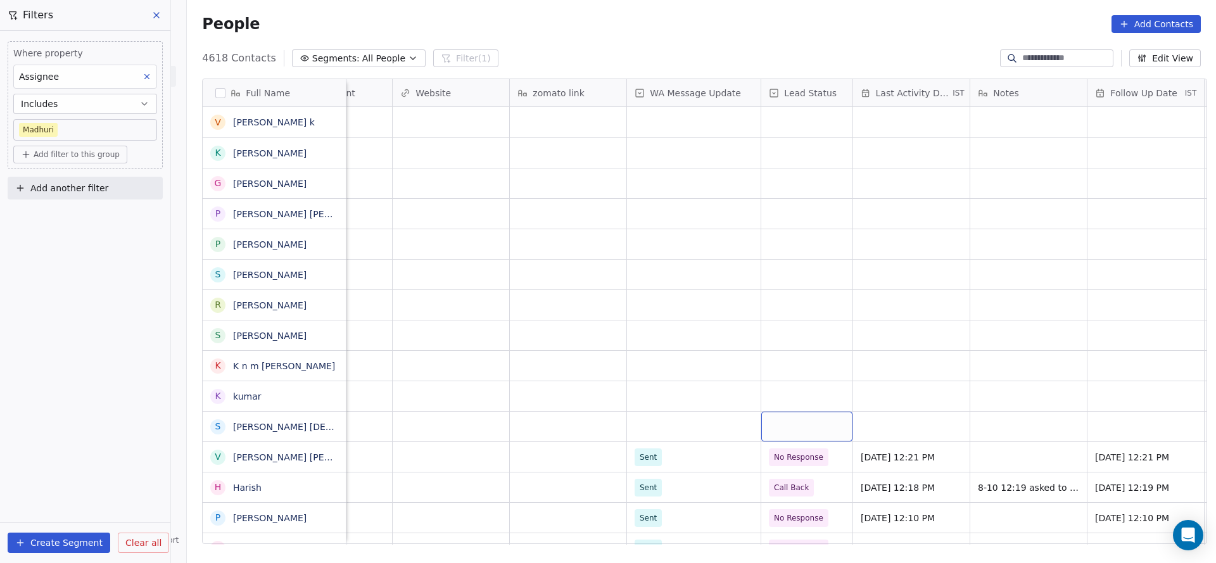
click at [778, 424] on div "grid" at bounding box center [806, 427] width 91 height 30
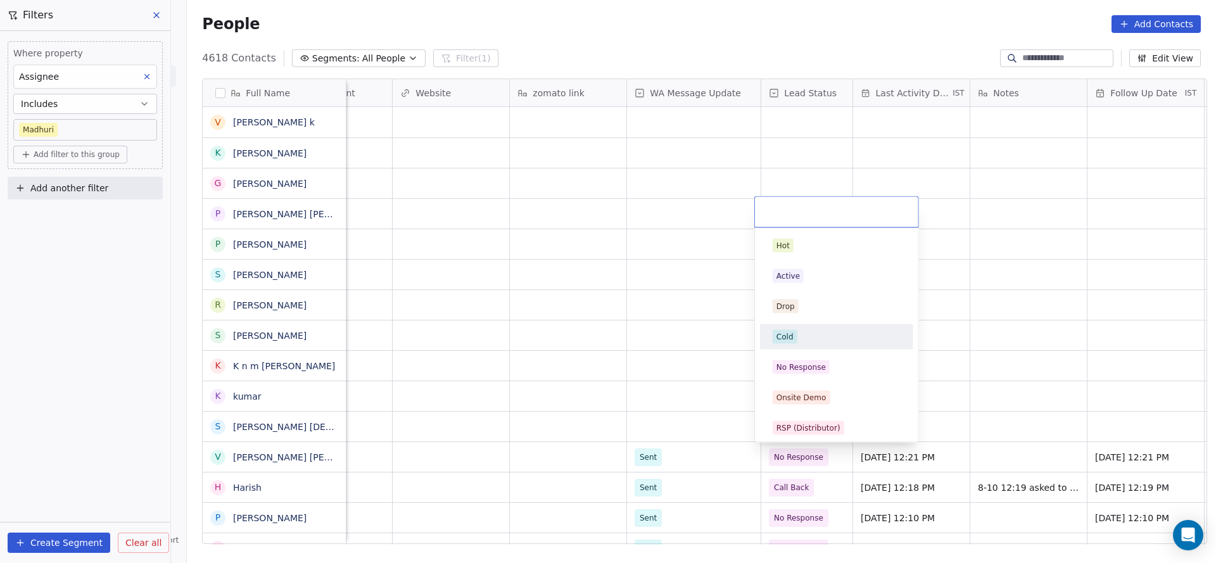
click at [806, 346] on div "Cold" at bounding box center [836, 337] width 143 height 20
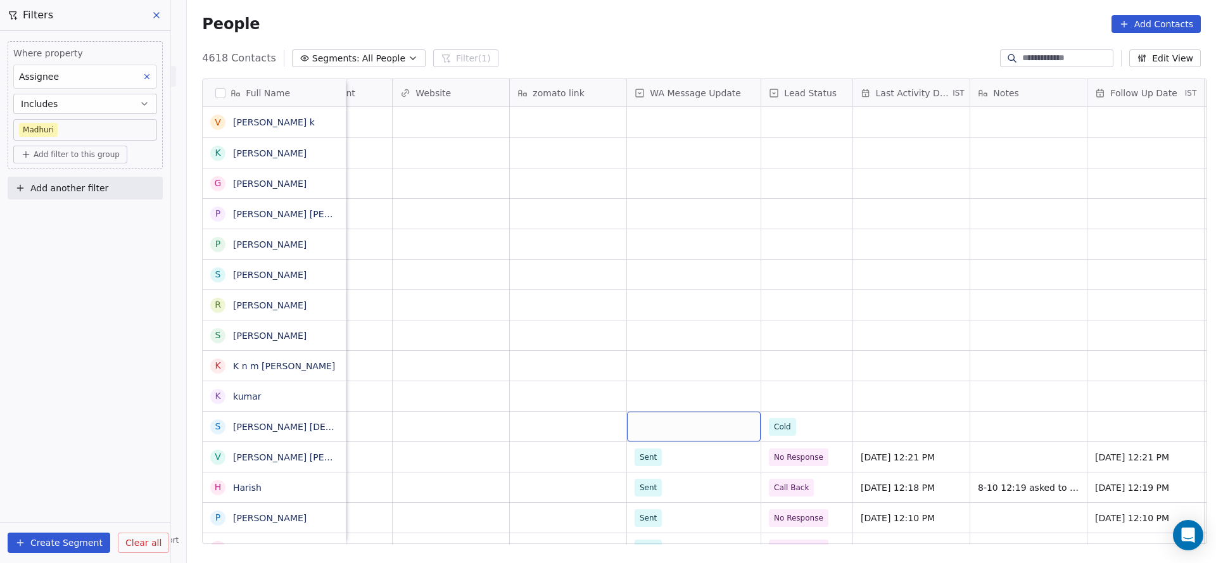
click at [684, 419] on div "grid" at bounding box center [694, 427] width 134 height 30
click at [655, 457] on div "Sent" at bounding box center [650, 459] width 17 height 11
click at [919, 431] on div "grid" at bounding box center [911, 427] width 117 height 30
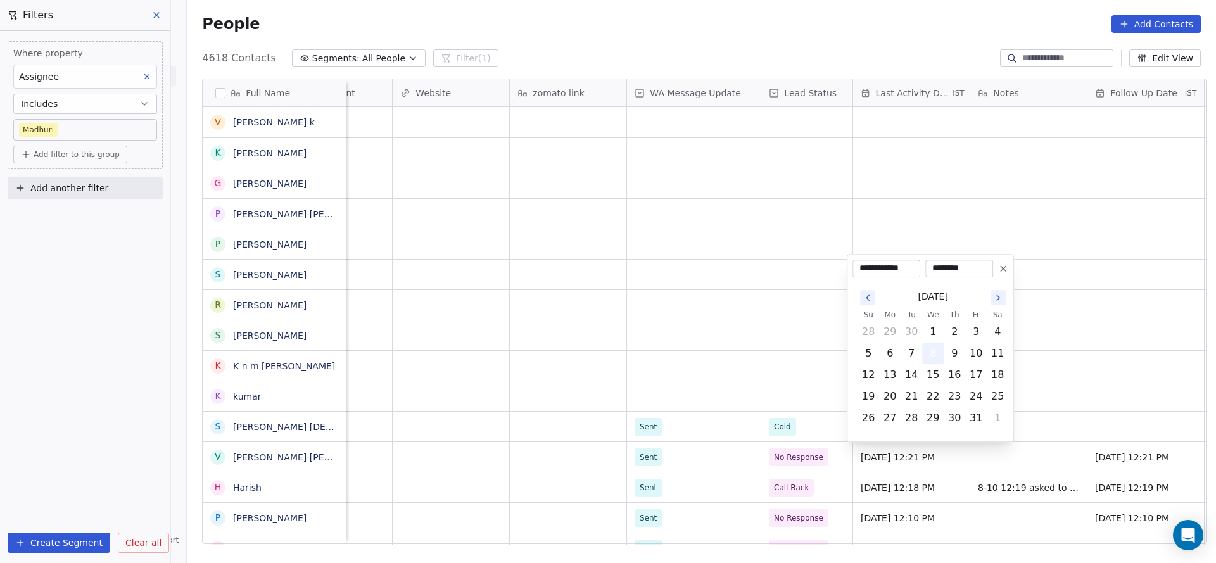
click at [941, 355] on button "8" at bounding box center [933, 353] width 20 height 20
click at [737, 411] on html "On2Cook India Pvt. Ltd. Contacts People Marketing Workflows Campaigns Metrics &…" at bounding box center [608, 281] width 1216 height 563
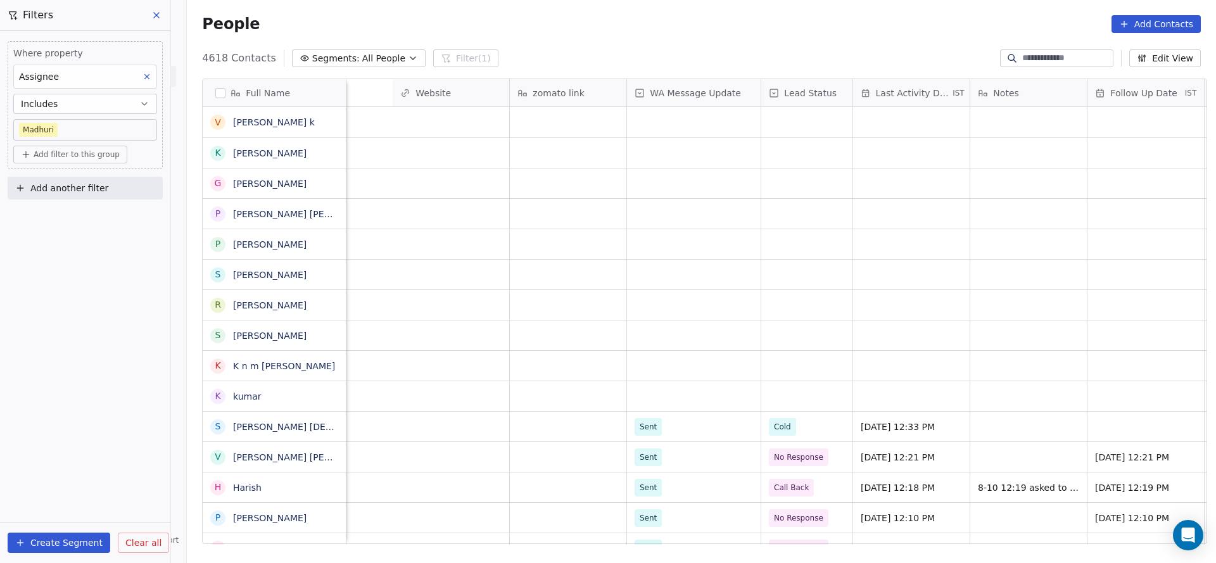
scroll to position [0, 1376]
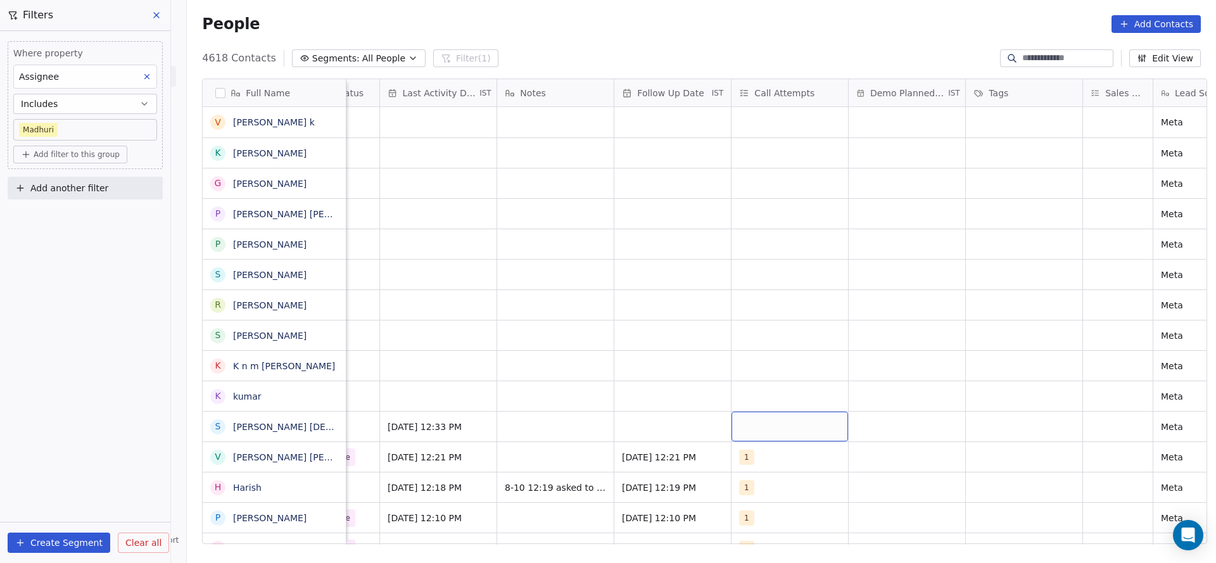
click at [772, 428] on div "grid" at bounding box center [790, 427] width 117 height 30
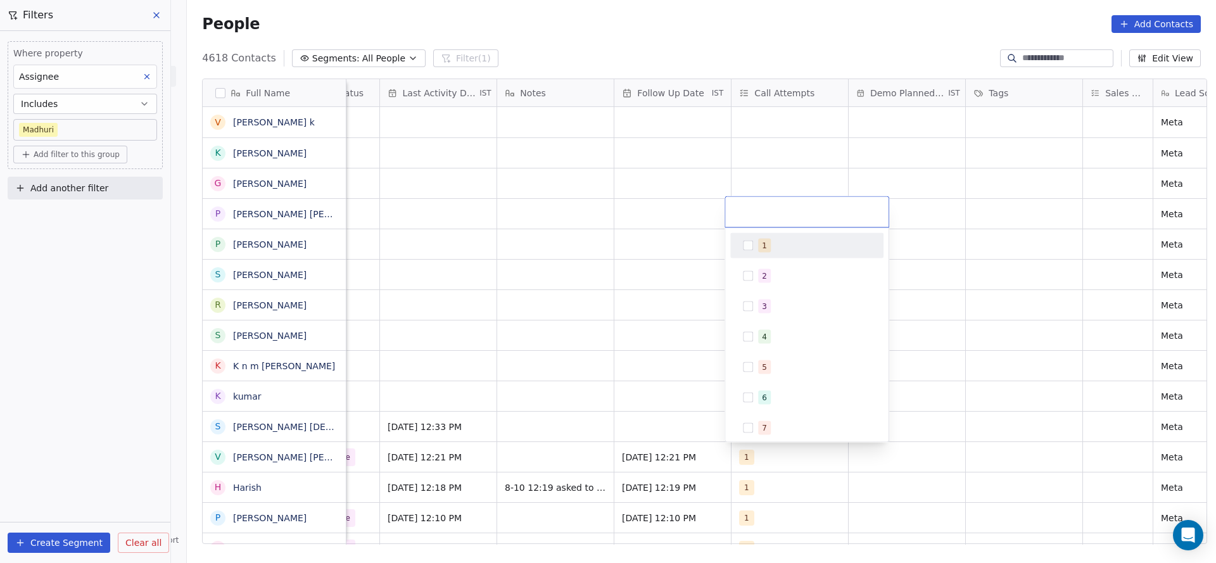
click at [756, 244] on div "1" at bounding box center [806, 246] width 143 height 20
click at [626, 310] on html "On2Cook India Pvt. Ltd. Contacts People Marketing Workflows Campaigns Metrics &…" at bounding box center [608, 281] width 1216 height 563
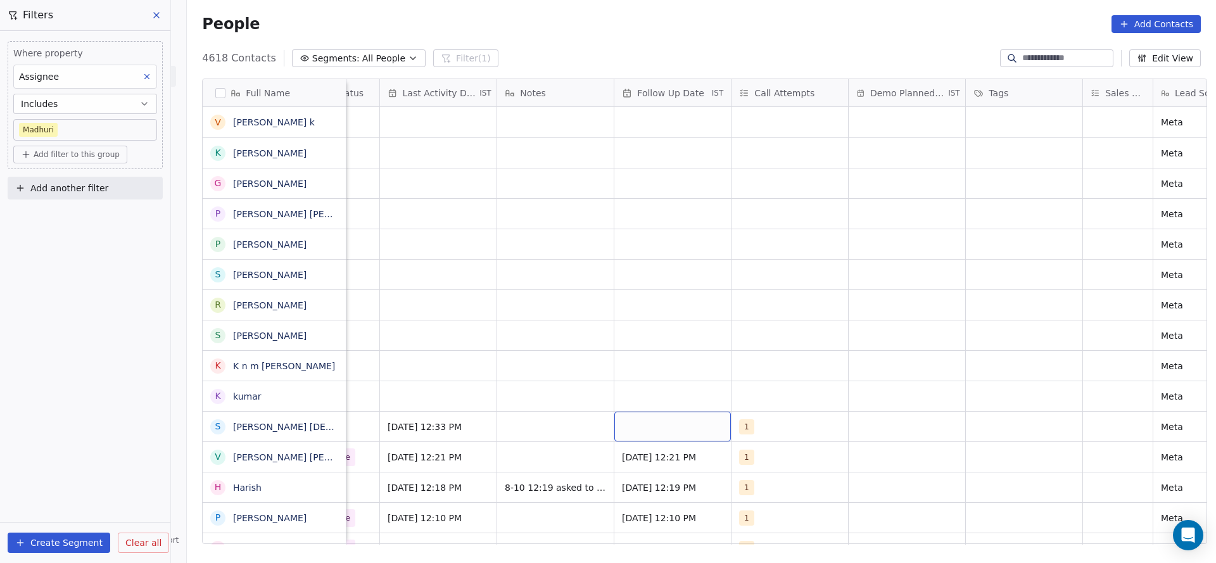
click at [642, 422] on div "grid" at bounding box center [672, 427] width 117 height 30
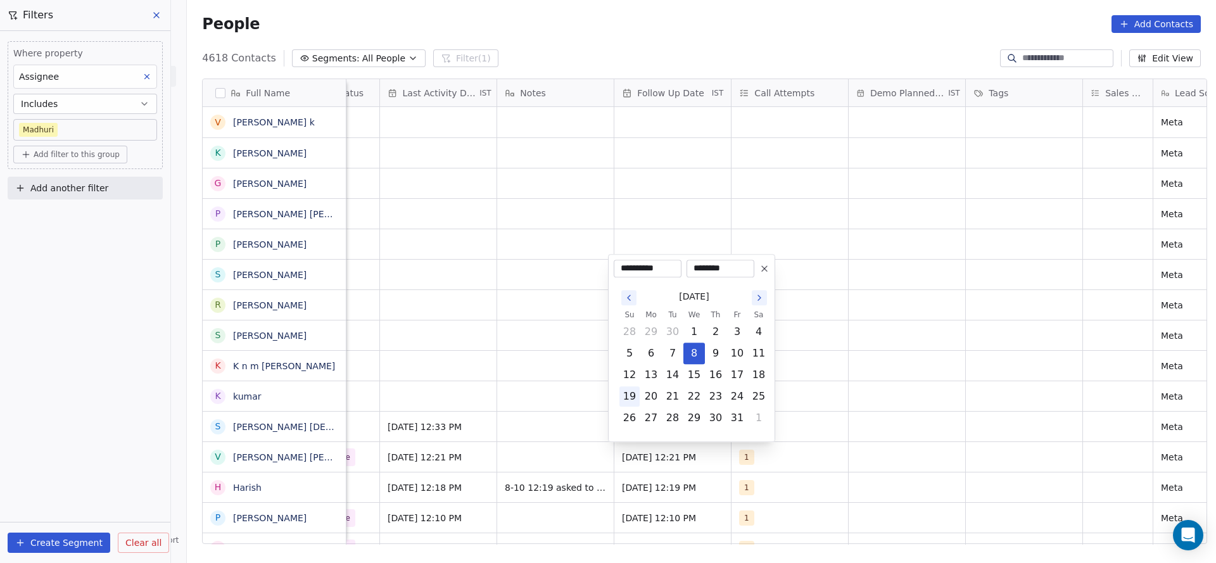
click at [692, 374] on button "15" at bounding box center [694, 375] width 20 height 20
type input "**********"
click at [496, 419] on html "On2Cook India Pvt. Ltd. Contacts People Marketing Workflows Campaigns Metrics &…" at bounding box center [608, 281] width 1216 height 563
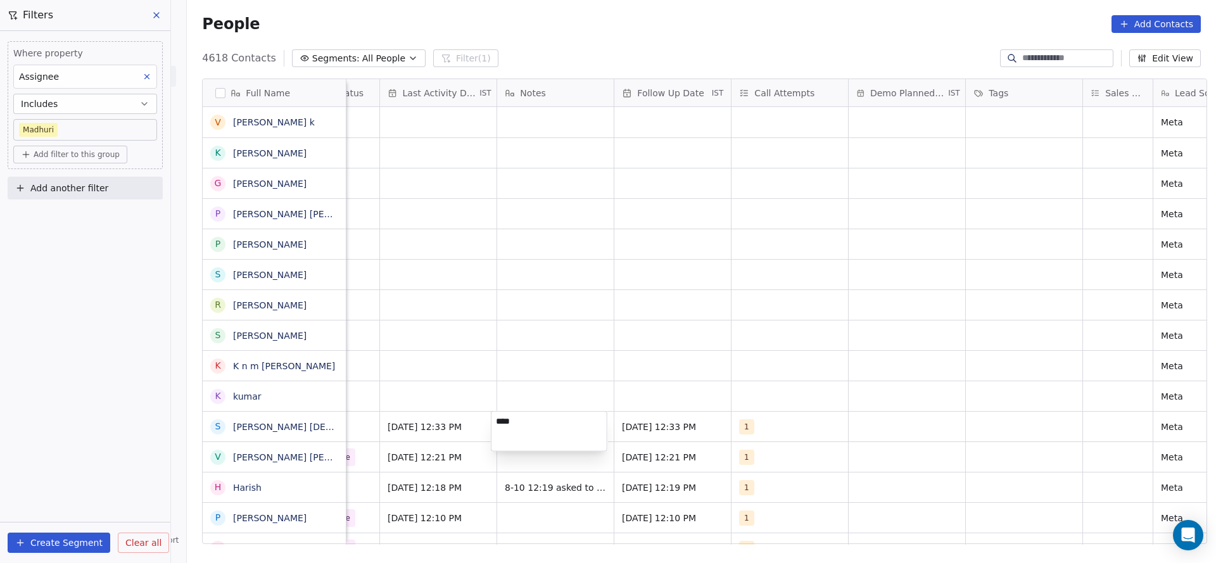
type textarea "****"
click at [574, 367] on html "On2Cook India Pvt. Ltd. Contacts People Marketing Workflows Campaigns Metrics &…" at bounding box center [608, 281] width 1216 height 563
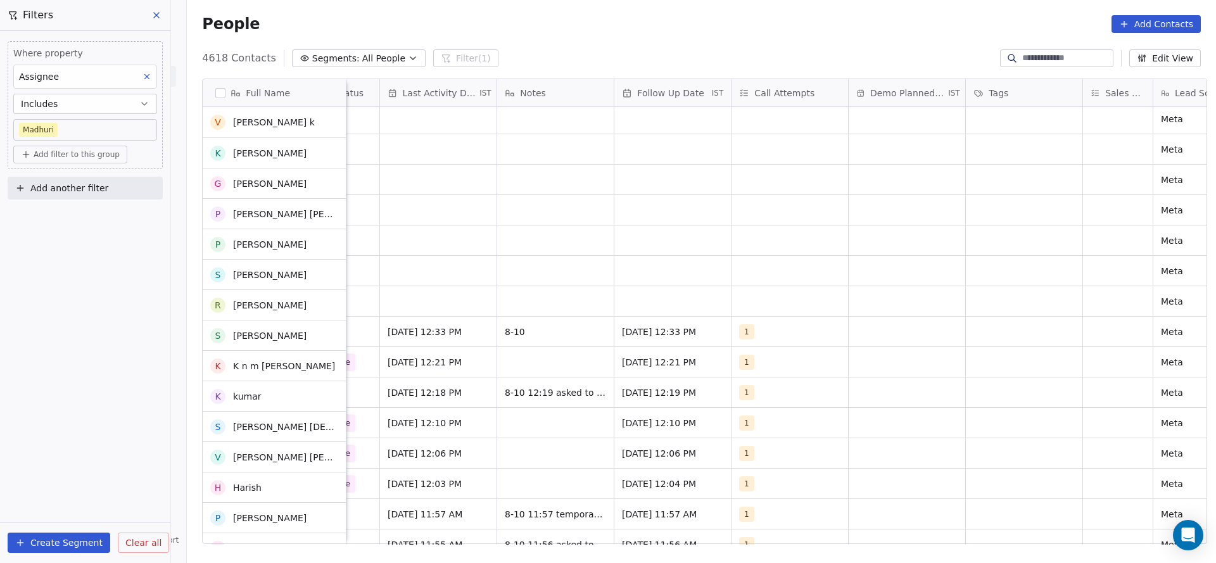
scroll to position [95, 0]
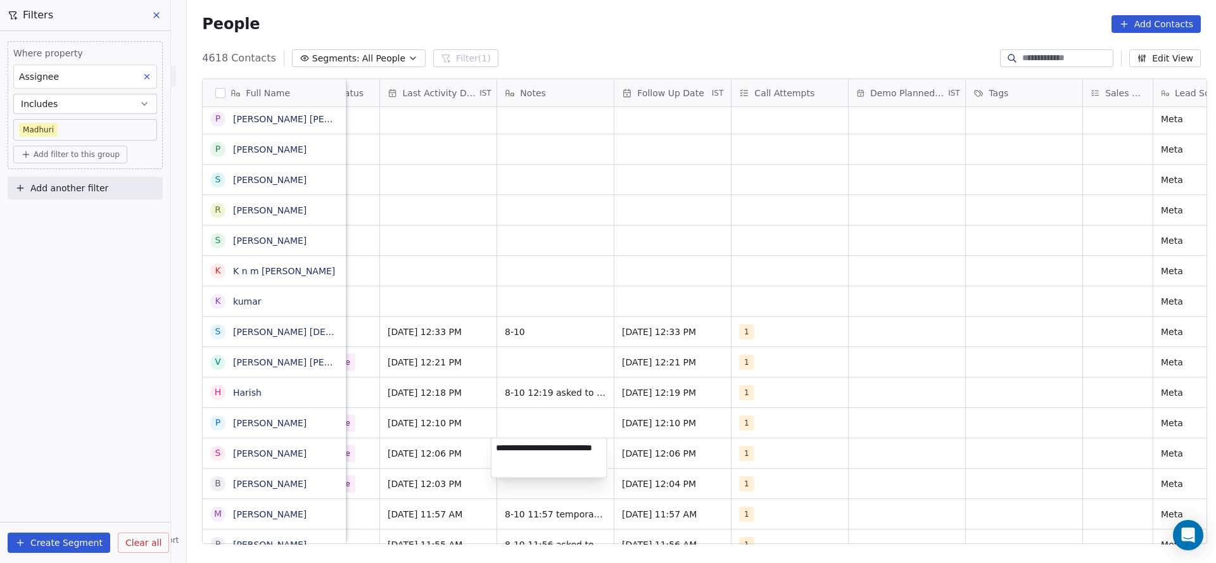
click at [554, 450] on textarea "**********" at bounding box center [549, 457] width 115 height 39
type textarea "**********"
click at [565, 409] on html "On2Cook India Pvt. Ltd. Contacts People Marketing Workflows Campaigns Metrics &…" at bounding box center [608, 281] width 1216 height 563
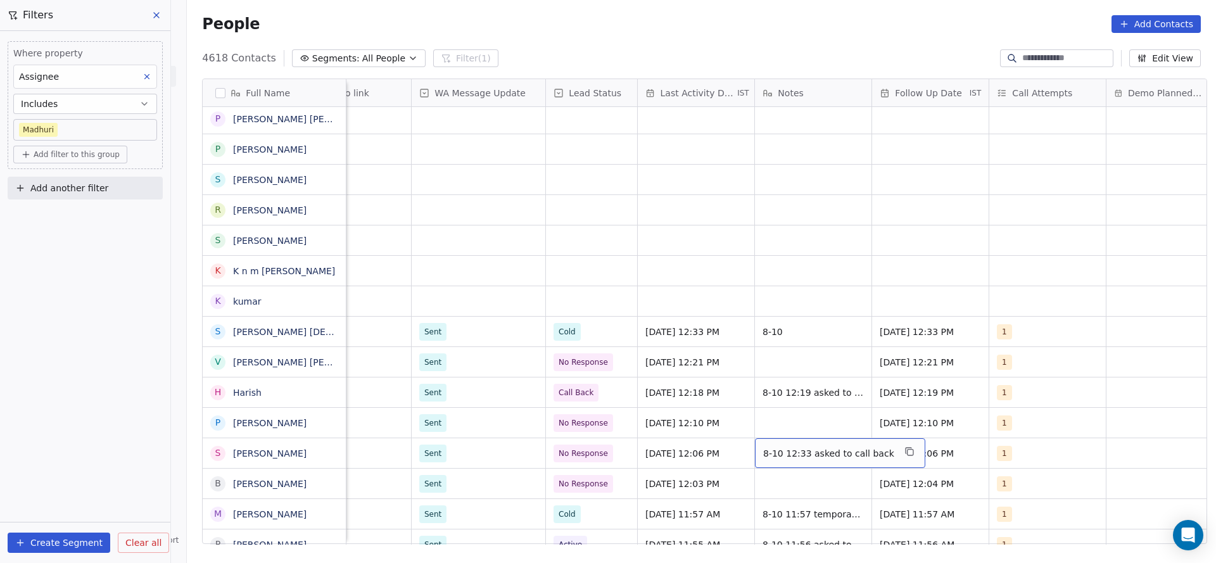
scroll to position [0, 1117]
click at [573, 454] on span "No Response" at bounding box center [585, 453] width 49 height 13
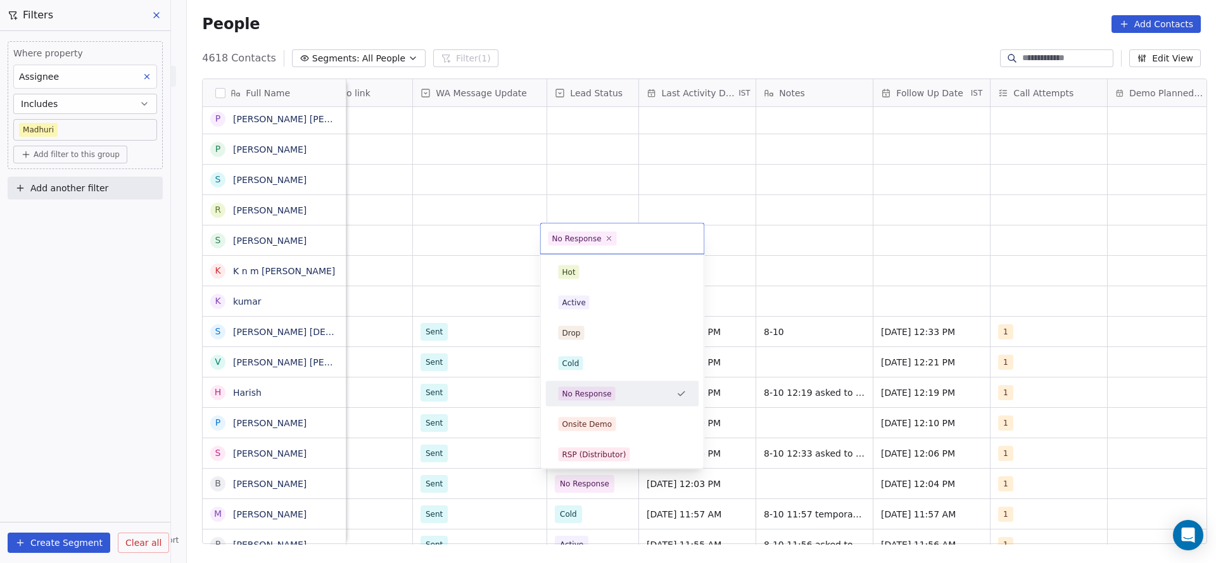
scroll to position [95, 0]
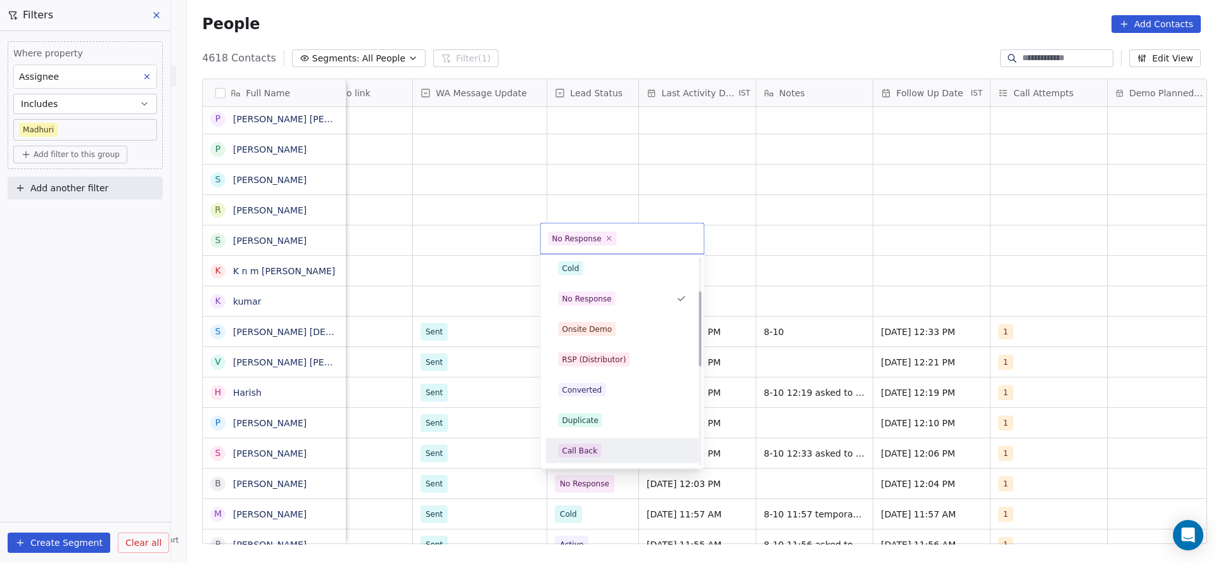
click at [585, 444] on span "Call Back" at bounding box center [580, 451] width 43 height 14
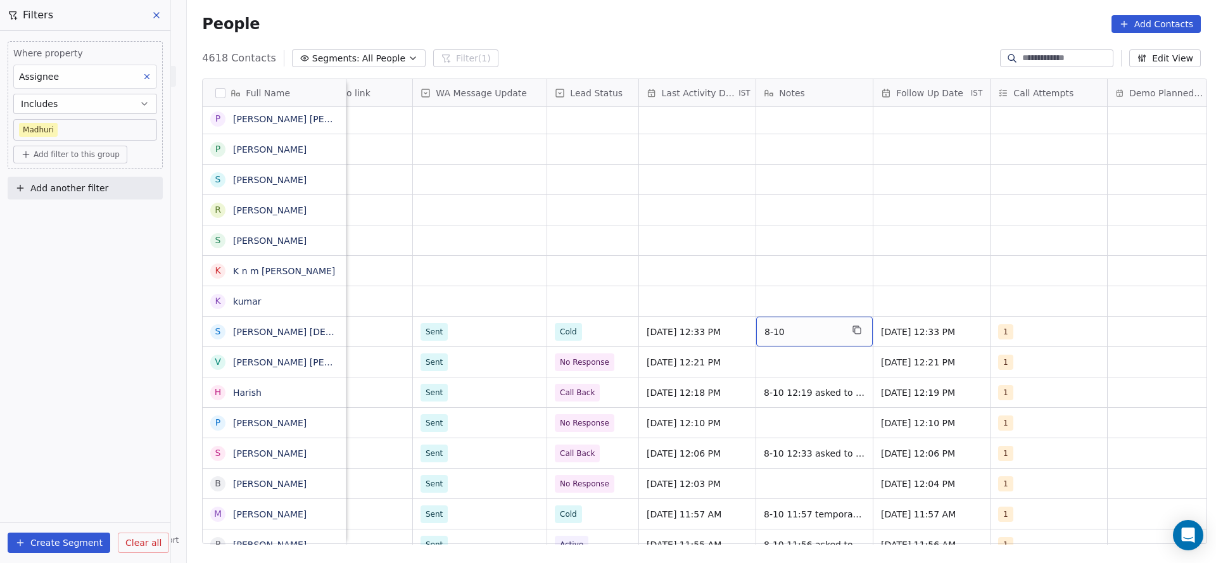
click at [780, 329] on span "8-10" at bounding box center [803, 332] width 77 height 13
type textarea "**********"
click at [633, 281] on html "On2Cook India Pvt. Ltd. Contacts People Marketing Workflows Campaigns Metrics &…" at bounding box center [608, 281] width 1216 height 563
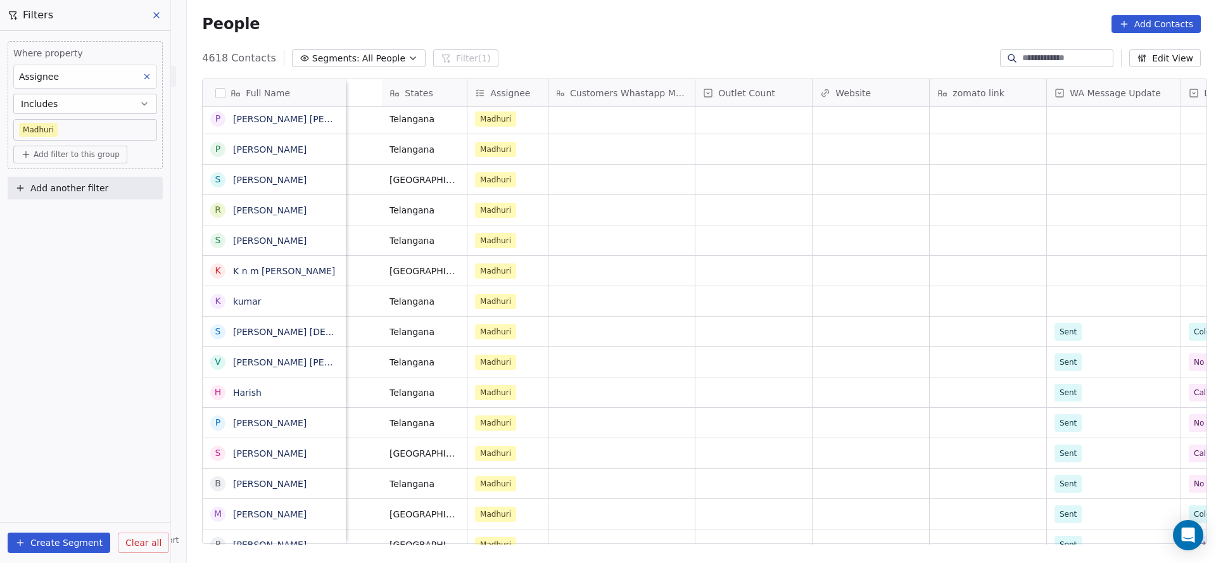
scroll to position [0, 1033]
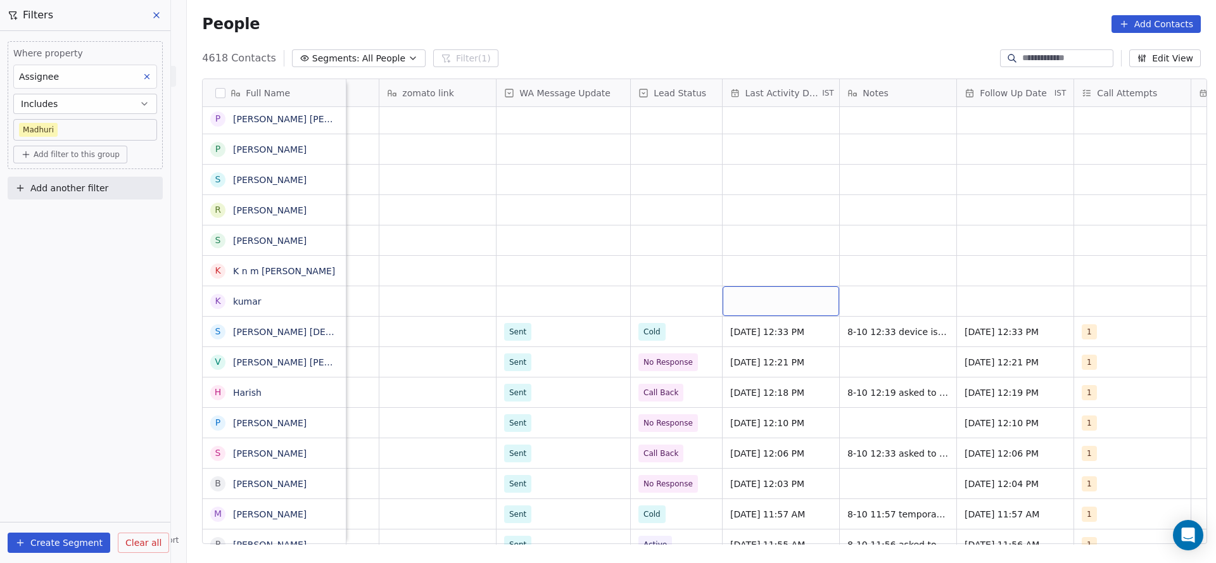
click at [746, 296] on div "grid" at bounding box center [781, 301] width 117 height 30
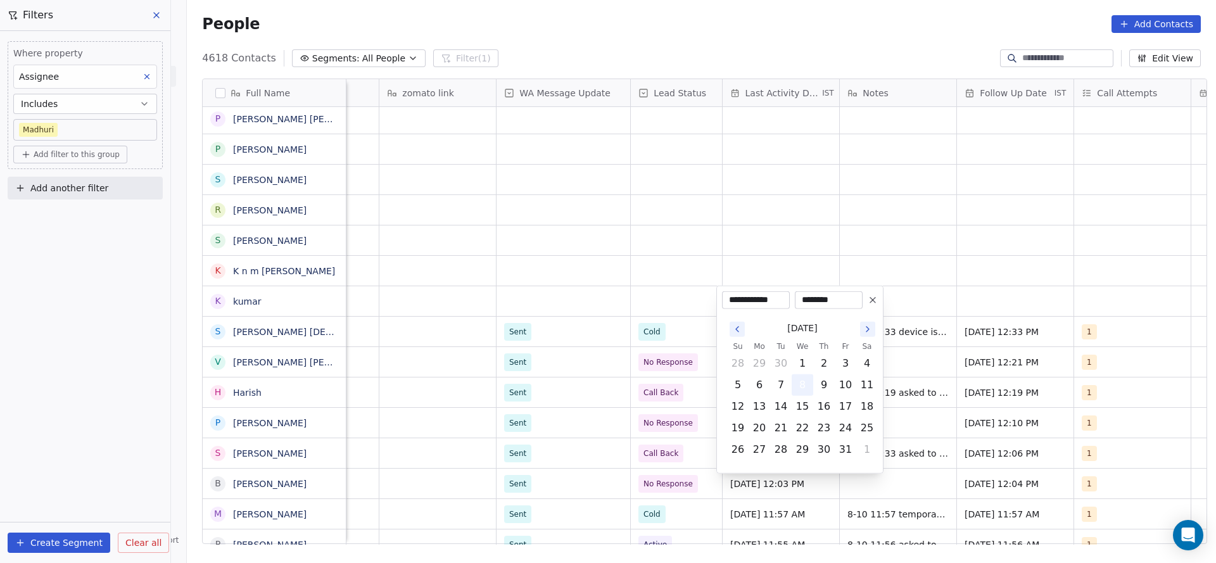
click at [794, 375] on button "8" at bounding box center [802, 385] width 20 height 20
click at [630, 294] on html "On2Cook India Pvt. Ltd. Contacts People Marketing Workflows Campaigns Metrics &…" at bounding box center [608, 281] width 1216 height 563
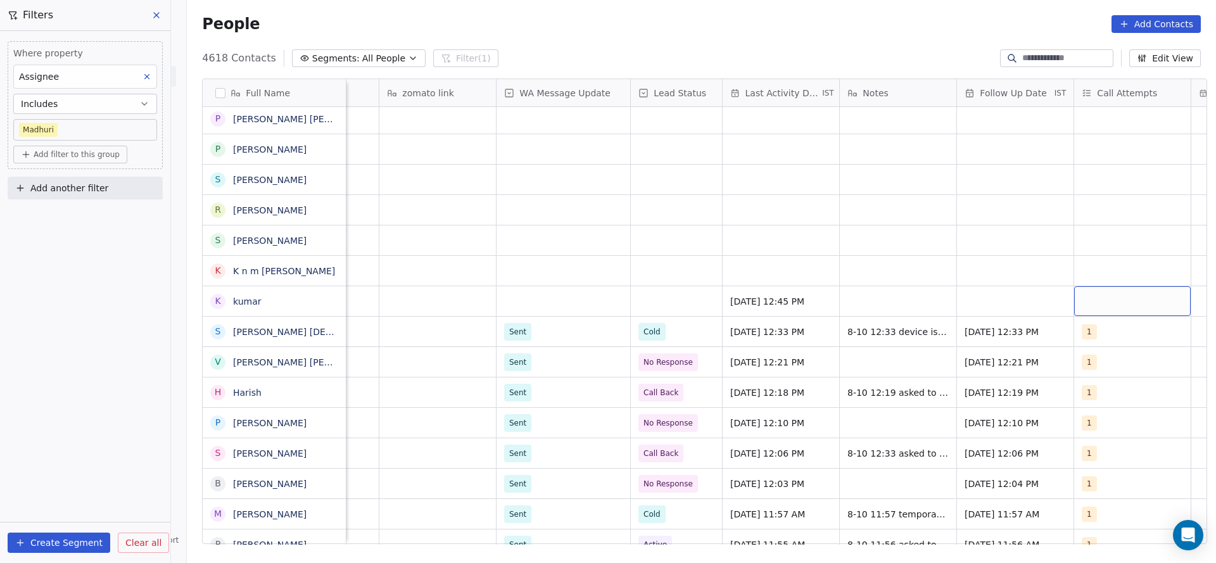
click at [1079, 298] on div "grid" at bounding box center [1132, 301] width 117 height 30
click at [1079, 333] on span "1" at bounding box center [1085, 334] width 13 height 14
click at [944, 334] on html "On2Cook India Pvt. Ltd. Contacts People Marketing Workflows Campaigns Metrics &…" at bounding box center [608, 281] width 1216 height 563
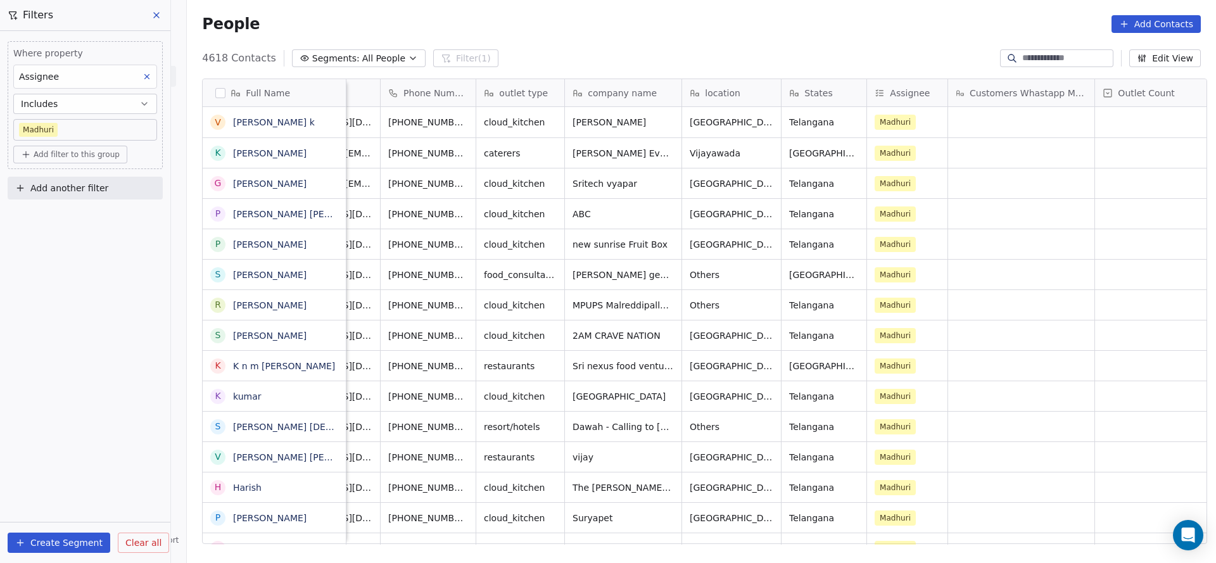
scroll to position [0, 0]
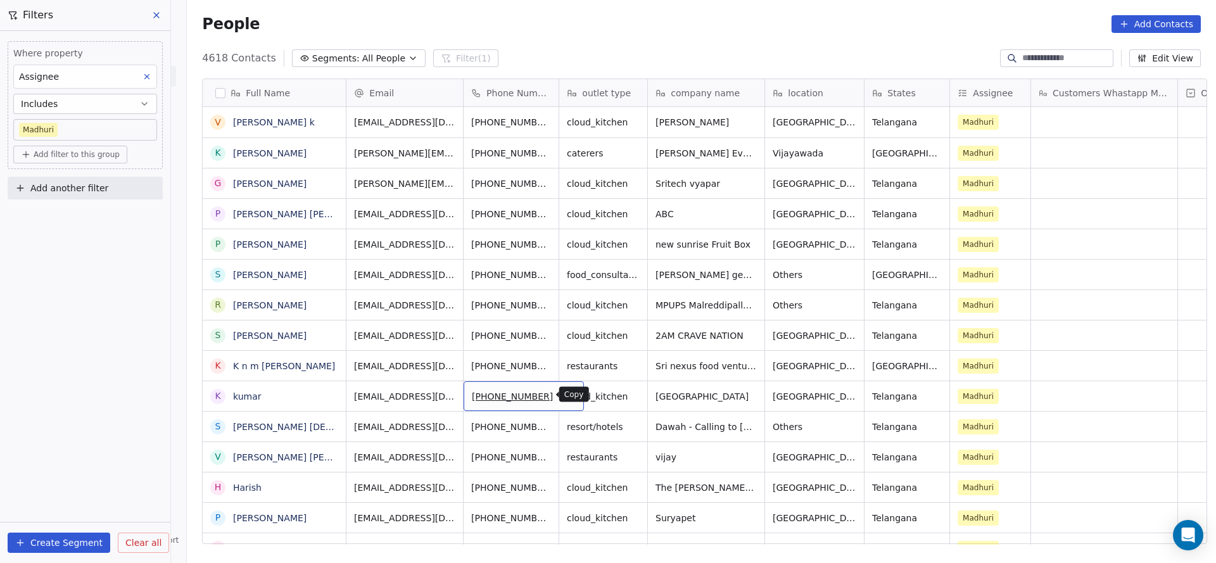
click at [564, 394] on icon "grid" at bounding box center [569, 395] width 10 height 10
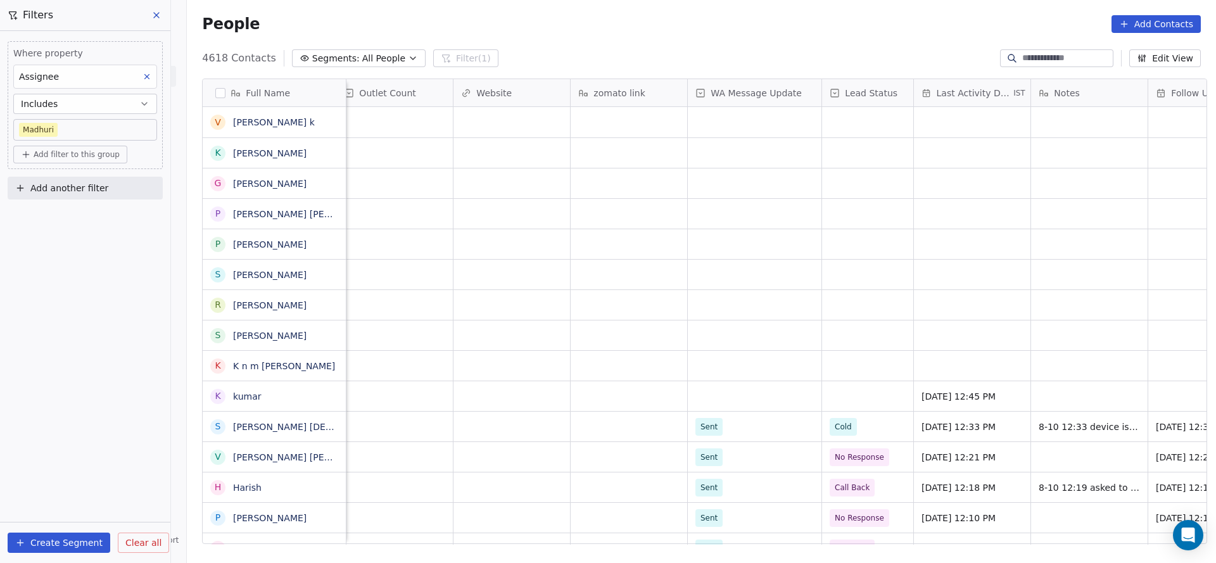
scroll to position [0, 1132]
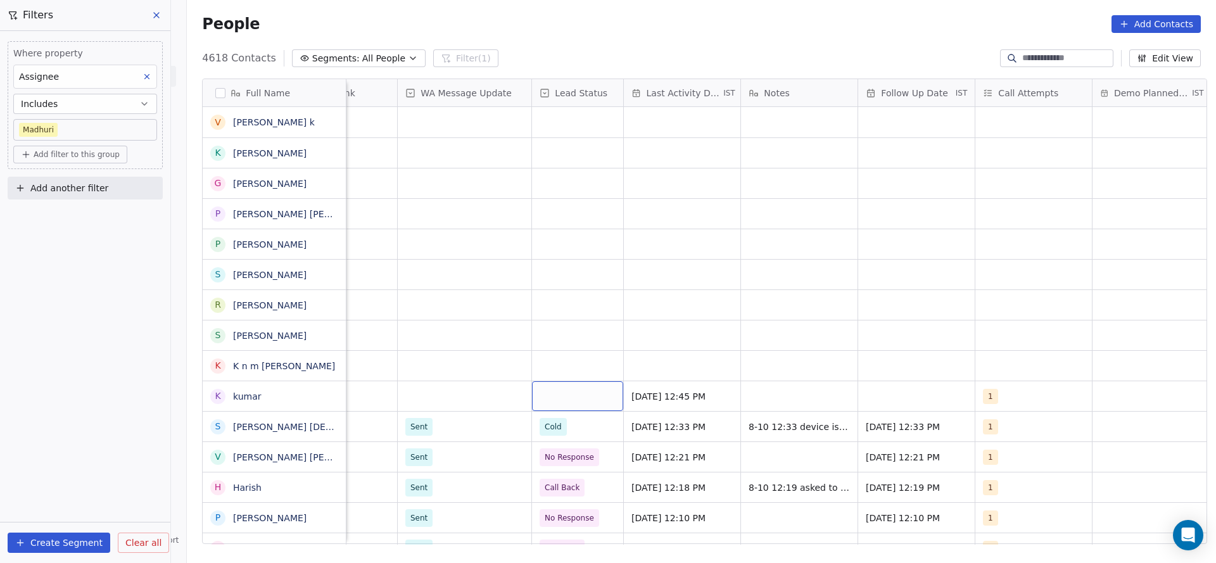
click at [554, 409] on div "grid" at bounding box center [577, 396] width 91 height 30
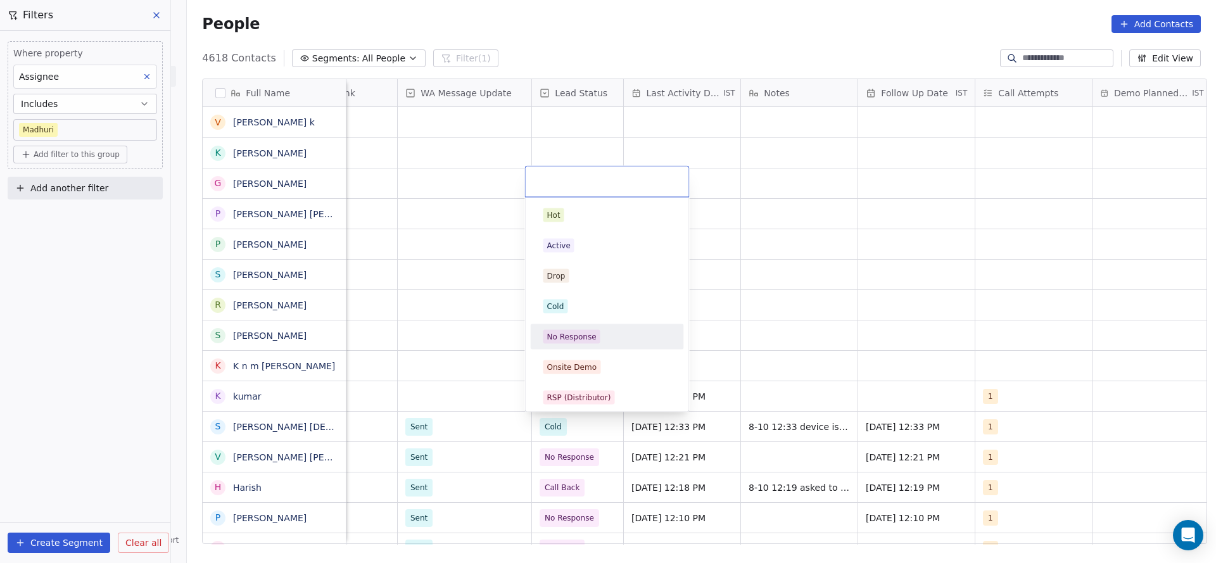
click at [564, 339] on div "No Response" at bounding box center [571, 336] width 49 height 11
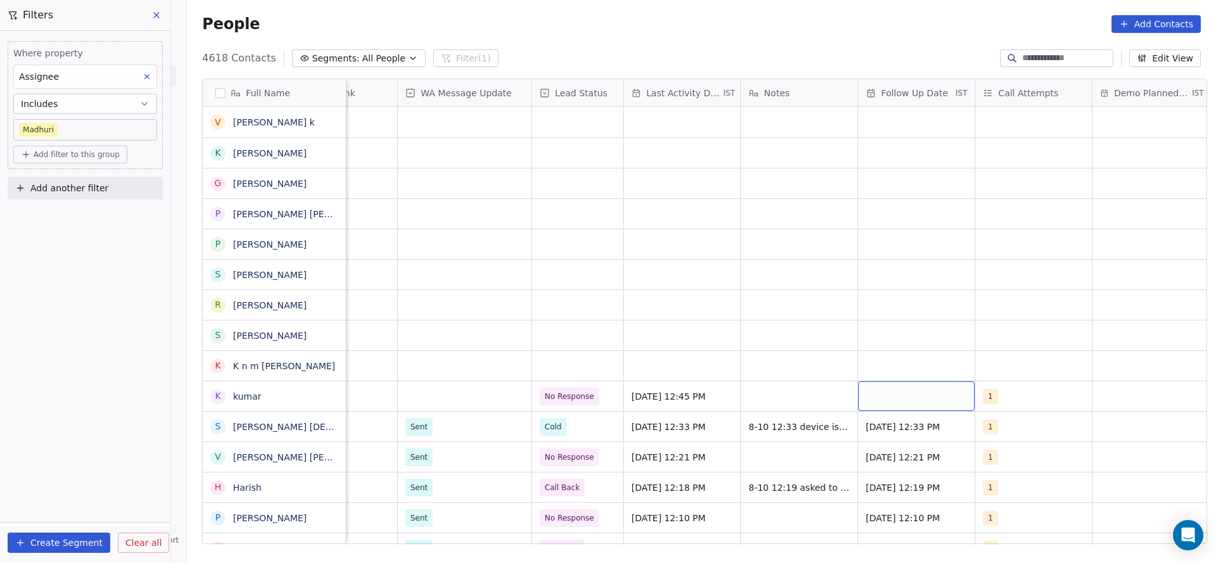
click at [866, 409] on div "grid" at bounding box center [916, 396] width 117 height 30
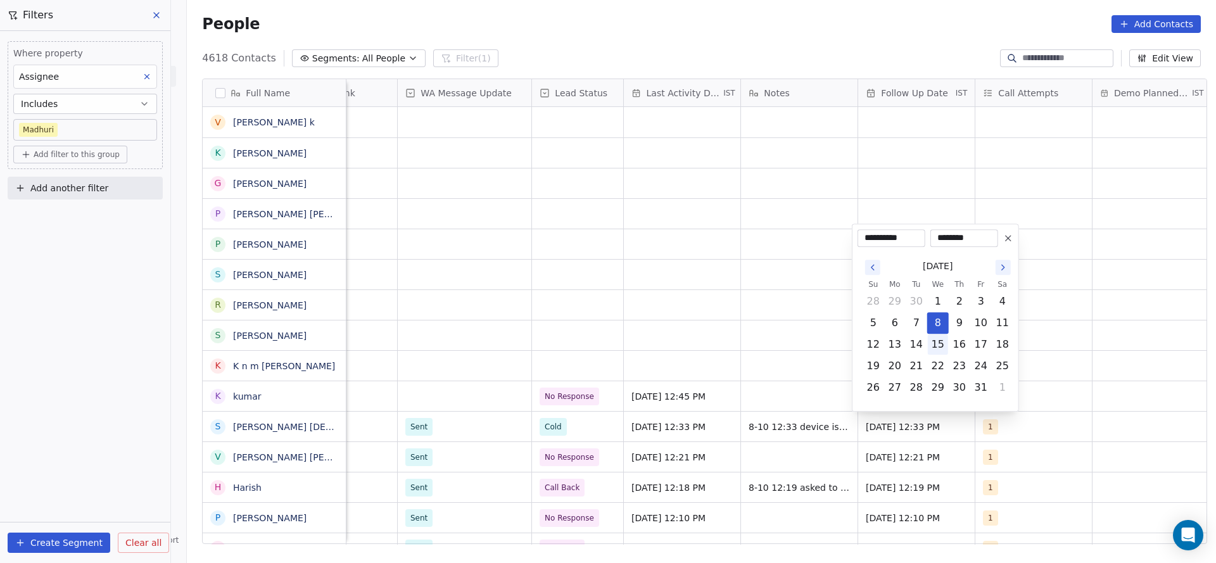
click at [935, 343] on button "15" at bounding box center [938, 344] width 20 height 20
type input "**********"
click at [464, 397] on html "On2Cook India Pvt. Ltd. Contacts People Marketing Workflows Campaigns Metrics &…" at bounding box center [608, 281] width 1216 height 563
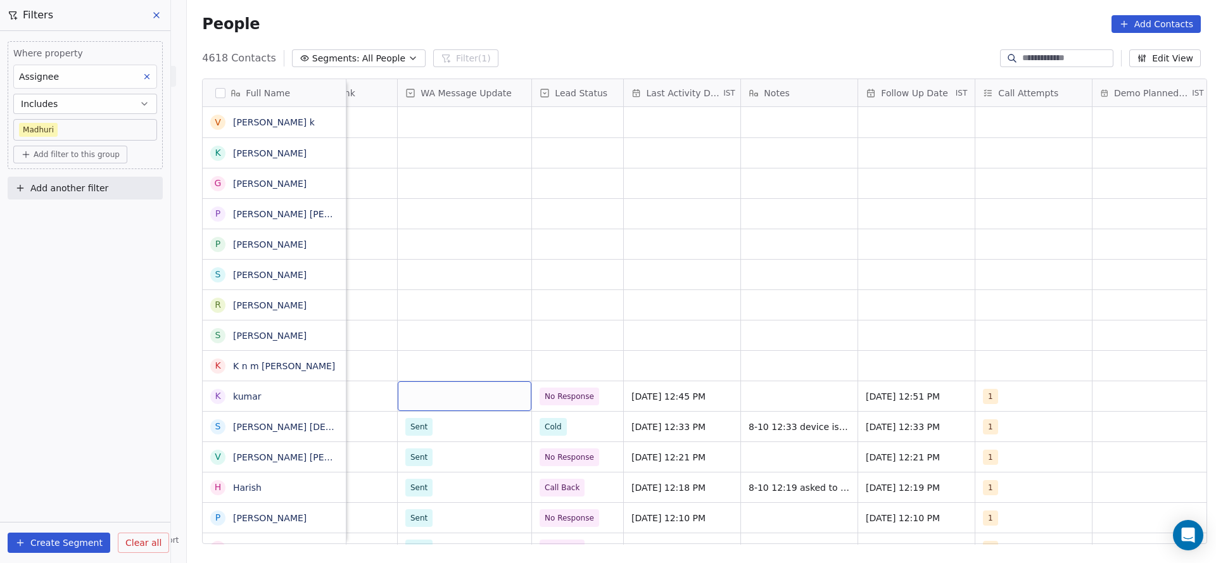
click at [464, 397] on div "grid" at bounding box center [465, 396] width 134 height 30
click at [447, 397] on div "grid" at bounding box center [465, 396] width 134 height 30
click at [432, 428] on span "Sent" at bounding box center [421, 429] width 25 height 14
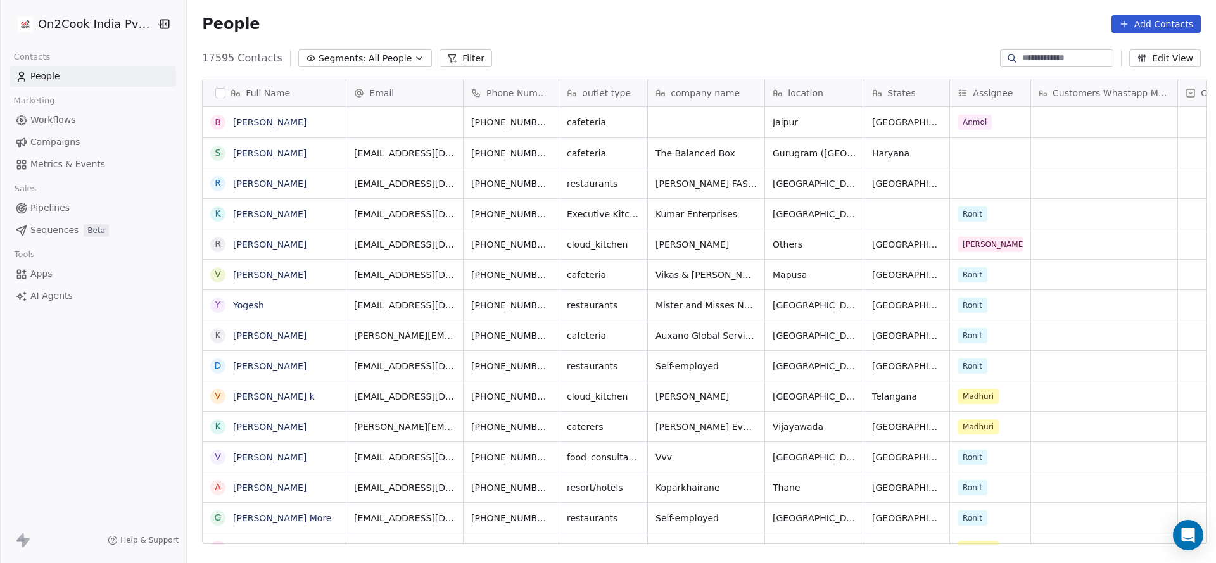
scroll to position [15, 15]
